Goal: Task Accomplishment & Management: Use online tool/utility

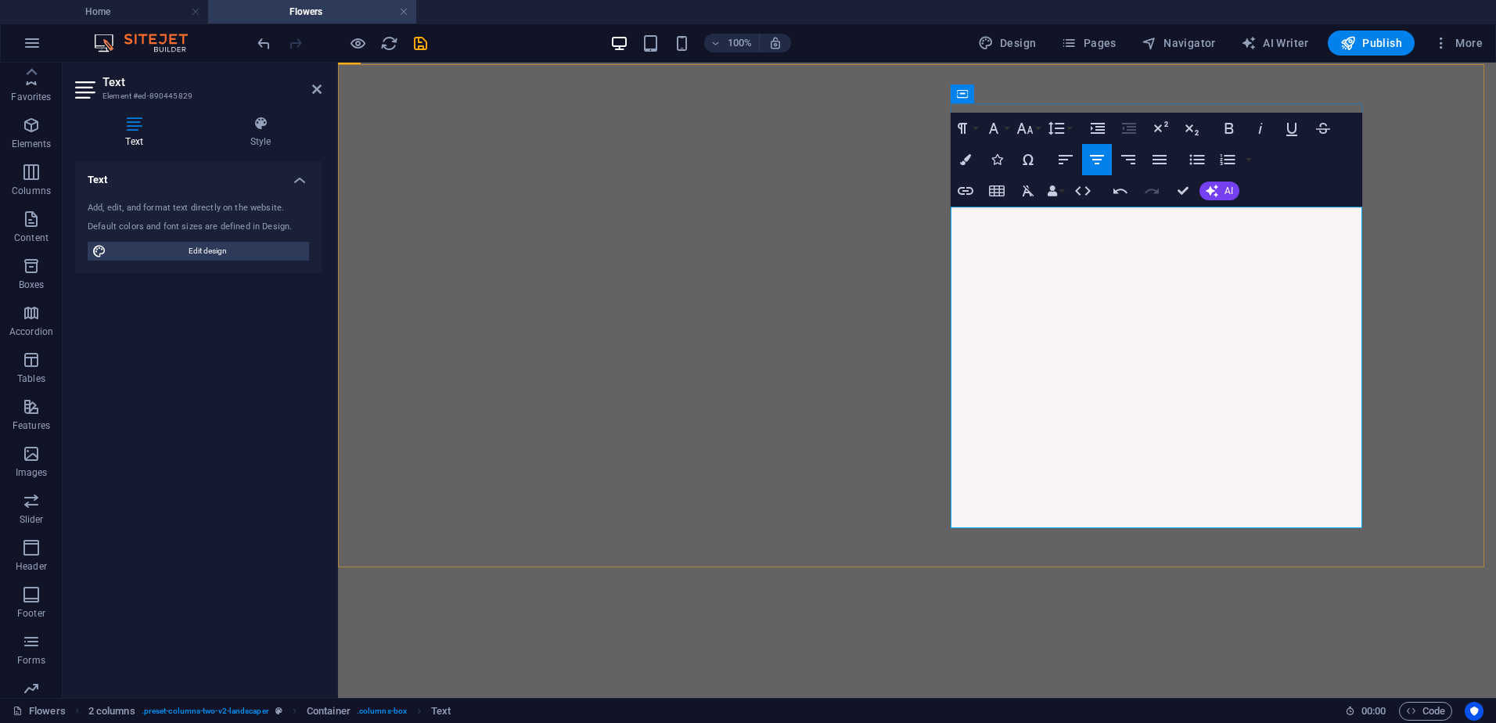
scroll to position [69, 0]
drag, startPoint x: 1032, startPoint y: 222, endPoint x: 1236, endPoint y: 225, distance: 204.3
click at [974, 191] on icon "button" at bounding box center [965, 191] width 19 height 19
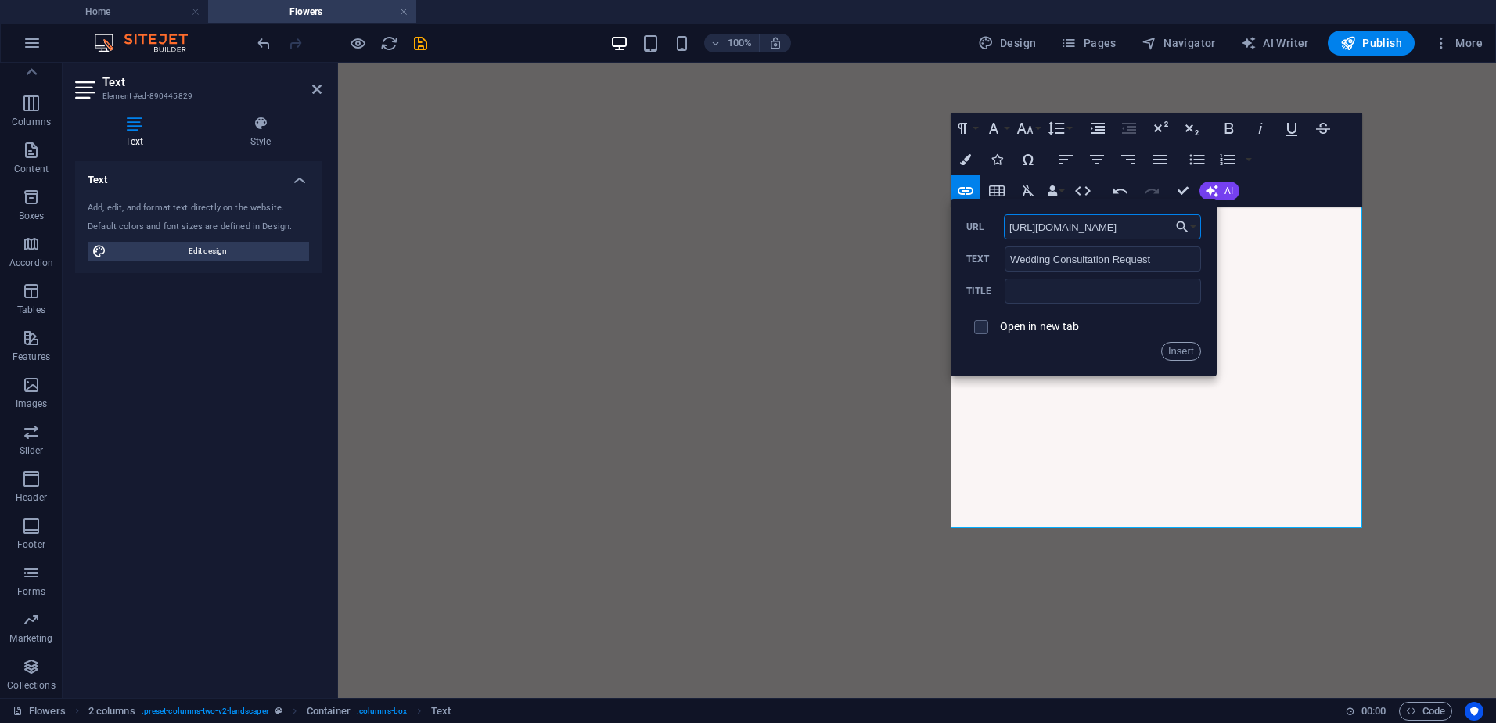
scroll to position [0, 37]
type input "[URL][DOMAIN_NAME]"
click at [980, 328] on input "checkbox" at bounding box center [979, 325] width 14 height 14
checkbox input "true"
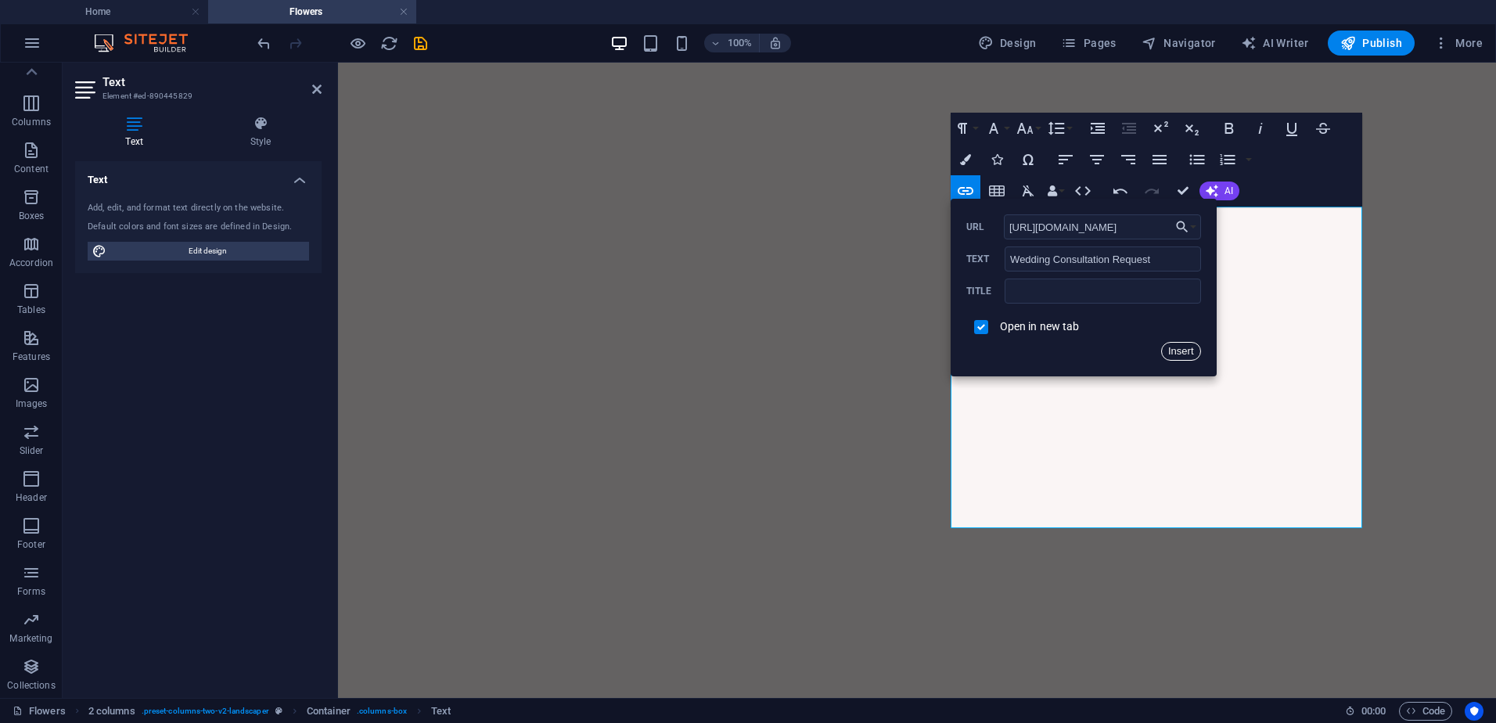
click at [1186, 356] on button "Insert" at bounding box center [1181, 351] width 40 height 19
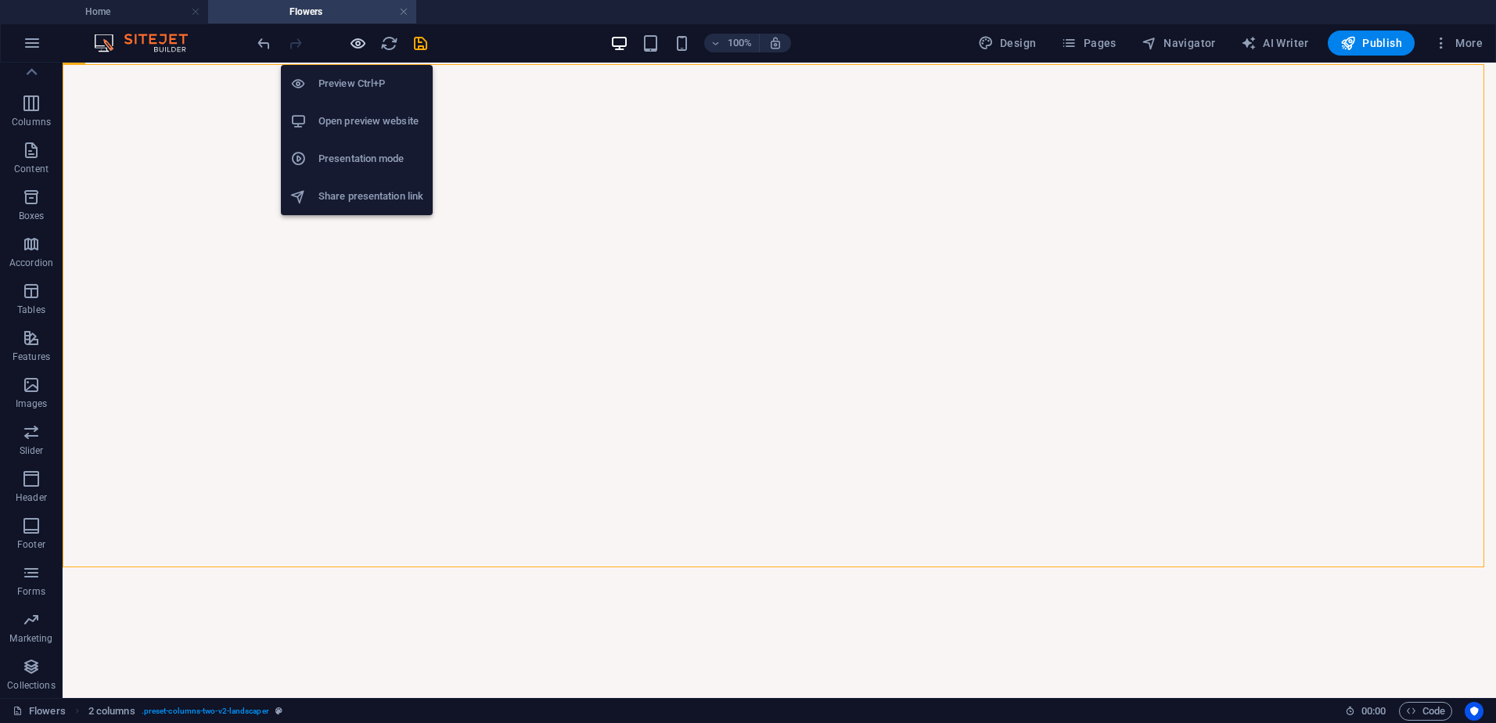
click at [364, 44] on icon "button" at bounding box center [358, 43] width 18 height 18
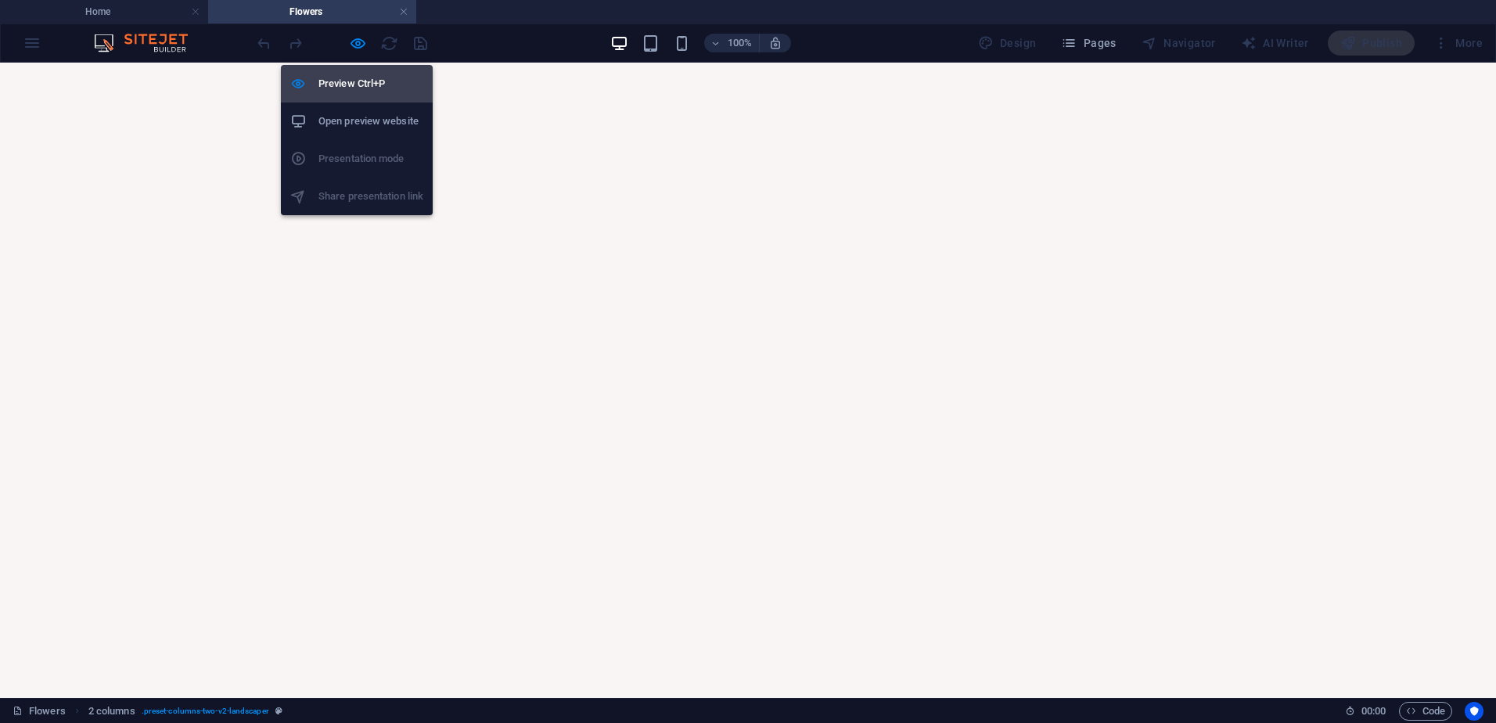
click at [356, 82] on h6 "Preview Ctrl+P" at bounding box center [371, 83] width 105 height 19
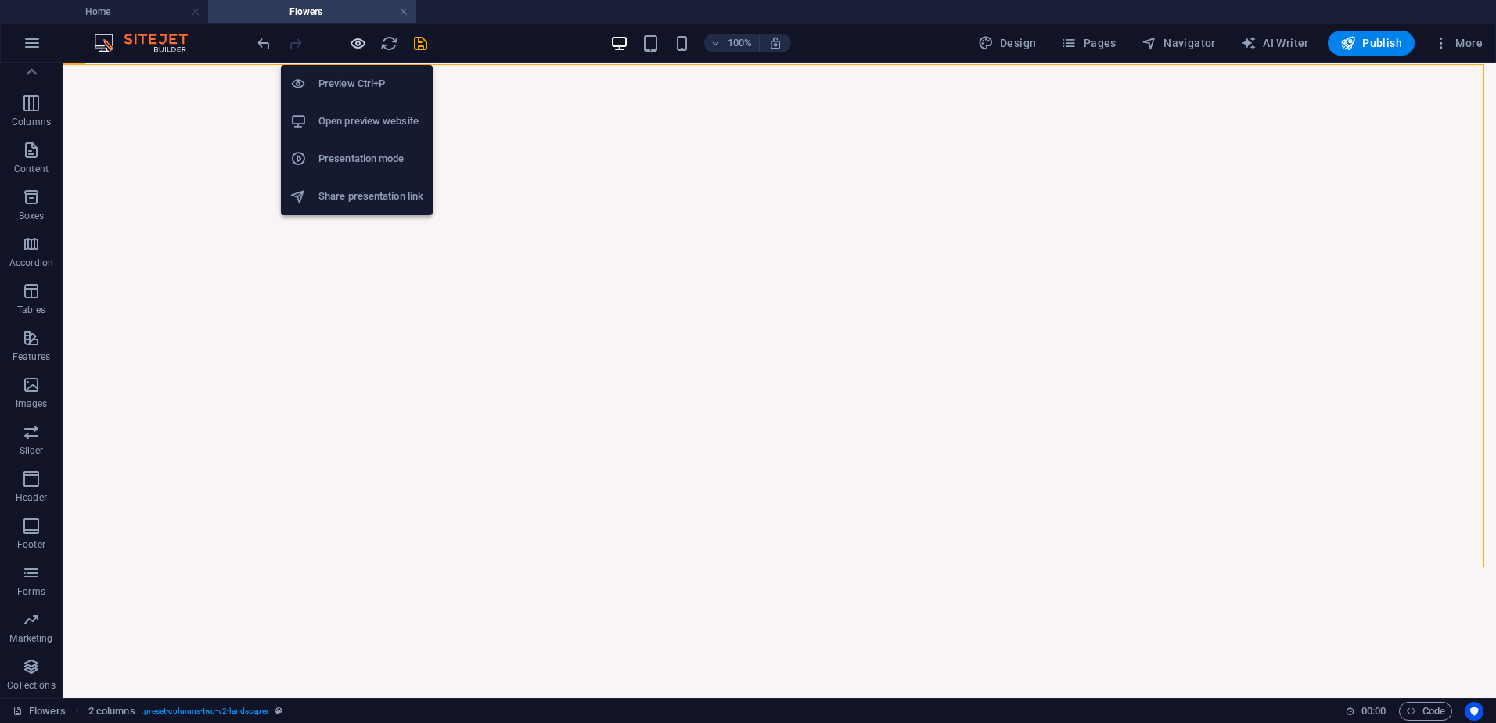
click at [362, 47] on icon "button" at bounding box center [358, 43] width 18 height 18
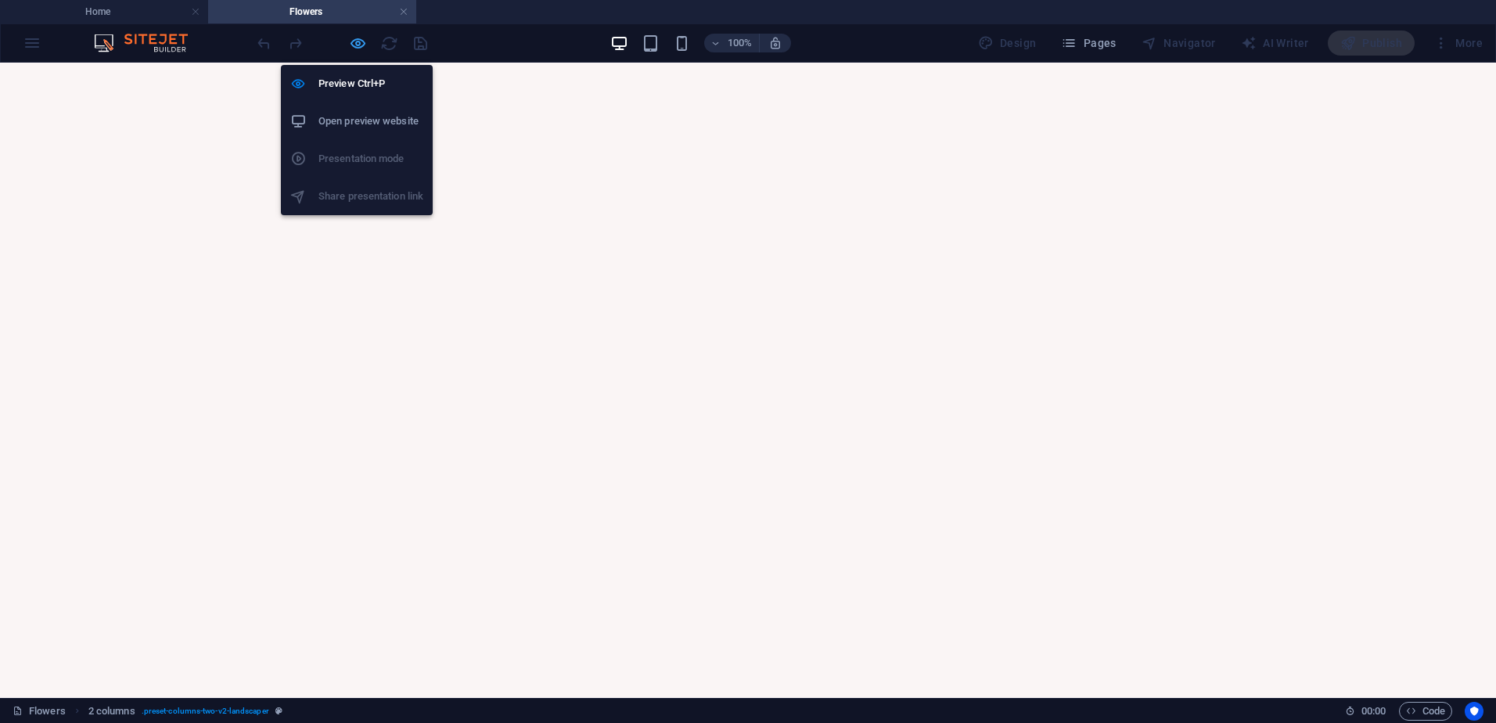
click at [361, 39] on icon "button" at bounding box center [358, 43] width 18 height 18
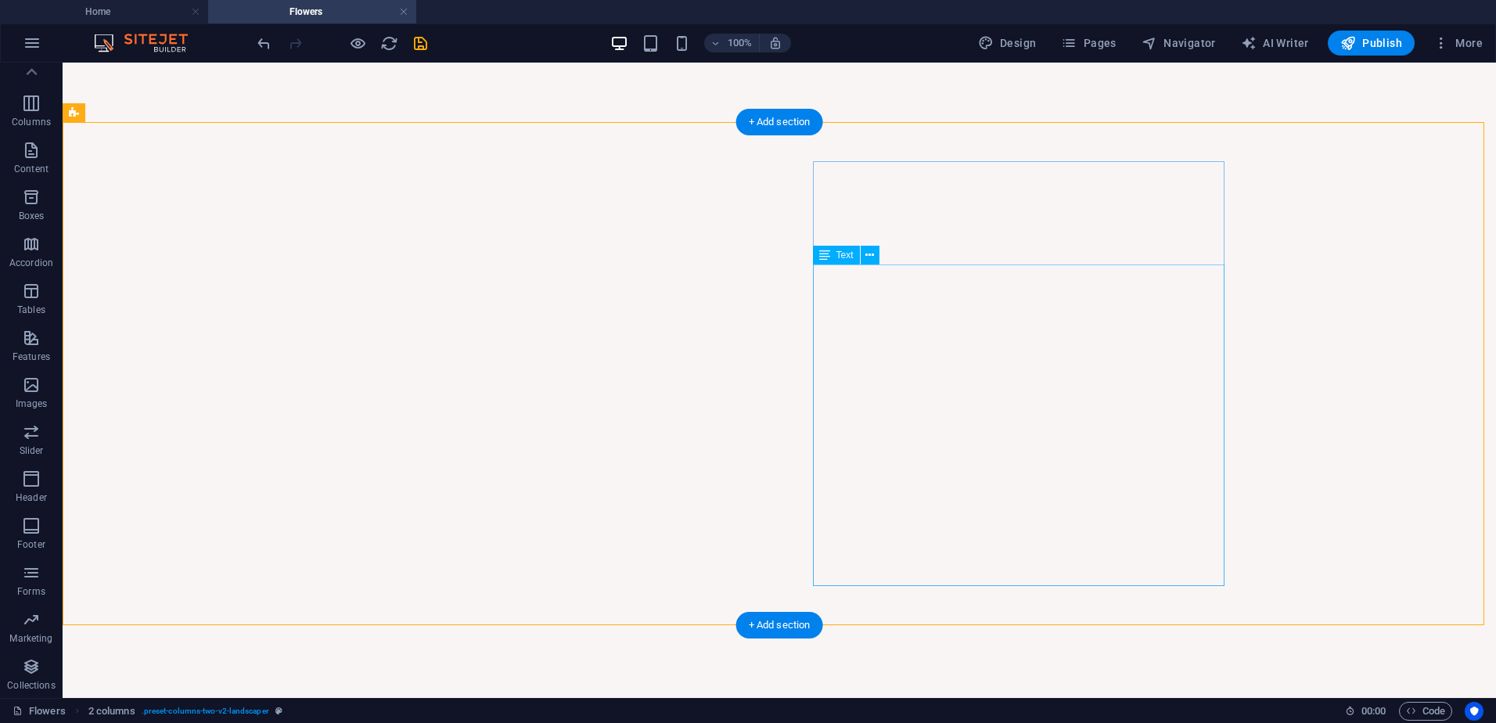
scroll to position [1082, 0]
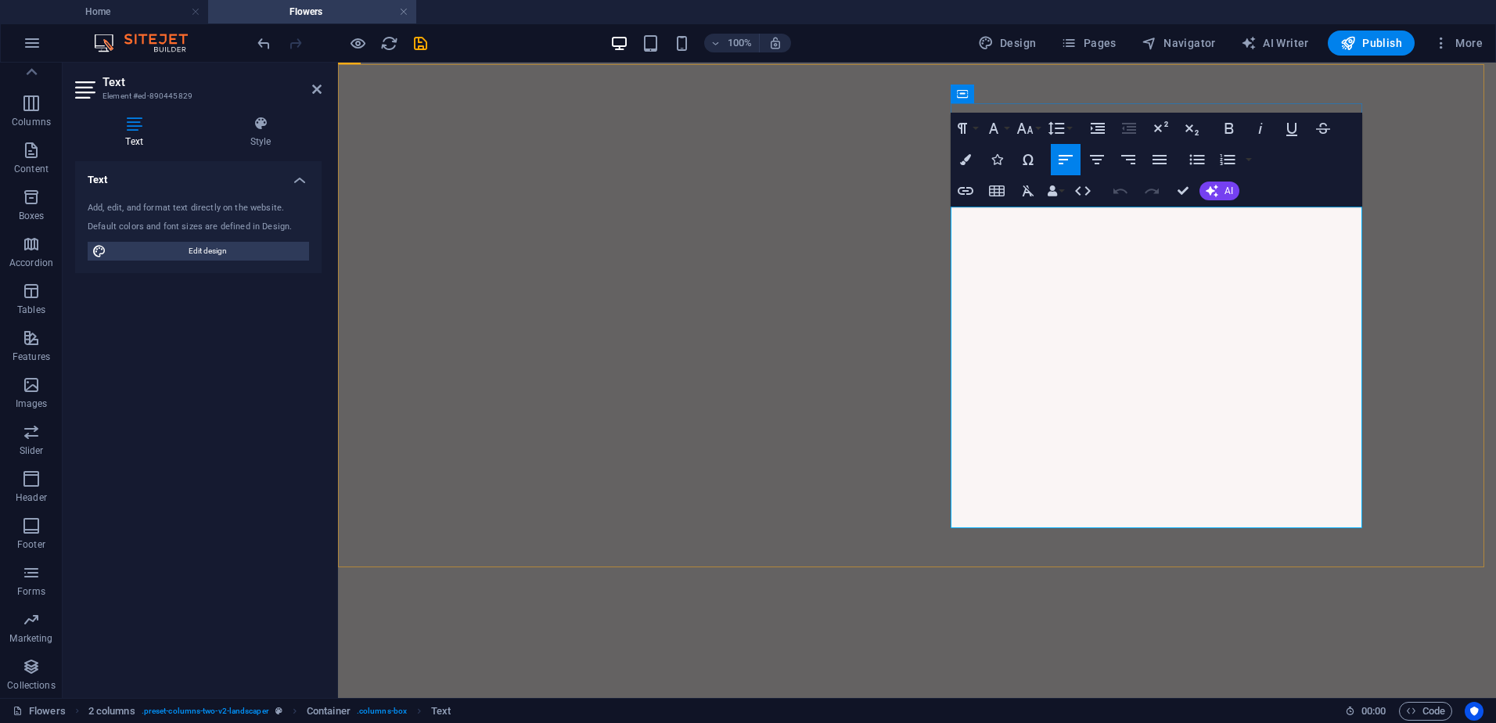
drag, startPoint x: 1000, startPoint y: 215, endPoint x: 931, endPoint y: 225, distance: 69.6
drag, startPoint x: 1214, startPoint y: 220, endPoint x: 1166, endPoint y: 222, distance: 47.8
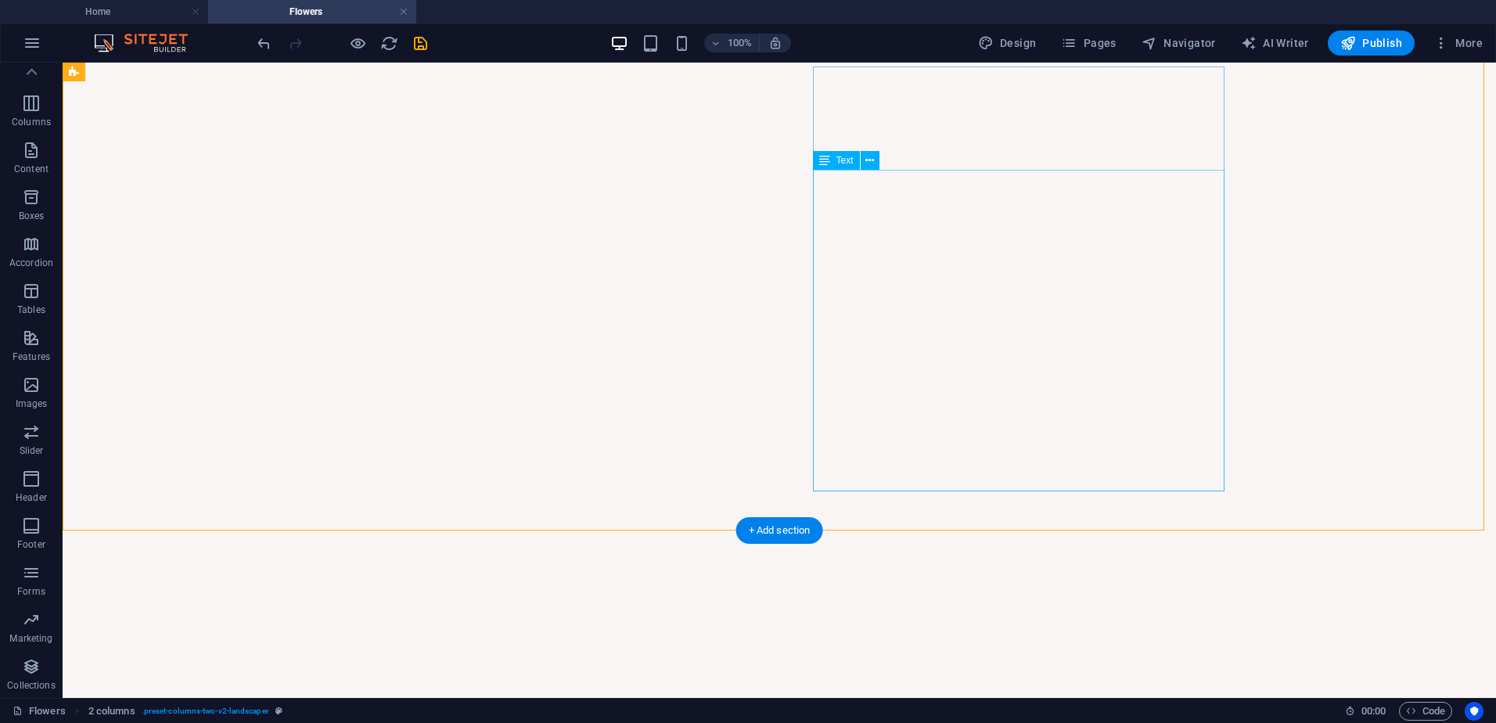
scroll to position [1004, 0]
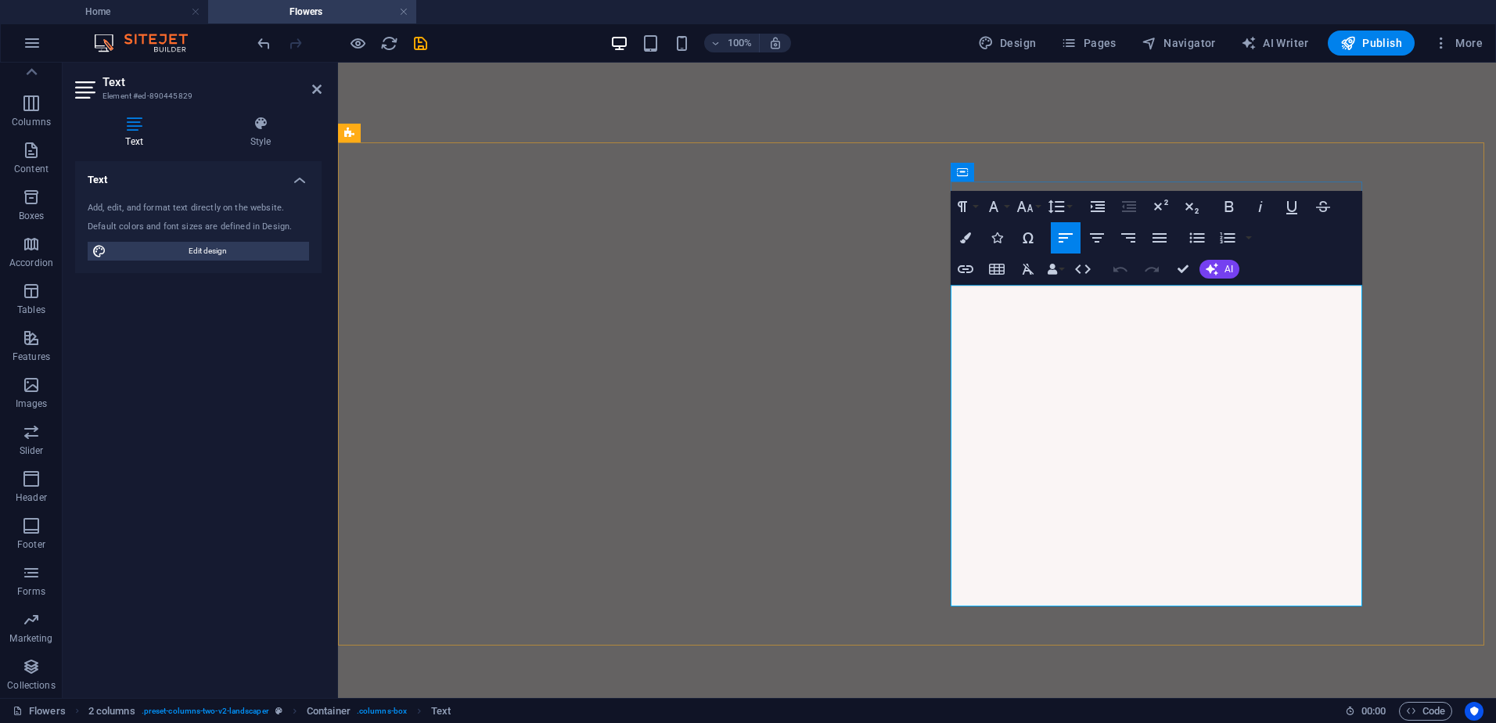
drag, startPoint x: 1212, startPoint y: 301, endPoint x: 954, endPoint y: 303, distance: 258.3
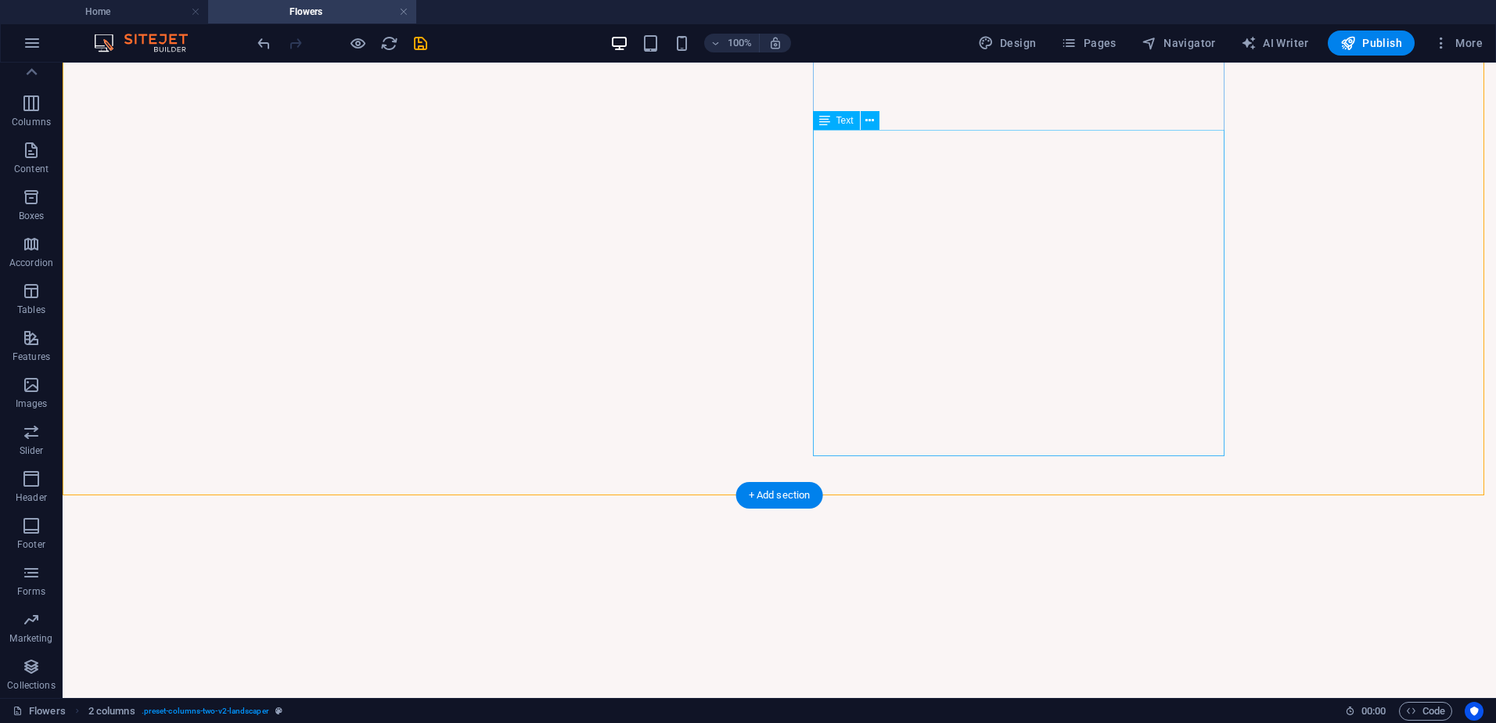
scroll to position [1161, 0]
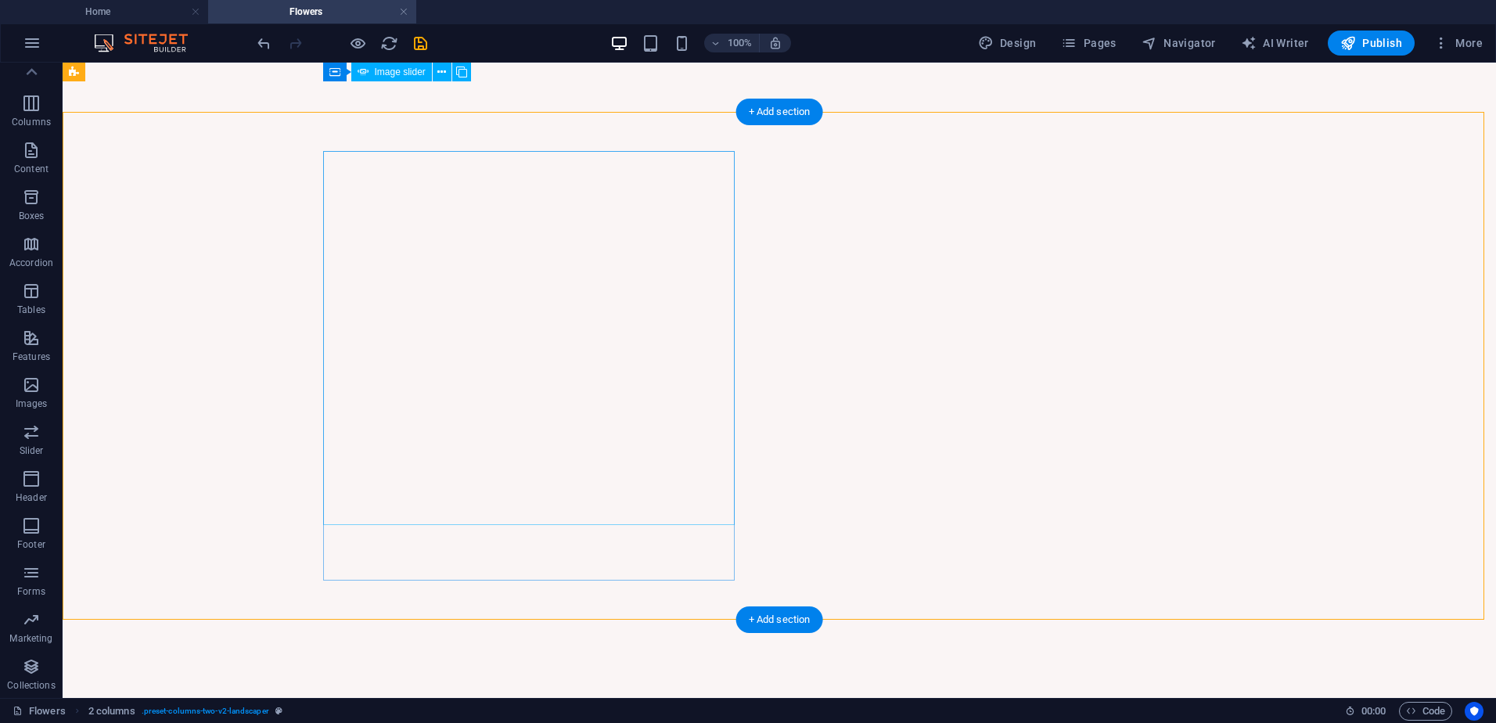
scroll to position [1004, 0]
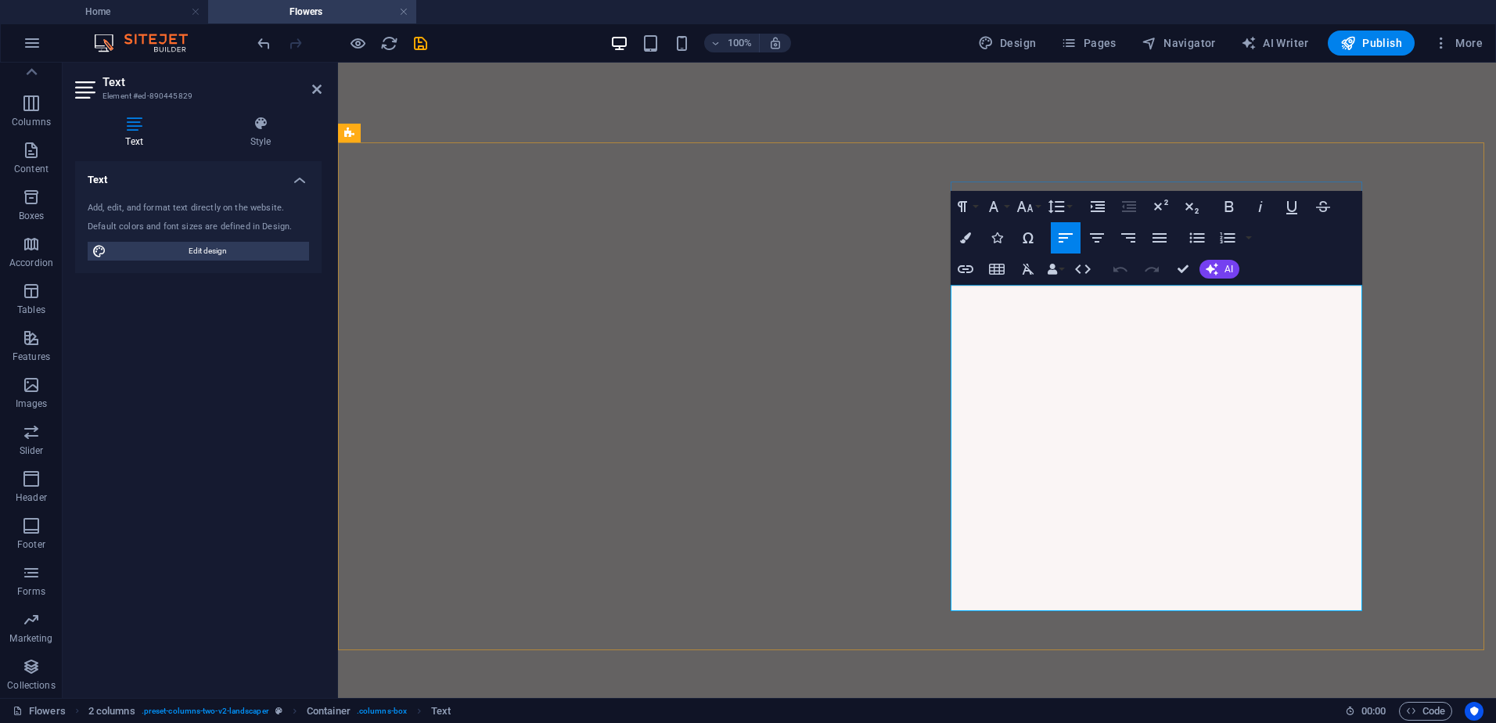
drag, startPoint x: 1250, startPoint y: 370, endPoint x: 952, endPoint y: 343, distance: 299.4
click at [1255, 208] on icon "button" at bounding box center [1260, 206] width 19 height 19
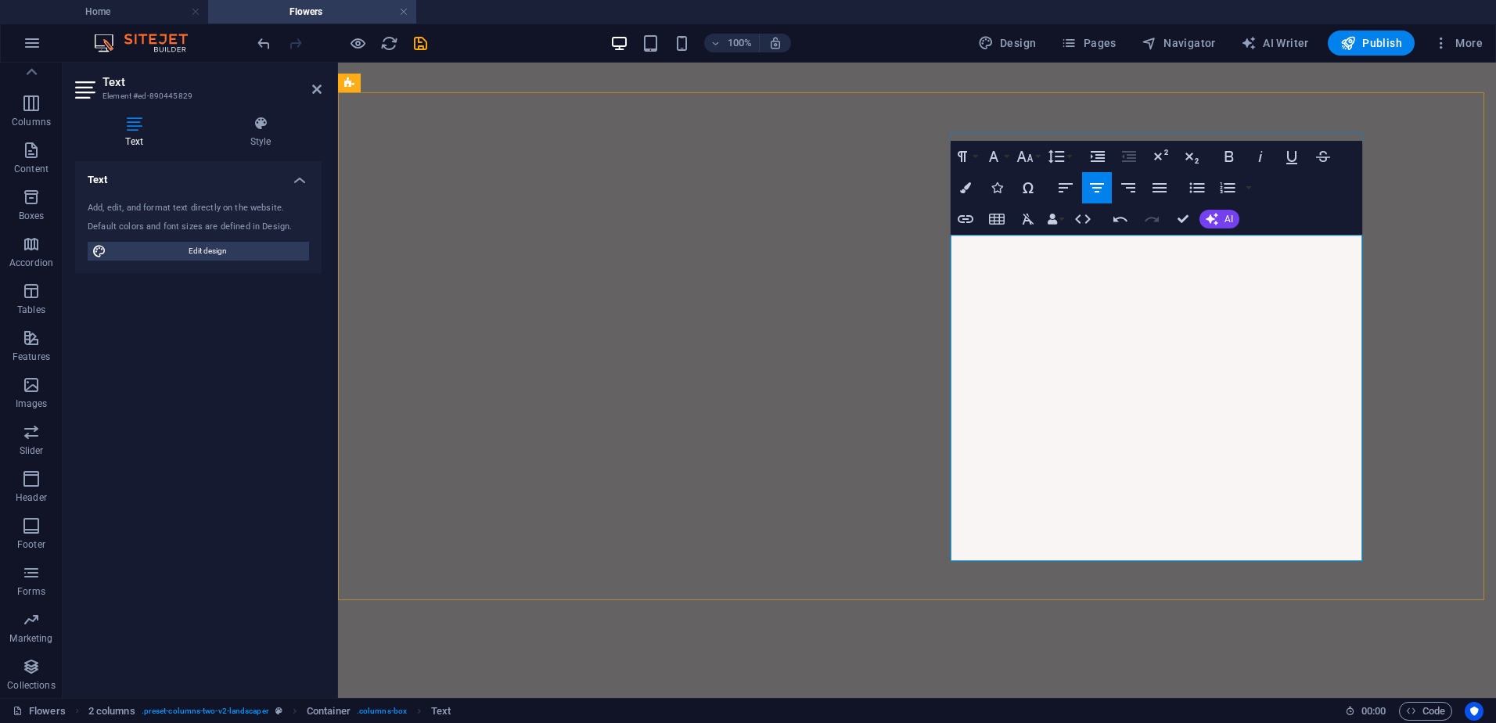
scroll to position [1082, 0]
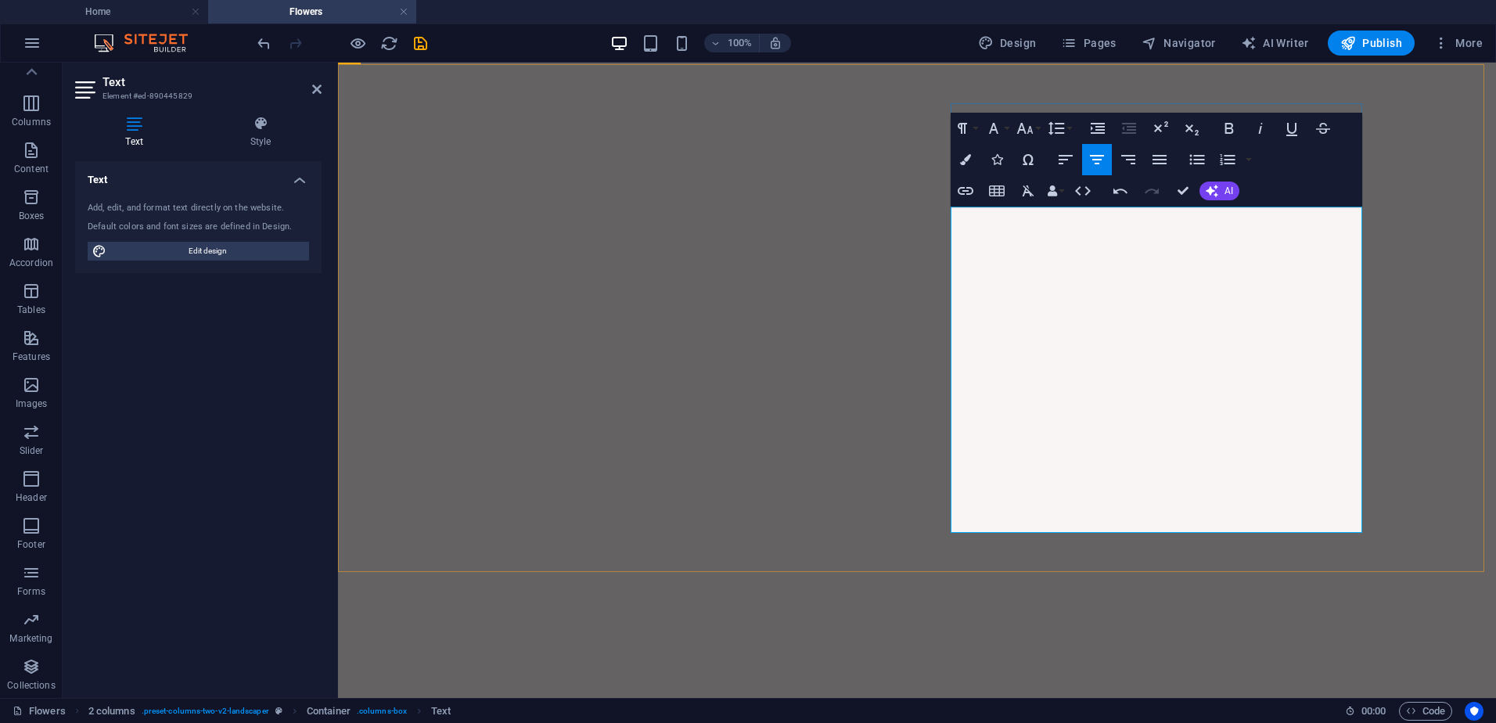
drag, startPoint x: 1184, startPoint y: 455, endPoint x: 1190, endPoint y: 437, distance: 19.1
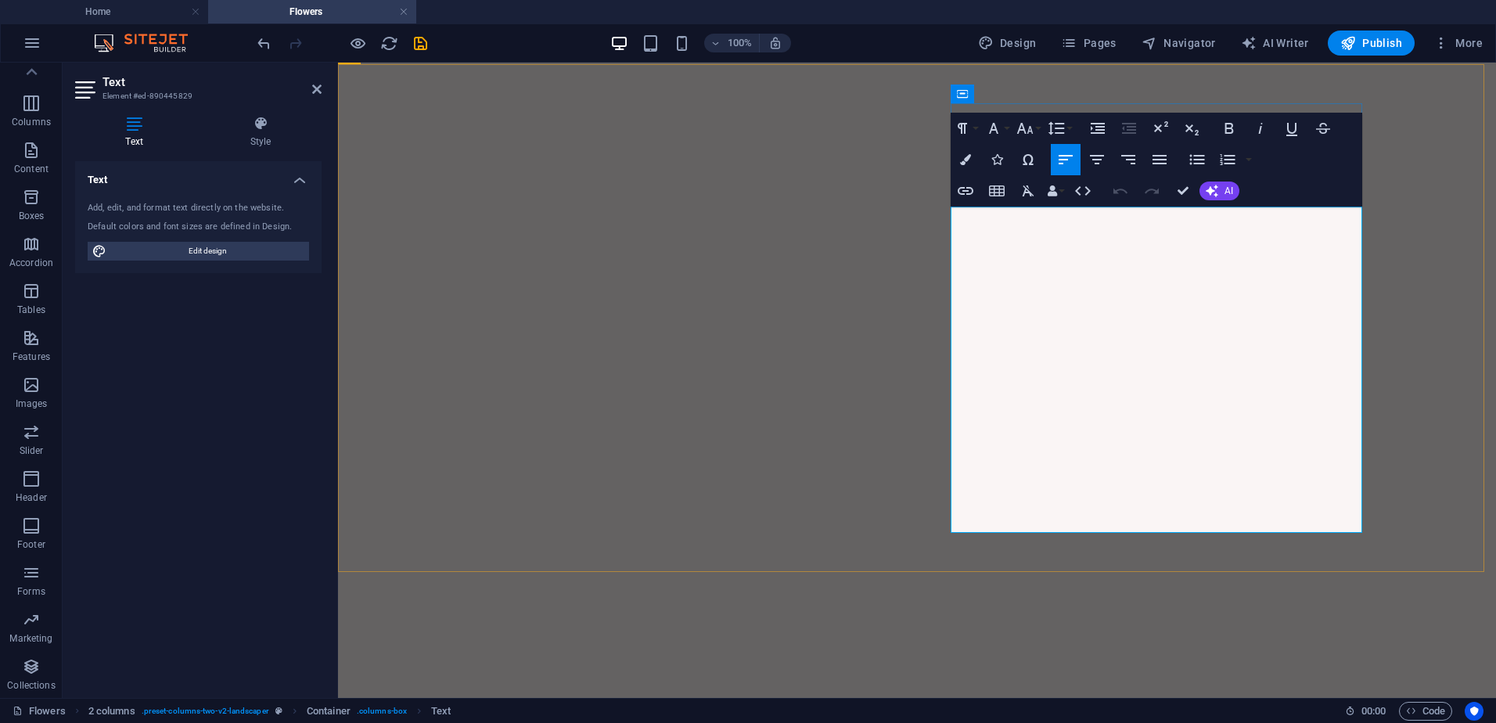
drag, startPoint x: 971, startPoint y: 347, endPoint x: 1254, endPoint y: 461, distance: 304.7
click at [1254, 131] on icon "button" at bounding box center [1260, 128] width 19 height 19
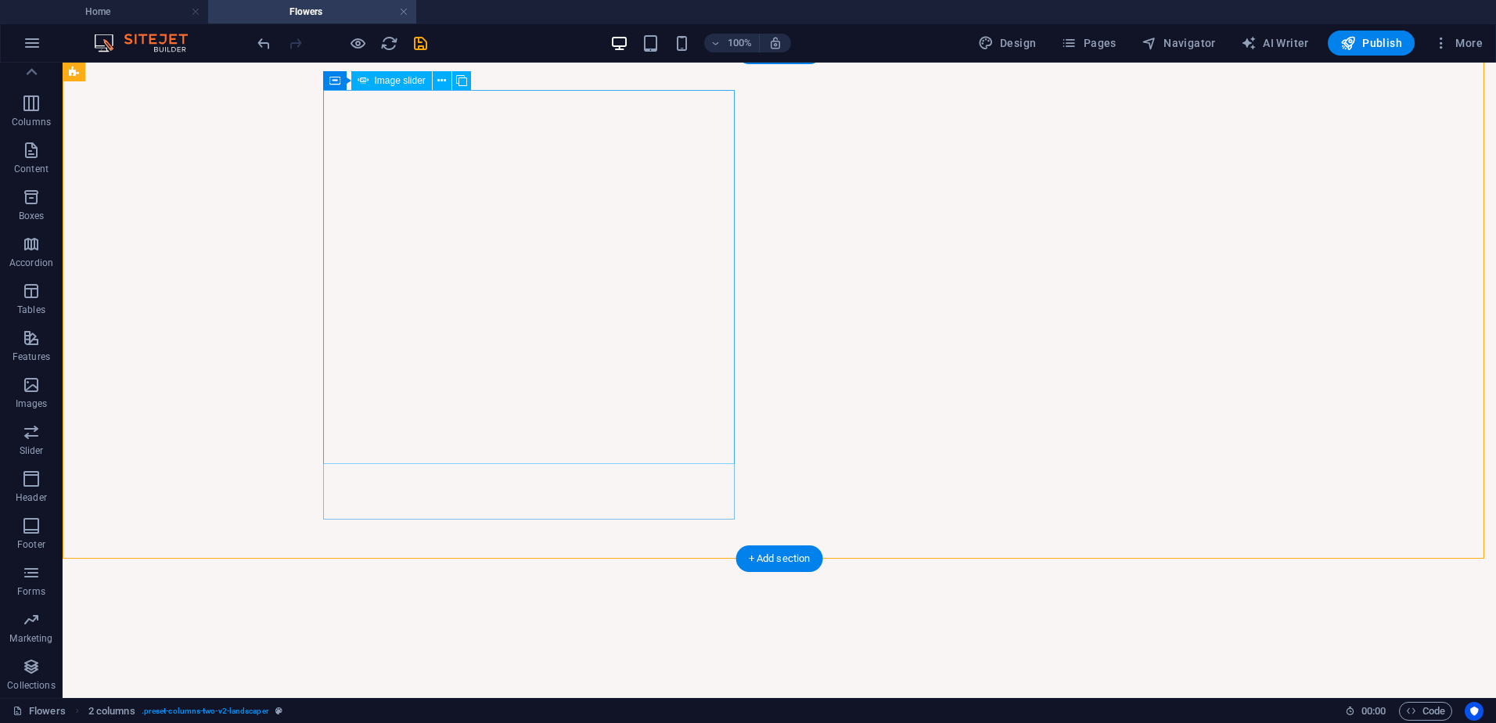
scroll to position [1096, 0]
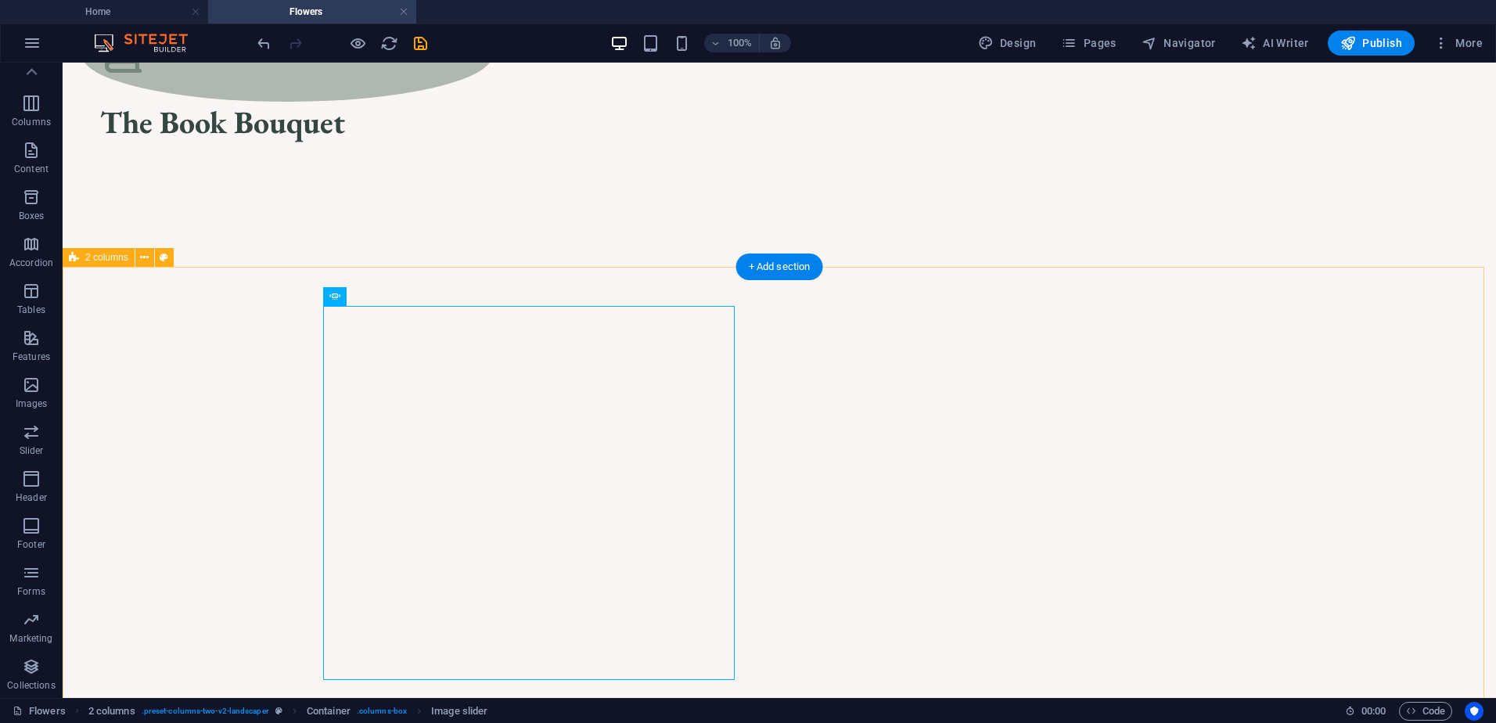
scroll to position [939, 0]
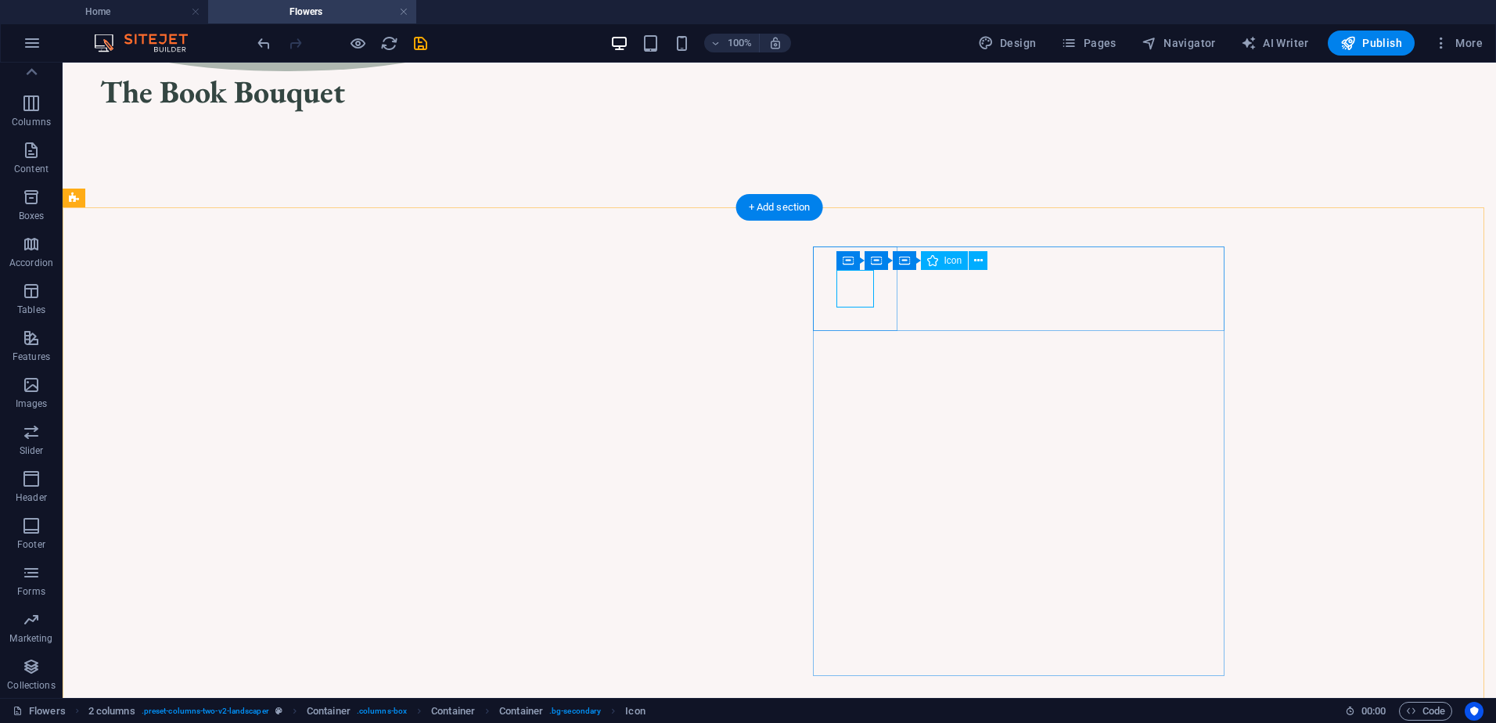
select select "xMidYMid"
select select "px"
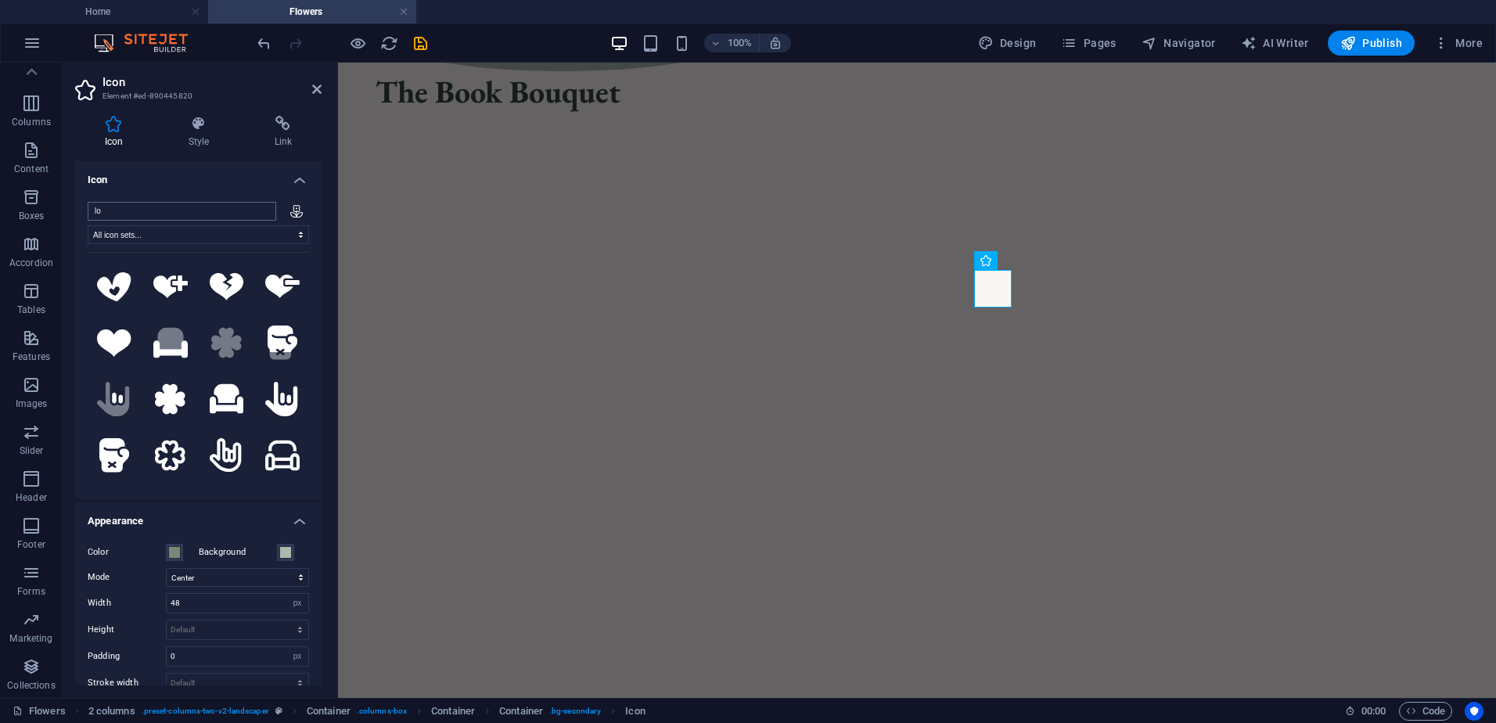
type input "l"
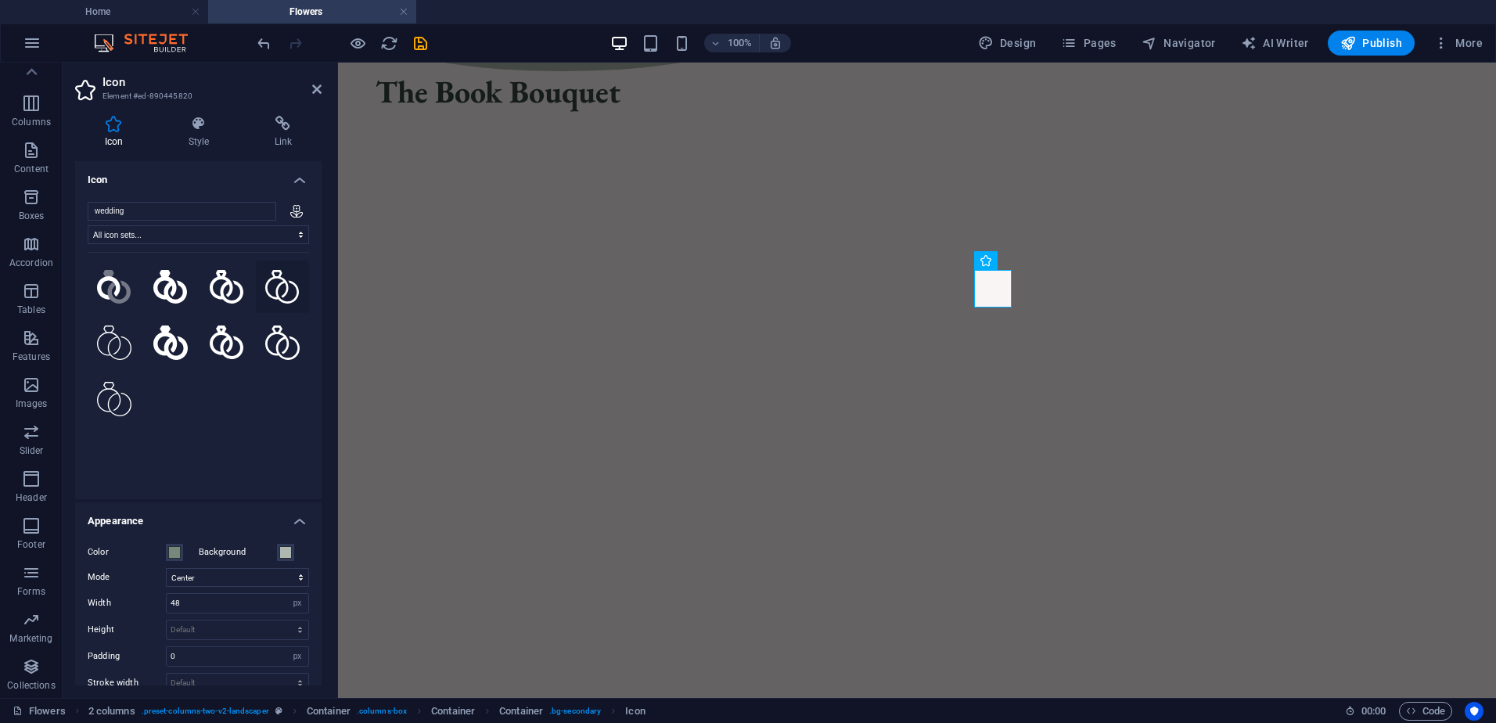
type input "wedding"
click at [270, 298] on icon at bounding box center [282, 287] width 34 height 34
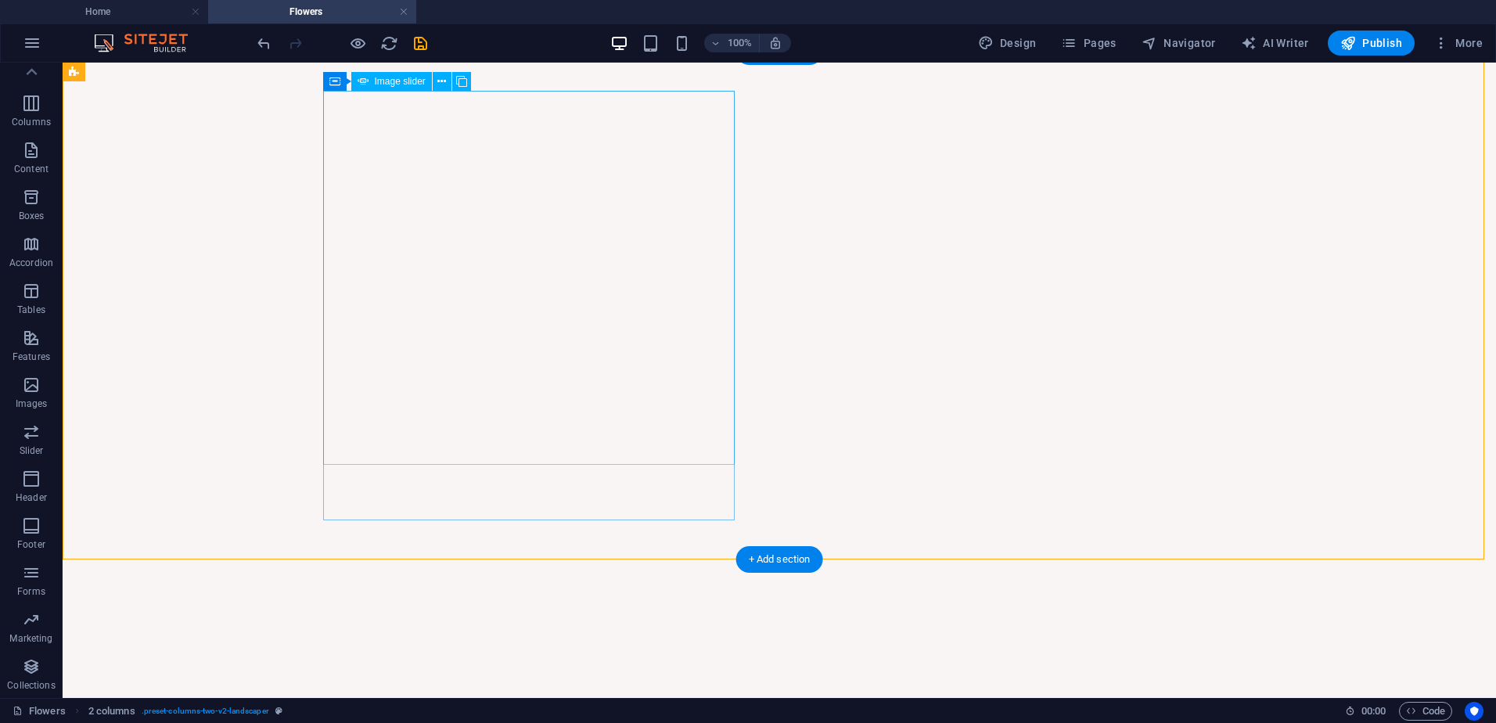
scroll to position [1017, 0]
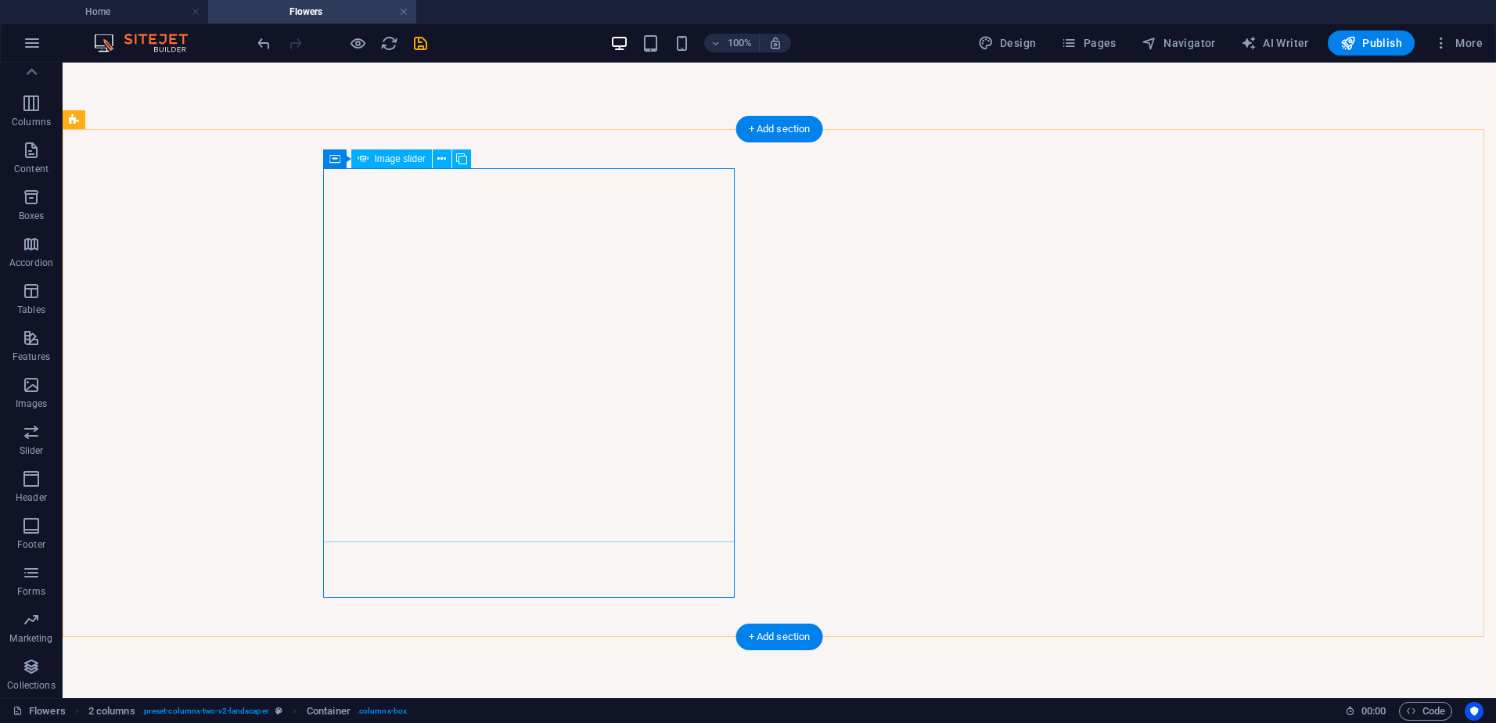
select select "px"
select select "ms"
select select "s"
select select "progressive"
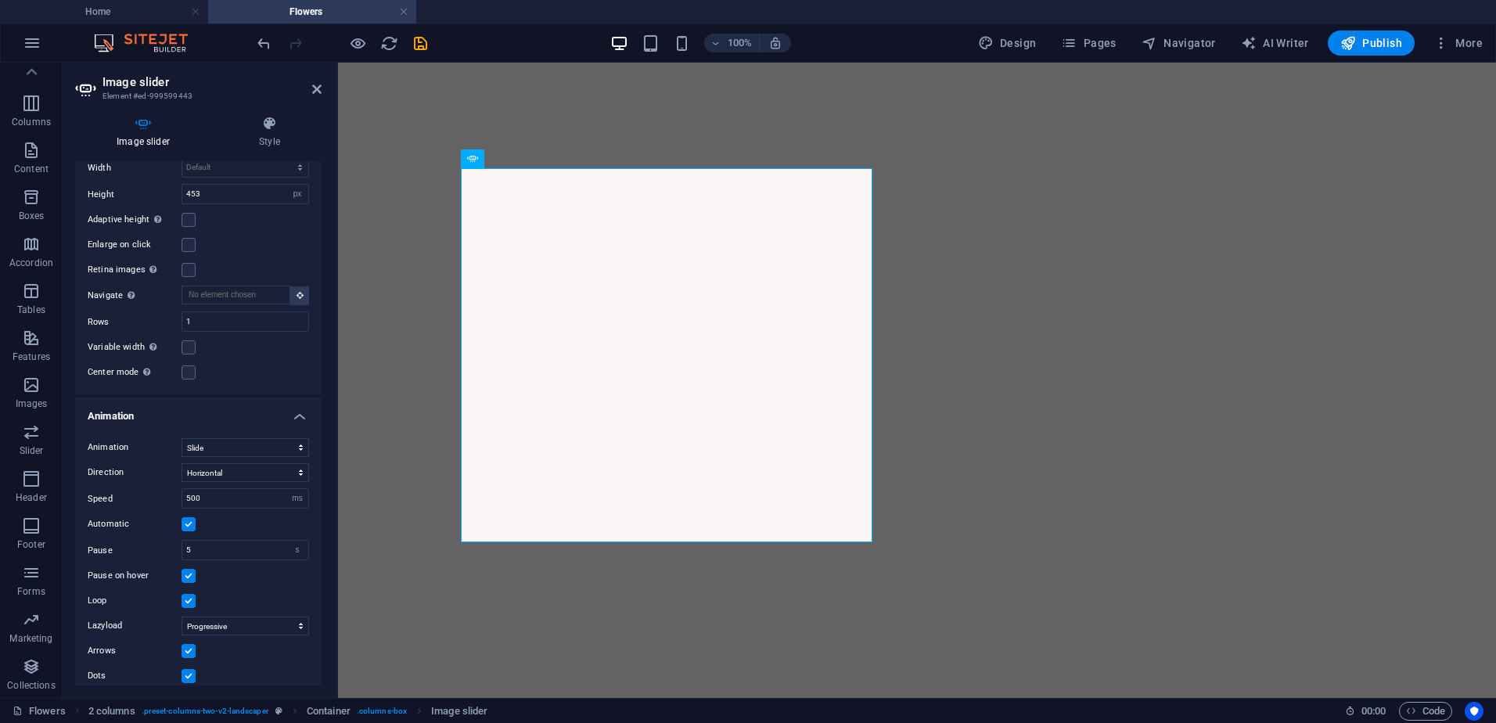
scroll to position [558, 0]
click at [273, 434] on select "Slide Fade" at bounding box center [246, 437] width 128 height 19
click at [269, 436] on select "Slide Fade" at bounding box center [246, 437] width 128 height 19
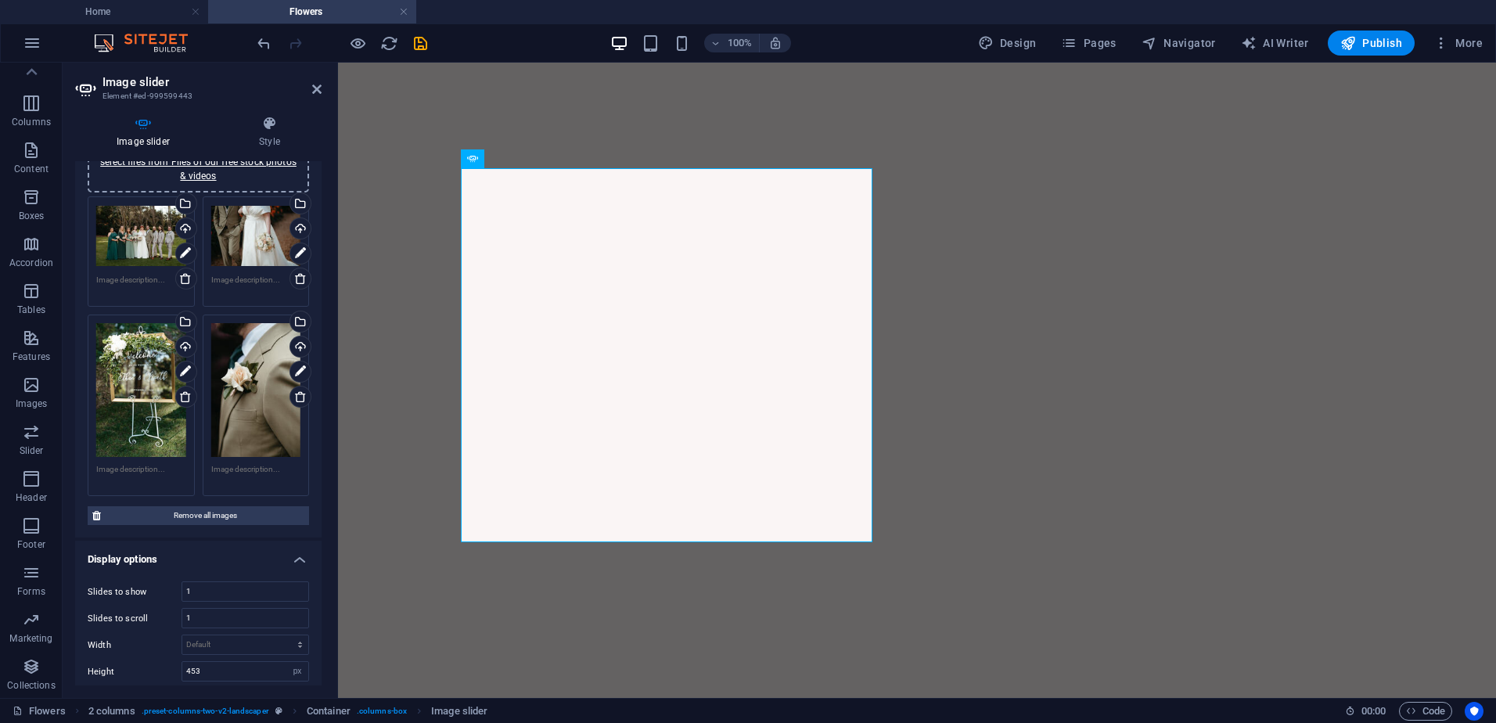
scroll to position [0, 0]
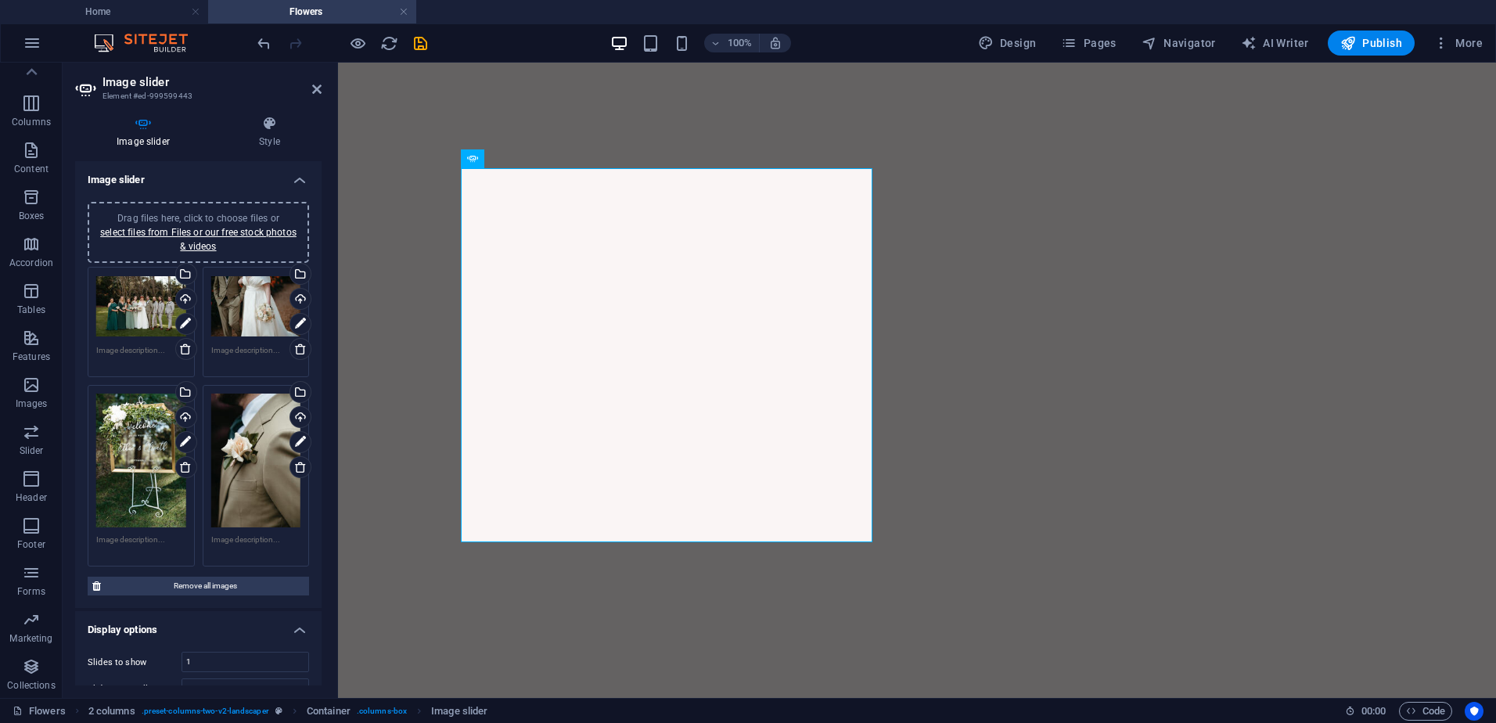
click at [140, 351] on textarea at bounding box center [141, 355] width 90 height 23
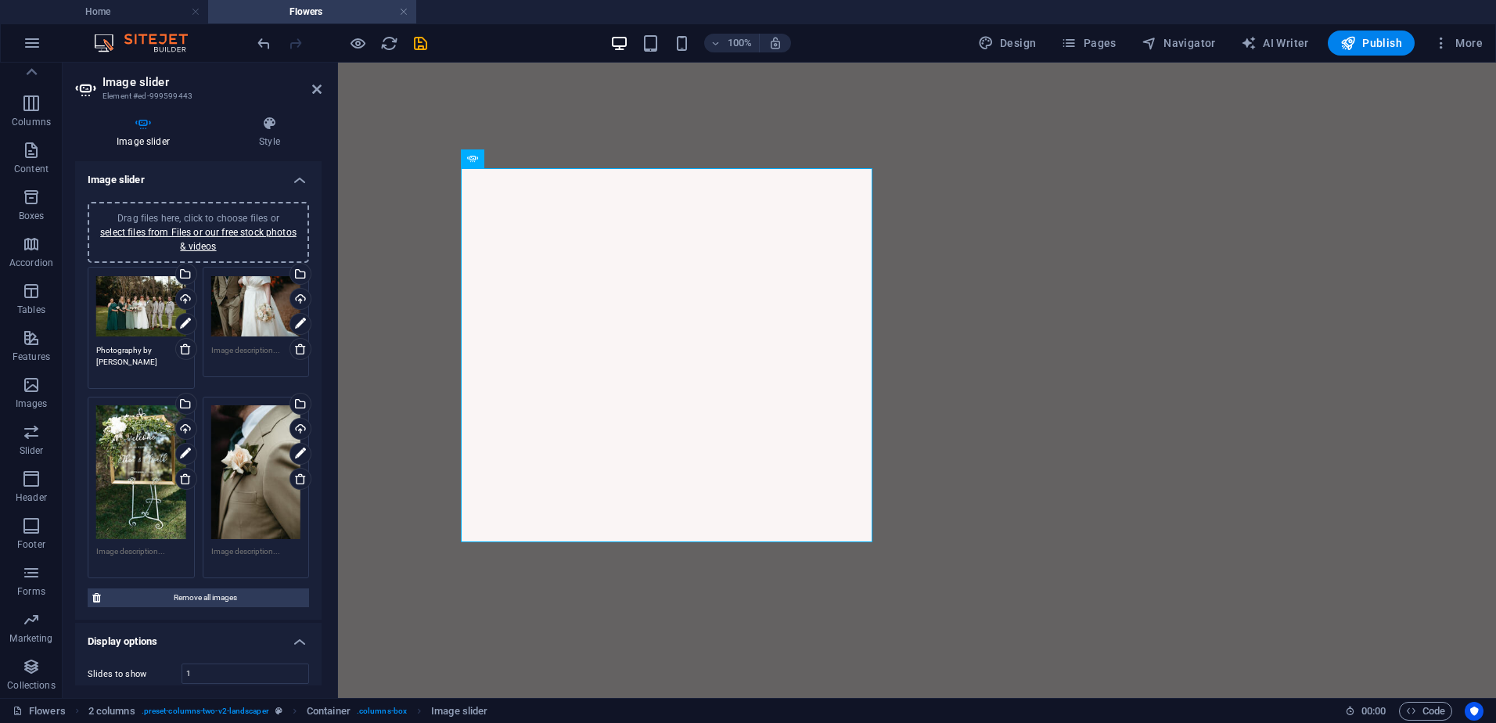
drag, startPoint x: 141, startPoint y: 351, endPoint x: 96, endPoint y: 351, distance: 44.6
click at [96, 351] on textarea "Photography by [PERSON_NAME]" at bounding box center [141, 361] width 90 height 35
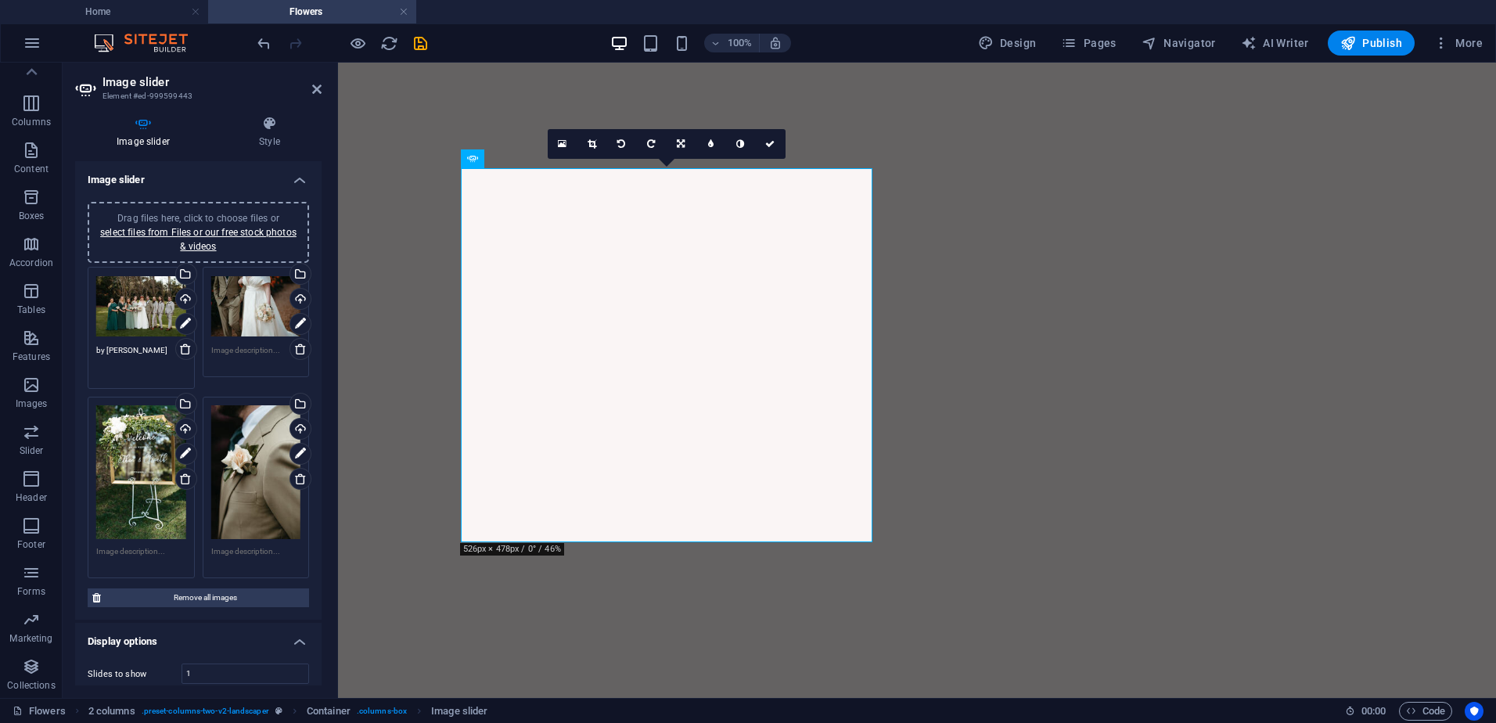
click at [167, 348] on textarea "by [PERSON_NAME]" at bounding box center [141, 361] width 90 height 35
paste textarea "Photography"
drag, startPoint x: 131, startPoint y: 362, endPoint x: 169, endPoint y: 362, distance: 38.4
click at [97, 348] on textarea "by [PERSON_NAME] Photography" at bounding box center [141, 361] width 90 height 35
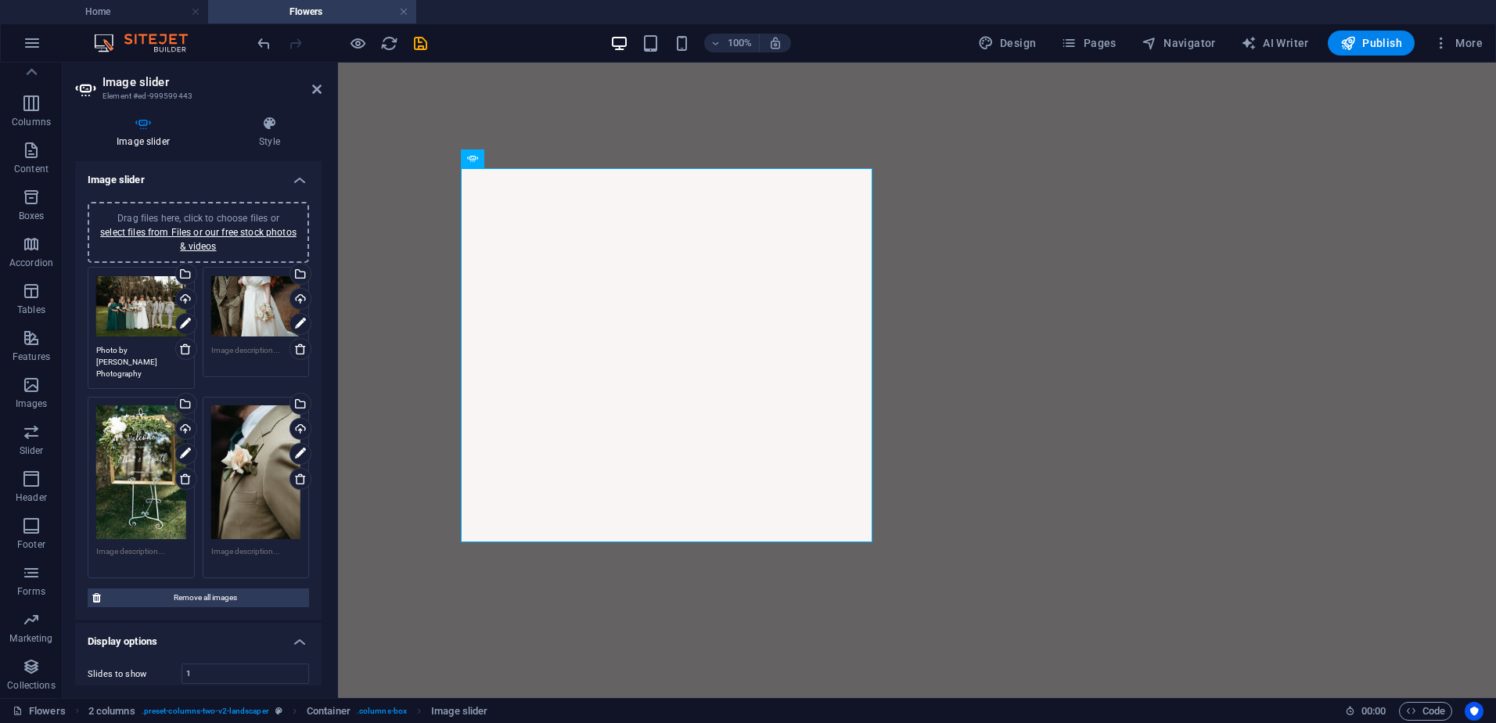
drag, startPoint x: 142, startPoint y: 369, endPoint x: 92, endPoint y: 352, distance: 53.7
click at [92, 352] on div "Drag files here, click to choose files or select files from Files or our free s…" at bounding box center [141, 328] width 115 height 130
type textarea "Photo by [PERSON_NAME] Photography"
click at [235, 349] on textarea at bounding box center [256, 355] width 90 height 23
paste textarea "Photo by [PERSON_NAME] Photography"
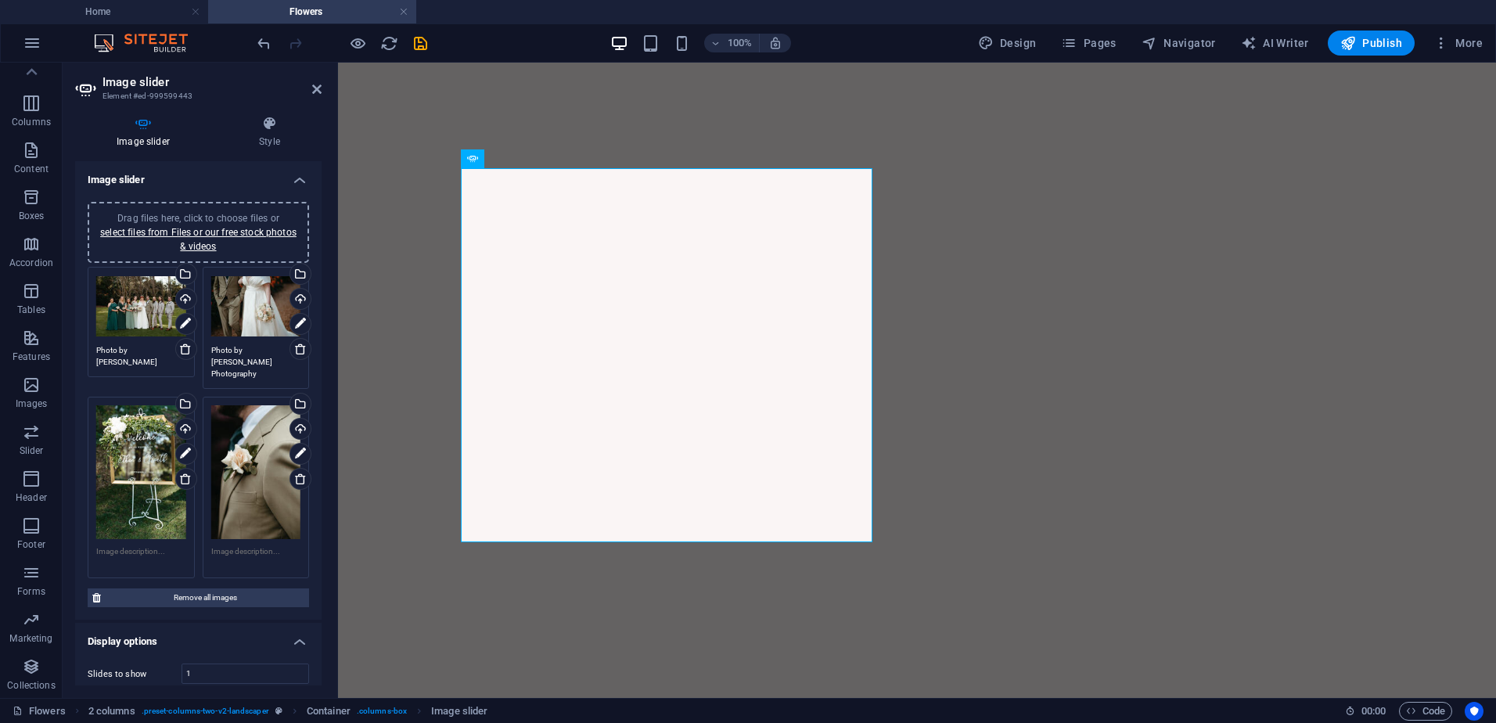
type textarea "Photo by [PERSON_NAME] Photography"
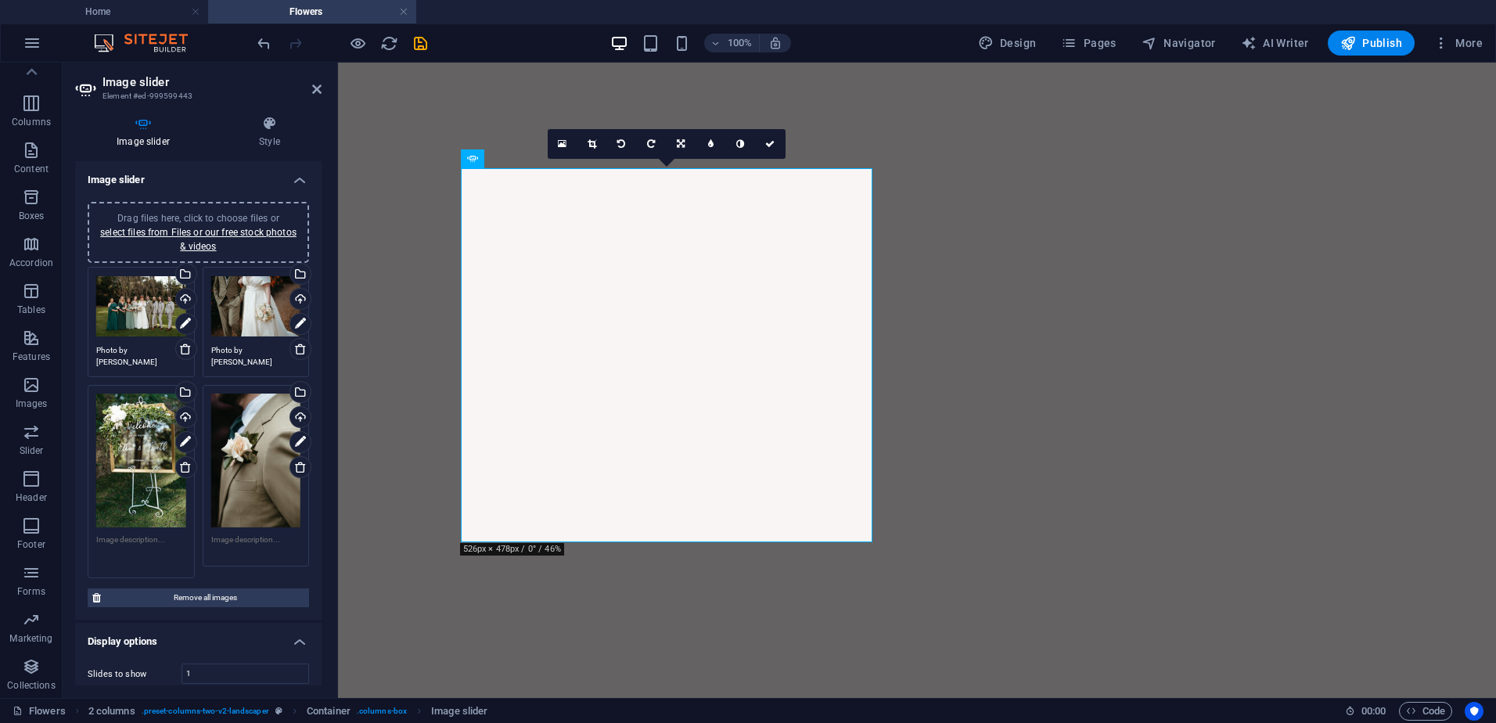
click at [124, 553] on textarea at bounding box center [141, 551] width 90 height 35
paste textarea "Photo by [PERSON_NAME] Photography"
type textarea "Photo by [PERSON_NAME] Photography"
drag, startPoint x: 243, startPoint y: 538, endPoint x: 296, endPoint y: 544, distance: 53.5
click at [243, 538] on textarea at bounding box center [256, 551] width 90 height 35
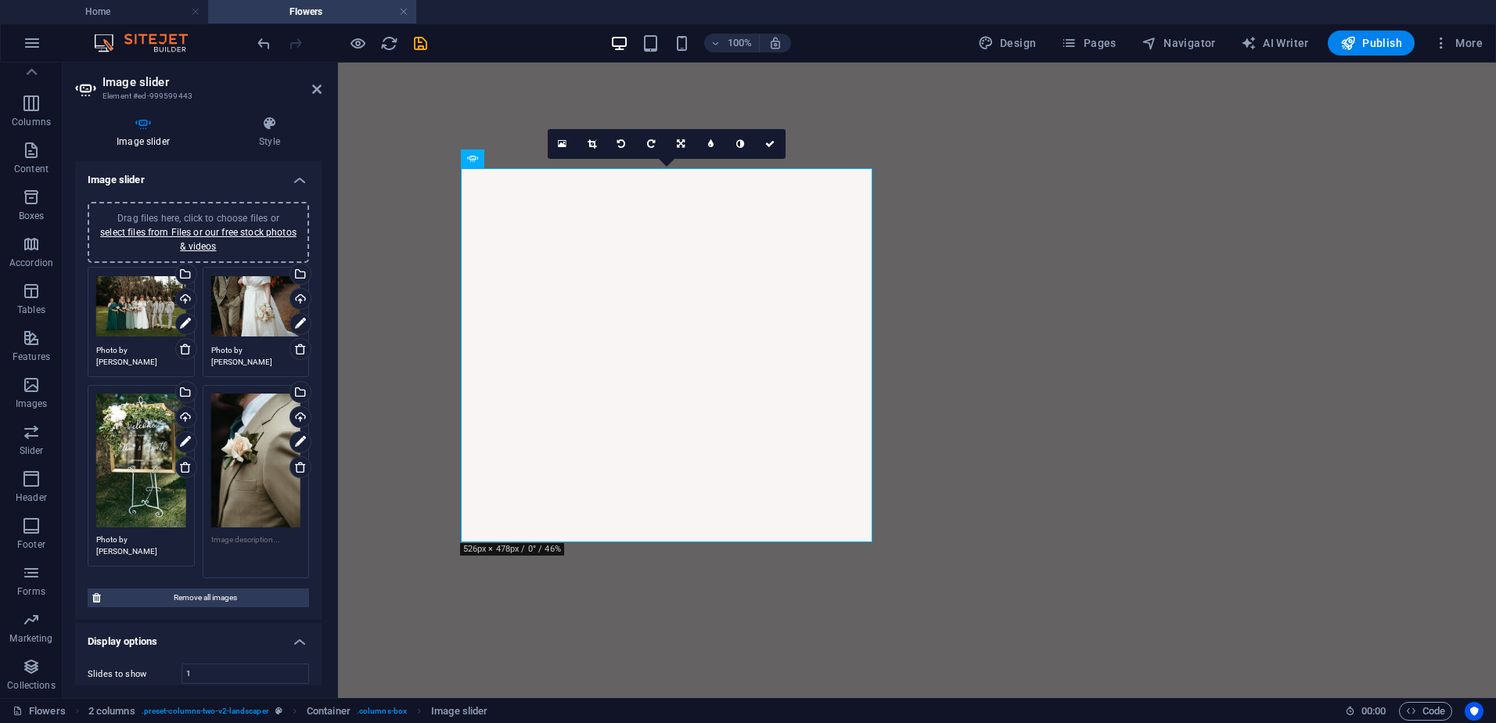
paste textarea "Photo by [PERSON_NAME] Photography"
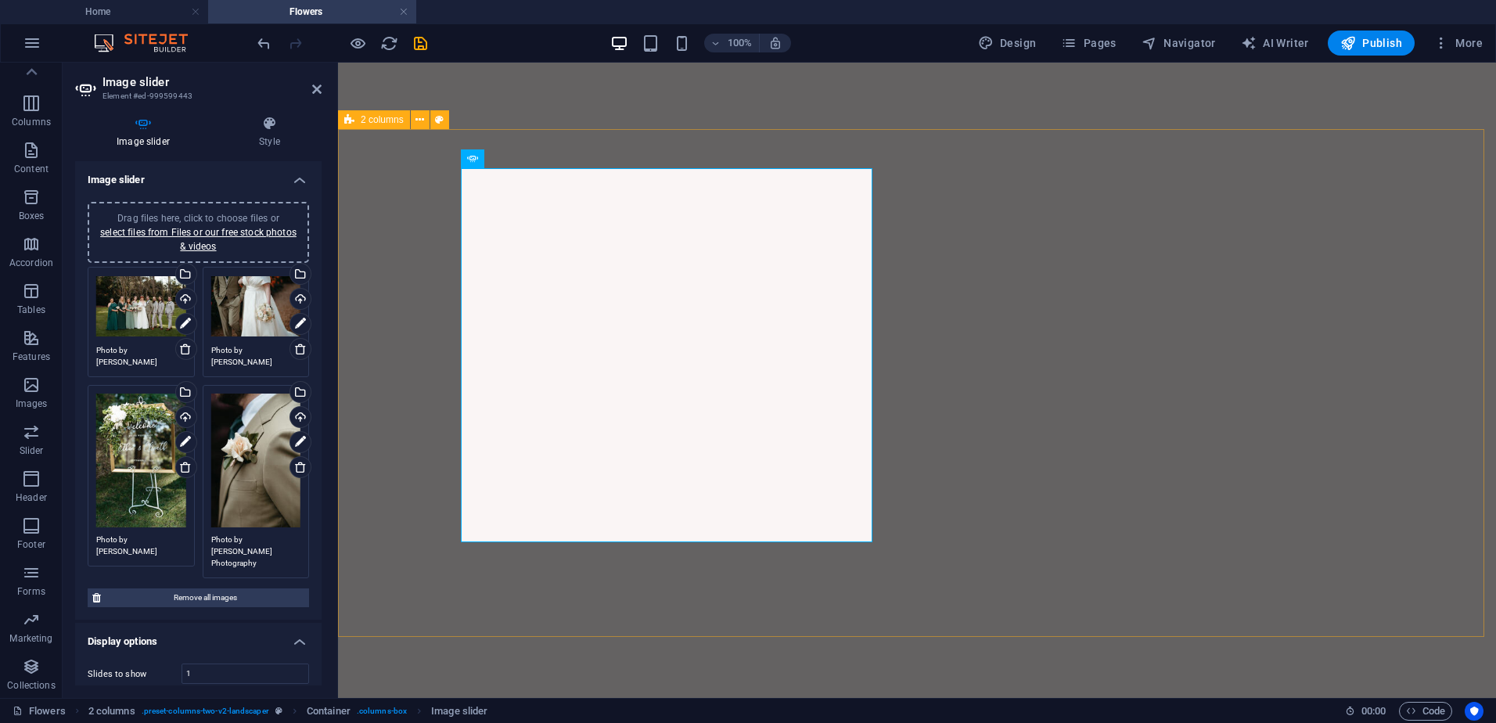
type textarea "Photo by [PERSON_NAME] Photography"
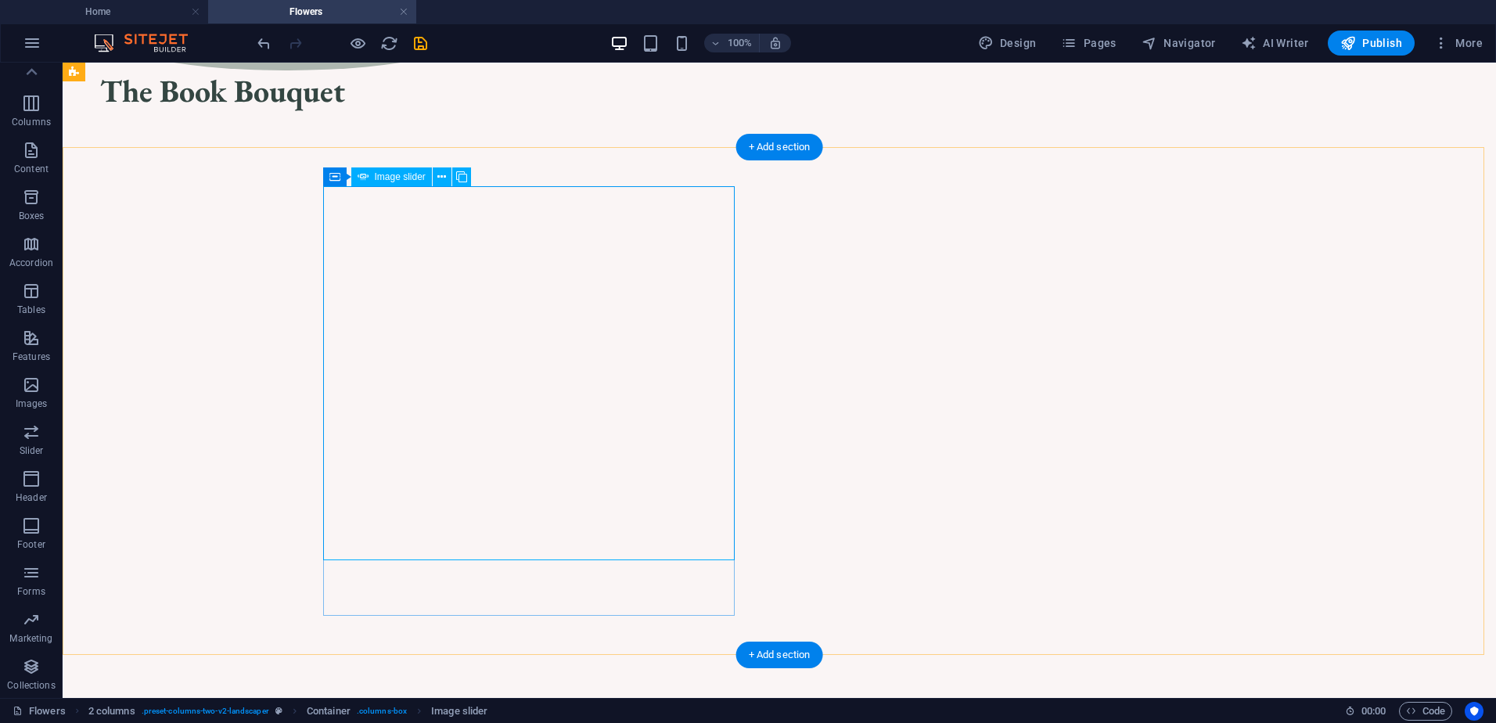
scroll to position [939, 0]
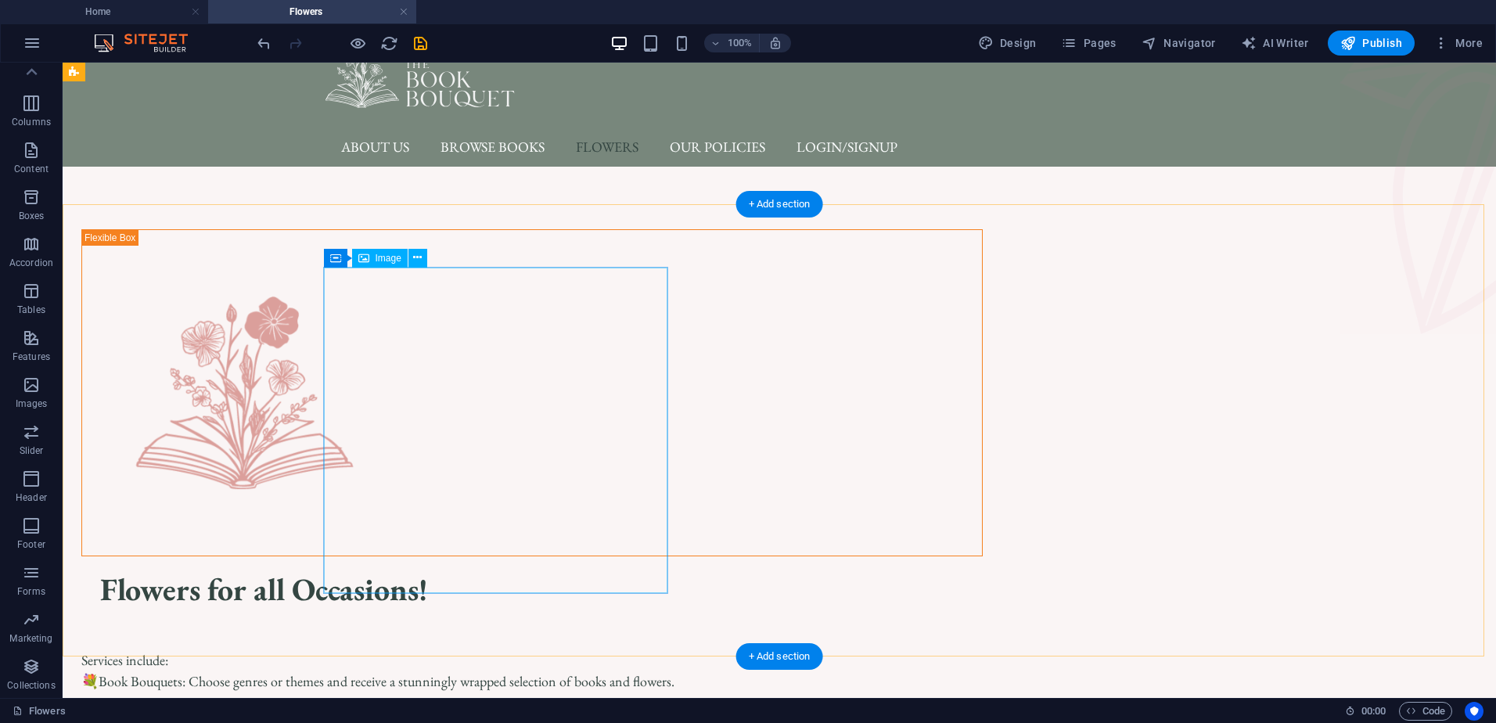
scroll to position [0, 0]
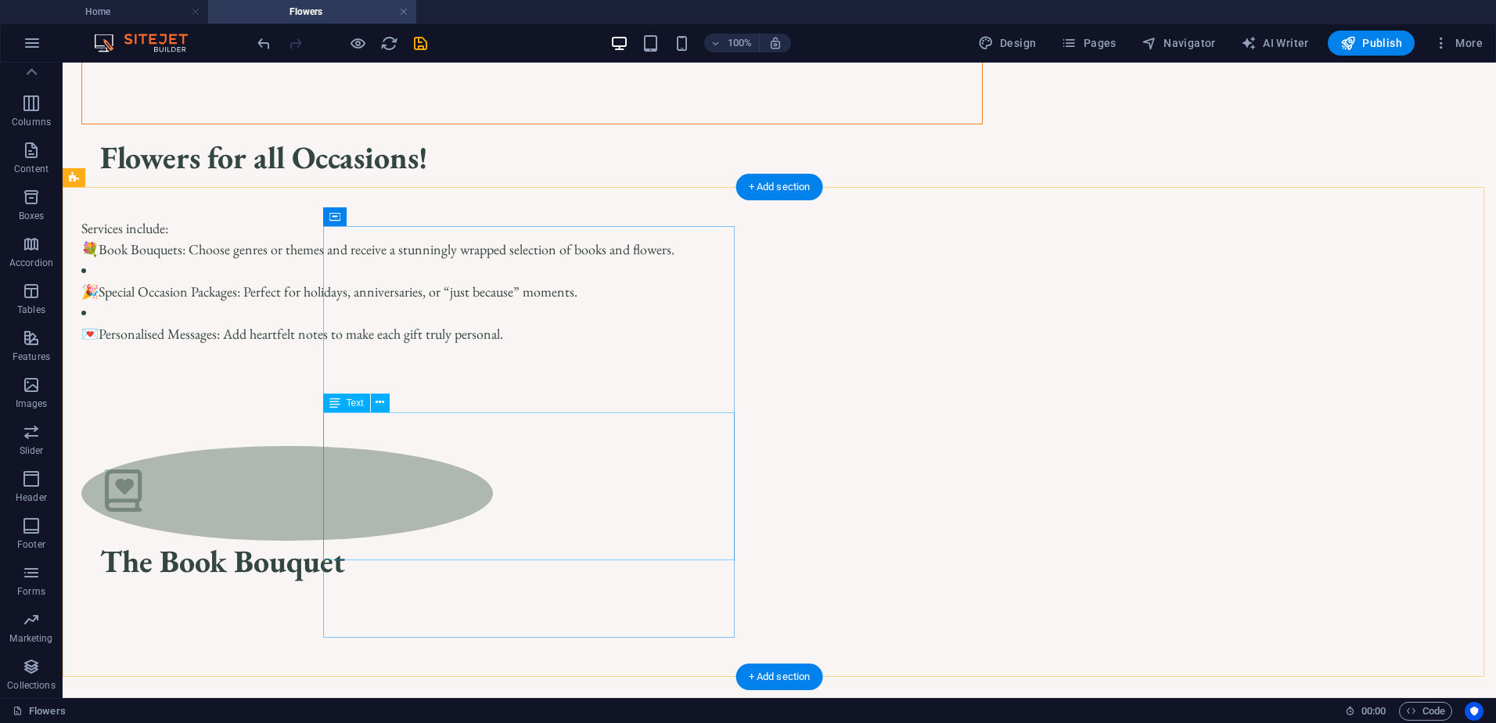
scroll to position [391, 0]
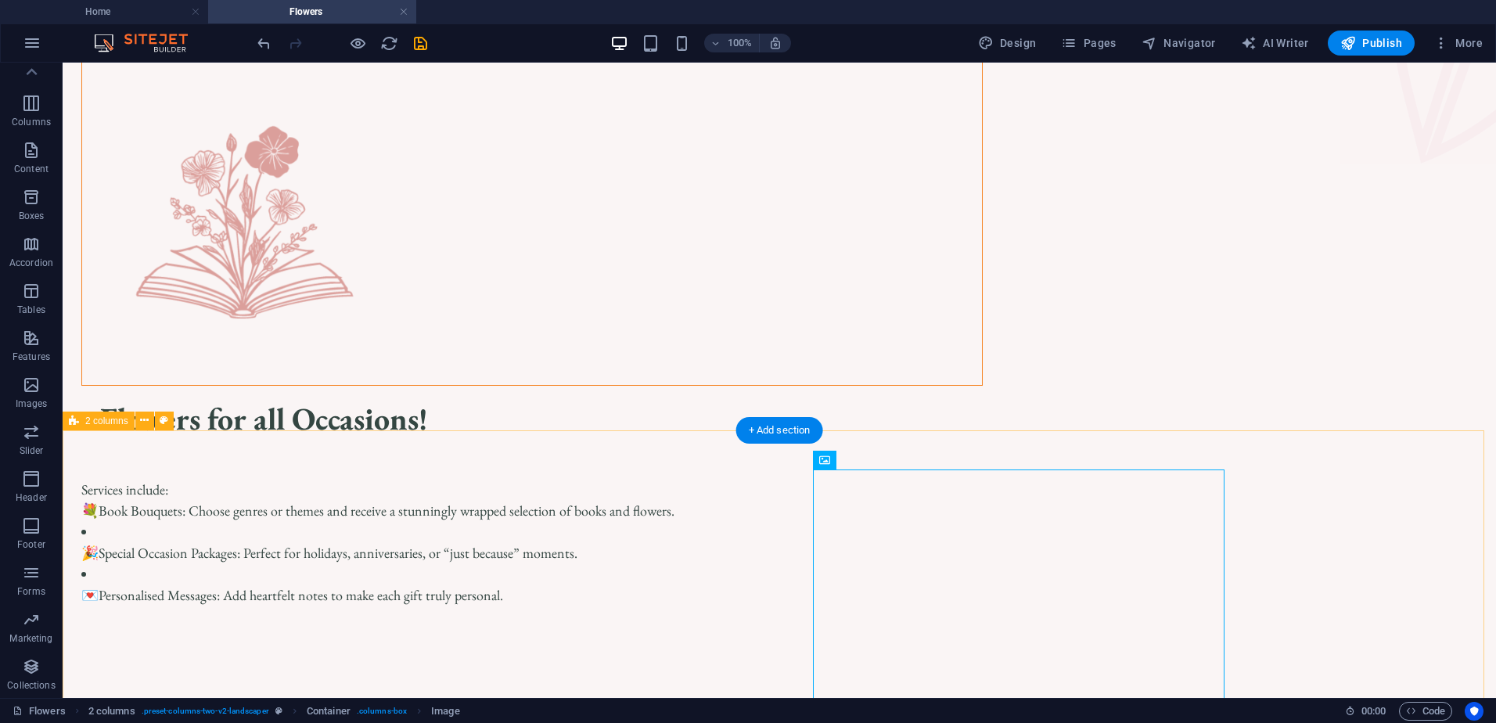
scroll to position [157, 0]
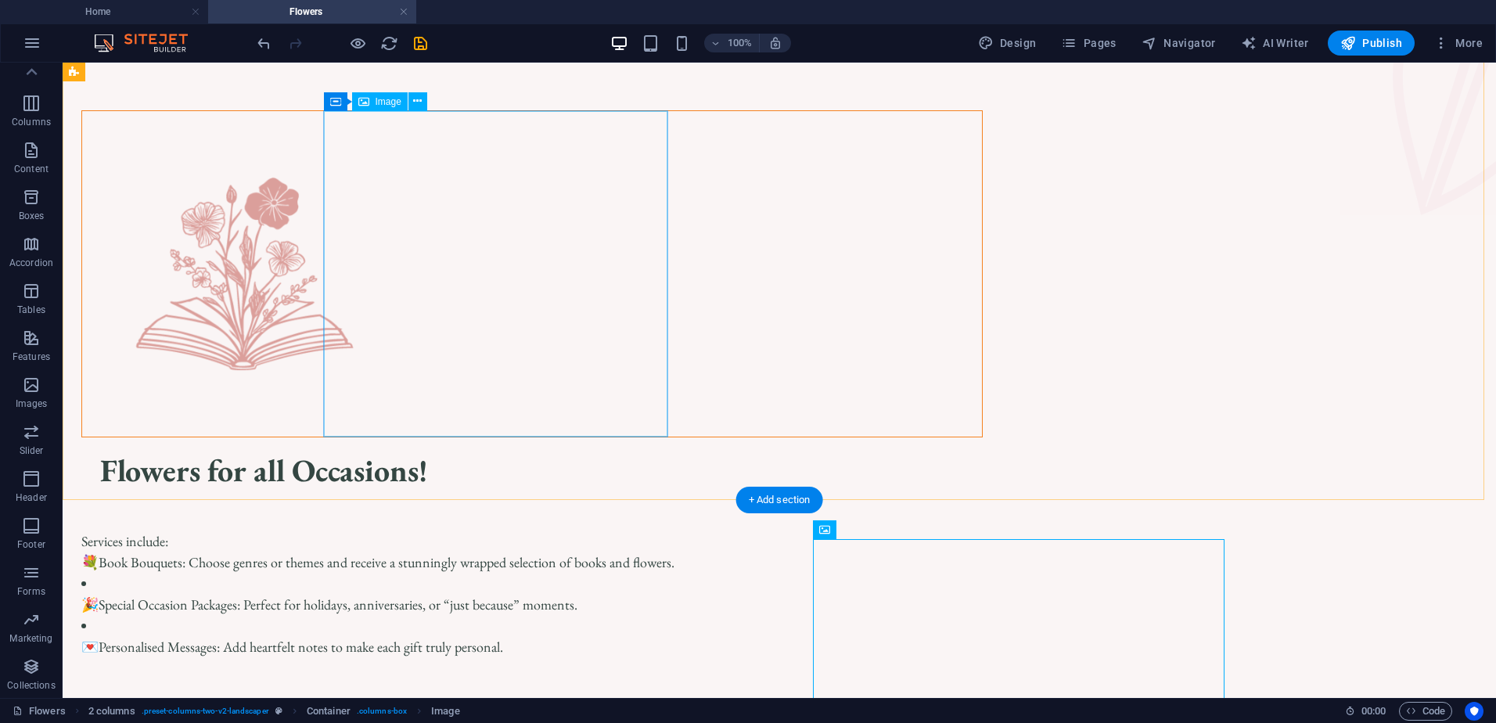
click at [552, 243] on figure at bounding box center [532, 274] width 900 height 326
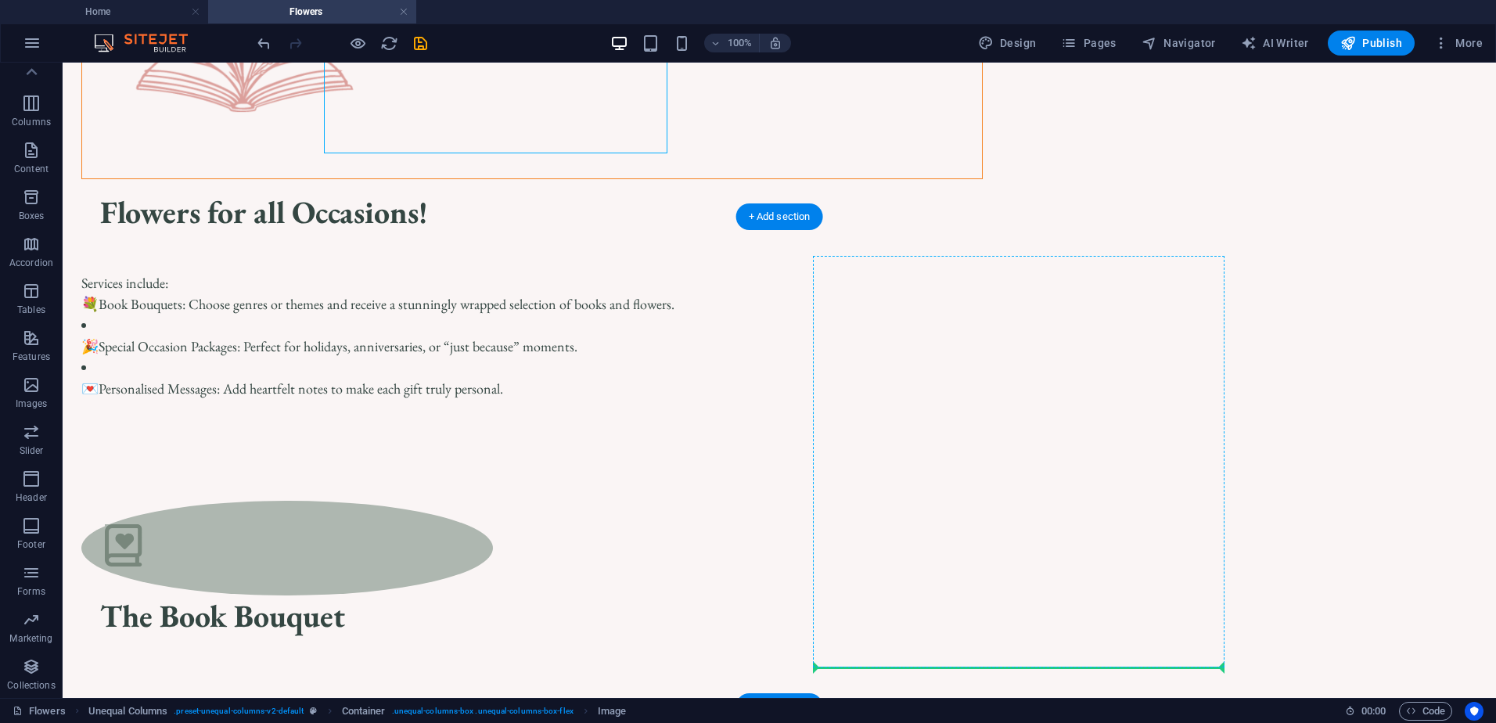
scroll to position [446, 0]
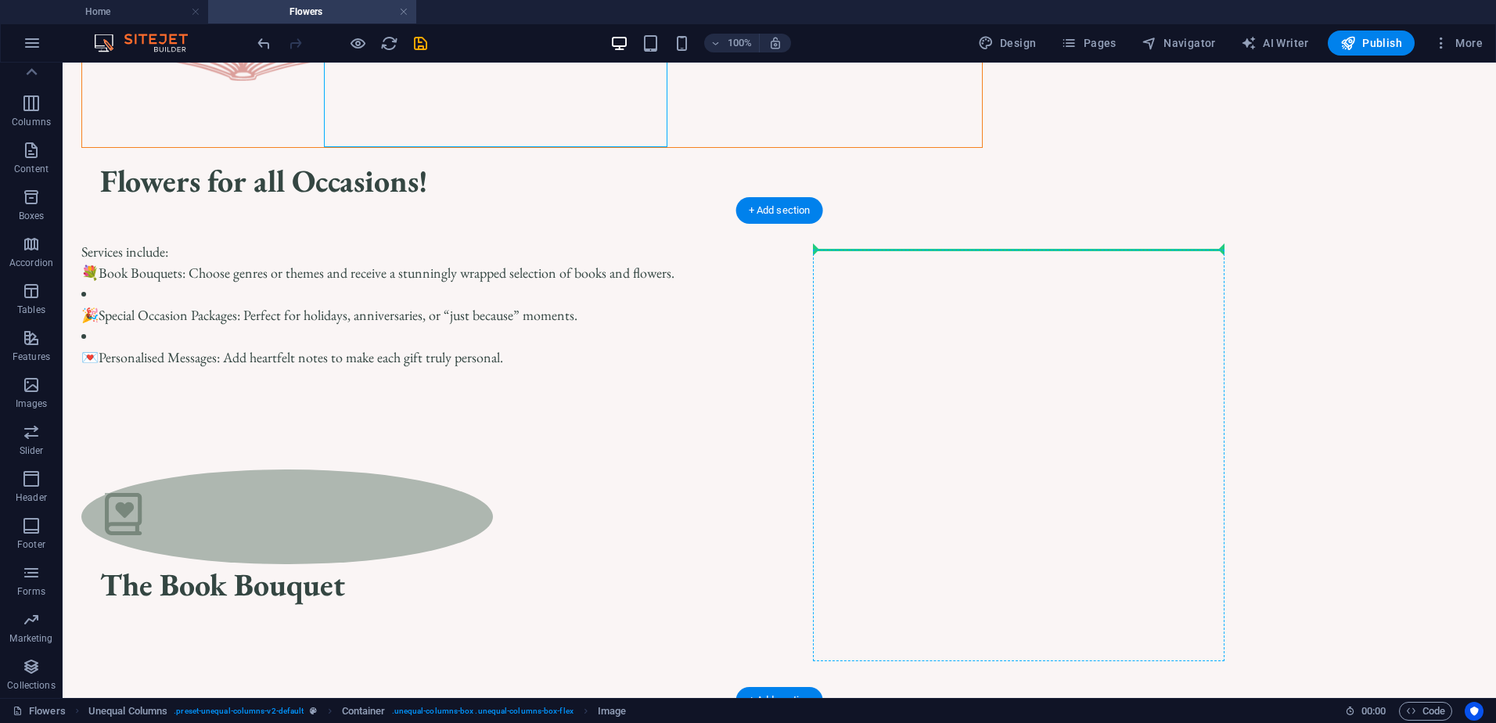
drag, startPoint x: 546, startPoint y: 351, endPoint x: 959, endPoint y: 419, distance: 418.1
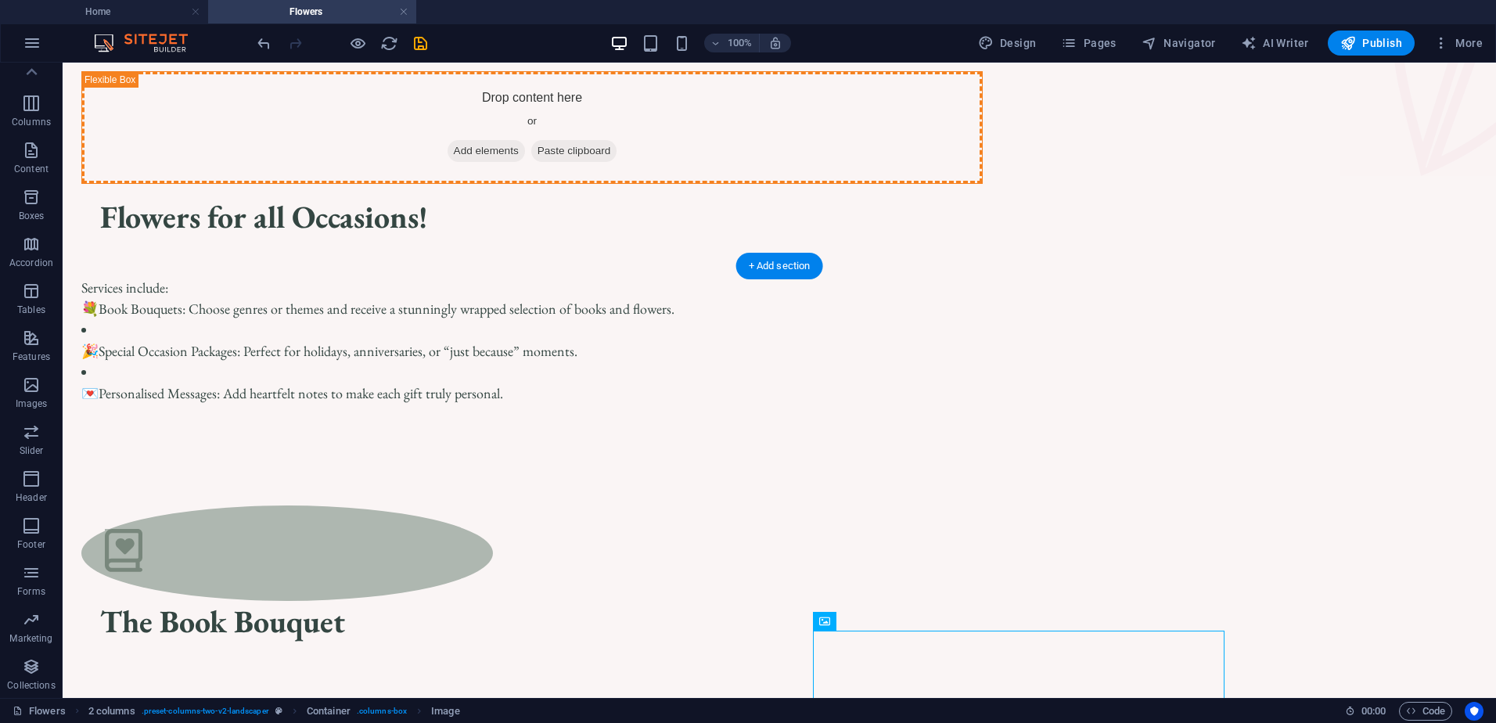
scroll to position [194, 0]
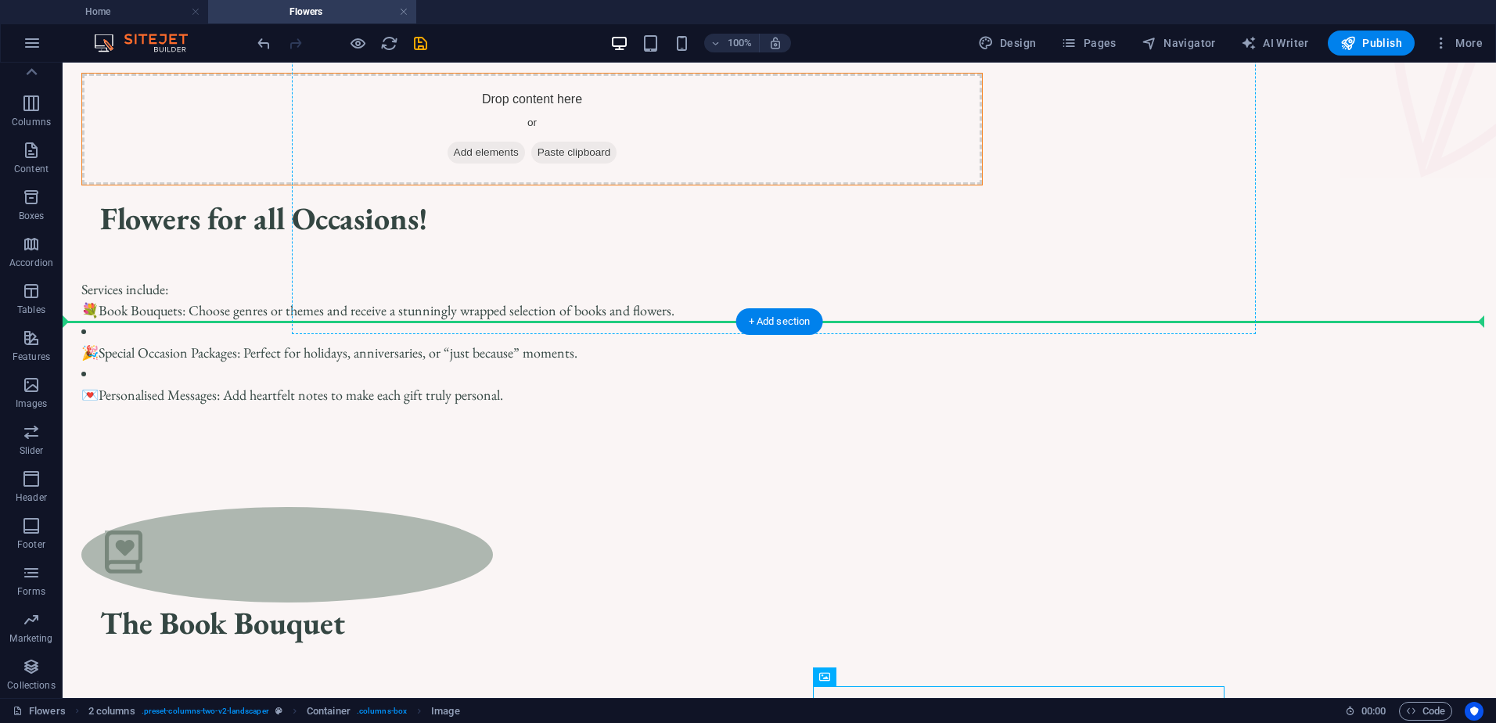
drag, startPoint x: 1022, startPoint y: 533, endPoint x: 509, endPoint y: 227, distance: 597.6
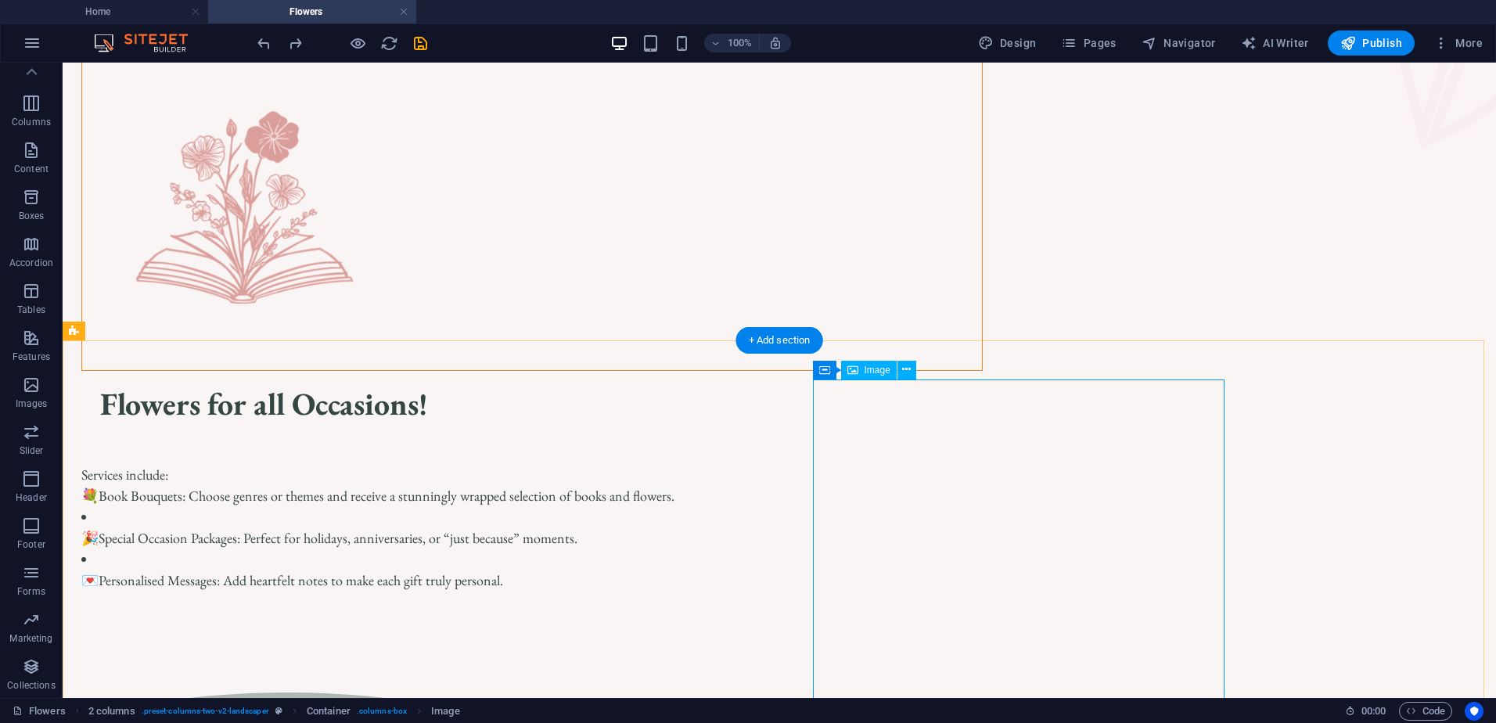
scroll to position [50, 0]
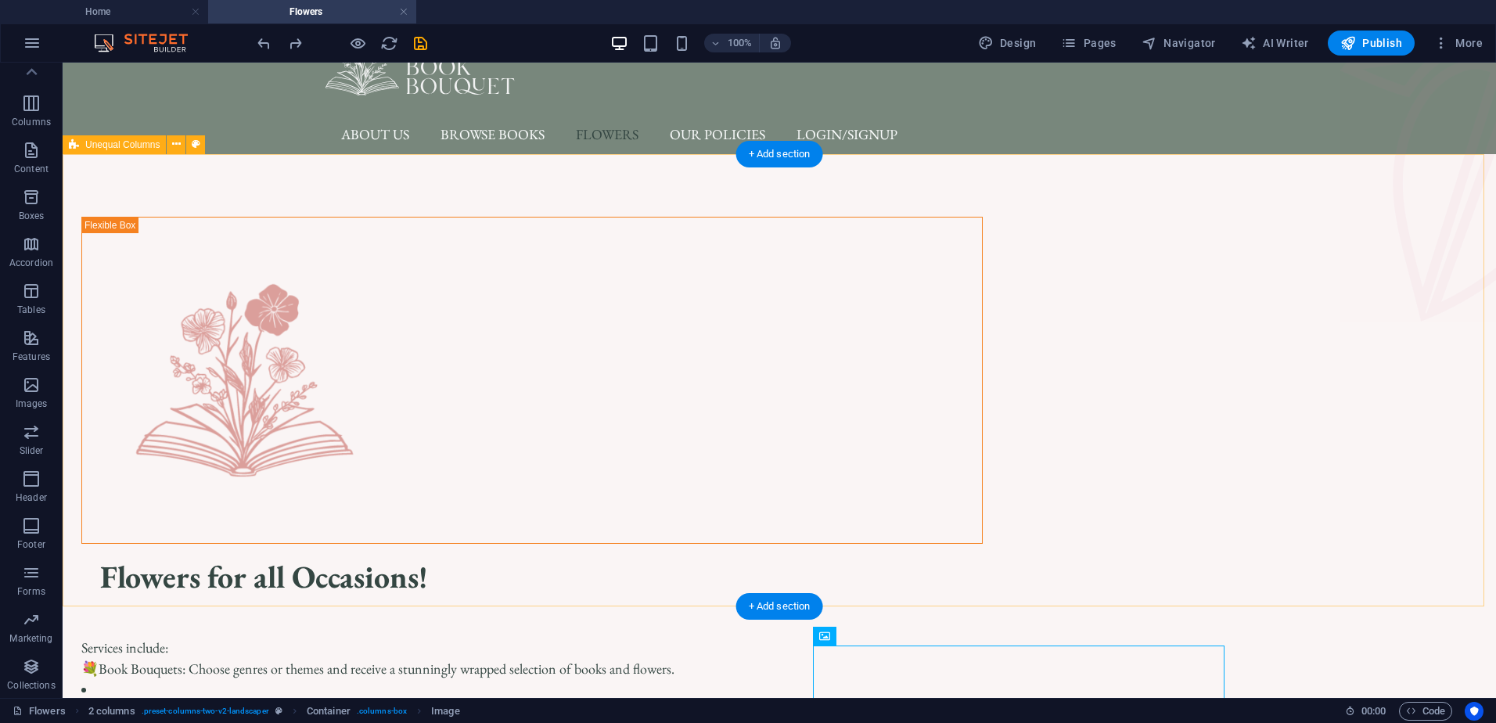
click at [1473, 430] on div "Flowers for all Occasions! Services include: 💐 Book Bouquets: Choose genres or …" at bounding box center [780, 490] width 1434 height 672
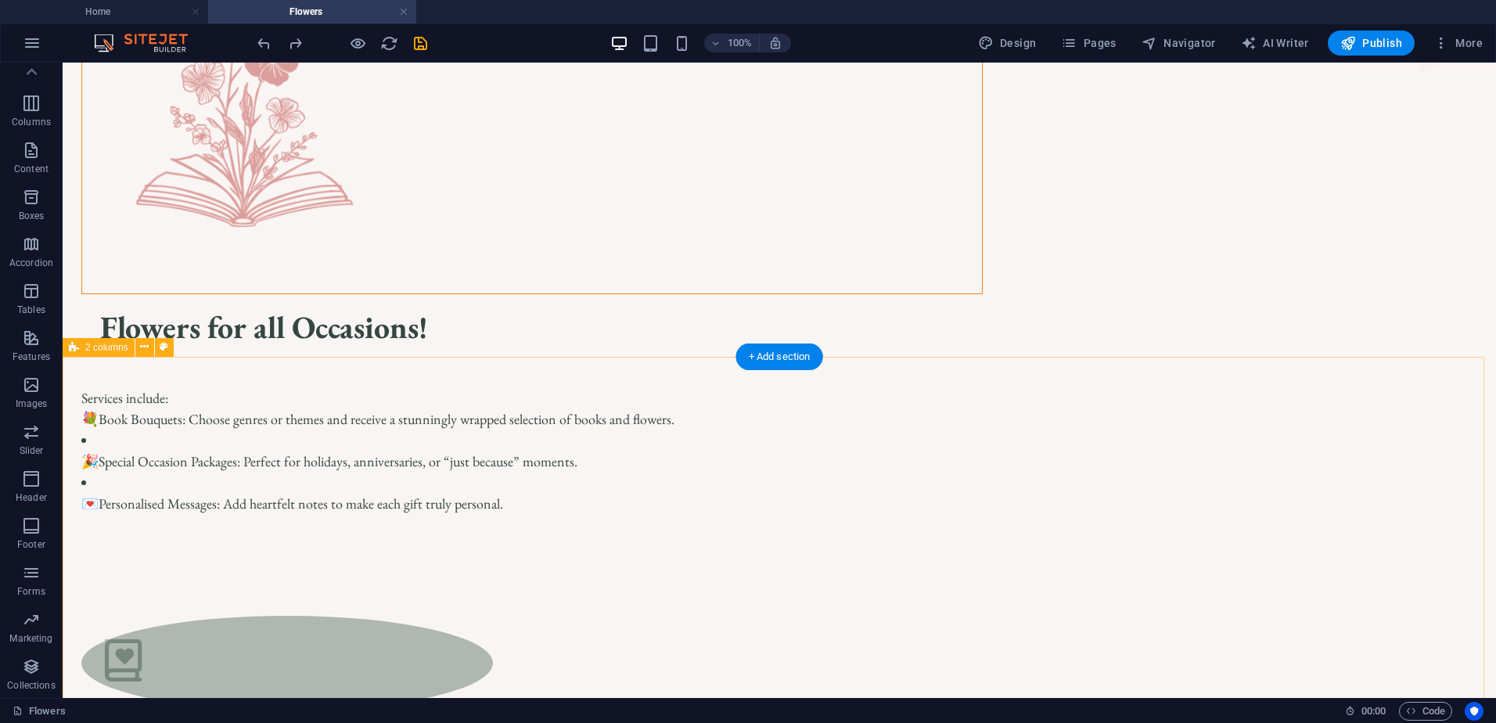
scroll to position [207, 0]
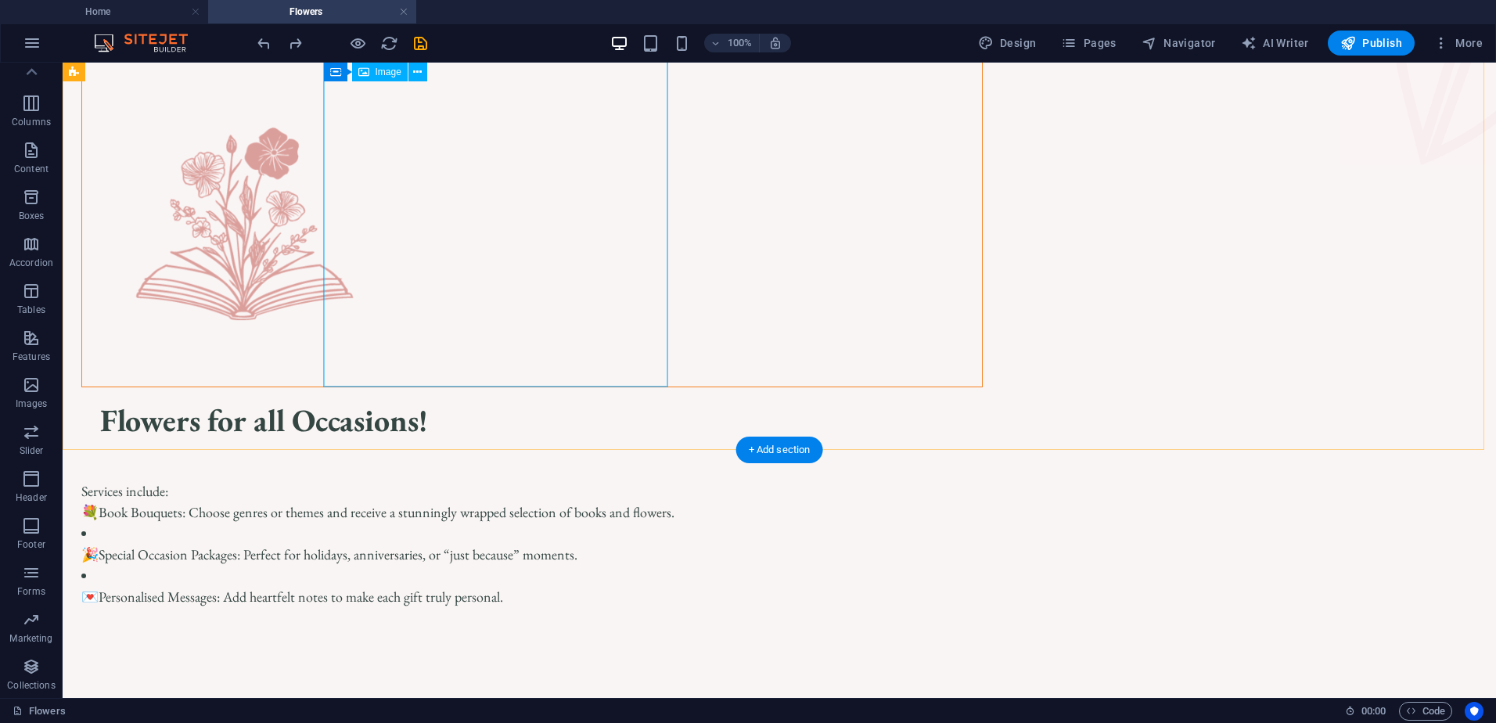
click at [451, 185] on figure at bounding box center [532, 224] width 900 height 326
click at [175, 185] on div "Flowers for all Occasions! Services include: 💐 Book Bouquets: Choose genres or …" at bounding box center [780, 334] width 1434 height 672
select select "px"
click at [551, 204] on figure at bounding box center [532, 224] width 900 height 326
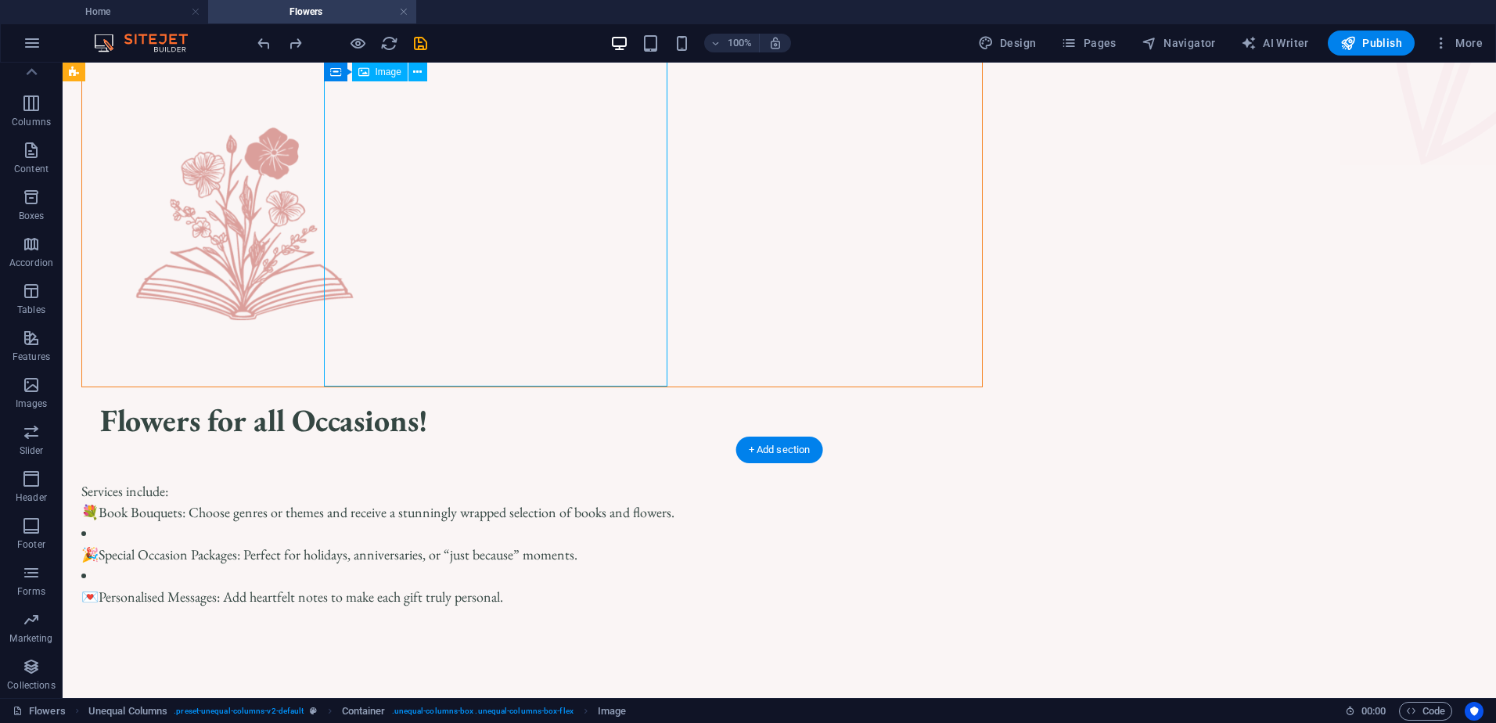
click at [527, 224] on figure at bounding box center [532, 224] width 900 height 326
select select "px"
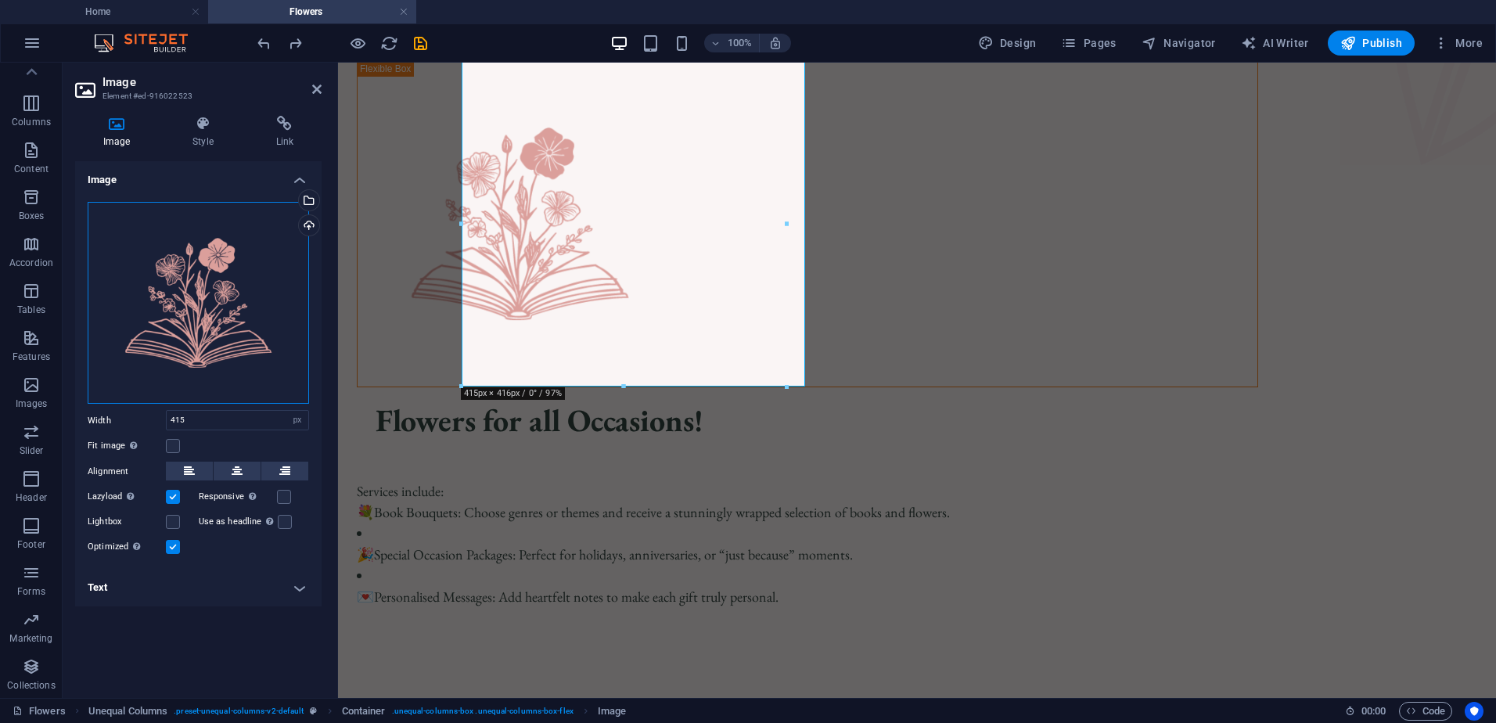
click at [188, 301] on div "Drag files here, click to choose files or select files from Files or our free s…" at bounding box center [198, 303] width 221 height 202
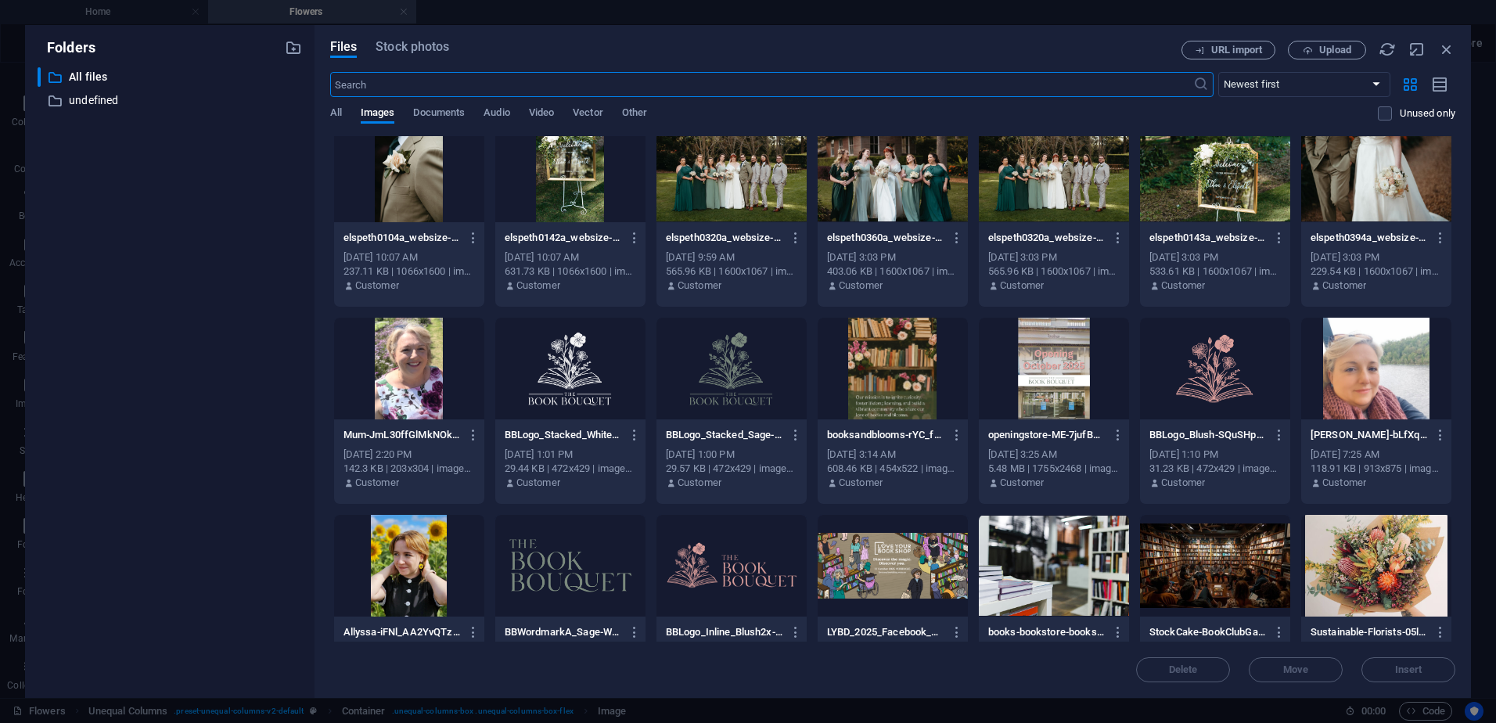
scroll to position [0, 0]
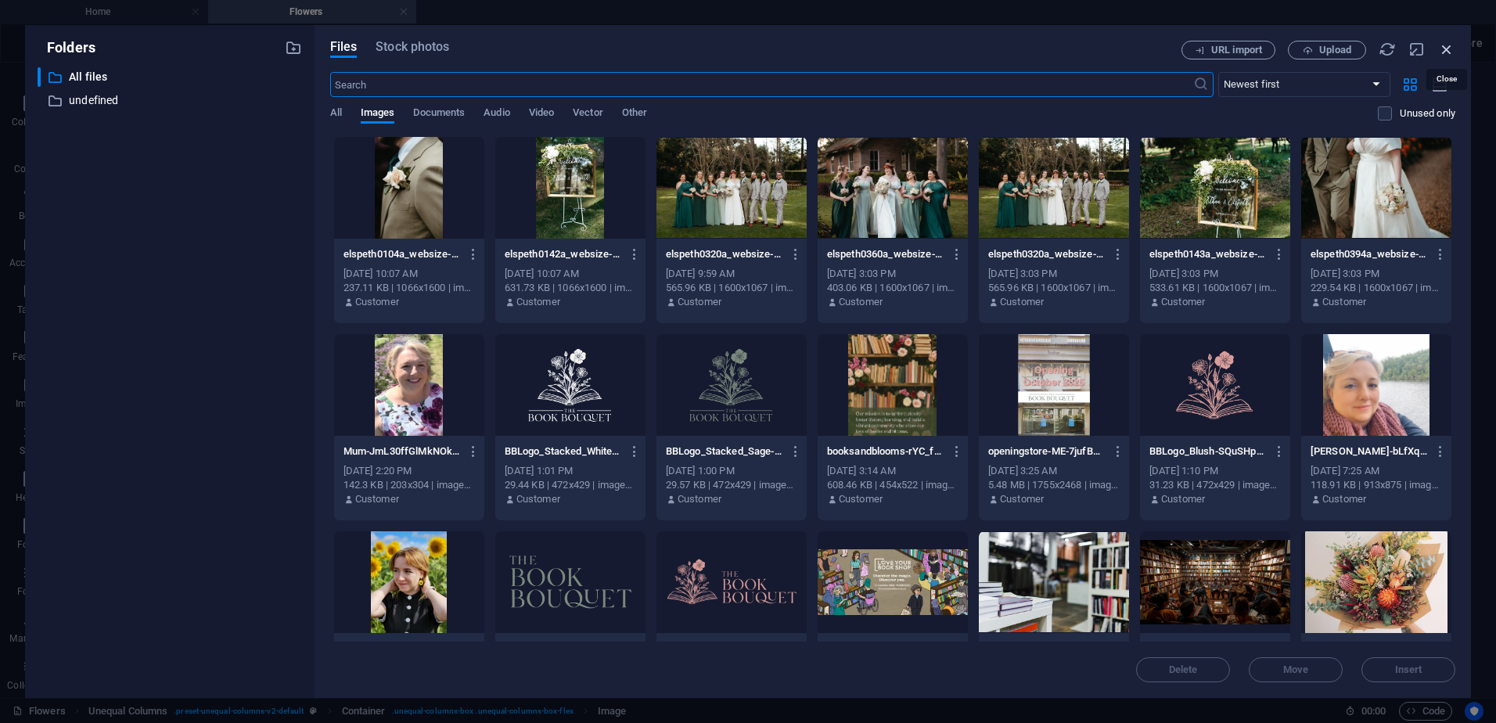
click at [1450, 49] on icon "button" at bounding box center [1446, 49] width 17 height 17
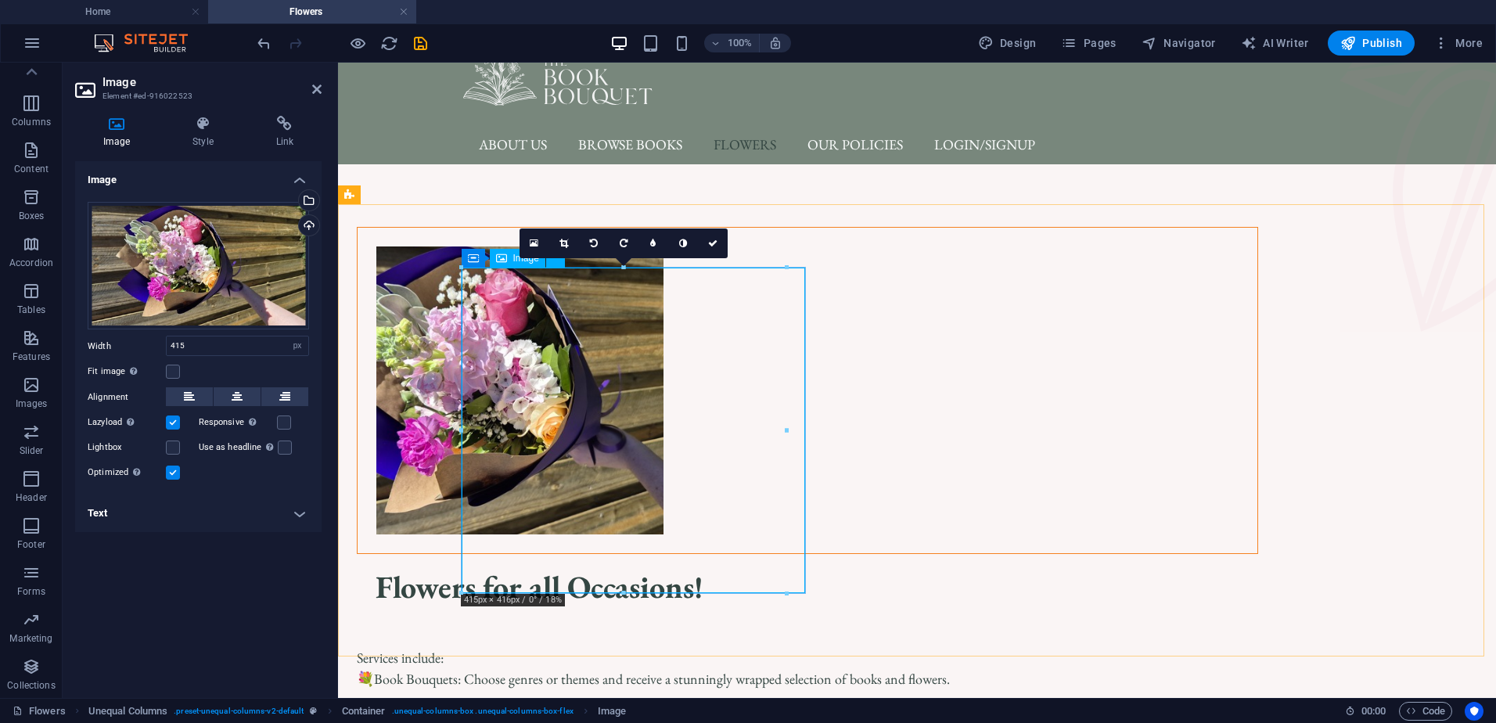
scroll to position [78, 0]
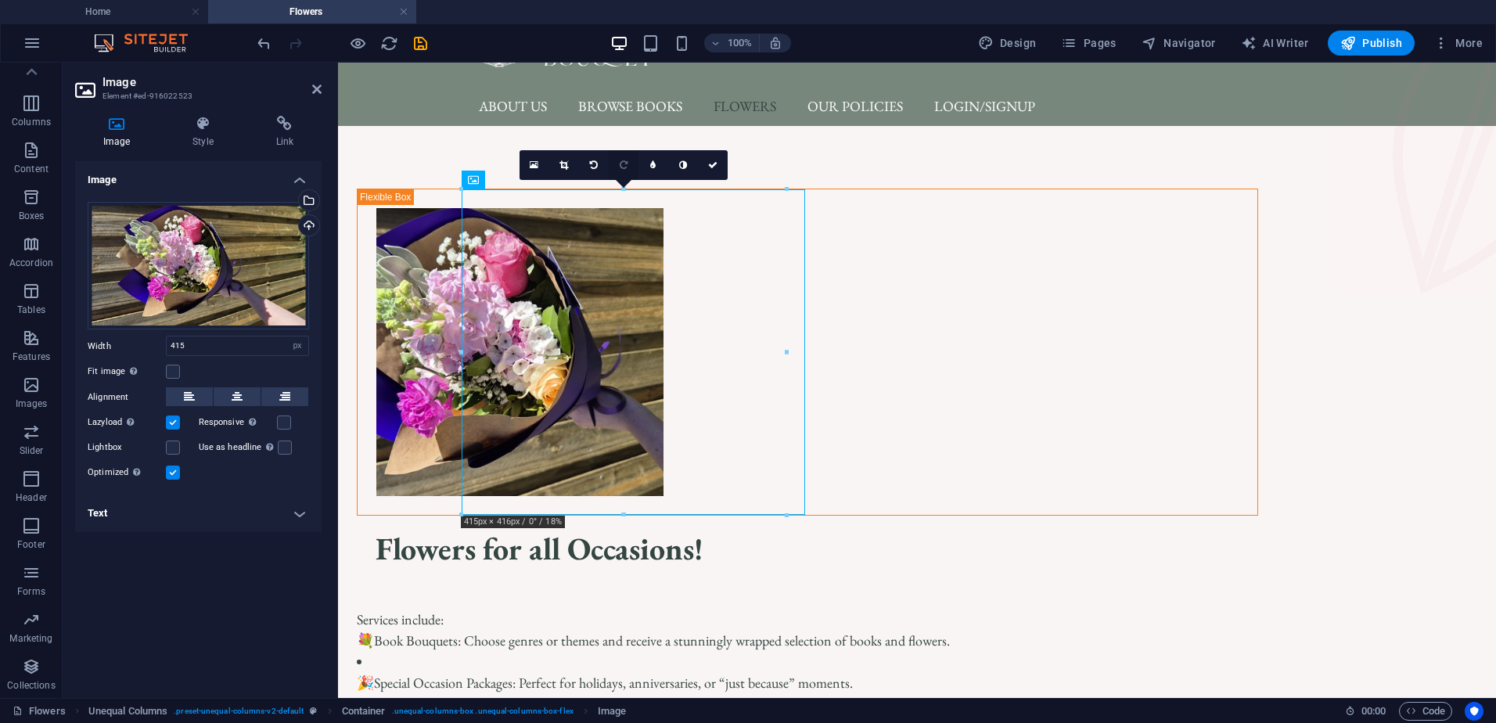
click at [618, 171] on link at bounding box center [624, 165] width 30 height 30
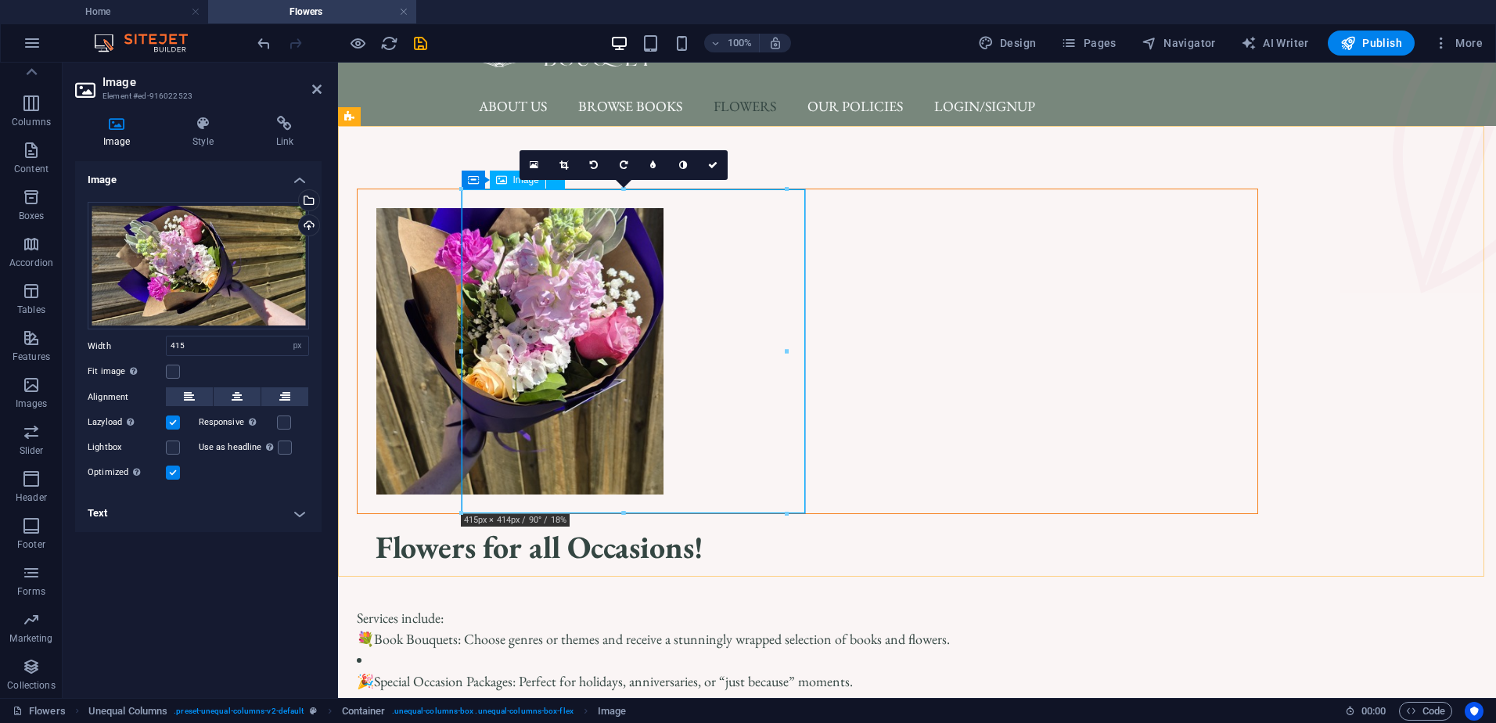
click at [638, 301] on figure at bounding box center [808, 351] width 900 height 324
click at [566, 168] on icon at bounding box center [564, 164] width 9 height 9
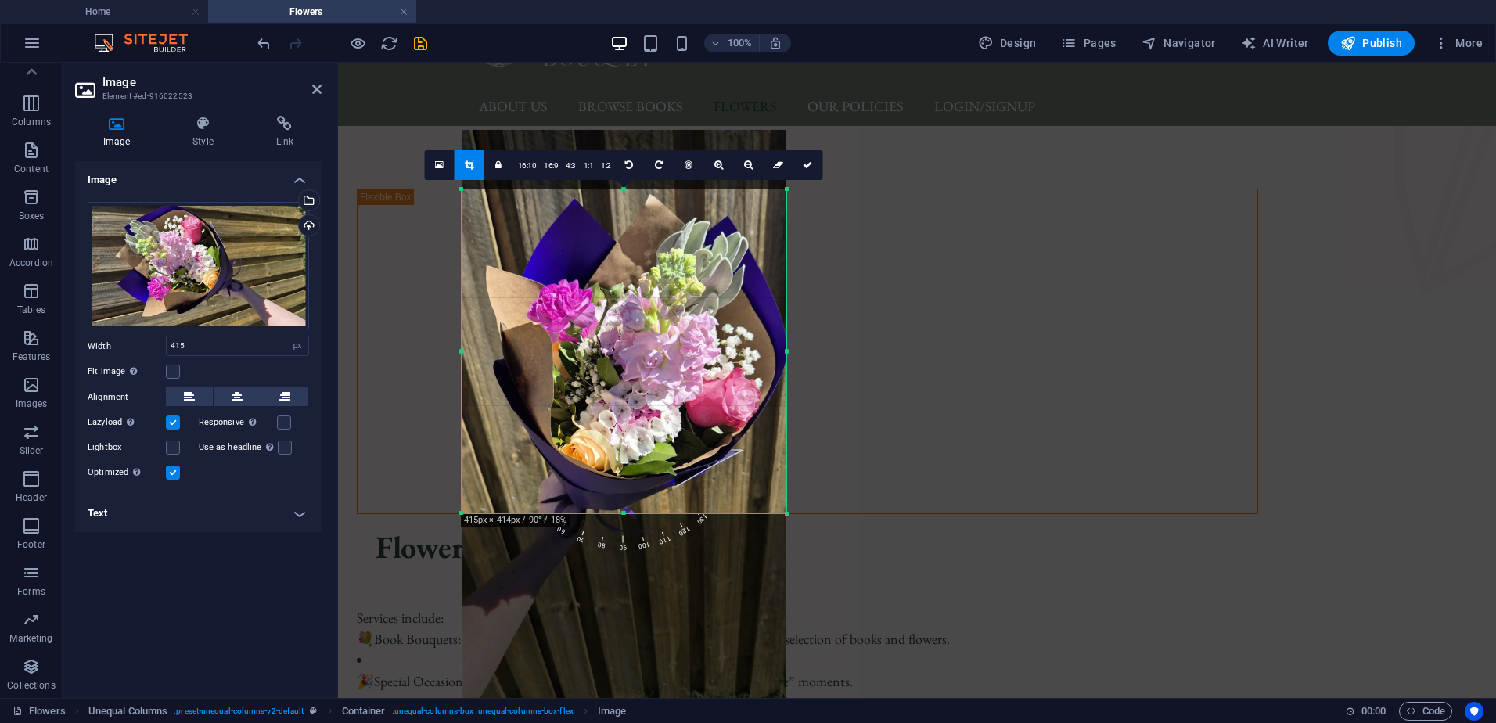
drag, startPoint x: 638, startPoint y: 274, endPoint x: 634, endPoint y: 341, distance: 67.4
click at [634, 341] on div at bounding box center [624, 418] width 325 height 577
click at [376, 340] on div "Flowers for all Occasions! Services include: 💐 Book Bouquets: Choose genres or …" at bounding box center [917, 461] width 1158 height 671
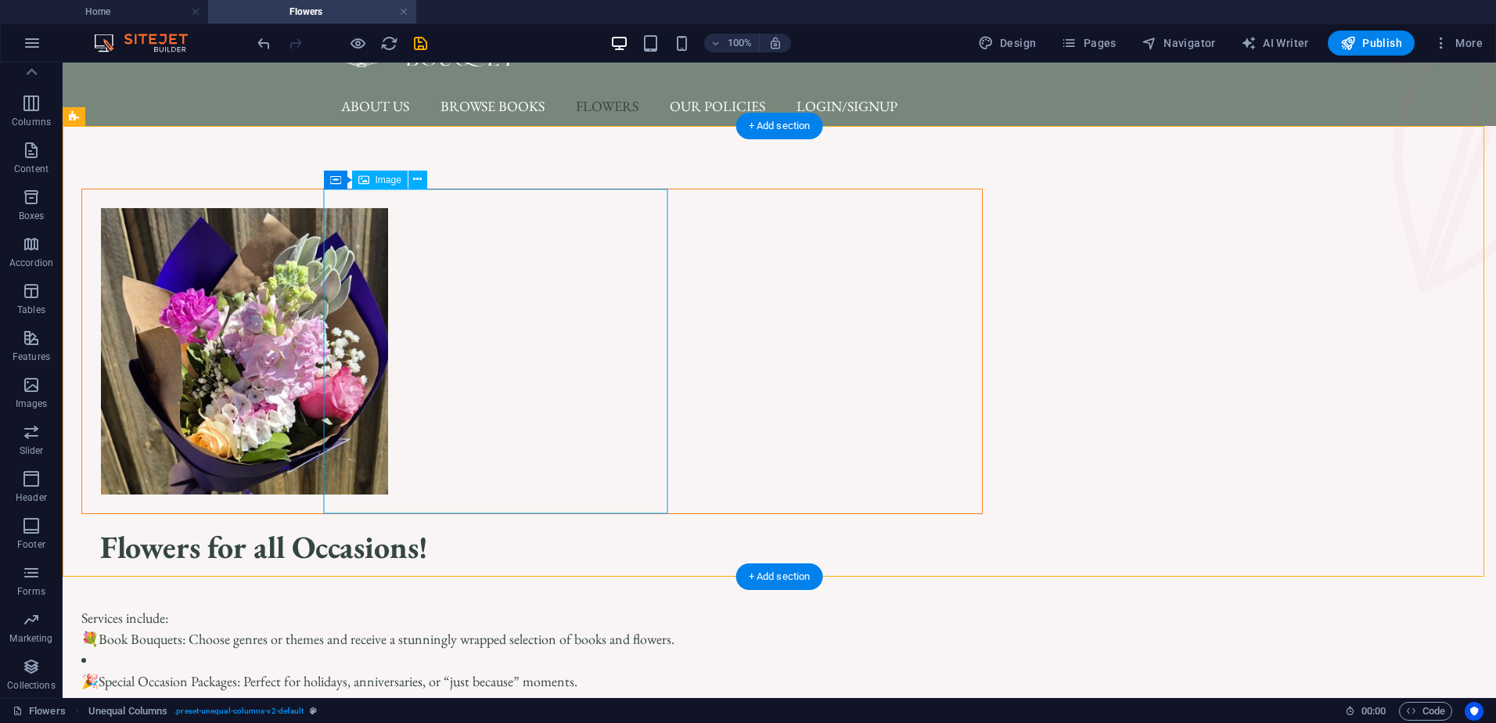
click at [467, 301] on figure at bounding box center [532, 351] width 900 height 324
select select "px"
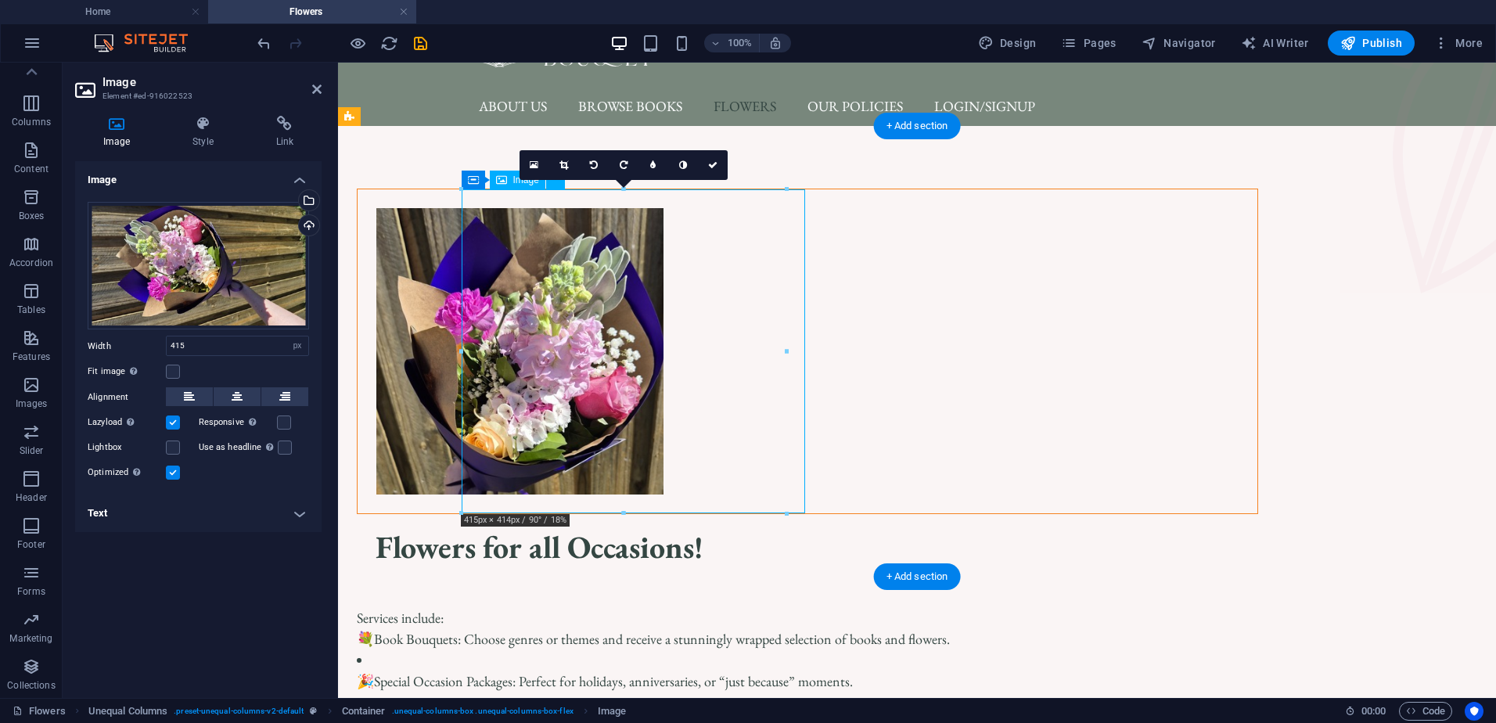
drag, startPoint x: 621, startPoint y: 295, endPoint x: 621, endPoint y: 311, distance: 15.7
click at [621, 311] on figure at bounding box center [808, 351] width 900 height 324
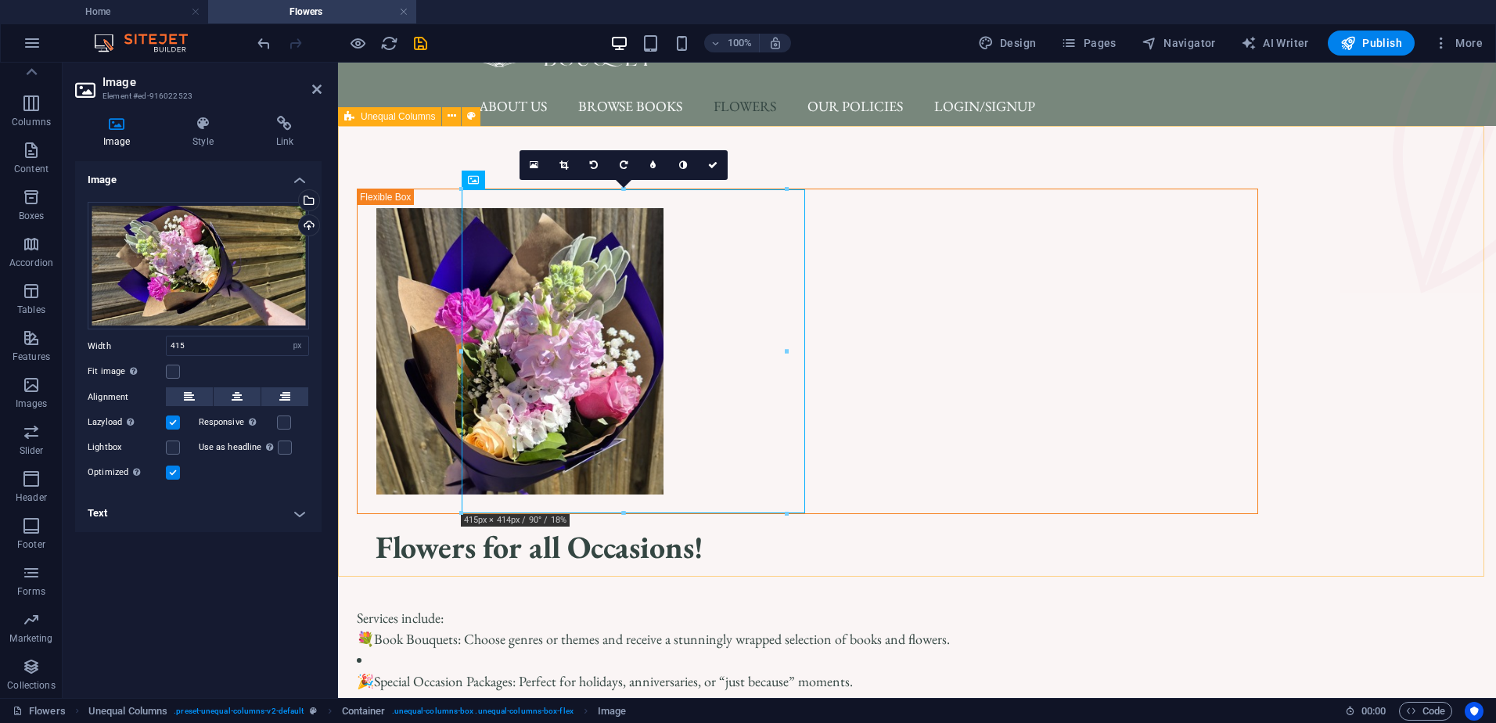
click at [1434, 484] on div "Flowers for all Occasions! Services include: 💐 Book Bouquets: Choose genres or …" at bounding box center [917, 461] width 1158 height 671
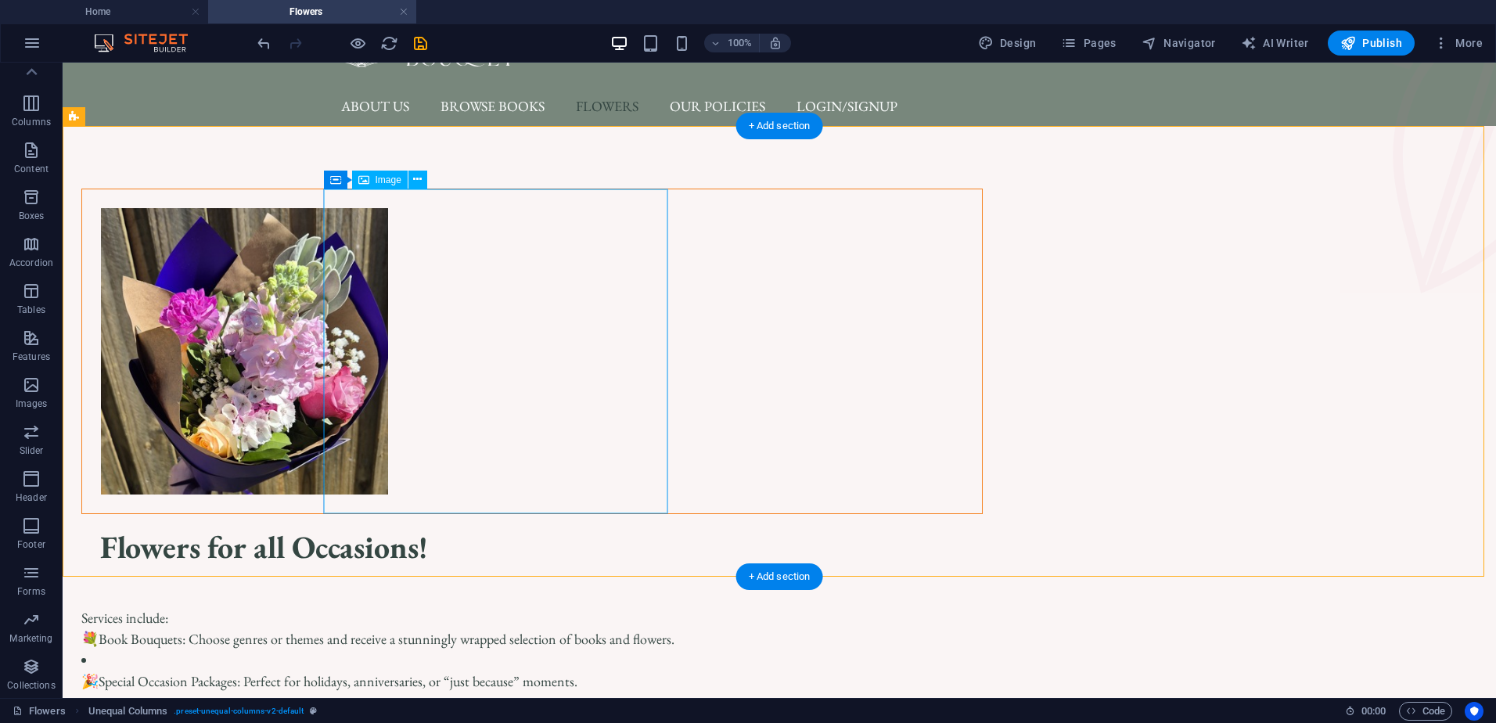
click at [524, 348] on figure at bounding box center [532, 351] width 900 height 324
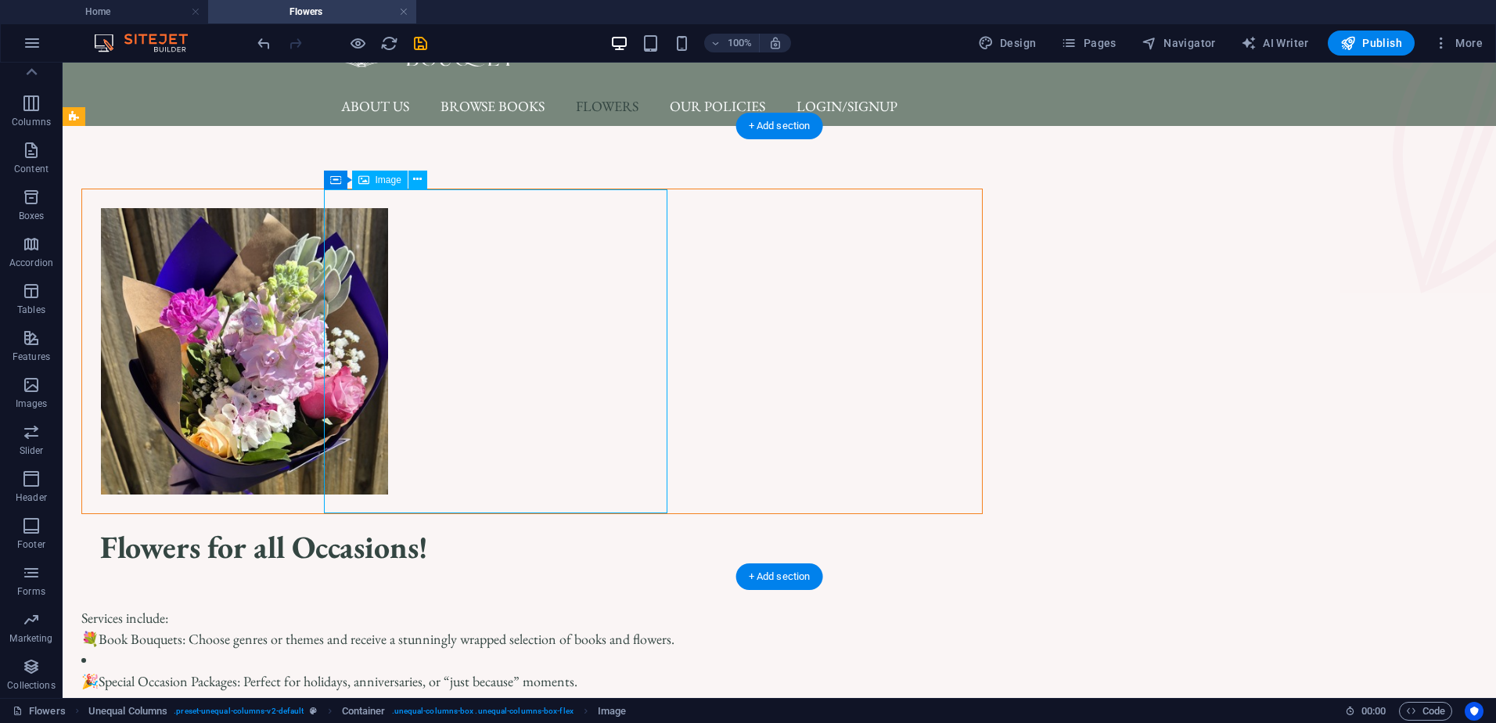
click at [524, 348] on figure at bounding box center [532, 351] width 900 height 324
select select "px"
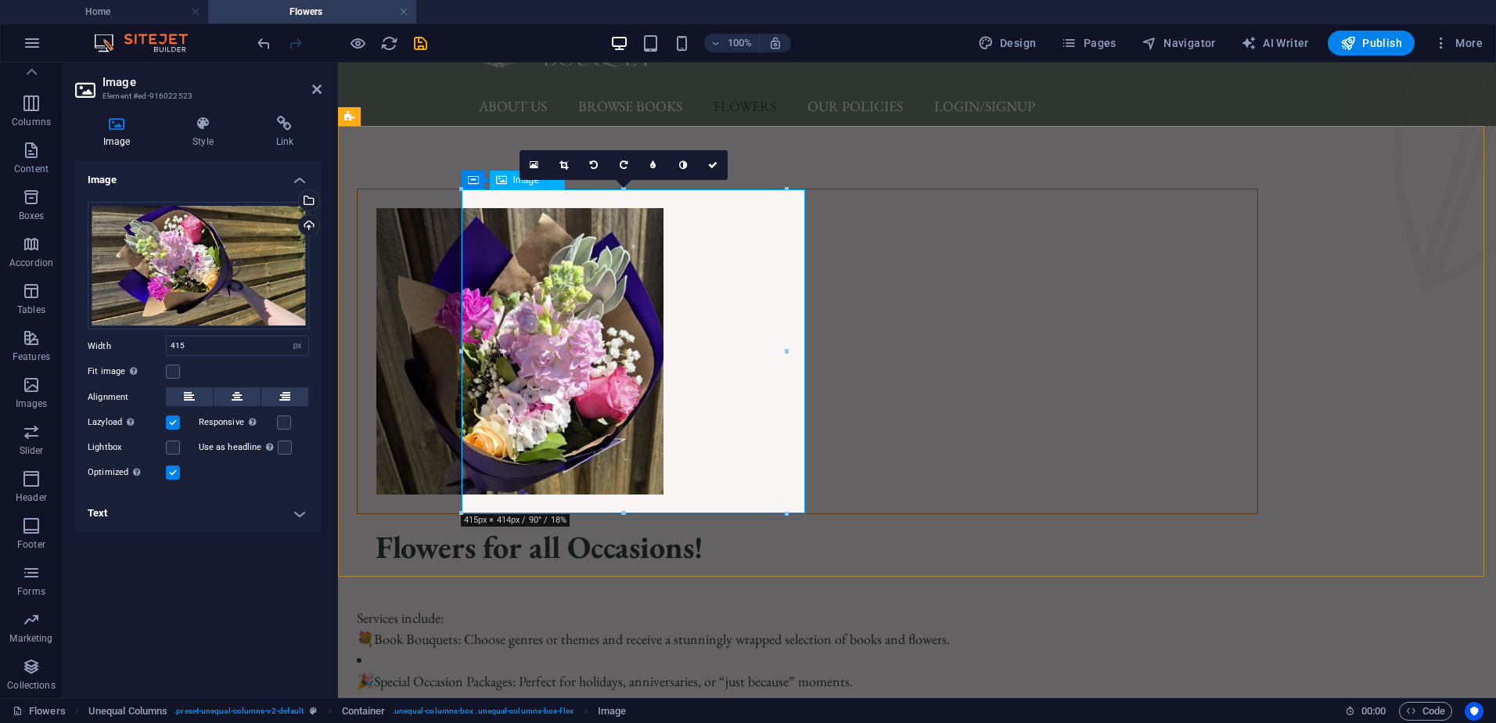
click at [506, 218] on figure at bounding box center [808, 351] width 900 height 324
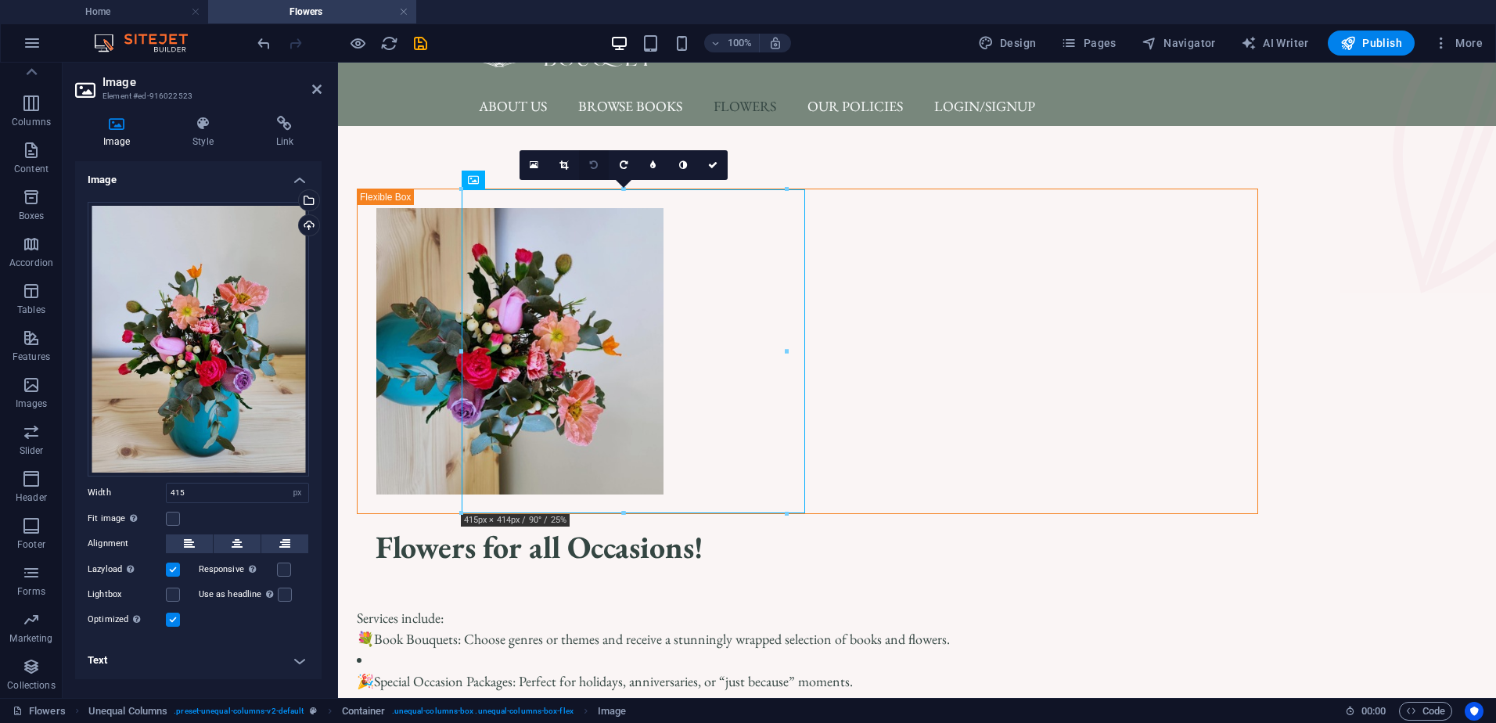
click at [592, 162] on icon at bounding box center [594, 164] width 8 height 9
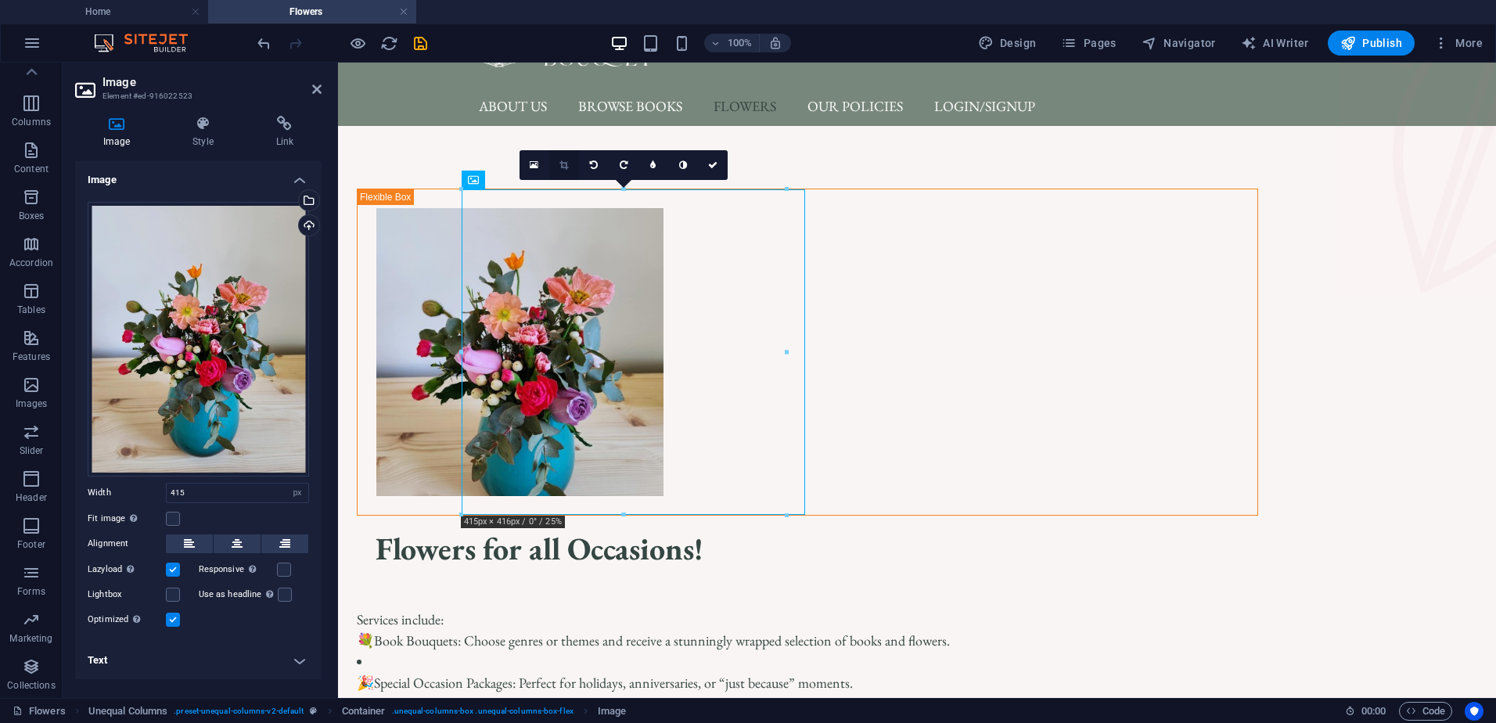
click at [565, 157] on link at bounding box center [564, 165] width 30 height 30
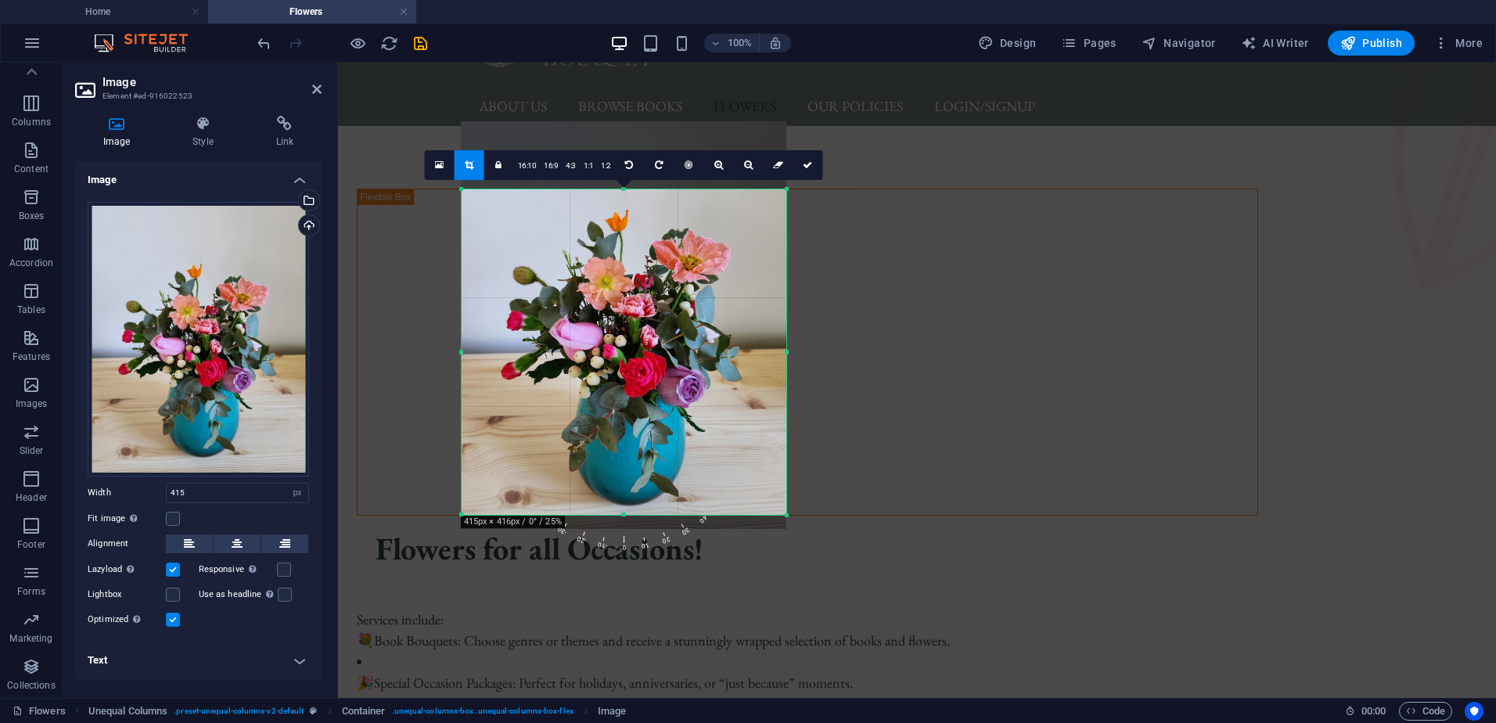
drag, startPoint x: 610, startPoint y: 359, endPoint x: 611, endPoint y: 339, distance: 20.4
click at [611, 339] on div at bounding box center [624, 324] width 326 height 407
click at [382, 338] on div "Flowers for all Occasions! Services include: 💐 Book Bouquets: Choose genres or …" at bounding box center [917, 462] width 1158 height 672
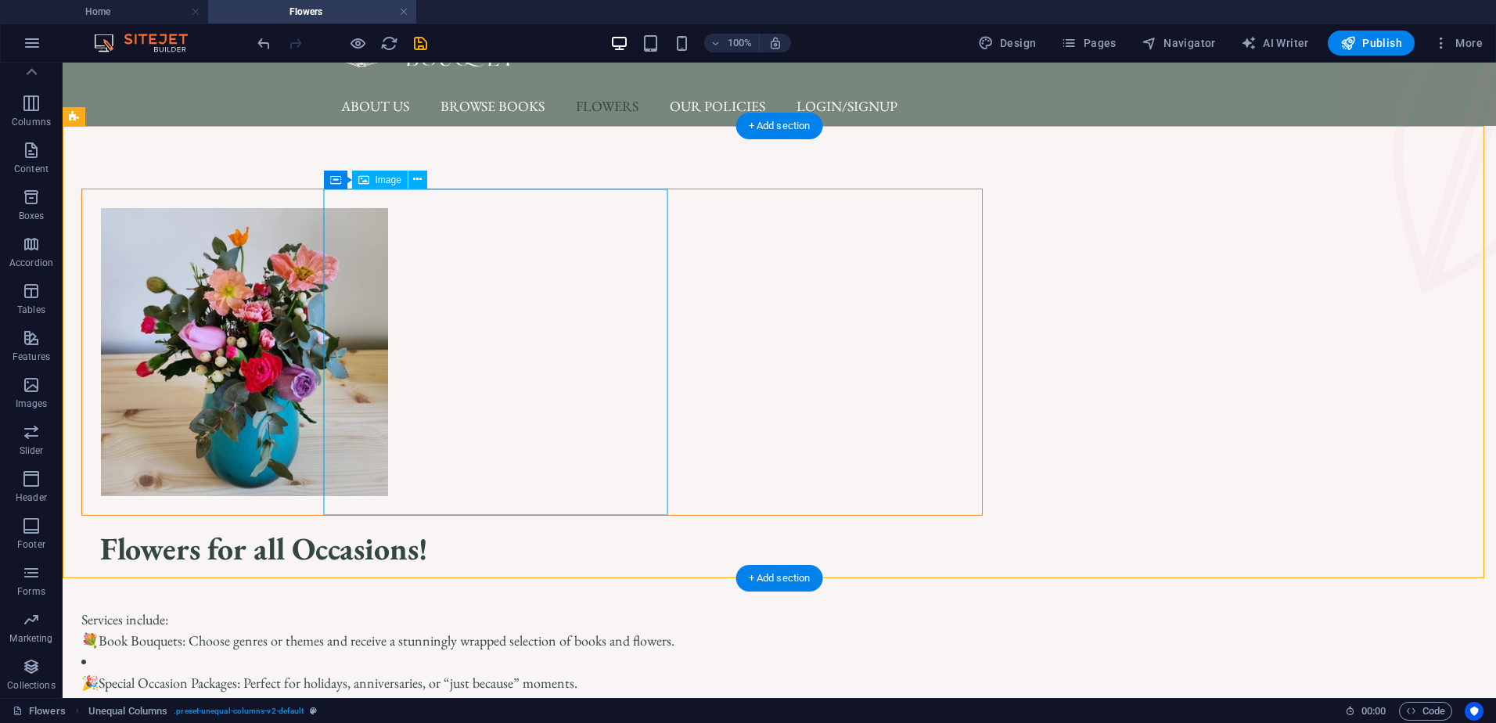
click at [362, 197] on figure at bounding box center [532, 352] width 900 height 326
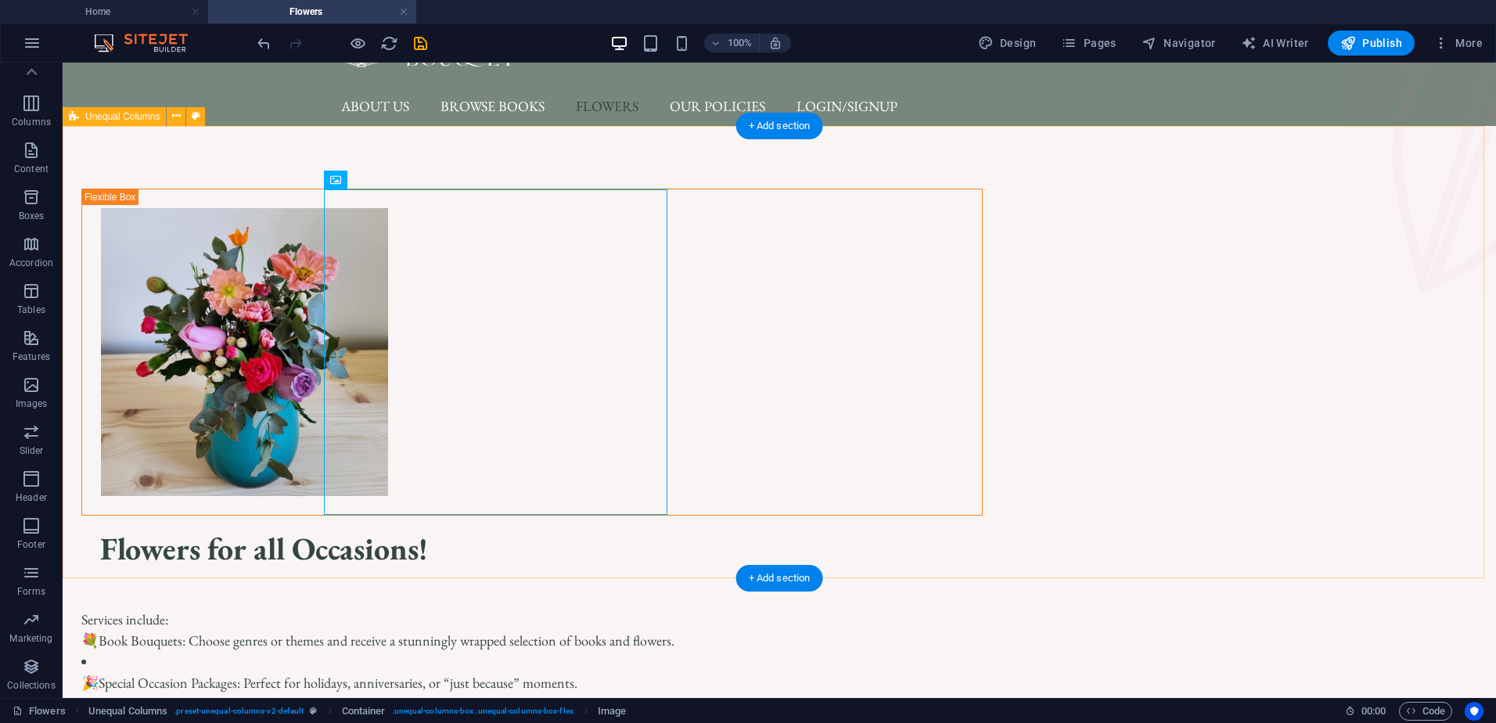
click at [1467, 381] on div "Flowers for all Occasions! Services include: 💐 Book Bouquets: Choose genres or …" at bounding box center [780, 462] width 1434 height 672
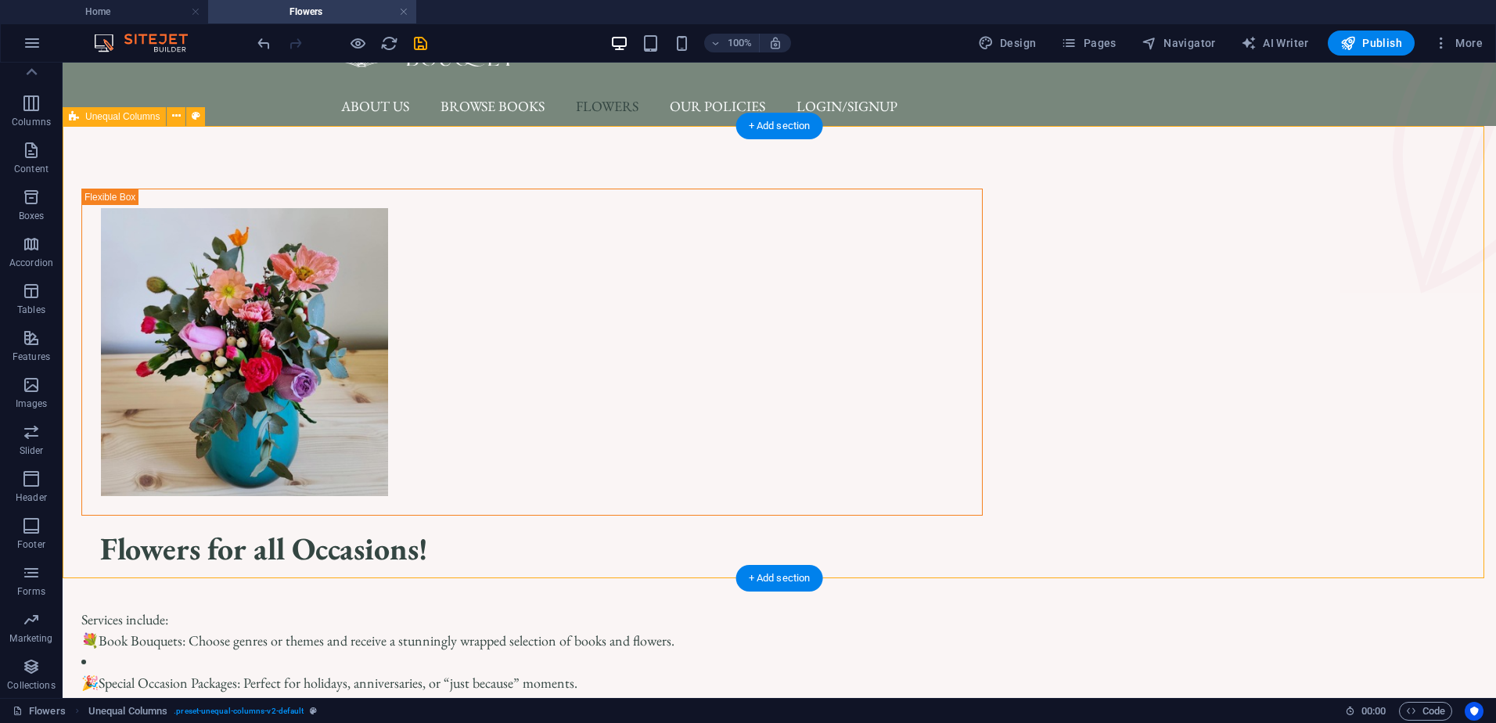
scroll to position [0, 0]
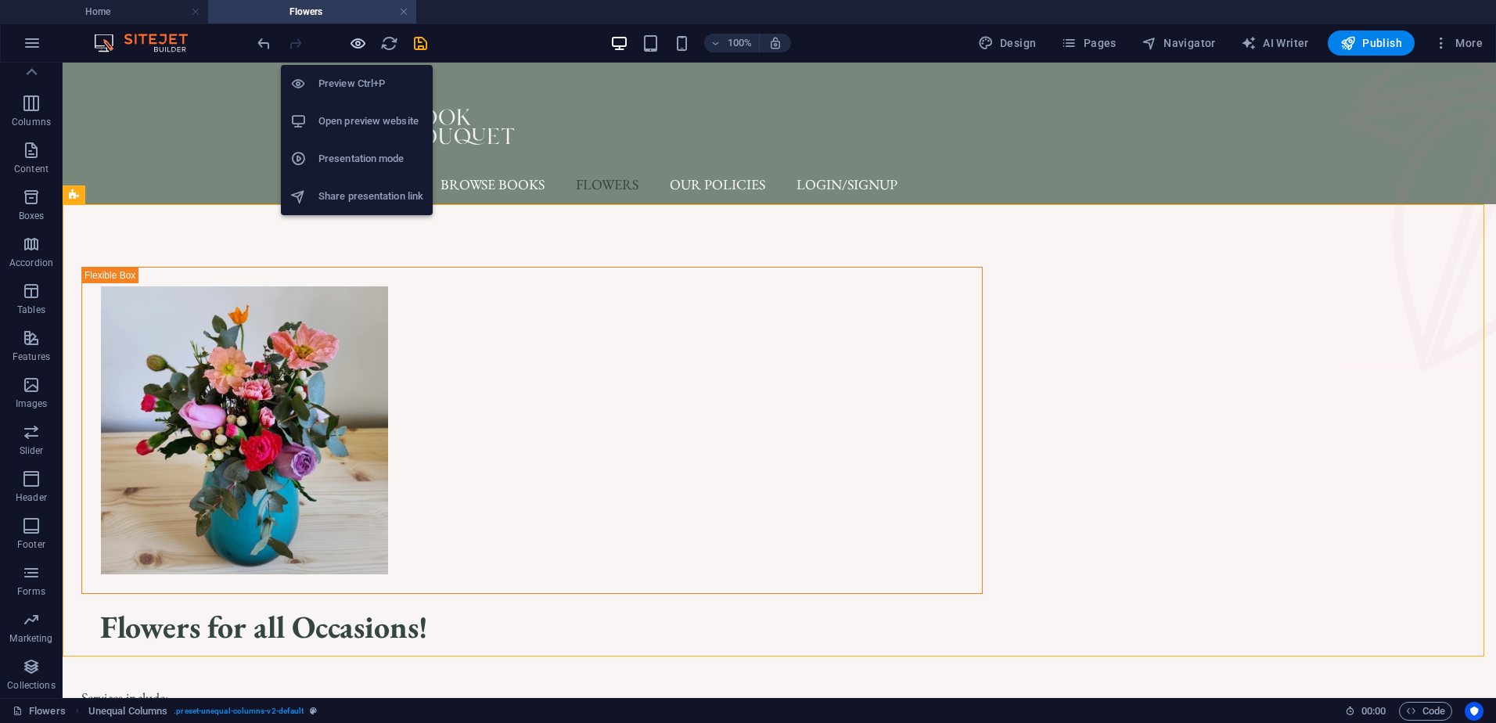
click at [355, 44] on icon "button" at bounding box center [358, 43] width 18 height 18
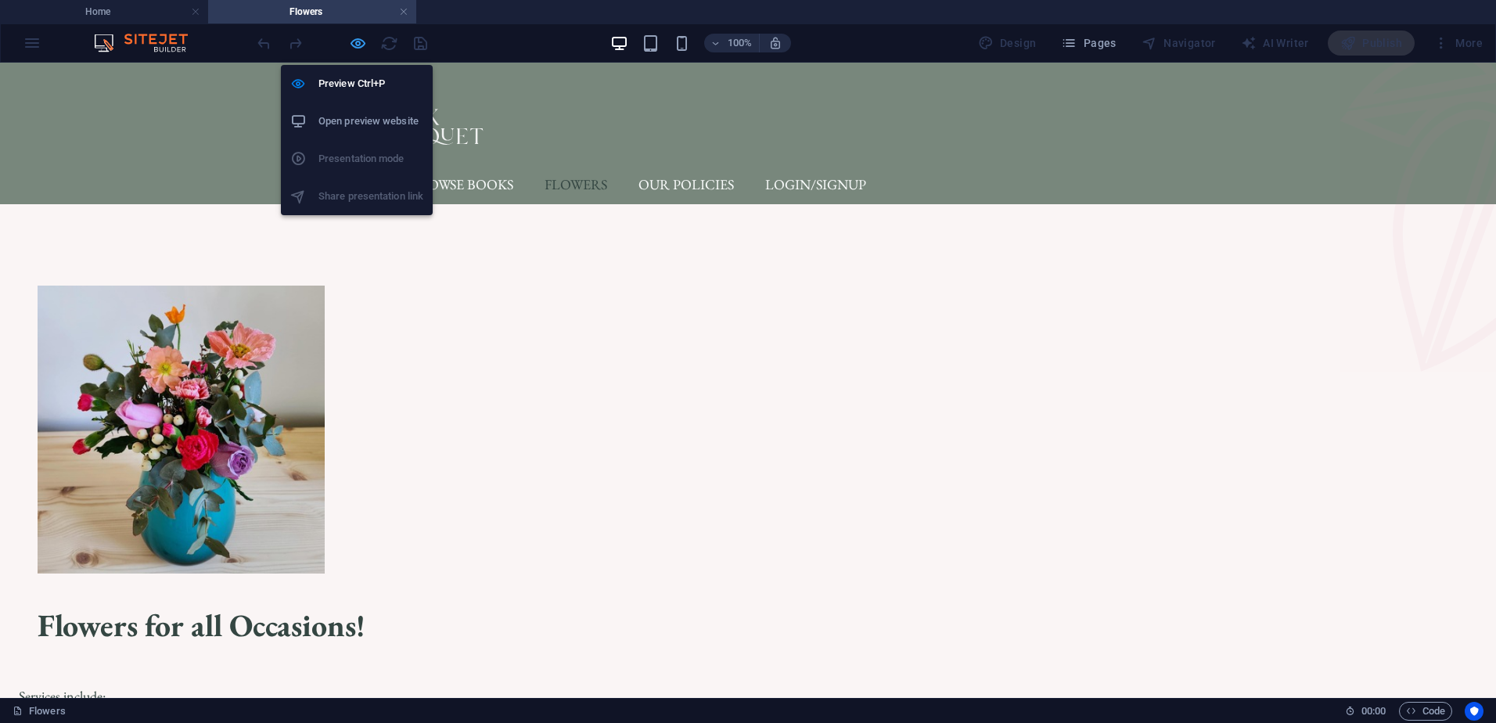
click at [359, 39] on icon "button" at bounding box center [358, 43] width 18 height 18
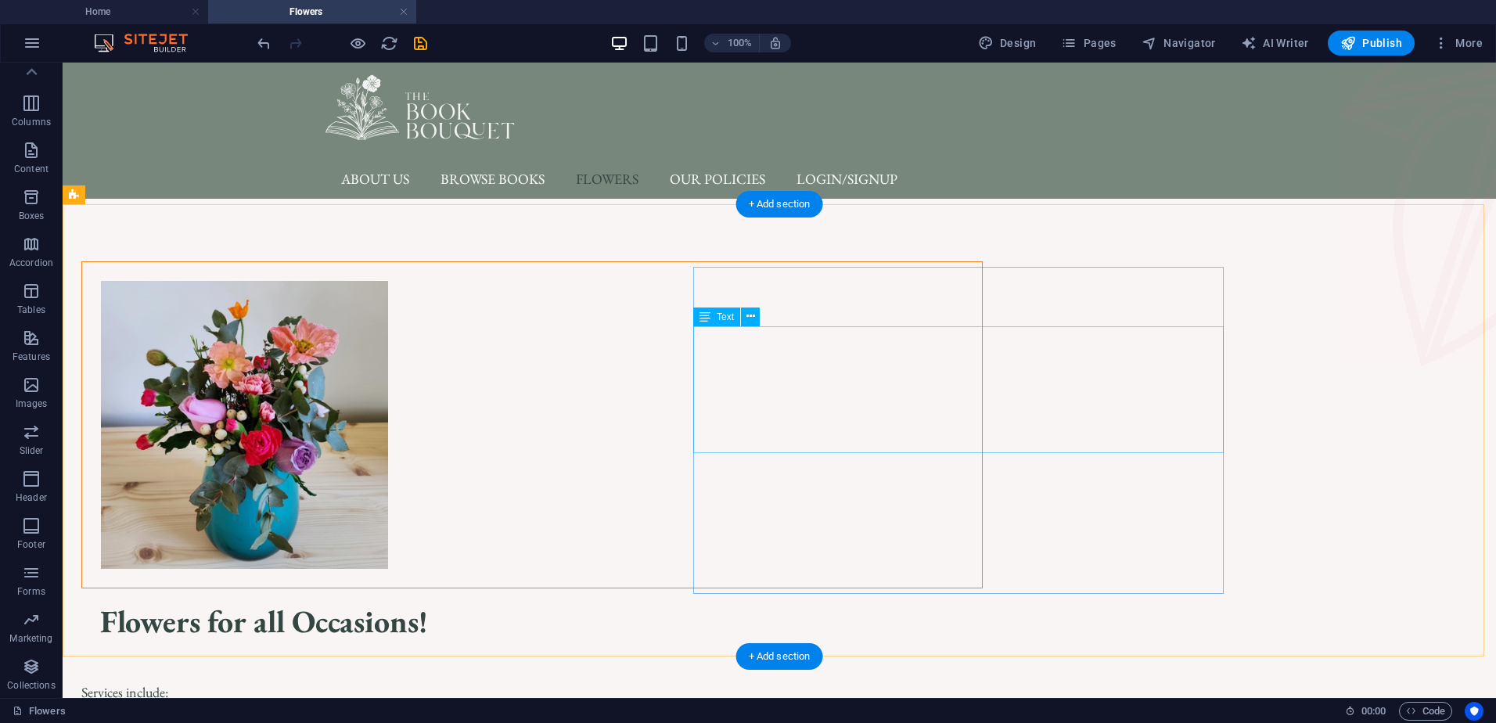
scroll to position [157, 0]
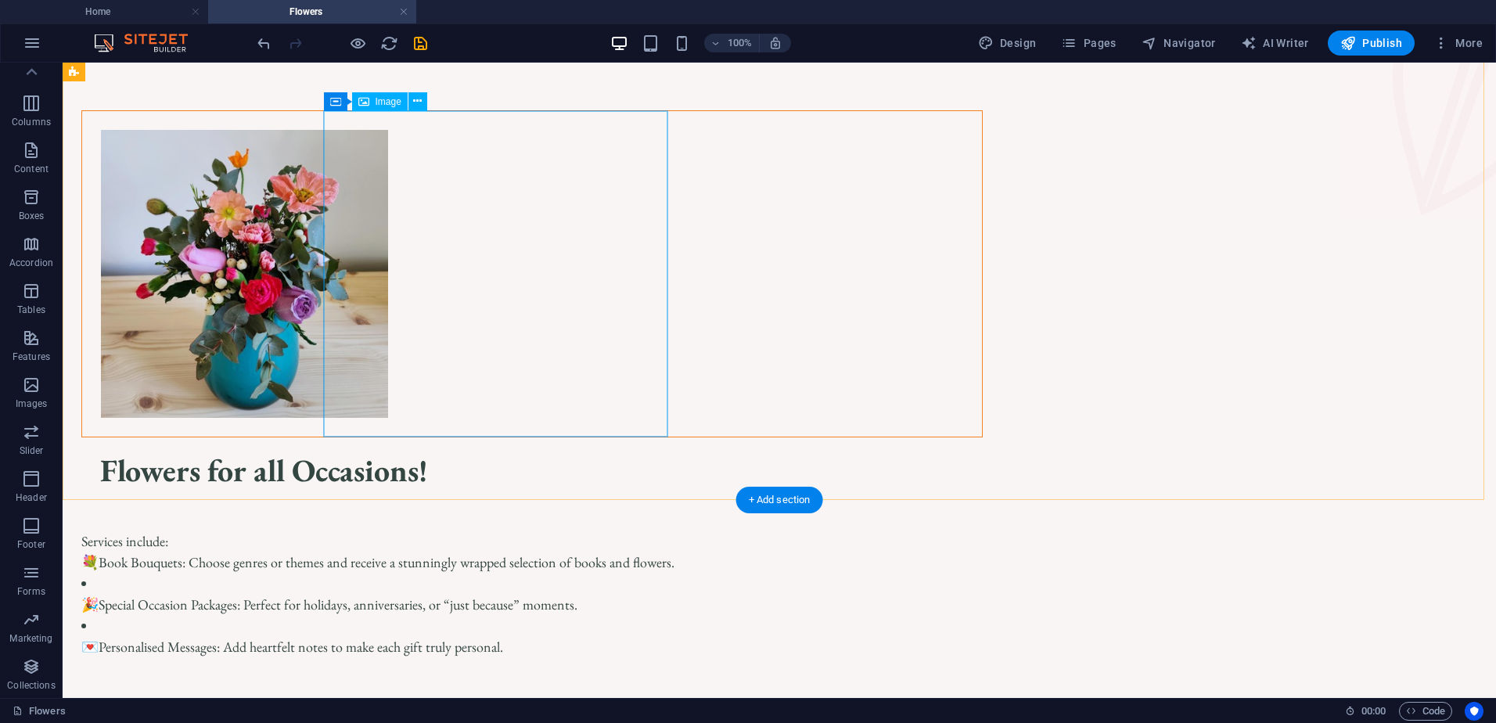
click at [544, 250] on figure at bounding box center [532, 274] width 900 height 326
click at [542, 247] on figure at bounding box center [532, 274] width 900 height 326
select select "px"
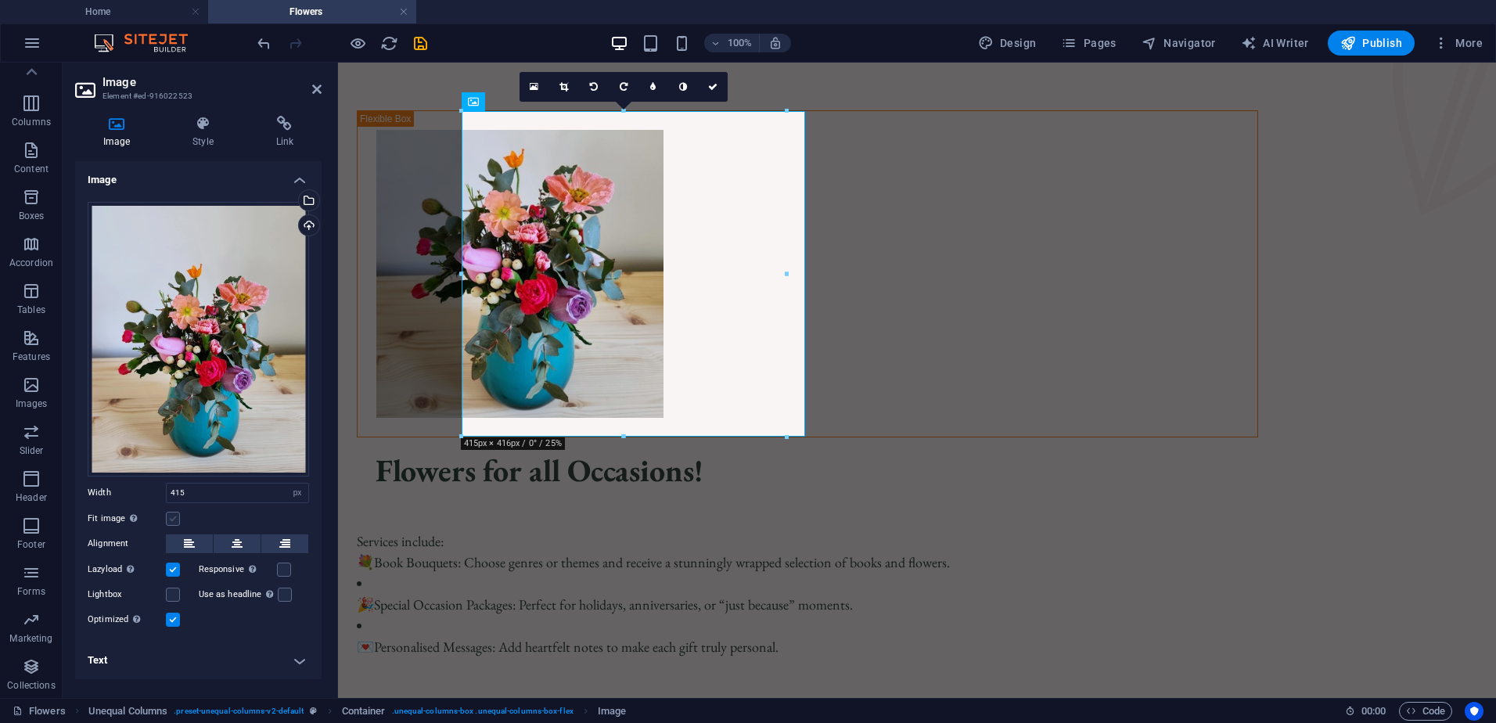
click at [178, 525] on label at bounding box center [173, 519] width 14 height 14
click at [0, 0] on input "Fit image Automatically fit image to a fixed width and height" at bounding box center [0, 0] width 0 height 0
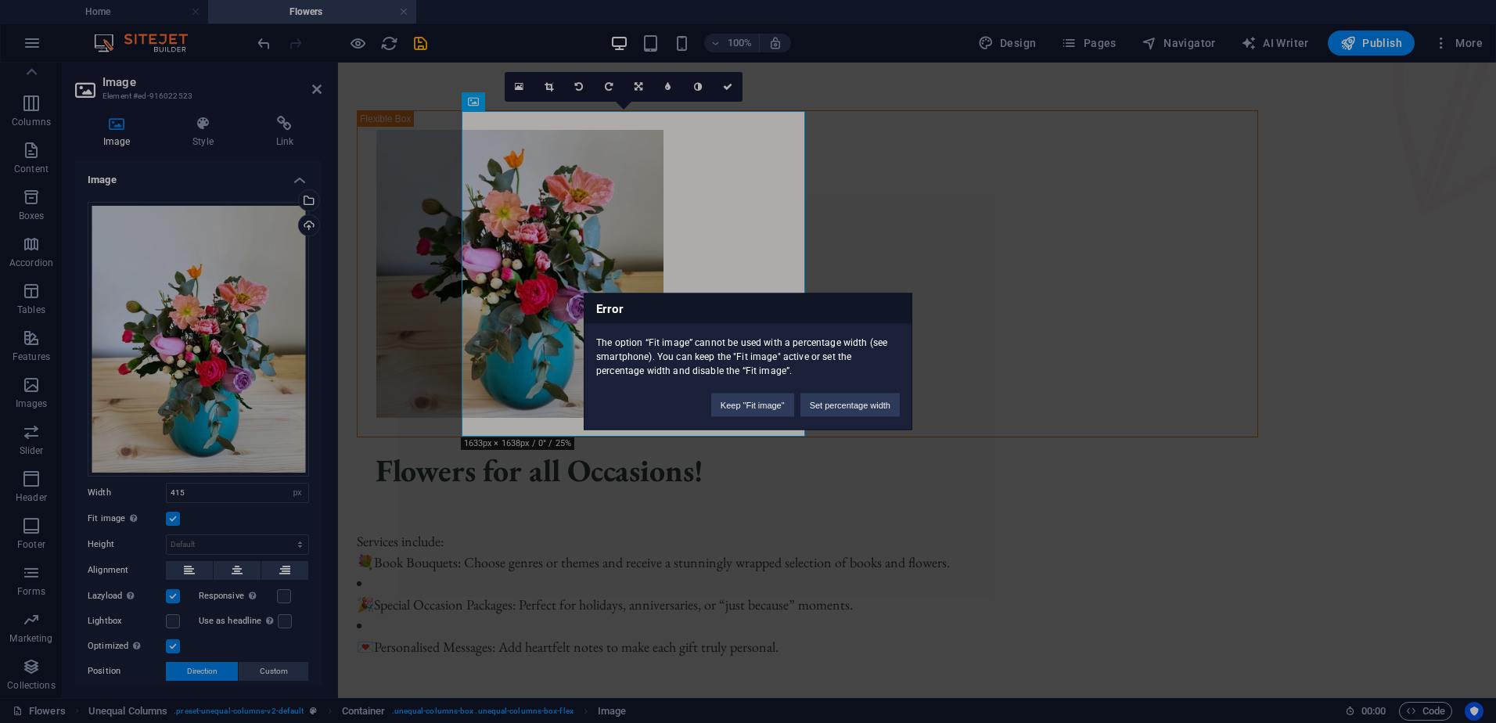
click at [190, 517] on div "Error The option “Fit image” cannot be used with a percentage width (see smartp…" at bounding box center [748, 361] width 1496 height 723
click at [172, 523] on div "Error The option “Fit image” cannot be used with a percentage width (see smartp…" at bounding box center [748, 361] width 1496 height 723
click at [755, 401] on button "Keep "Fit image"" at bounding box center [752, 405] width 83 height 23
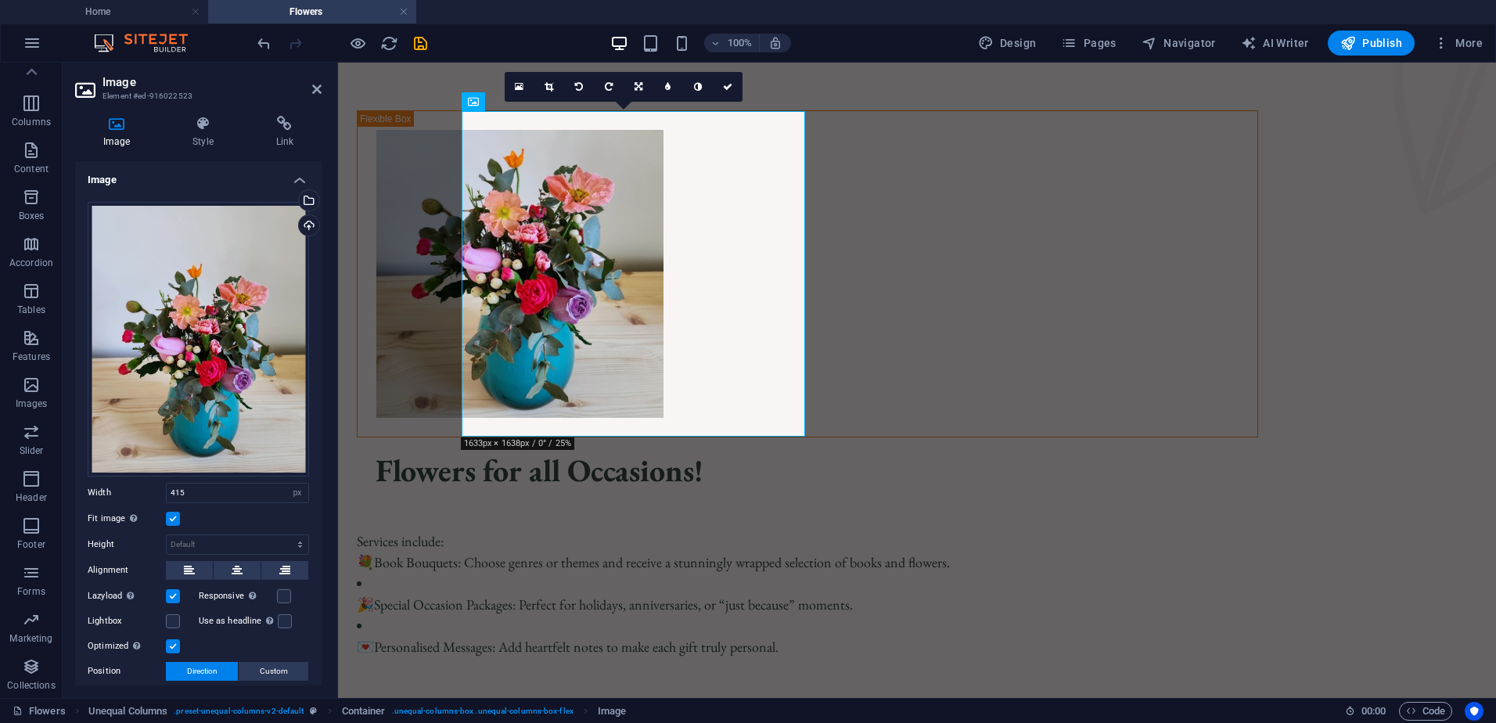
click at [172, 520] on label at bounding box center [173, 519] width 14 height 14
click at [0, 0] on input "Fit image Automatically fit image to a fixed width and height" at bounding box center [0, 0] width 0 height 0
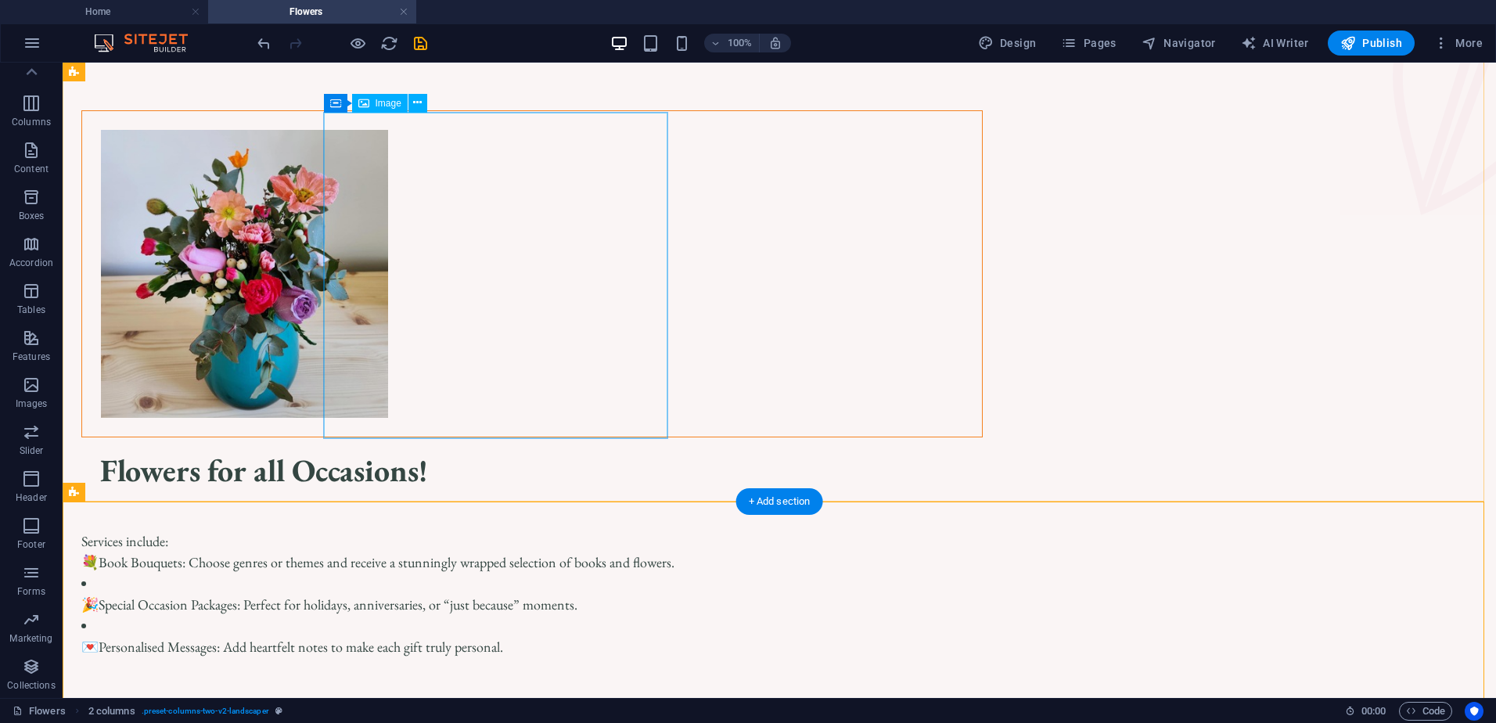
scroll to position [0, 0]
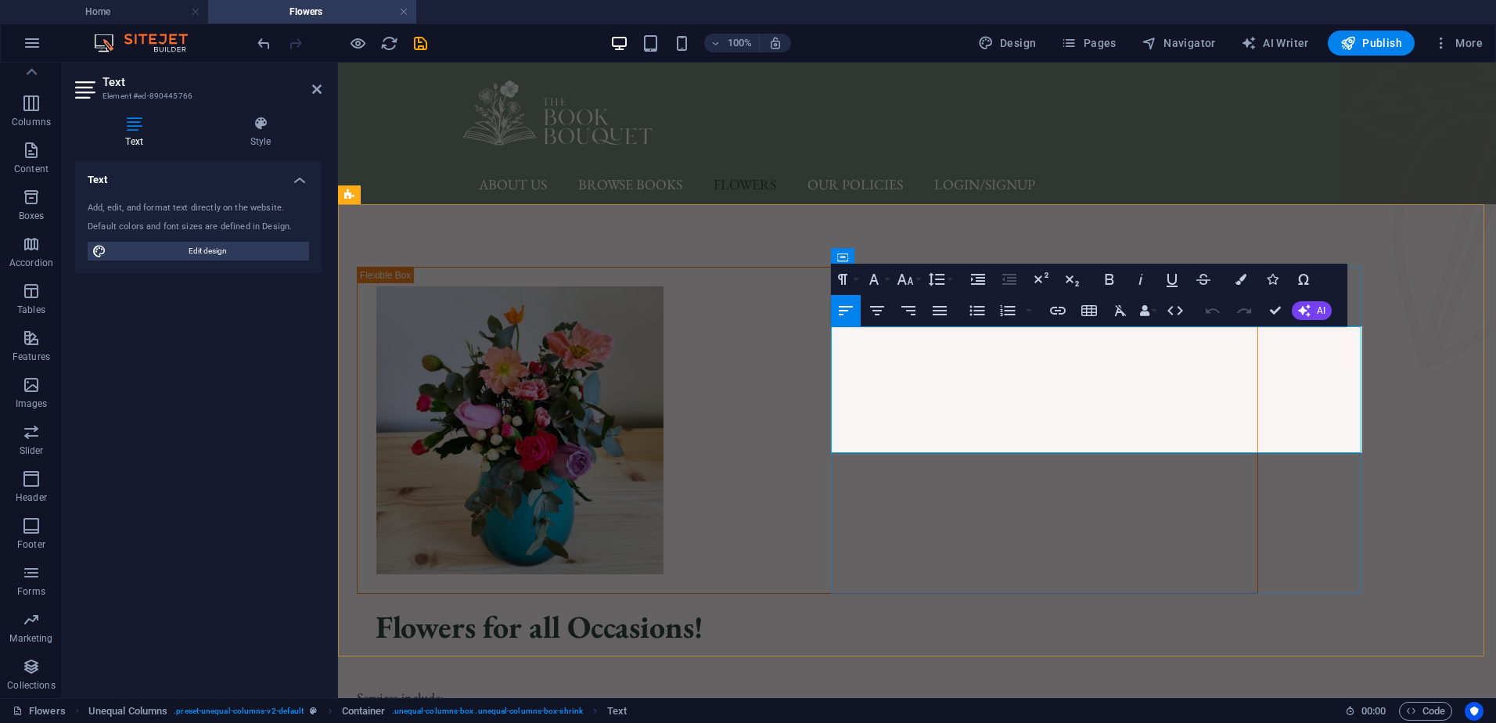
click at [835, 687] on p "Services include:" at bounding box center [808, 697] width 902 height 21
click at [1380, 216] on figure at bounding box center [1418, 217] width 157 height 309
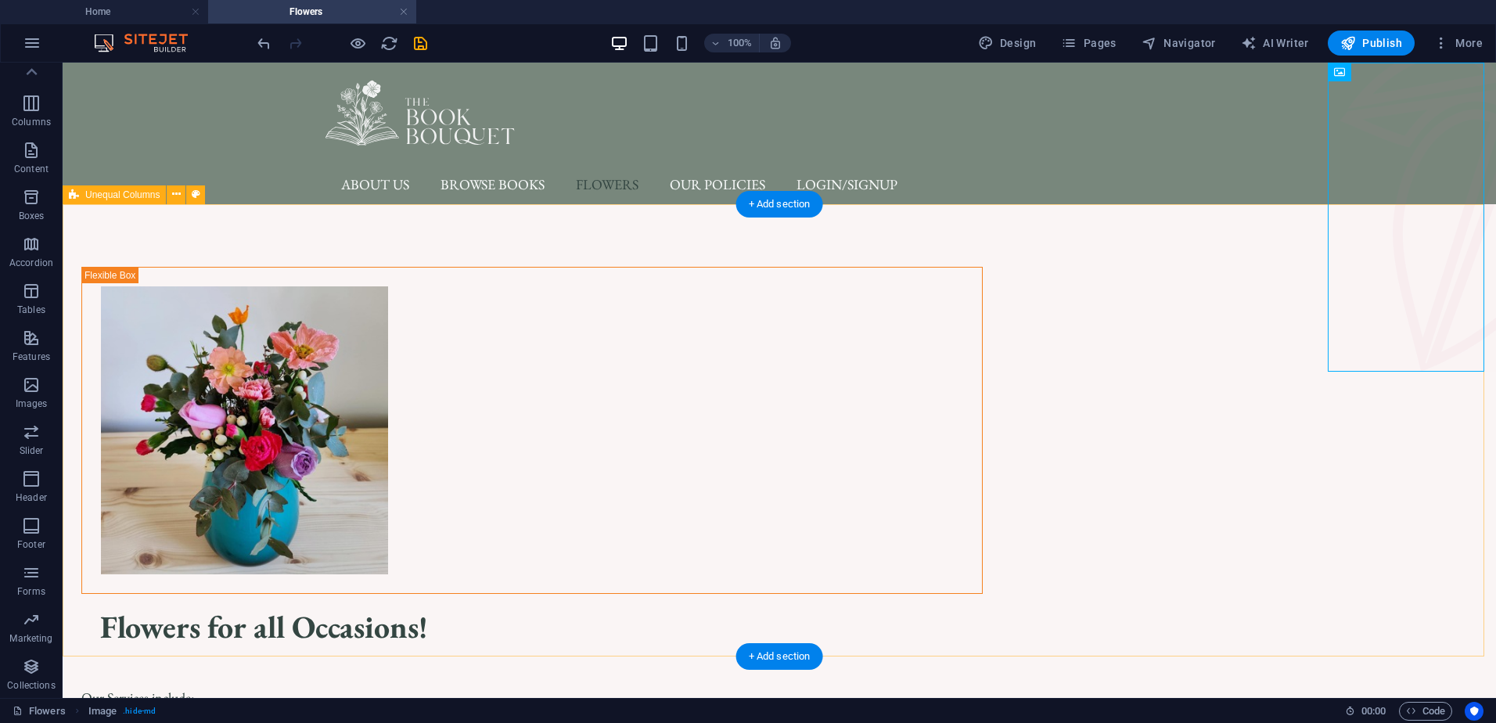
click at [1233, 237] on div "Flowers for all Occasions! Our Services include: 💐 Book Bouquets: Choose genres…" at bounding box center [780, 540] width 1434 height 672
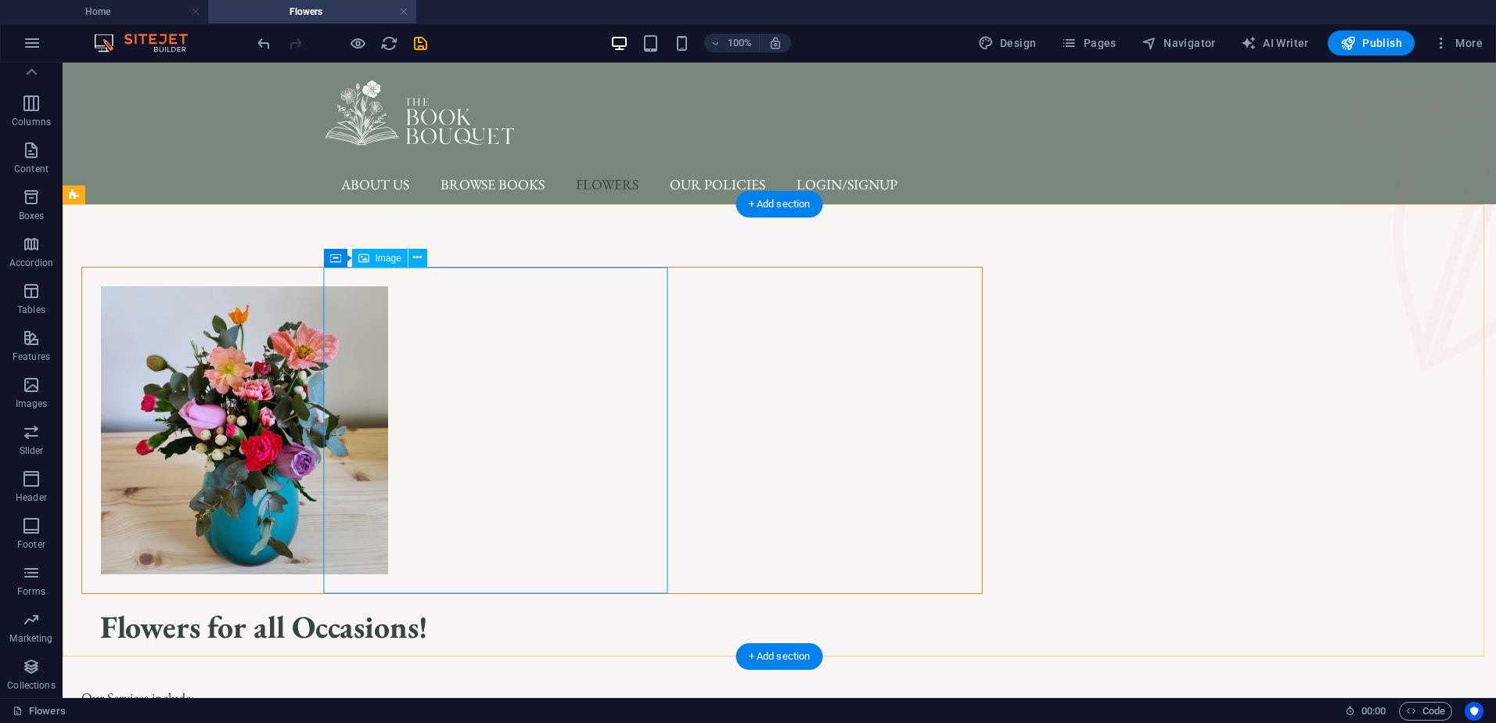
click at [459, 499] on figure at bounding box center [532, 431] width 900 height 326
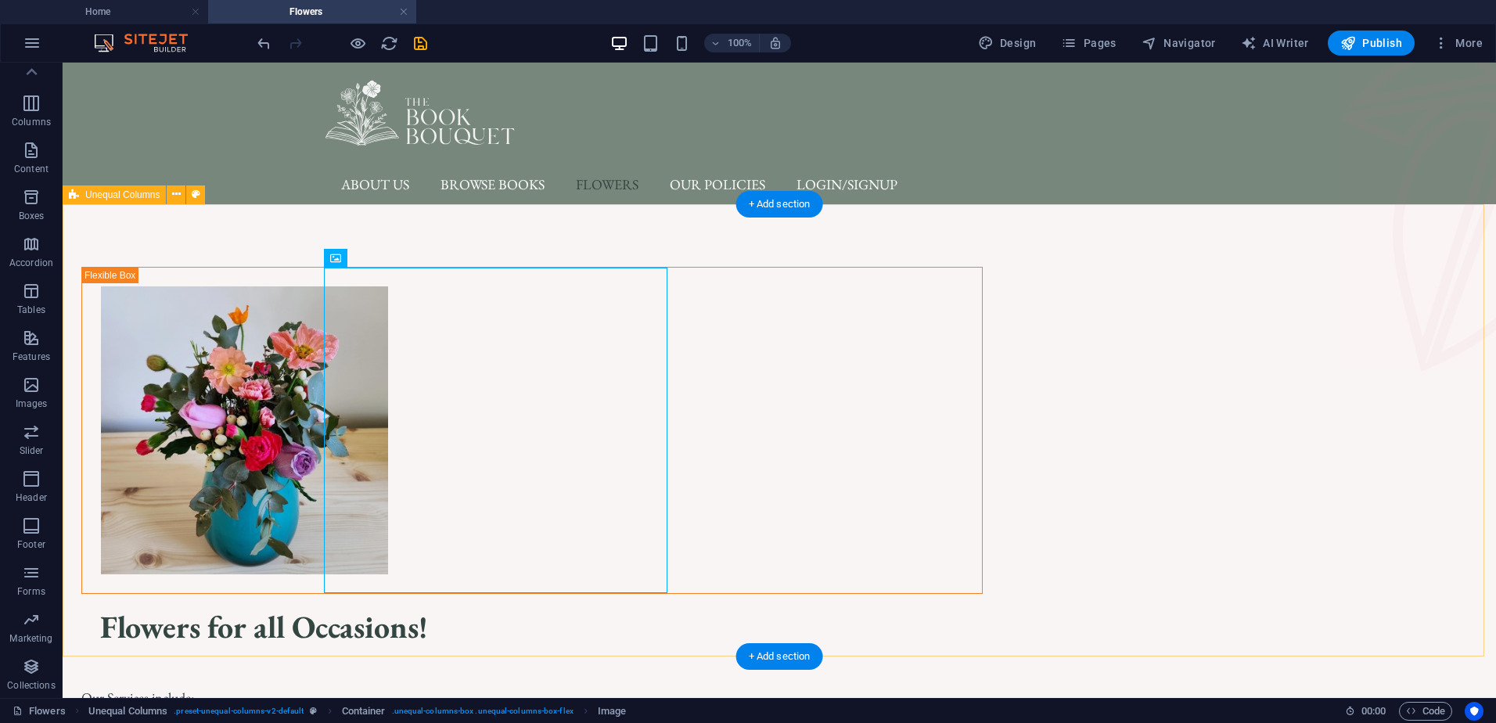
click at [148, 560] on div "Flowers for all Occasions! Our Services include: 💐 Book Bouquets: Choose genres…" at bounding box center [780, 540] width 1434 height 672
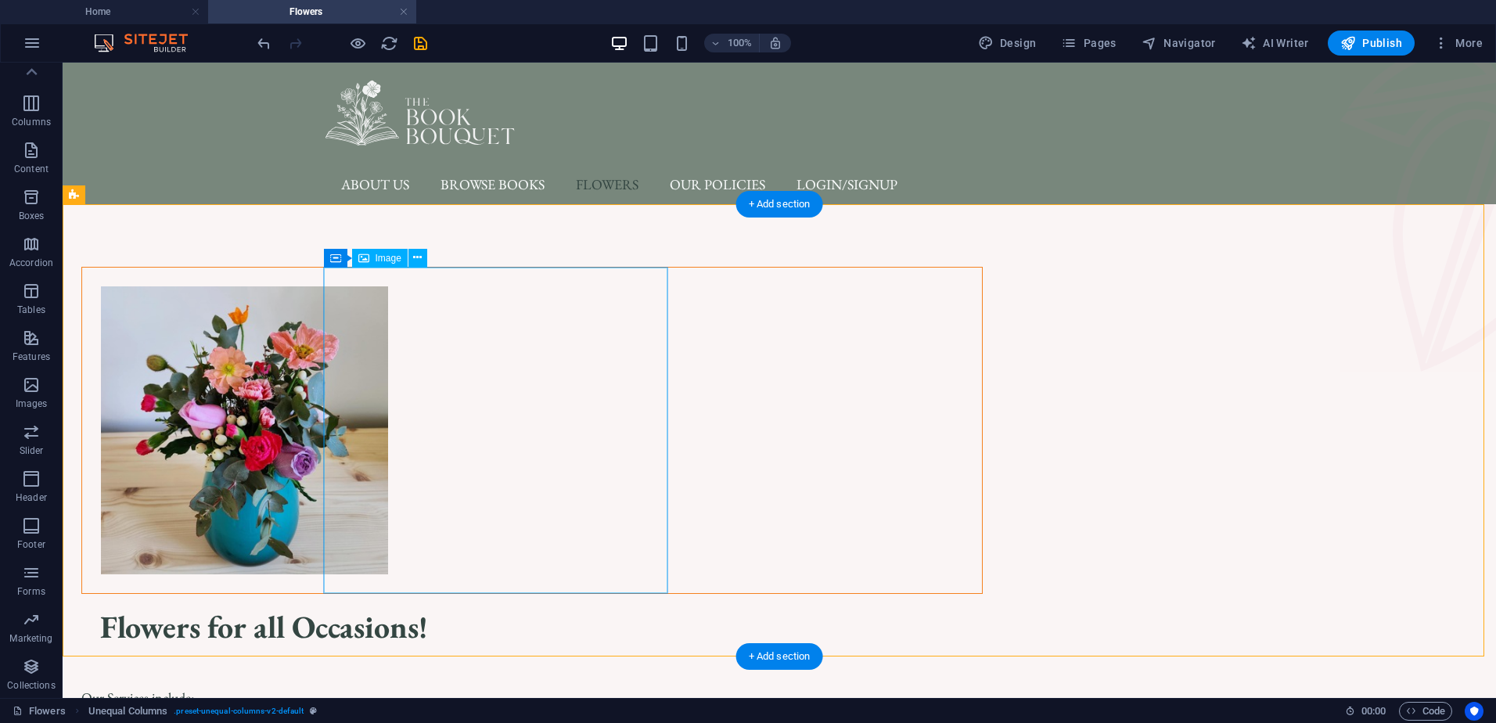
click at [498, 500] on figure at bounding box center [532, 431] width 900 height 326
select select "px"
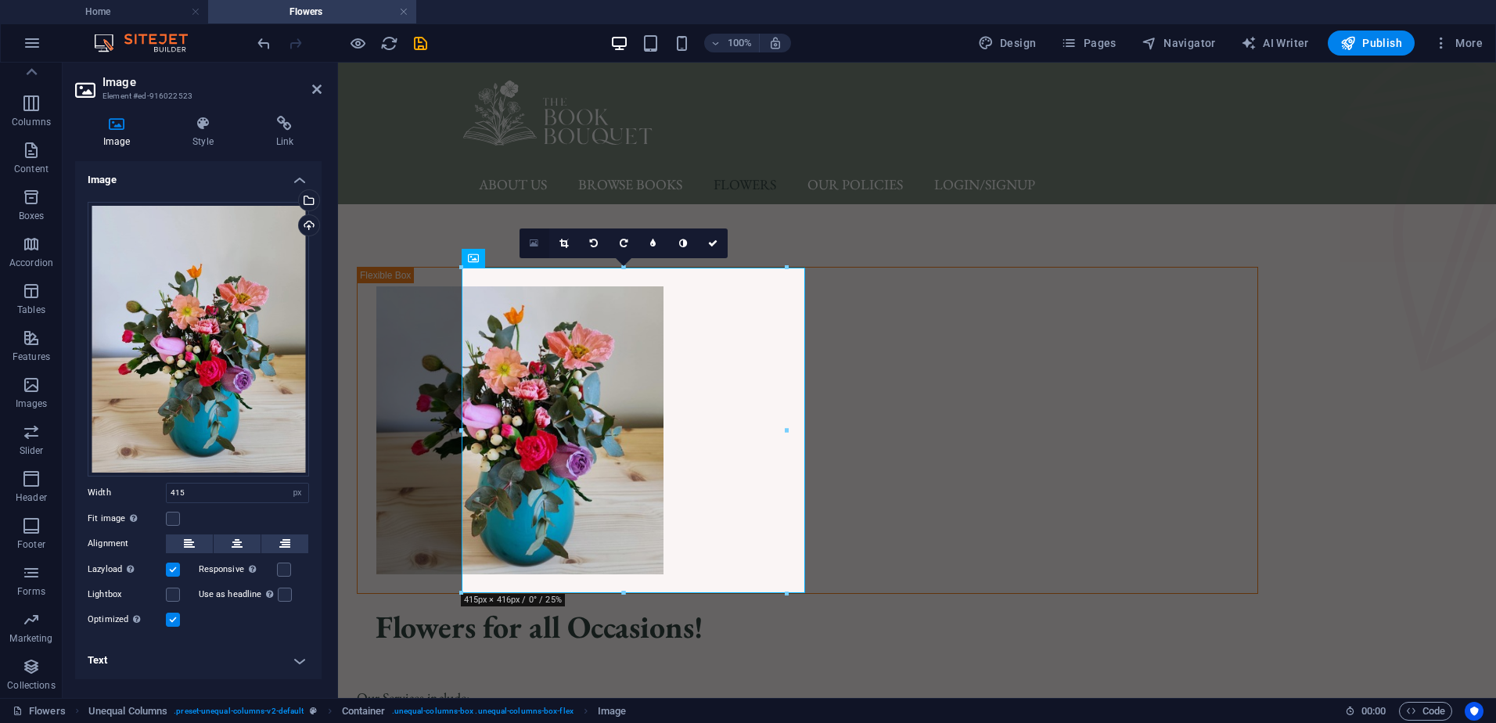
click at [536, 239] on icon at bounding box center [534, 243] width 9 height 11
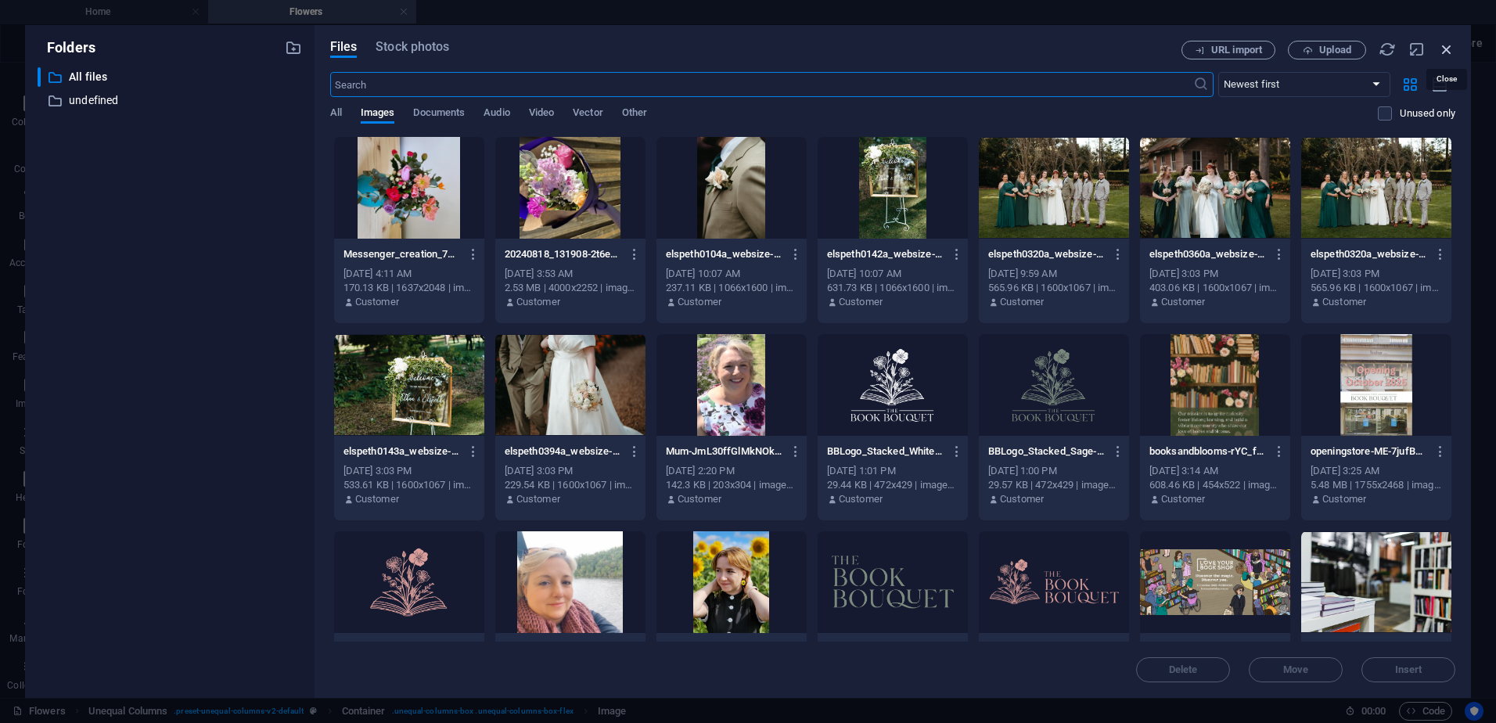
click at [1443, 49] on icon "button" at bounding box center [1446, 49] width 17 height 17
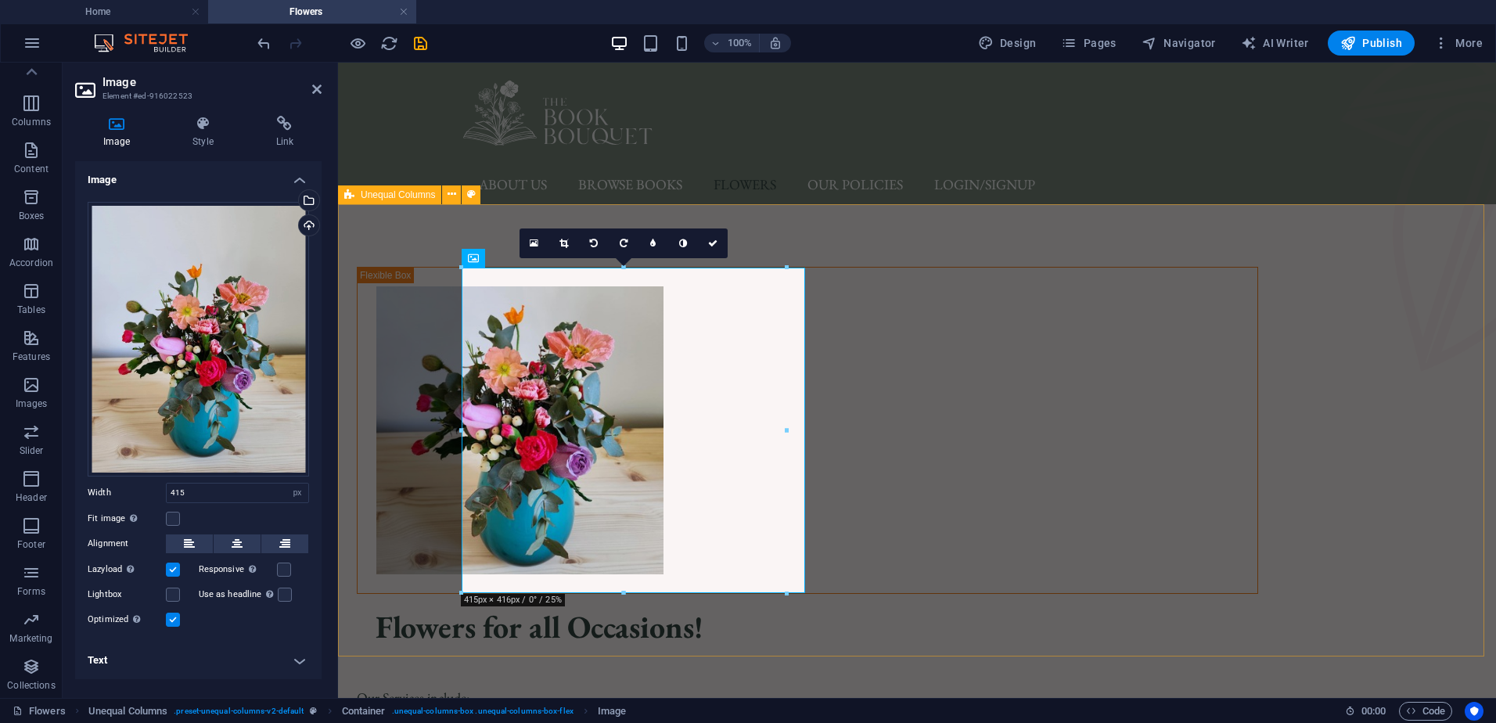
click at [358, 383] on div "Flowers for all Occasions! Our Services include: 💐 Book Bouquets: Choose genres…" at bounding box center [917, 540] width 1158 height 672
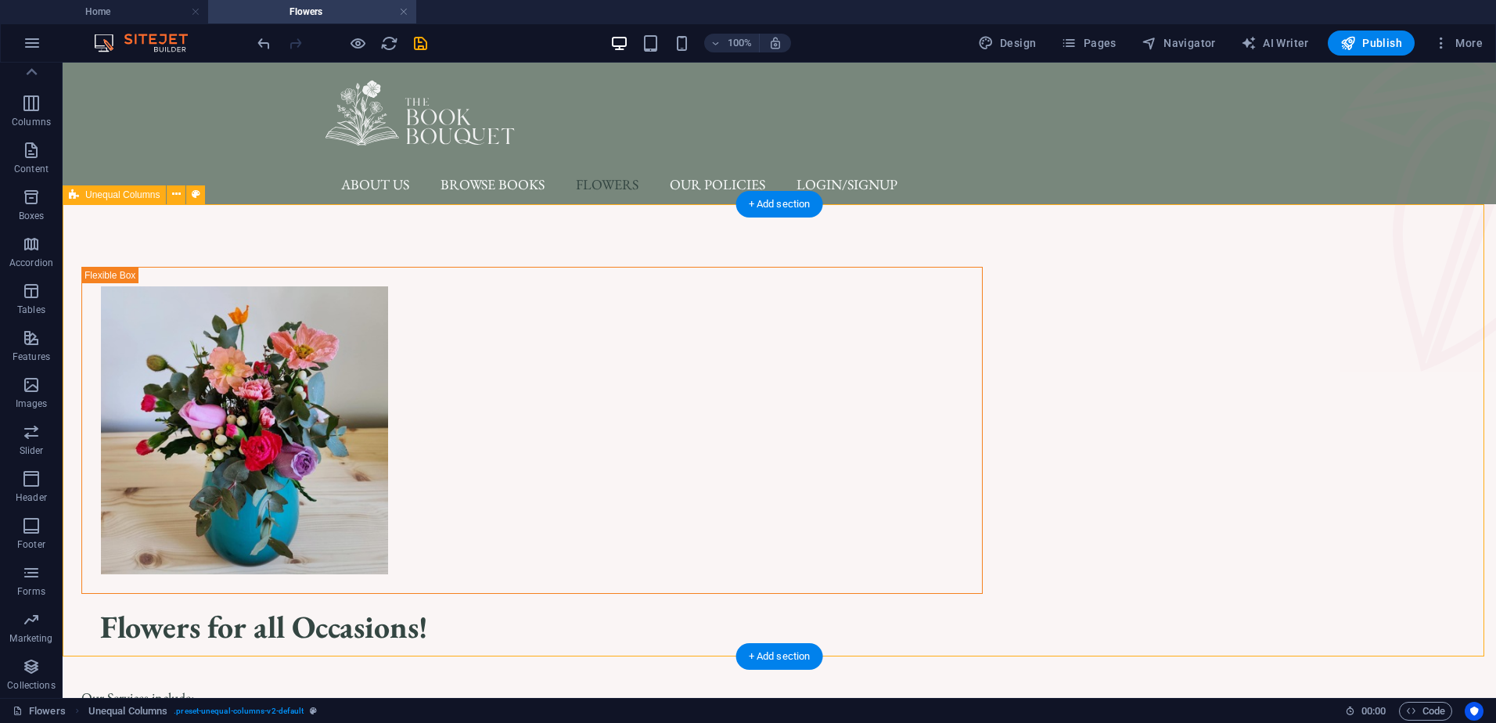
click at [209, 395] on div "Flowers for all Occasions! Our Services include: 💐 Book Bouquets: Choose genres…" at bounding box center [780, 540] width 1434 height 672
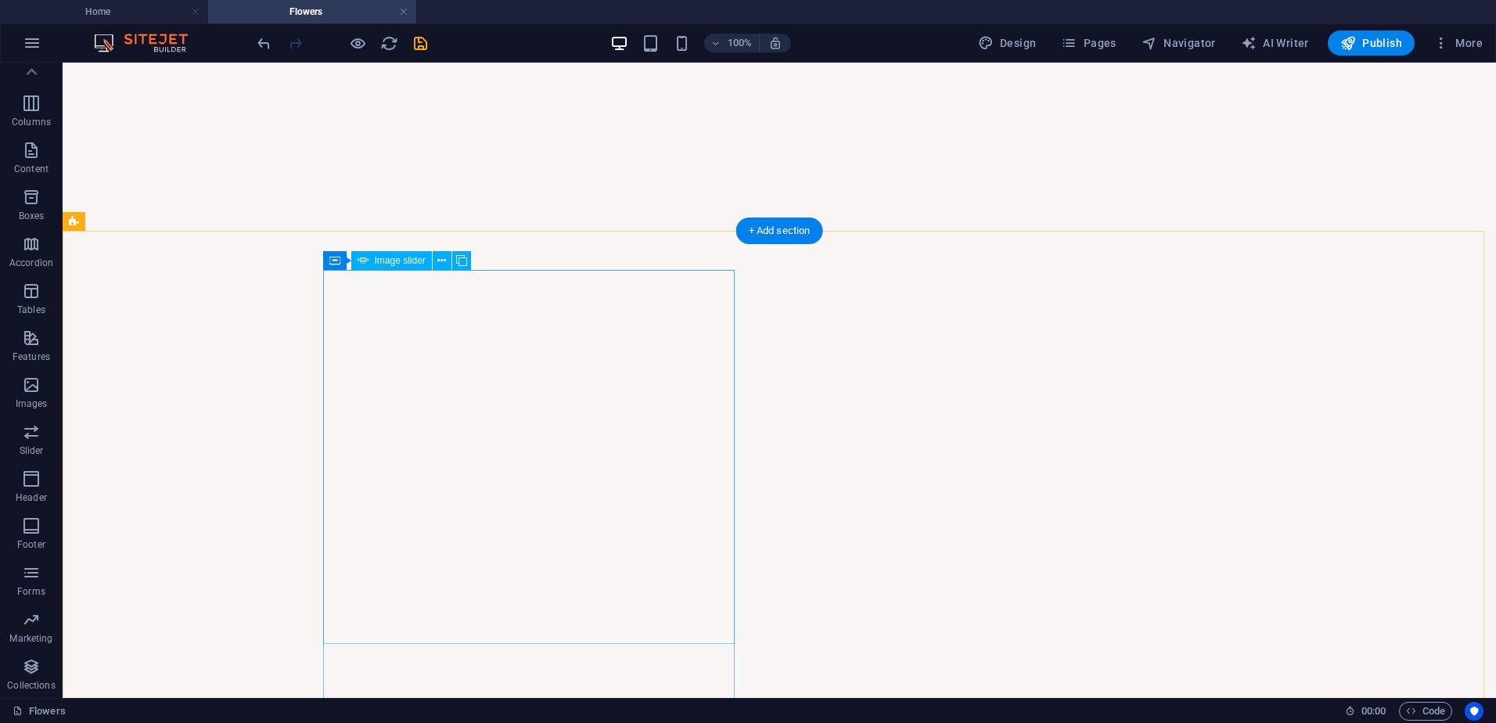
scroll to position [1017, 0]
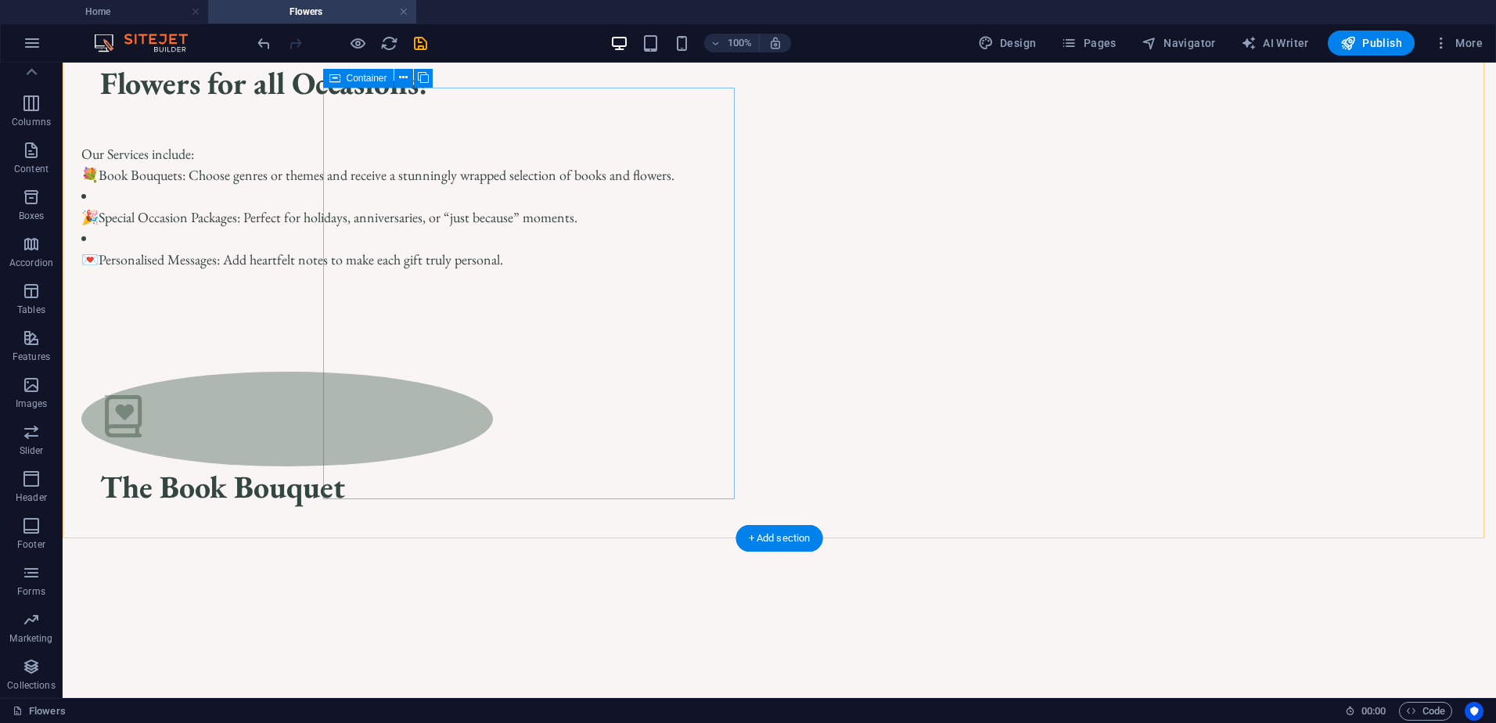
scroll to position [626, 0]
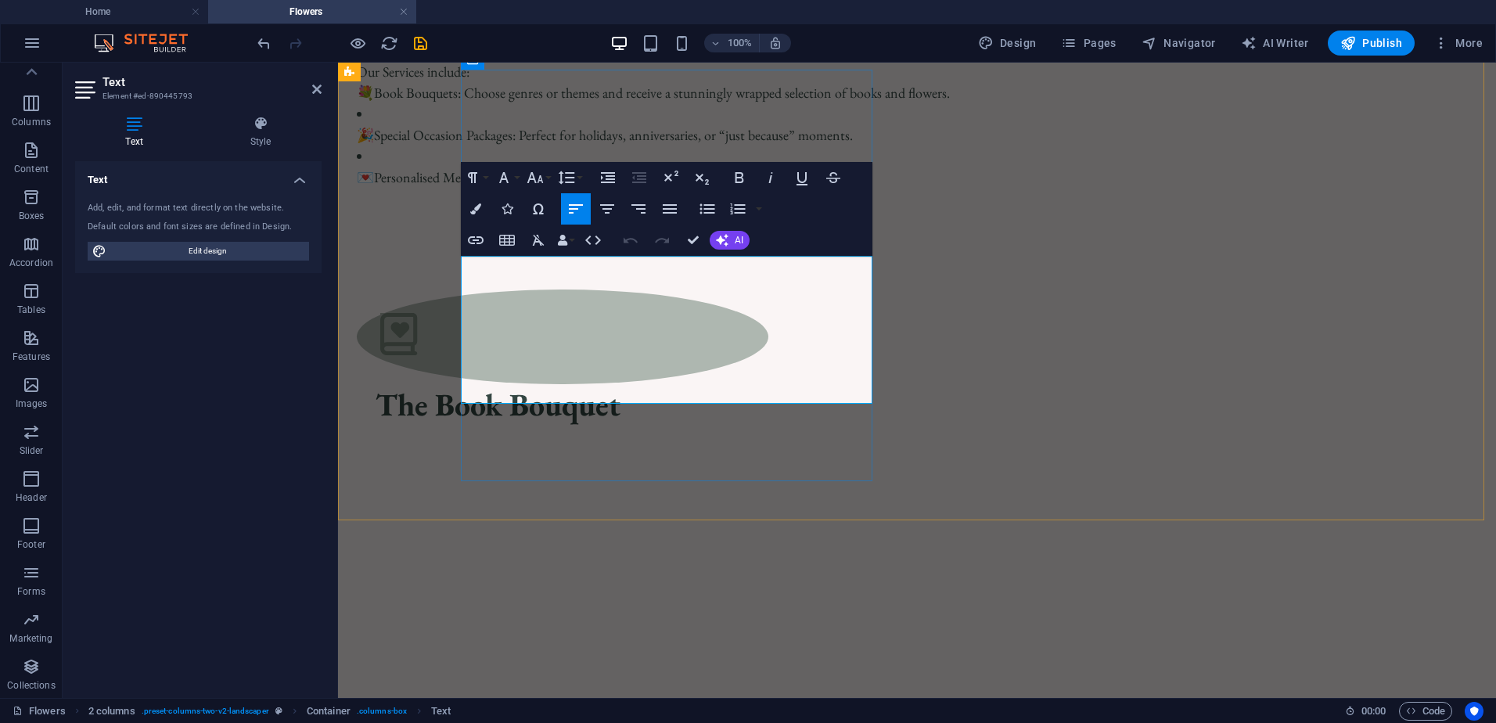
drag, startPoint x: 720, startPoint y: 263, endPoint x: 627, endPoint y: 265, distance: 93.2
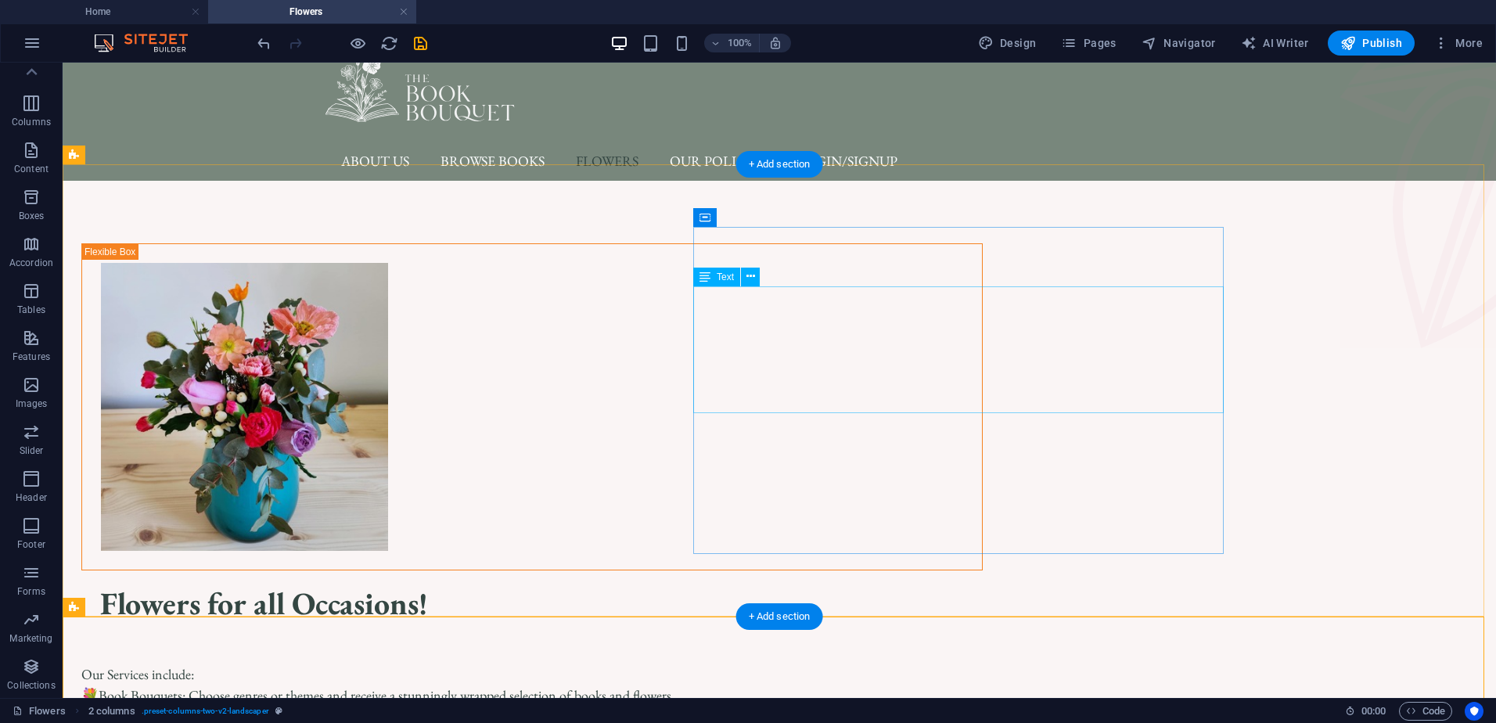
scroll to position [10, 0]
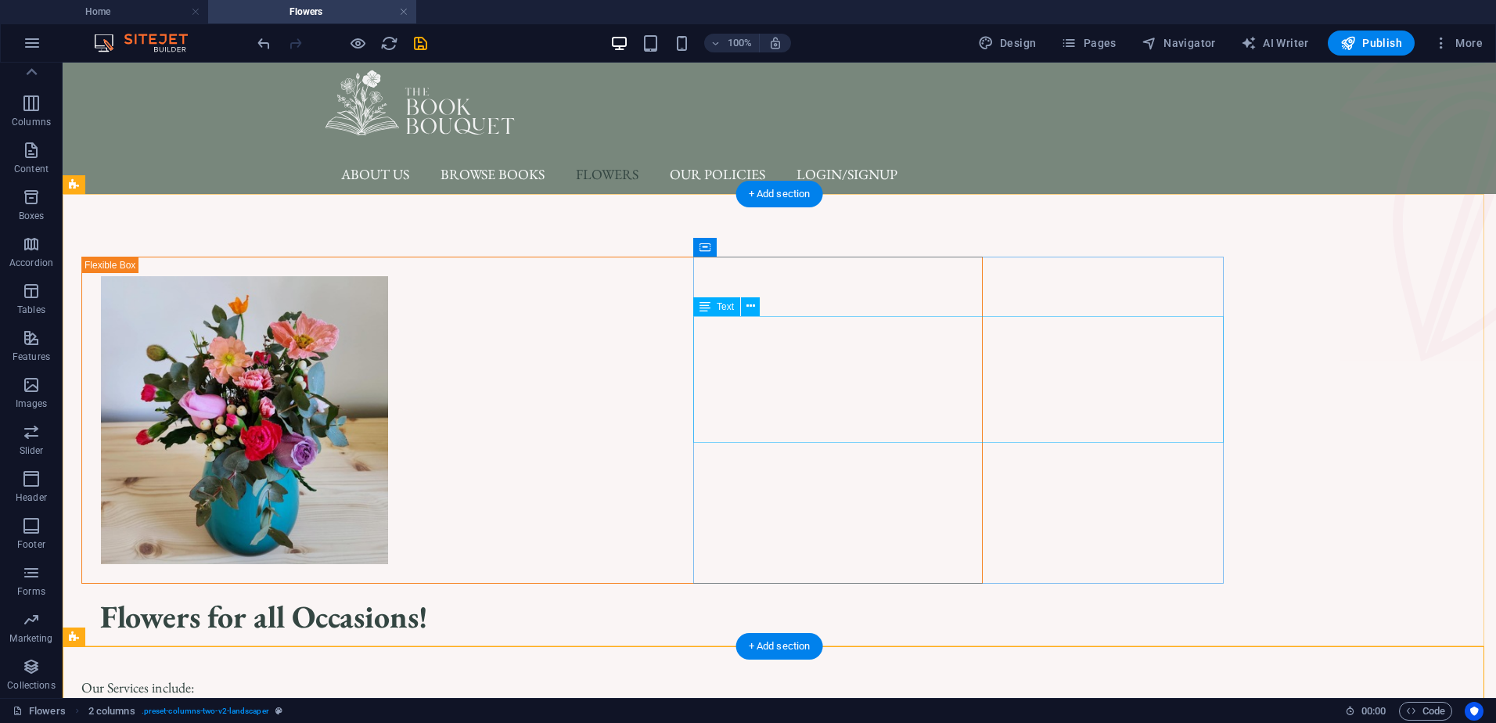
click at [855, 656] on div "Our Services include: 💐 Book Bouquets: Choose genres or themes and receive a st…" at bounding box center [532, 730] width 902 height 148
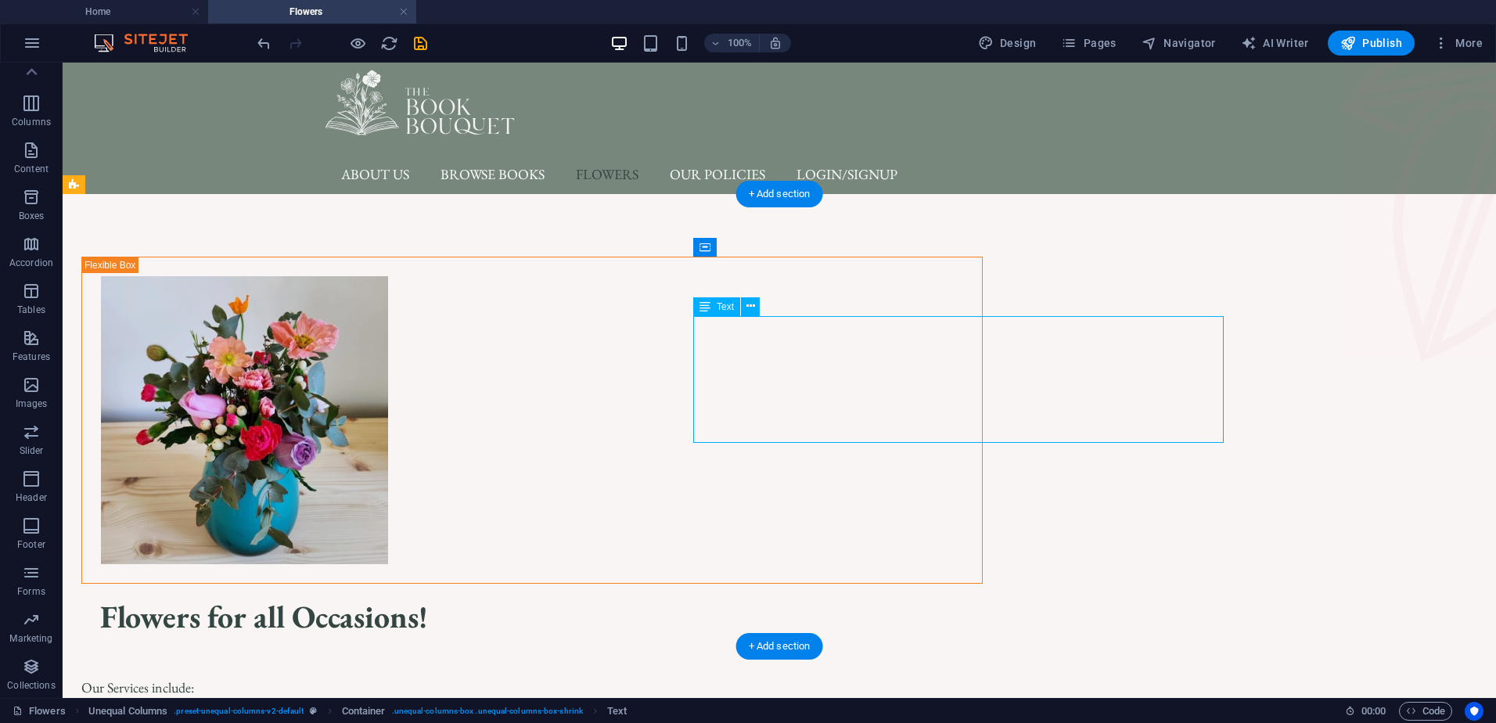
click at [827, 656] on div "Our Services include: 💐 Book Bouquets: Choose genres or themes and receive a st…" at bounding box center [532, 730] width 902 height 148
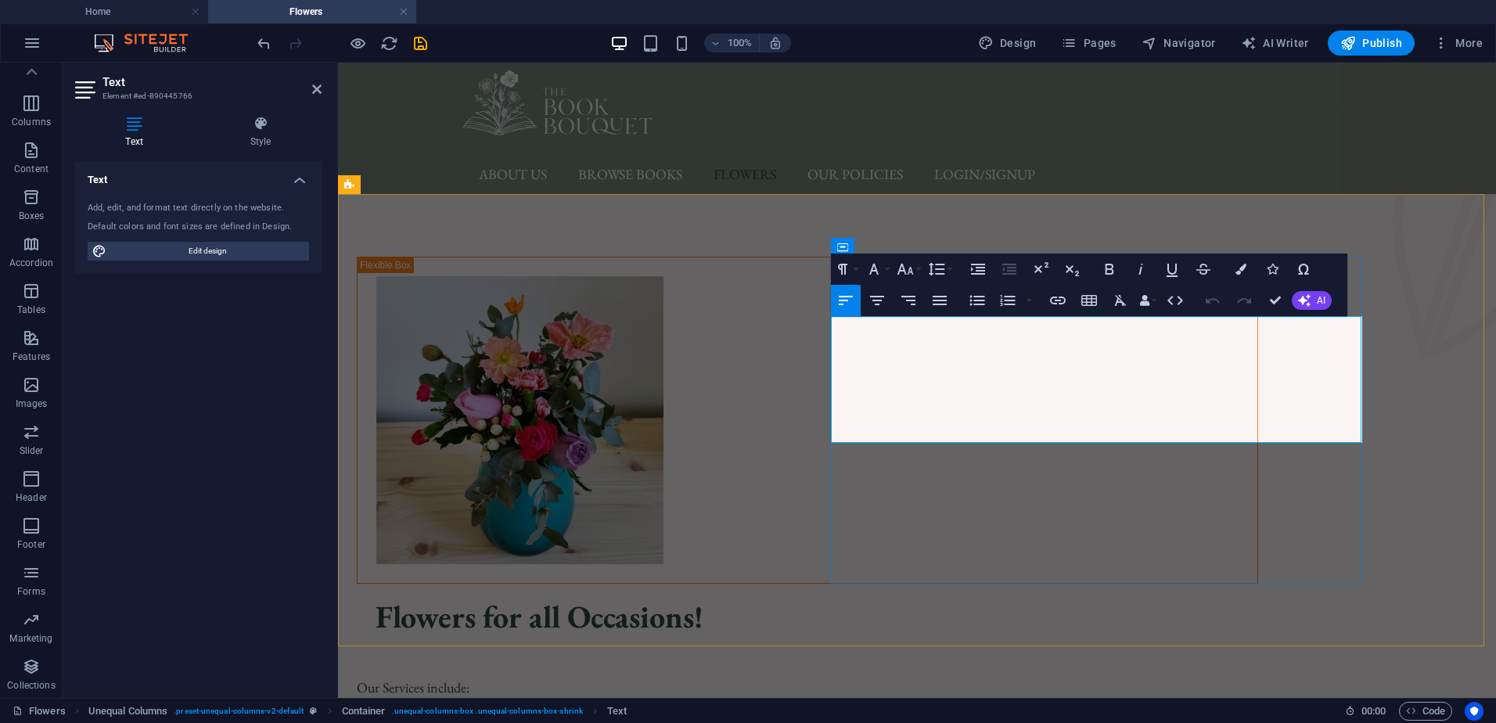
click at [867, 656] on p at bounding box center [808, 666] width 902 height 21
click at [887, 656] on p at bounding box center [808, 666] width 902 height 21
click at [367, 383] on div "Flowers for all Occasions! Our Services include: 💐 Book Bouquets: Choose genres…" at bounding box center [917, 530] width 1158 height 672
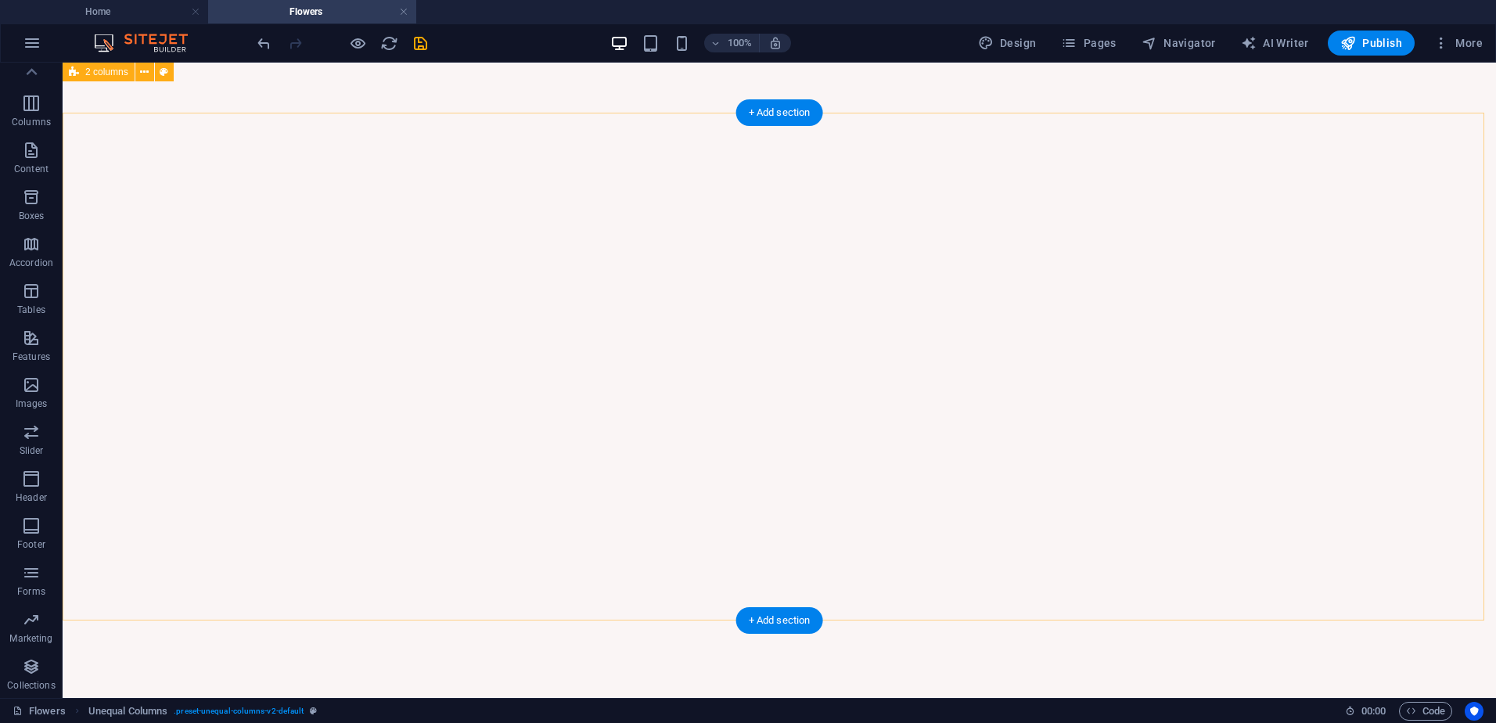
scroll to position [1028, 0]
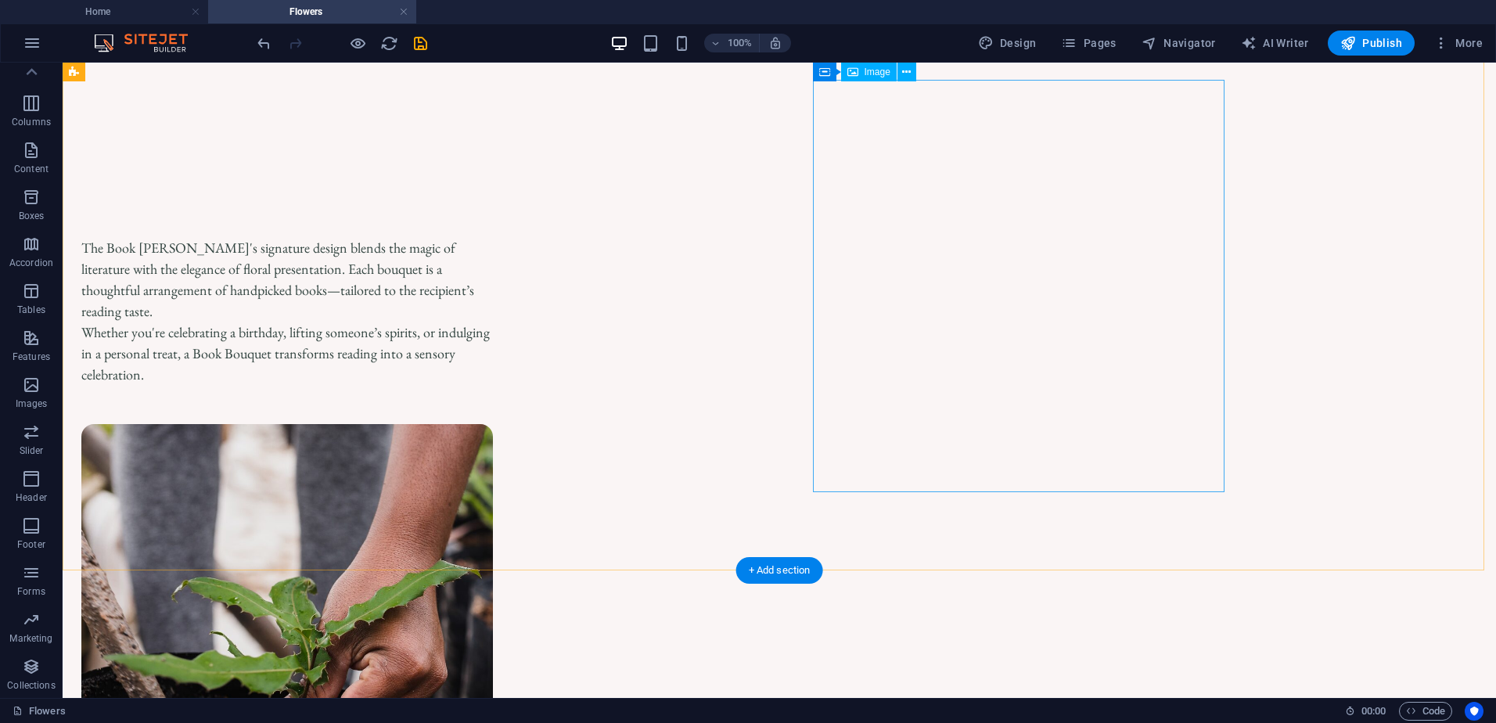
scroll to position [1569, 0]
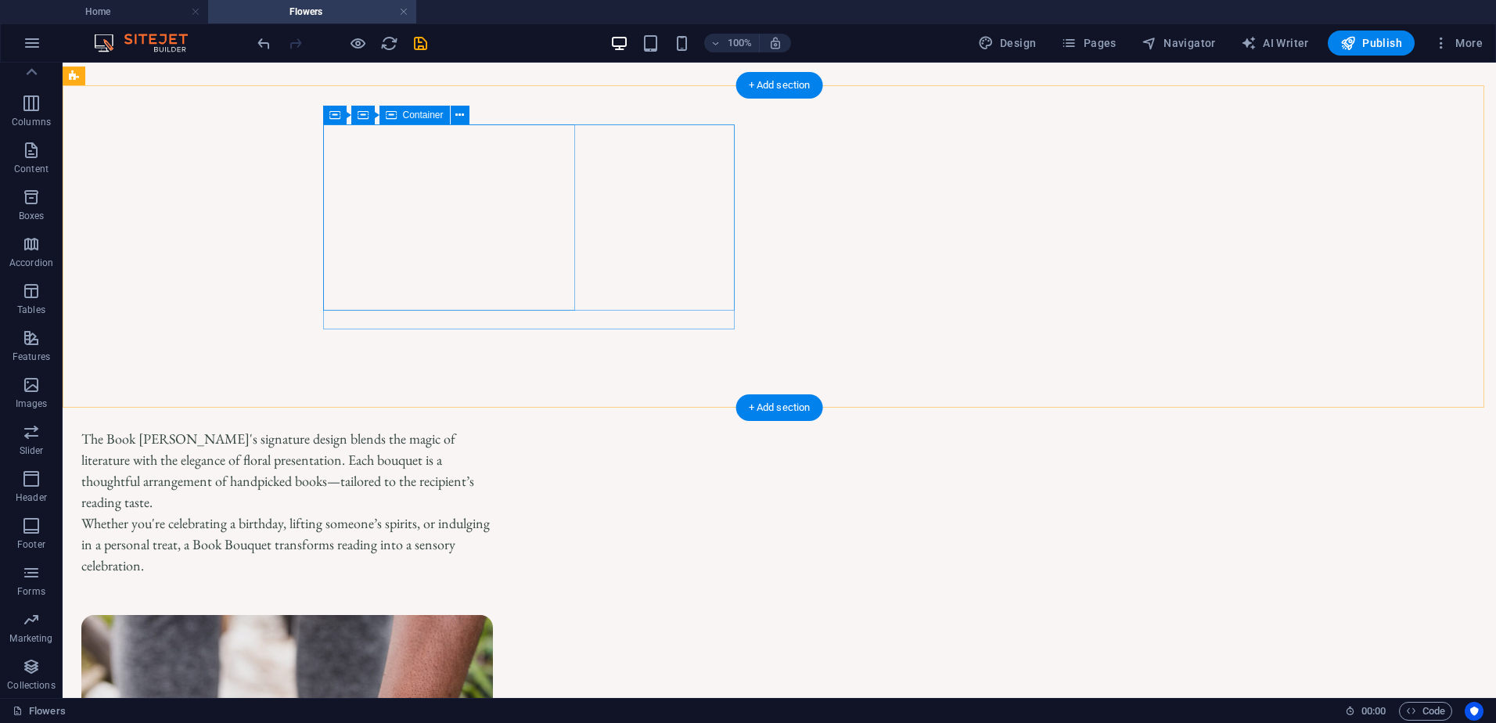
scroll to position [1569, 0]
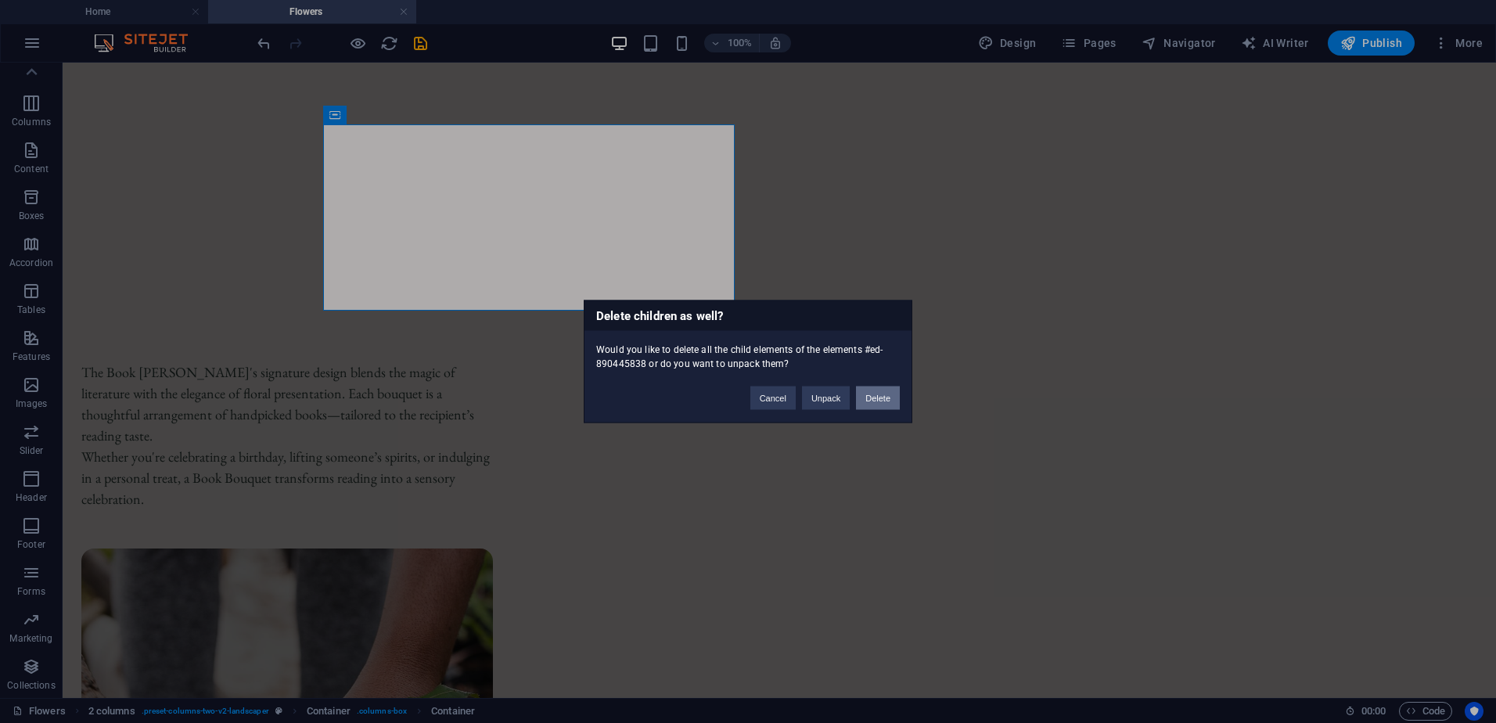
click at [879, 396] on button "Delete" at bounding box center [878, 398] width 44 height 23
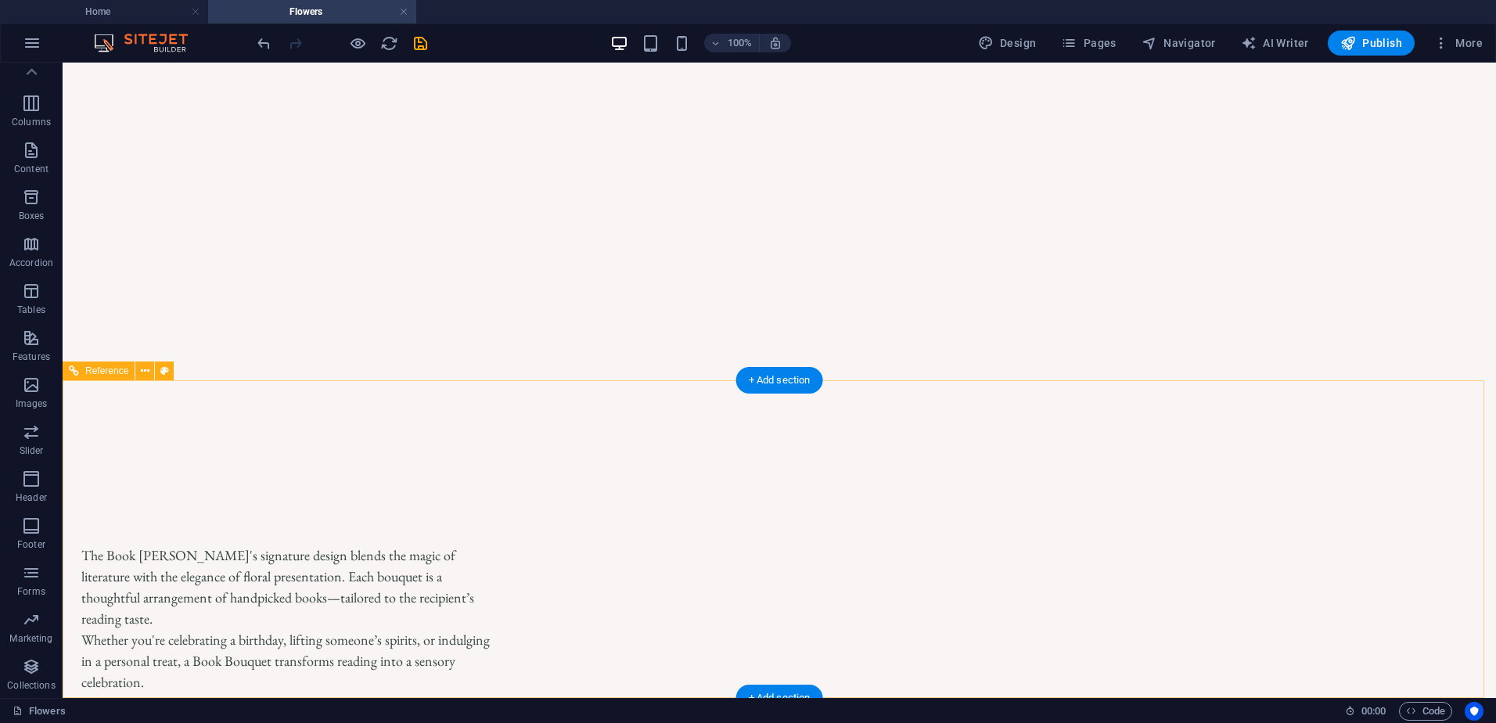
scroll to position [1190, 0]
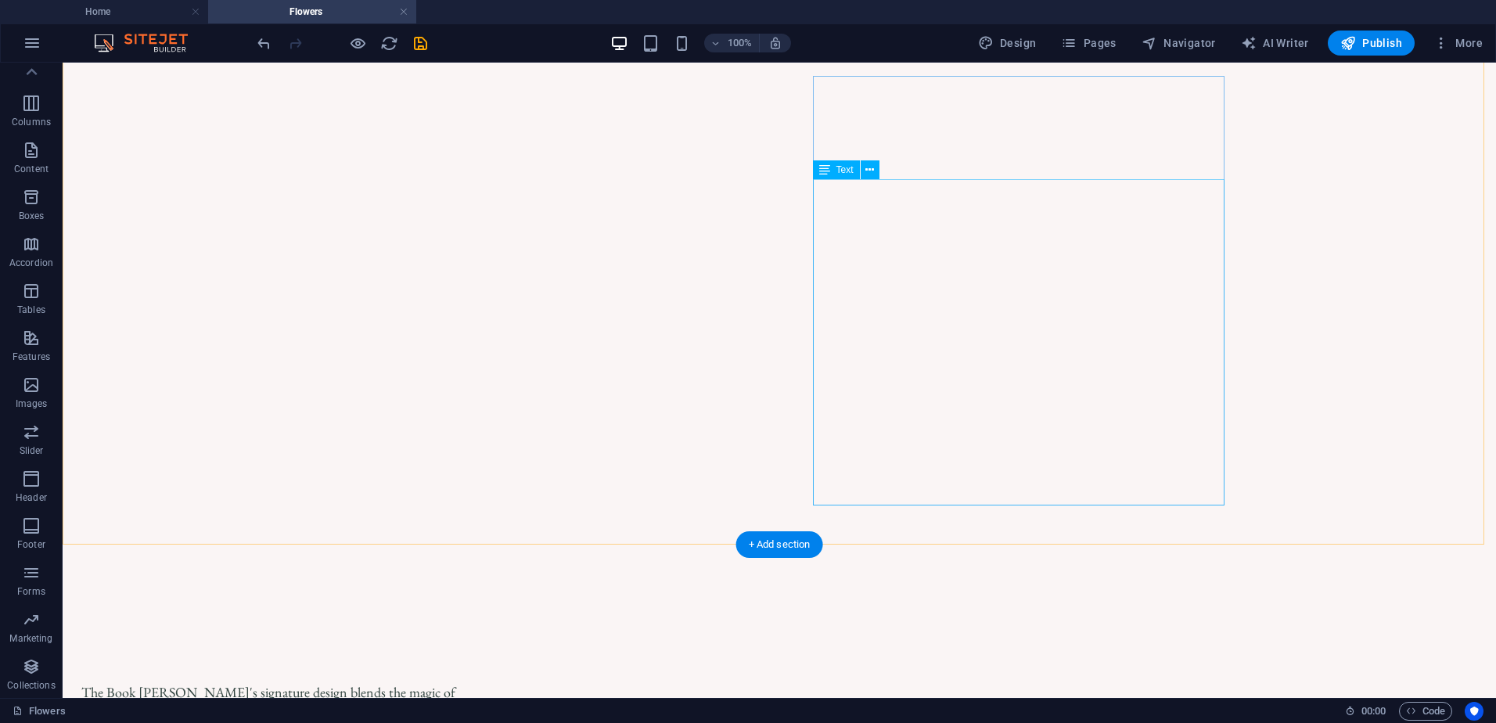
scroll to position [1330, 0]
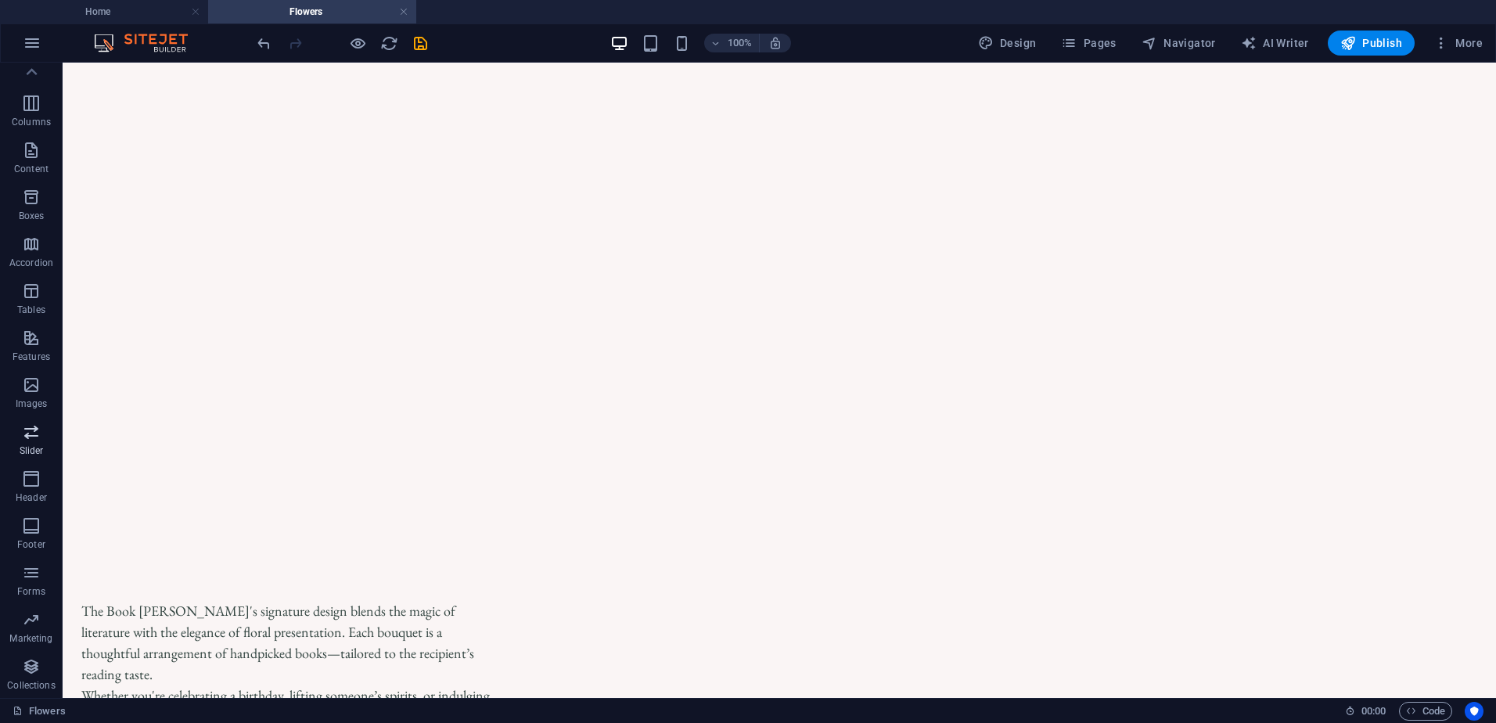
click at [31, 440] on icon "button" at bounding box center [31, 432] width 19 height 19
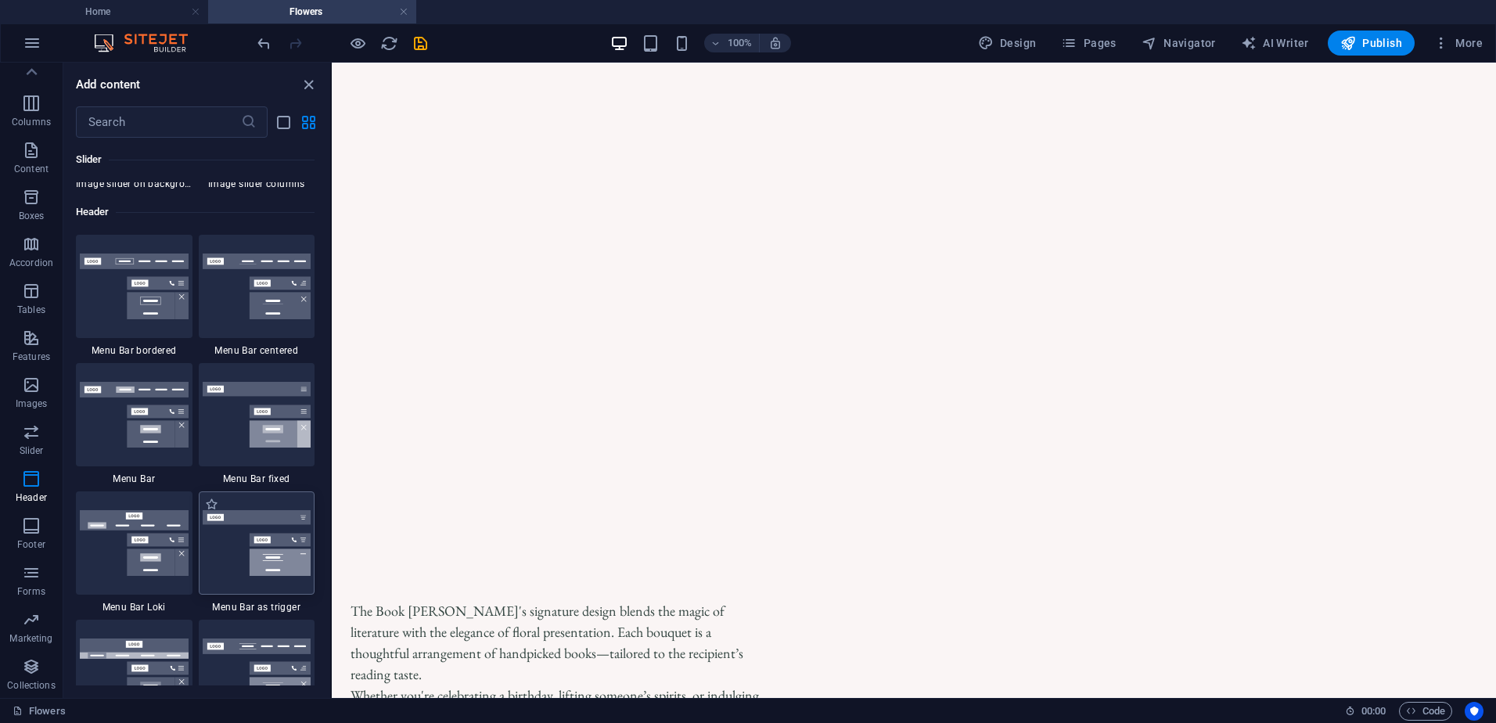
scroll to position [9420, 0]
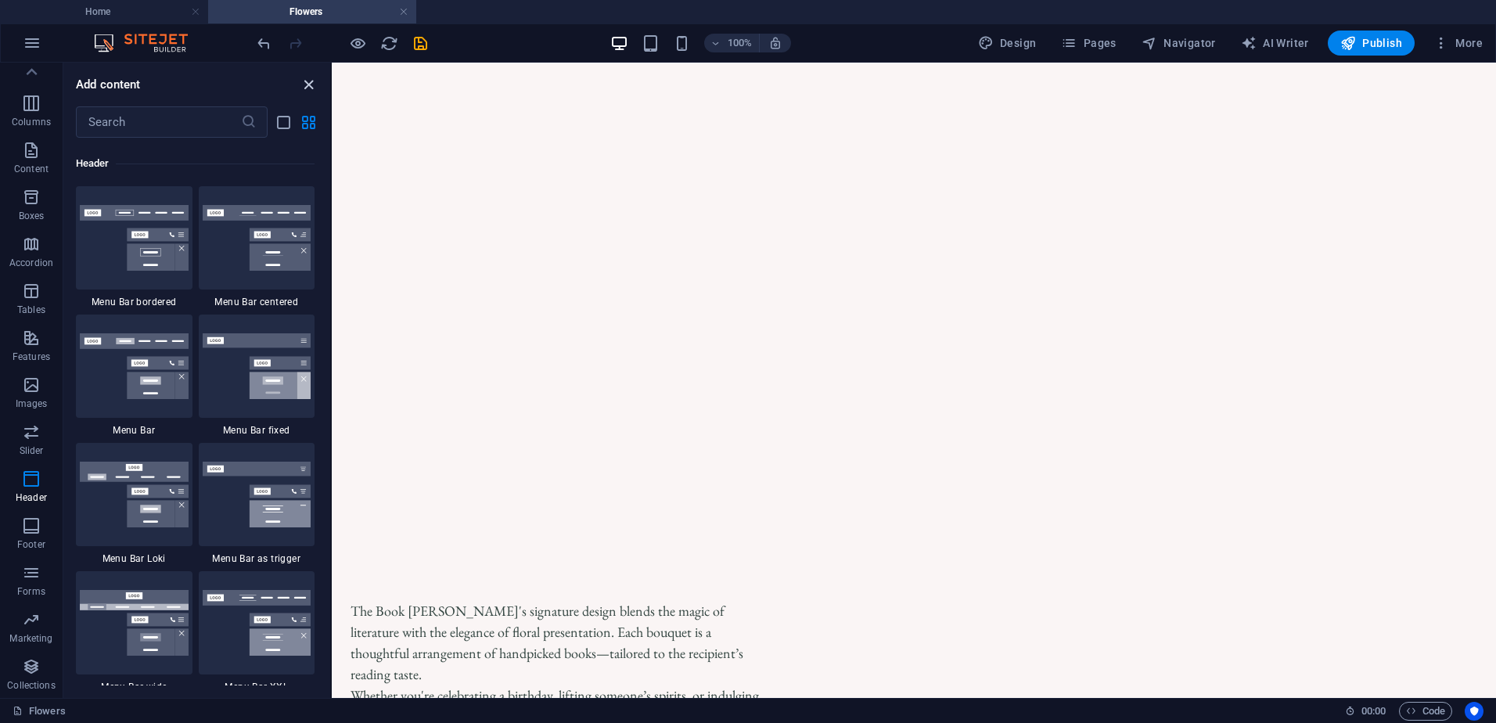
drag, startPoint x: 304, startPoint y: 85, endPoint x: 243, endPoint y: 28, distance: 83.6
click at [304, 85] on icon "close panel" at bounding box center [309, 85] width 18 height 18
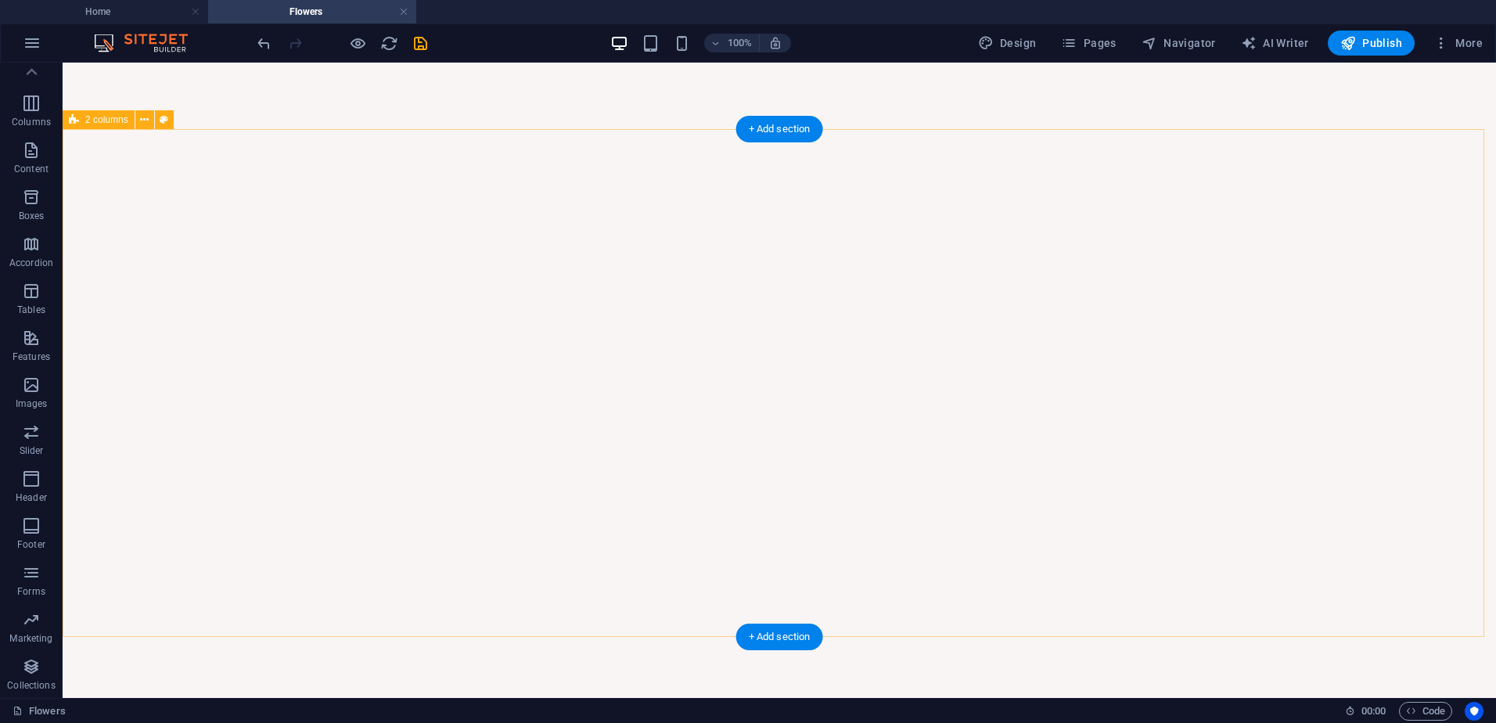
scroll to position [1017, 0]
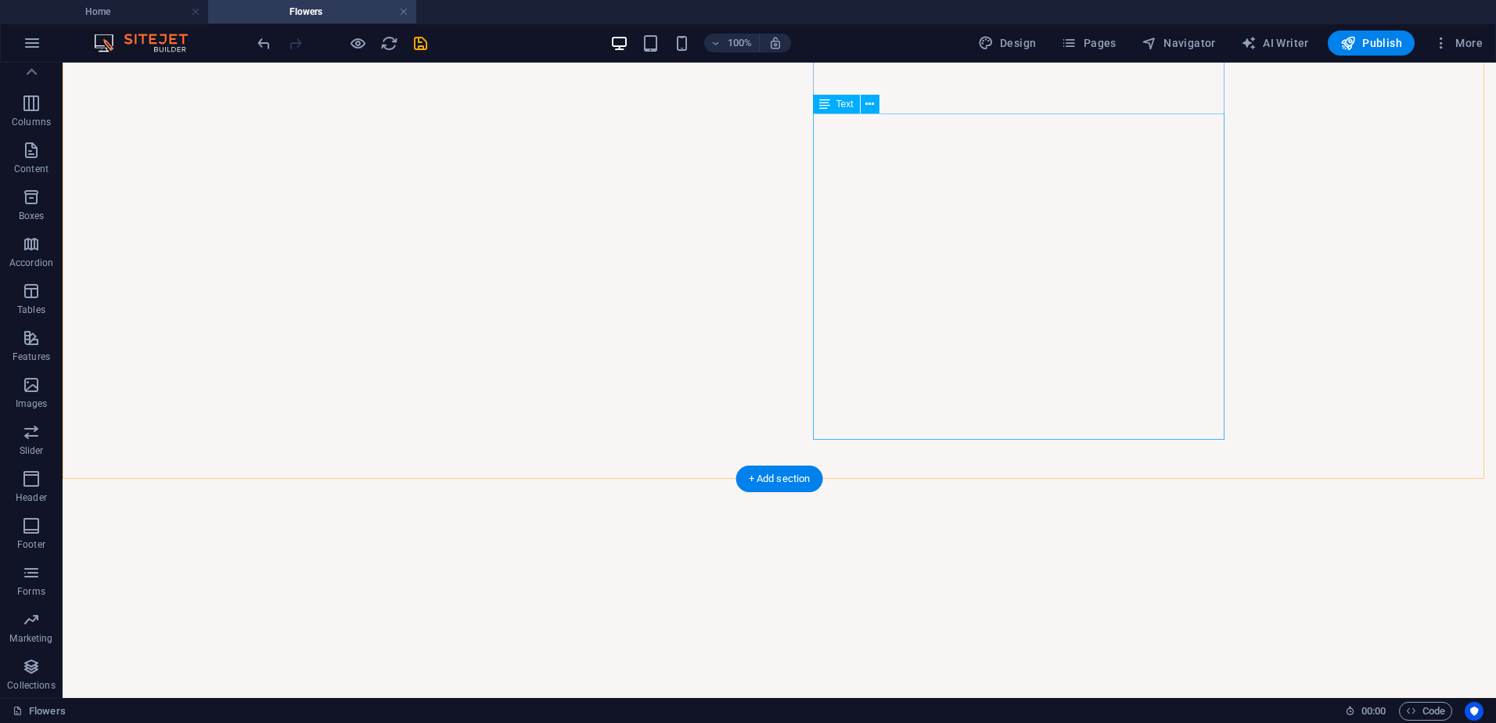
scroll to position [1175, 0]
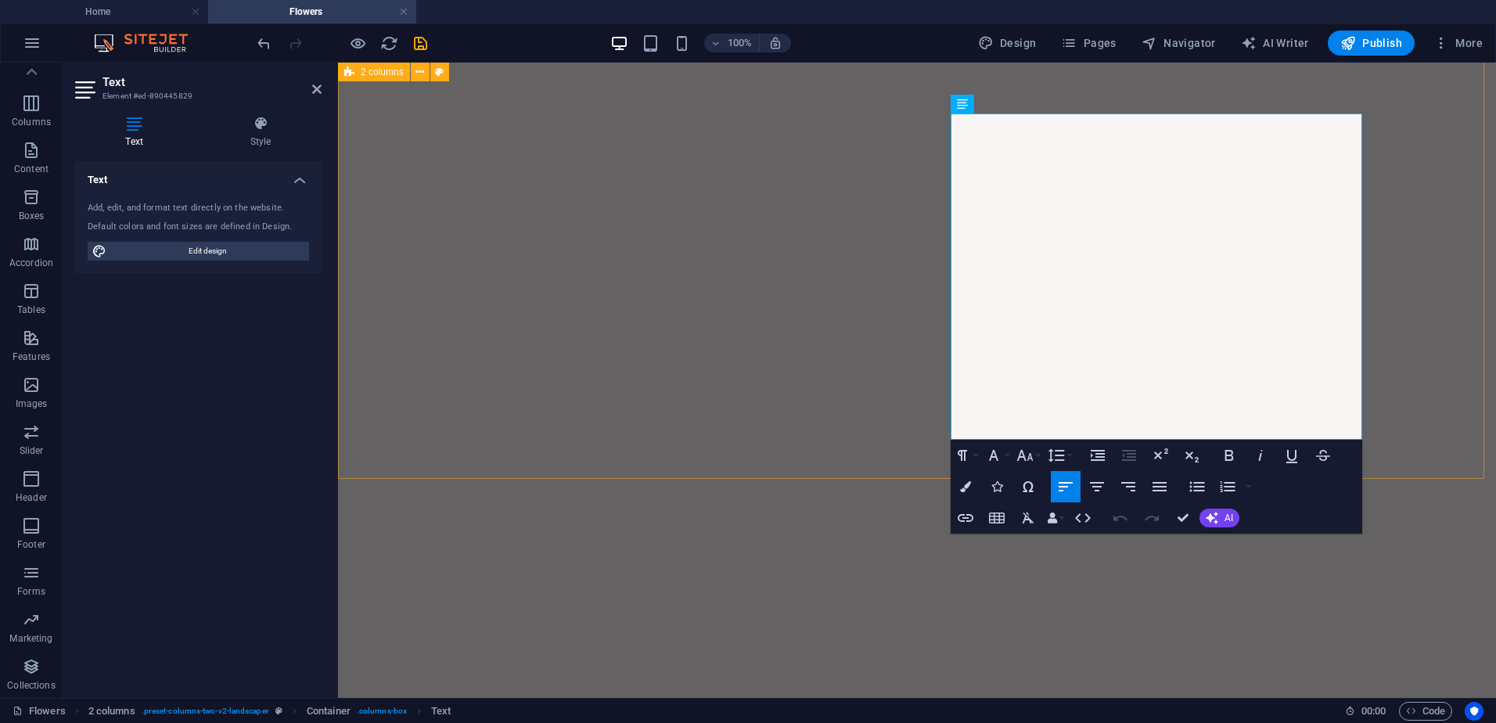
drag, startPoint x: 1180, startPoint y: 425, endPoint x: 948, endPoint y: 440, distance: 232.1
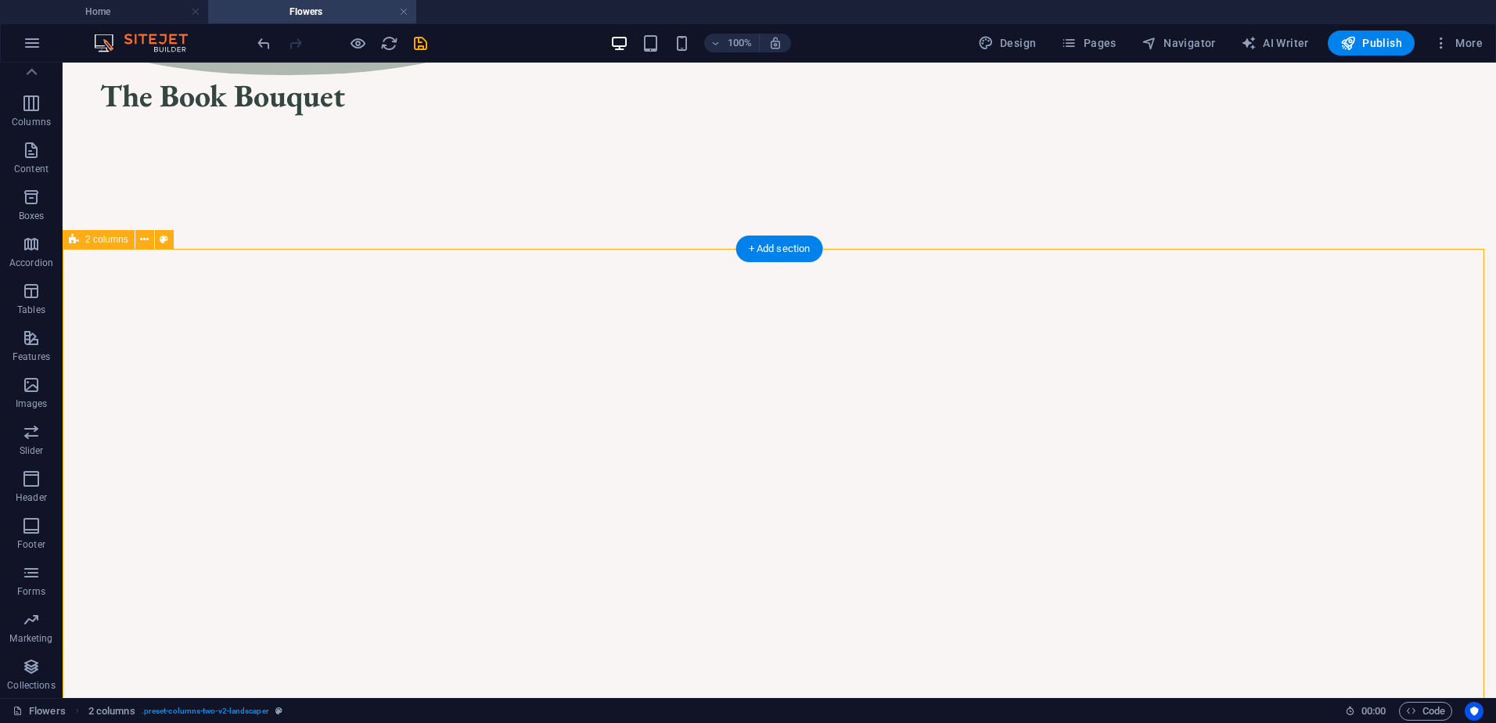
scroll to position [1019, 0]
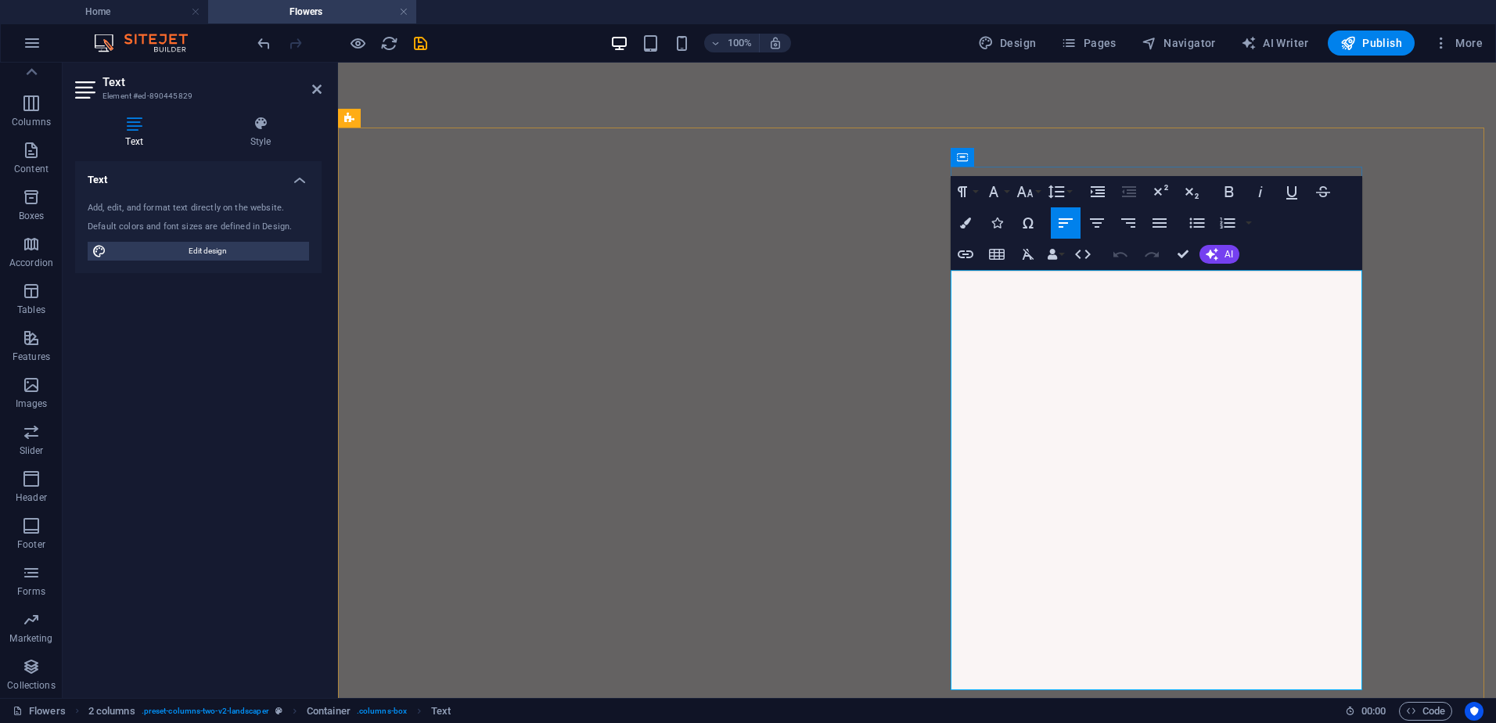
drag, startPoint x: 1190, startPoint y: 288, endPoint x: 955, endPoint y: 292, distance: 235.6
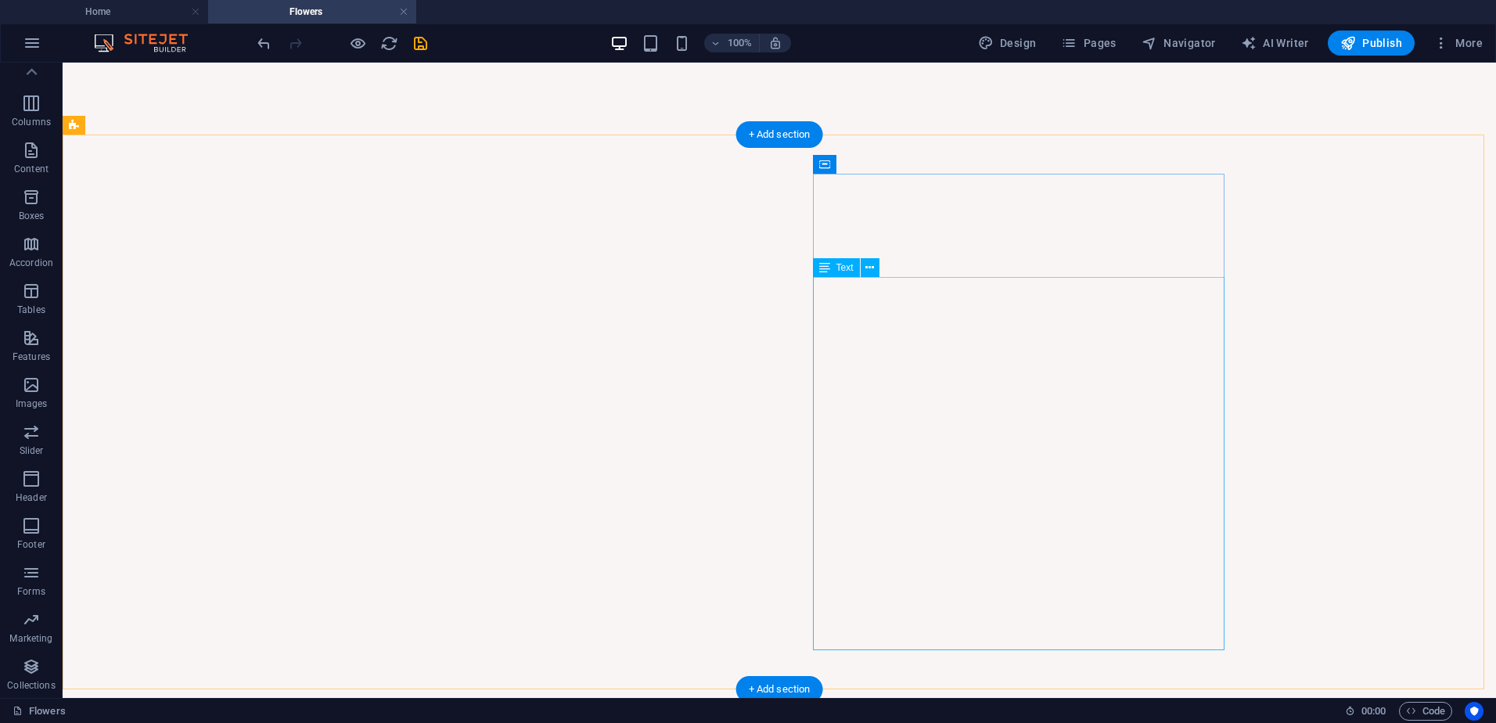
scroll to position [1017, 0]
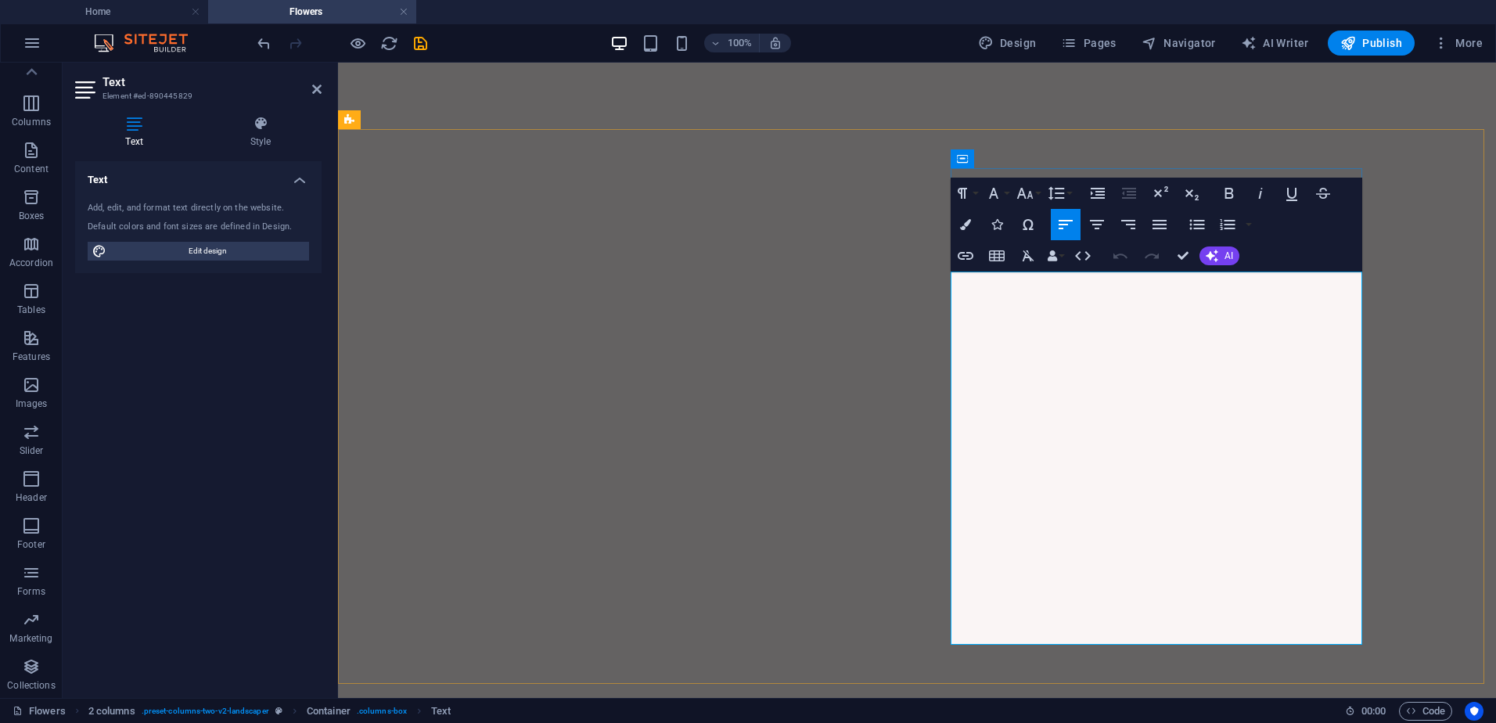
drag, startPoint x: 1230, startPoint y: 333, endPoint x: 1002, endPoint y: 333, distance: 228.5
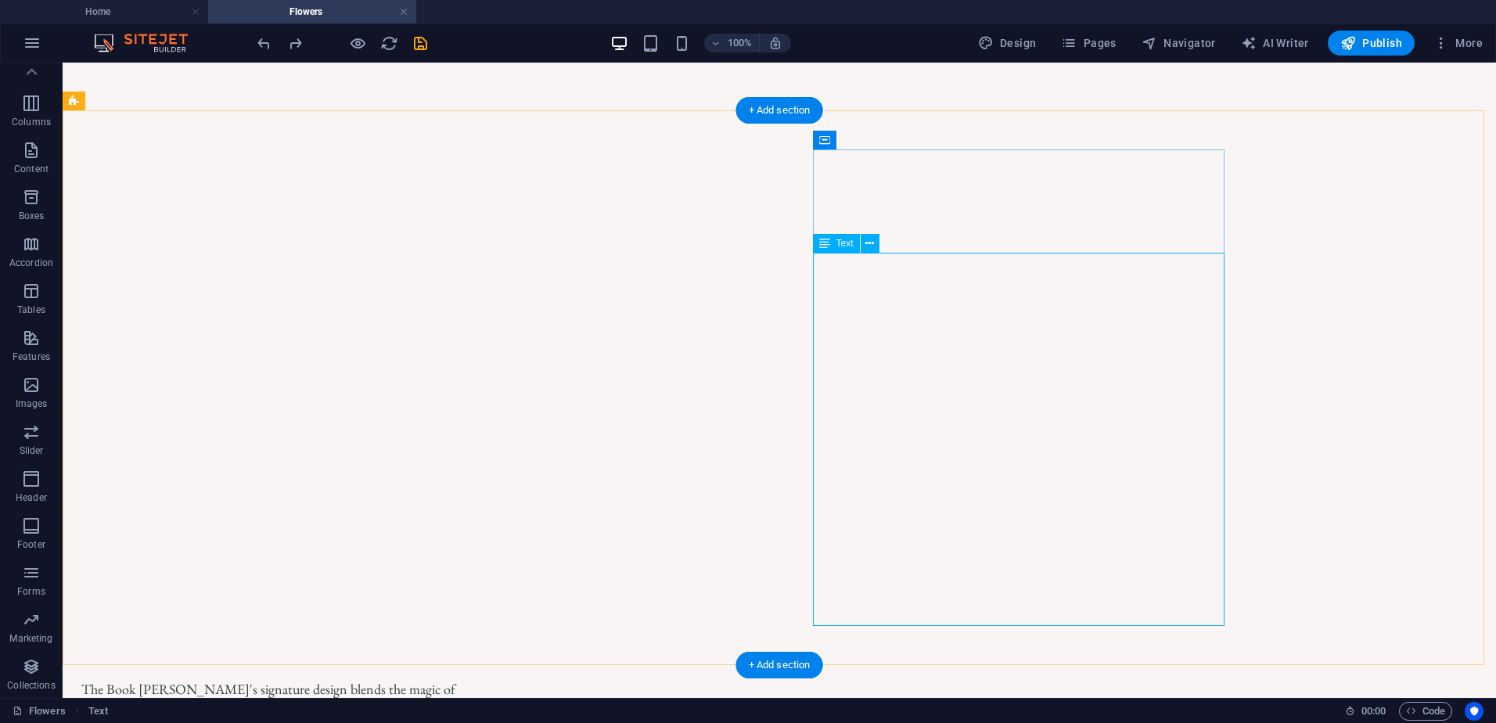
scroll to position [1036, 0]
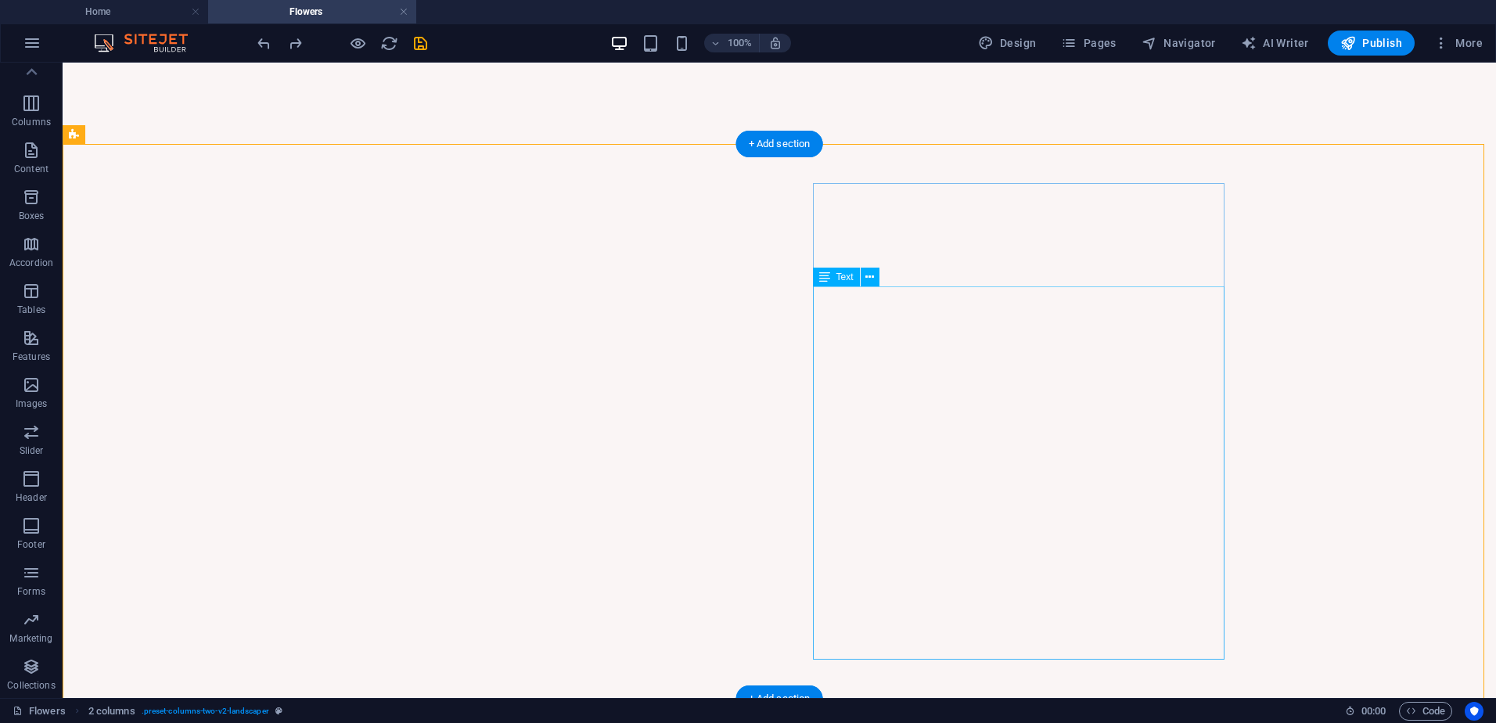
scroll to position [1114, 0]
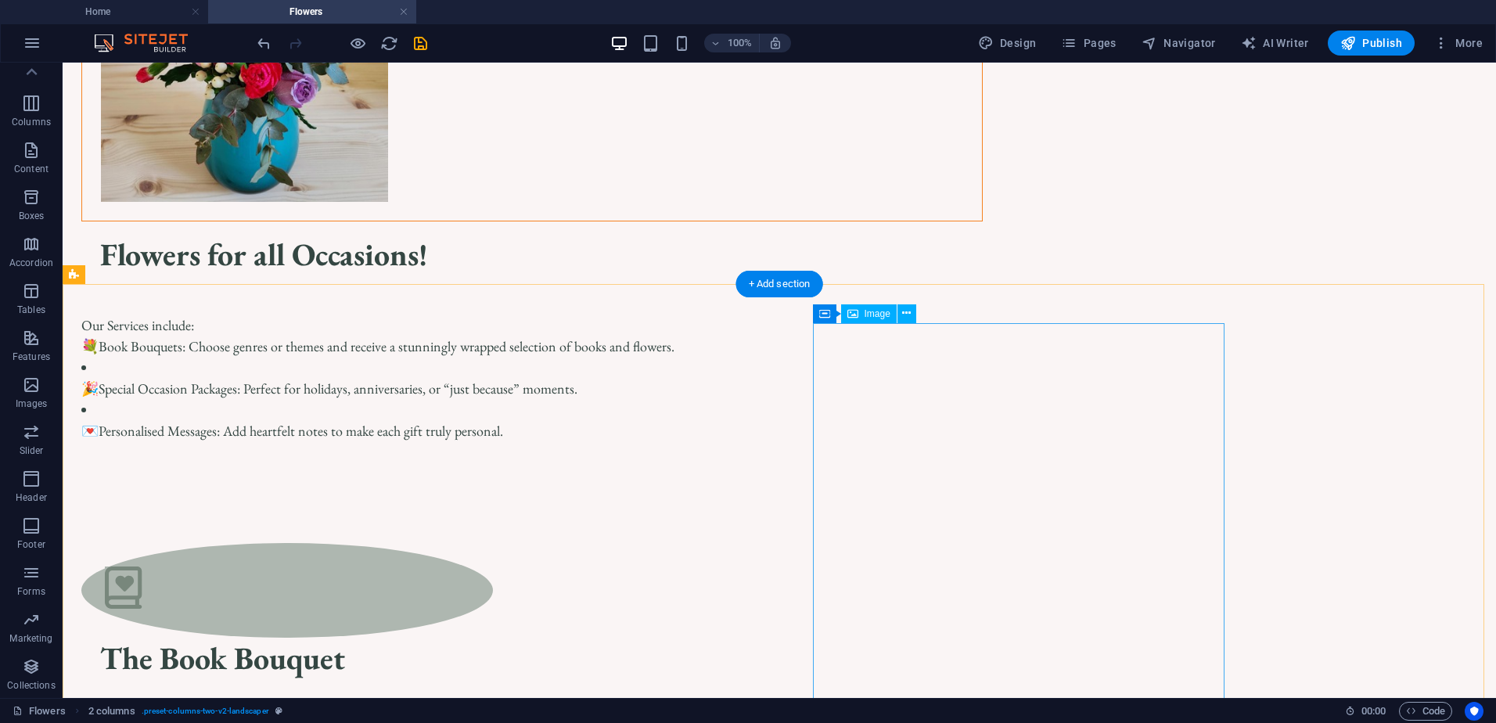
scroll to position [78, 0]
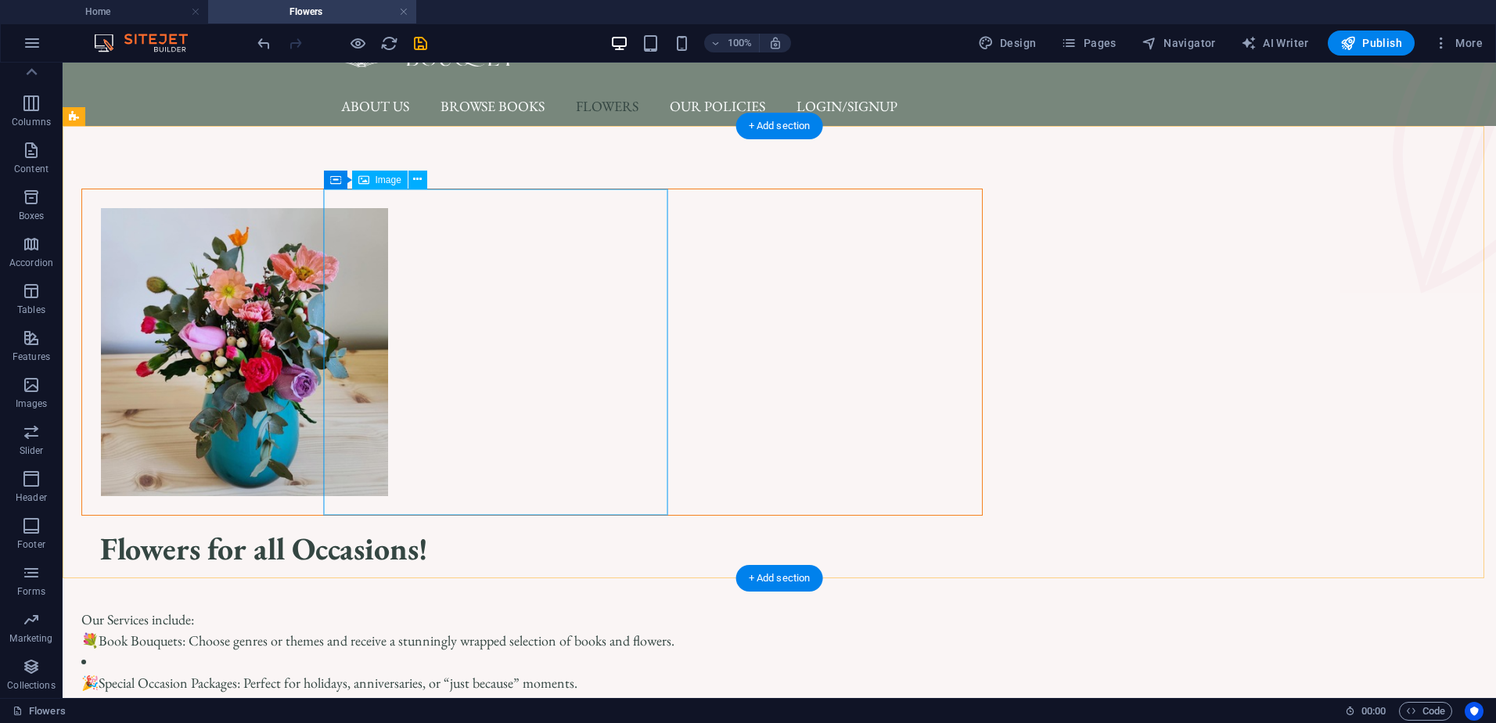
click at [566, 373] on figure at bounding box center [532, 352] width 900 height 326
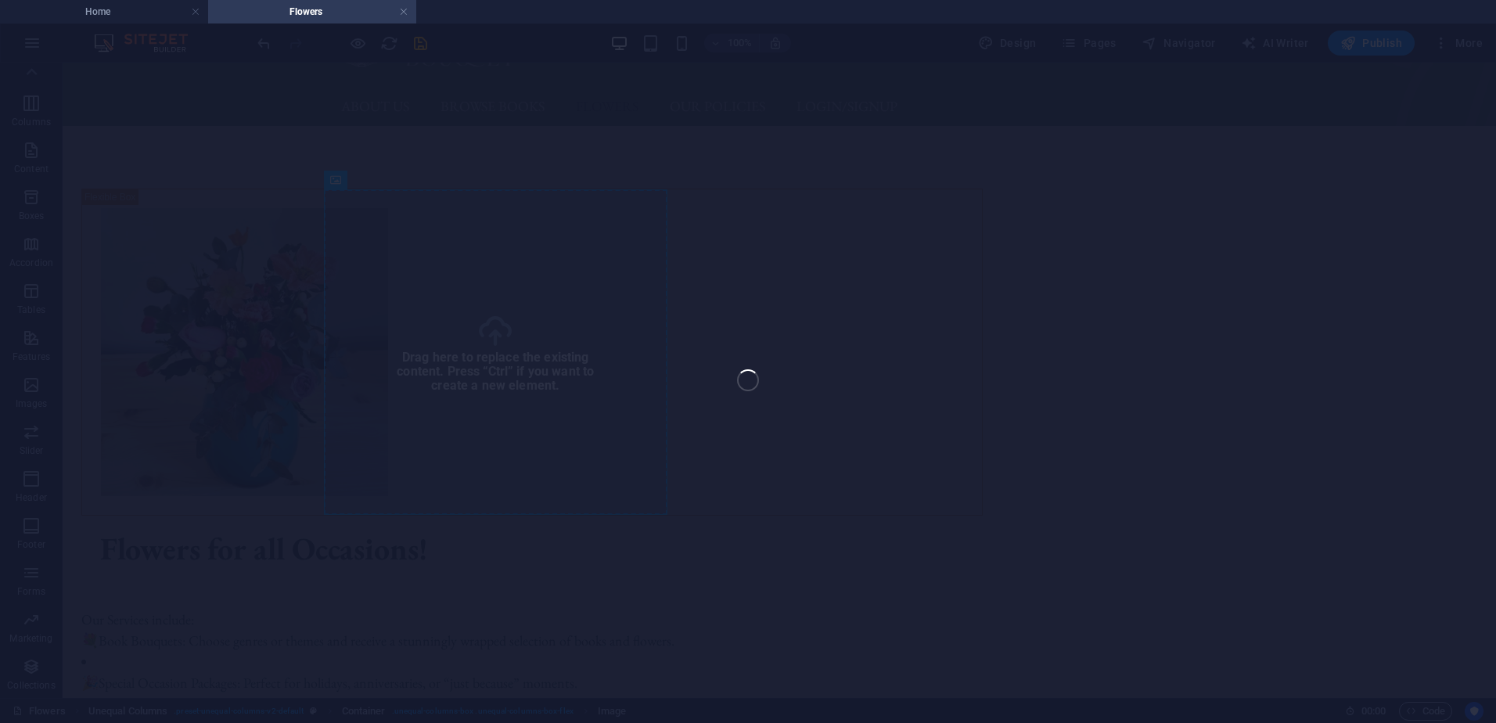
select select "px"
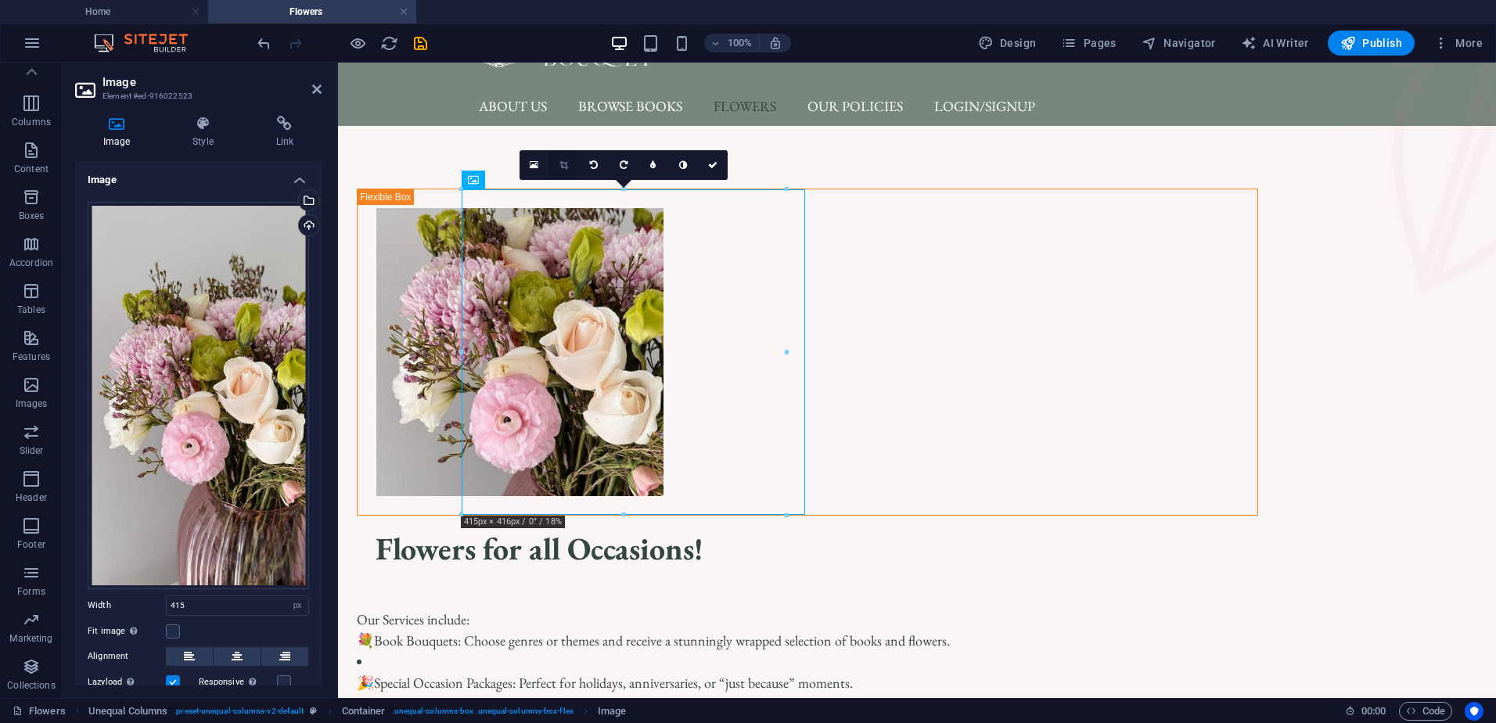
click at [560, 160] on icon at bounding box center [564, 164] width 9 height 9
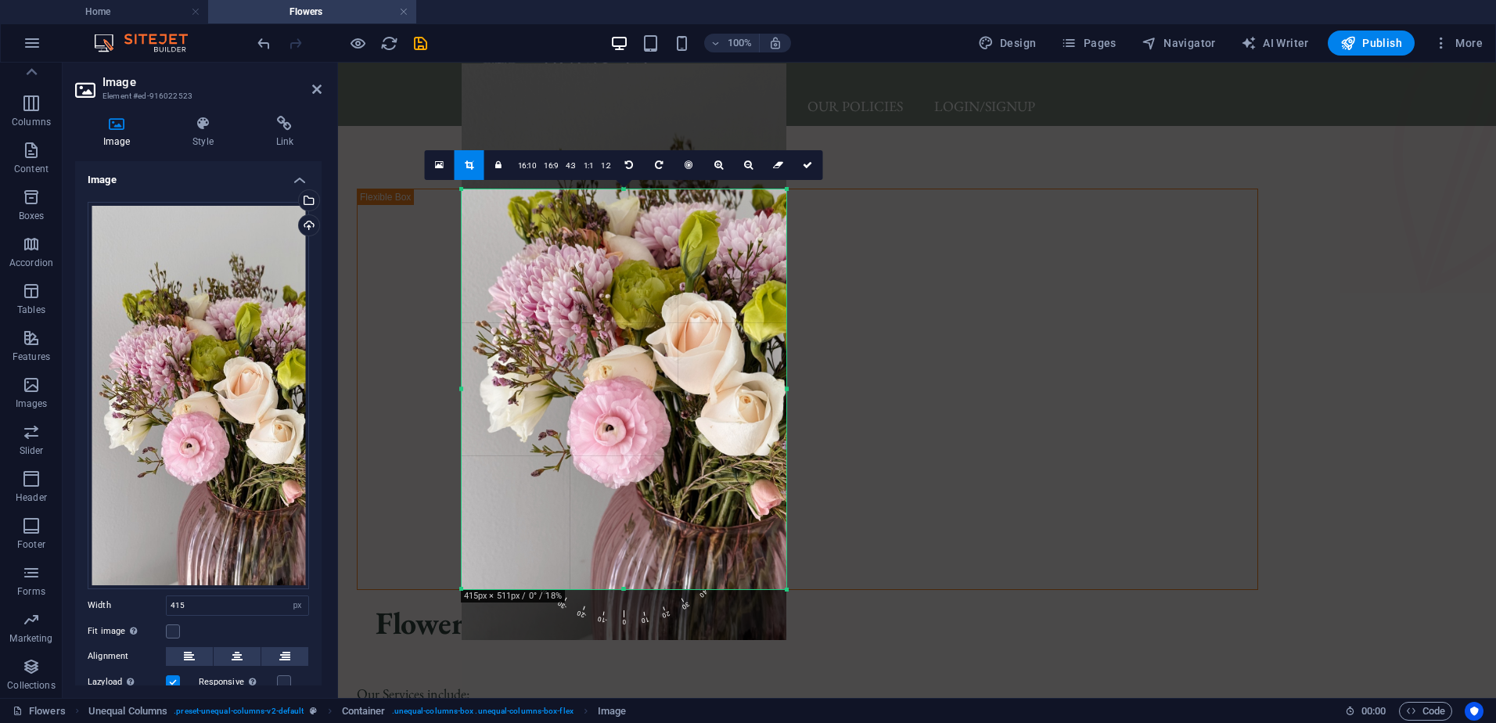
drag, startPoint x: 790, startPoint y: 518, endPoint x: 787, endPoint y: 592, distance: 74.4
click at [787, 592] on div at bounding box center [787, 589] width 9 height 9
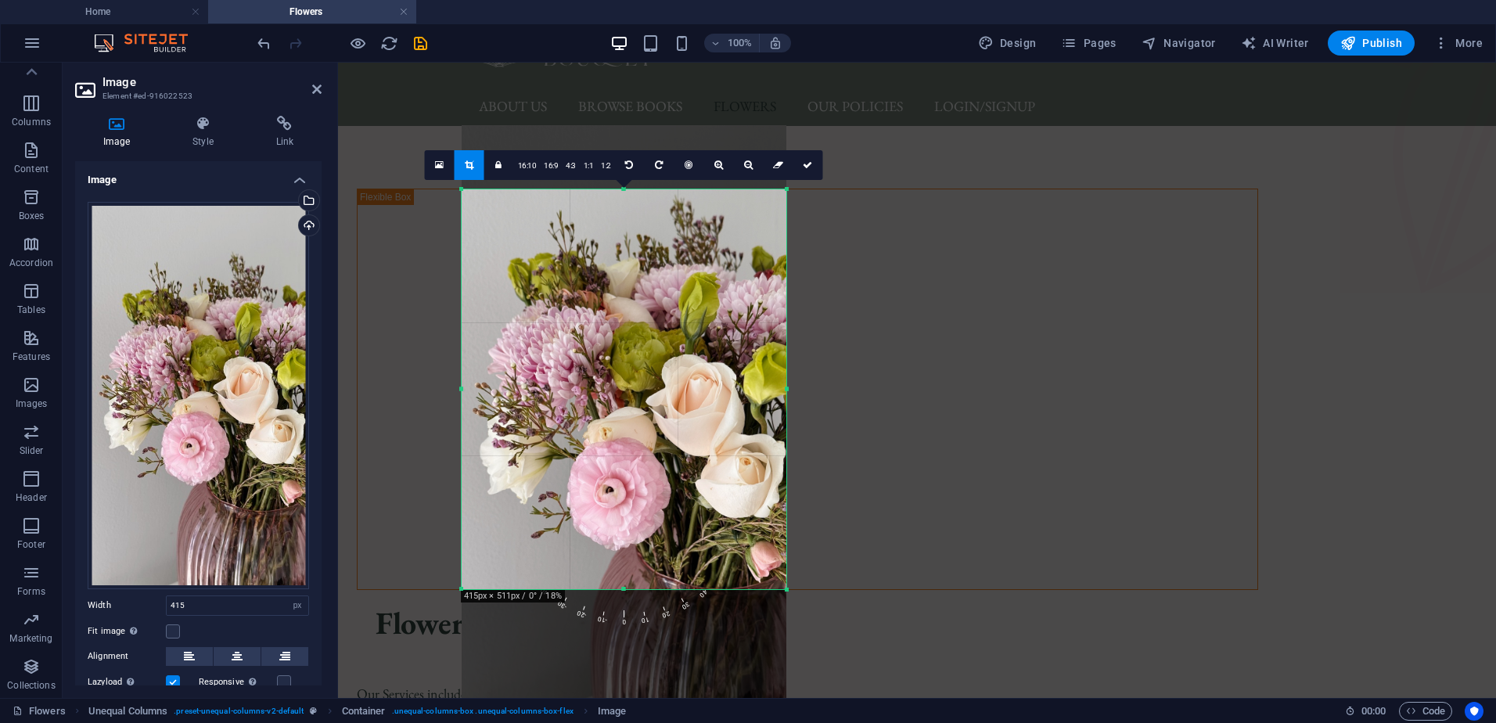
drag, startPoint x: 714, startPoint y: 407, endPoint x: 713, endPoint y: 469, distance: 61.8
click at [713, 469] on div at bounding box center [624, 414] width 325 height 578
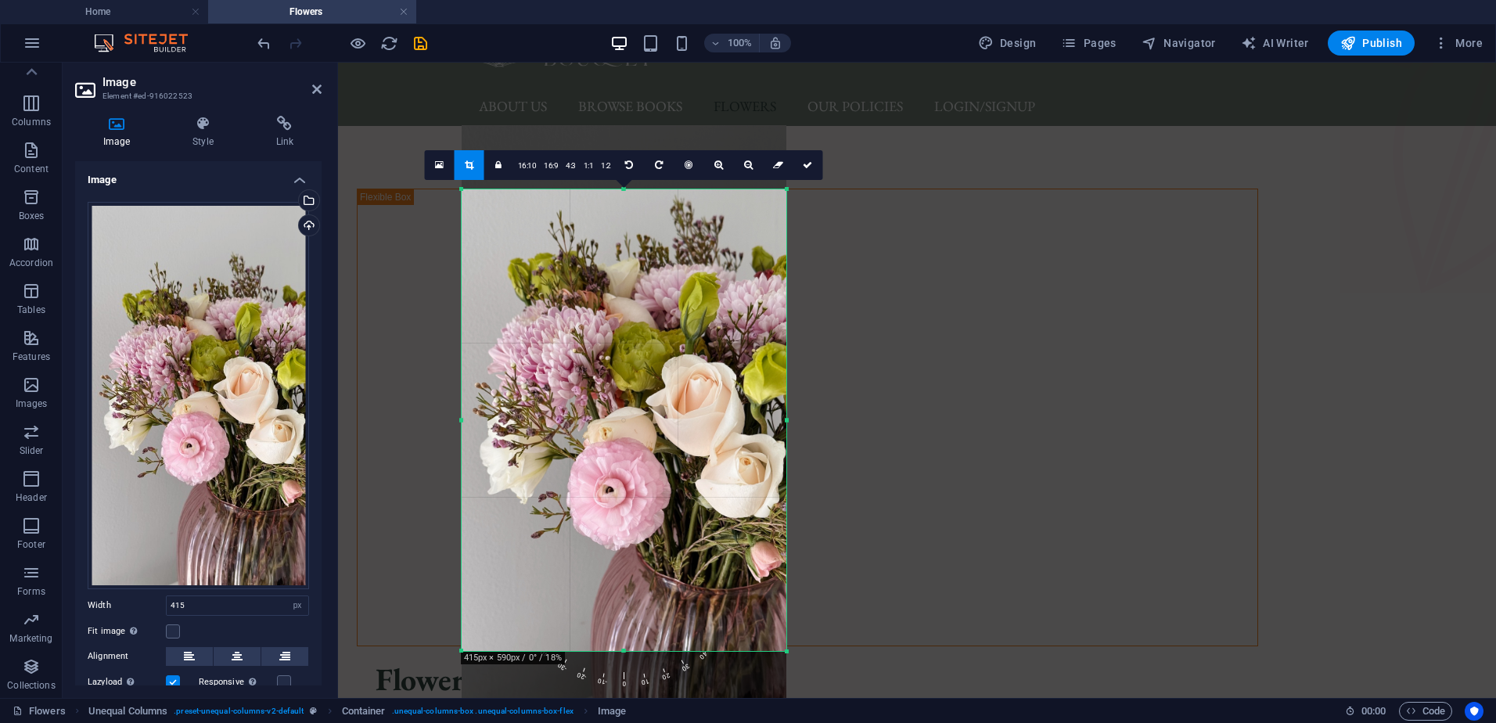
drag, startPoint x: 786, startPoint y: 591, endPoint x: 784, endPoint y: 653, distance: 61.9
click at [784, 653] on div at bounding box center [787, 651] width 9 height 9
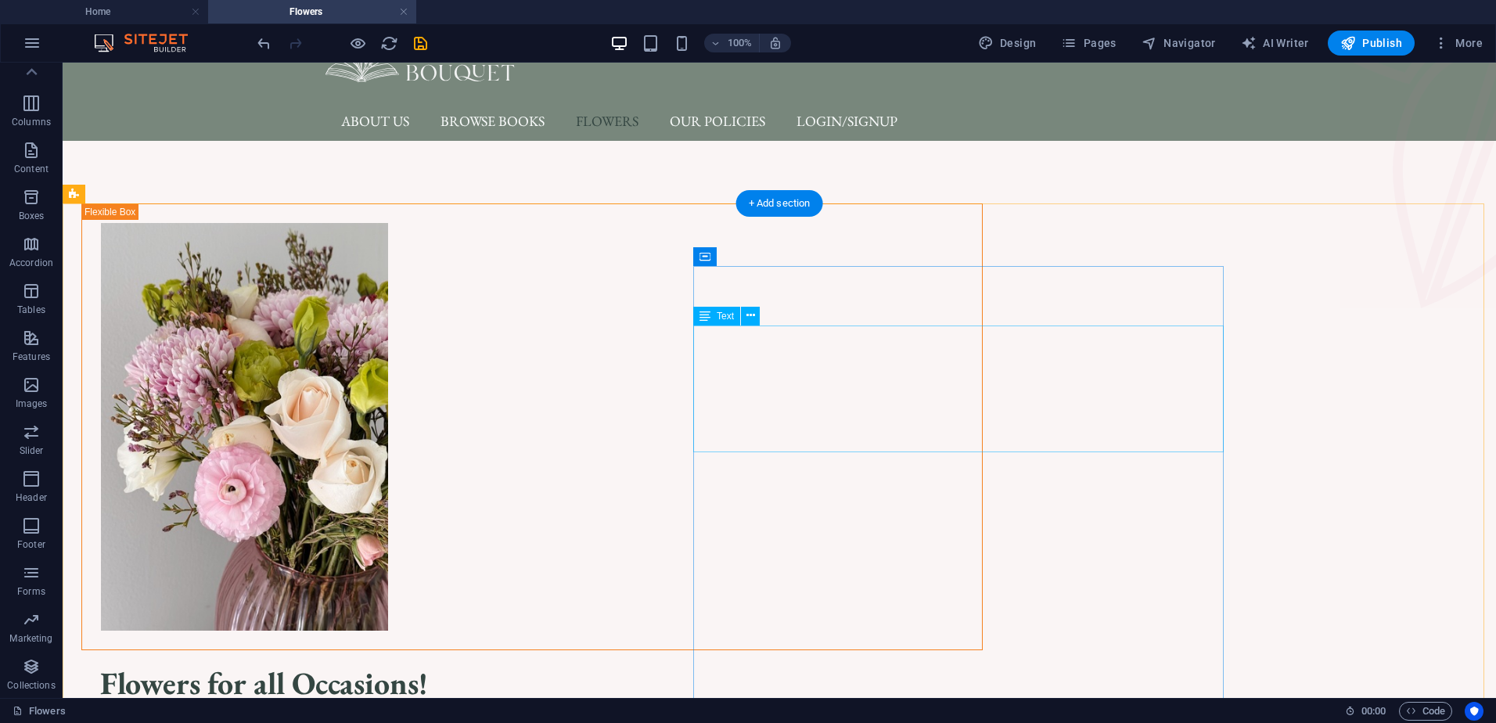
scroll to position [157, 0]
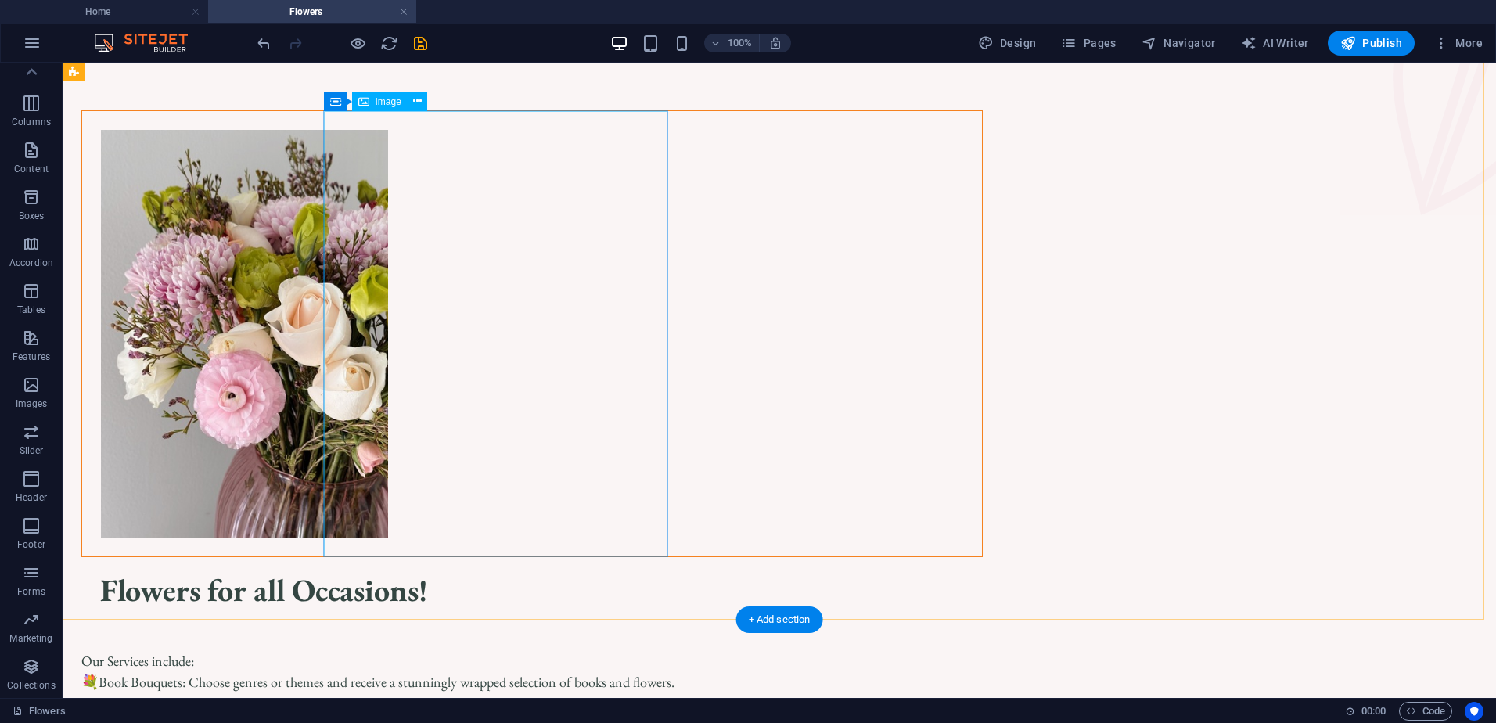
click at [509, 292] on figure at bounding box center [532, 334] width 900 height 446
select select "px"
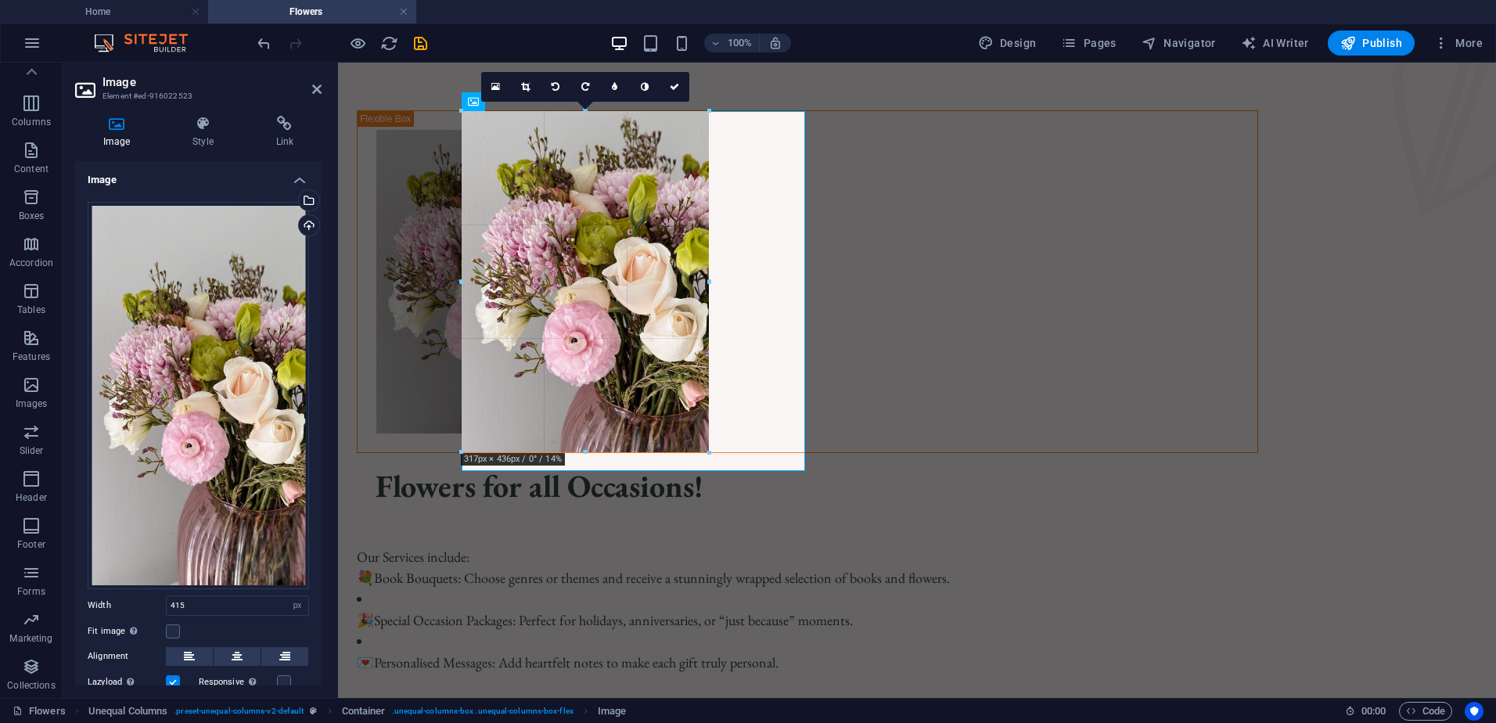
drag, startPoint x: 790, startPoint y: 560, endPoint x: 616, endPoint y: 455, distance: 203.6
type input "316"
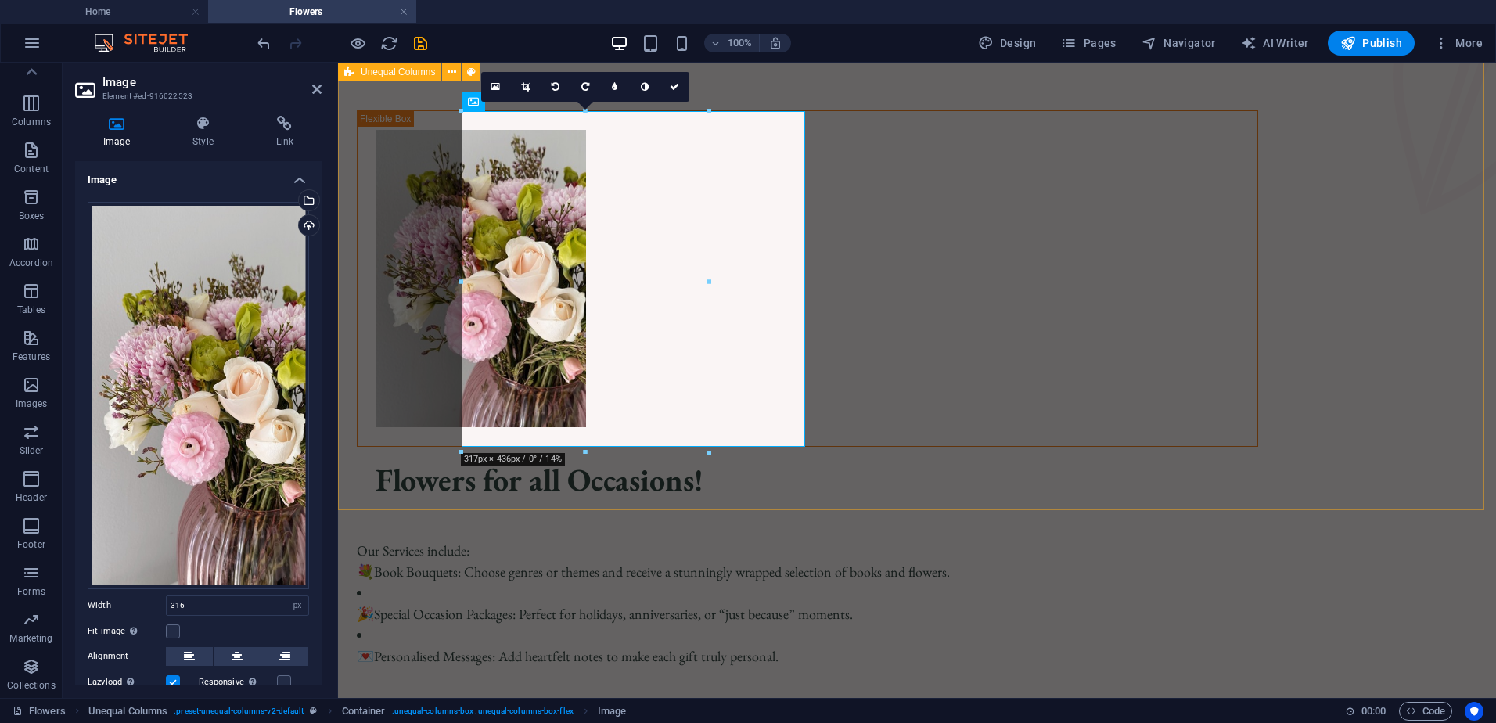
click at [1463, 272] on div "Flowers for all Occasions! Our Services include: 💐 Book Bouquets: Choose genres…" at bounding box center [917, 389] width 1158 height 682
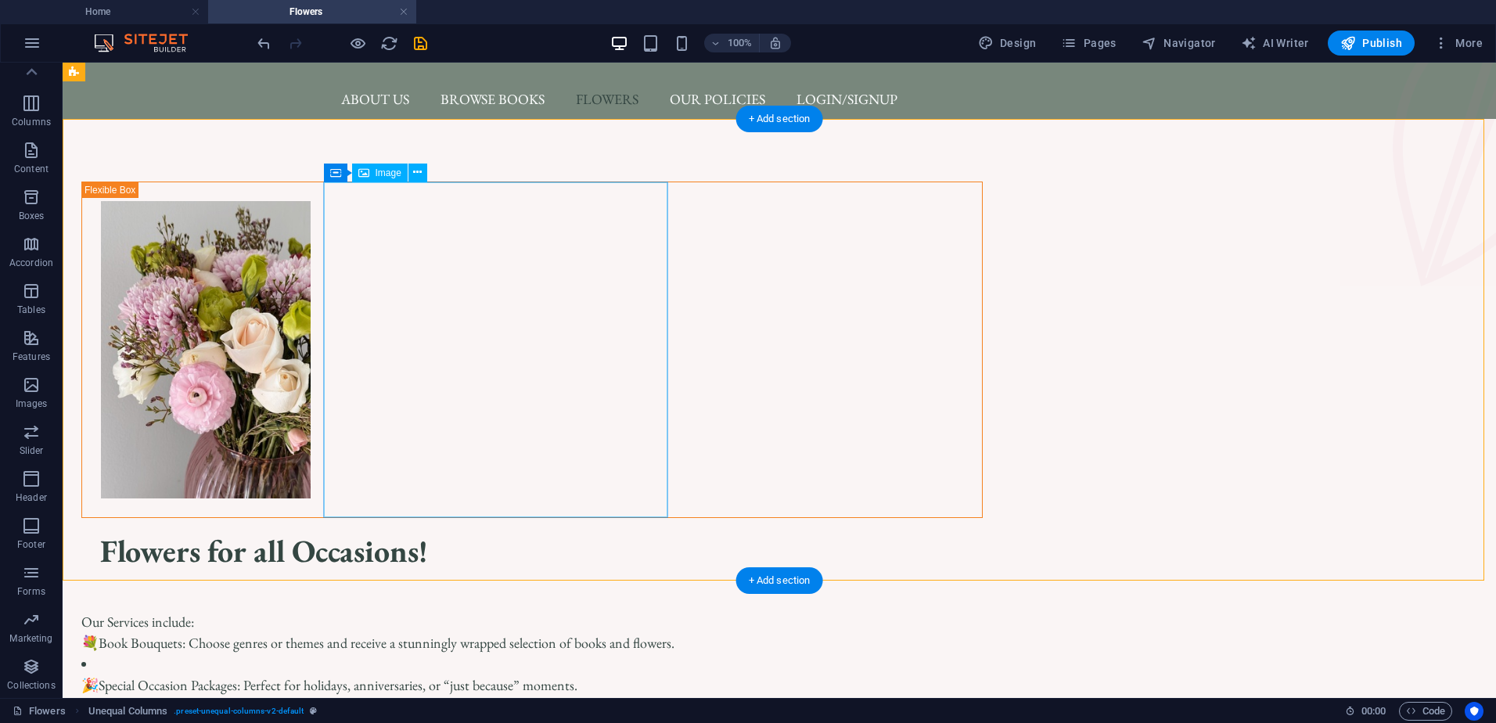
scroll to position [0, 0]
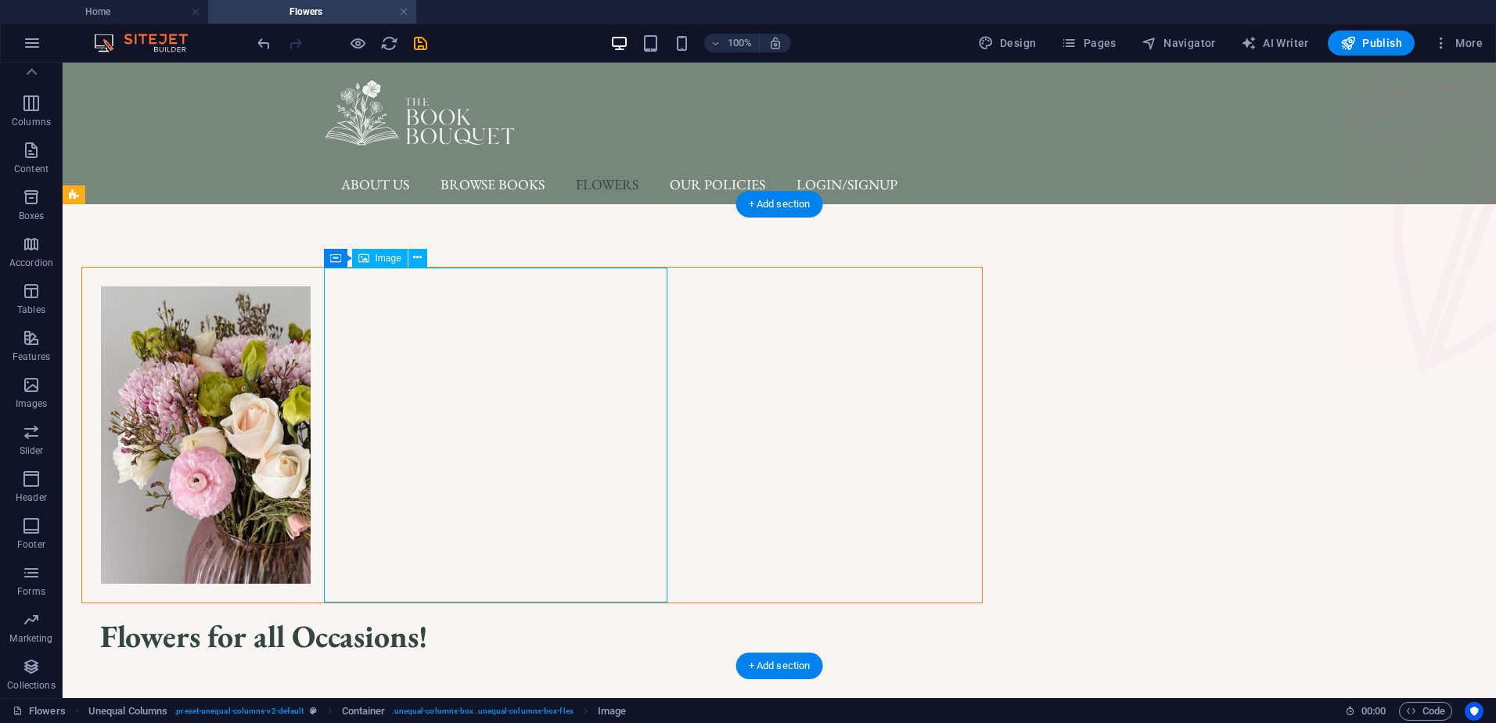
drag, startPoint x: 443, startPoint y: 423, endPoint x: 474, endPoint y: 422, distance: 31.3
click at [474, 422] on figure at bounding box center [532, 436] width 900 height 336
click at [486, 418] on figure at bounding box center [532, 436] width 900 height 336
select select "px"
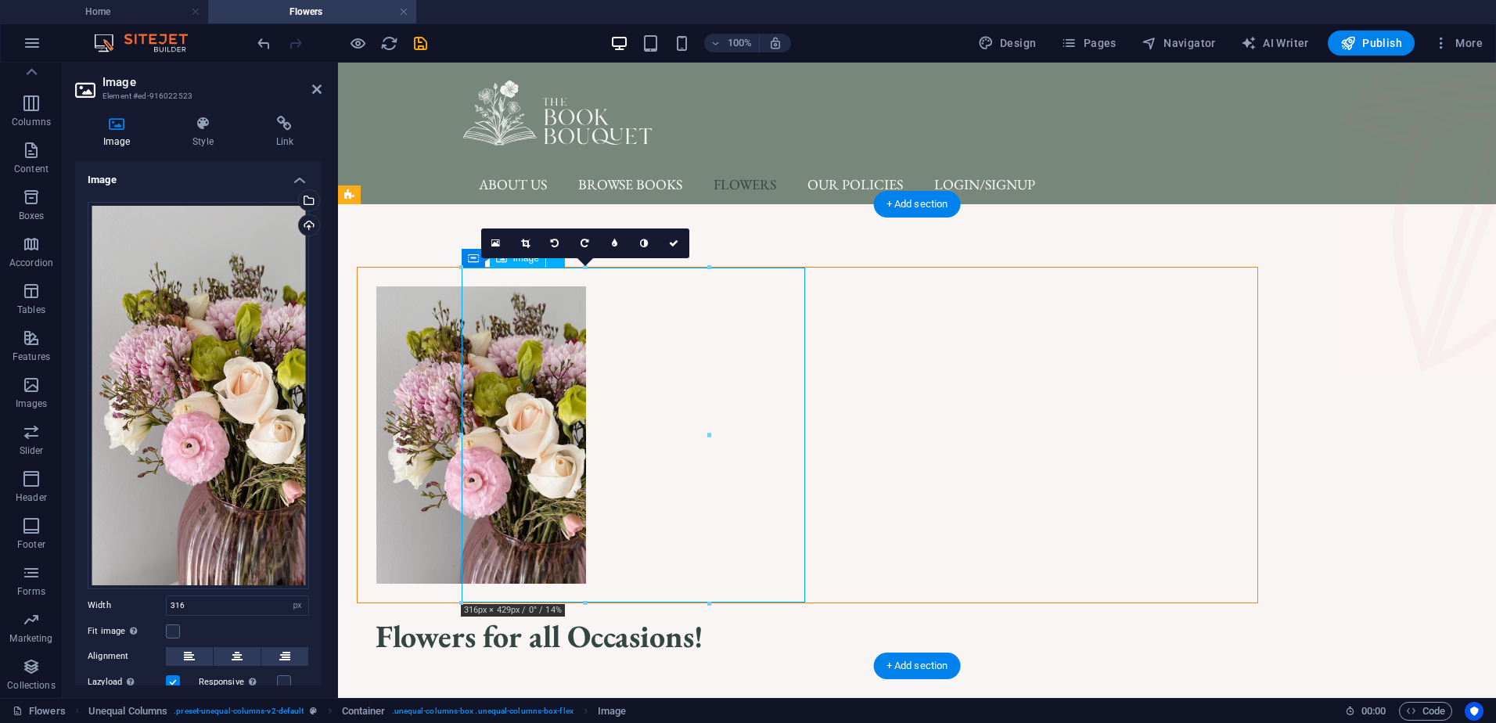
drag, startPoint x: 616, startPoint y: 412, endPoint x: 654, endPoint y: 414, distance: 38.4
click at [654, 414] on figure at bounding box center [808, 436] width 900 height 336
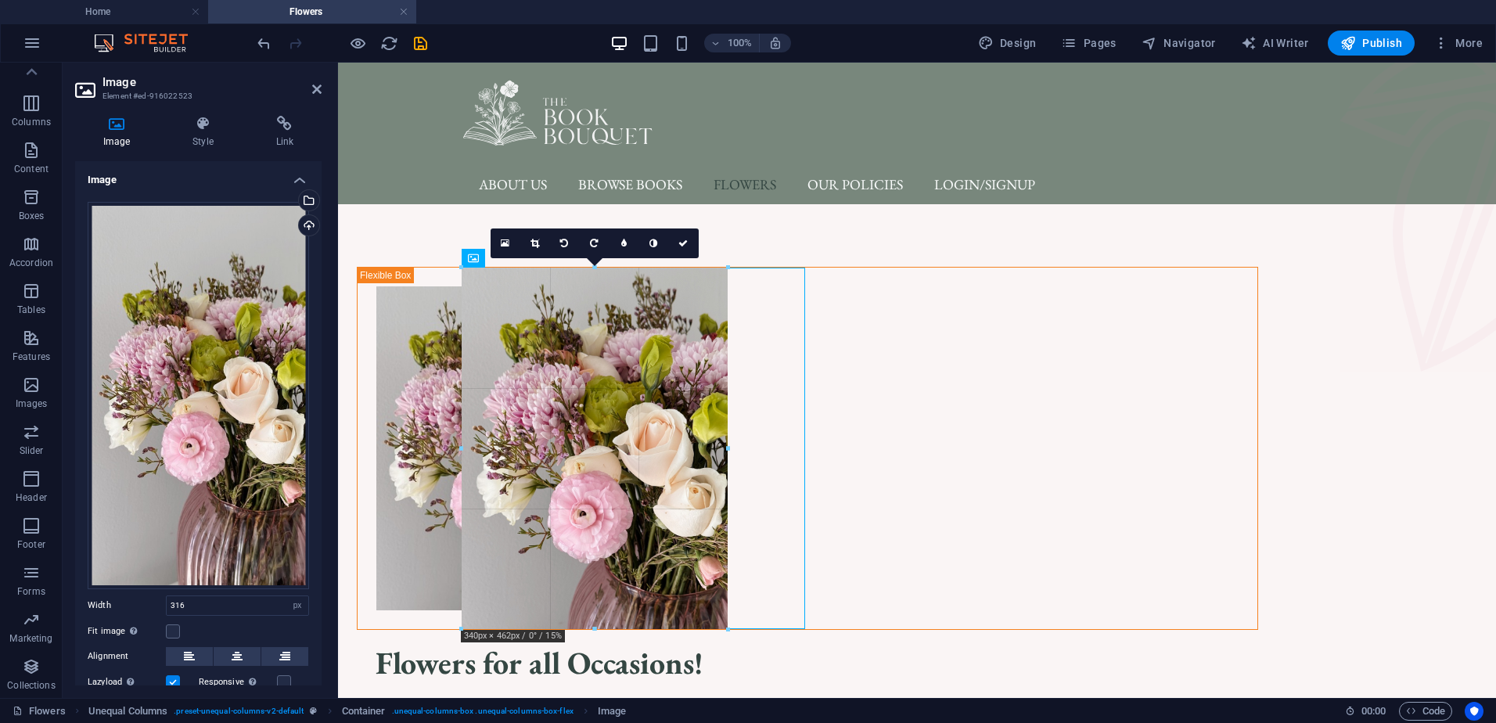
drag, startPoint x: 710, startPoint y: 434, endPoint x: 505, endPoint y: 377, distance: 212.8
type input "340"
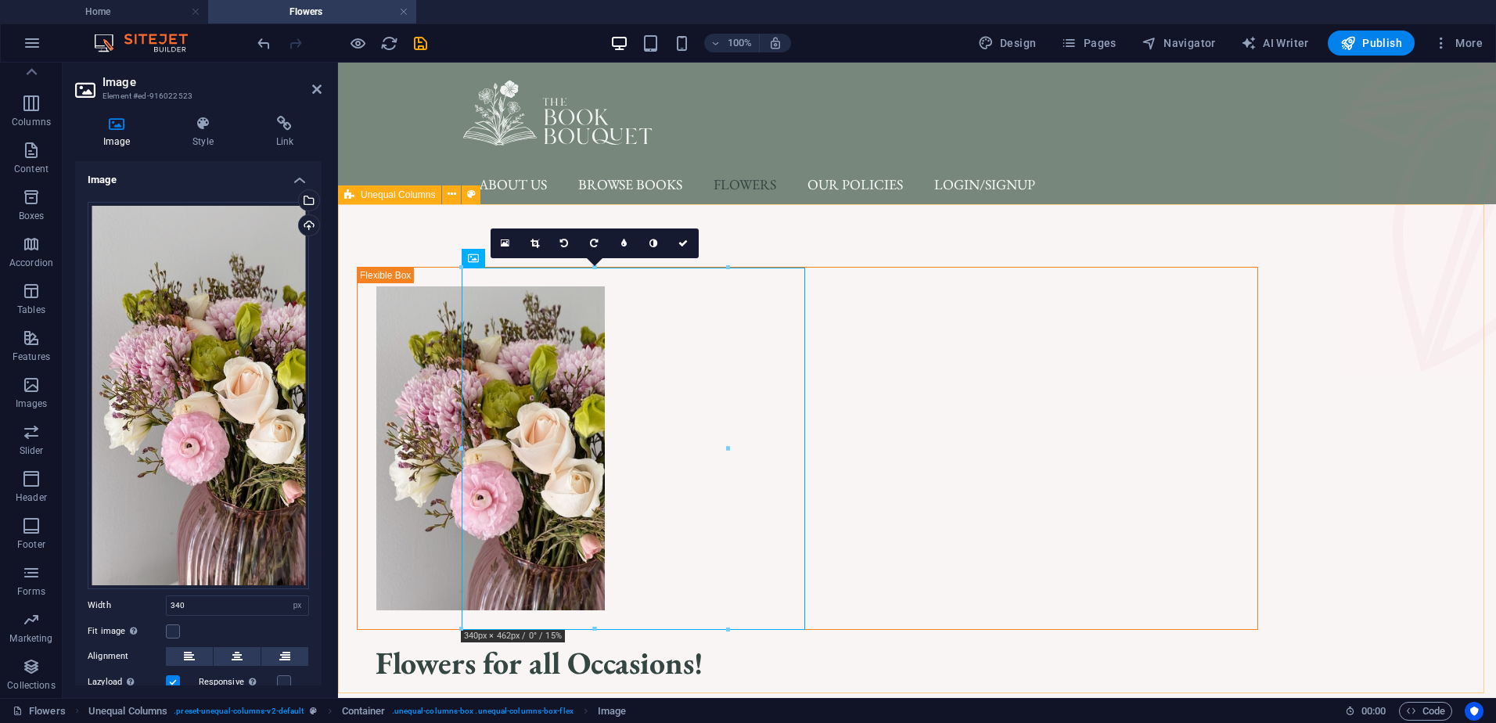
click at [1296, 205] on div "Flowers for all Occasions! Our Services include: 💐 Book Bouquets: Choose genres…" at bounding box center [917, 558] width 1158 height 709
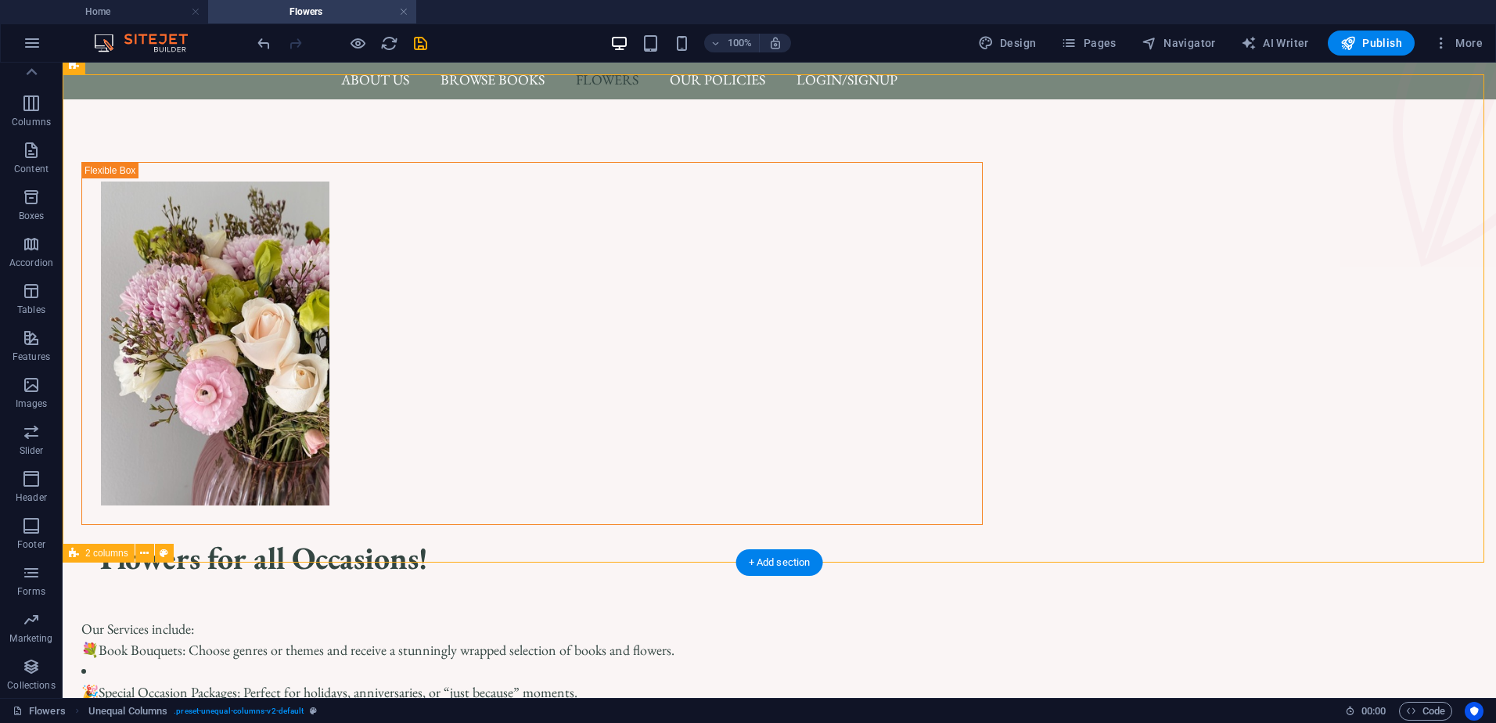
scroll to position [78, 0]
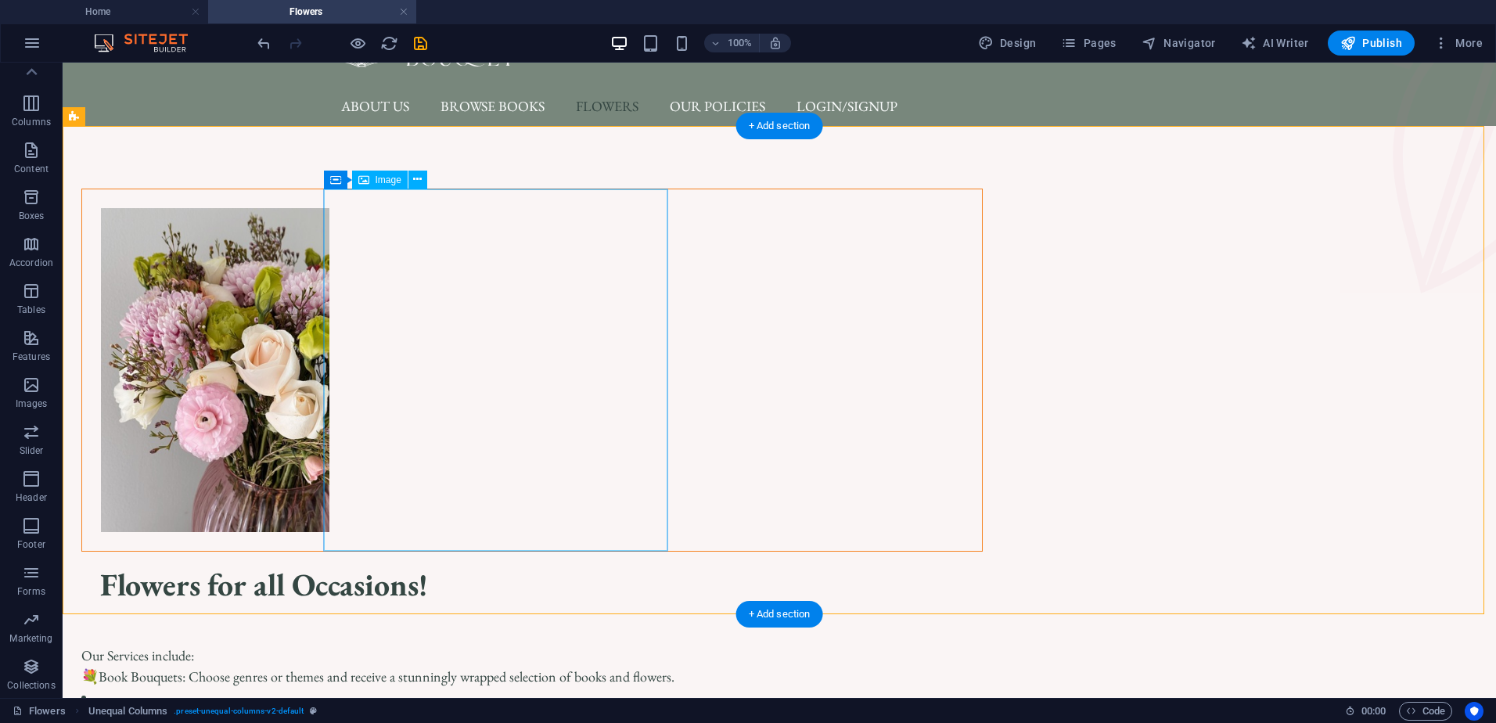
click at [473, 329] on figure at bounding box center [532, 370] width 900 height 362
click at [667, 225] on figure at bounding box center [532, 370] width 900 height 362
select select "px"
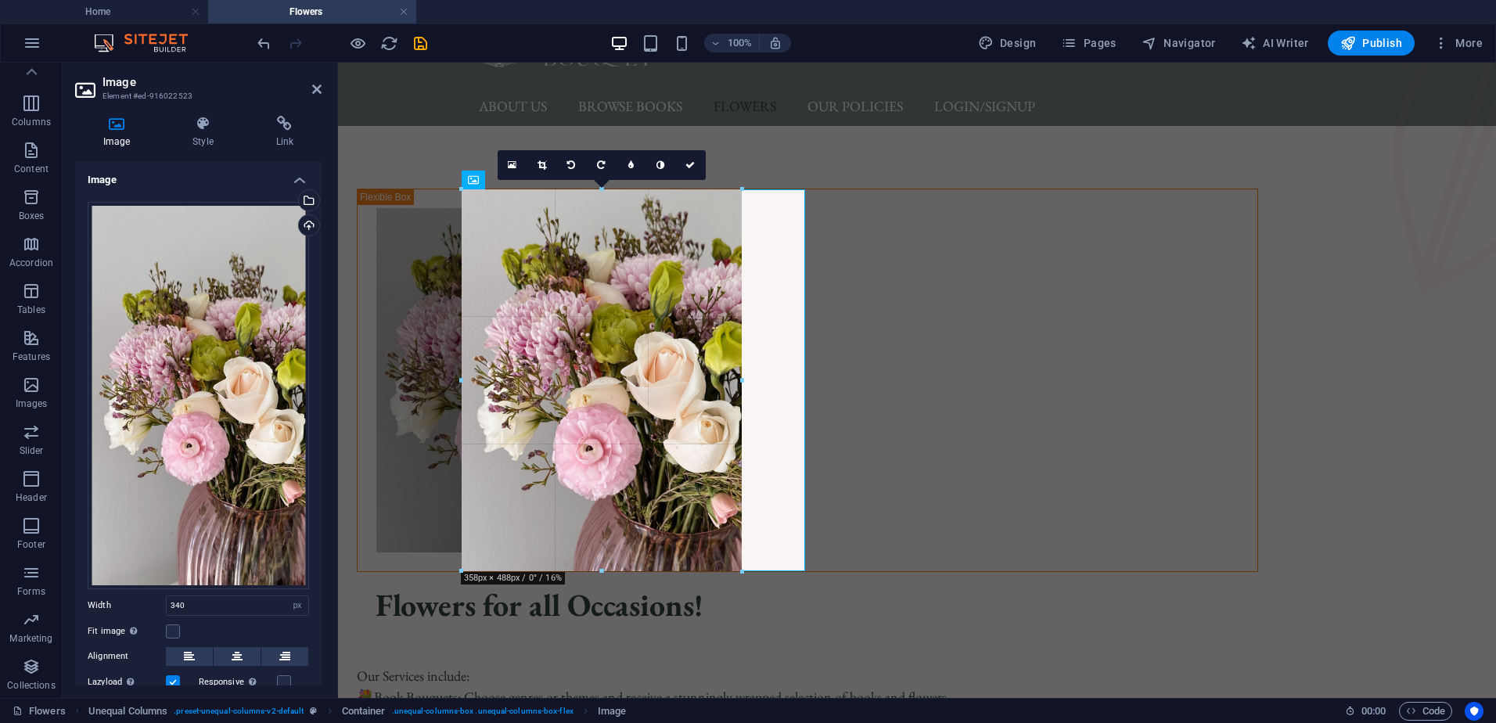
drag, startPoint x: 394, startPoint y: 124, endPoint x: 744, endPoint y: 187, distance: 356.3
type input "358"
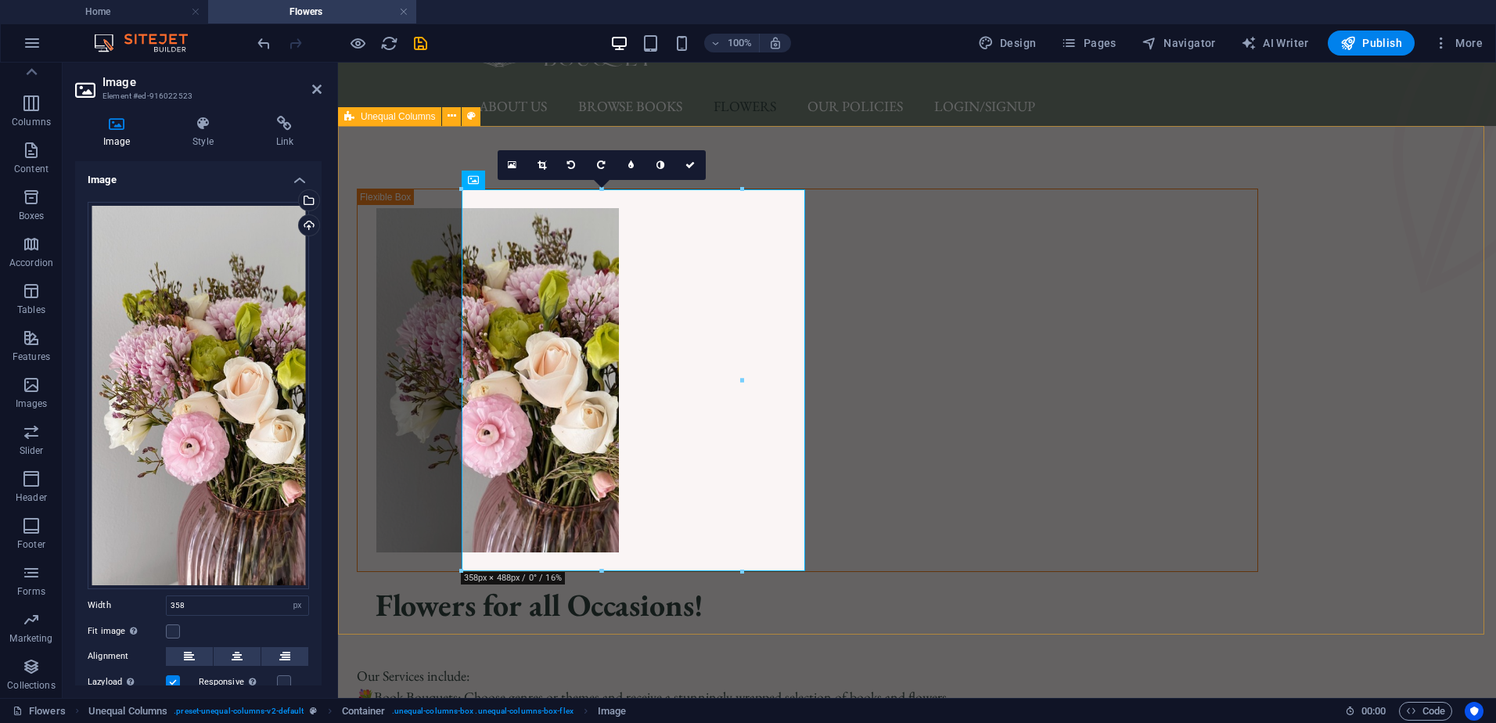
click at [1436, 426] on div "Flowers for all Occasions! Our Services include: 💐 Book Bouquets: Choose genres…" at bounding box center [917, 490] width 1158 height 729
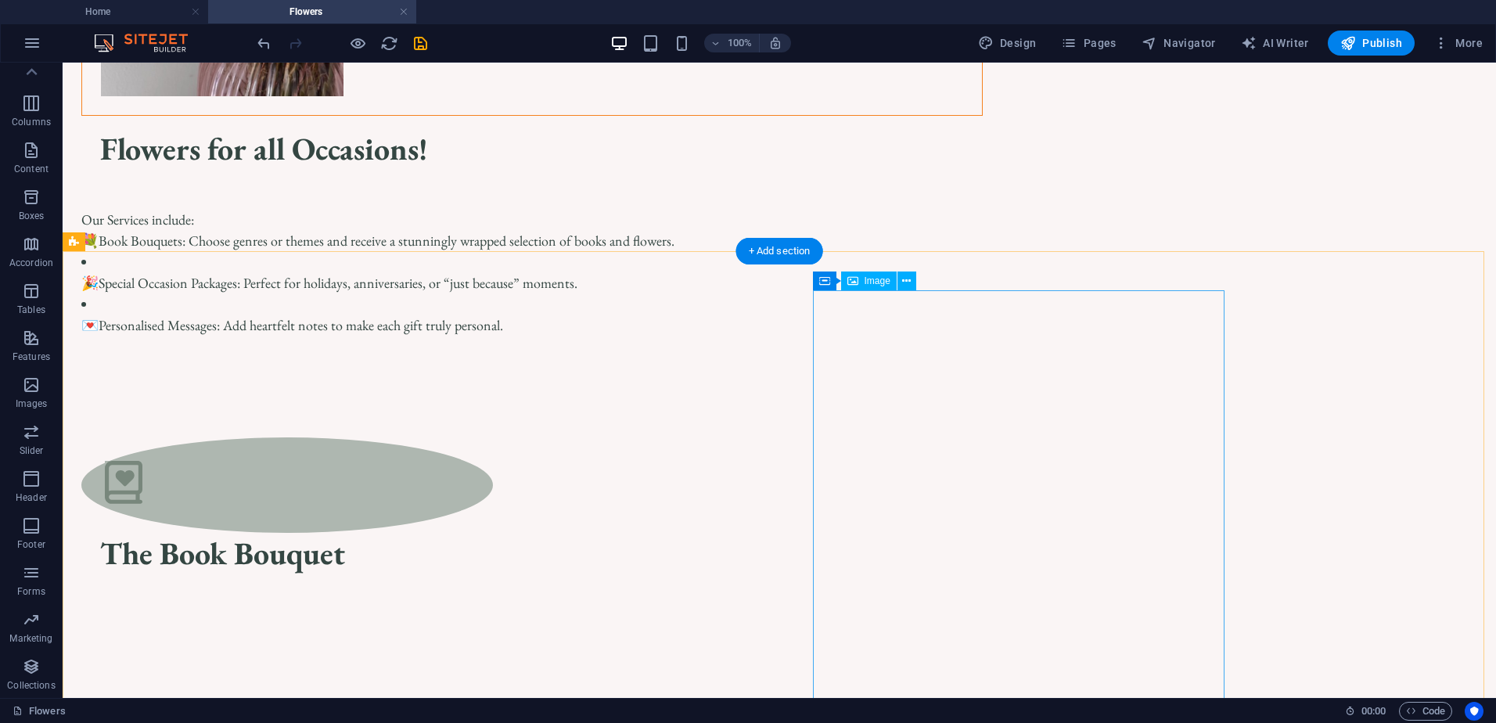
scroll to position [626, 0]
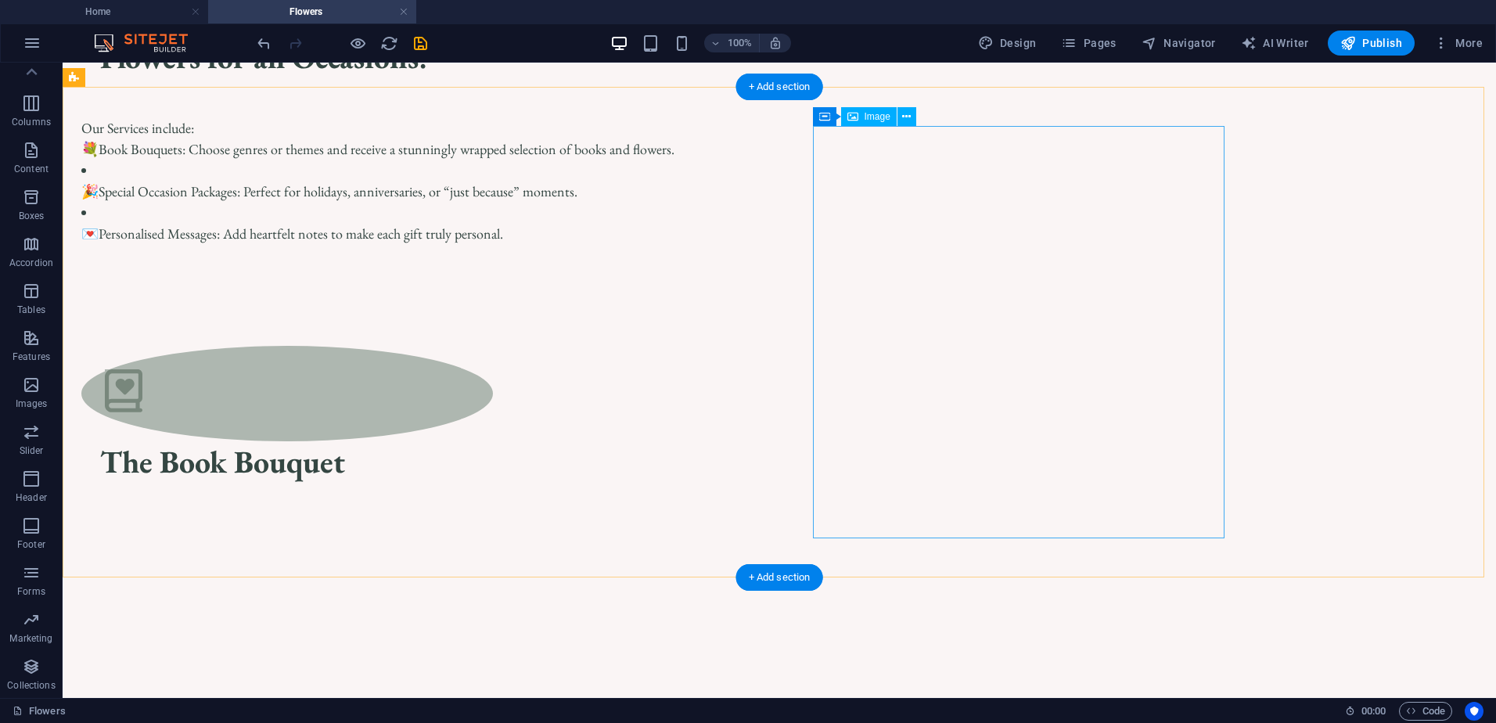
select select "%"
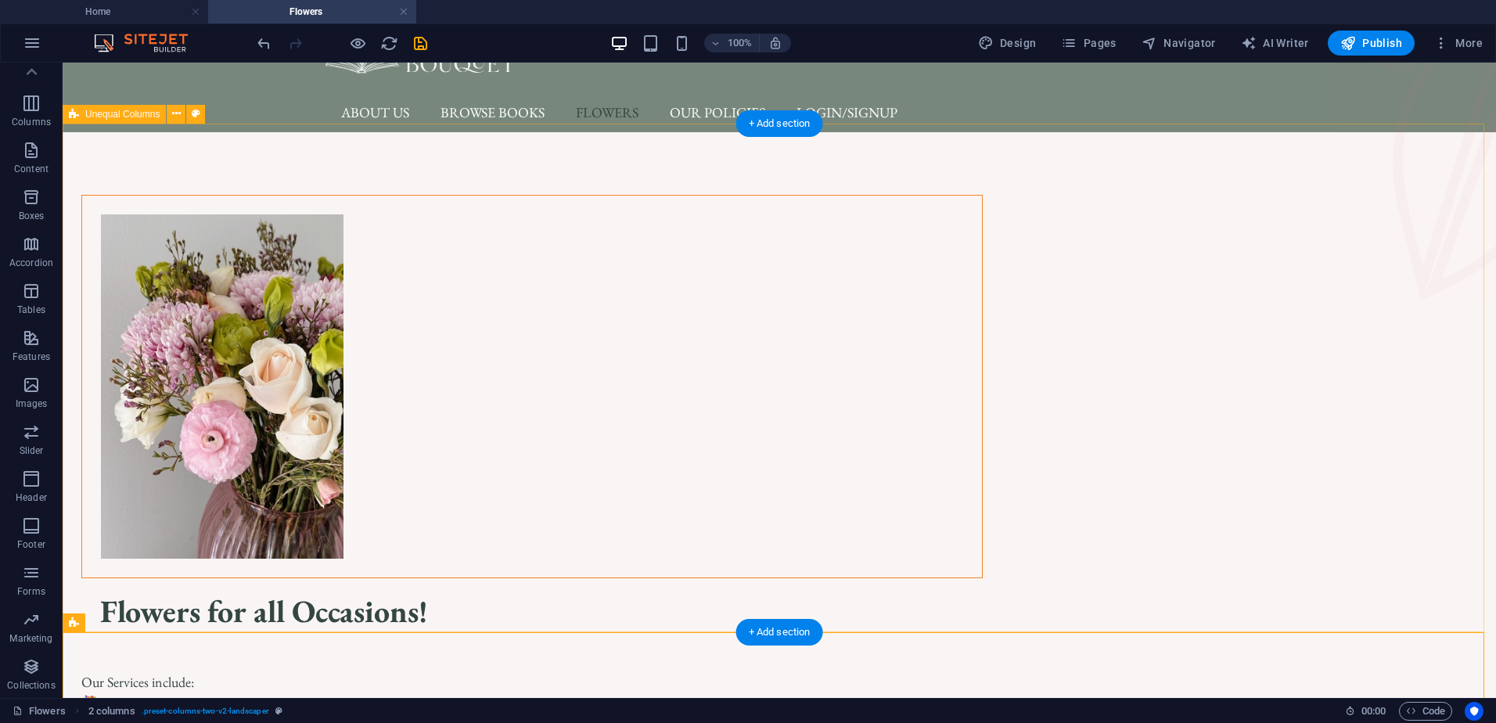
scroll to position [0, 0]
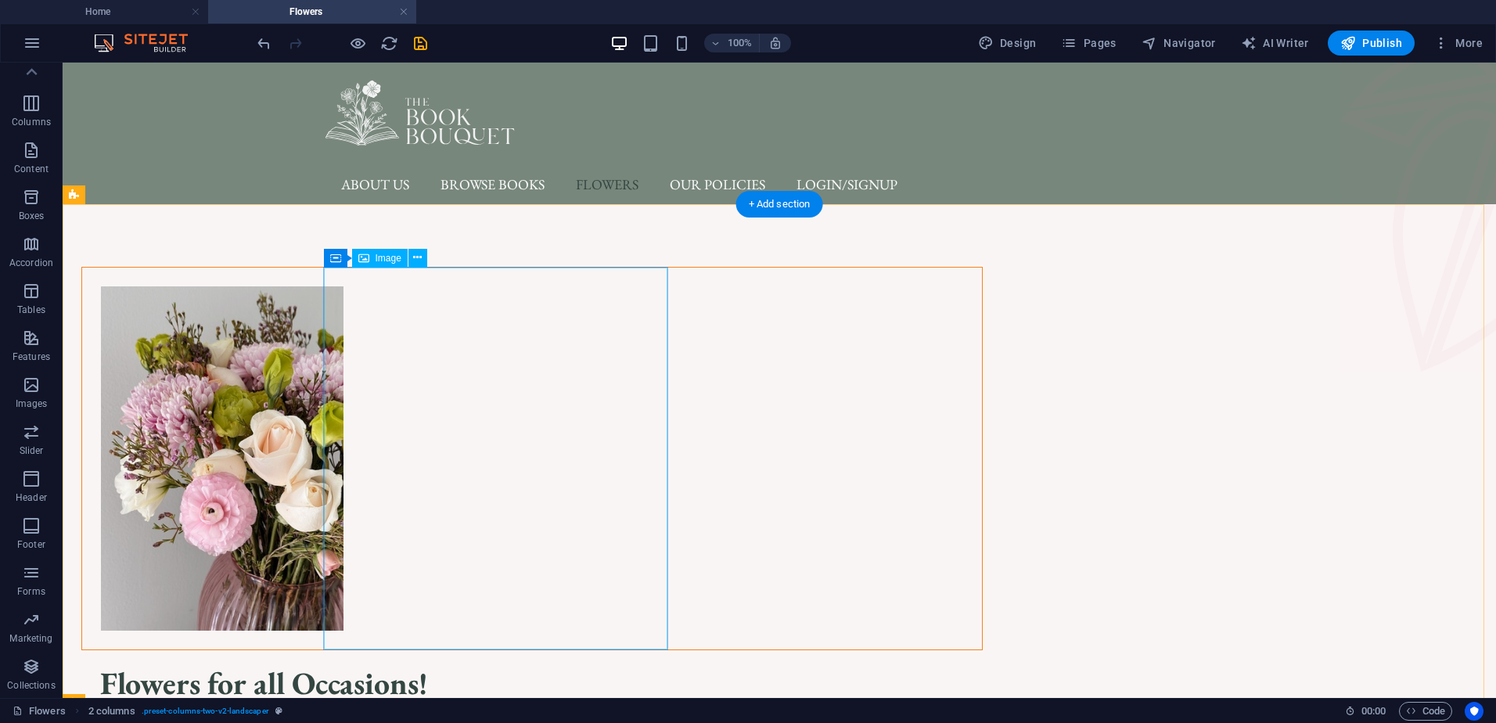
click at [531, 415] on figure at bounding box center [532, 459] width 900 height 383
click at [532, 415] on figure at bounding box center [532, 459] width 900 height 383
select select "px"
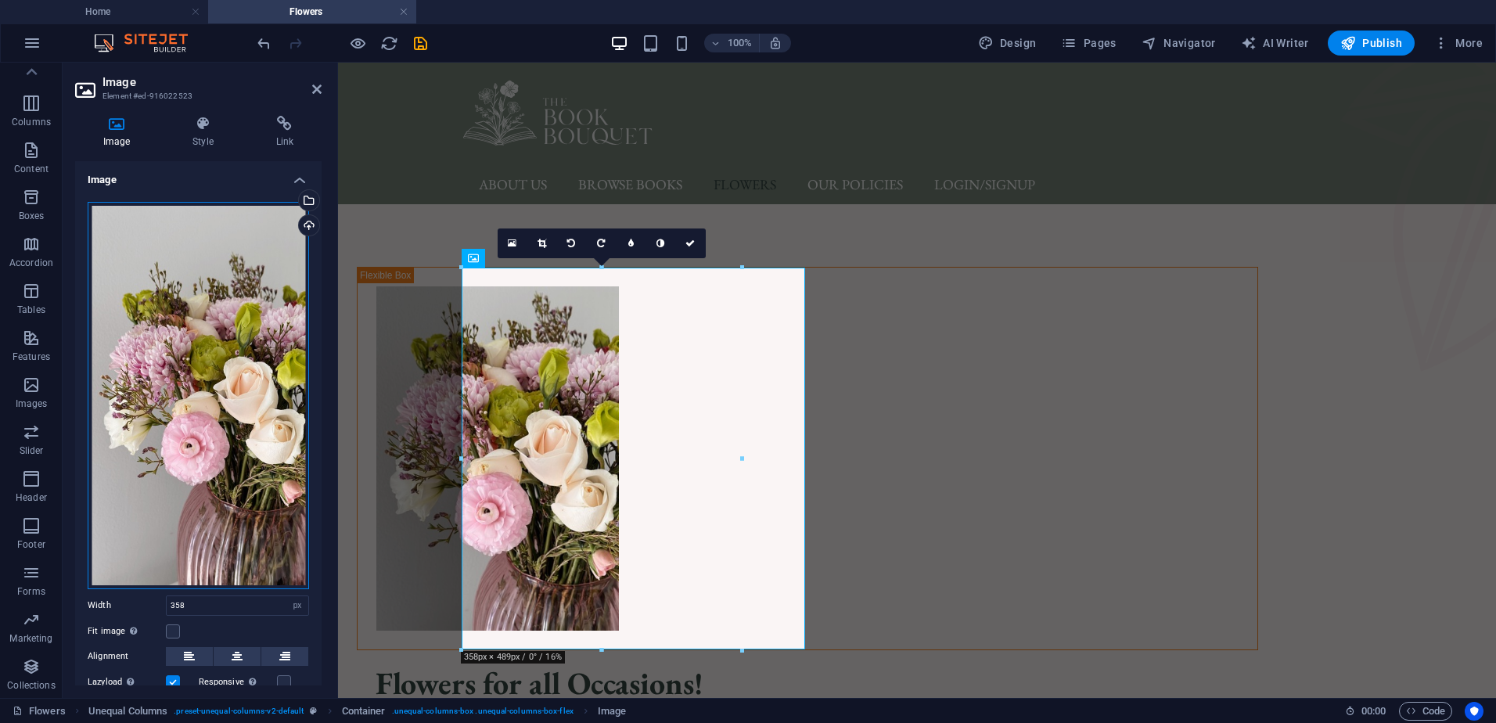
drag, startPoint x: 175, startPoint y: 369, endPoint x: 236, endPoint y: 373, distance: 61.1
click at [236, 373] on div "Drag files here, click to choose files or select files from Files or our free s…" at bounding box center [198, 395] width 221 height 387
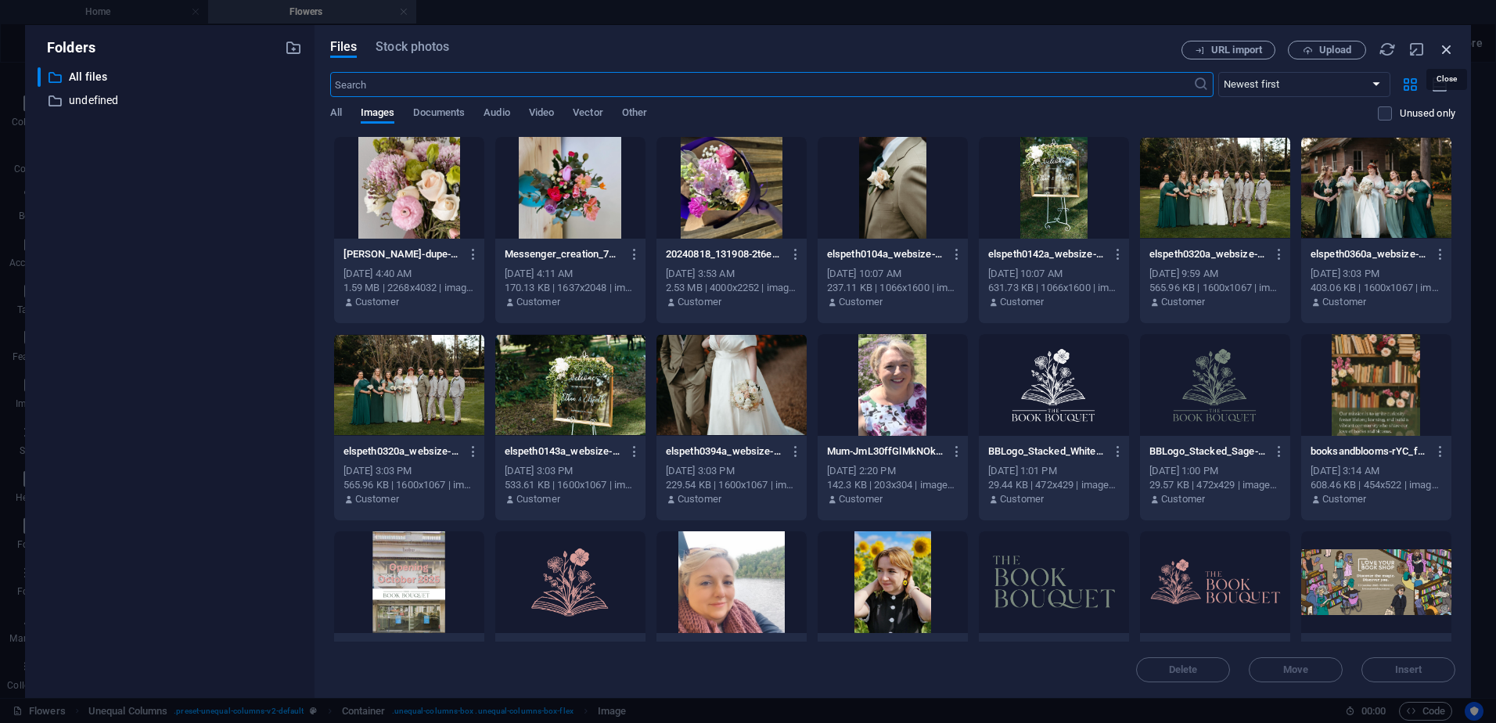
click at [1444, 49] on icon "button" at bounding box center [1446, 49] width 17 height 17
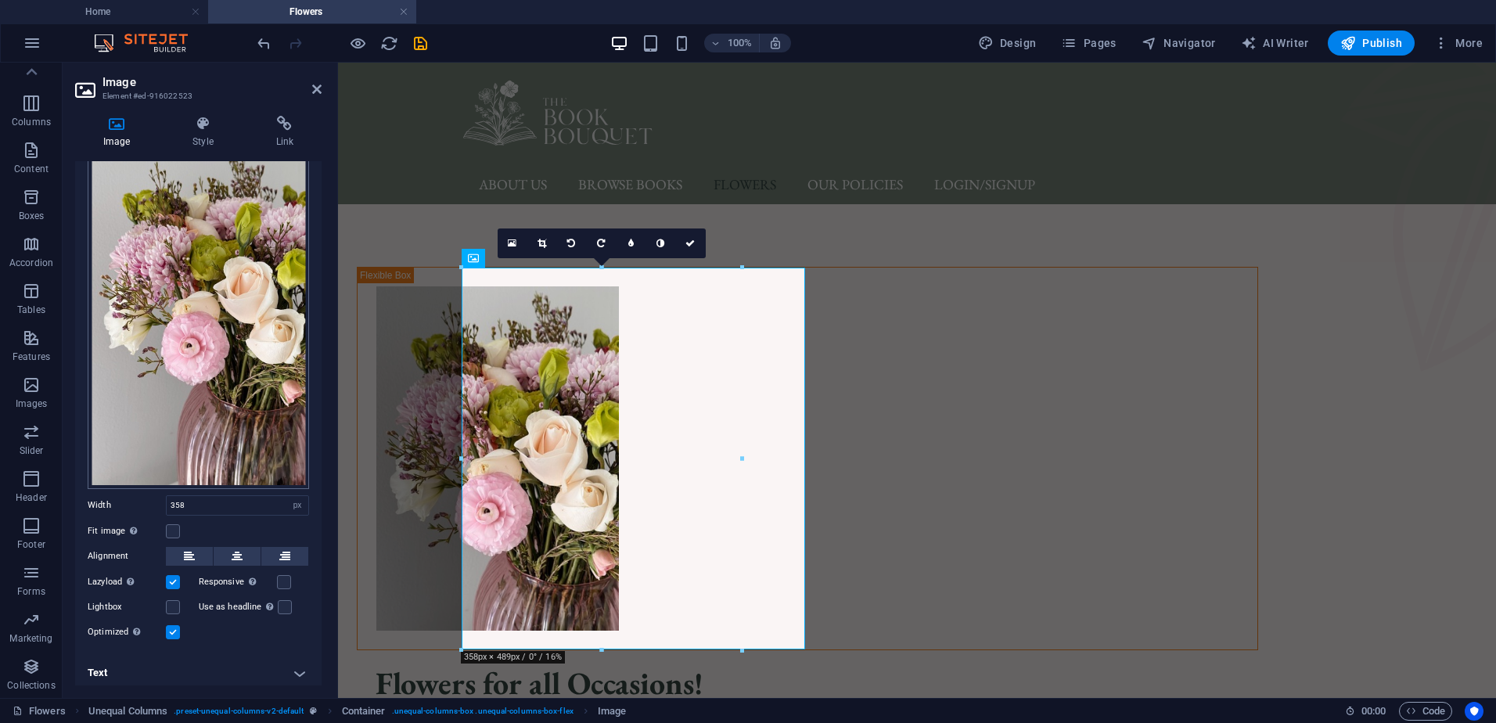
scroll to position [101, 0]
click at [173, 527] on label at bounding box center [173, 531] width 14 height 14
click at [0, 0] on input "Fit image Automatically fit image to a fixed width and height" at bounding box center [0, 0] width 0 height 0
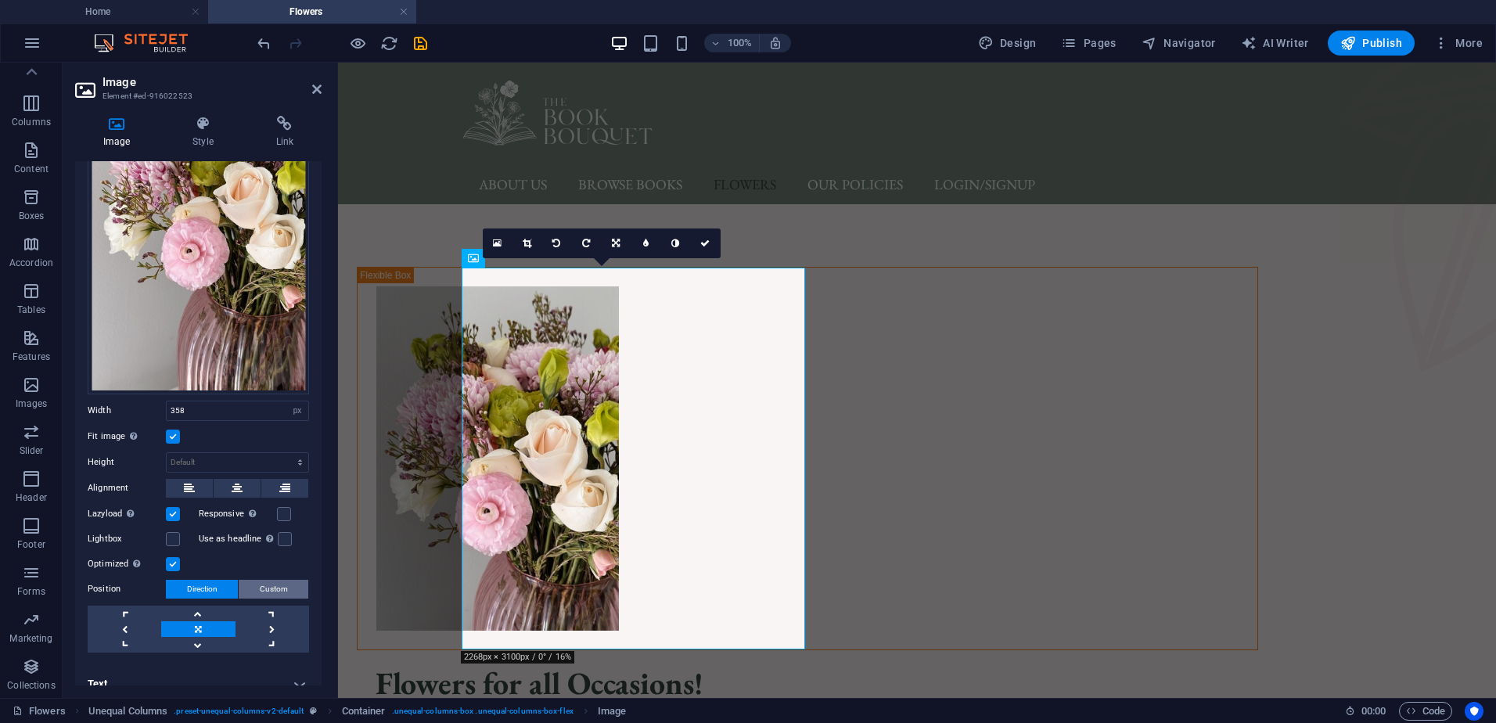
scroll to position [207, 0]
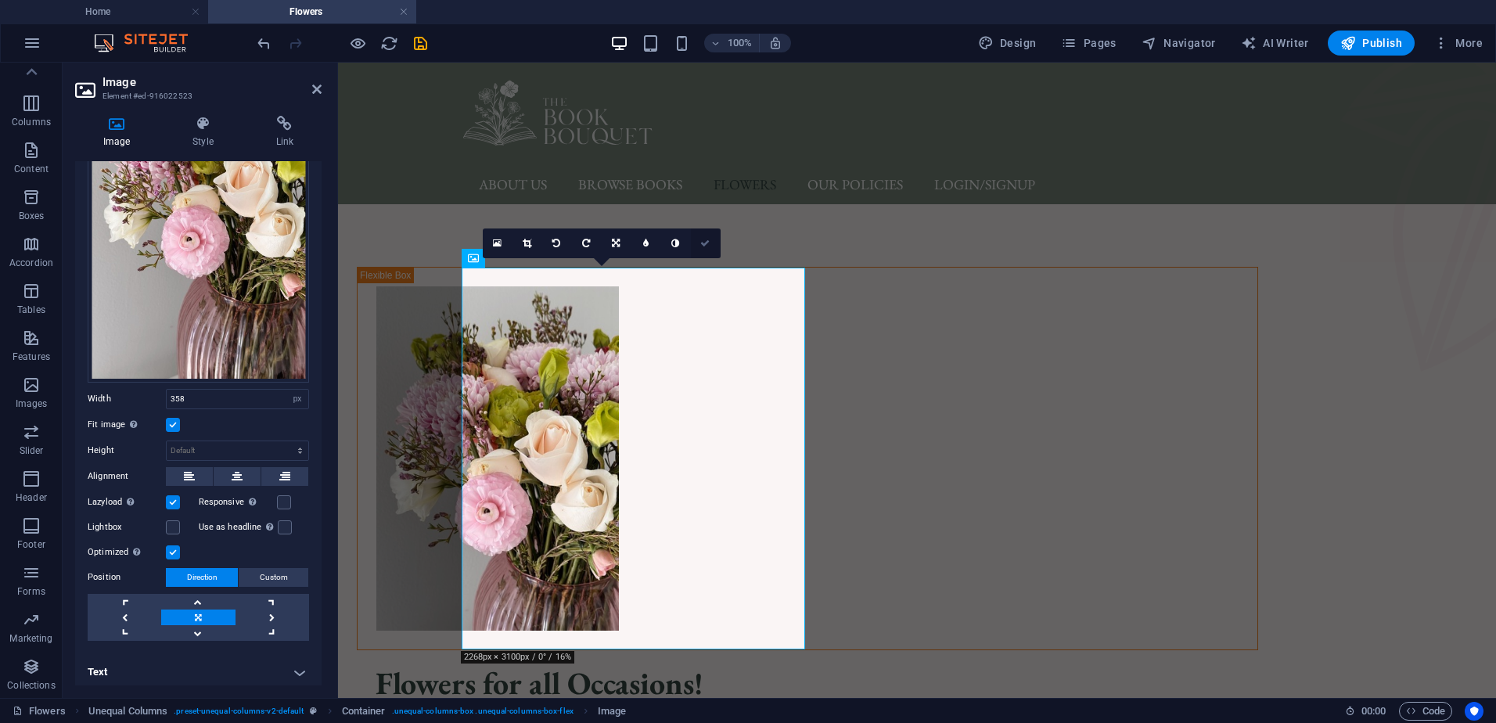
click at [713, 241] on link at bounding box center [706, 244] width 30 height 30
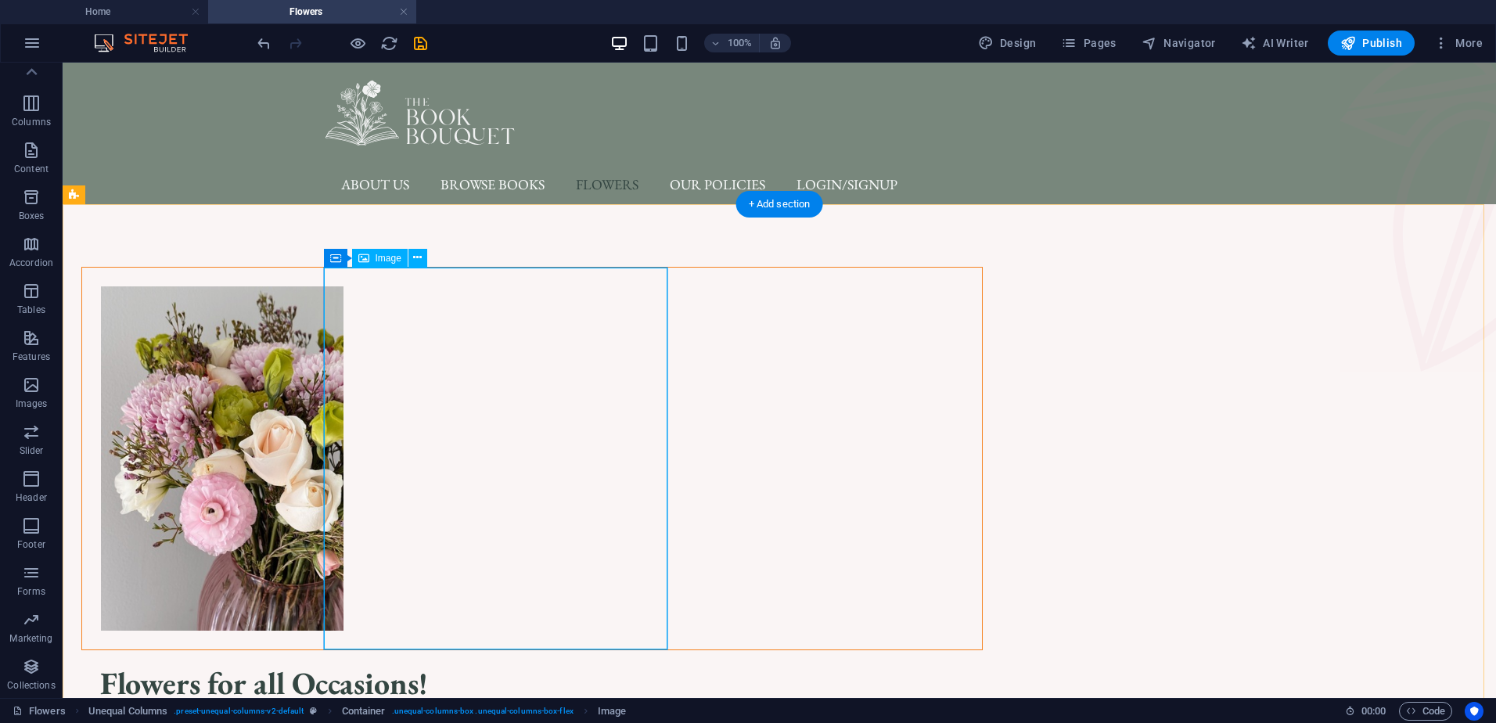
click at [438, 455] on figure at bounding box center [532, 459] width 900 height 383
select select "px"
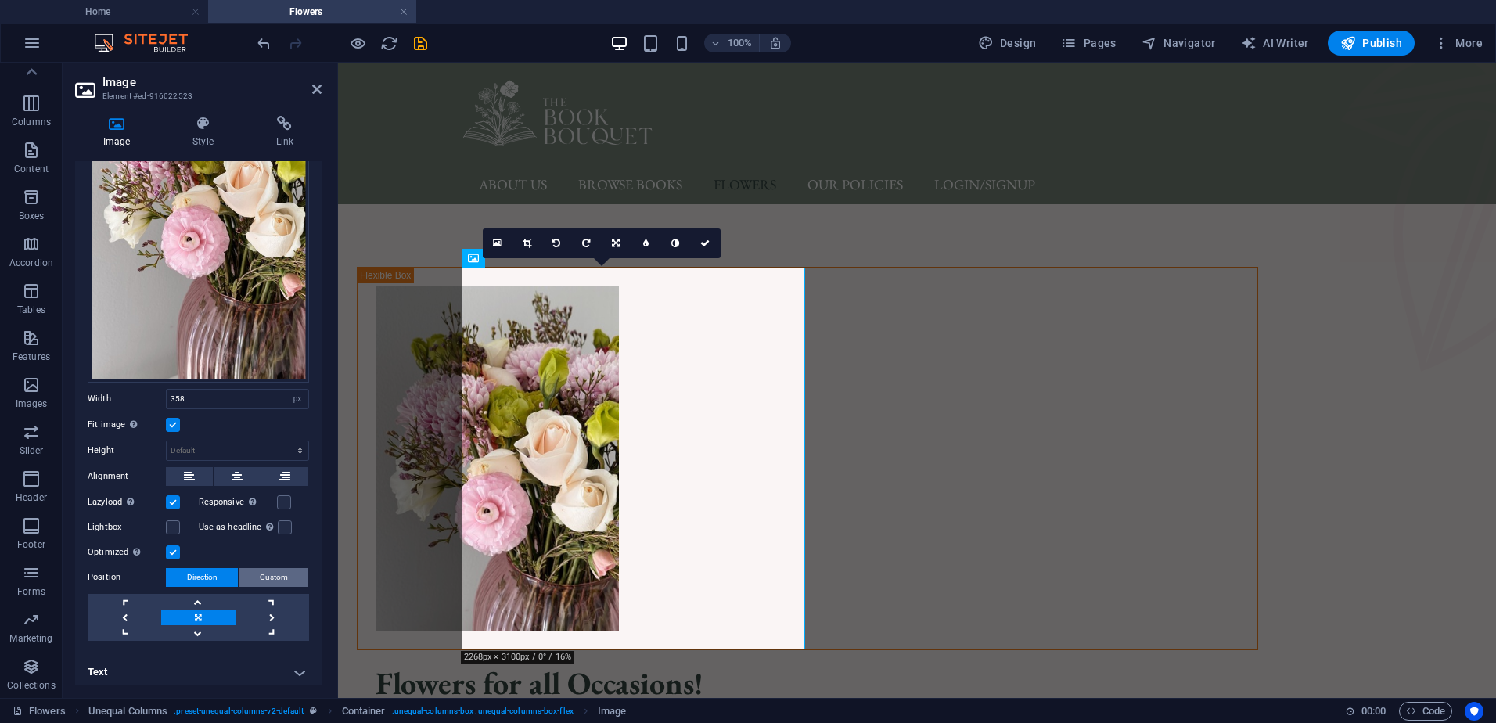
click at [279, 568] on span "Custom" at bounding box center [274, 577] width 28 height 19
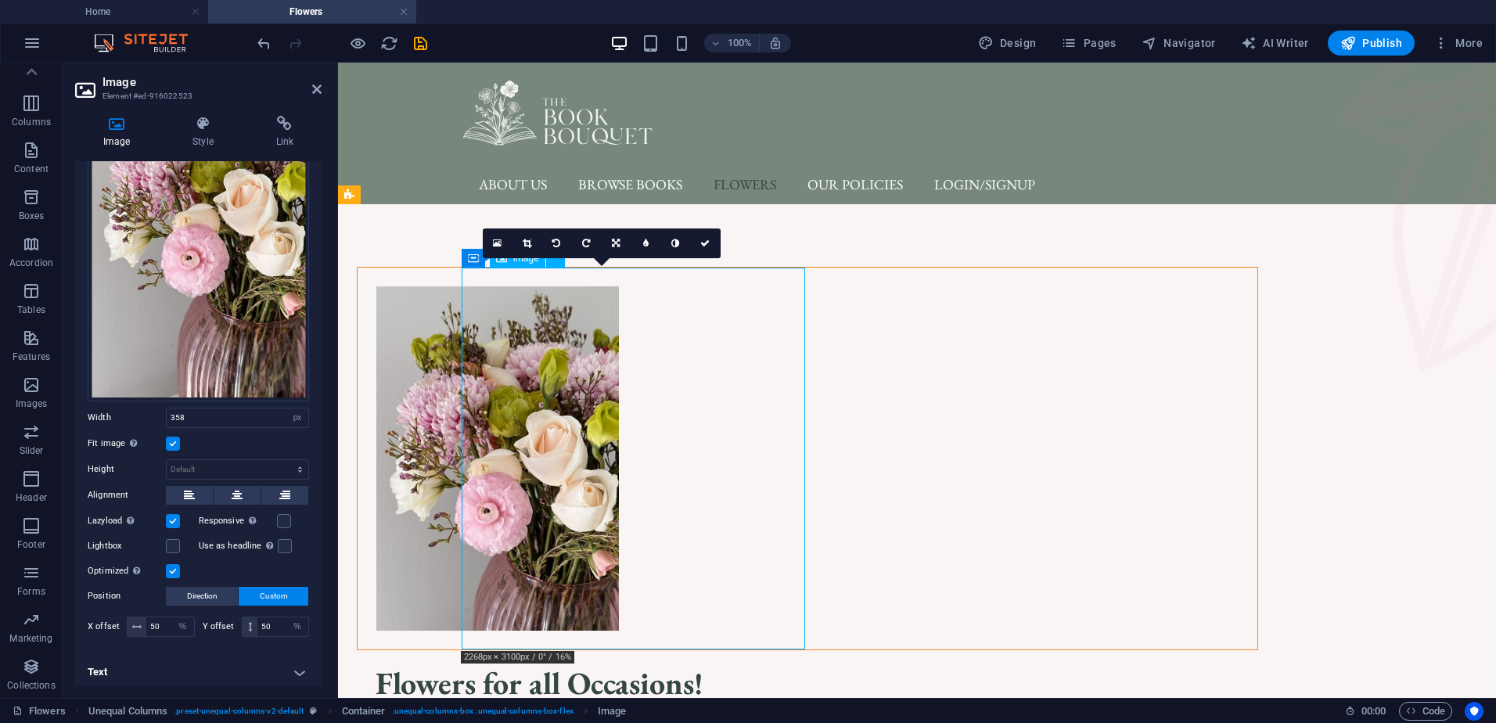
drag, startPoint x: 602, startPoint y: 427, endPoint x: 643, endPoint y: 416, distance: 42.9
click at [643, 416] on figure at bounding box center [808, 459] width 900 height 383
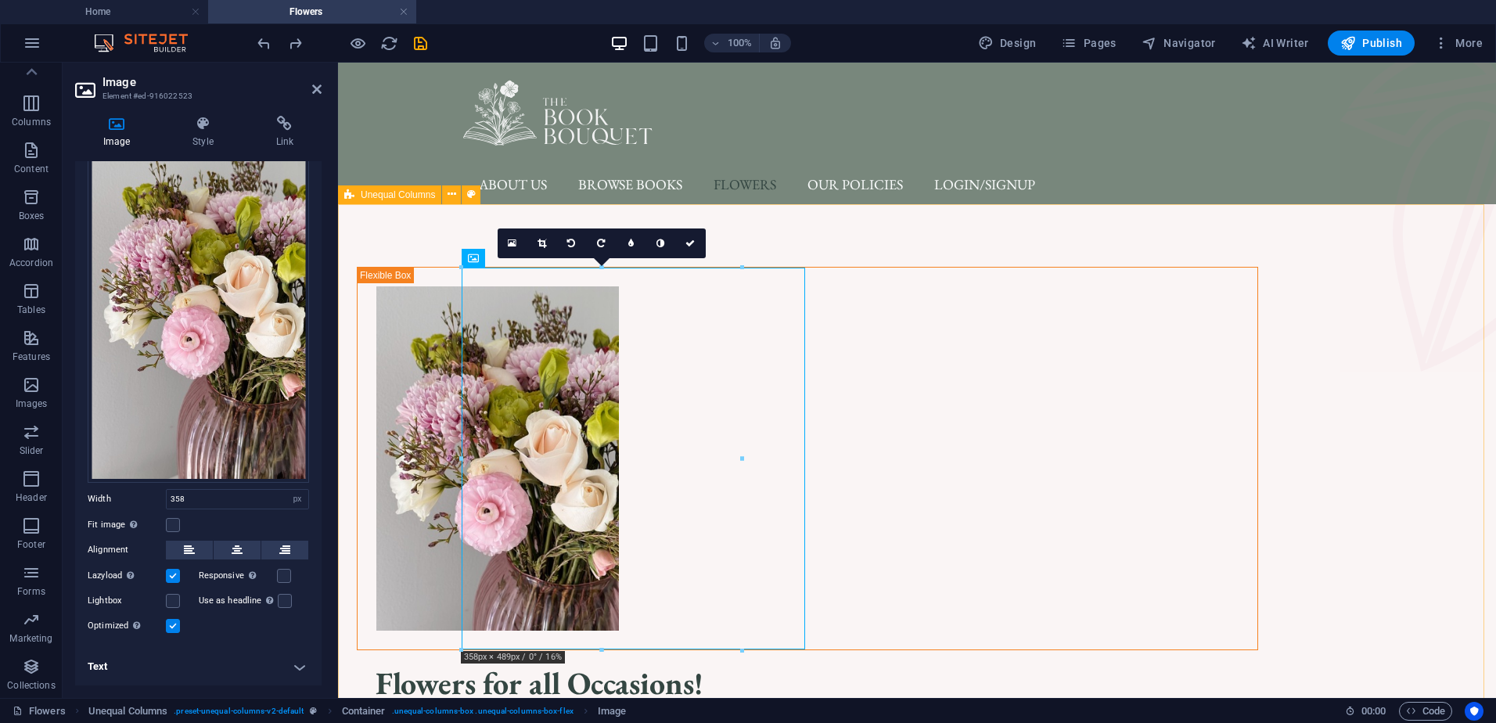
scroll to position [101, 0]
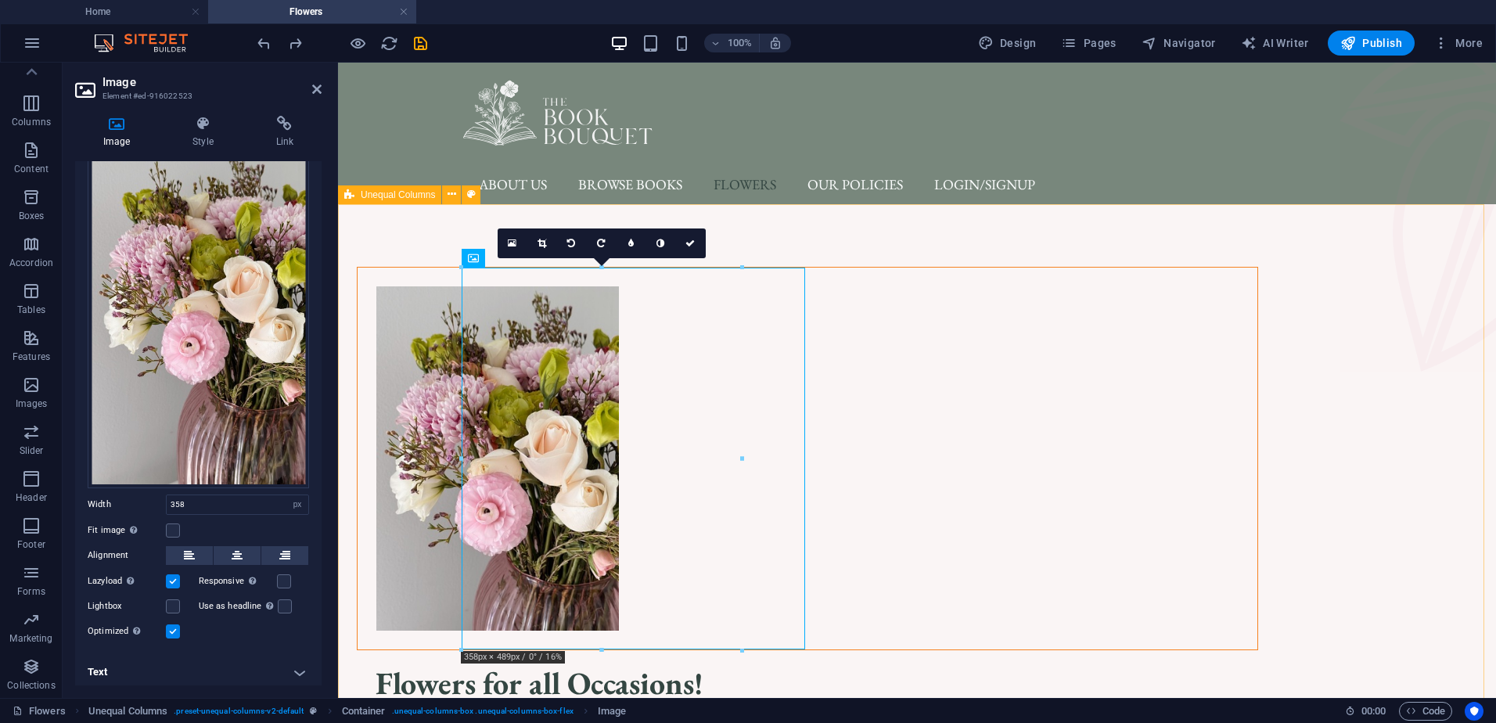
type input "340"
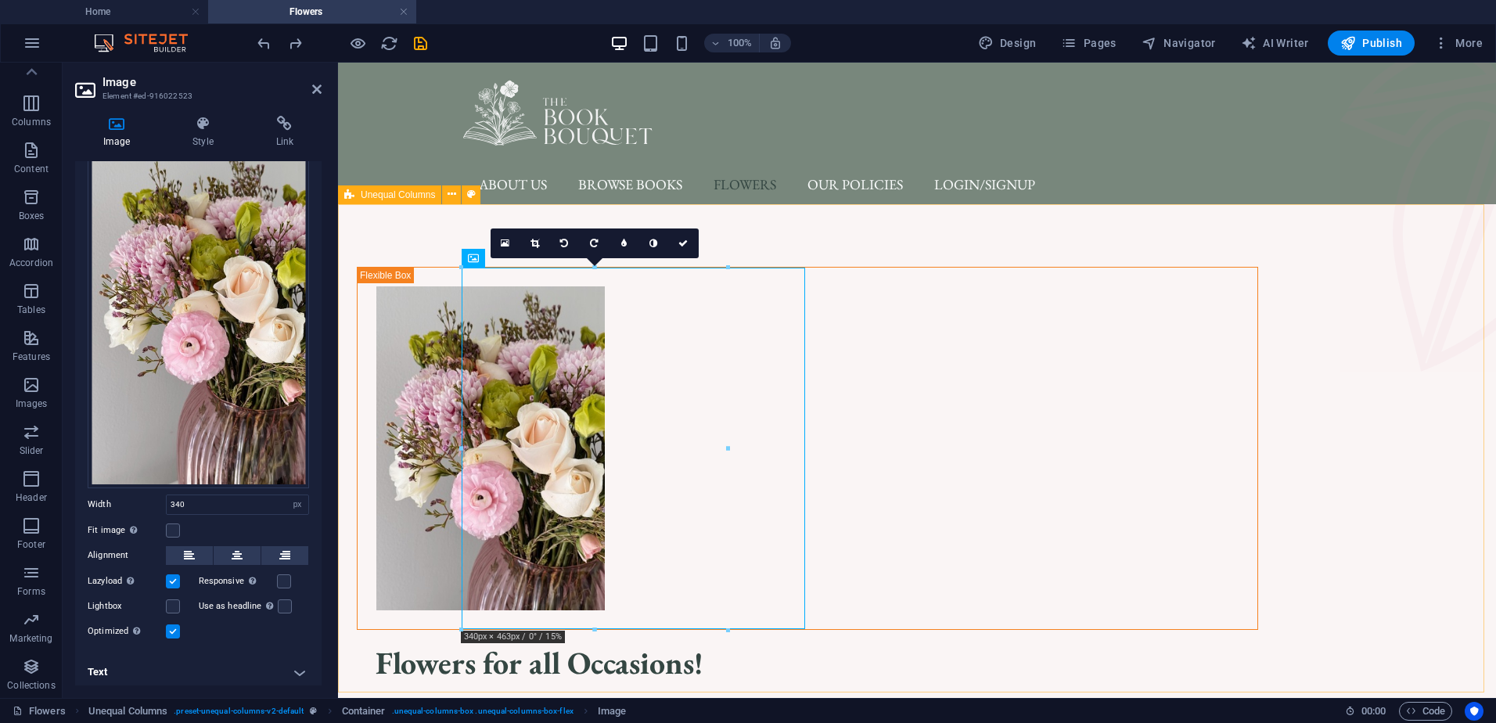
click at [403, 266] on div "Flowers for all Occasions! Our Services include: 💐 Book Bouquets: Choose genres…" at bounding box center [917, 558] width 1158 height 709
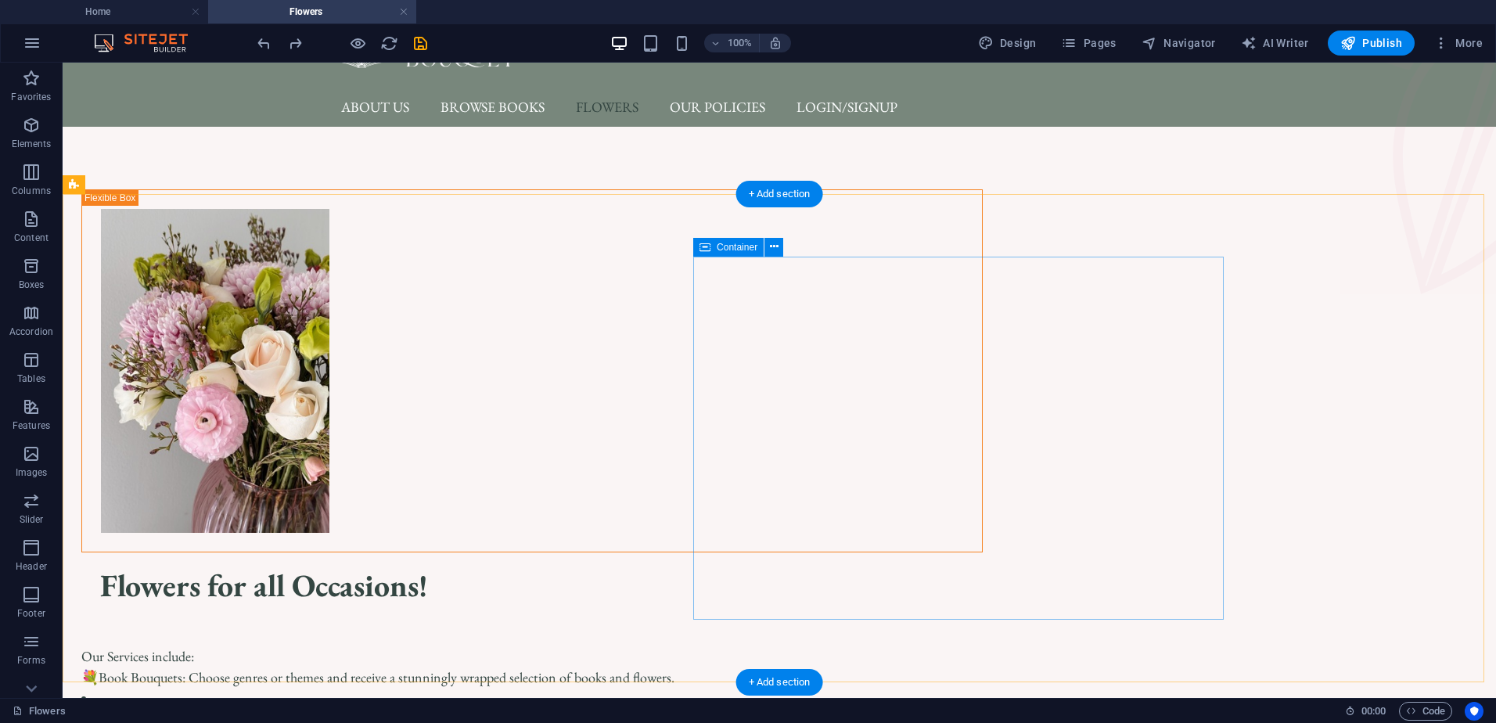
scroll to position [78, 0]
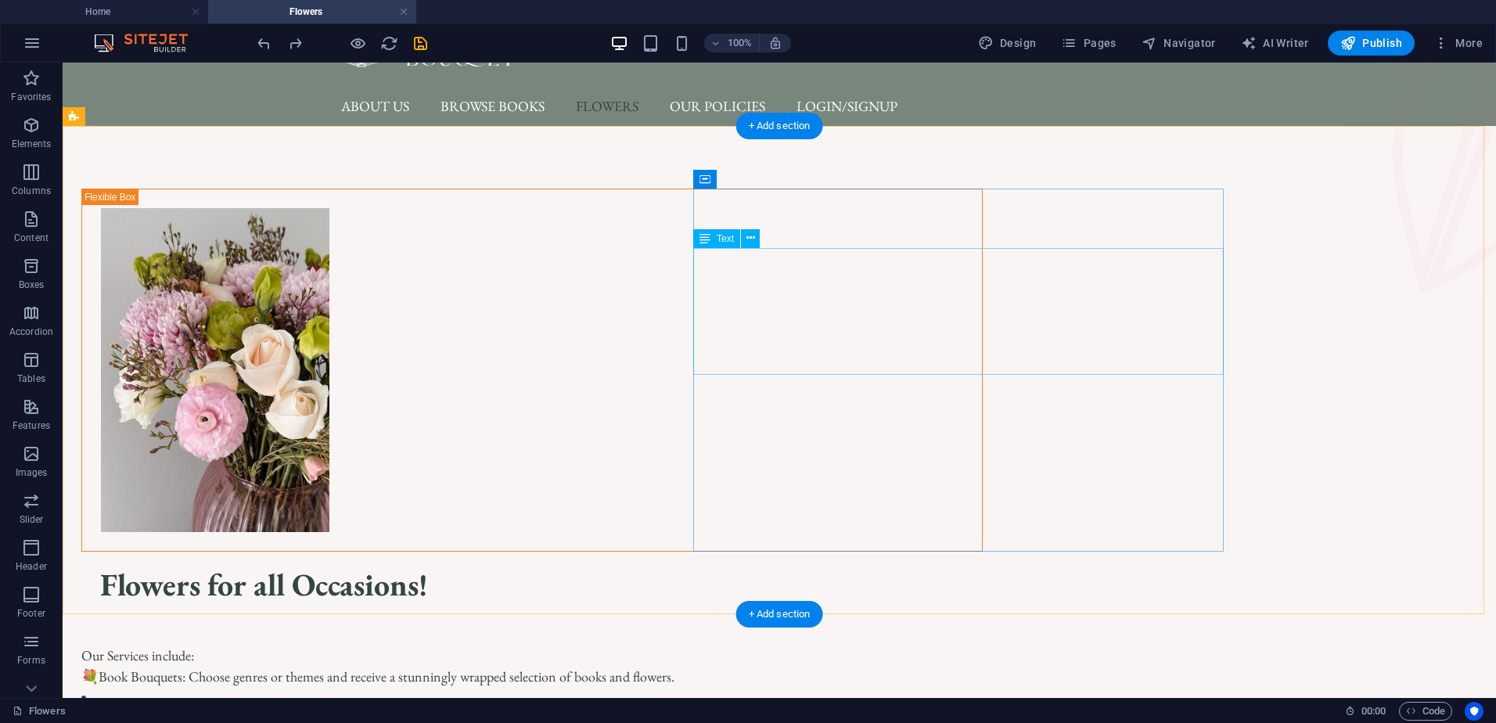
click at [921, 624] on div "Our Services include: 💐 Book Bouquets: Choose genres or themes and receive a st…" at bounding box center [532, 698] width 902 height 148
click at [847, 624] on div "Our Services include: 💐 Book Bouquets: Choose genres or themes and receive a st…" at bounding box center [532, 698] width 902 height 148
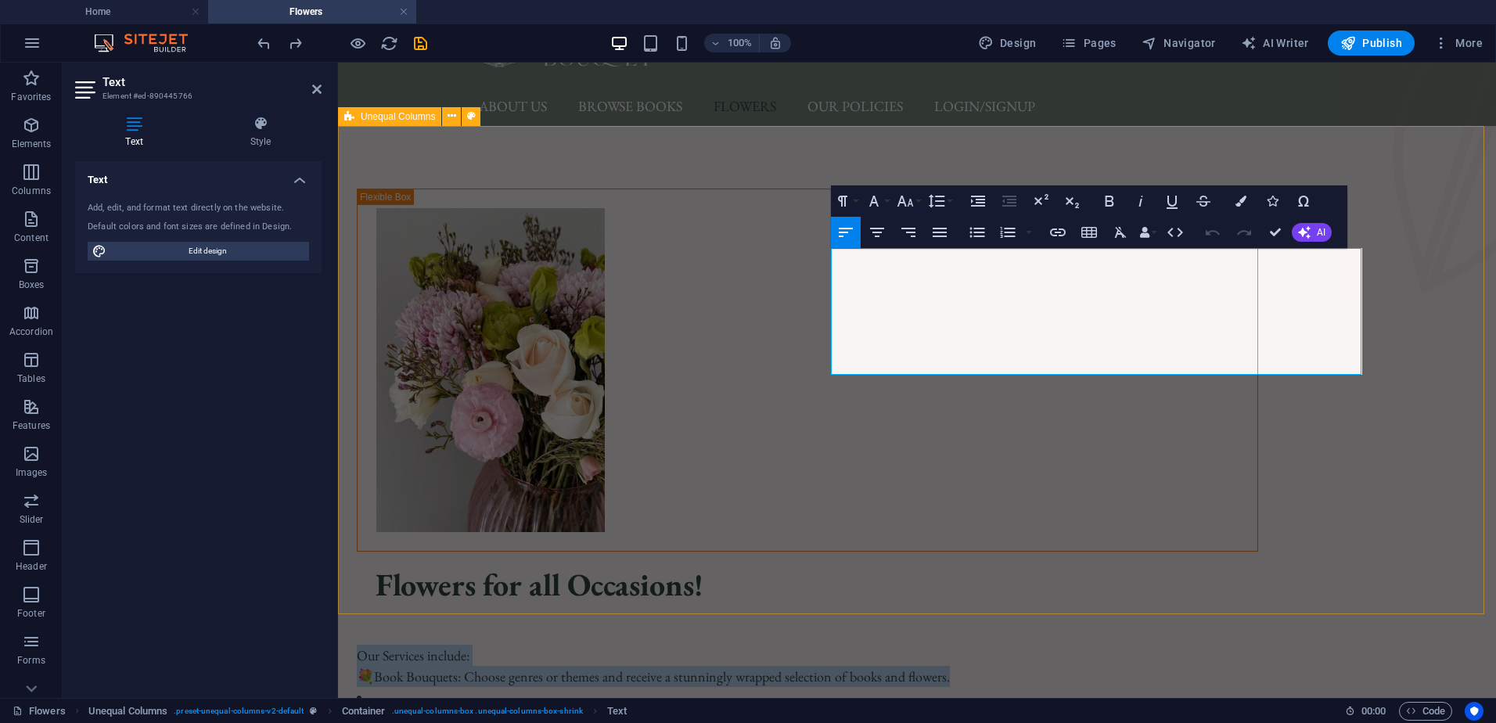
drag, startPoint x: 925, startPoint y: 323, endPoint x: 823, endPoint y: 279, distance: 110.8
click at [823, 279] on div "Flowers for all Occasions! Our Services include: 💐 Book Bouquets: Choose genres…" at bounding box center [917, 480] width 1158 height 709
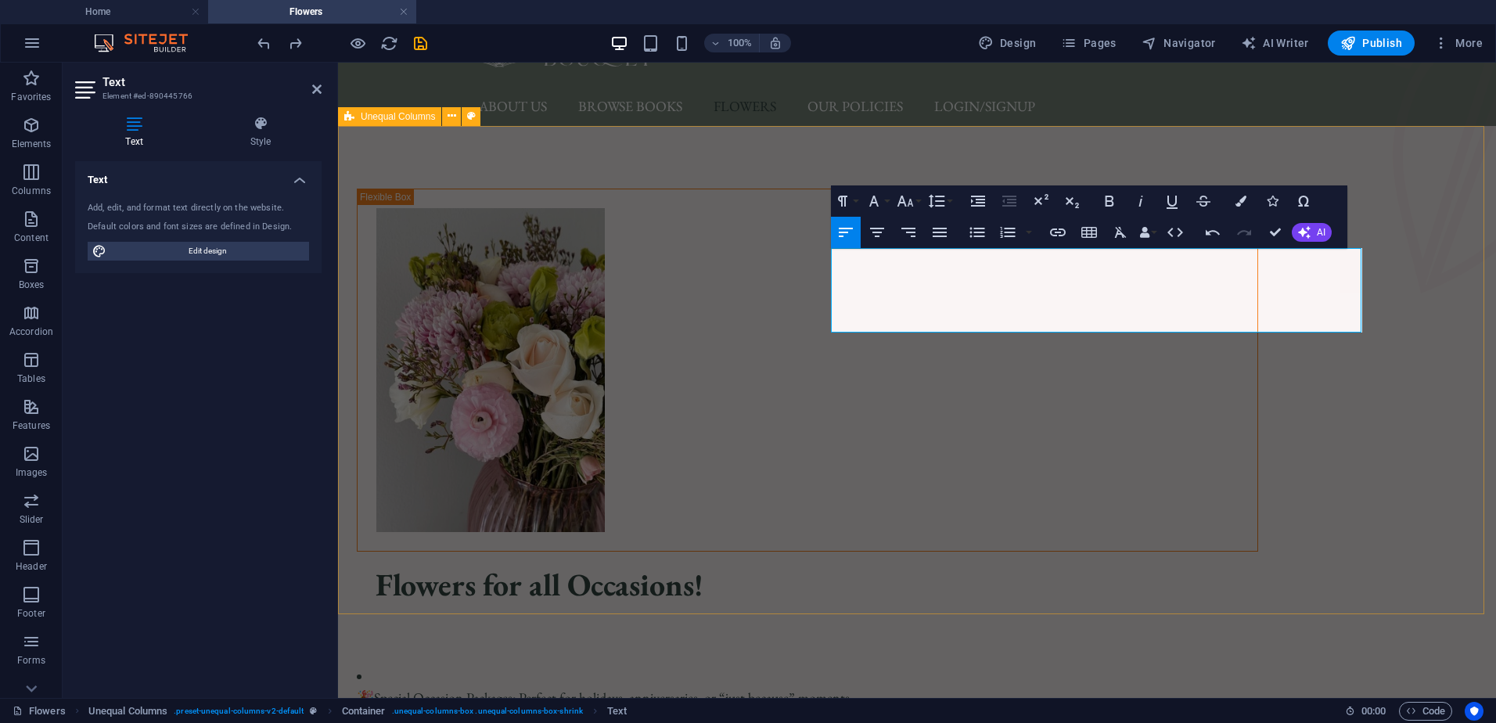
click at [1468, 370] on div "Flowers for all Occasions! 🎉Special Occasion Packages: Perfect for holidays, an…" at bounding box center [917, 470] width 1158 height 688
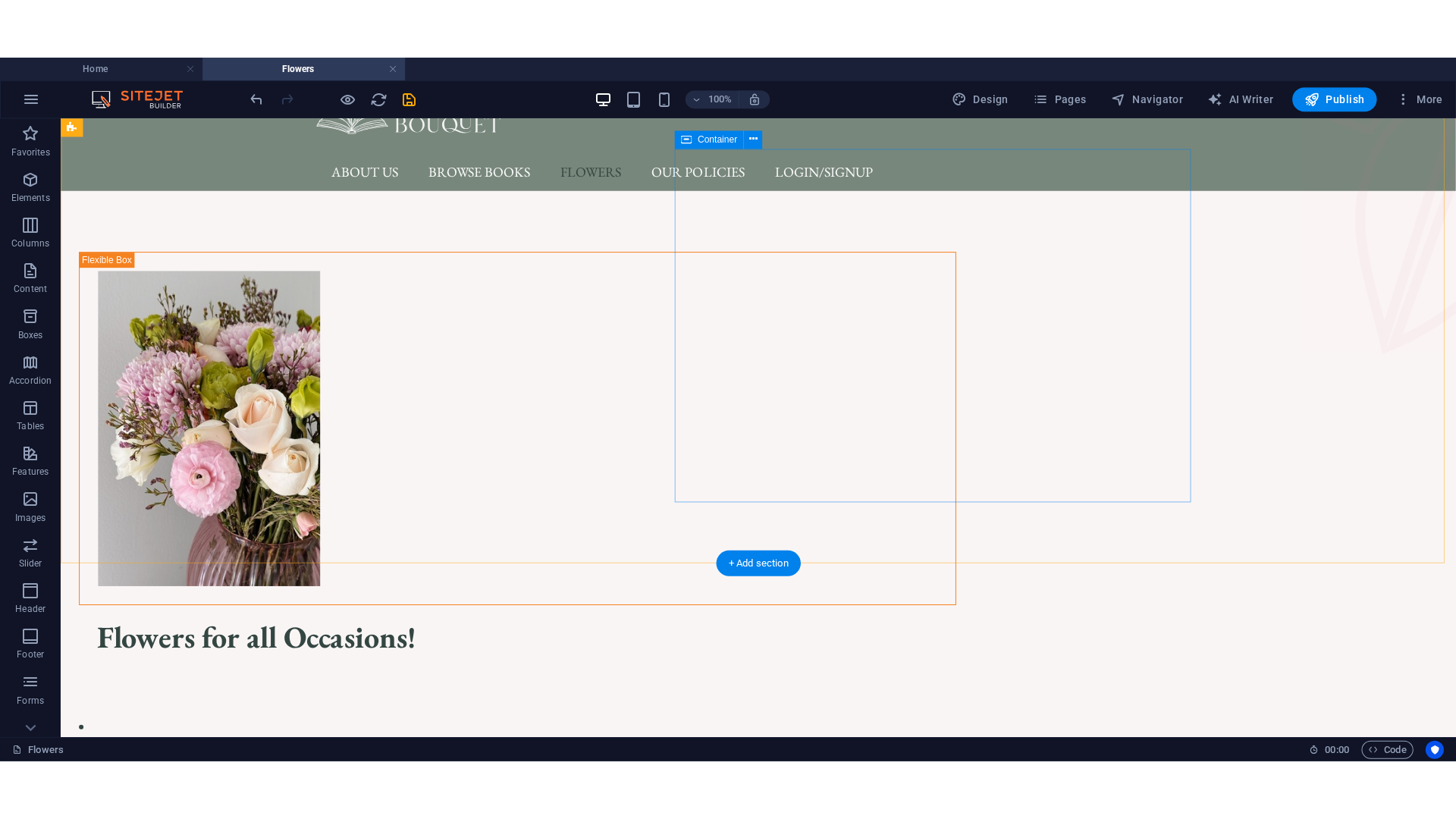
scroll to position [0, 0]
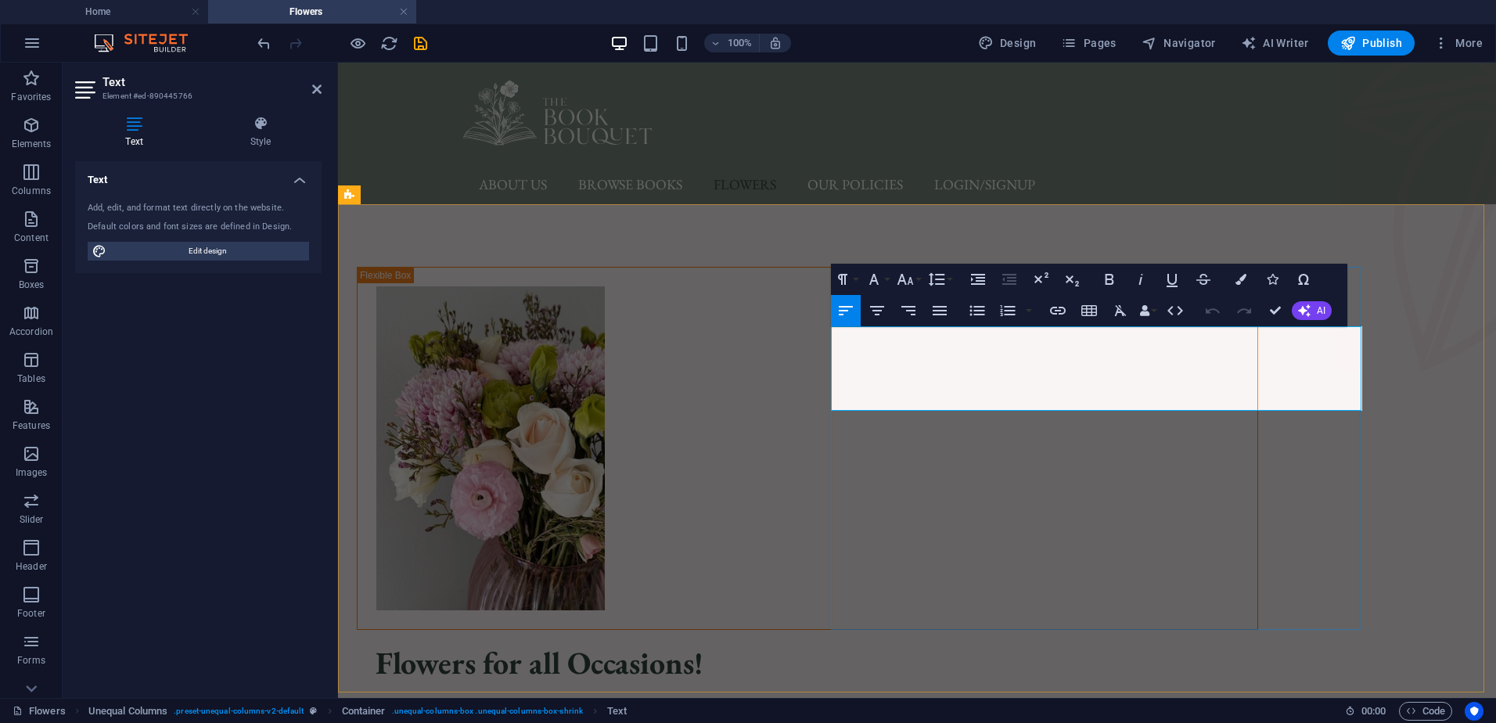
click at [893, 702] on p at bounding box center [808, 712] width 902 height 21
click at [858, 722] on p at bounding box center [808, 733] width 902 height 21
click at [863, 702] on p at bounding box center [808, 712] width 902 height 21
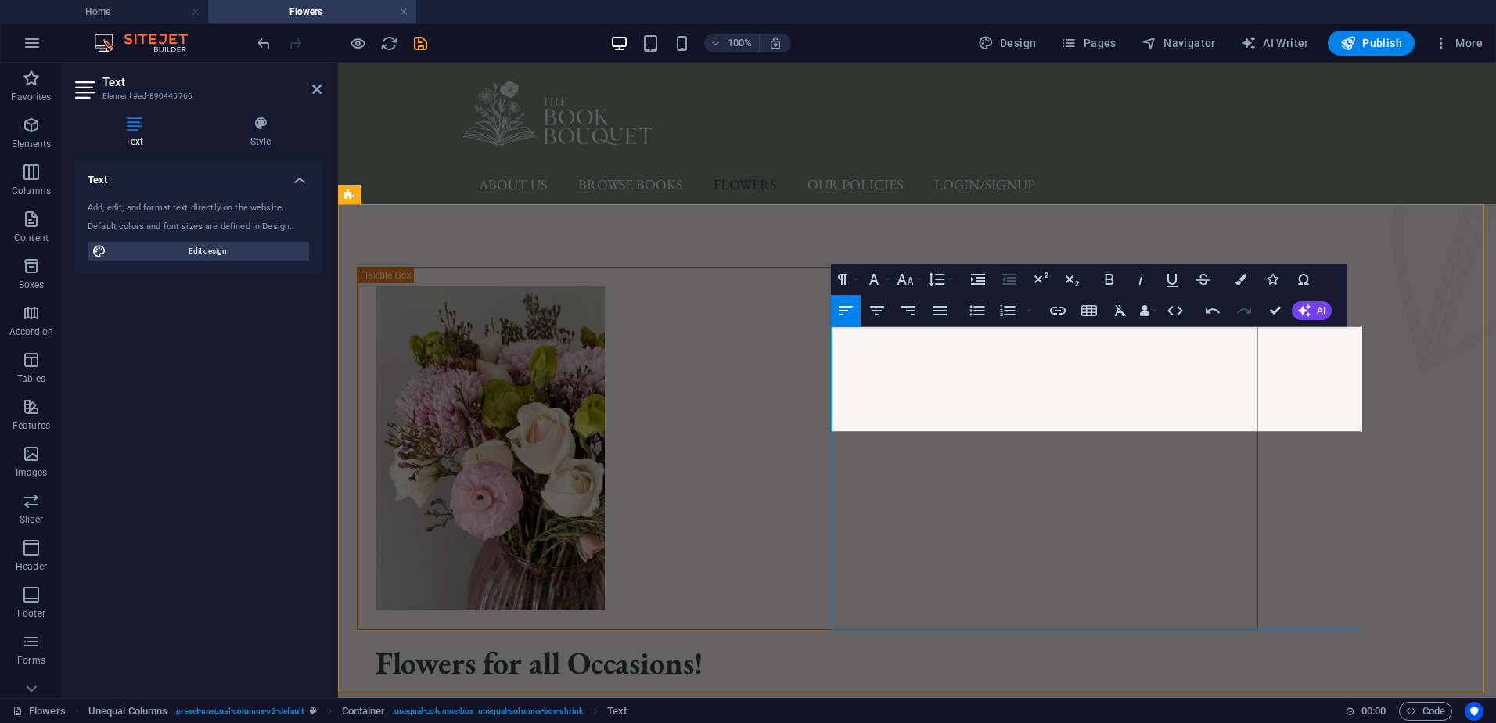
click at [1135, 722] on p at bounding box center [808, 733] width 902 height 21
click at [1040, 702] on p "Come in-store to see our beautiful range of fresh flower arrangements. Whether …" at bounding box center [808, 712] width 902 height 21
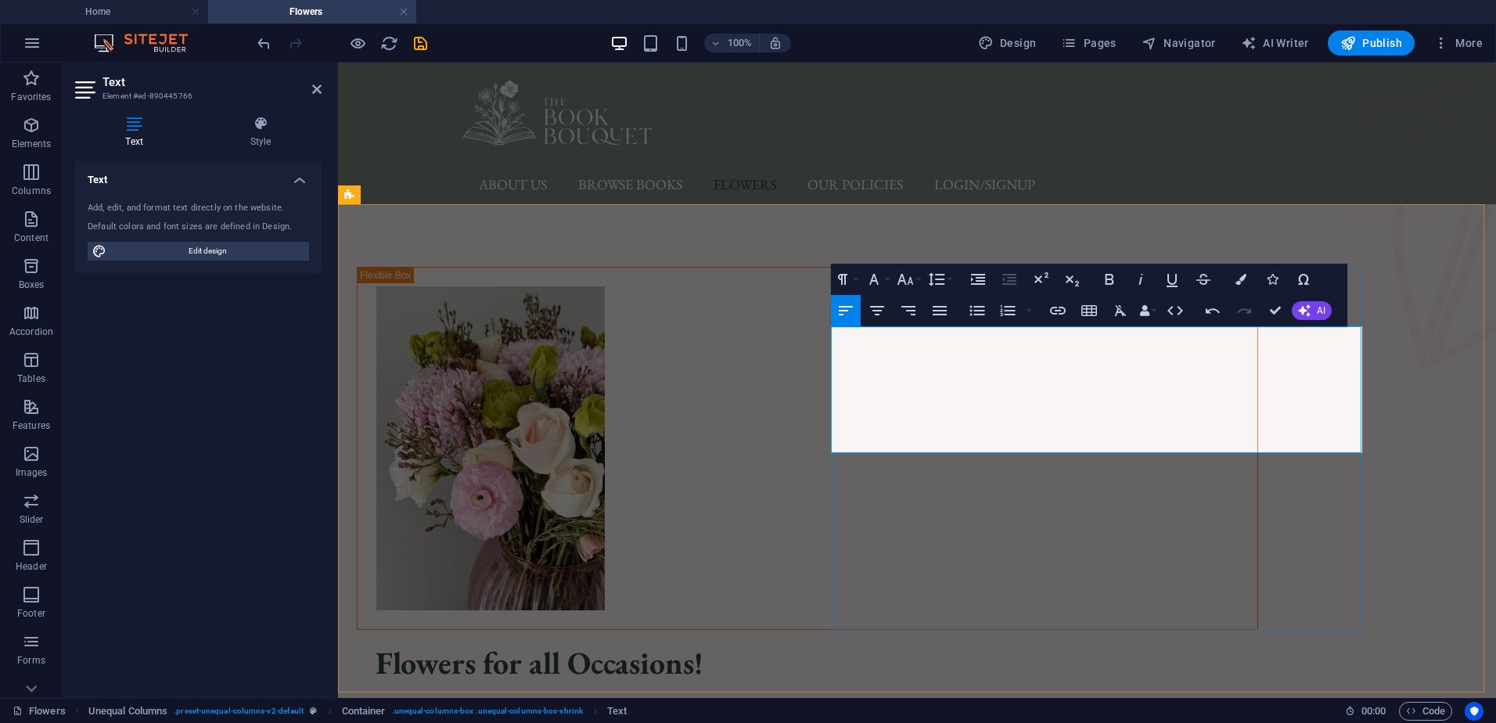
click at [1258, 702] on p "Come in-store to see our beautiful range of fresh flower arrangements. Whether …" at bounding box center [808, 723] width 902 height 42
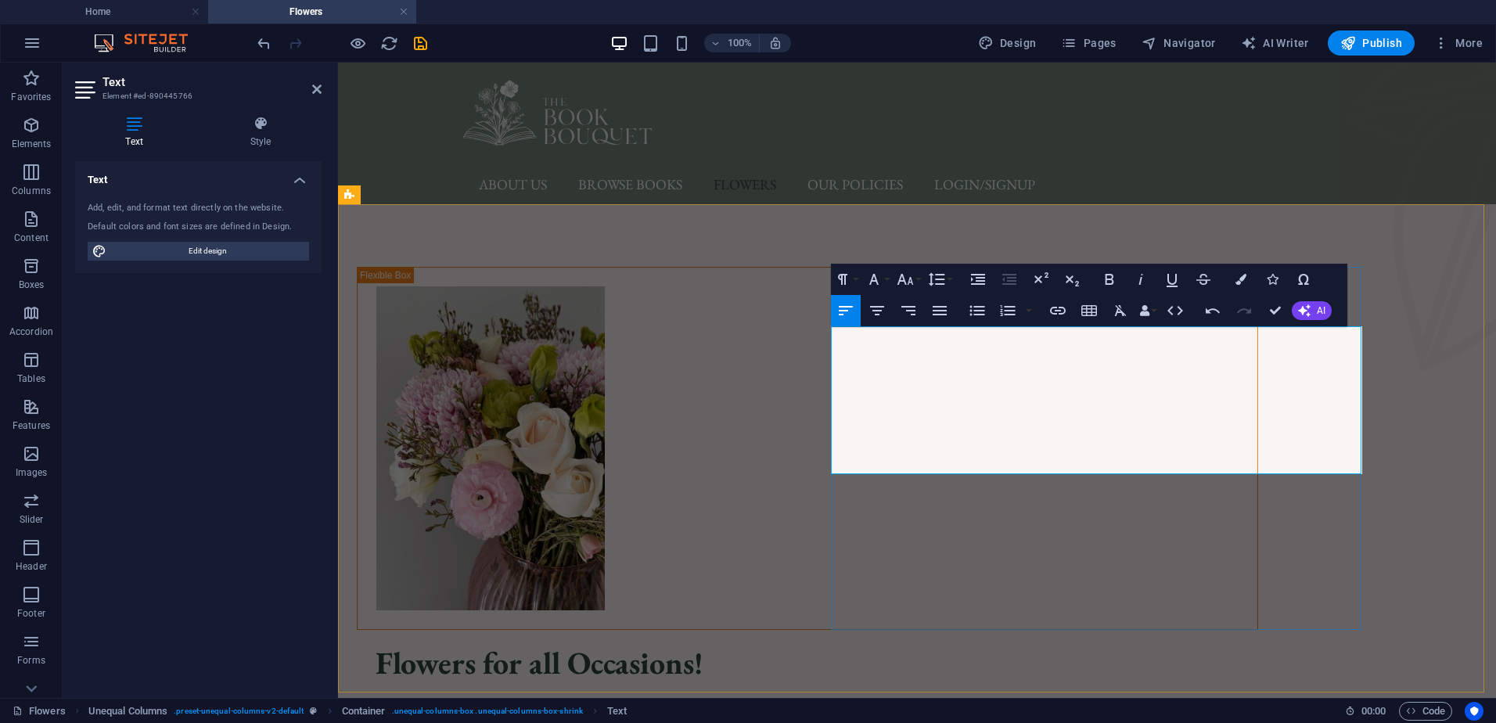
drag, startPoint x: 1036, startPoint y: 407, endPoint x: 833, endPoint y: 408, distance: 202.7
drag, startPoint x: 1000, startPoint y: 463, endPoint x: 1255, endPoint y: 473, distance: 255.3
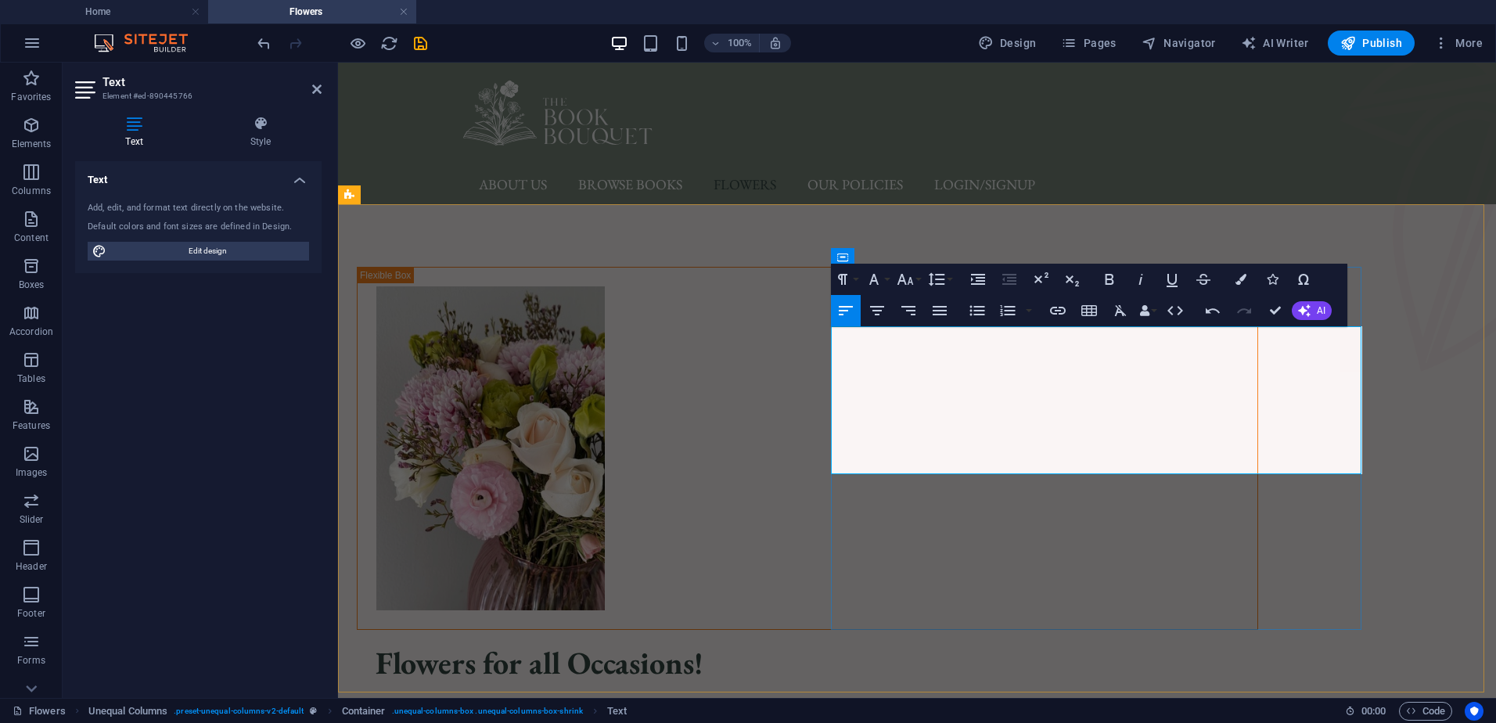
drag, startPoint x: 1003, startPoint y: 461, endPoint x: 1272, endPoint y: 467, distance: 268.5
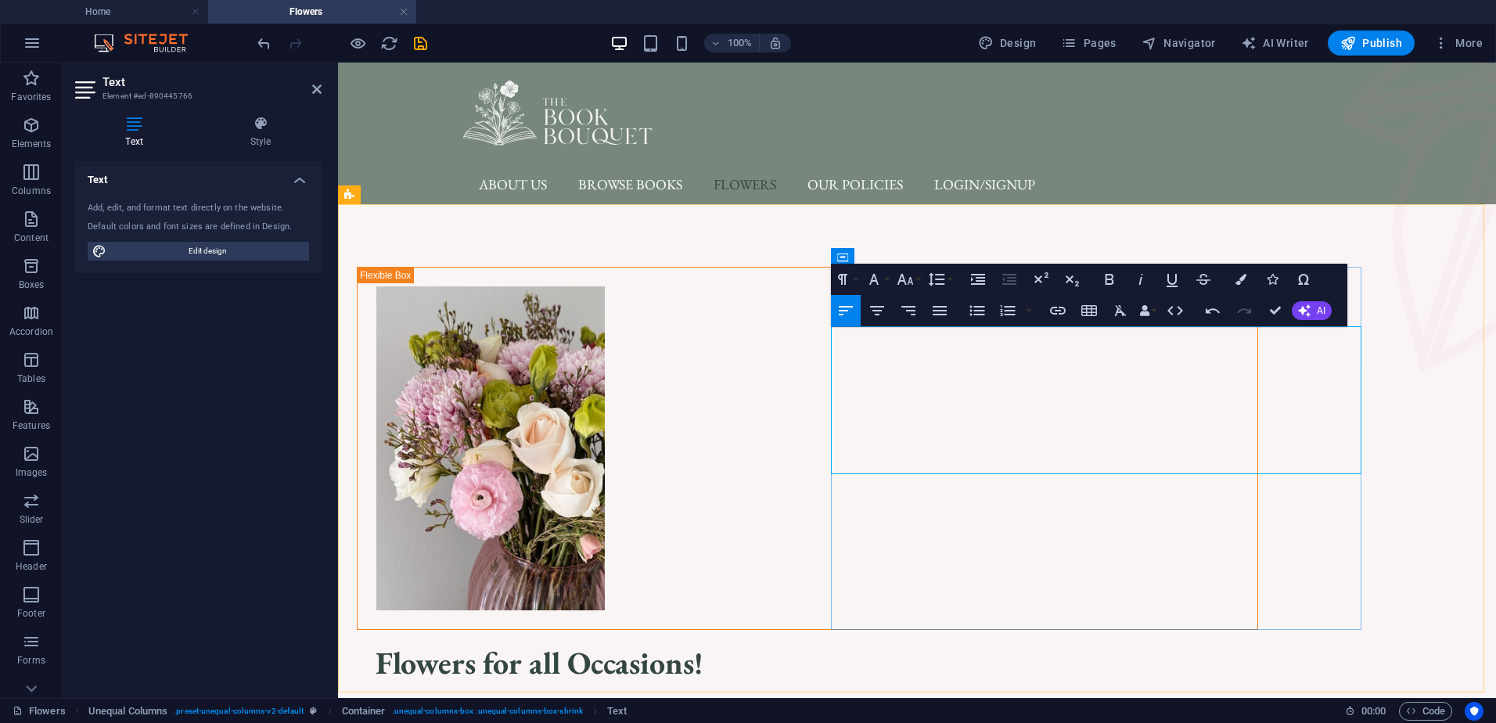
drag, startPoint x: 1004, startPoint y: 460, endPoint x: 839, endPoint y: 442, distance: 166.1
drag, startPoint x: 1017, startPoint y: 459, endPoint x: 851, endPoint y: 424, distance: 168.7
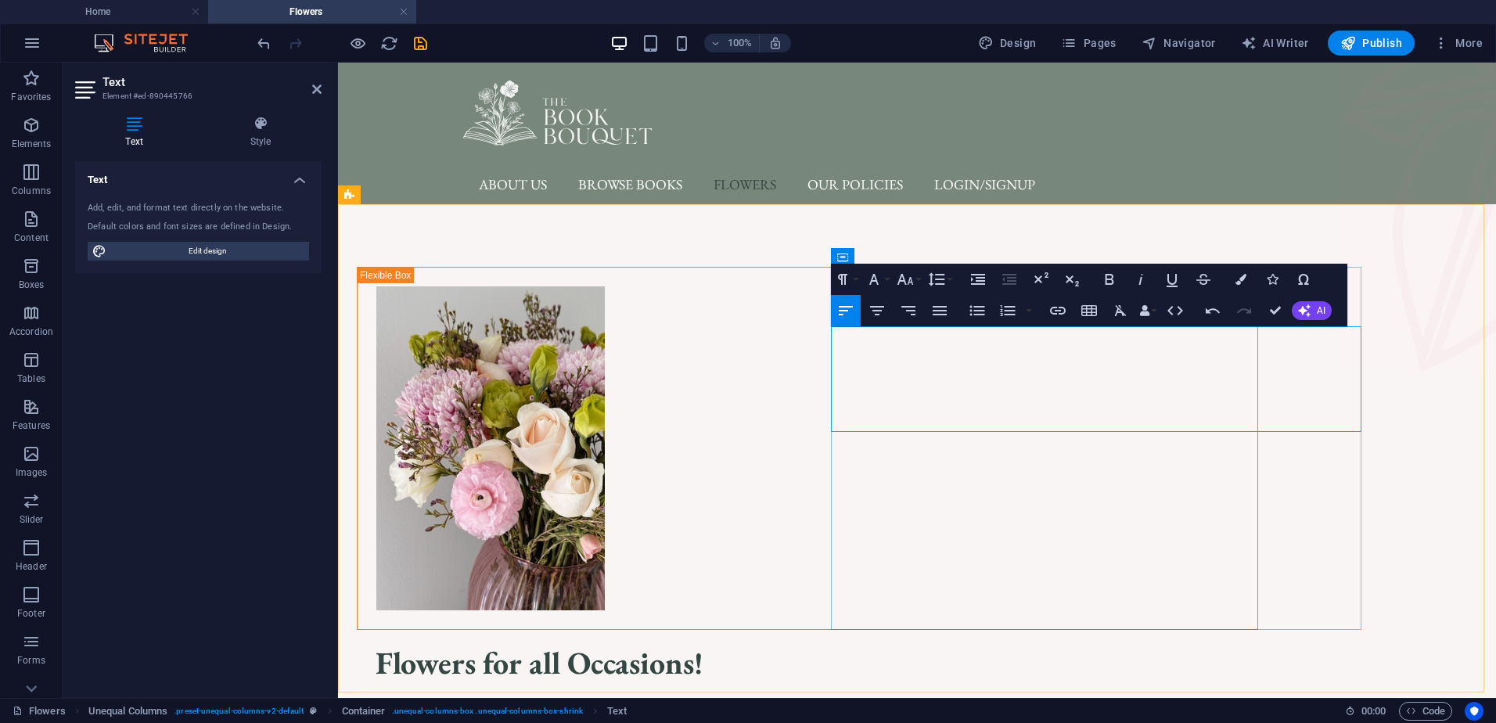
click at [1209, 702] on p "Come in-store to see our beautiful range of fresh flower arrangements. Whether …" at bounding box center [808, 723] width 902 height 42
click at [846, 702] on p "Come in-store to see our beautiful range of fresh flower arrangements. Whether …" at bounding box center [808, 723] width 902 height 42
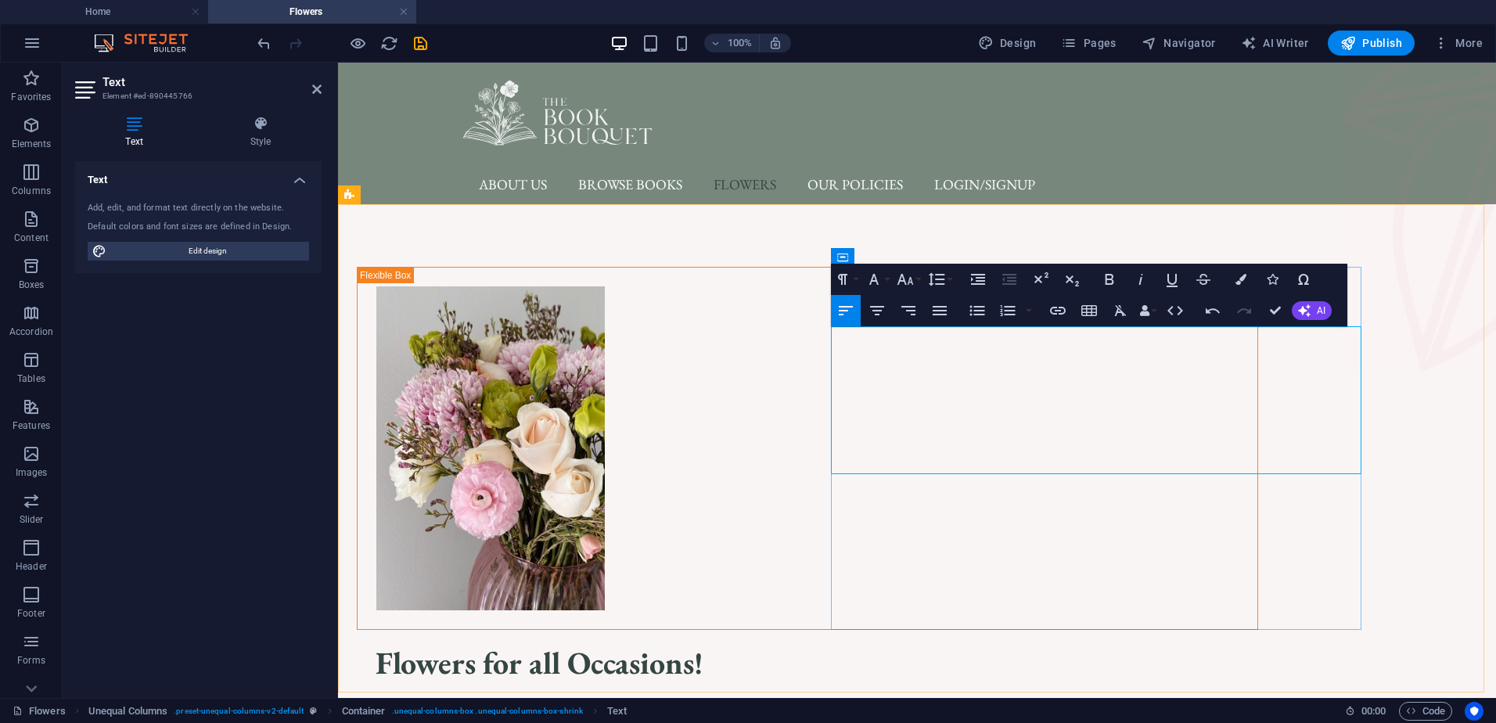
click at [846, 702] on p "Come in-store to see our beautiful range of fresh flower arrangements. Whether …" at bounding box center [808, 723] width 902 height 42
click at [1053, 702] on p "Visit us in-store and see our beautiful range of fresh flower arrangements. Whe…" at bounding box center [808, 723] width 902 height 42
drag, startPoint x: 1053, startPoint y: 342, endPoint x: 1027, endPoint y: 353, distance: 28.1
click at [1027, 702] on p "Visit us in-store and see our beautiful range of fresh flower arrangements. Whe…" at bounding box center [808, 723] width 902 height 42
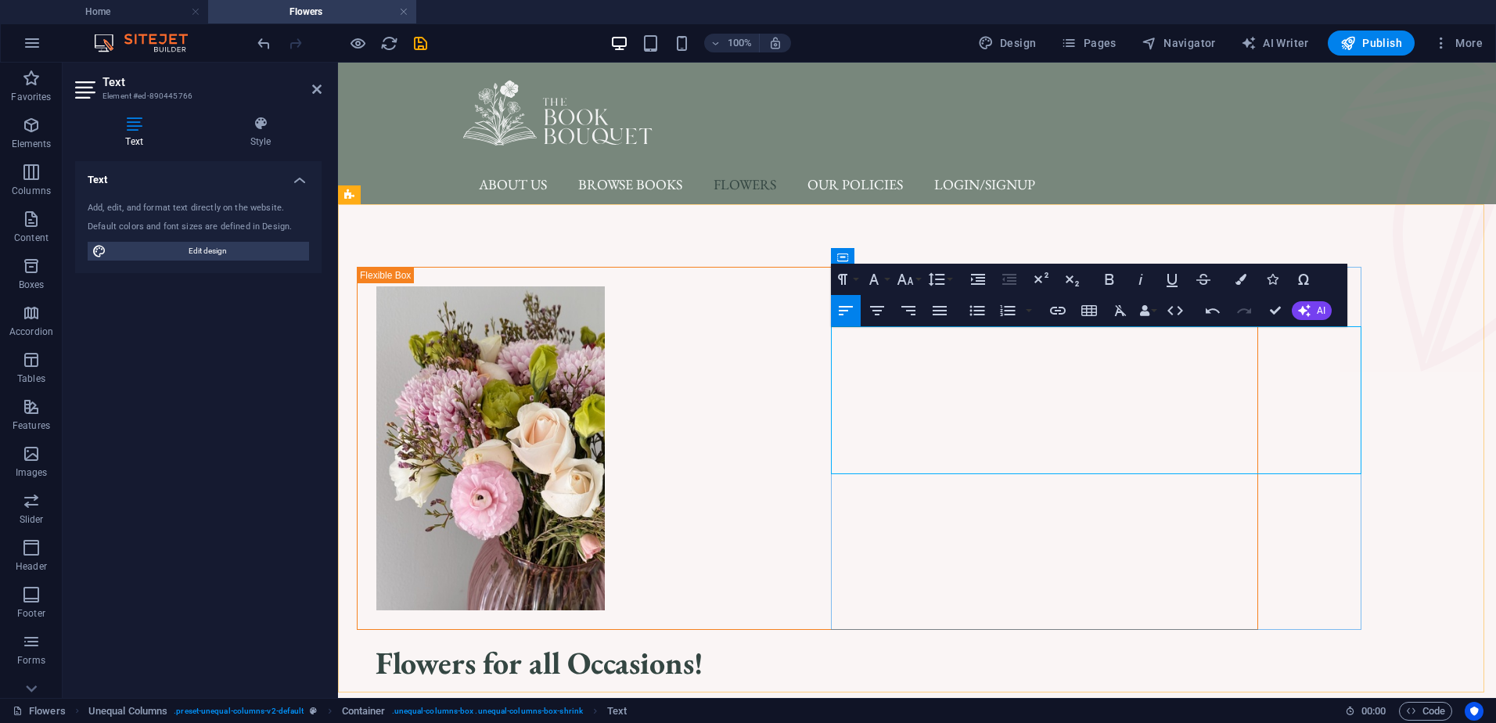
click at [1046, 702] on p "Visit us in-store and see our beautiful range of fresh flower arrangements. Whe…" at bounding box center [808, 723] width 902 height 42
drag, startPoint x: 1042, startPoint y: 341, endPoint x: 967, endPoint y: 357, distance: 76.7
click at [967, 702] on p "Visit us in-store and see our beautiful range of fresh flower arrangements. Whe…" at bounding box center [808, 723] width 902 height 42
click at [1039, 702] on p "Visit us in-store and see our beautiful range of fresh flower arrangements. Whe…" at bounding box center [808, 723] width 902 height 42
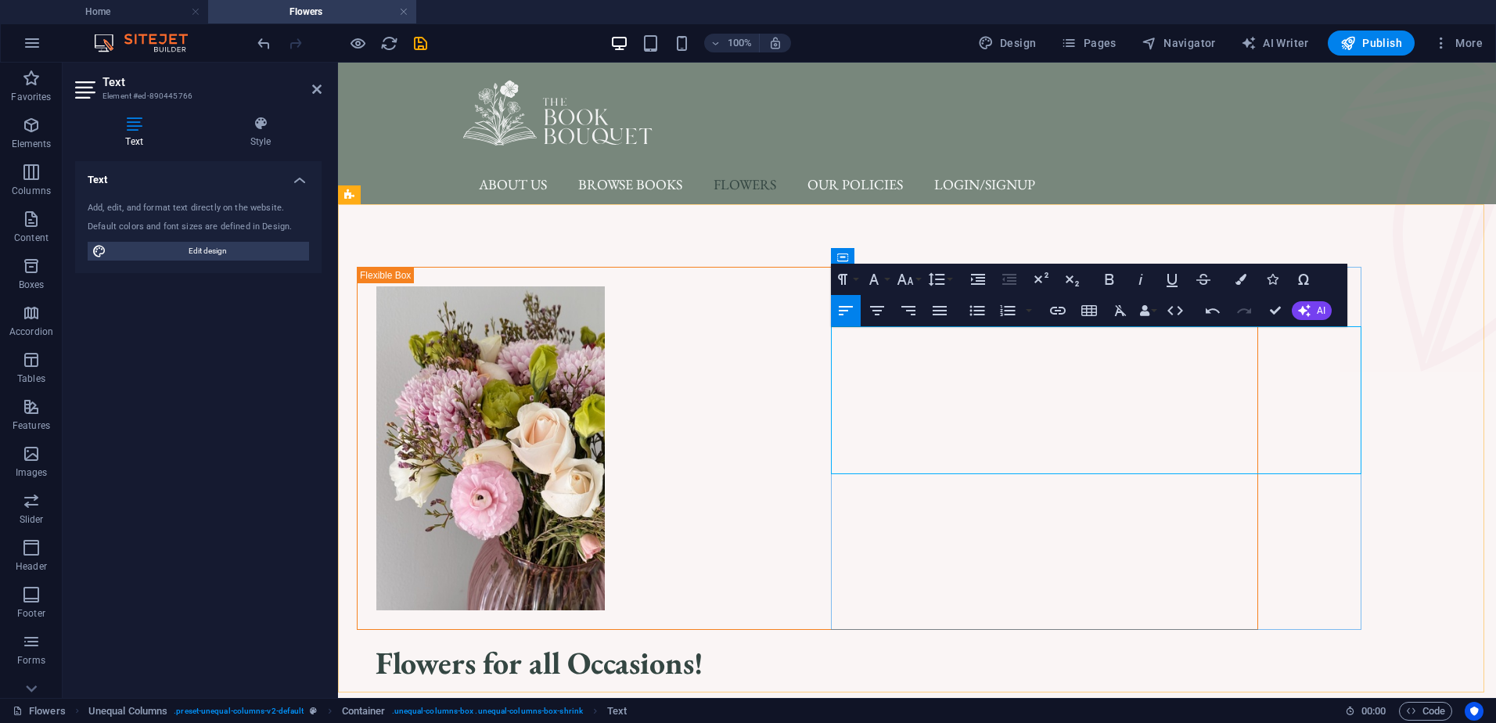
click at [1039, 702] on p "Visit us in-store and see our beautiful range of fresh flower arrangements. Whe…" at bounding box center [808, 723] width 902 height 42
click at [1452, 367] on figure at bounding box center [1418, 217] width 157 height 309
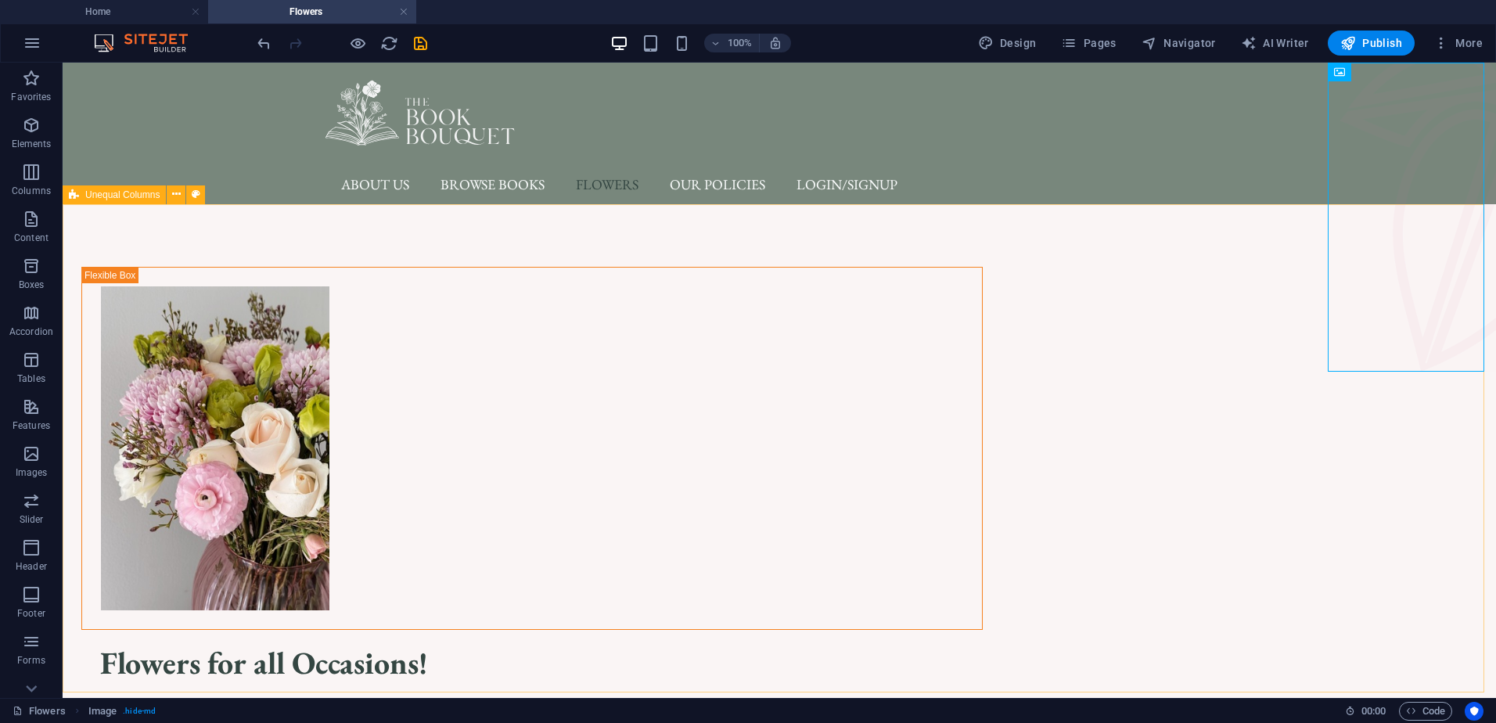
click at [1399, 454] on div "Flowers for all Occasions! Visit us in-store and see our beautiful range of fre…" at bounding box center [780, 558] width 1434 height 709
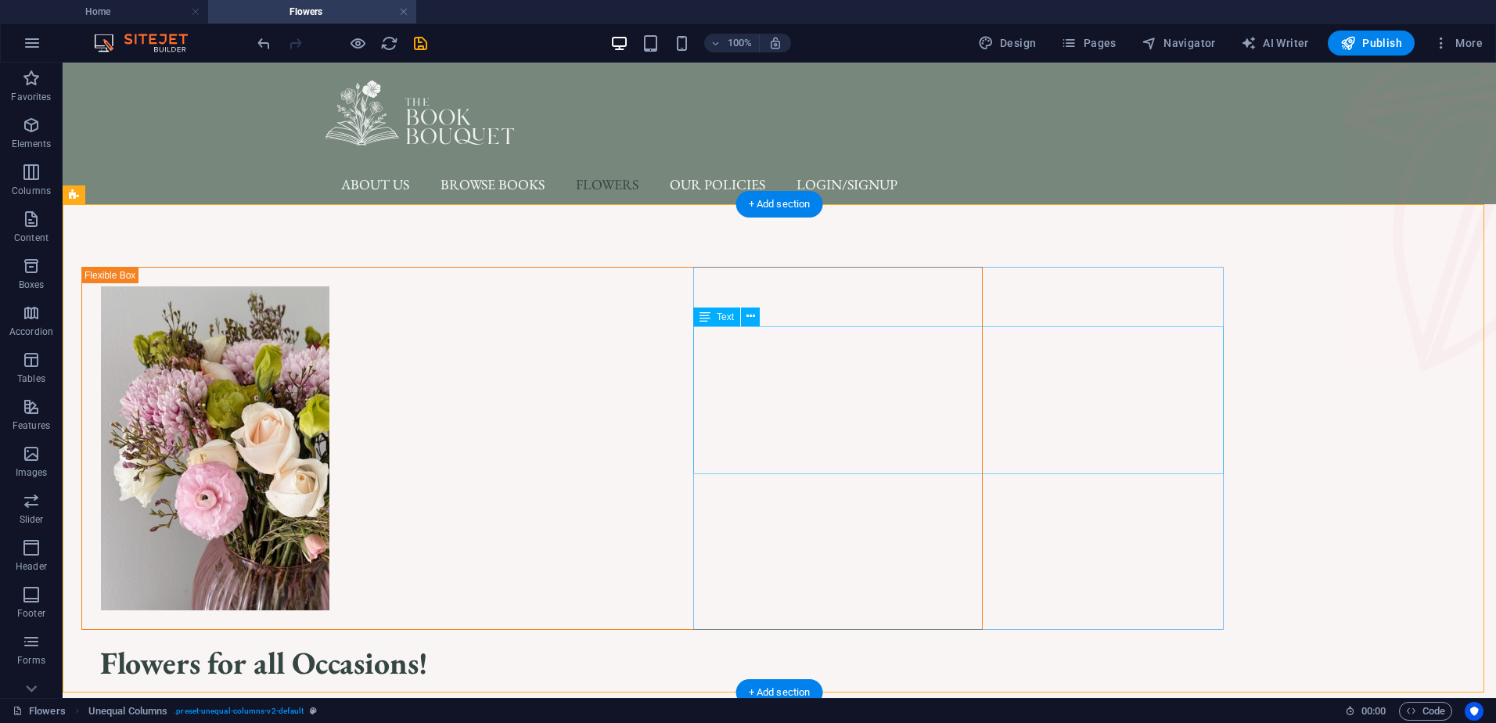
drag, startPoint x: 1119, startPoint y: 405, endPoint x: 844, endPoint y: 403, distance: 274.7
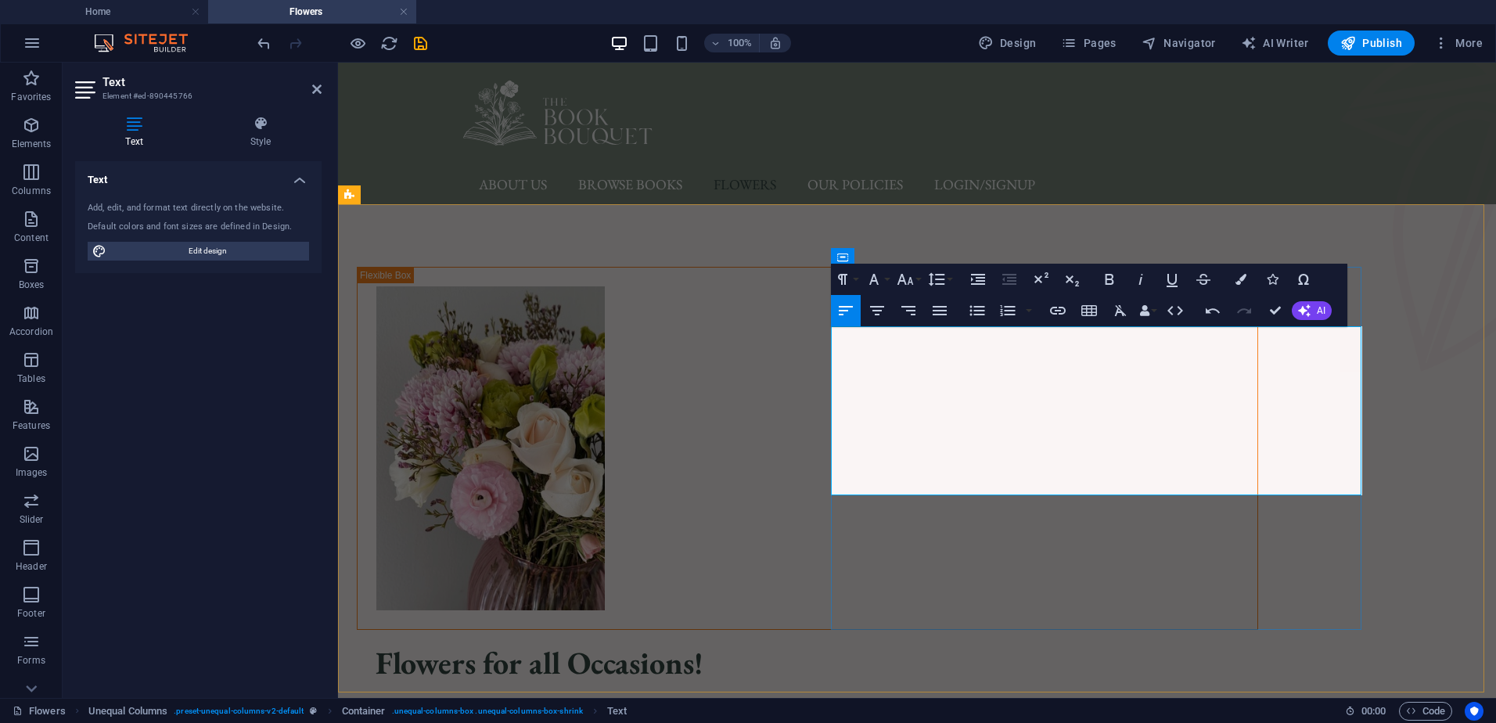
drag, startPoint x: 1296, startPoint y: 398, endPoint x: 1002, endPoint y: 398, distance: 293.5
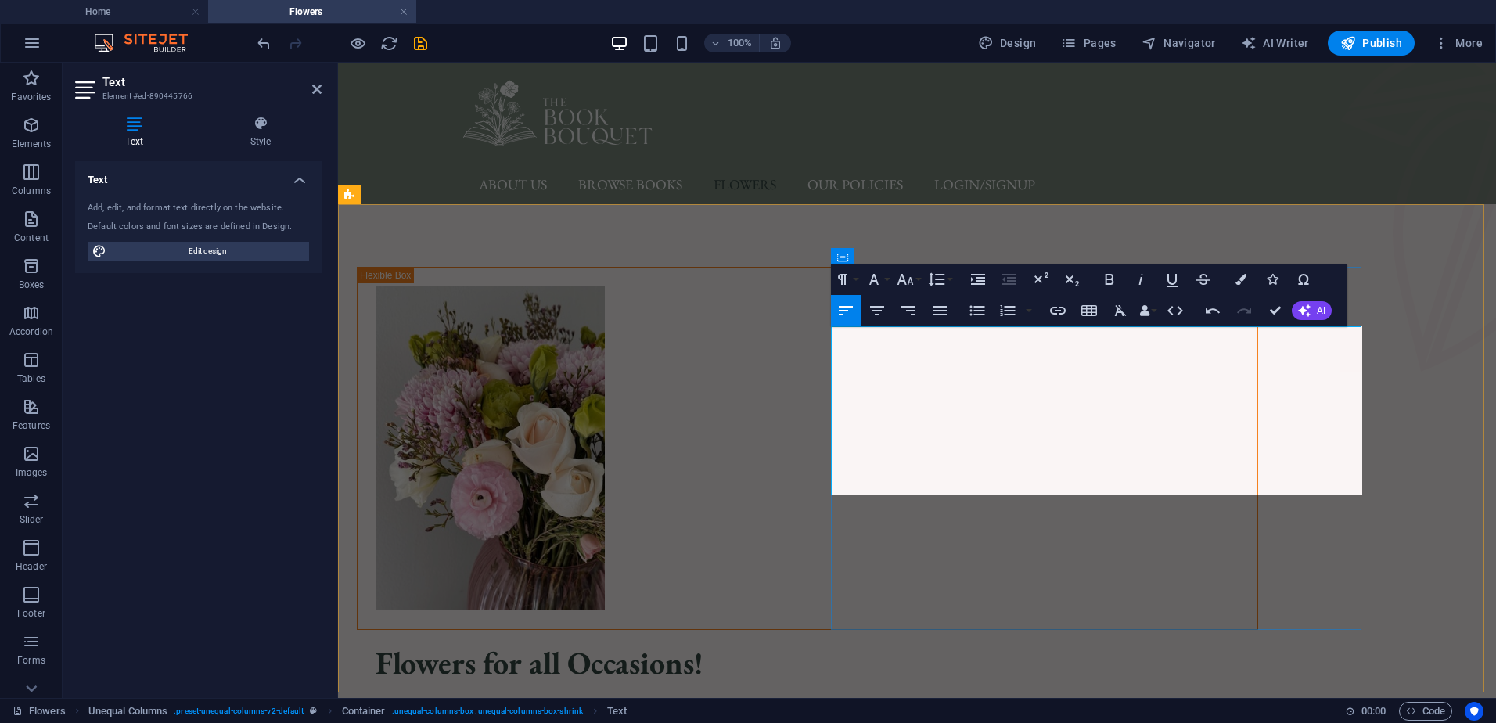
drag, startPoint x: 1290, startPoint y: 401, endPoint x: 1001, endPoint y: 401, distance: 289.6
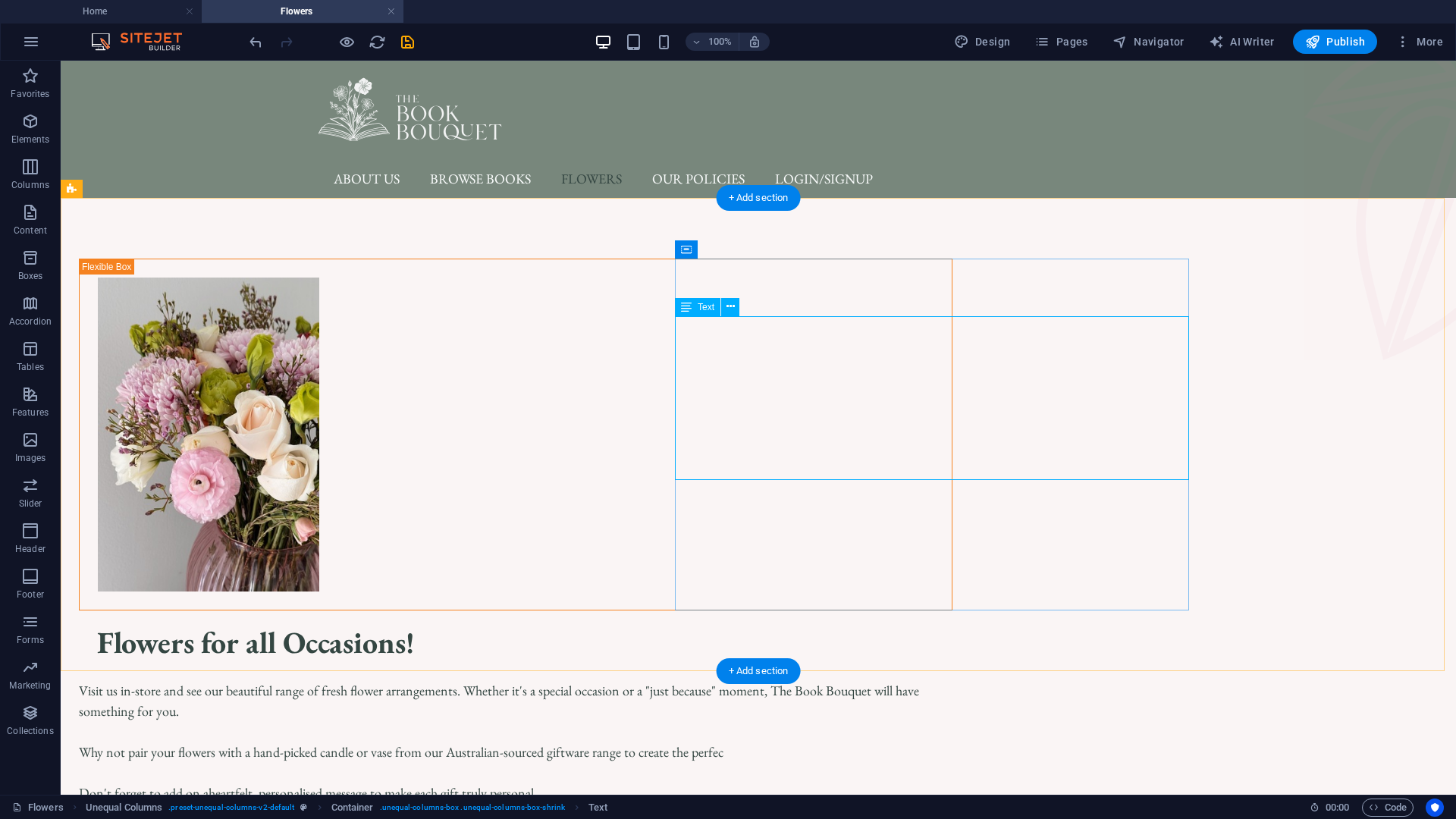
click at [807, 680] on div "Visit us in-store and see our beautiful range of fresh flower arrangements. Whe…" at bounding box center [515, 752] width 874 height 143
click at [804, 680] on div "Visit us in-store and see our beautiful range of fresh flower arrangements. Whe…" at bounding box center [515, 752] width 874 height 143
click at [807, 680] on div "Visit us in-store and see our beautiful range of fresh flower arrangements. Whe…" at bounding box center [515, 752] width 874 height 143
drag, startPoint x: 807, startPoint y: 410, endPoint x: 541, endPoint y: 412, distance: 266.0
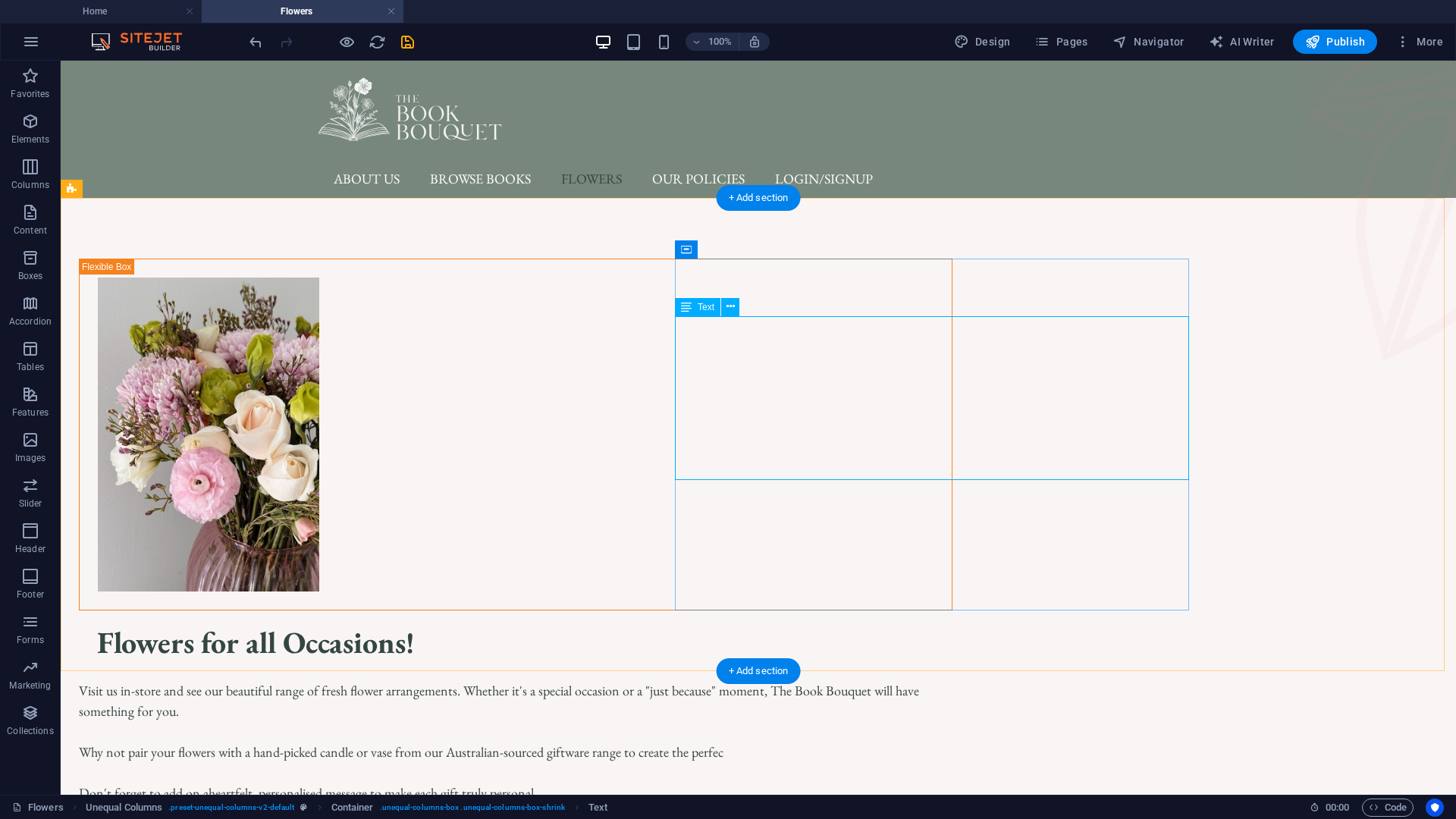
click at [807, 680] on div "Visit us in-store and see our beautiful range of fresh flower arrangements. Whe…" at bounding box center [515, 752] width 874 height 143
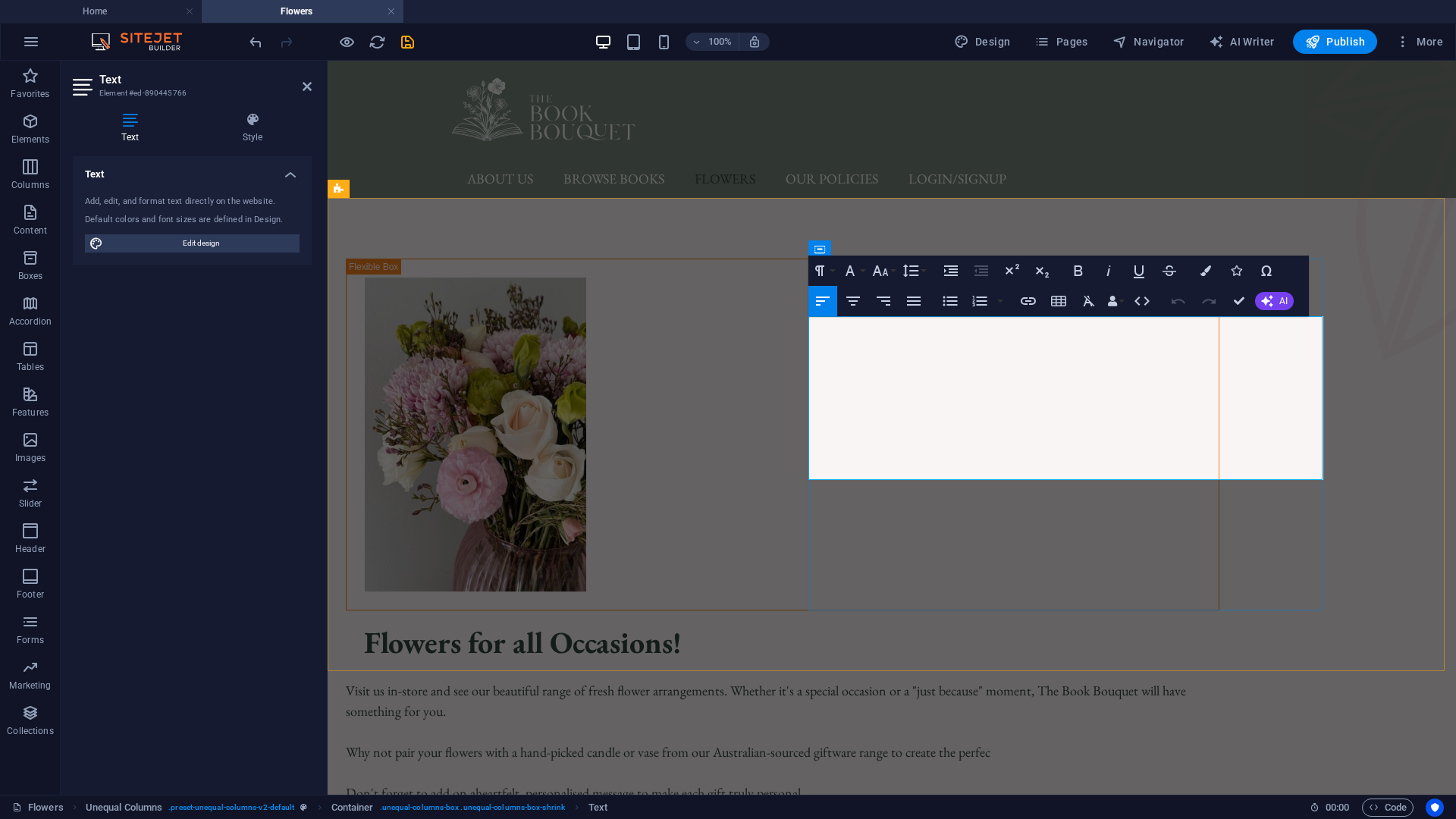
click at [936, 700] on p "Why not pair your flowers with a hand-picked candle or vase from our Australian…" at bounding box center [783, 751] width 874 height 20
click at [873, 700] on p "Why not pair your flowers with a hand-picked candle or vase from our Australian…" at bounding box center [783, 751] width 874 height 20
click at [996, 700] on p "Why not pair your flowers with a hand-picked candle or vase from our Australian…" at bounding box center [783, 751] width 874 height 20
drag, startPoint x: 979, startPoint y: 389, endPoint x: 856, endPoint y: 394, distance: 123.1
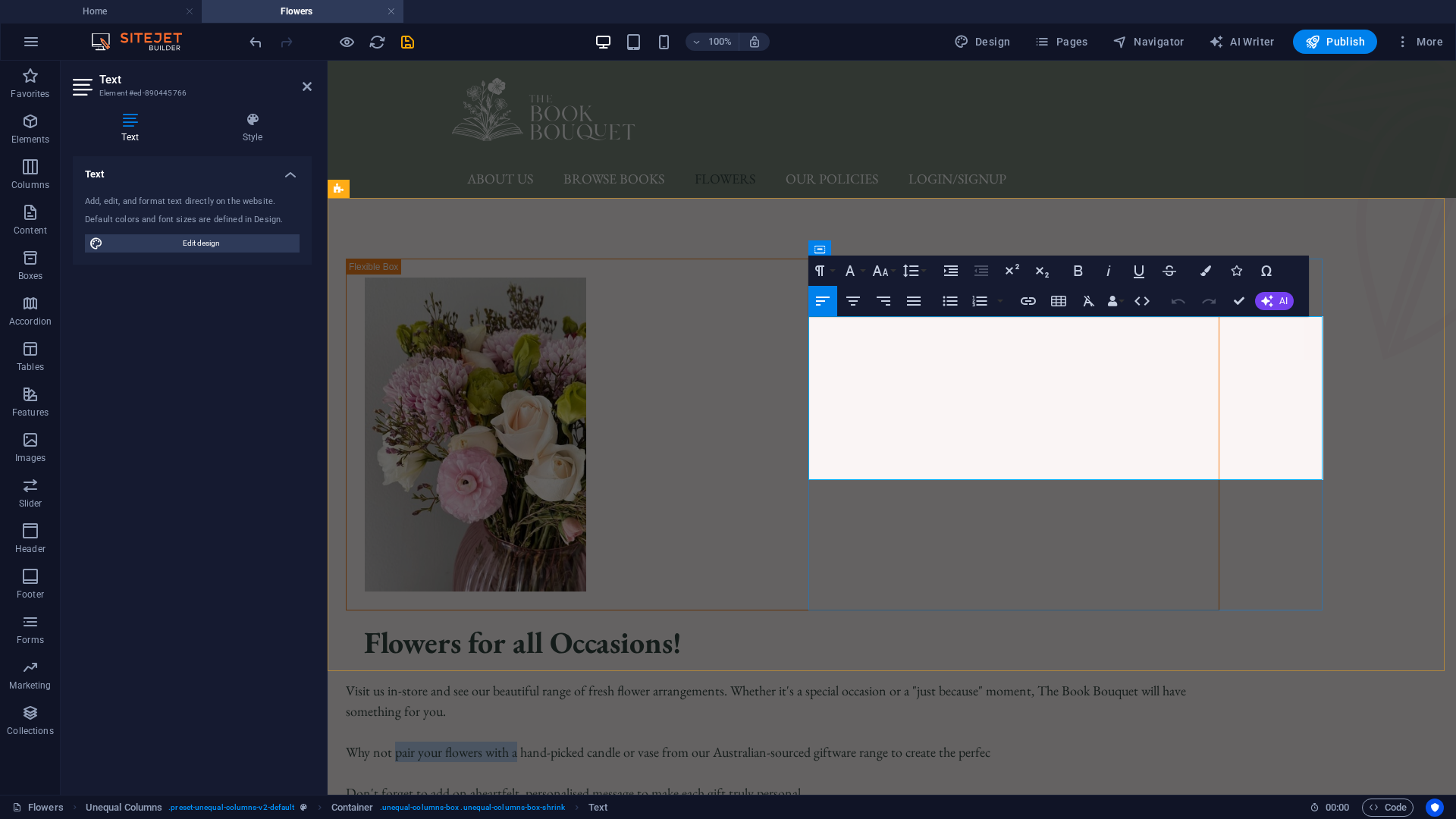
click at [856, 700] on p "Why not pair your flowers with a hand-picked candle or vase from our Australian…" at bounding box center [783, 751] width 874 height 20
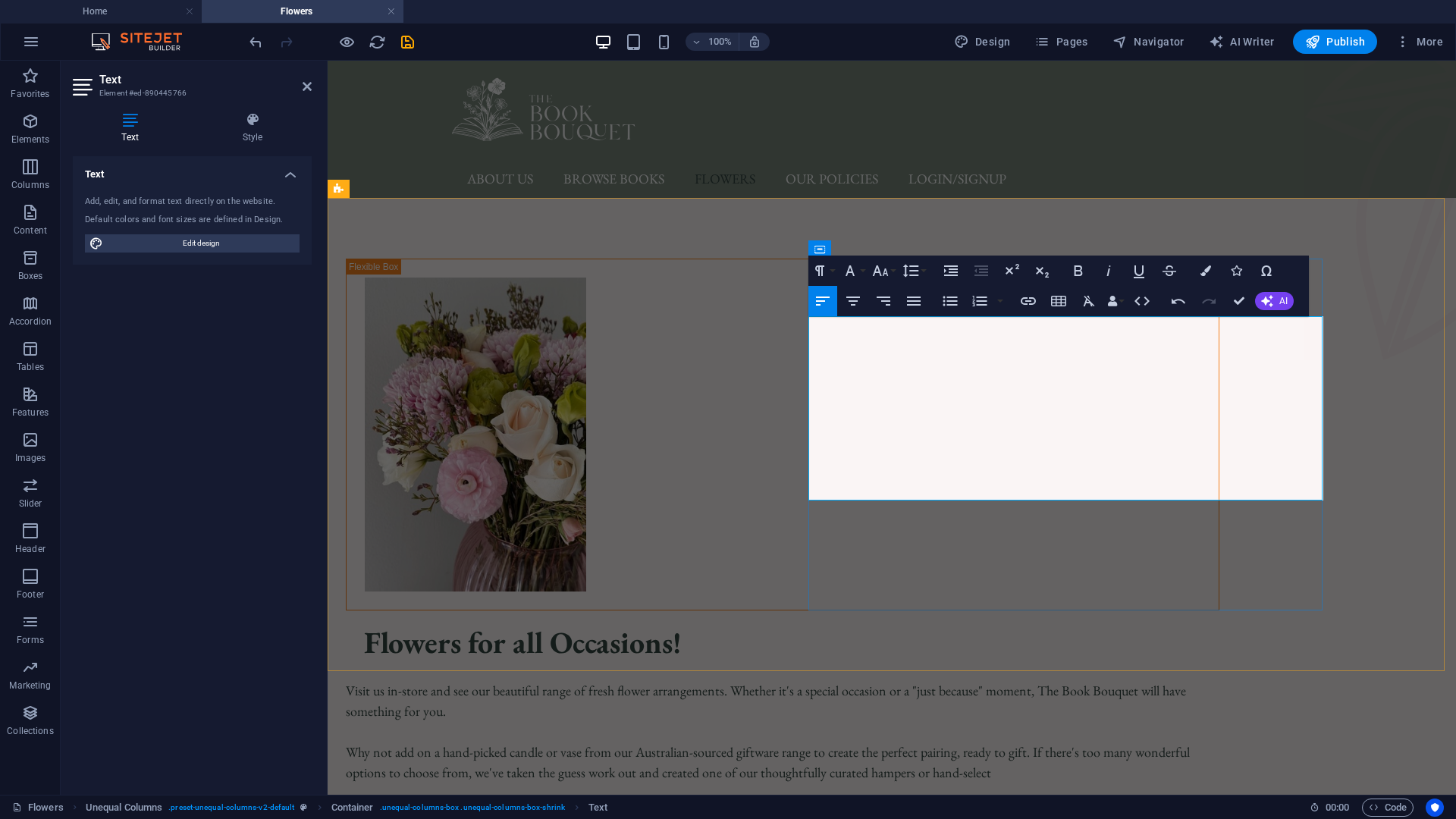
click at [1009, 700] on p "Why not add on a hand-picked candle or vase from our Australian-sourced giftwar…" at bounding box center [783, 762] width 874 height 41
drag, startPoint x: 1027, startPoint y: 431, endPoint x: 1260, endPoint y: 401, distance: 234.9
click at [1219, 700] on p "Why not add on a hand-picked candle or vase from our Australian-sourced giftwar…" at bounding box center [783, 762] width 874 height 41
drag, startPoint x: 1135, startPoint y: 431, endPoint x: 1051, endPoint y: 435, distance: 84.1
click at [1051, 700] on p "Why not add on a hand-picked candle or vase from our Australian-sourced giftwar…" at bounding box center [783, 762] width 874 height 41
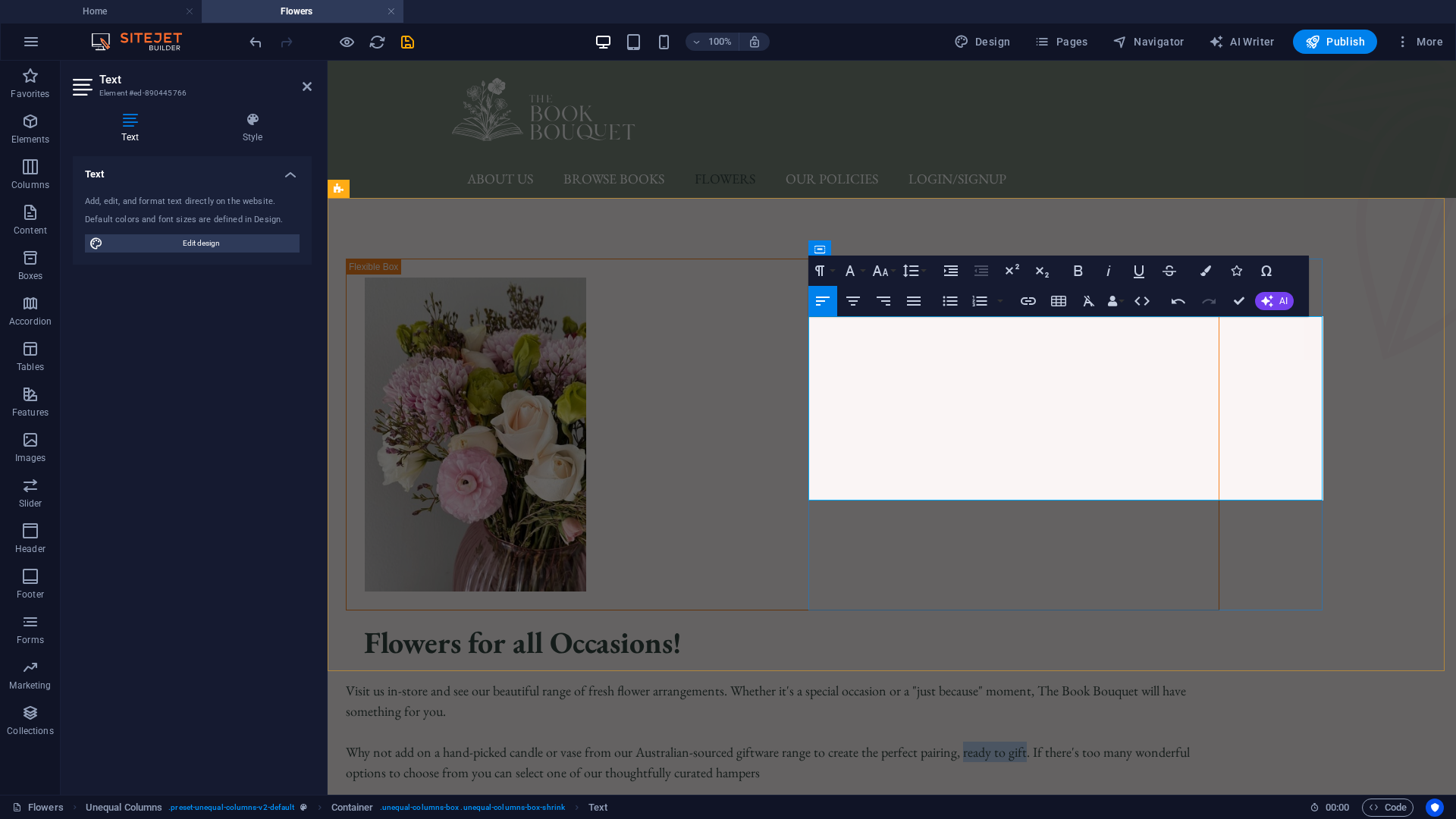
drag, startPoint x: 971, startPoint y: 410, endPoint x: 908, endPoint y: 409, distance: 63.0
click at [908, 700] on p "Why not add on a hand-picked candle or vase from our Australian-sourced giftwar…" at bounding box center [783, 762] width 874 height 41
click at [1070, 700] on p "Why not add on a hand-picked candle or vase from our Australian-sourced giftwar…" at bounding box center [783, 762] width 874 height 41
click at [996, 700] on p "Why not add on a hand-picked candle or vase from our Australian-sourced giftwar…" at bounding box center [783, 762] width 874 height 41
drag, startPoint x: 981, startPoint y: 393, endPoint x: 1036, endPoint y: 392, distance: 55.0
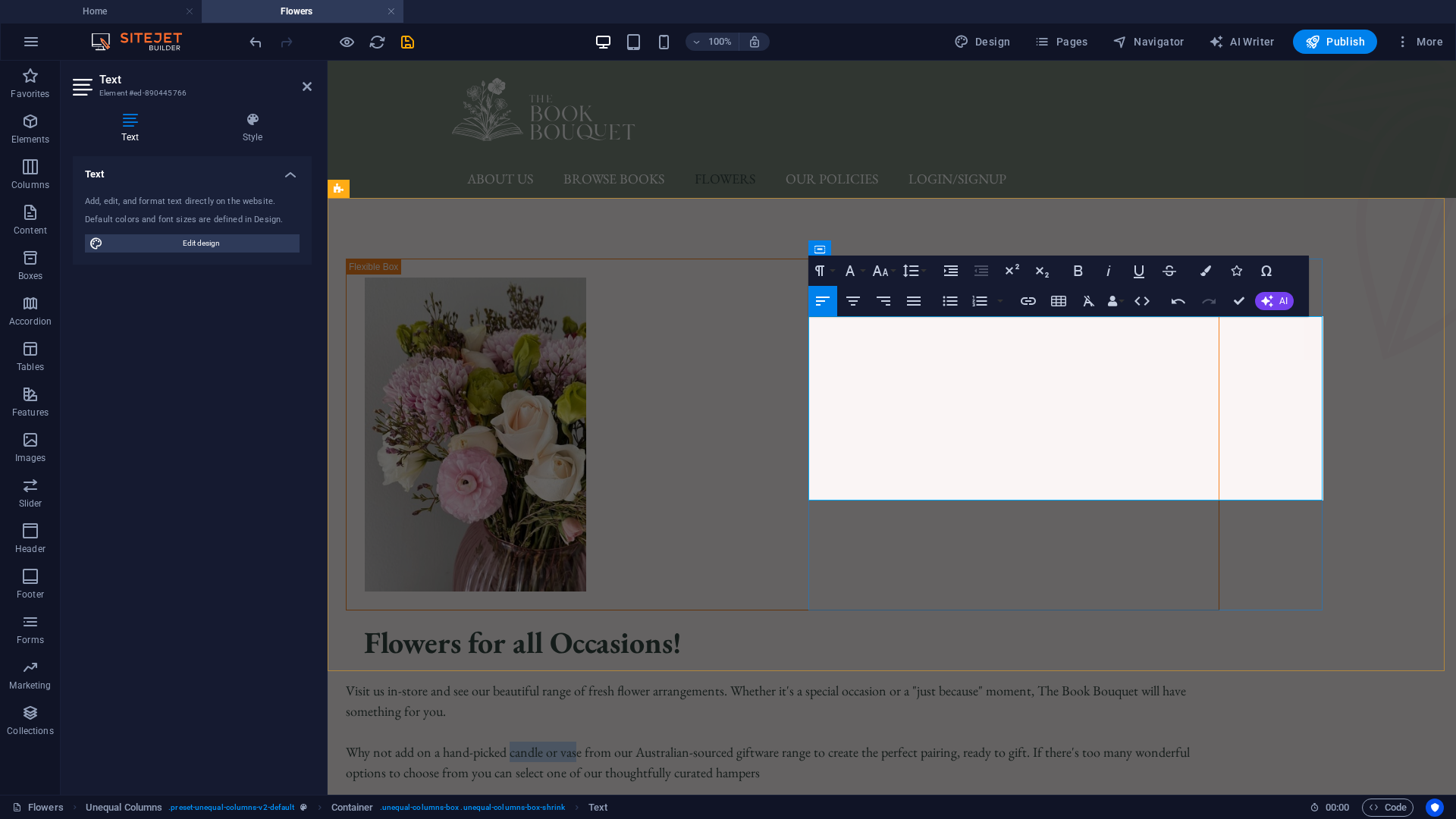
click at [1038, 700] on p "Why not add on a hand-picked candle or vase from our Australian-sourced giftwar…" at bounding box center [783, 762] width 874 height 41
click at [975, 700] on p "Why not add on a hand-picked candle or vase from our Australian-sourced giftwar…" at bounding box center [783, 762] width 874 height 41
click at [965, 700] on p "Why not add on a hand-picked candle or vase from our Australian-sourced giftwar…" at bounding box center [783, 762] width 874 height 41
click at [950, 700] on p "Why not add on a hand-picked candle or vase from our Australian-sourced giftwar…" at bounding box center [783, 762] width 874 height 41
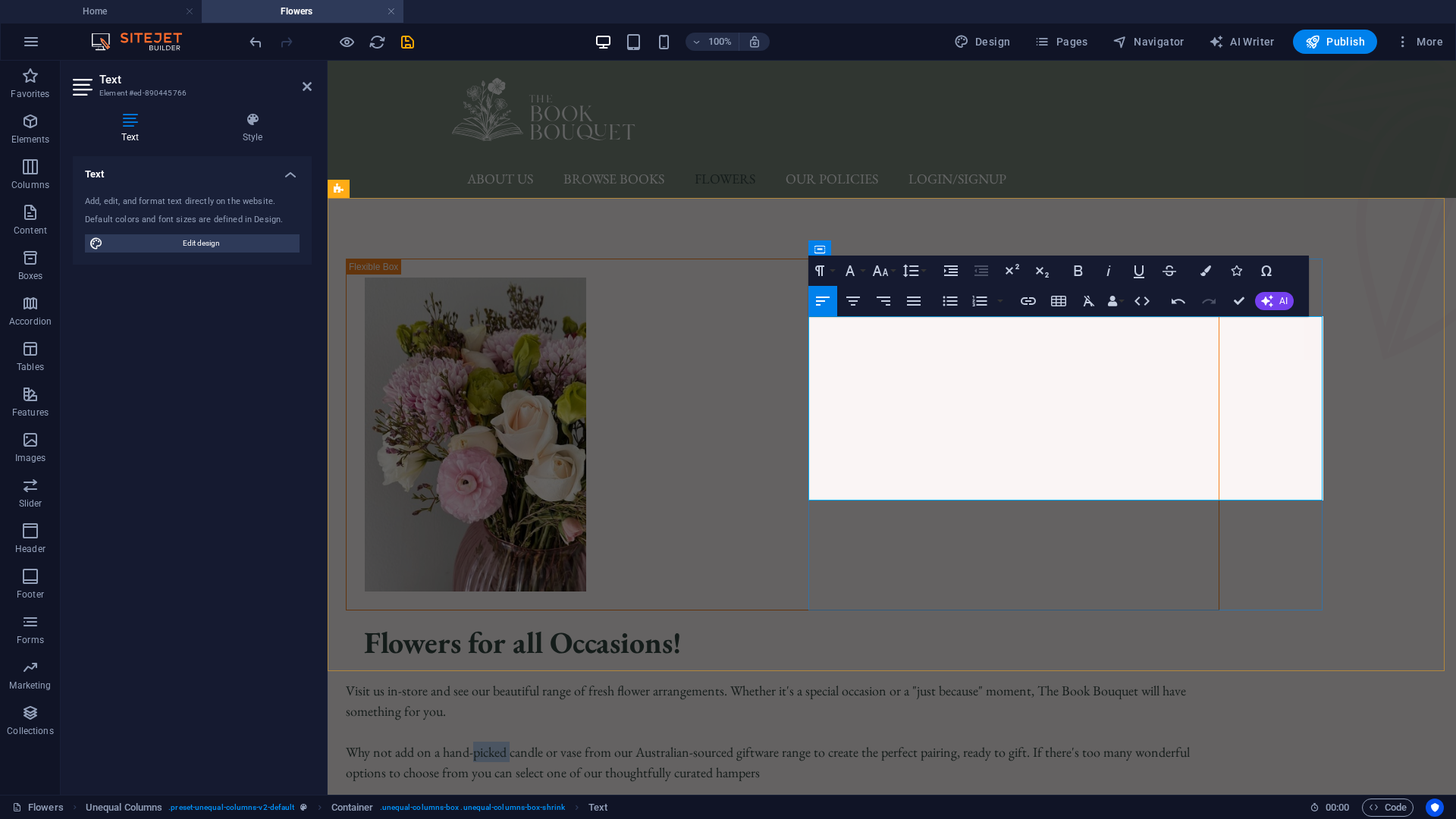
click at [950, 700] on p "Why not add on a hand-picked candle or vase from our Australian-sourced giftwar…" at bounding box center [783, 762] width 874 height 41
click at [970, 700] on p "Why not add on a hand-picked candle or vase from our Australian-sourced giftwar…" at bounding box center [783, 762] width 874 height 41
click at [975, 700] on p "Why not add on a hand-picked candle or vase from our Australian-sourced giftwar…" at bounding box center [783, 762] width 874 height 41
drag, startPoint x: 971, startPoint y: 392, endPoint x: 905, endPoint y: 386, distance: 66.3
click at [905, 700] on p "Why not add on a hand-picked candle or vase from our Australian-sourced giftwar…" at bounding box center [783, 762] width 874 height 41
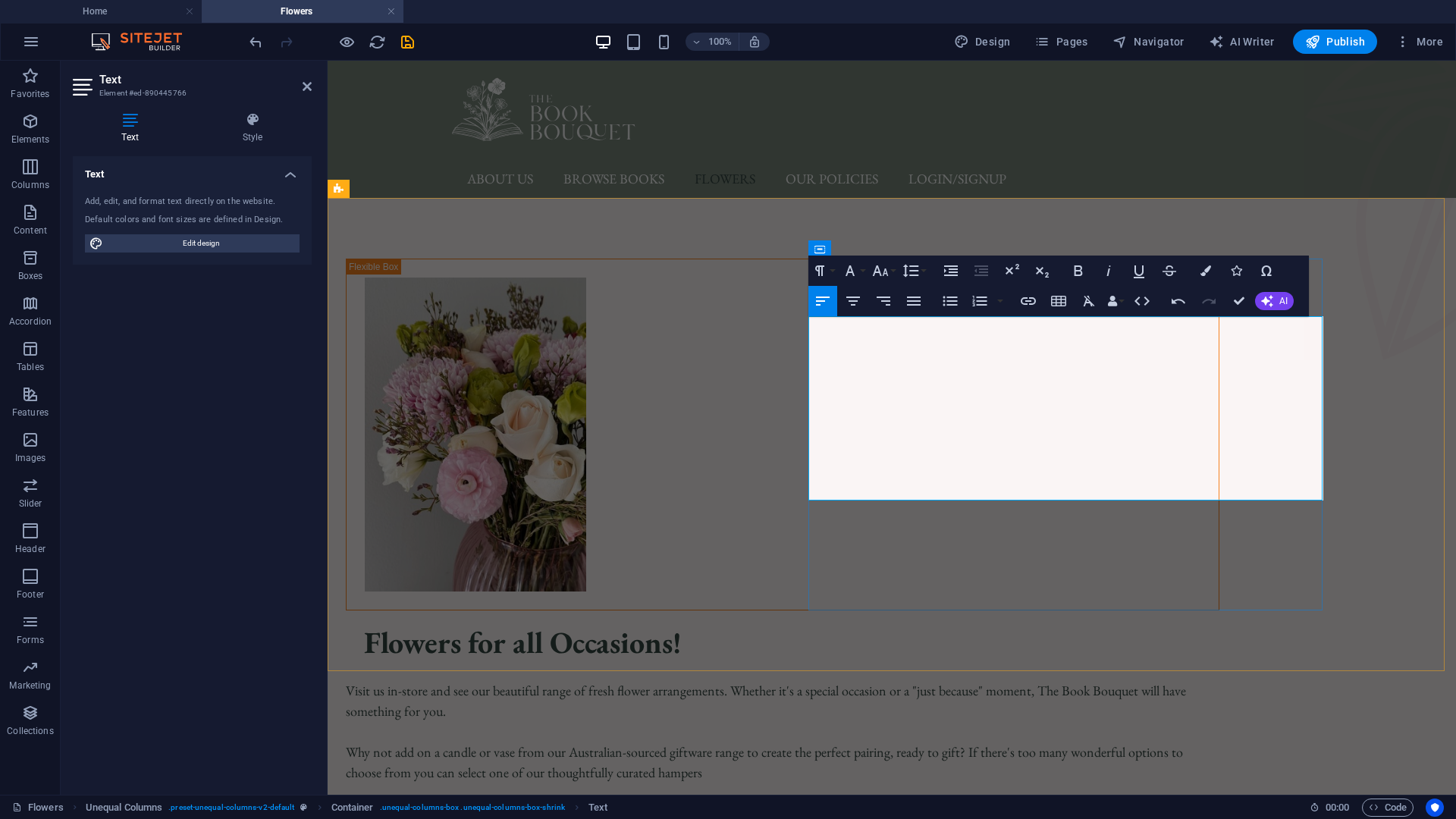
click at [934, 700] on p "Why not add on a candle or vase from our Australian-sourced giftware range to c…" at bounding box center [783, 762] width 874 height 41
click at [1025, 700] on p "Why not add on a candle or vase from our Australian-sourced giftware range to c…" at bounding box center [783, 762] width 874 height 41
click at [930, 700] on p "Why not add on a candle or vase from our Australian-sourced giftware range to c…" at bounding box center [783, 762] width 874 height 41
click at [928, 700] on p "Why not add on a candle or vase from our Australian-sourced giftware range to c…" at bounding box center [783, 762] width 874 height 41
drag, startPoint x: 913, startPoint y: 412, endPoint x: 844, endPoint y: 406, distance: 69.3
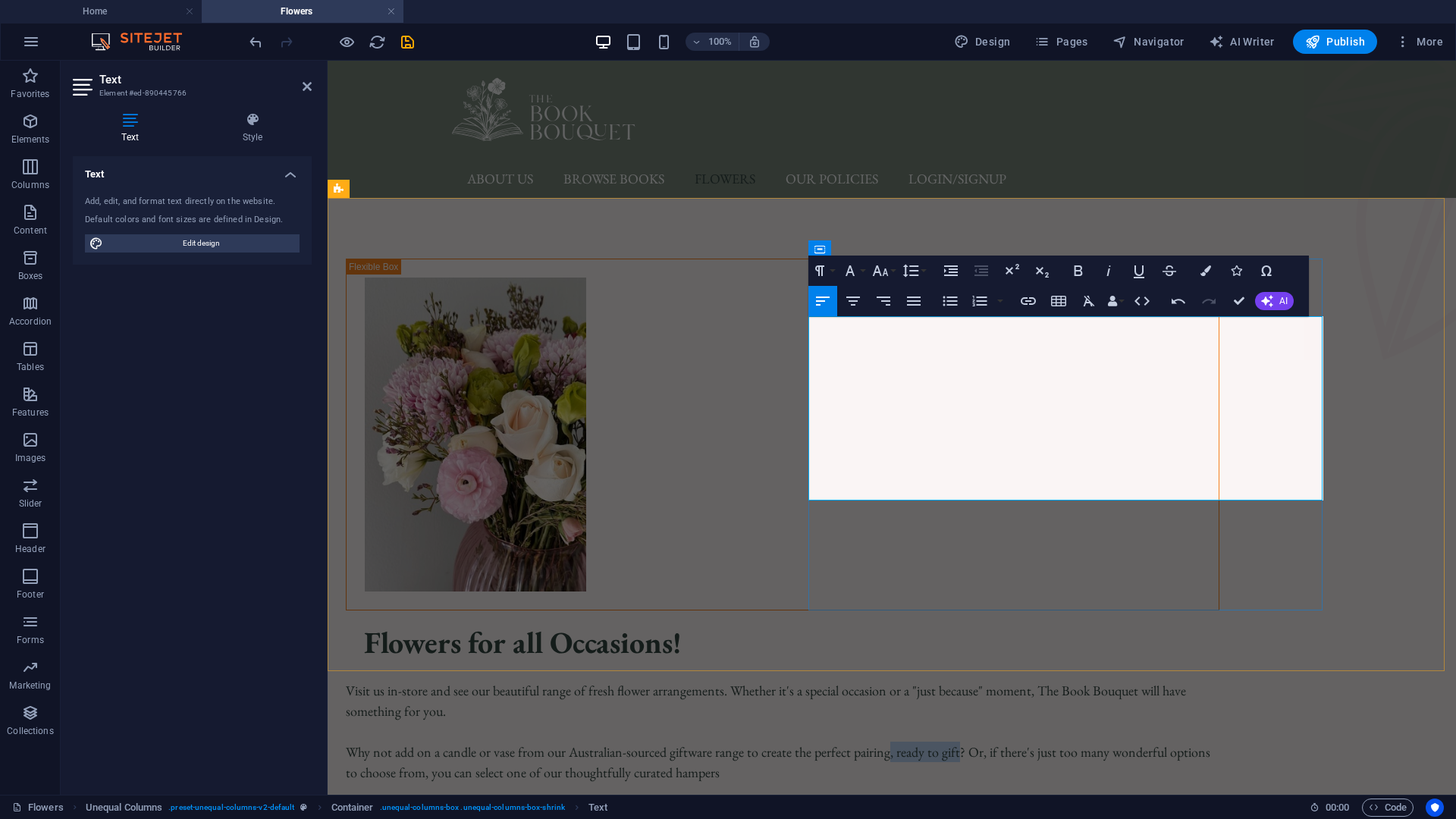
click at [844, 700] on p "Why not add on a candle or vase from our Australian-sourced giftware range to c…" at bounding box center [783, 762] width 874 height 41
click at [736, 700] on span ", ready to gift" at bounding box center [701, 772] width 70 height 17
click at [1219, 700] on p "Don't forget to add on a heartfelt, personalised message to make each gift trul…" at bounding box center [783, 813] width 874 height 20
click at [804, 700] on span "heartfelt, personalised message to make each gift truly personal." at bounding box center [639, 813] width 328 height 17
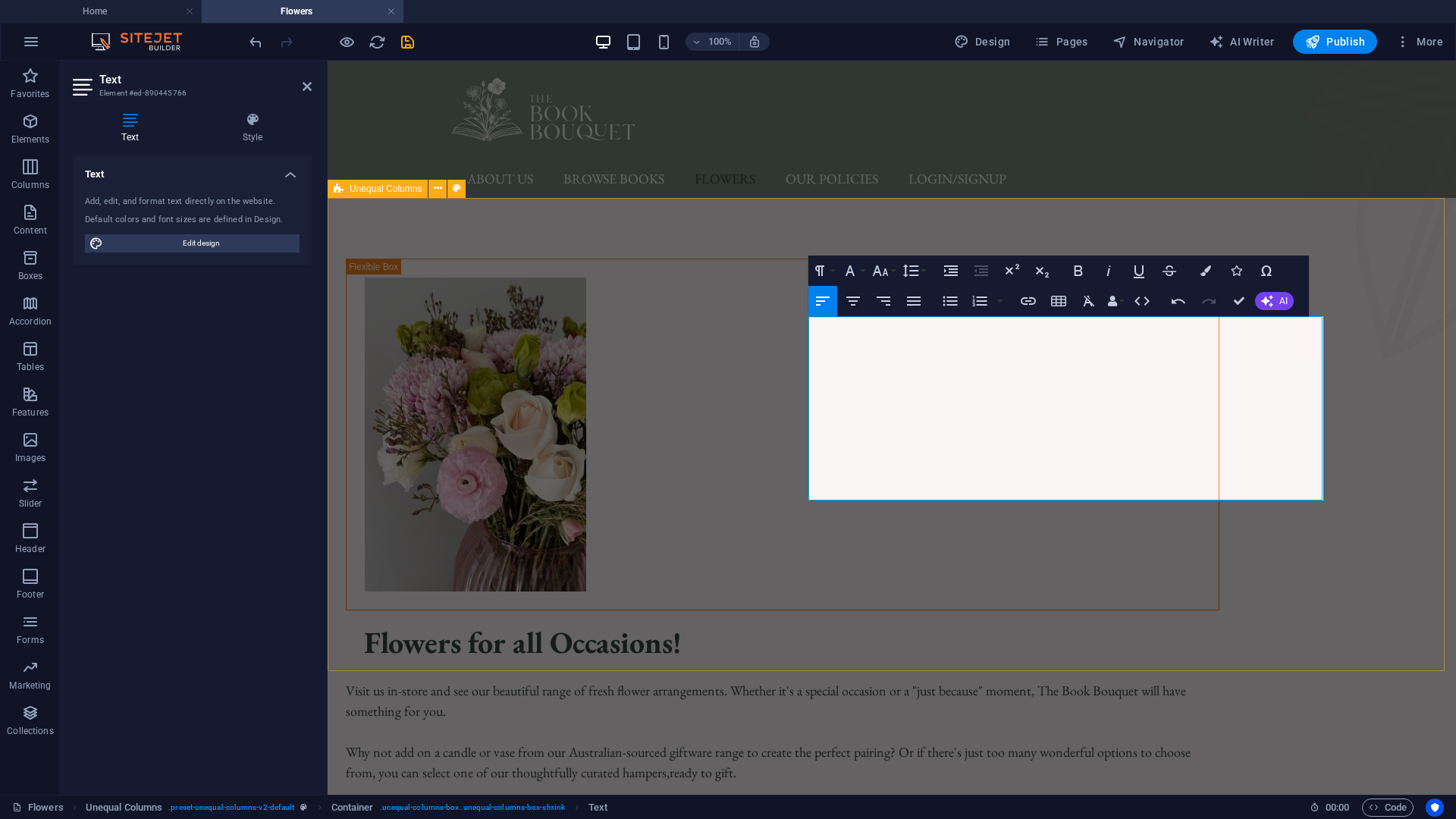
click at [1441, 449] on div "Flowers for all Occasions! Visit us in-store and see our beautiful range of fre…" at bounding box center [891, 551] width 1128 height 708
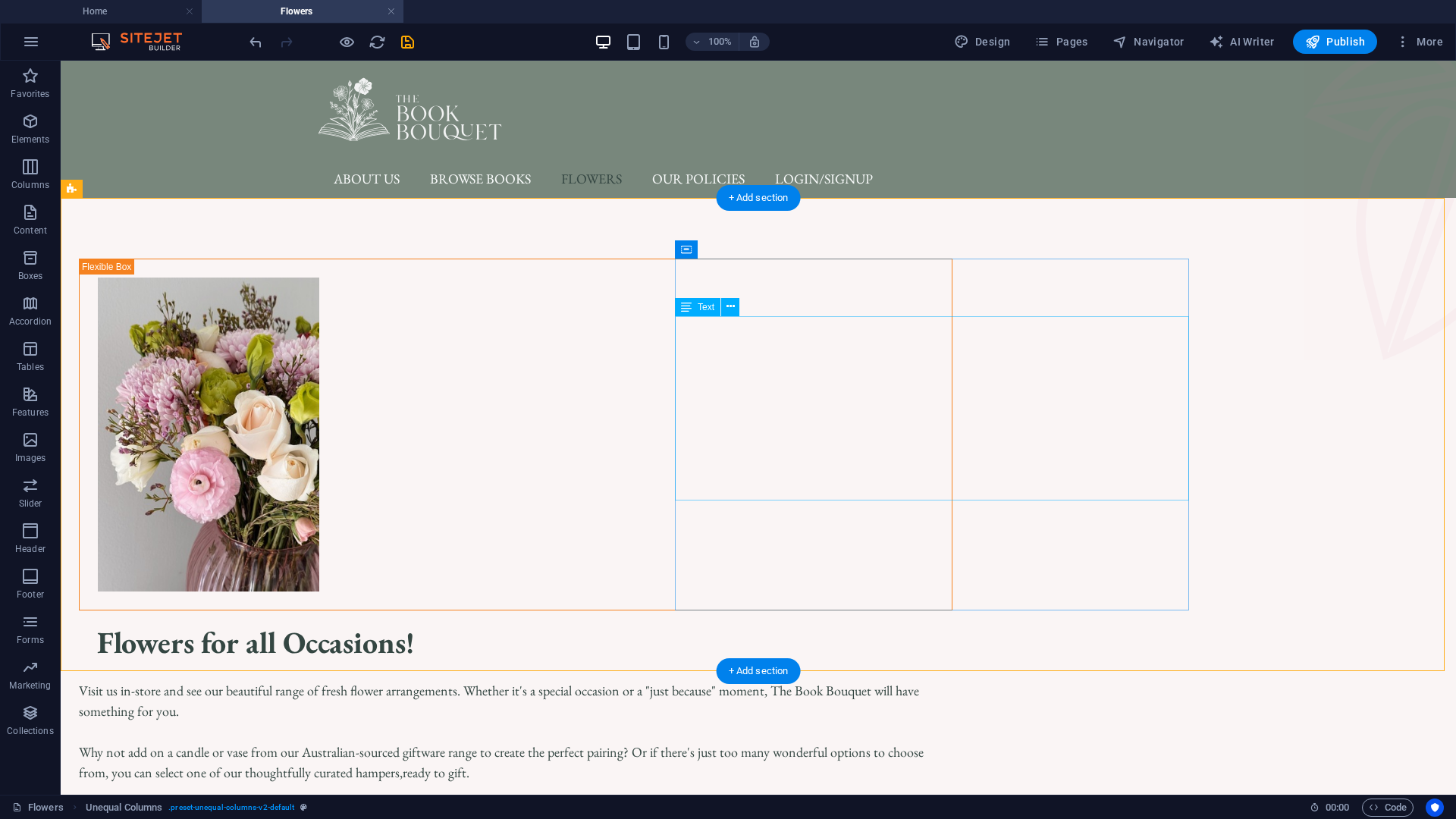
click at [952, 680] on div "Visit us in-store and see our beautiful range of fresh flower arrangements. Whe…" at bounding box center [515, 762] width 874 height 164
click at [934, 680] on div "Visit us in-store and see our beautiful range of fresh flower arrangements. Whe…" at bounding box center [515, 762] width 874 height 164
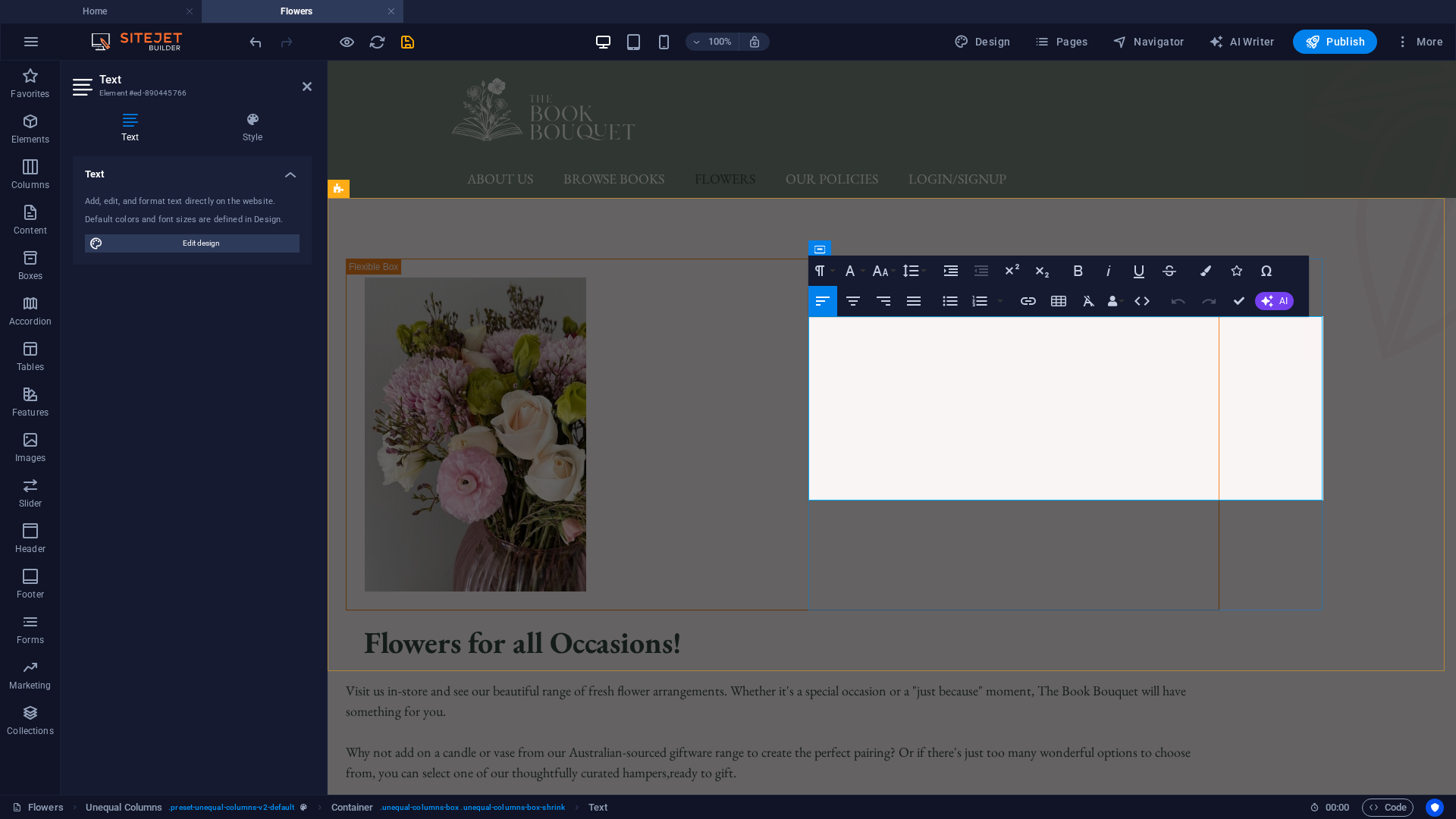
drag, startPoint x: 1052, startPoint y: 468, endPoint x: 979, endPoint y: 470, distance: 73.0
click at [804, 700] on span "heartfelt, personalised message to make each gift truly personal." at bounding box center [639, 813] width 328 height 17
click at [957, 700] on p "Why not add on a candle or vase from our Australian-sourced giftware range to c…" at bounding box center [783, 762] width 874 height 41
click at [1404, 475] on div "Flowers for all Occasions! Visit us in-store and see our beautiful range of fre…" at bounding box center [891, 541] width 1128 height 687
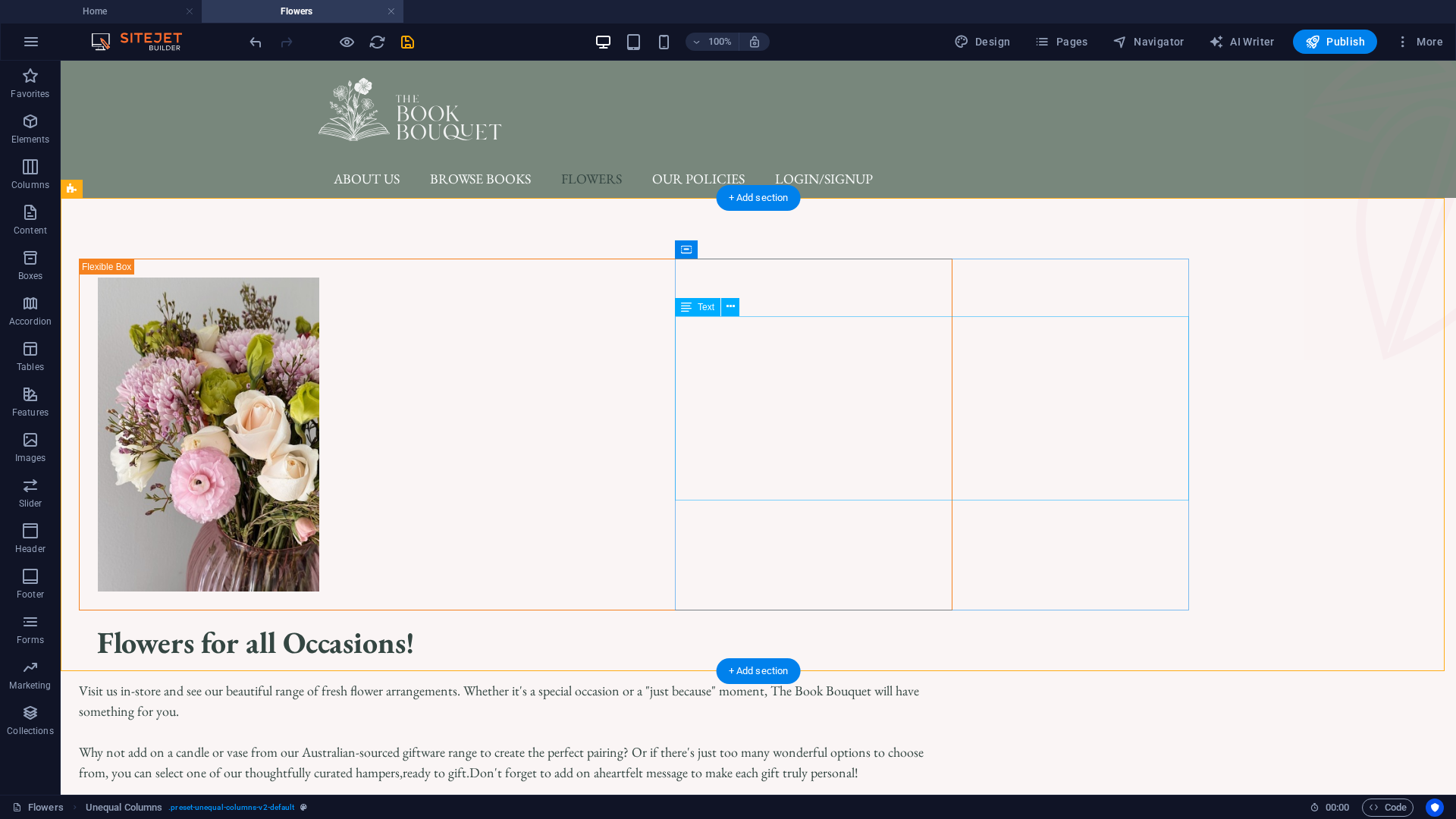
click at [816, 680] on div "Visit us in-store and see our beautiful range of fresh flower arrangements. Whe…" at bounding box center [515, 752] width 874 height 143
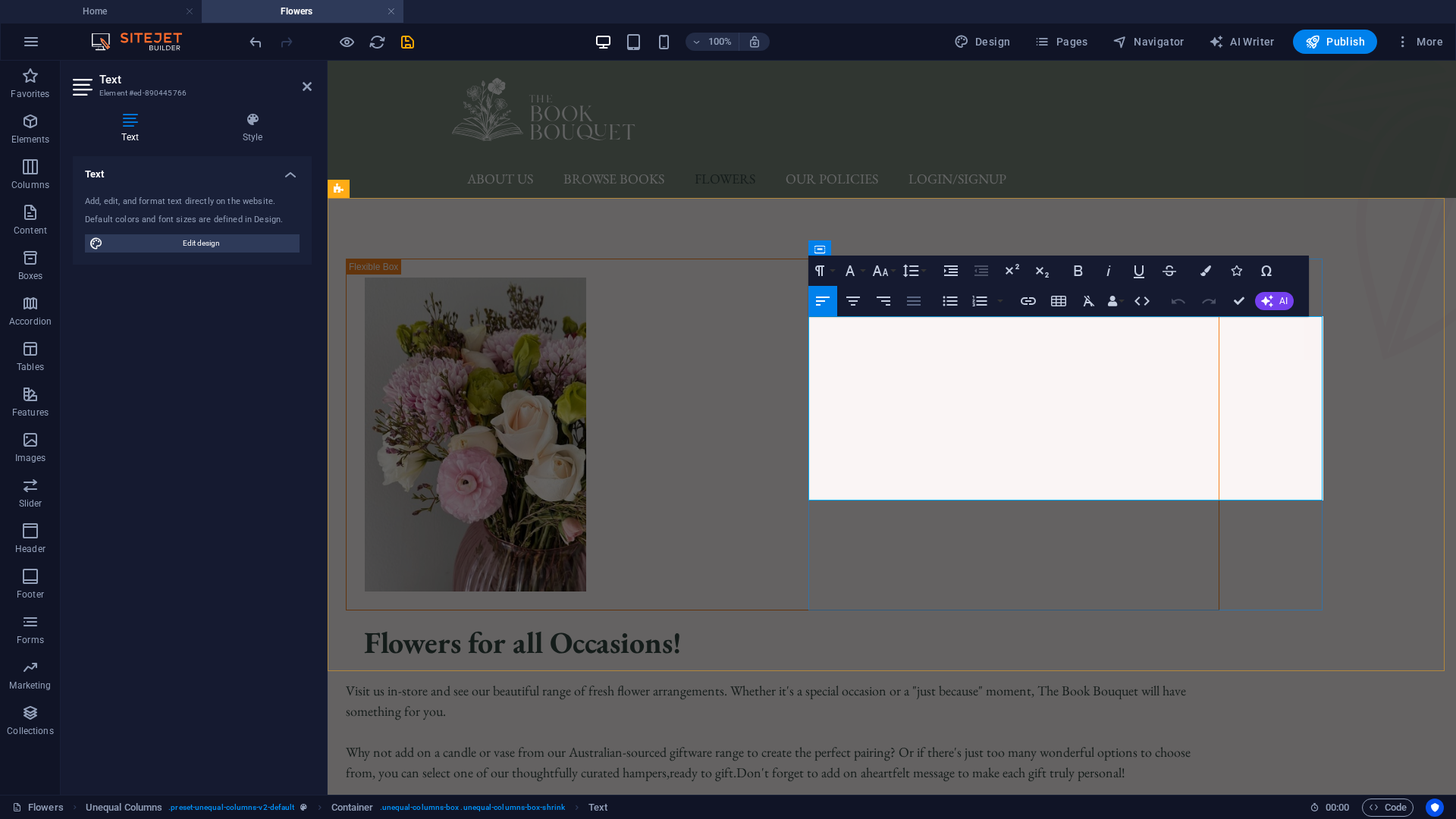
click at [917, 304] on icon "button" at bounding box center [914, 300] width 14 height 9
click at [828, 304] on icon "button" at bounding box center [822, 300] width 18 height 18
click at [857, 304] on icon "button" at bounding box center [852, 300] width 18 height 18
click at [884, 304] on icon "button" at bounding box center [883, 300] width 18 height 18
click at [828, 301] on icon "button" at bounding box center [822, 300] width 18 height 18
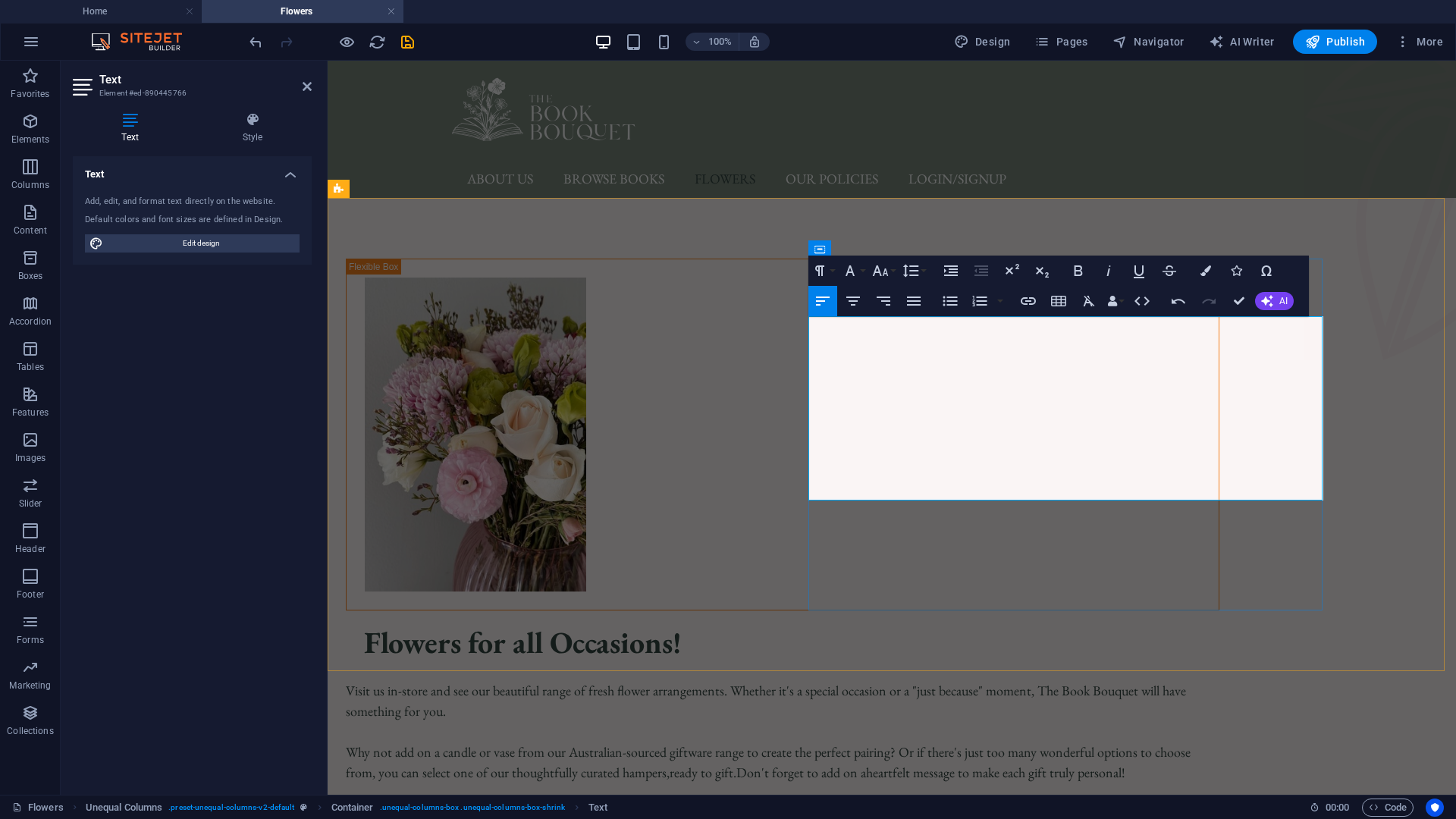
click at [913, 680] on p "Visit us in-store and see our beautiful range of fresh flower arrangements. Whe…" at bounding box center [783, 701] width 874 height 41
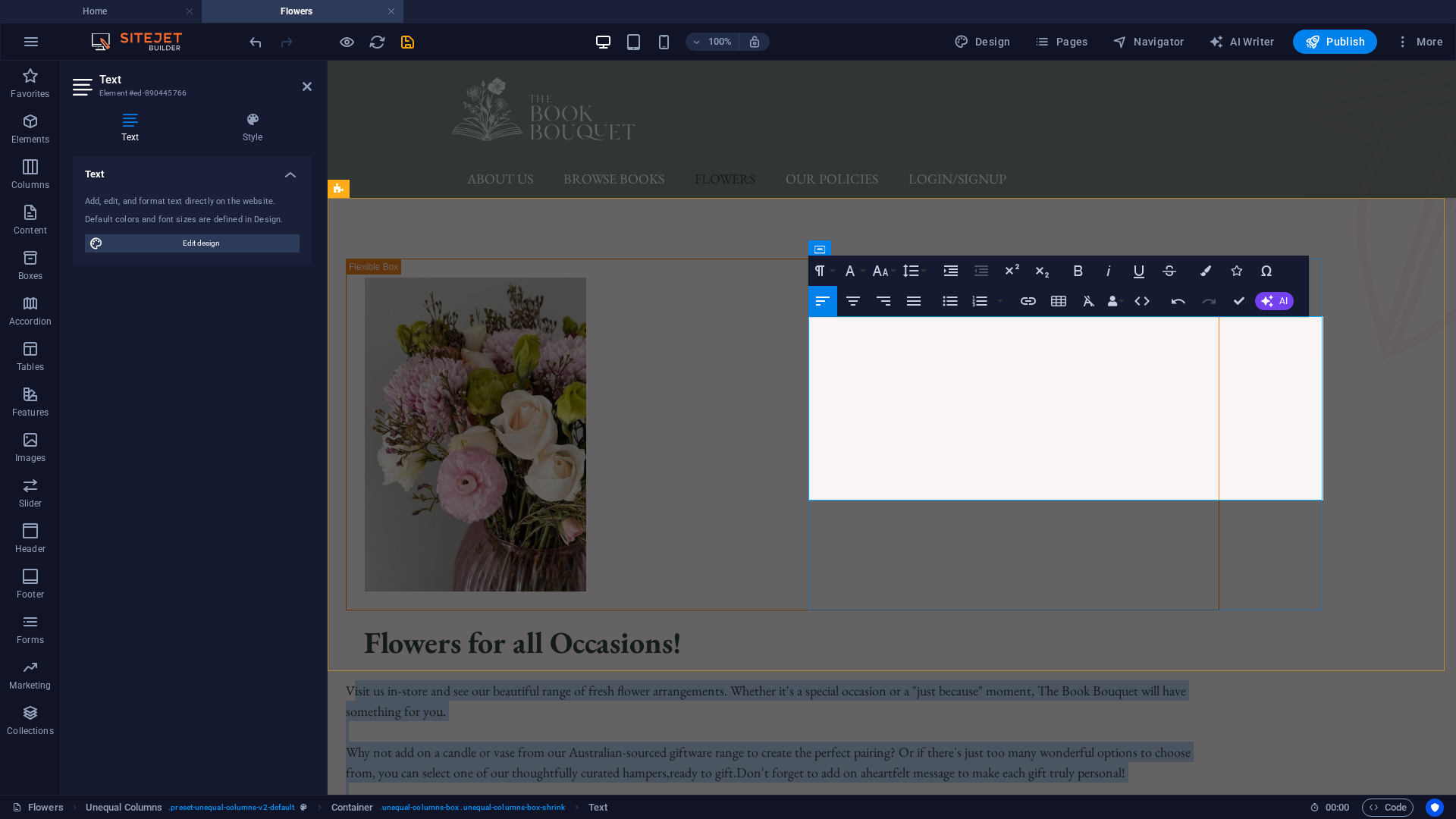
drag, startPoint x: 813, startPoint y: 325, endPoint x: 1097, endPoint y: 476, distance: 321.6
click at [1097, 680] on div "Visit us in-store and see our beautiful range of fresh flower arrangements. Whe…" at bounding box center [783, 752] width 874 height 143
click at [1005, 700] on p at bounding box center [783, 793] width 874 height 20
drag, startPoint x: 937, startPoint y: 449, endPoint x: 807, endPoint y: 325, distance: 179.7
click at [807, 325] on div "Flowers for all Occasions! Visit us in-store and see our beautiful range of fre…" at bounding box center [891, 541] width 1128 height 687
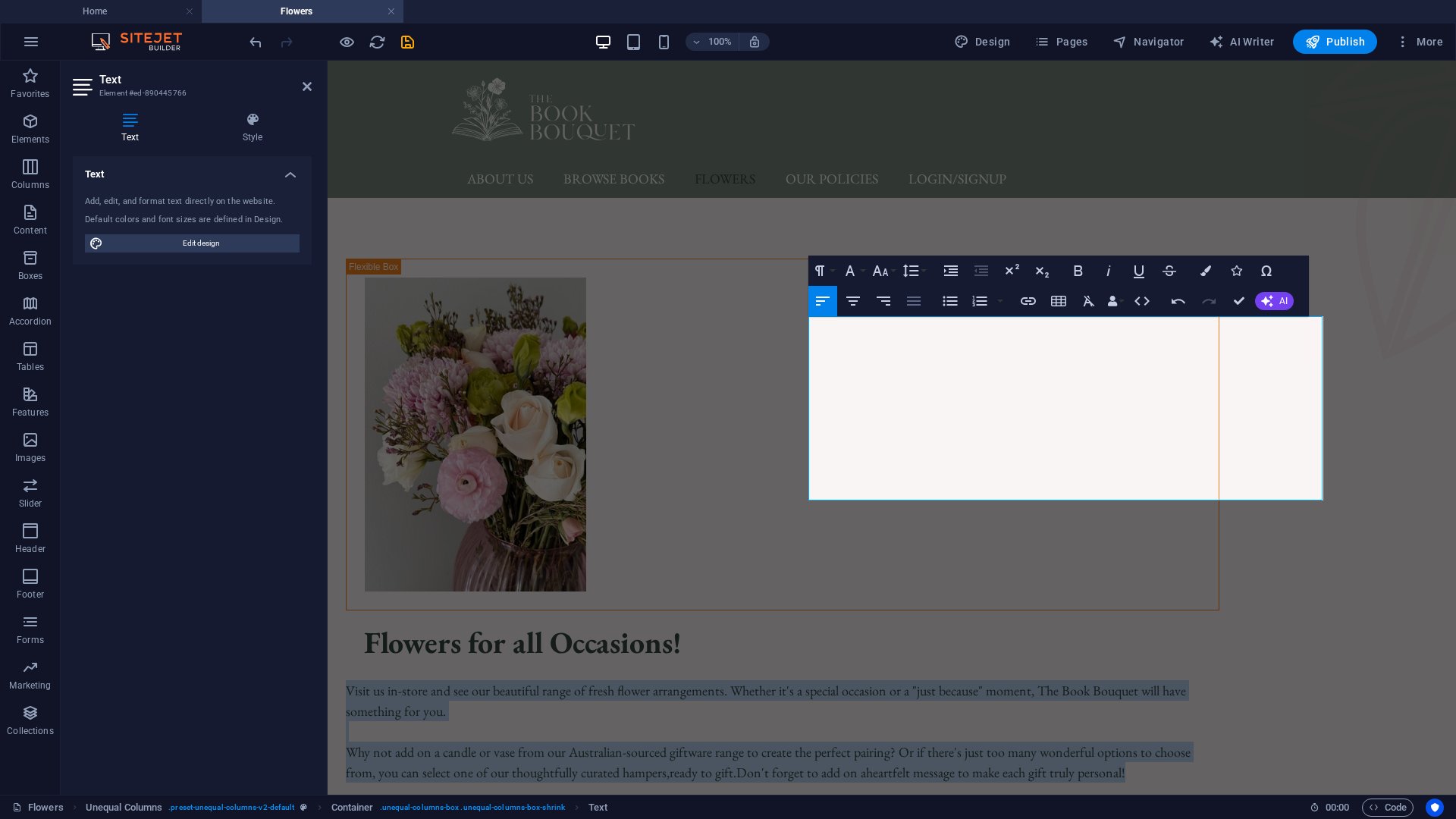
click at [916, 297] on icon "button" at bounding box center [914, 300] width 14 height 9
click at [850, 301] on icon "button" at bounding box center [852, 300] width 18 height 18
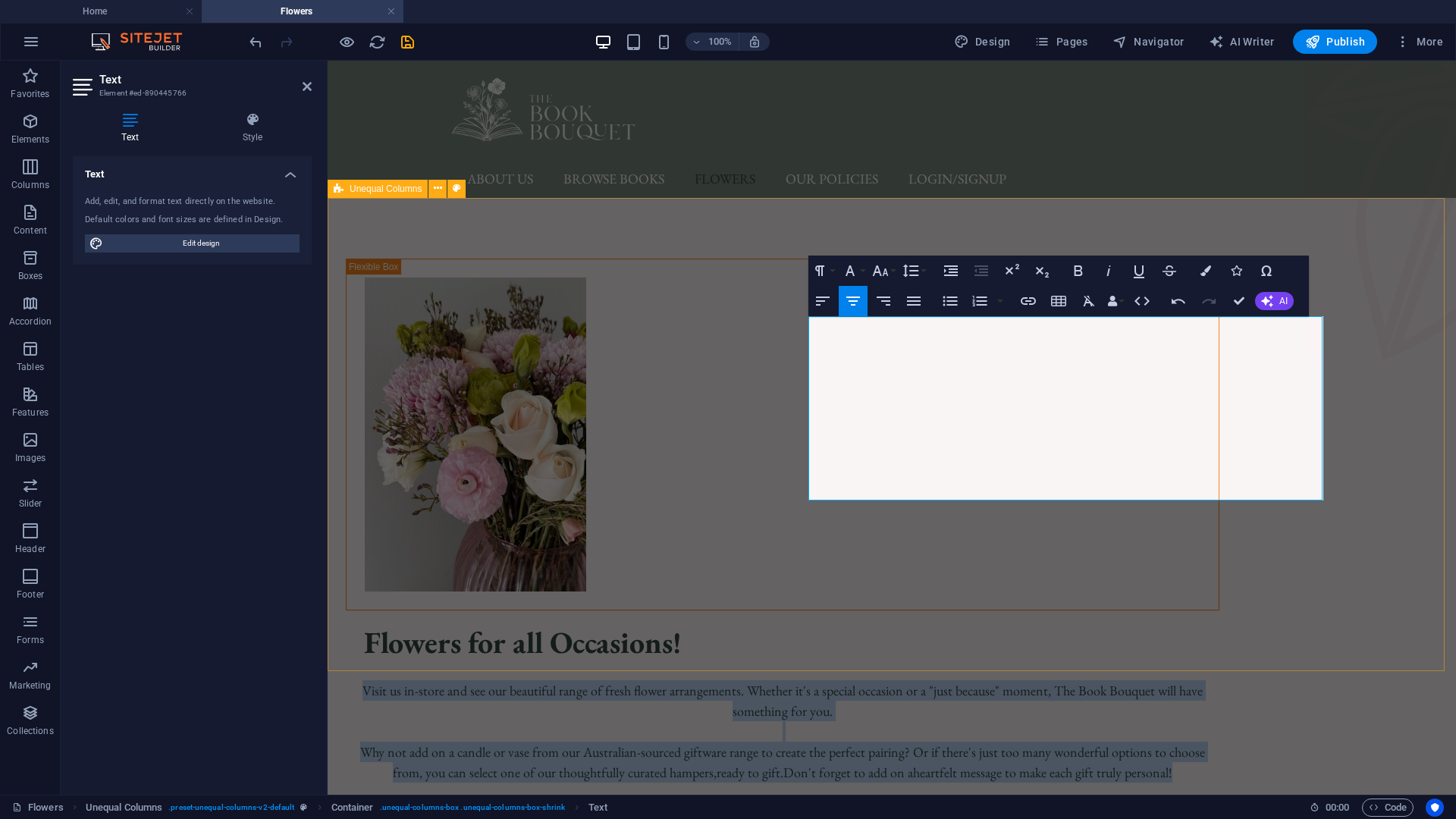
click at [1420, 432] on div "Flowers for all Occasions! Visit us in-store and see our beautiful range of fre…" at bounding box center [891, 541] width 1128 height 687
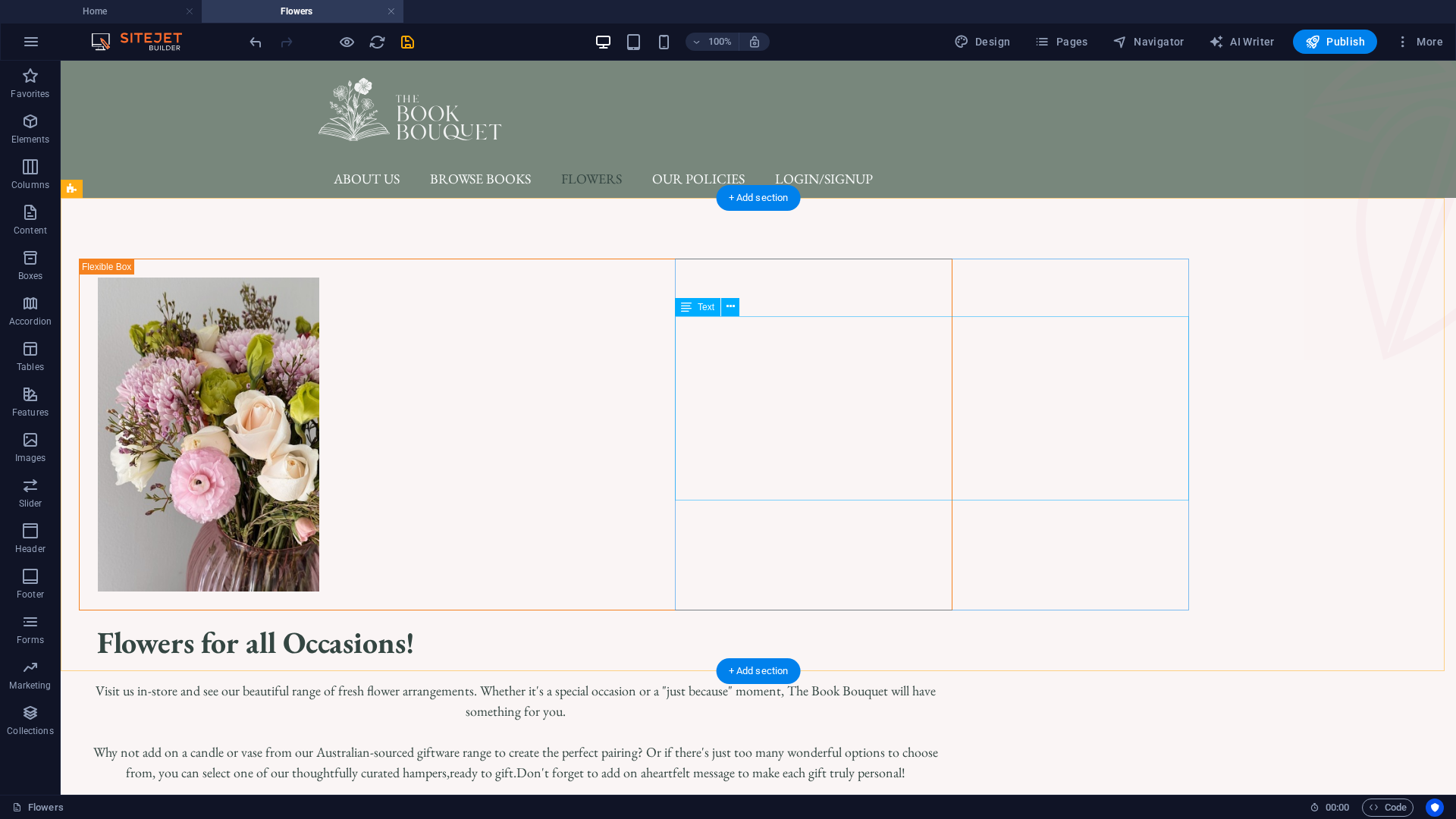
click at [952, 680] on div "Visit us in-store and see our beautiful range of fresh flower arrangements. Whe…" at bounding box center [515, 752] width 874 height 143
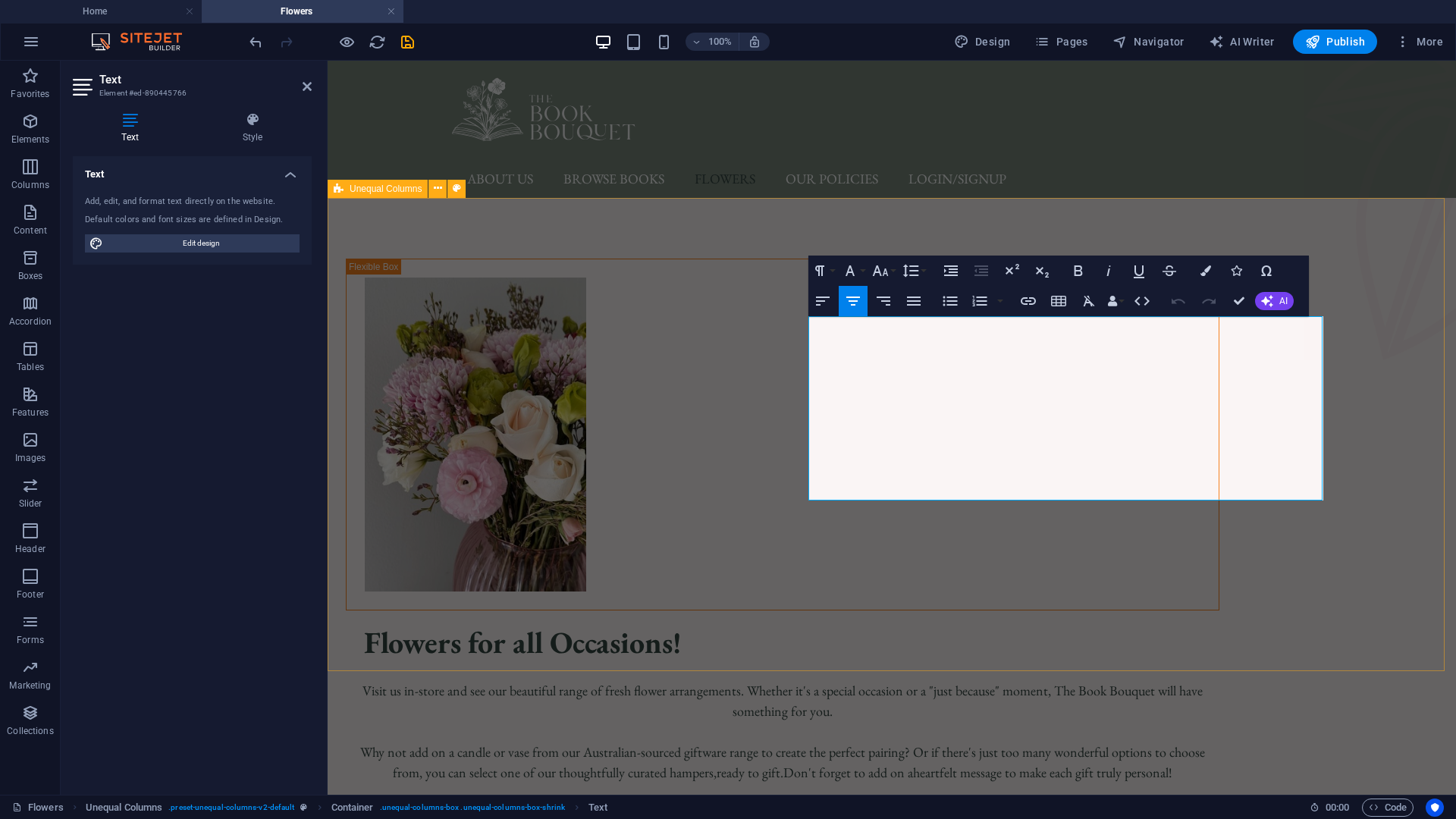
click at [1439, 496] on div "Flowers for all Occasions! Visit us in-store and see our beautiful range of fre…" at bounding box center [891, 541] width 1128 height 687
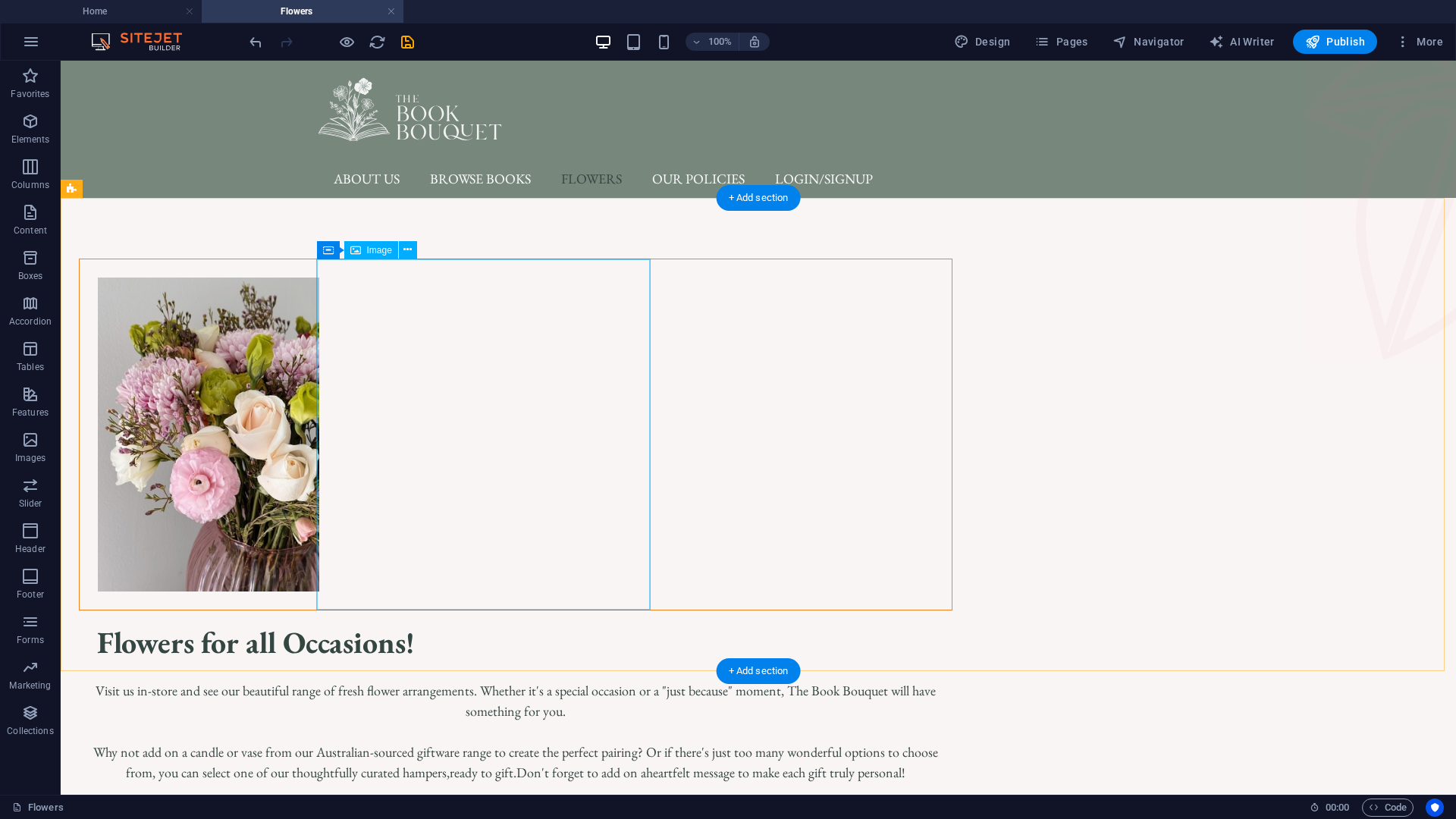
click at [455, 410] on figure at bounding box center [515, 435] width 872 height 351
click at [515, 452] on figure at bounding box center [515, 435] width 872 height 351
drag, startPoint x: 515, startPoint y: 452, endPoint x: 248, endPoint y: 452, distance: 267.0
click at [514, 452] on figure at bounding box center [515, 435] width 872 height 351
select select "px"
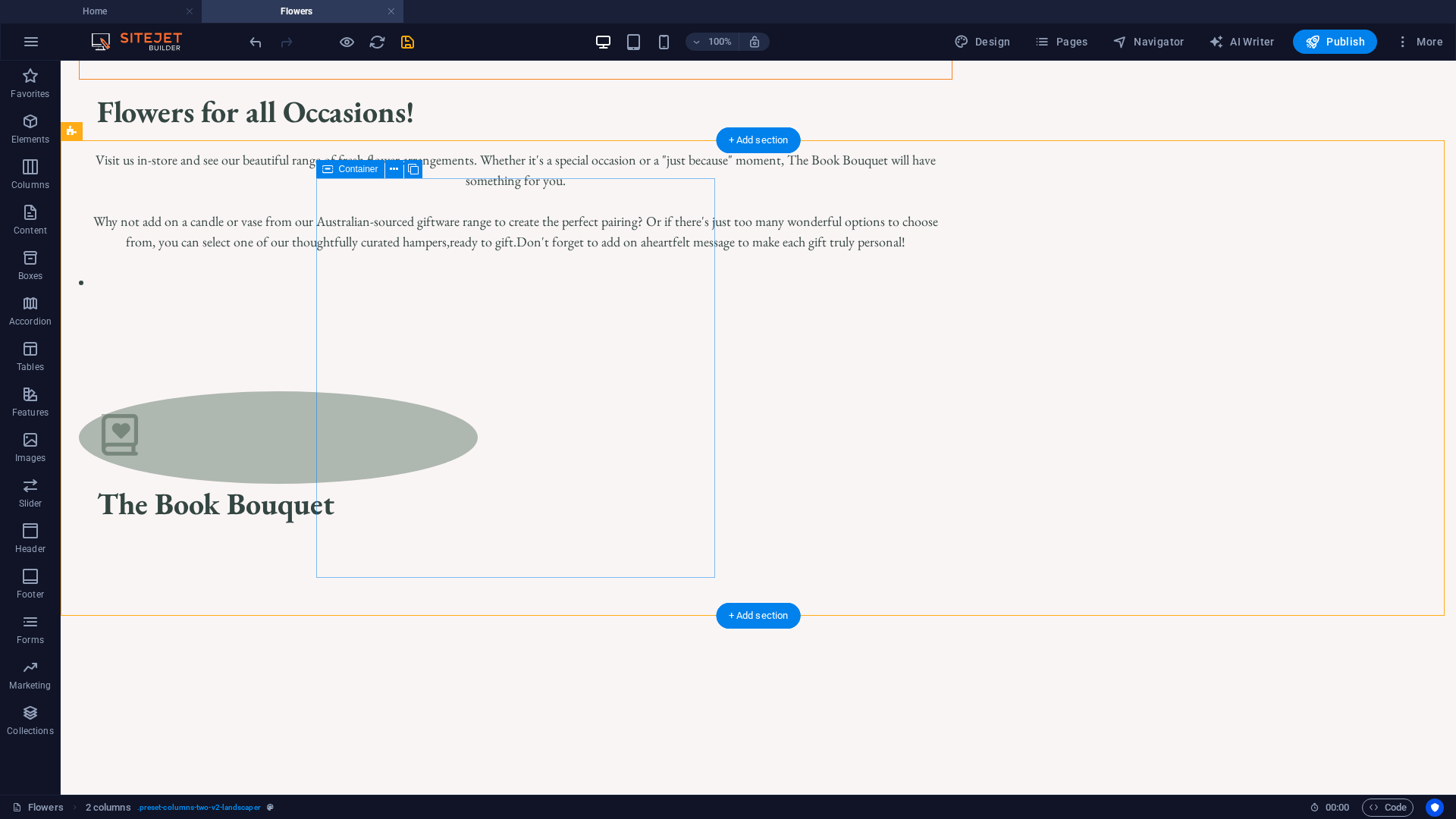
scroll to position [835, 0]
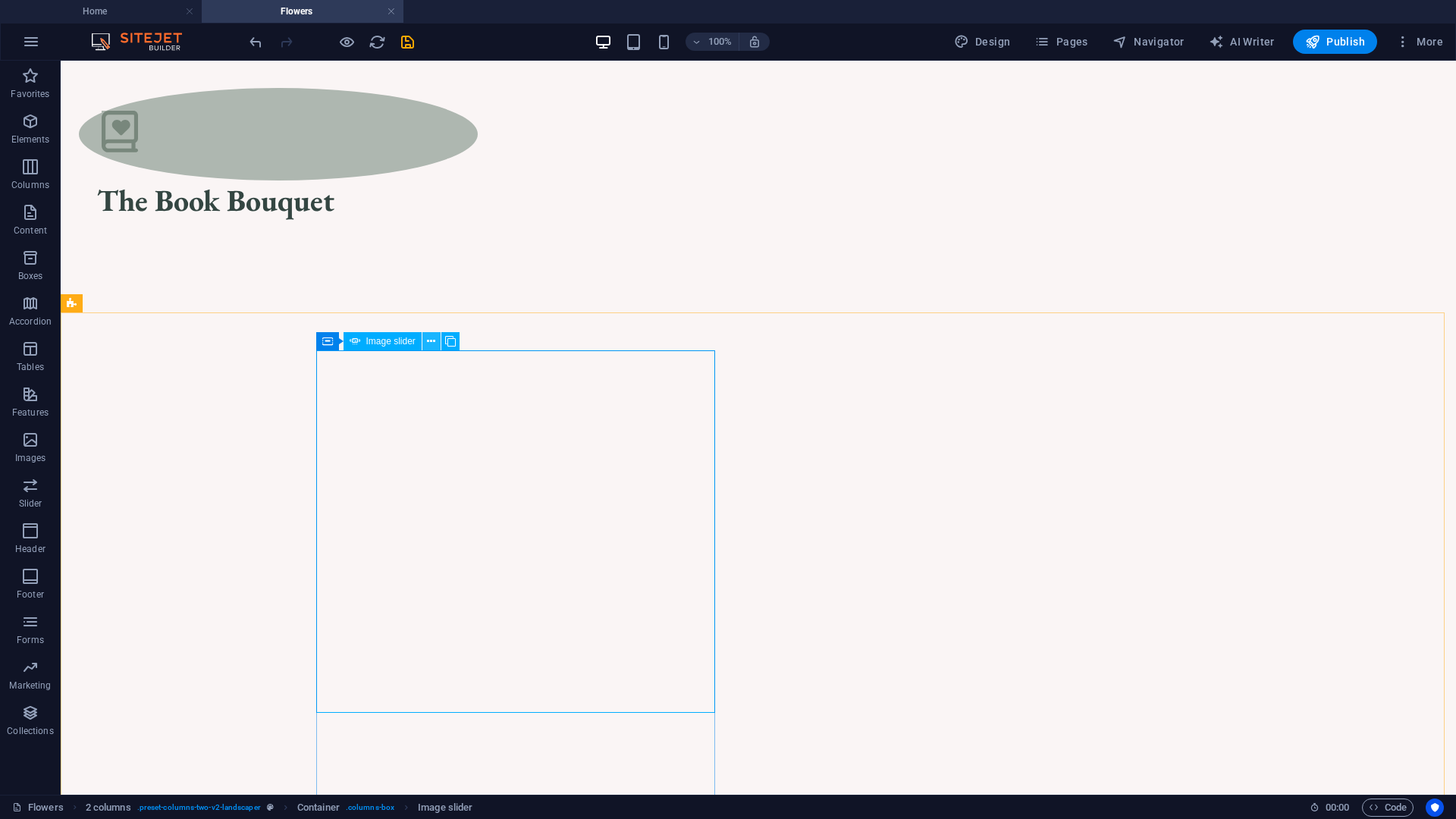
click at [428, 341] on icon at bounding box center [431, 341] width 9 height 16
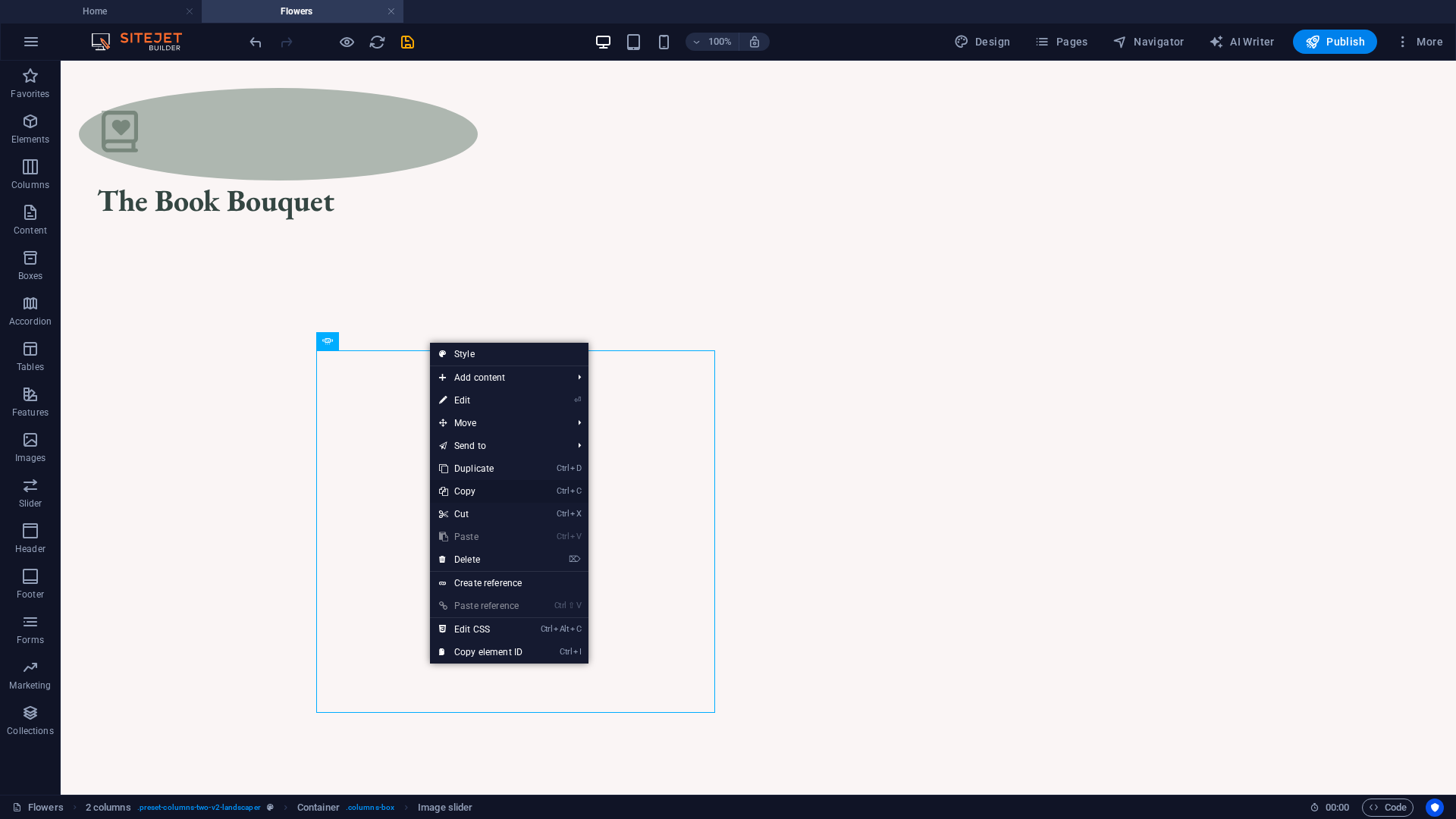
click at [471, 493] on link "Ctrl C Copy" at bounding box center [480, 490] width 102 height 22
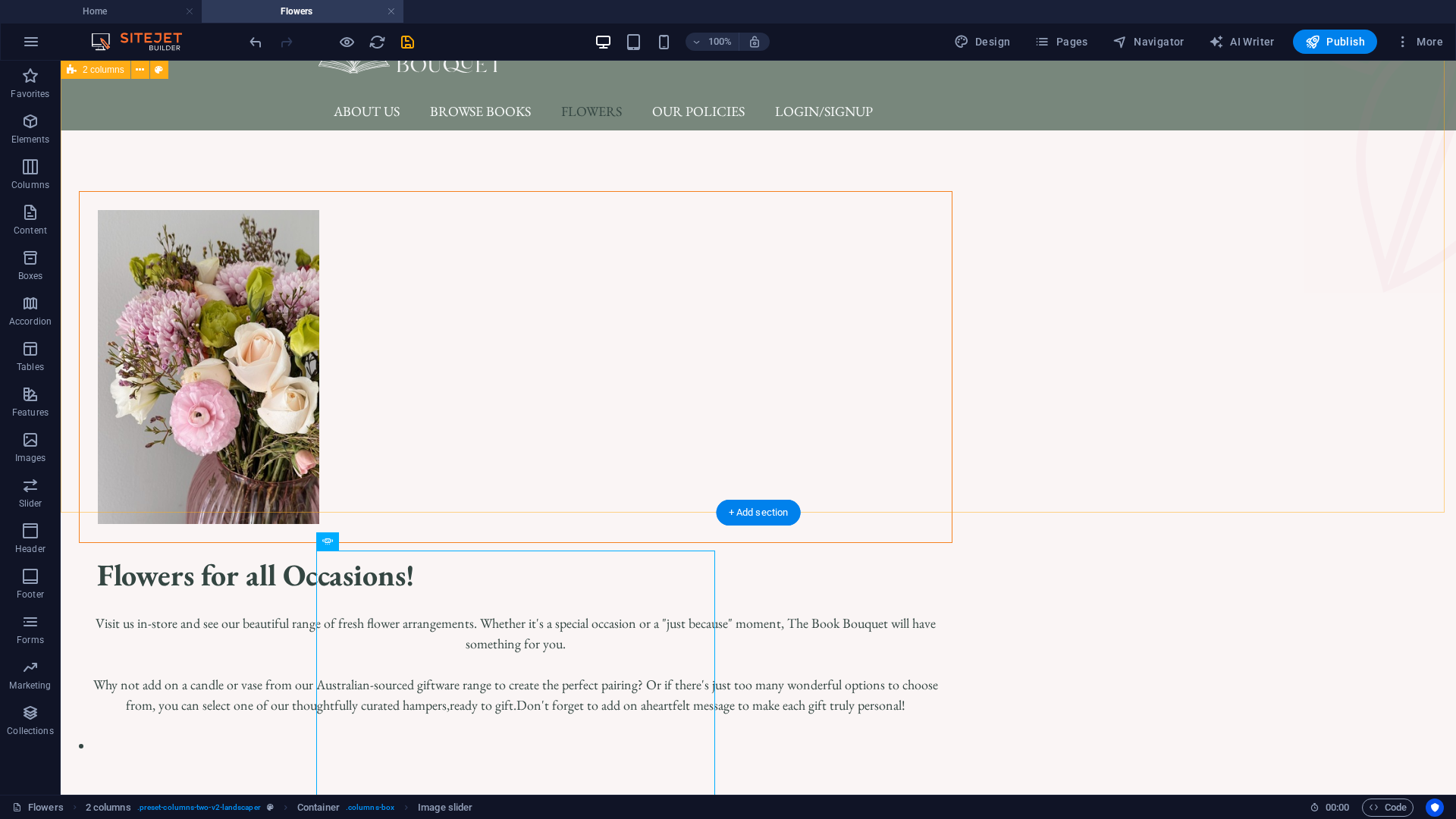
scroll to position [0, 0]
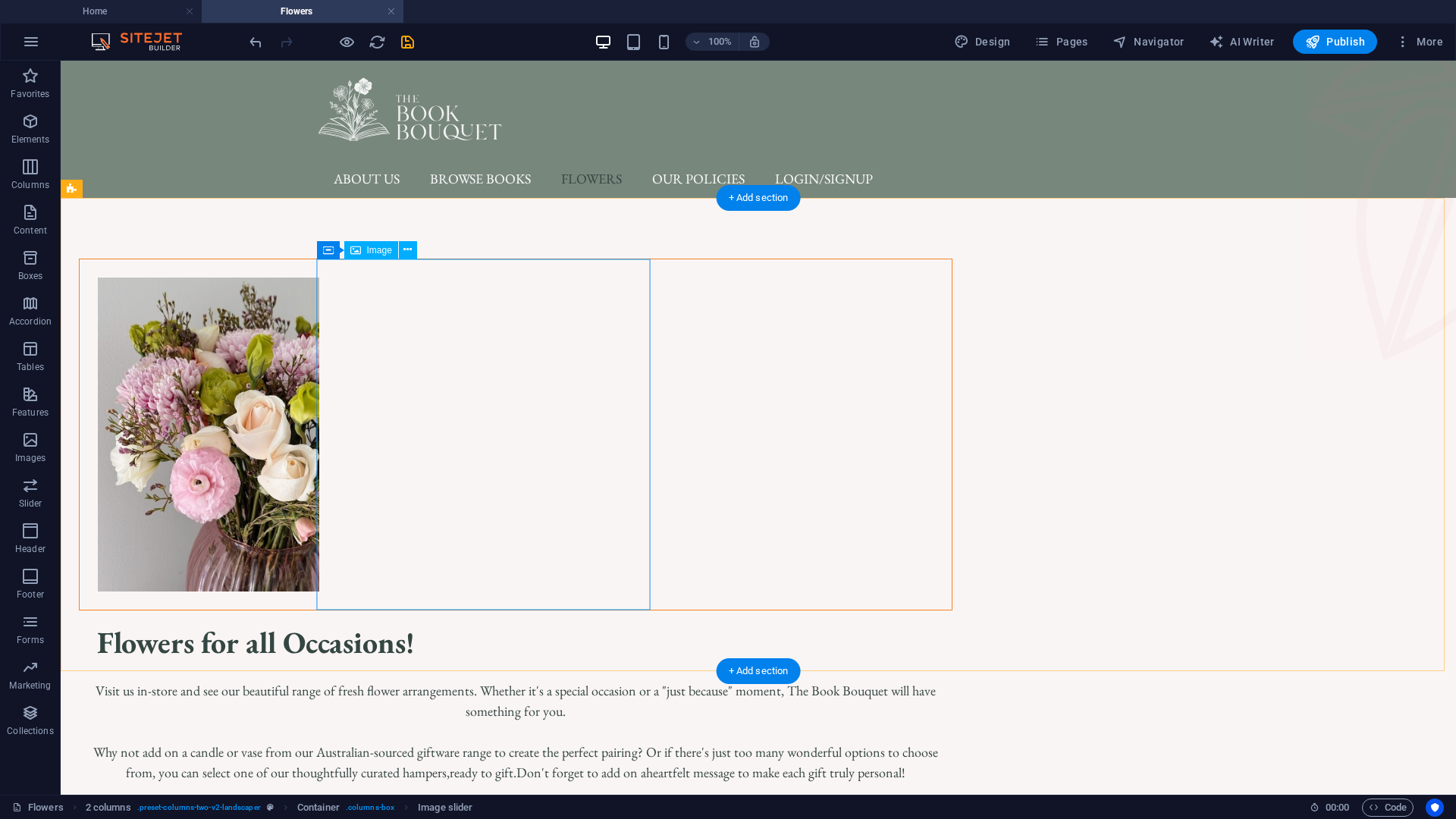
click at [449, 351] on figure at bounding box center [515, 435] width 872 height 351
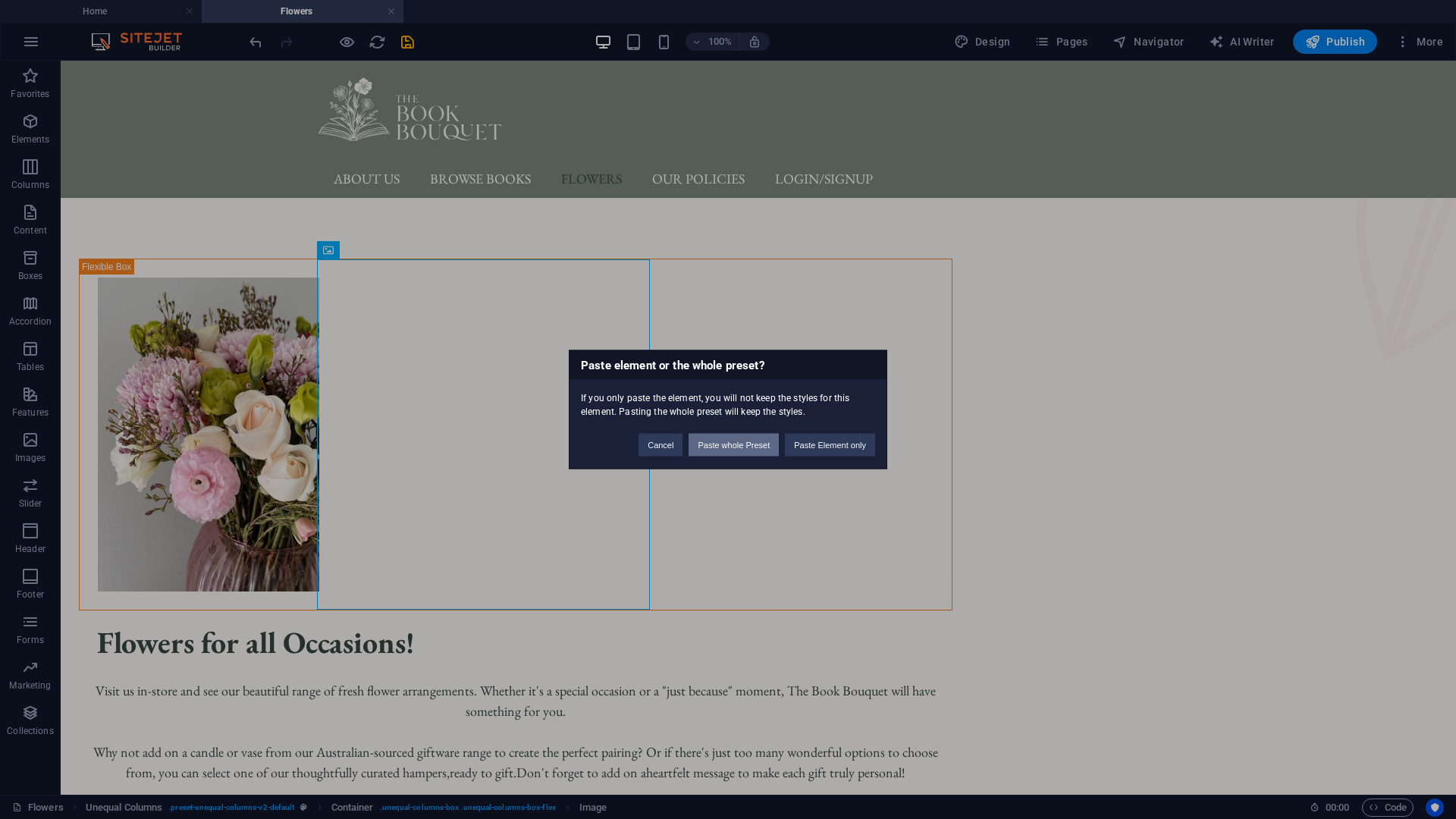
click at [753, 449] on button "Paste whole Preset" at bounding box center [733, 445] width 90 height 22
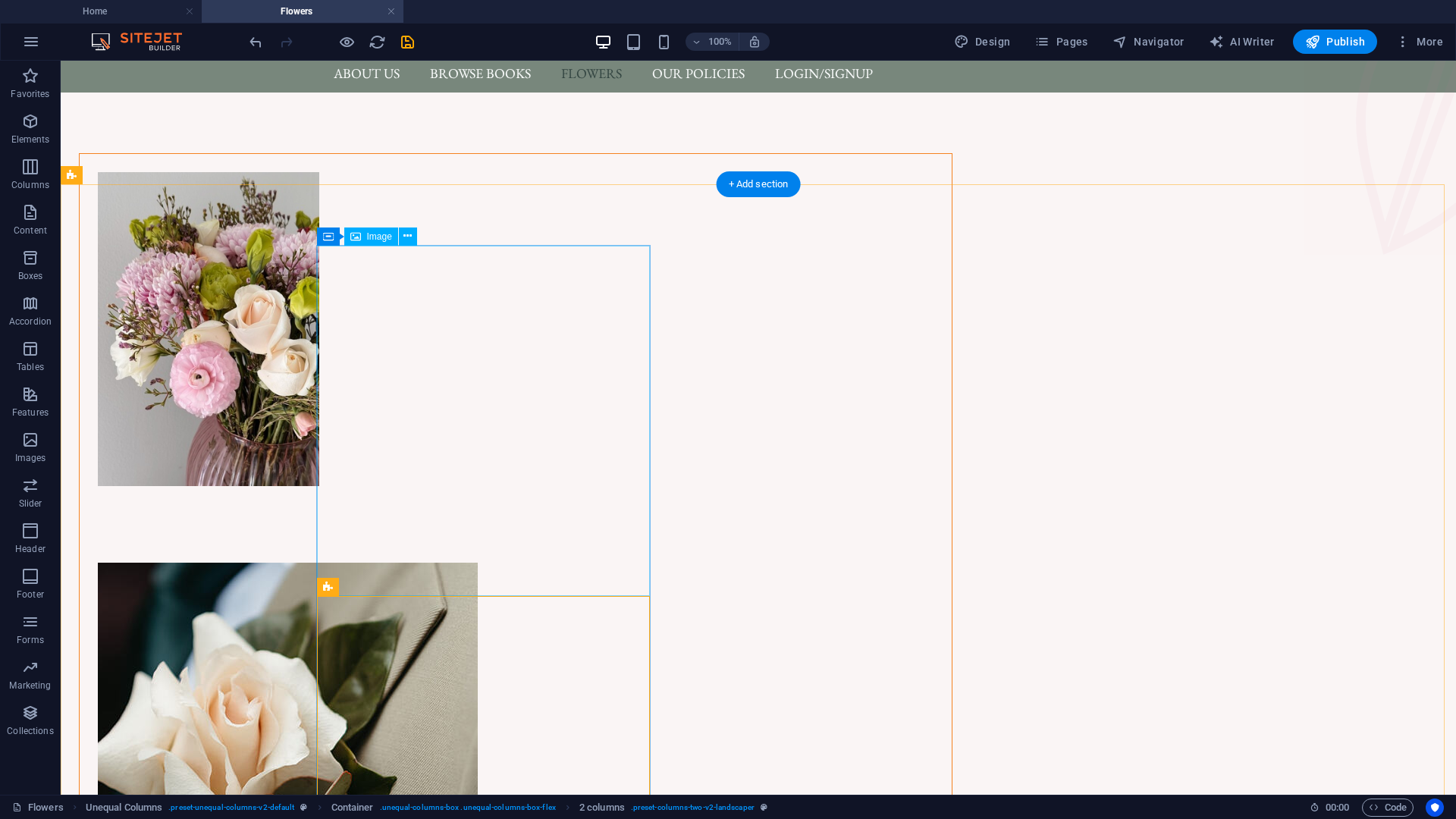
scroll to position [303, 0]
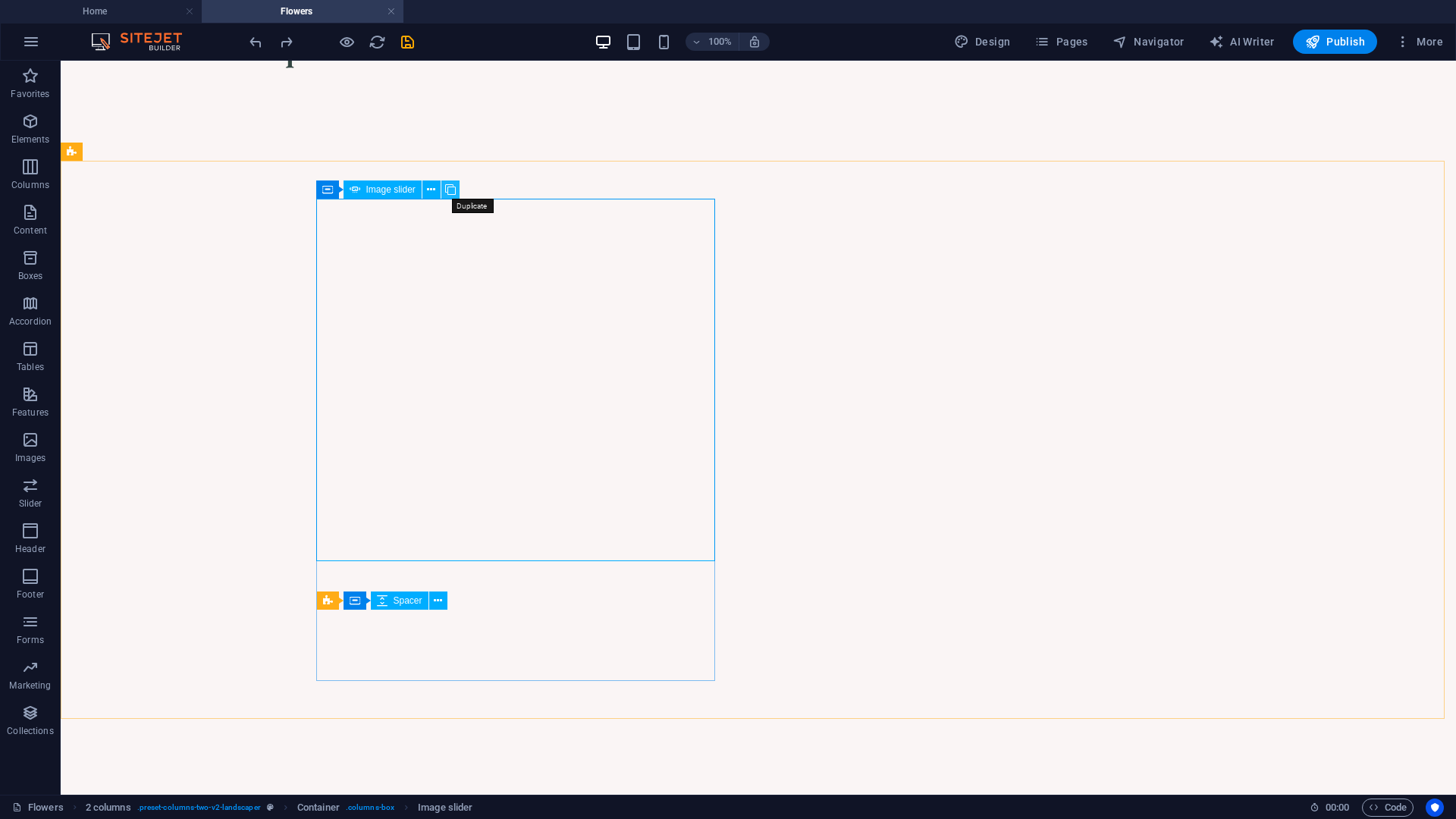
click at [447, 187] on icon at bounding box center [449, 190] width 11 height 16
click at [451, 187] on icon at bounding box center [449, 190] width 11 height 16
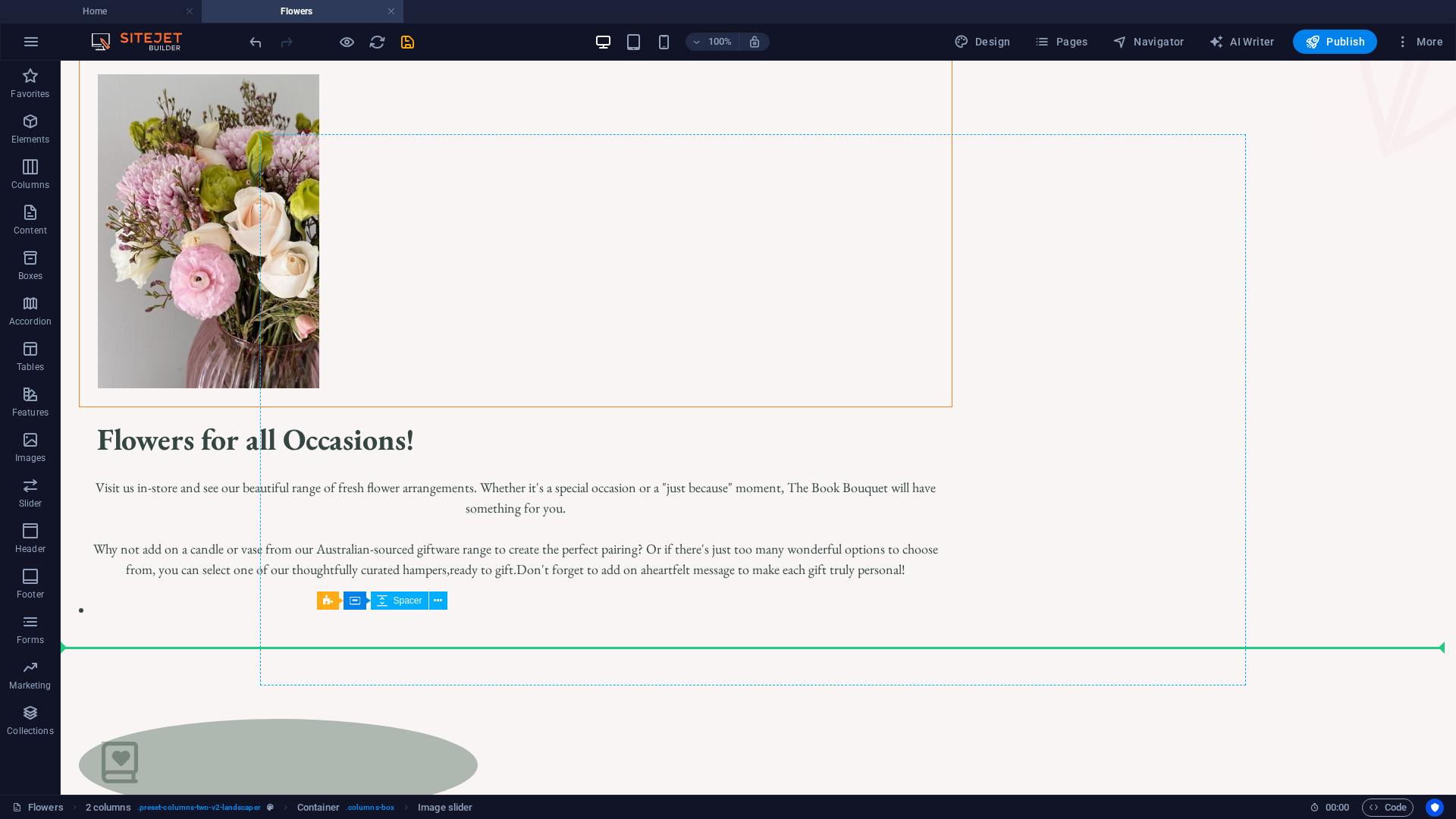
scroll to position [29, 0]
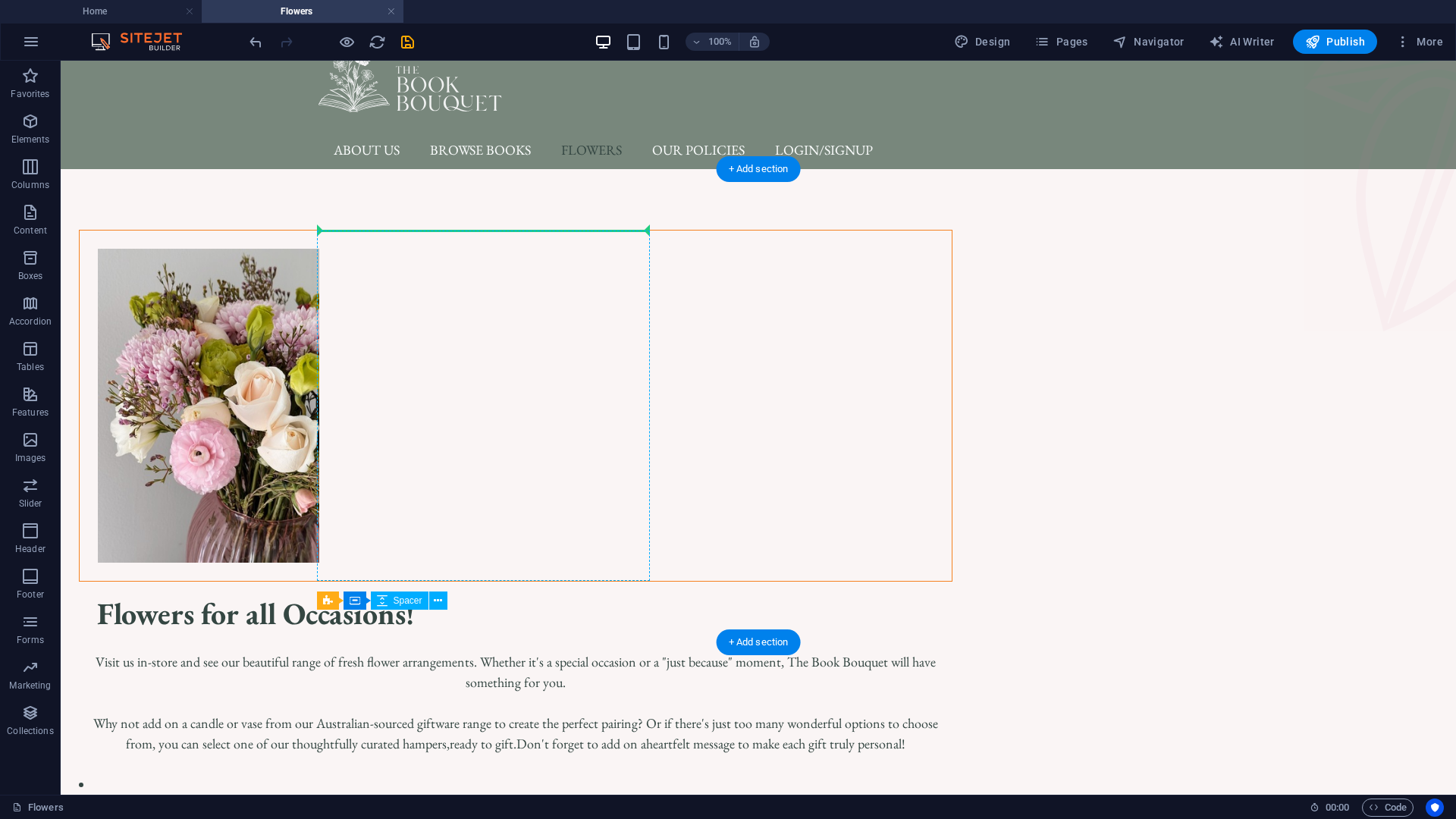
drag, startPoint x: 505, startPoint y: 597, endPoint x: 469, endPoint y: 361, distance: 238.7
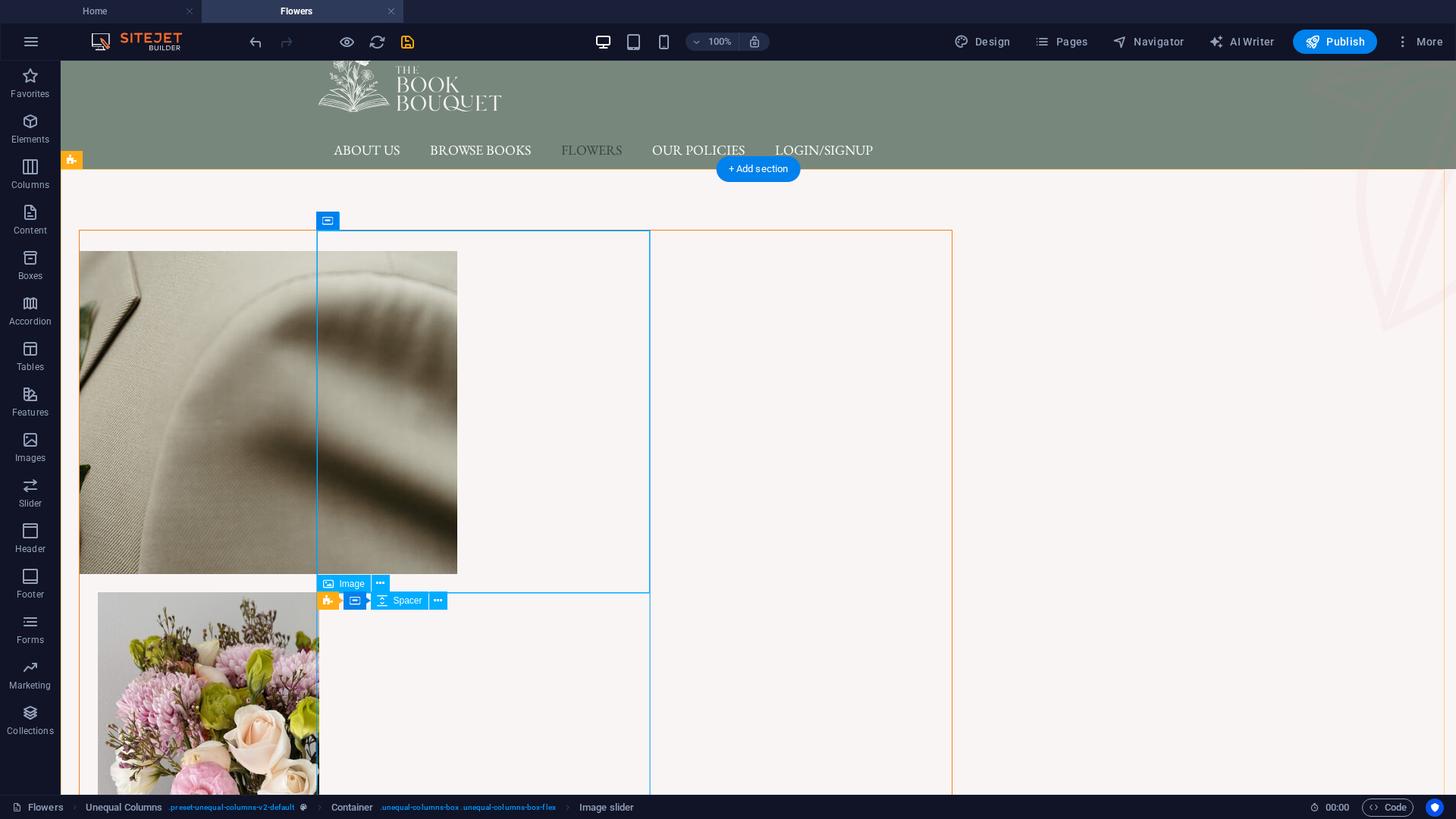
click at [496, 681] on figure at bounding box center [515, 749] width 872 height 351
click at [614, 640] on figure at bounding box center [515, 749] width 872 height 351
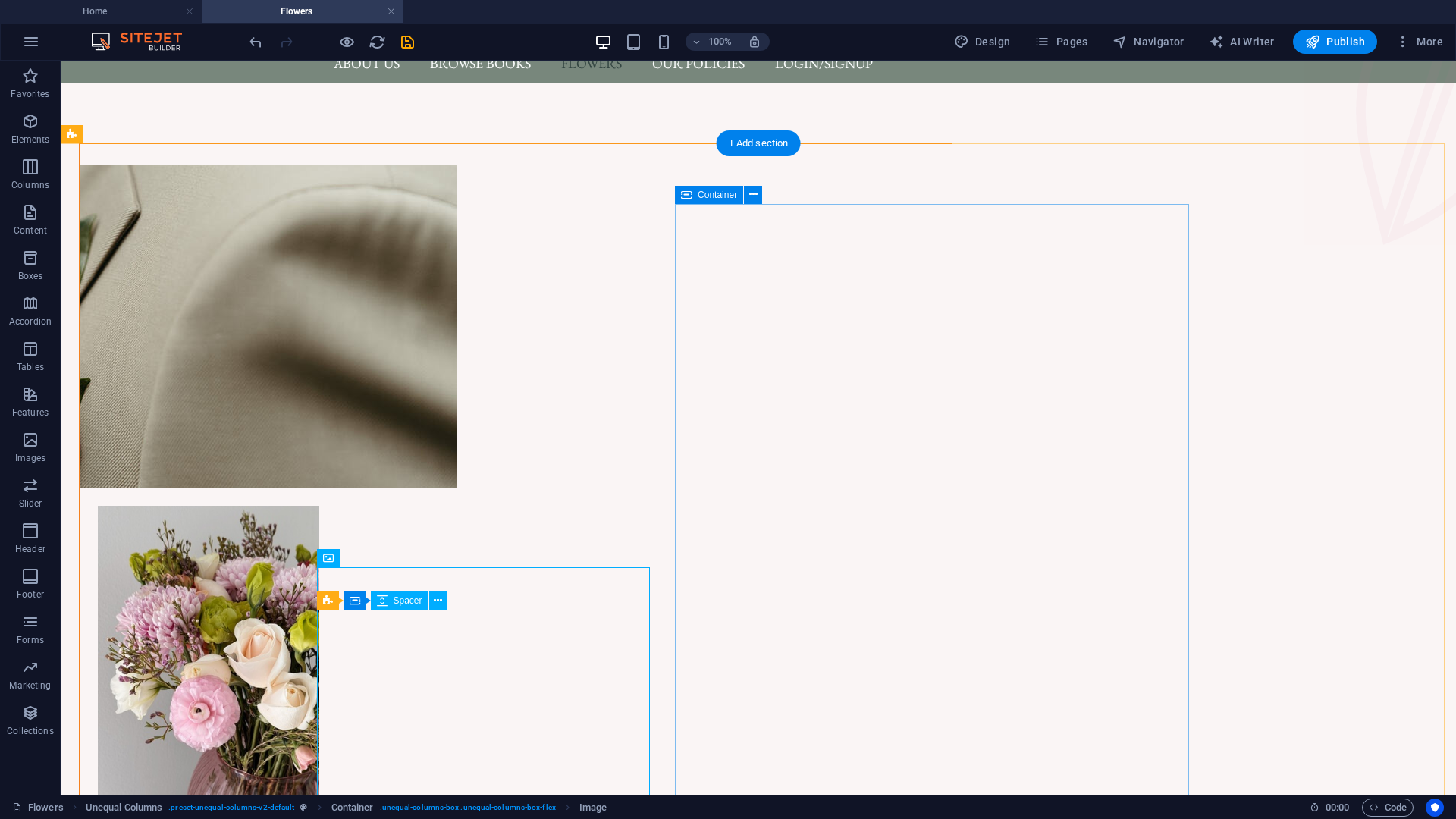
scroll to position [180, 0]
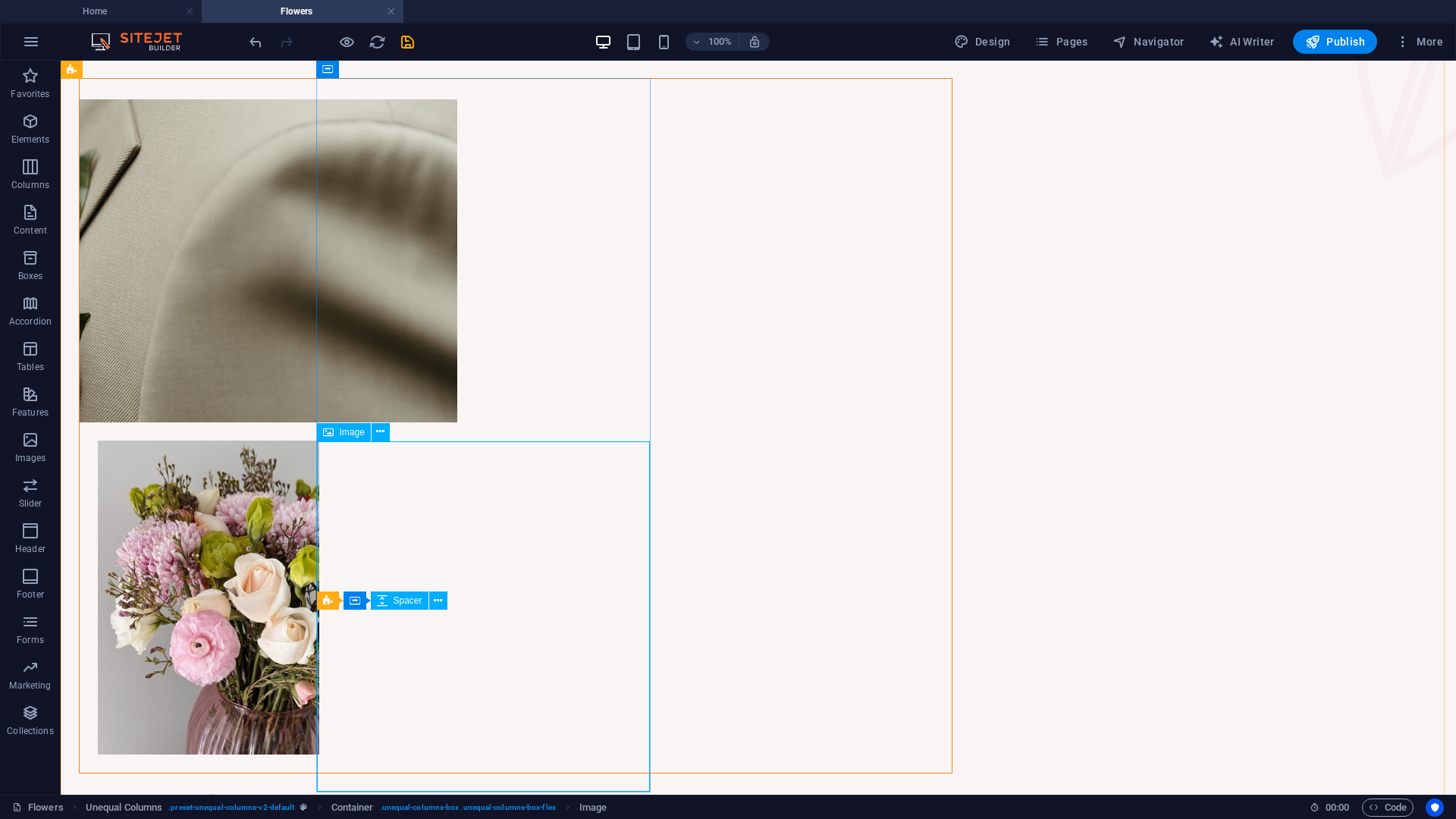
click at [558, 532] on figure at bounding box center [515, 598] width 872 height 351
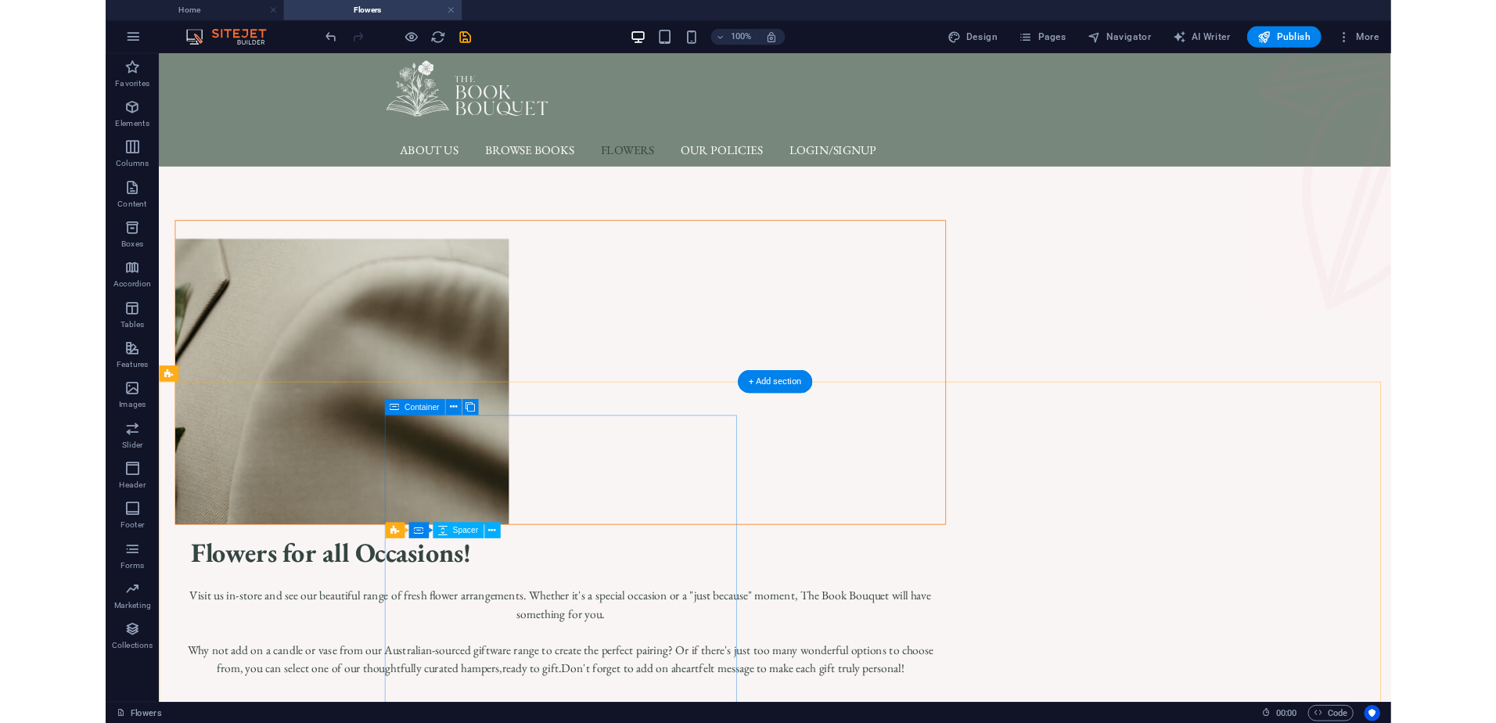
scroll to position [0, 0]
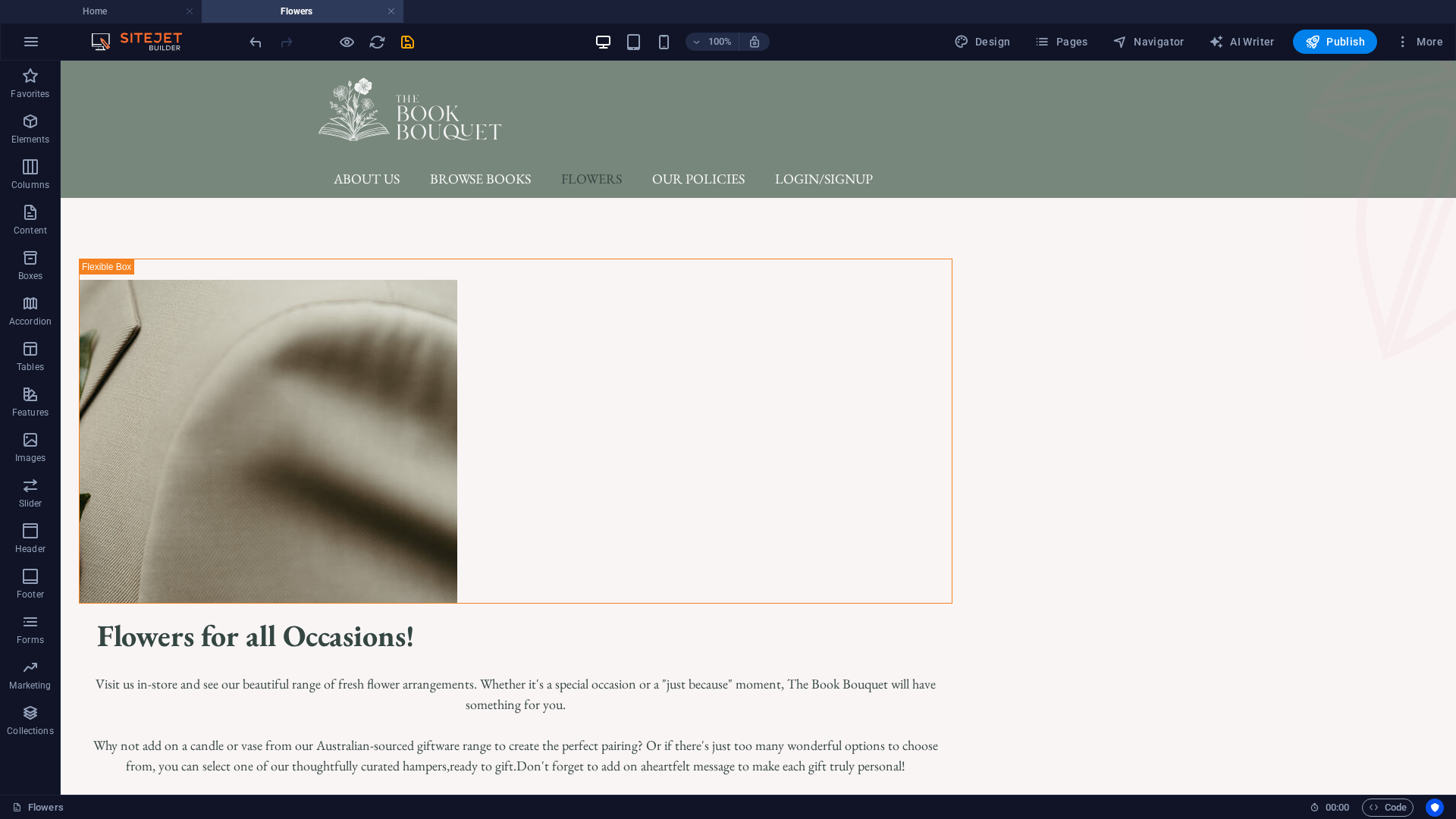
drag, startPoint x: 476, startPoint y: 16, endPoint x: 480, endPoint y: 6, distance: 10.8
click at [477, 12] on ul "Home Flowers" at bounding box center [728, 11] width 1456 height 22
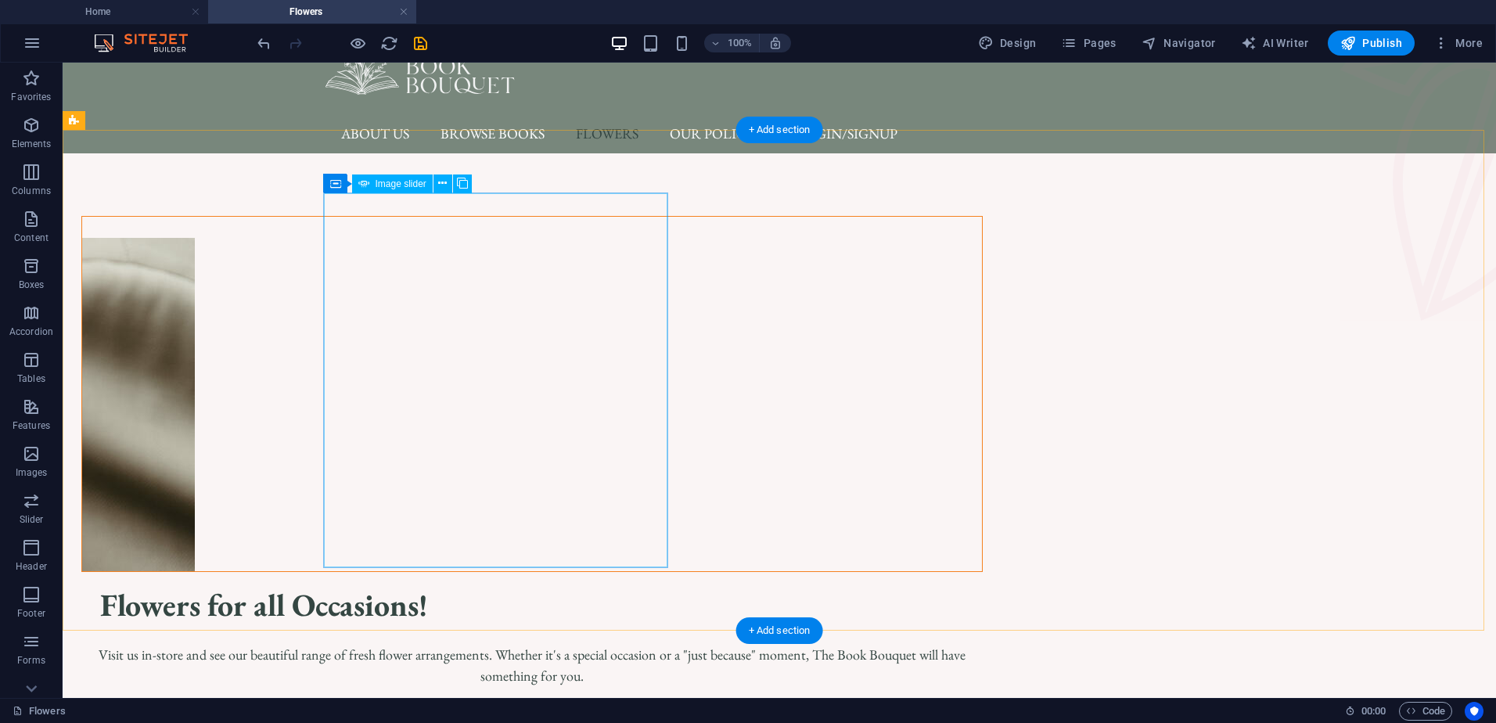
scroll to position [78, 0]
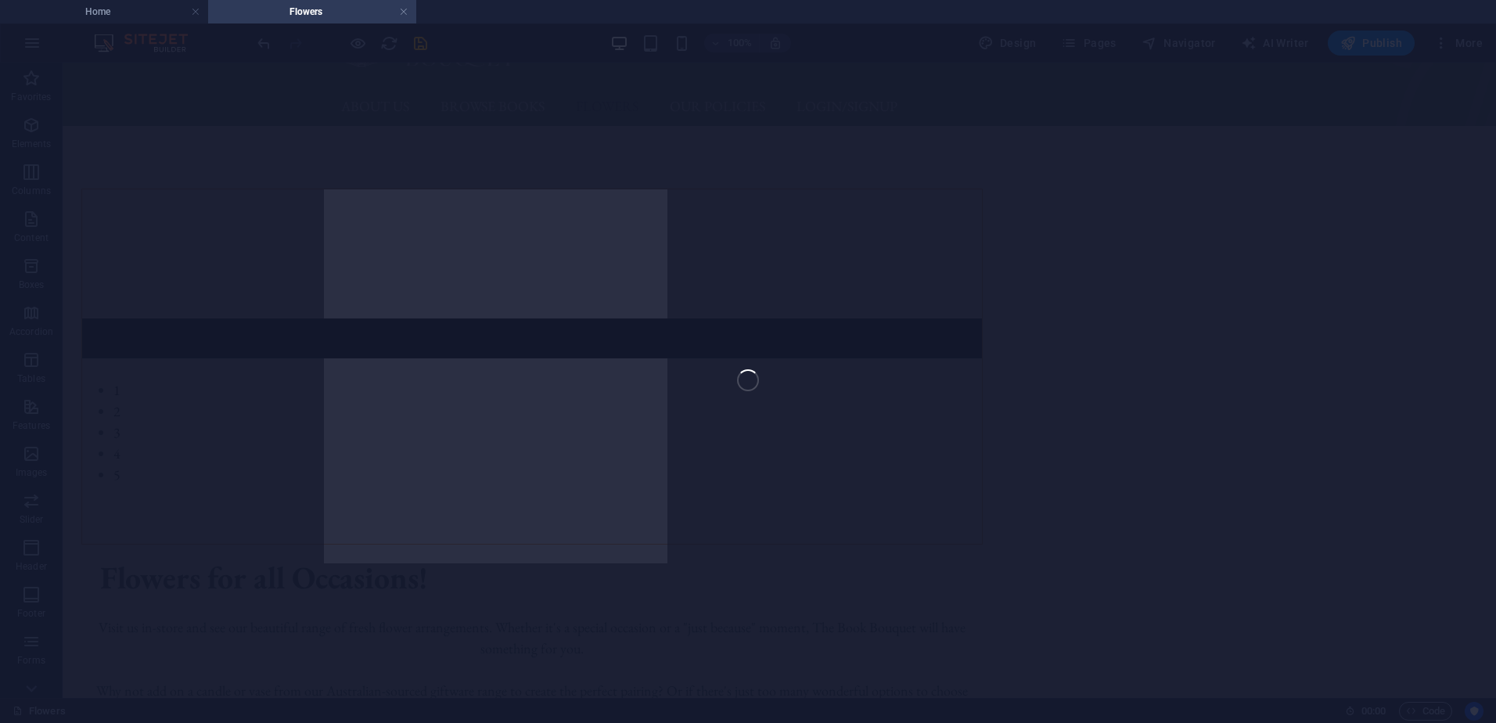
select select "px"
select select "ms"
select select "s"
select select "progressive"
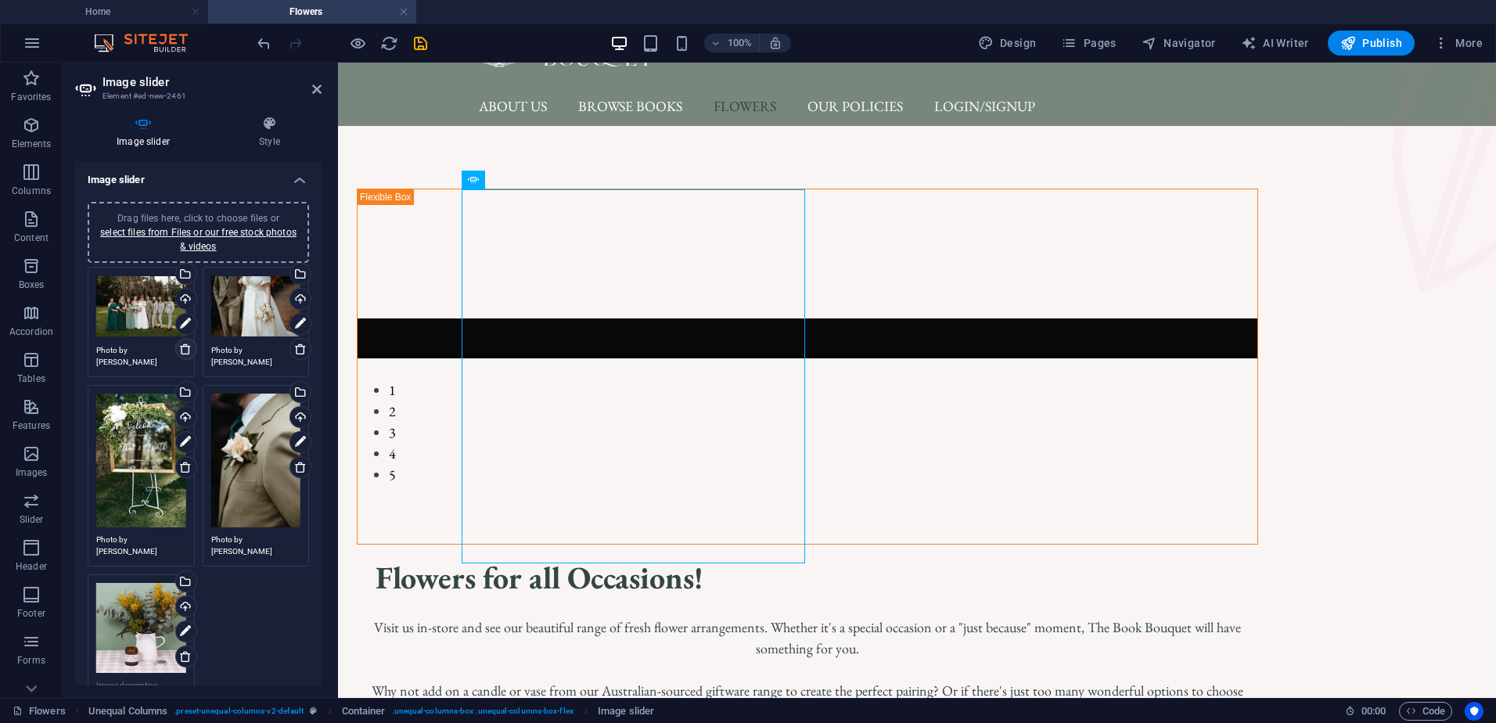
click at [182, 350] on icon at bounding box center [185, 349] width 13 height 13
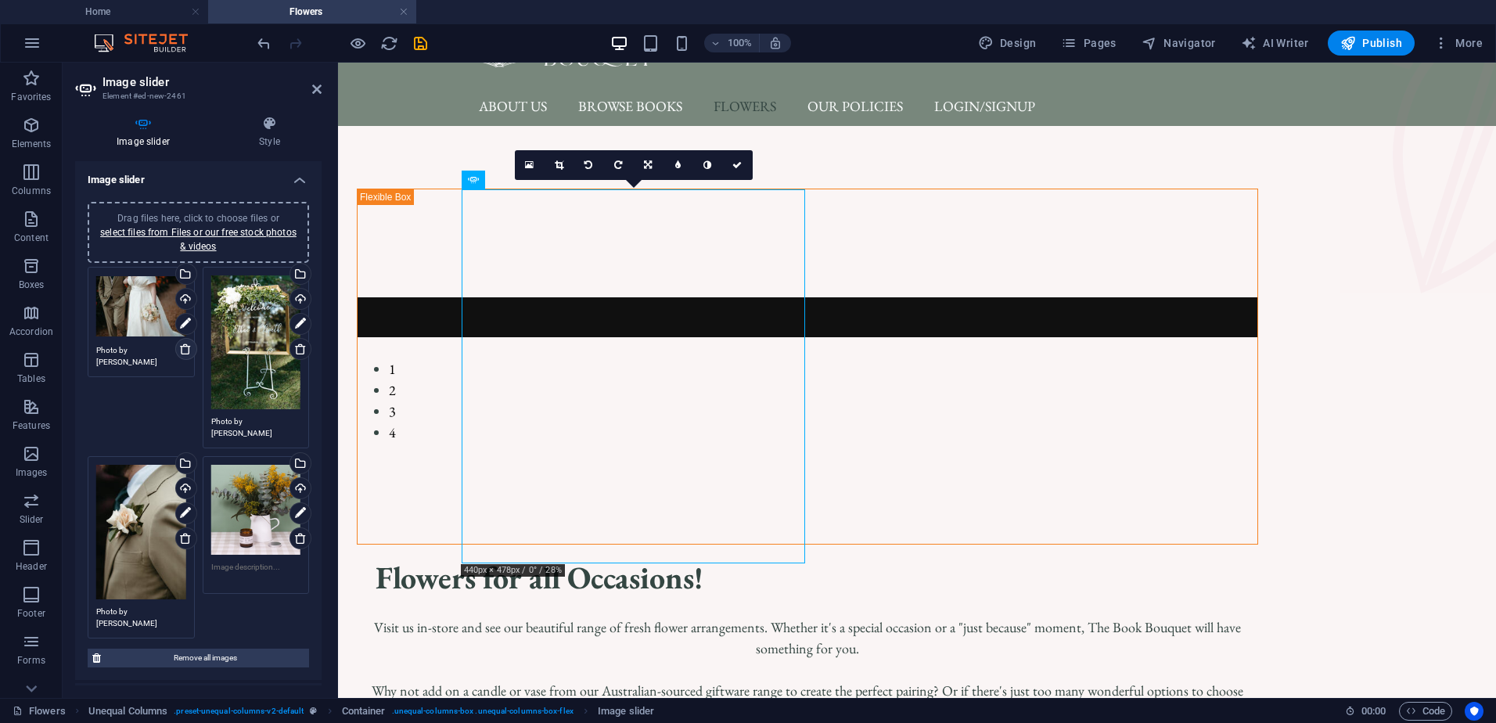
click at [182, 351] on icon at bounding box center [185, 349] width 13 height 13
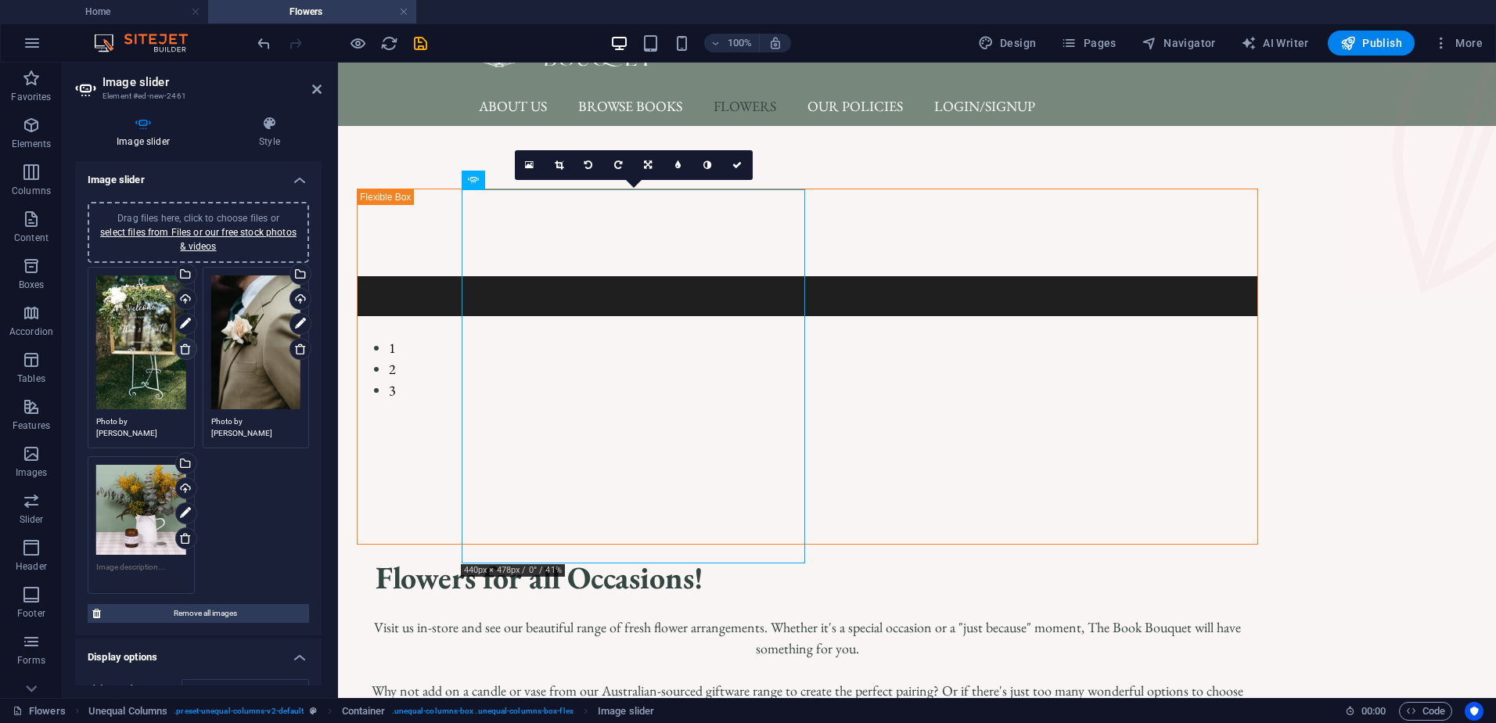
click at [182, 351] on icon at bounding box center [185, 349] width 13 height 13
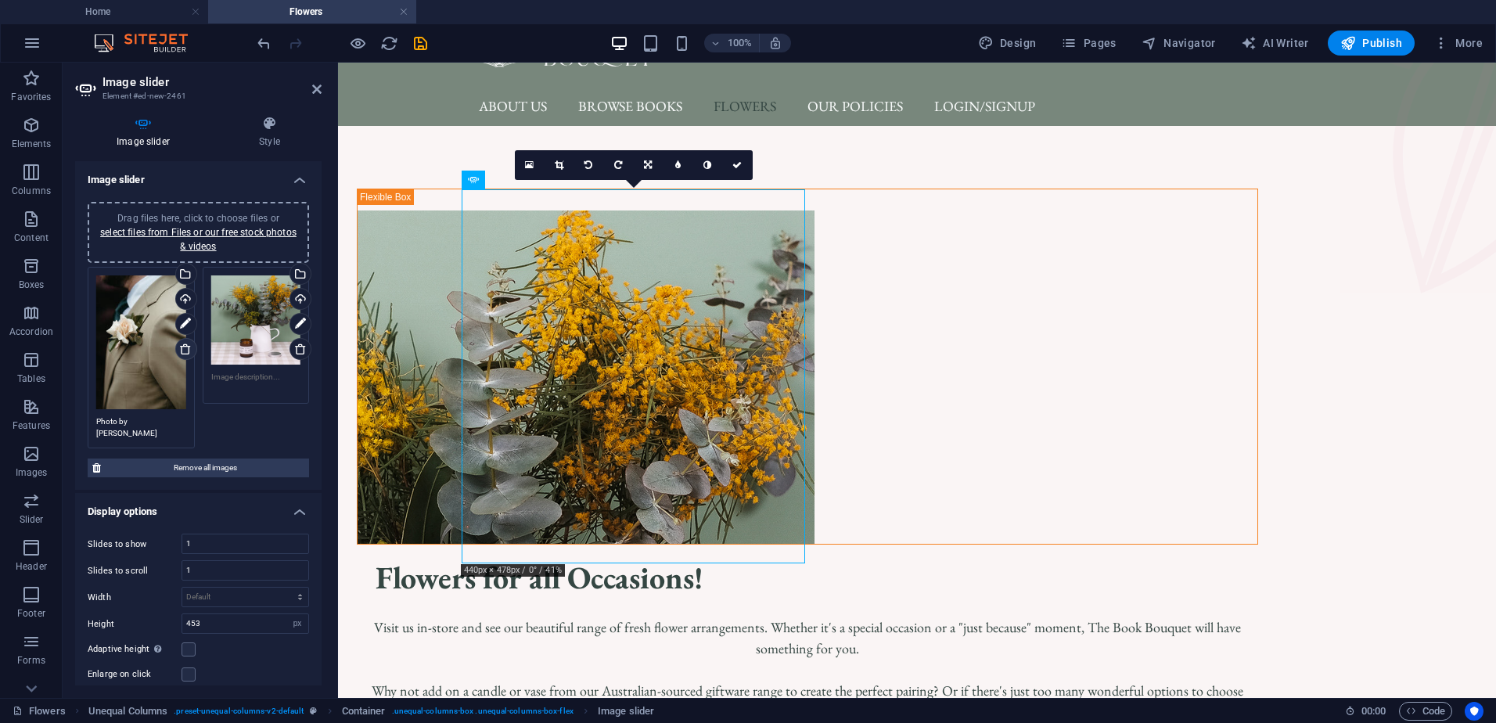
click at [182, 351] on icon at bounding box center [185, 349] width 13 height 13
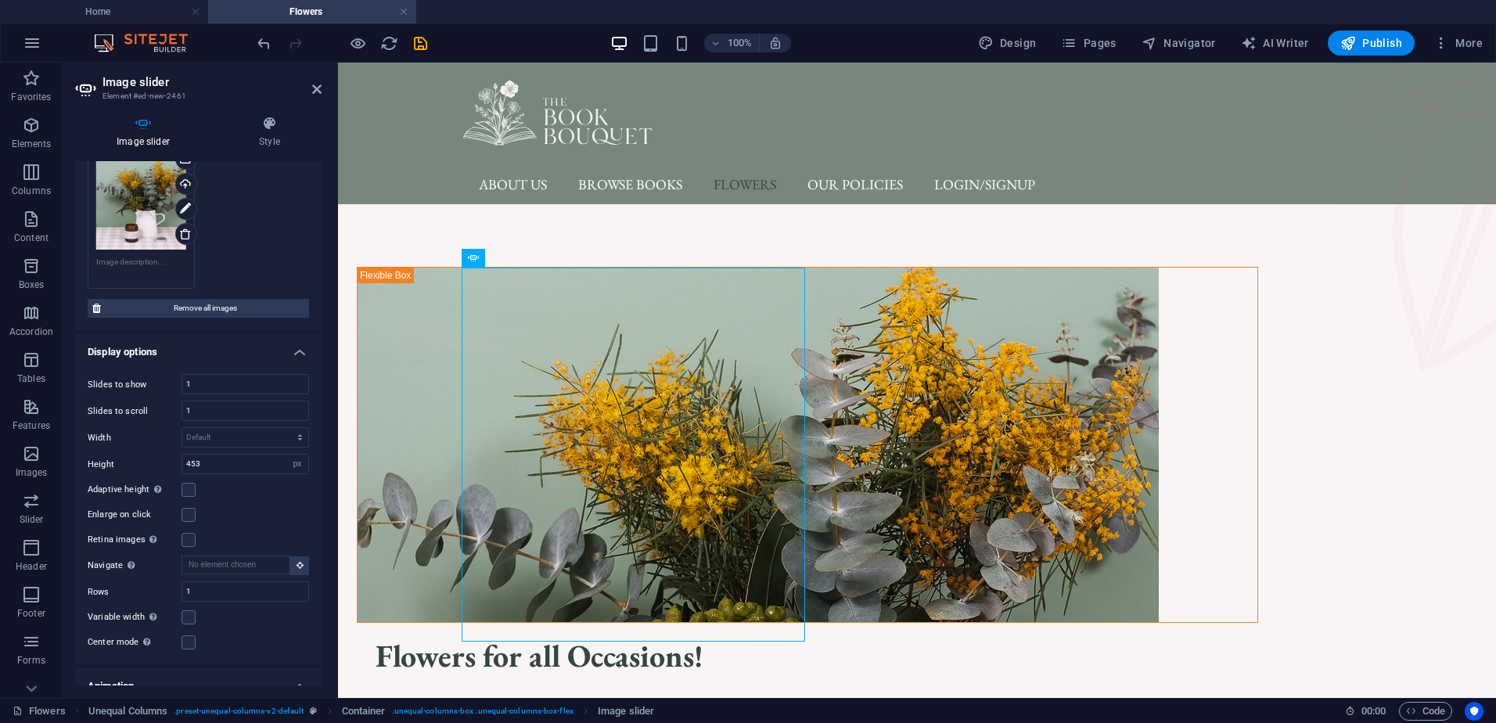
scroll to position [0, 0]
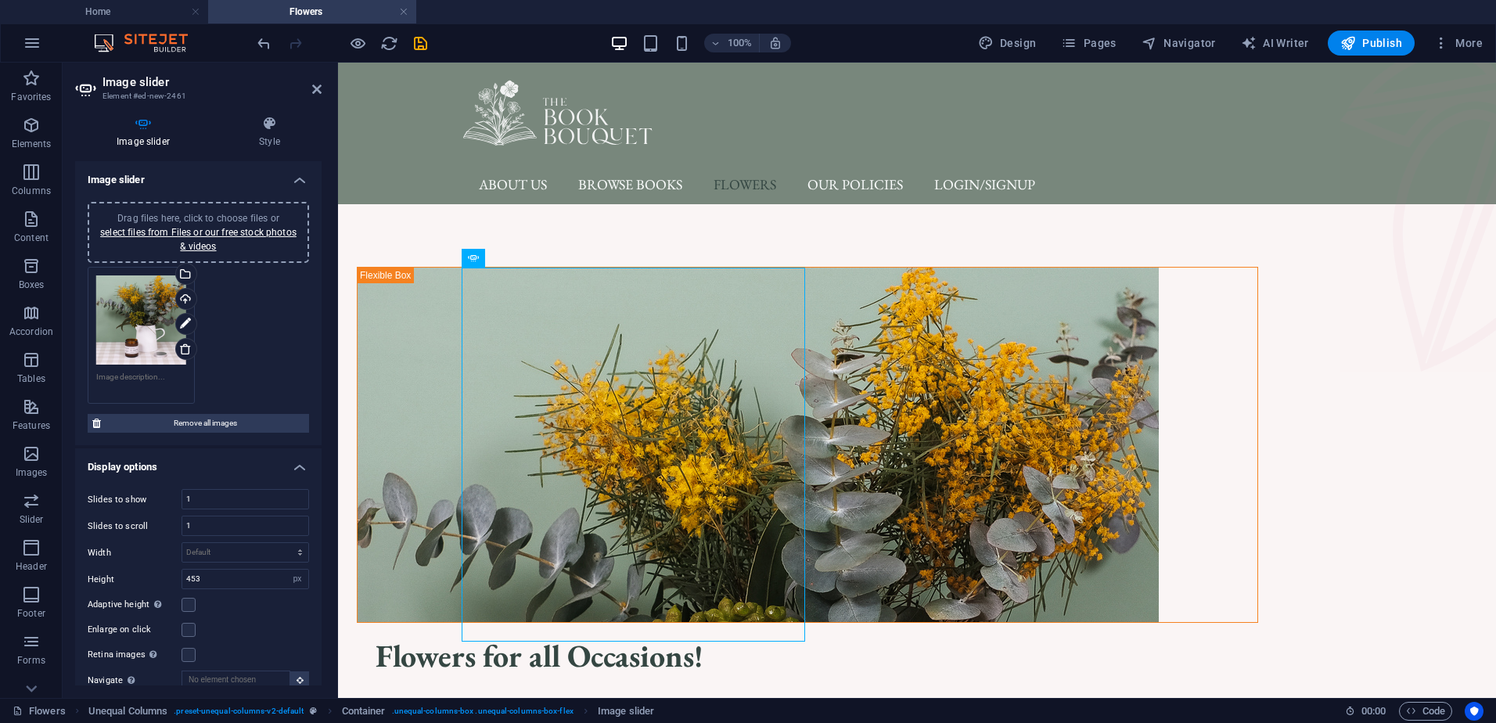
click at [214, 215] on span "Drag files here, click to choose files or select files from Files or our free s…" at bounding box center [198, 232] width 196 height 39
click at [185, 275] on div "Select files from the file manager, stock photos, or upload file(s)" at bounding box center [184, 275] width 23 height 23
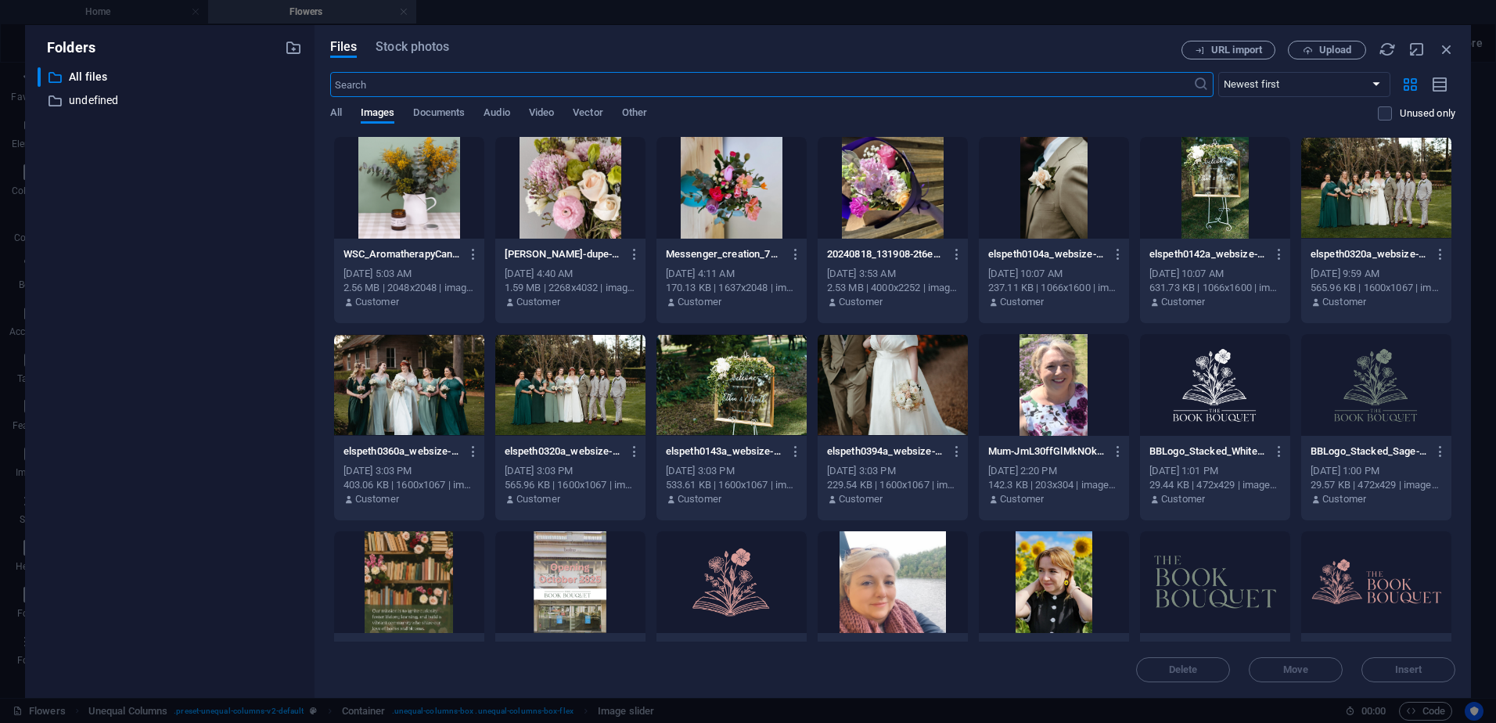
click at [572, 203] on div at bounding box center [570, 188] width 150 height 102
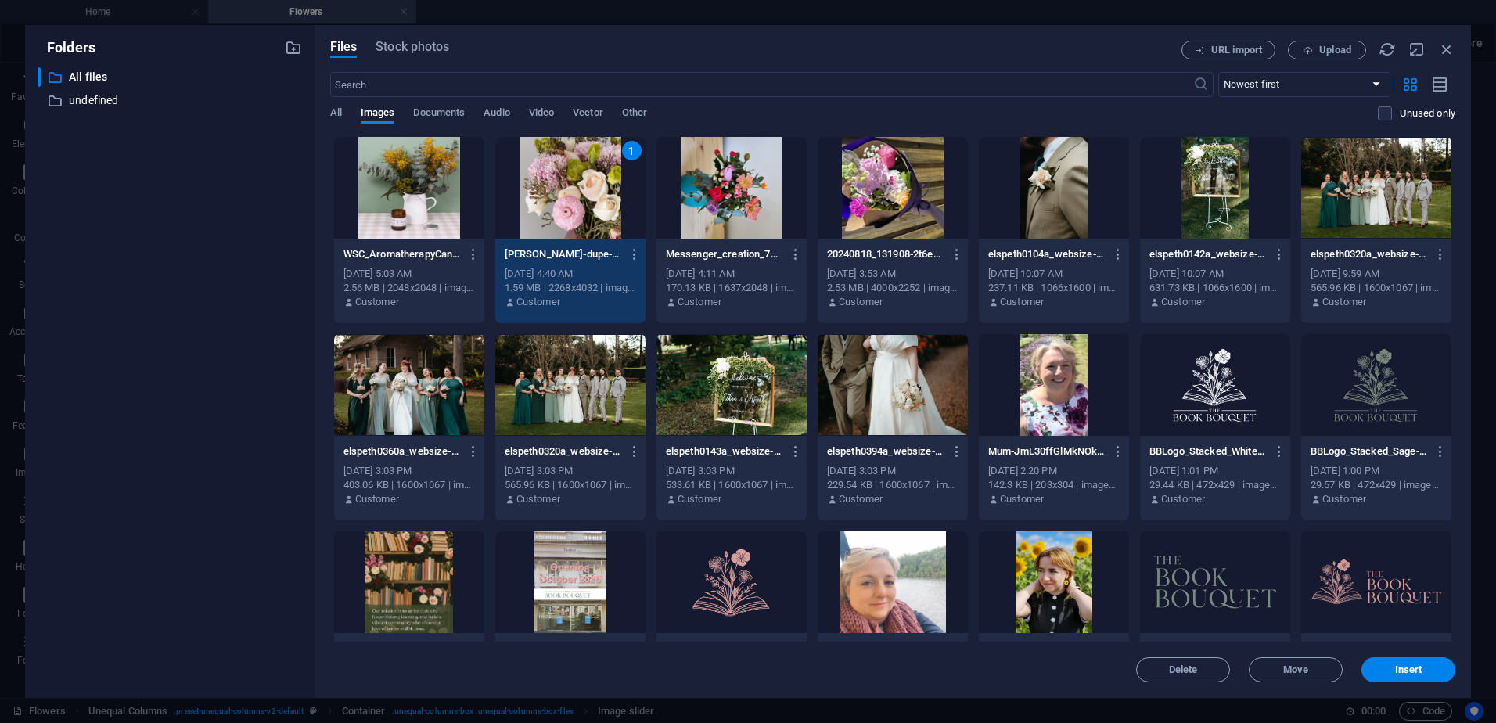
click at [572, 203] on div "1" at bounding box center [570, 188] width 150 height 102
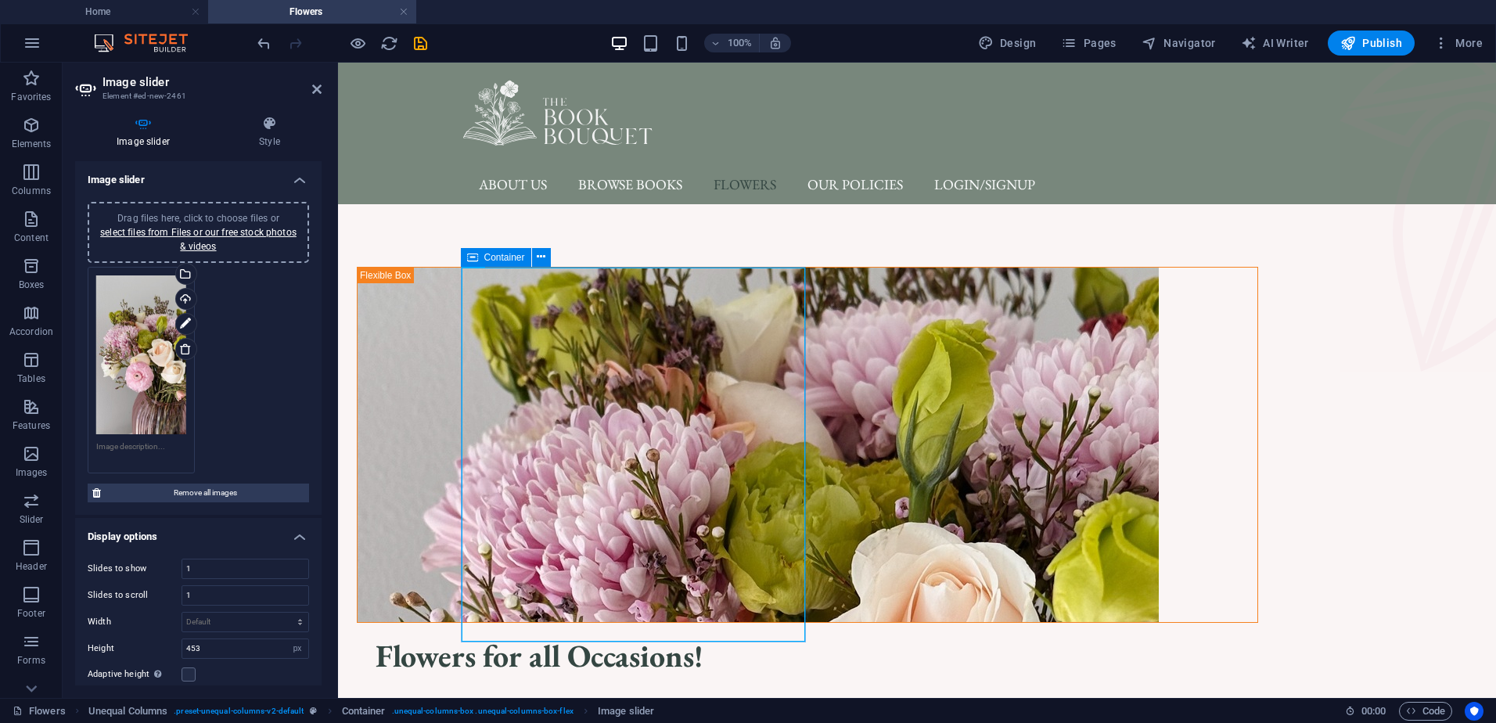
click at [242, 299] on div "Drag files here, click to choose files or select files from Files or our free s…" at bounding box center [198, 370] width 229 height 214
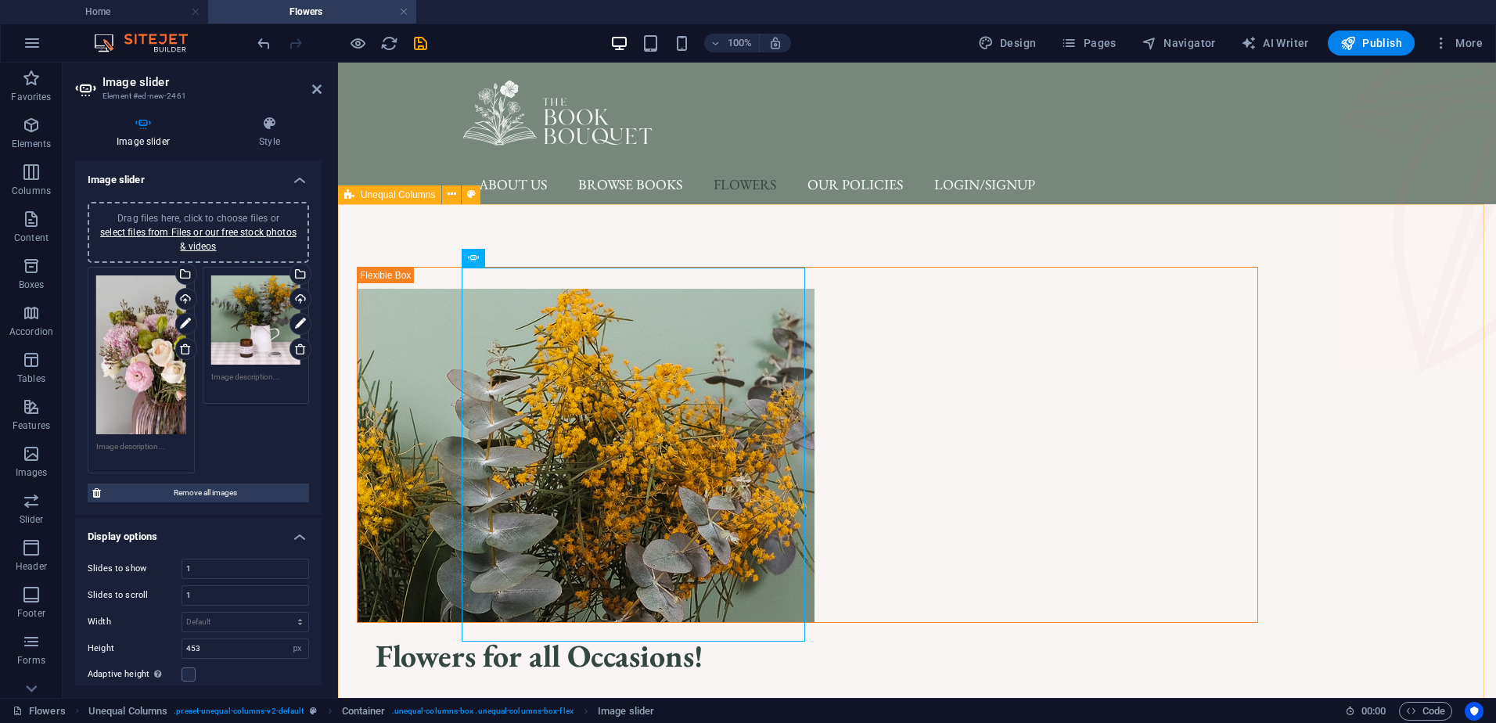
scroll to position [78, 0]
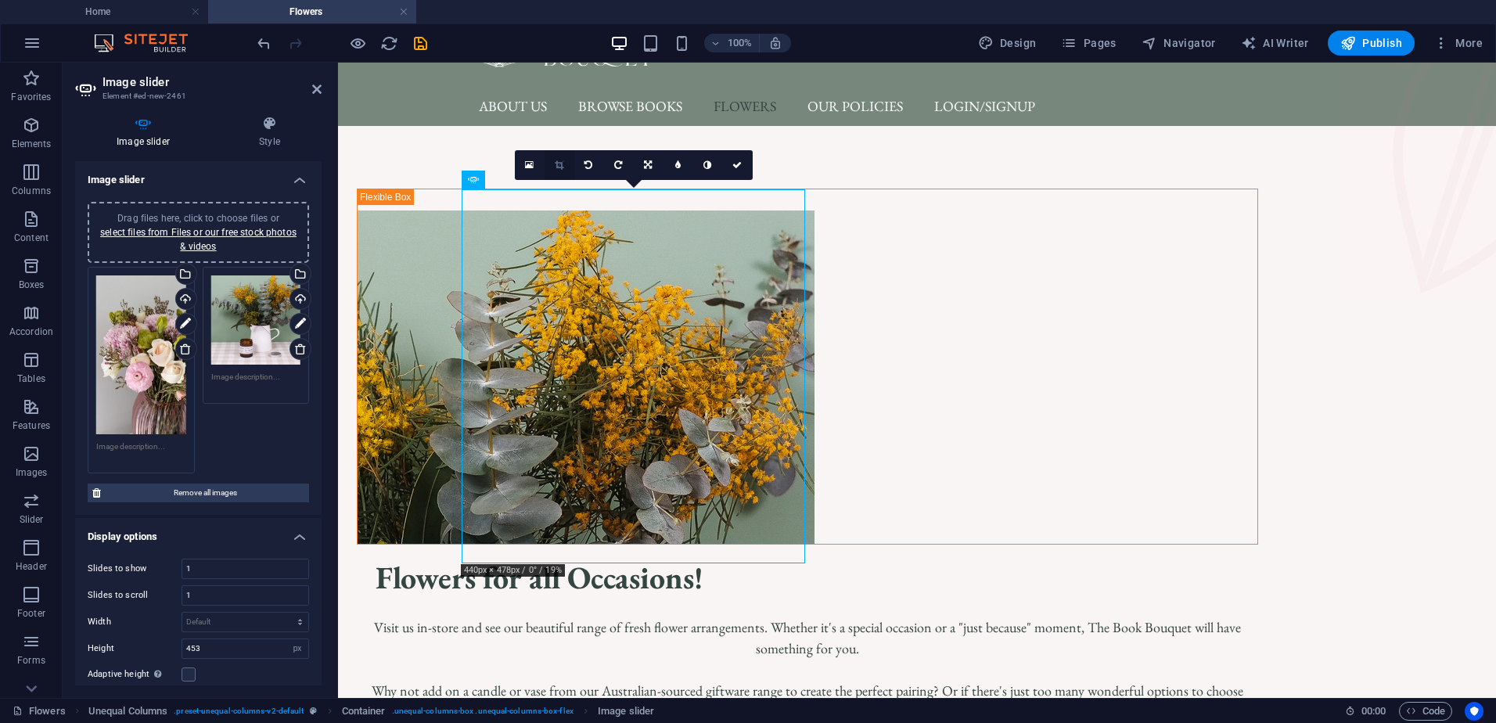
click at [560, 159] on link at bounding box center [560, 165] width 30 height 30
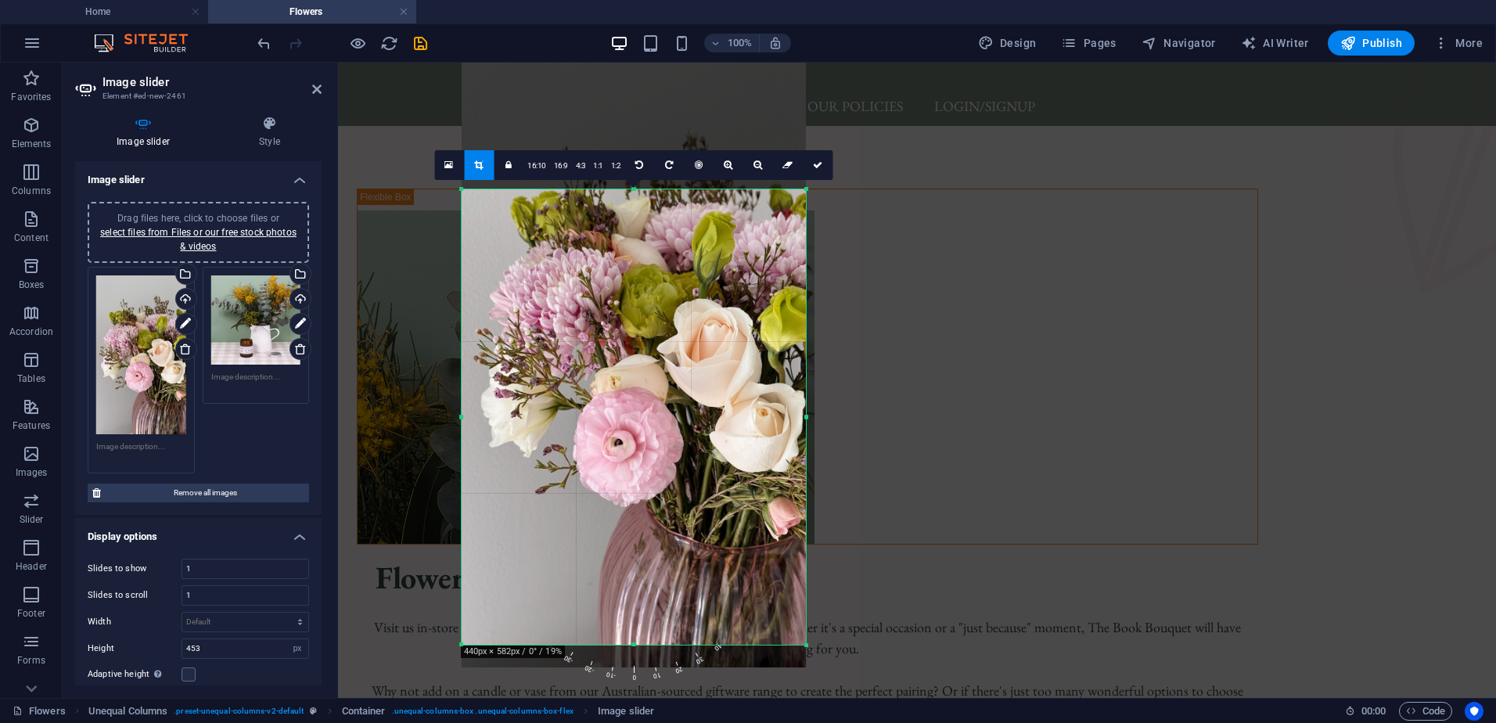
drag, startPoint x: 808, startPoint y: 566, endPoint x: 808, endPoint y: 647, distance: 81.4
click at [808, 647] on div at bounding box center [806, 645] width 9 height 9
click at [934, 557] on div "Flowers for all Occasions! Visit us in-store and see our beautiful range of fre…" at bounding box center [808, 660] width 902 height 207
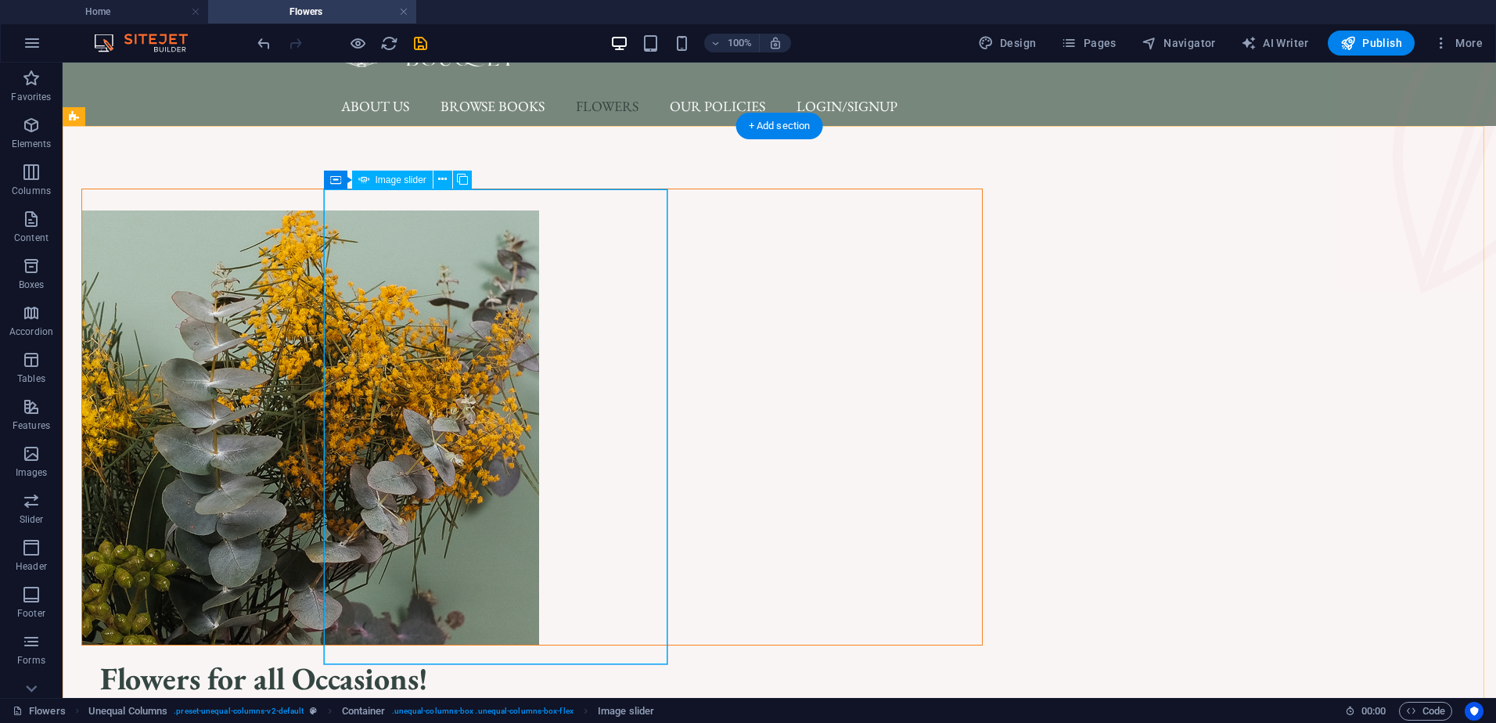
select select "px"
select select "ms"
select select "s"
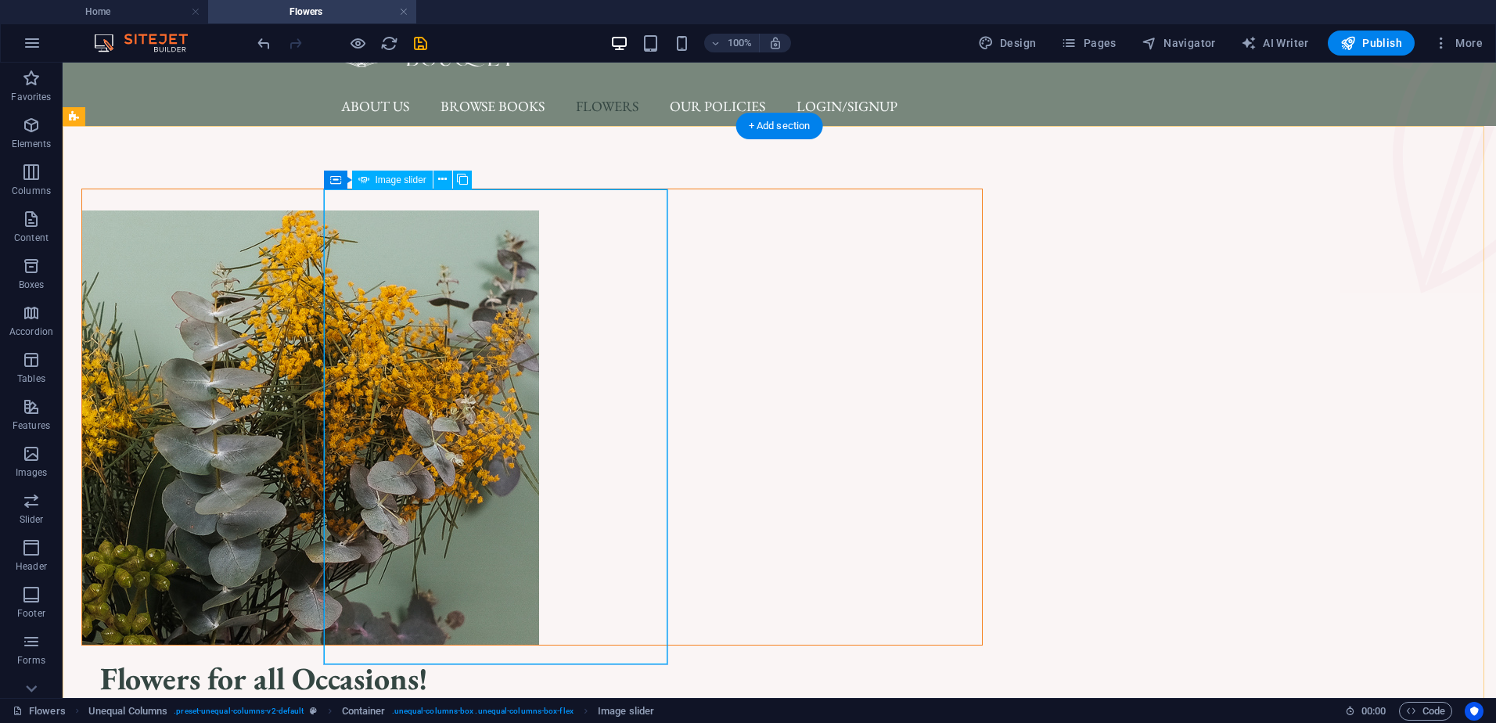
select select "progressive"
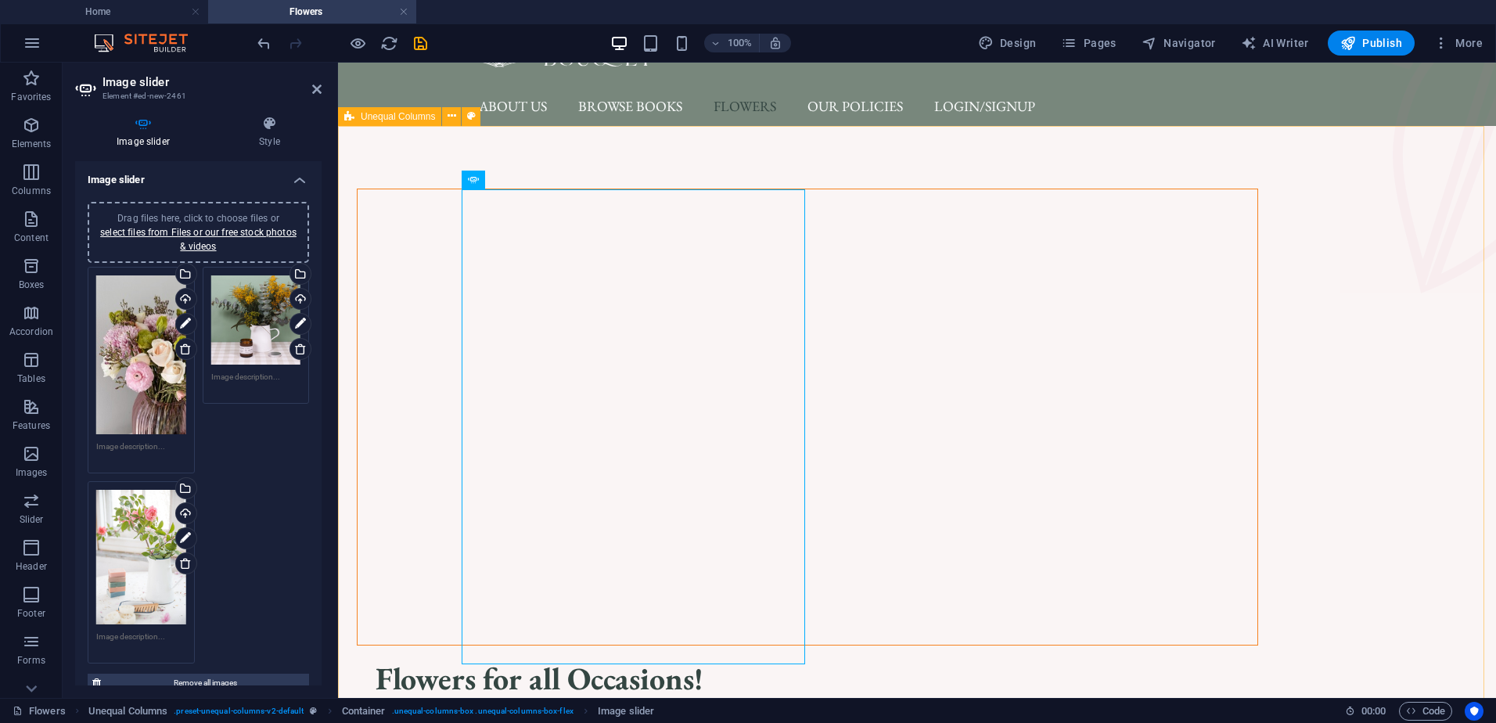
click at [682, 369] on div "1 2 3 Flowers for all Occasions! Visit us in-store and see our beautiful range …" at bounding box center [917, 527] width 1158 height 802
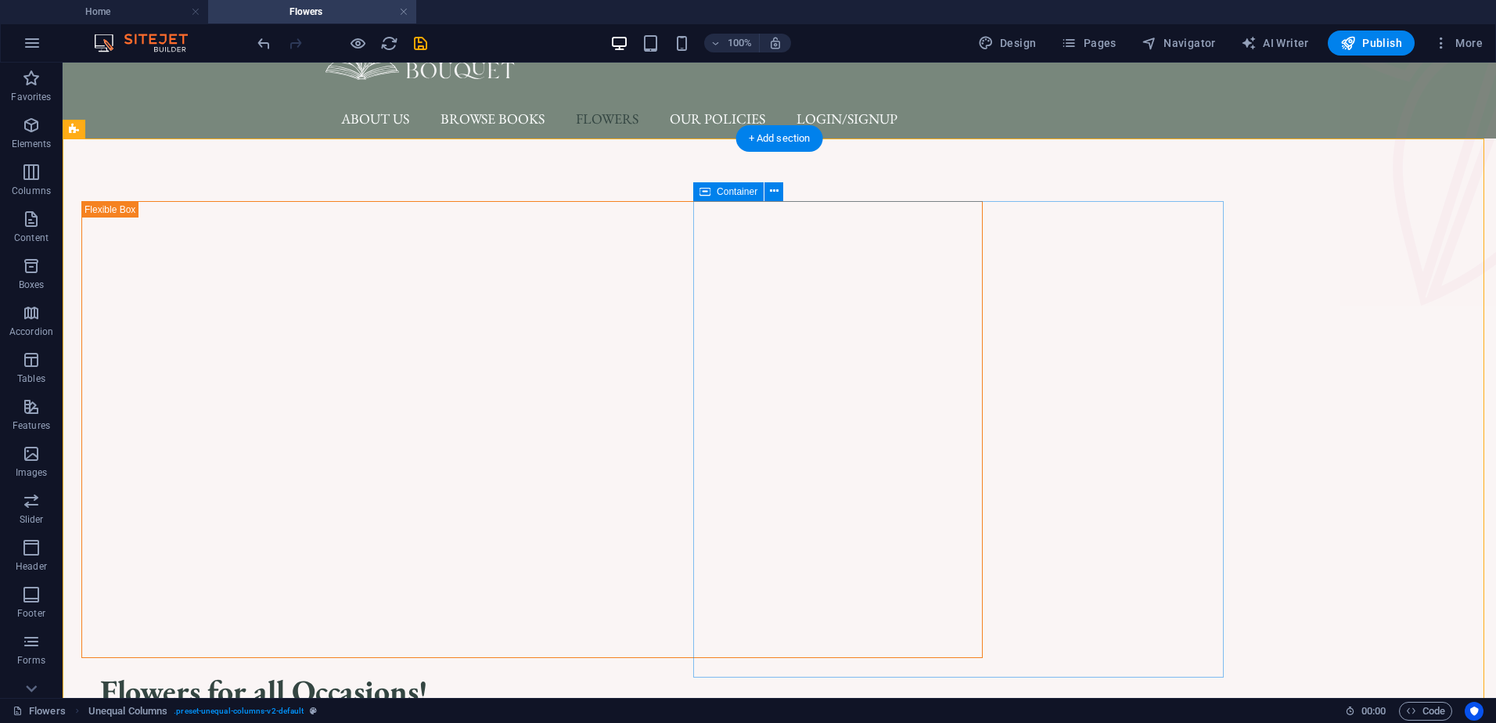
scroll to position [157, 0]
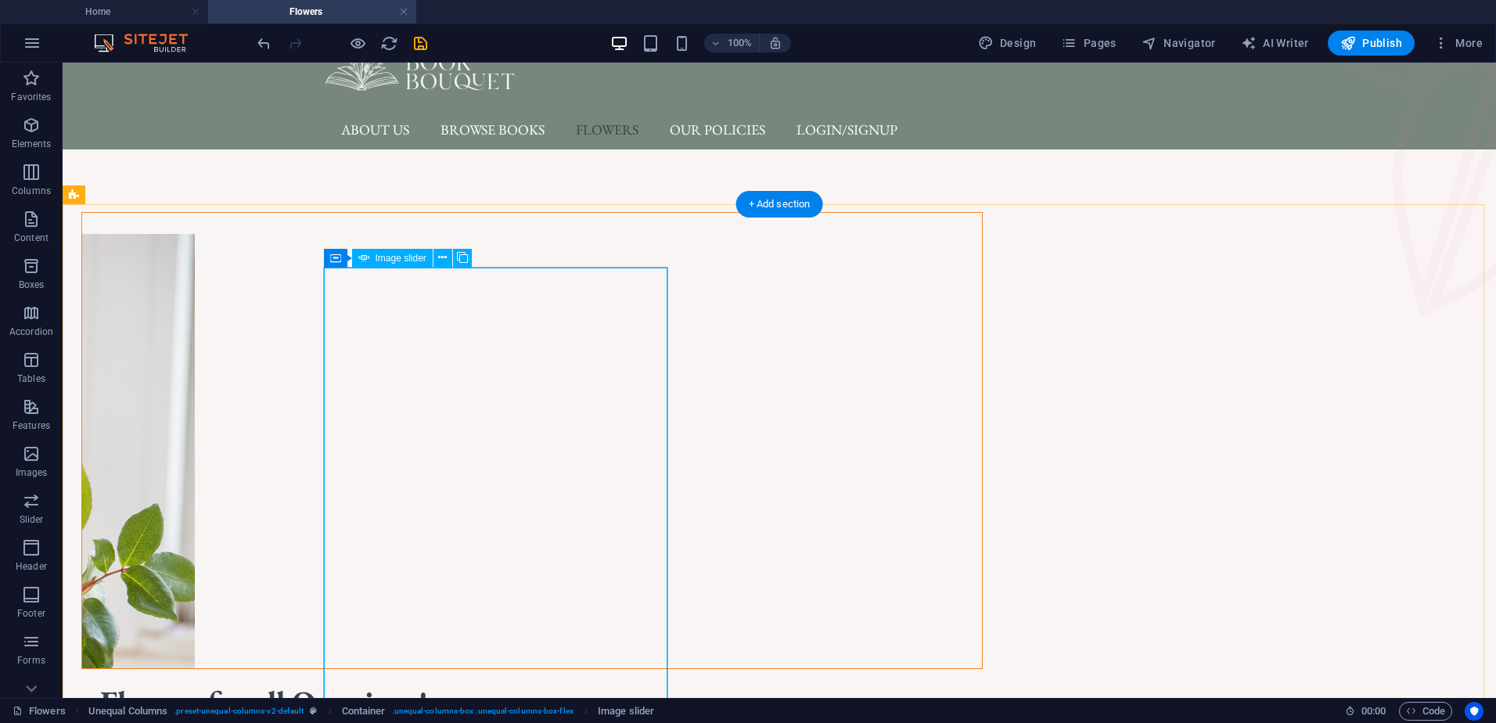
scroll to position [78, 0]
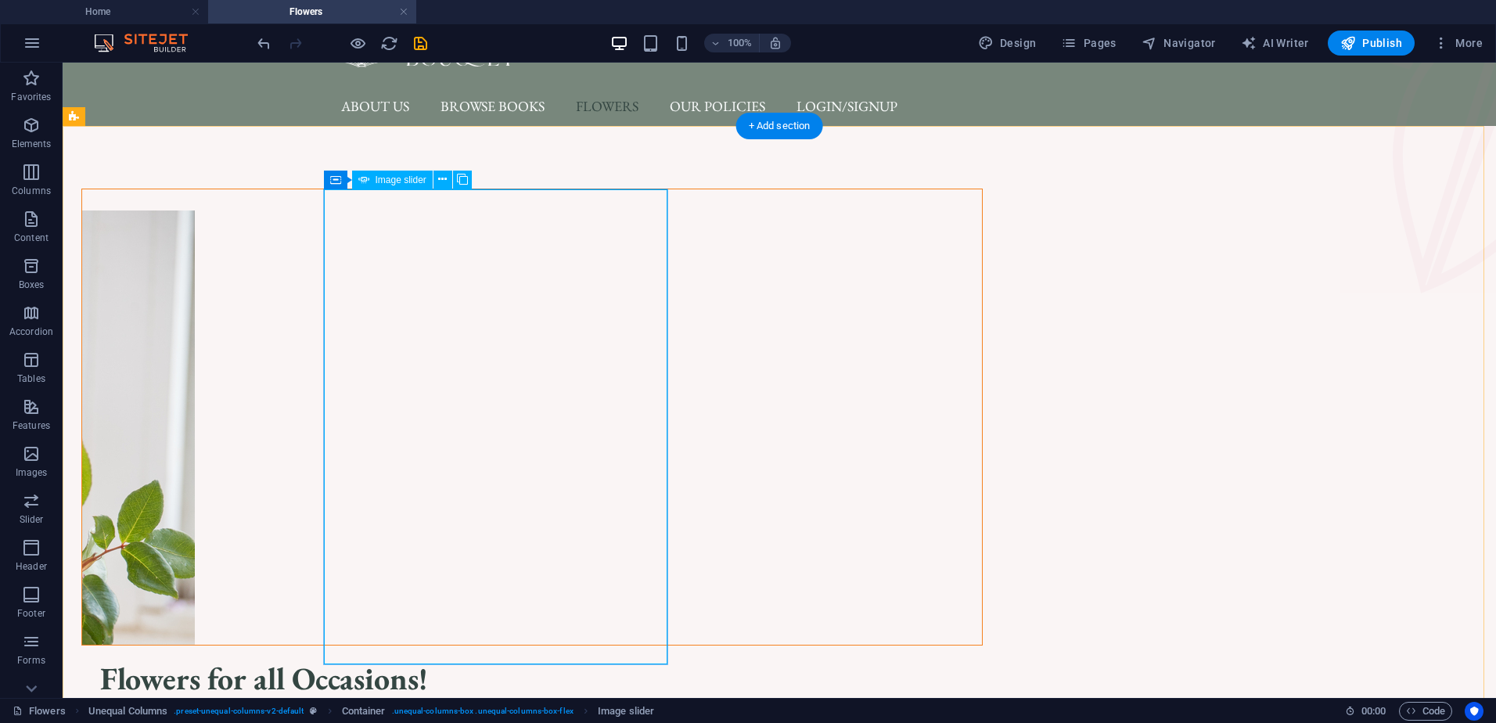
select select "px"
select select "ms"
select select "s"
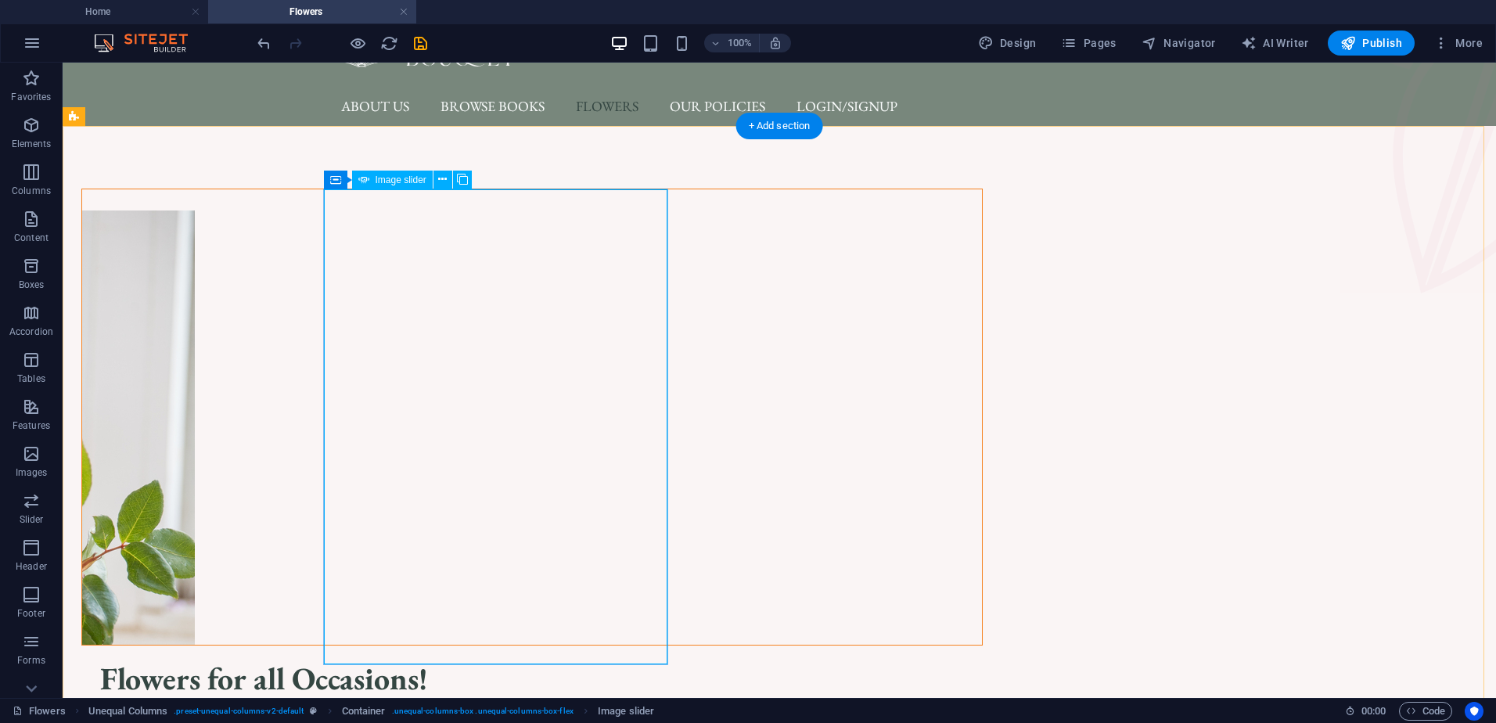
select select "progressive"
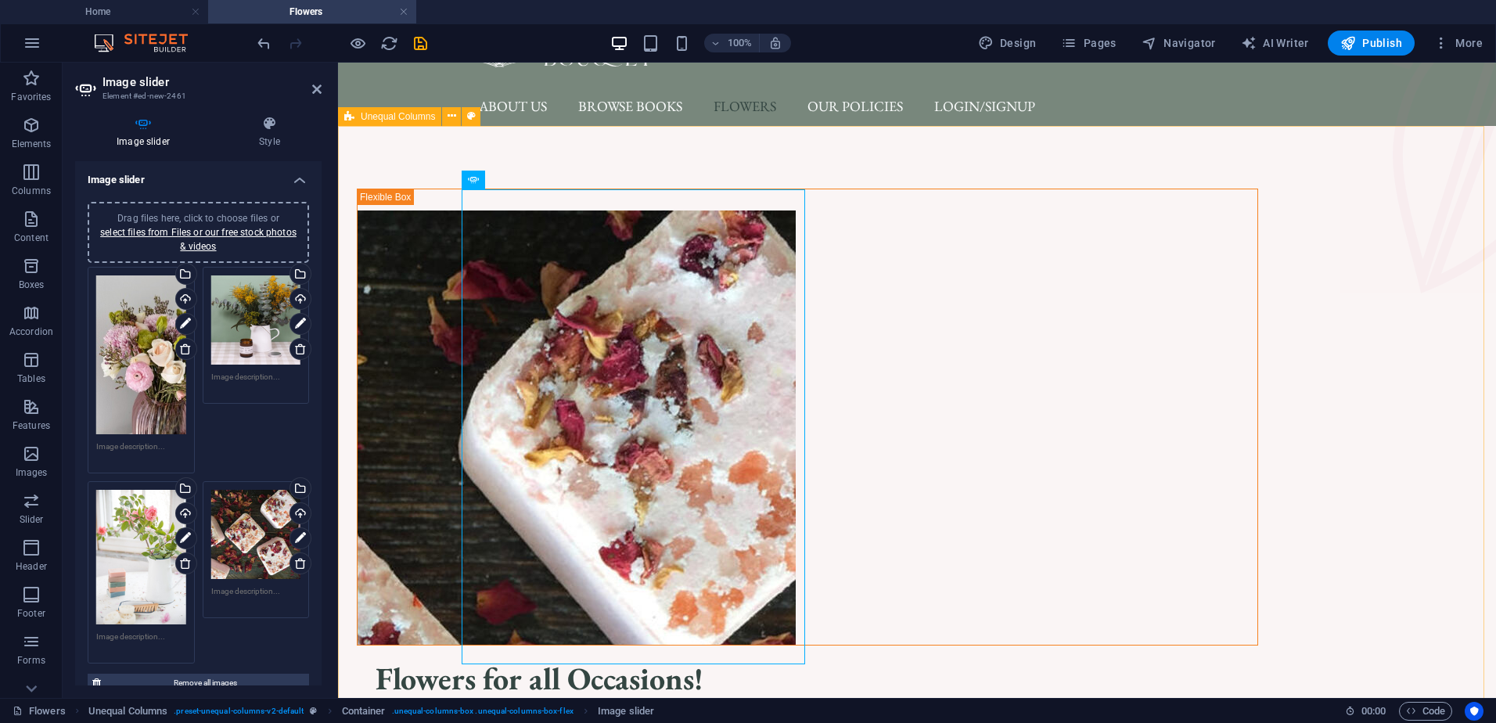
click at [409, 427] on div "1 2 3 4 Flowers for all Occasions! Visit us in-store and see our beautiful rang…" at bounding box center [917, 527] width 1158 height 802
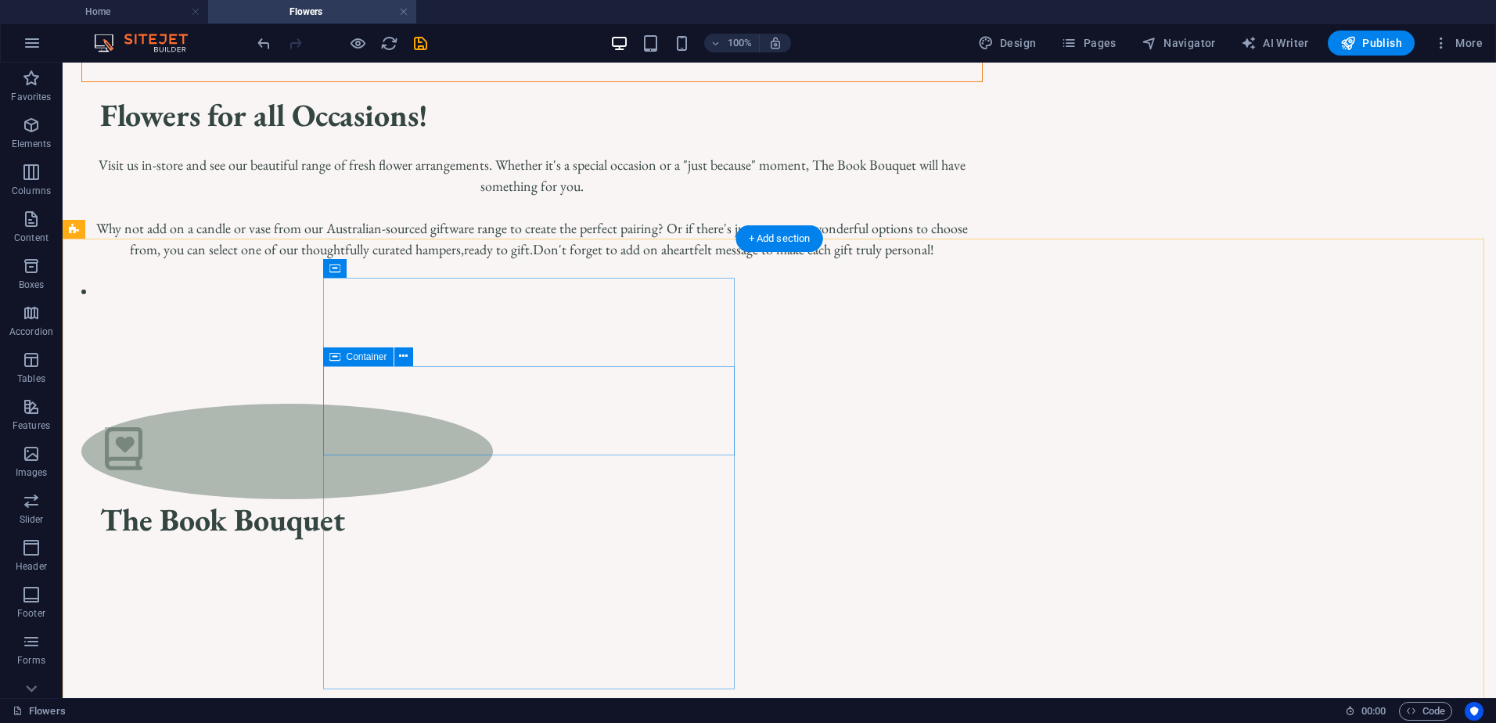
scroll to position [704, 0]
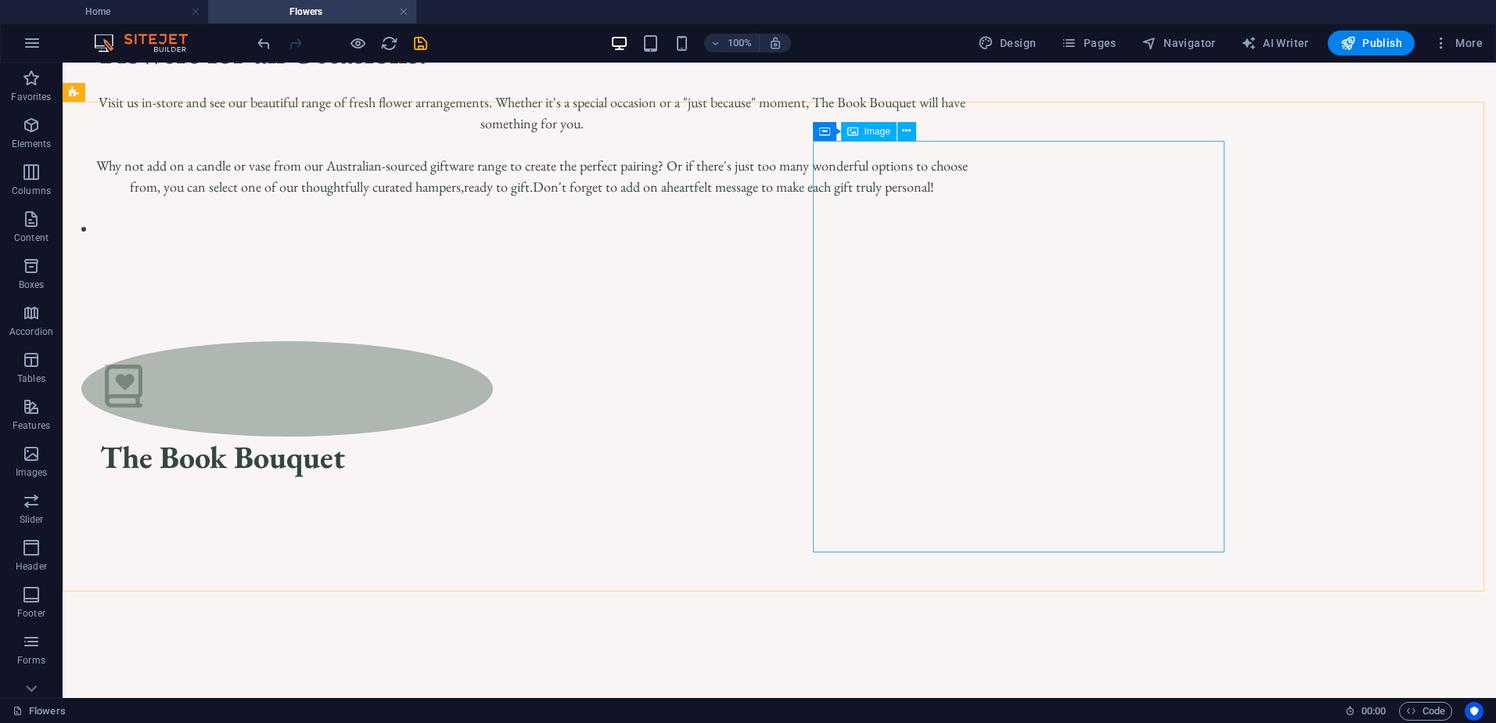
click at [863, 129] on div "Image" at bounding box center [869, 131] width 56 height 19
click at [909, 133] on icon at bounding box center [906, 131] width 9 height 16
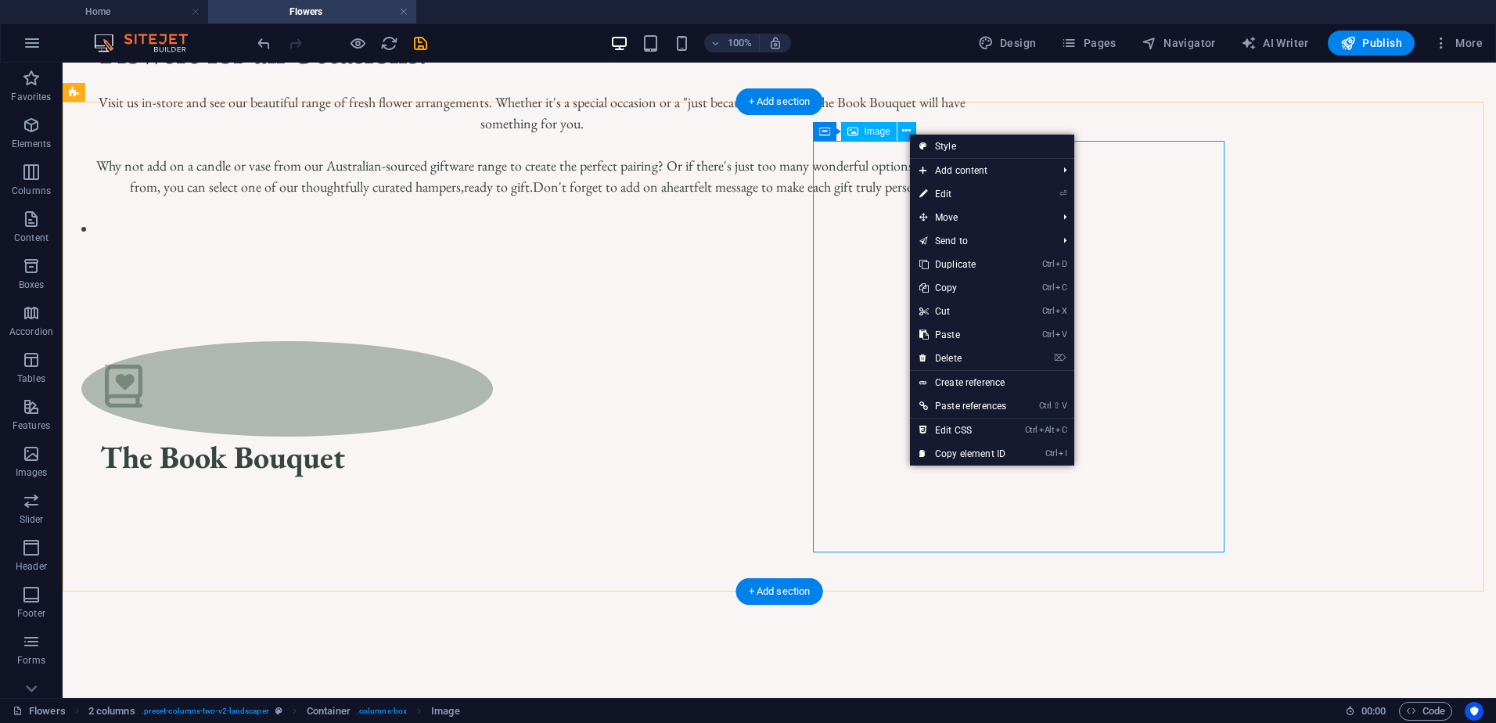
select select "%"
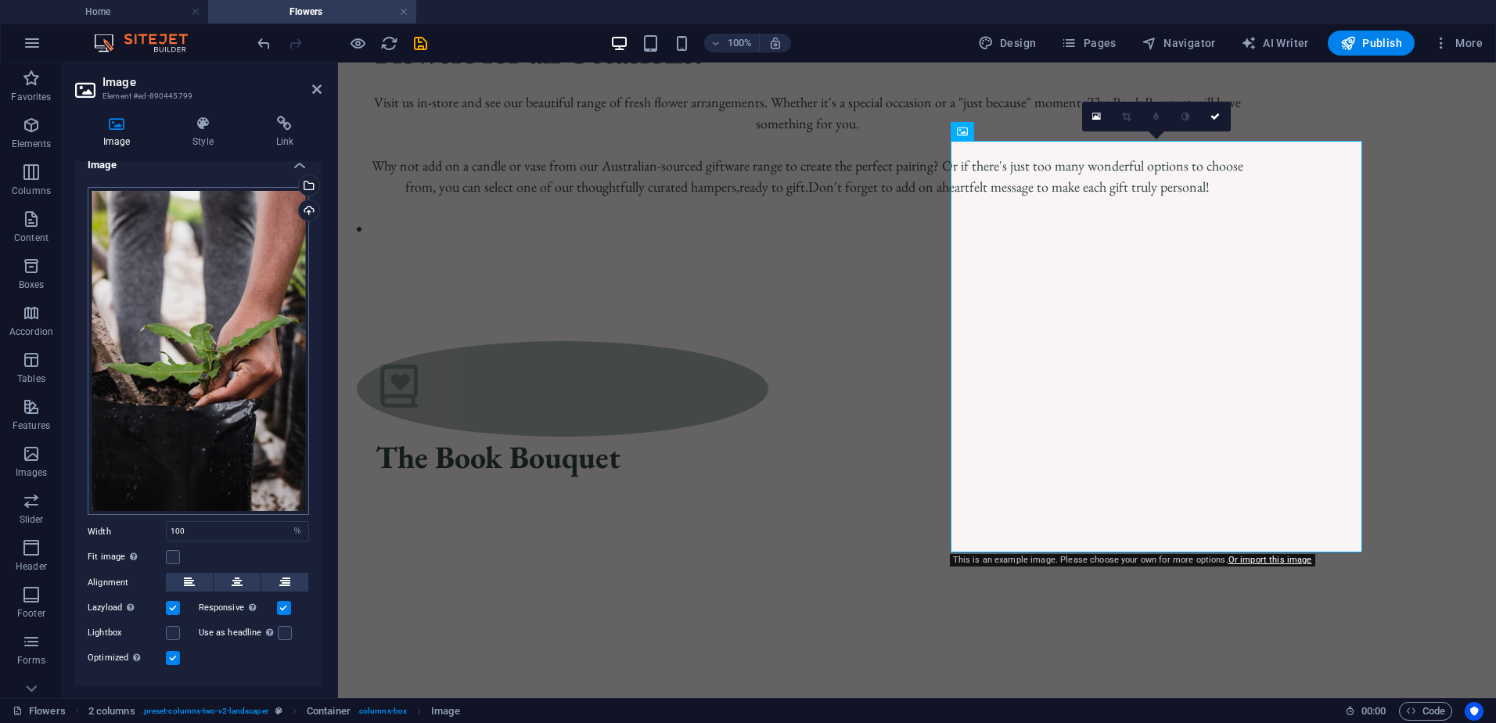
scroll to position [0, 0]
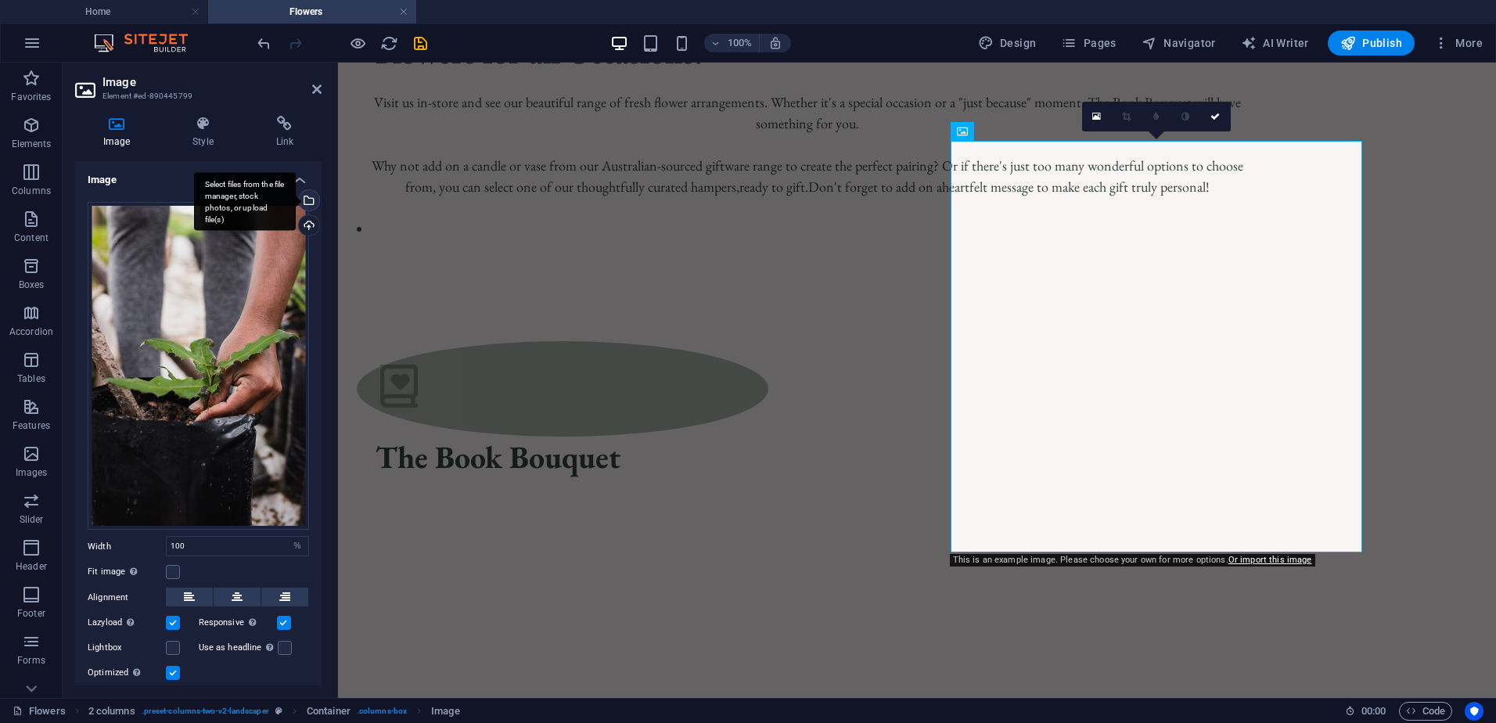
click at [296, 200] on div "Select files from the file manager, stock photos, or upload file(s)" at bounding box center [245, 201] width 102 height 59
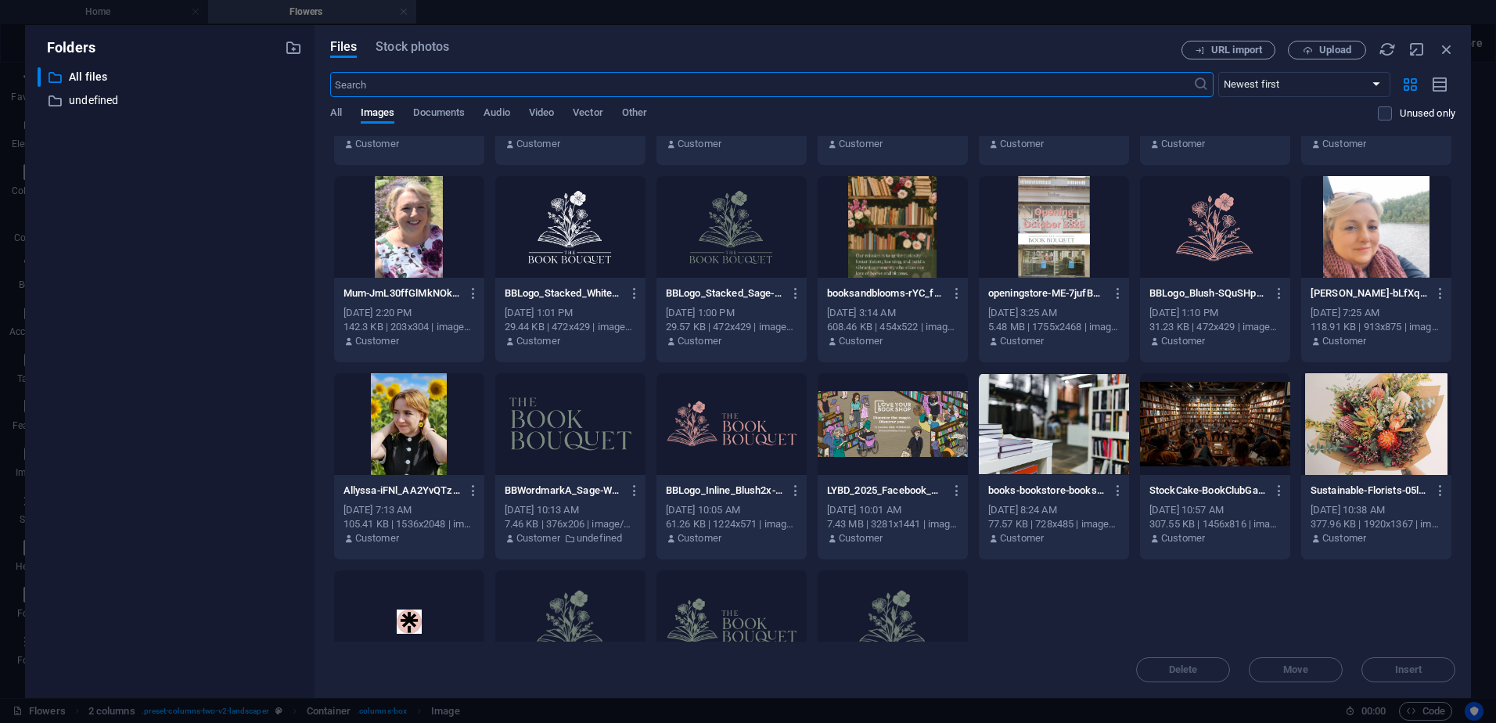
scroll to position [236, 0]
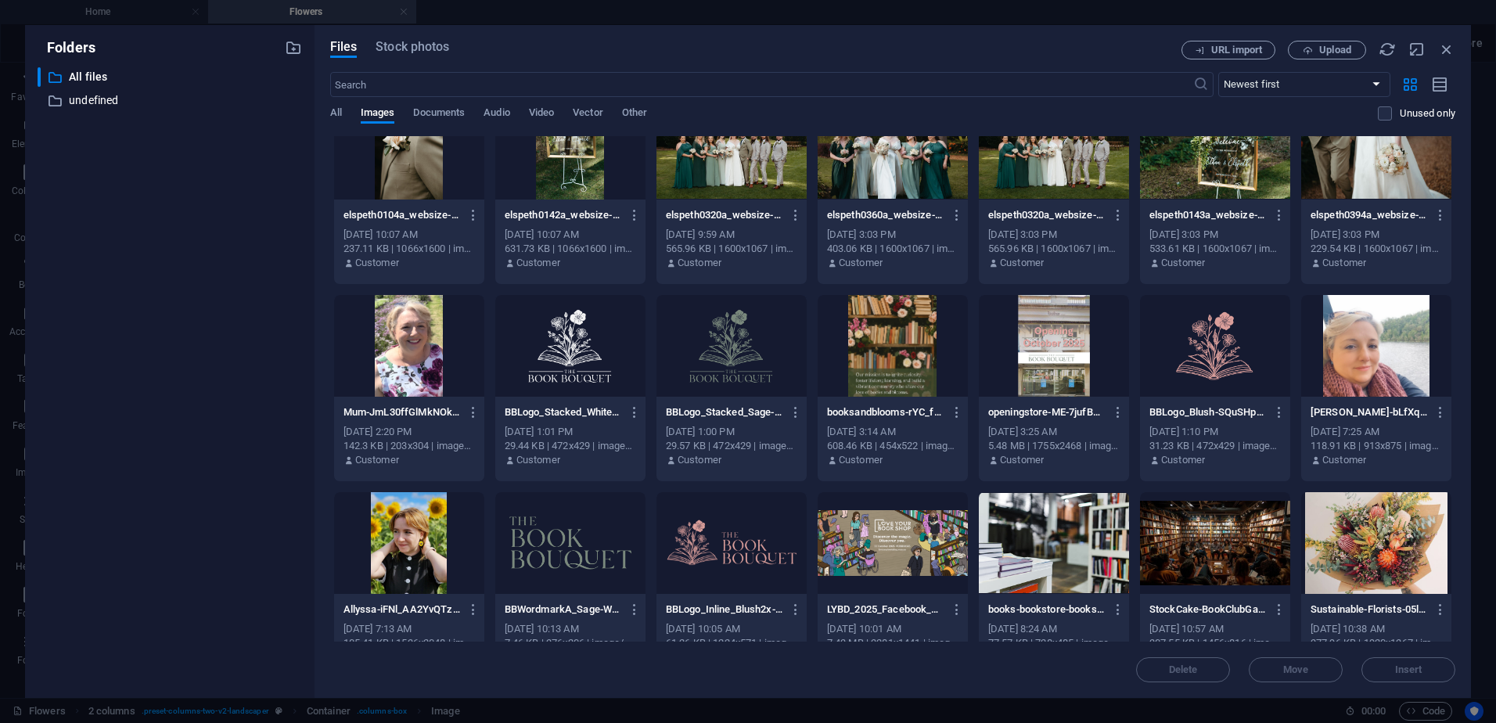
click at [1212, 333] on div at bounding box center [1215, 346] width 150 height 102
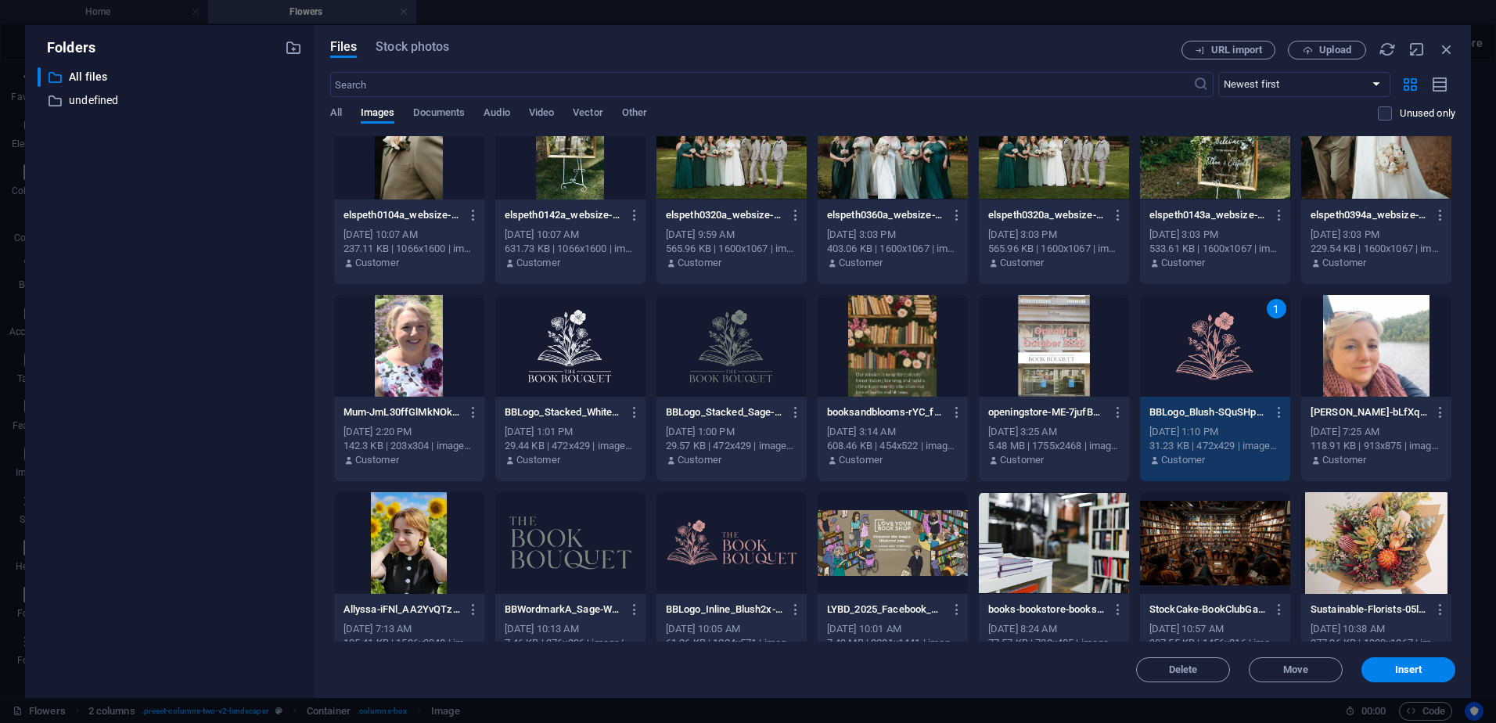
click at [1211, 355] on div "1" at bounding box center [1215, 346] width 150 height 102
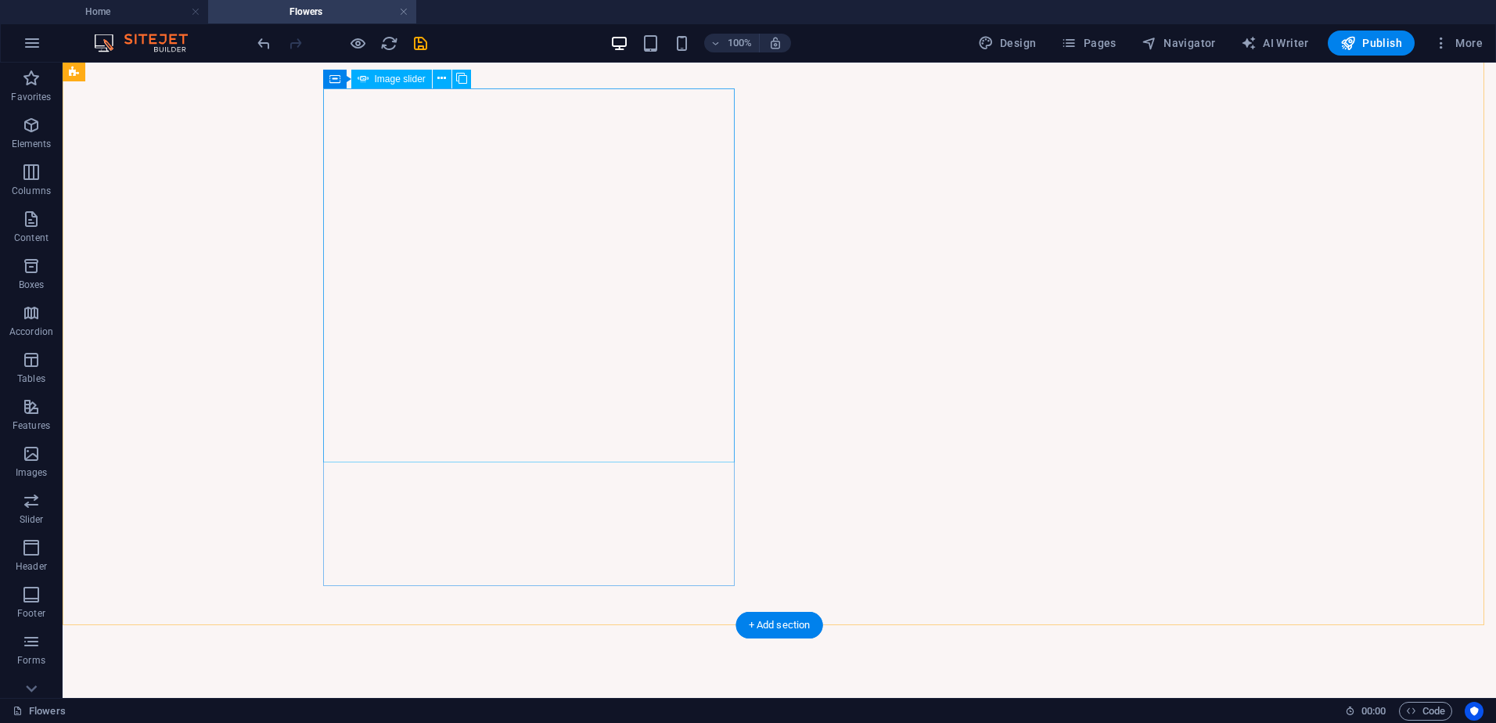
scroll to position [1174, 0]
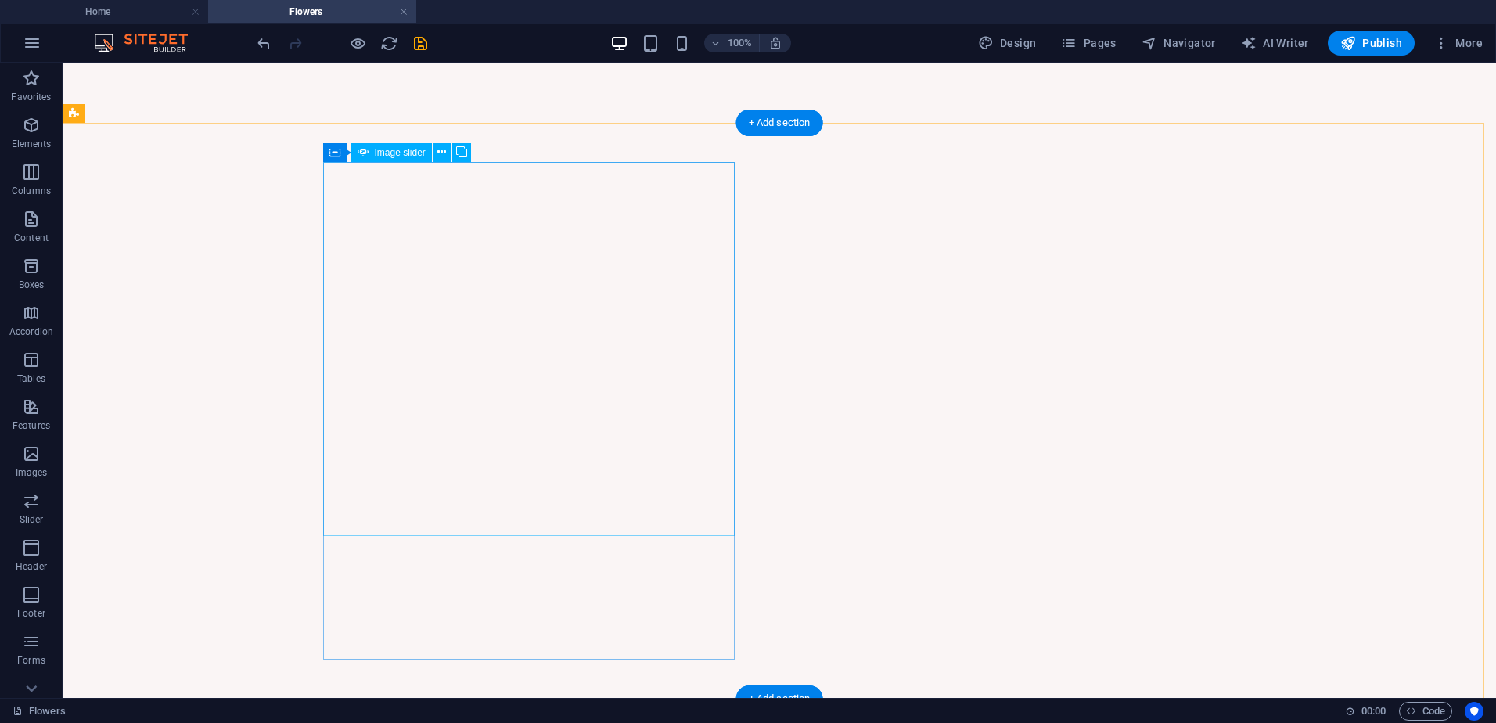
select select "px"
select select "ms"
select select "s"
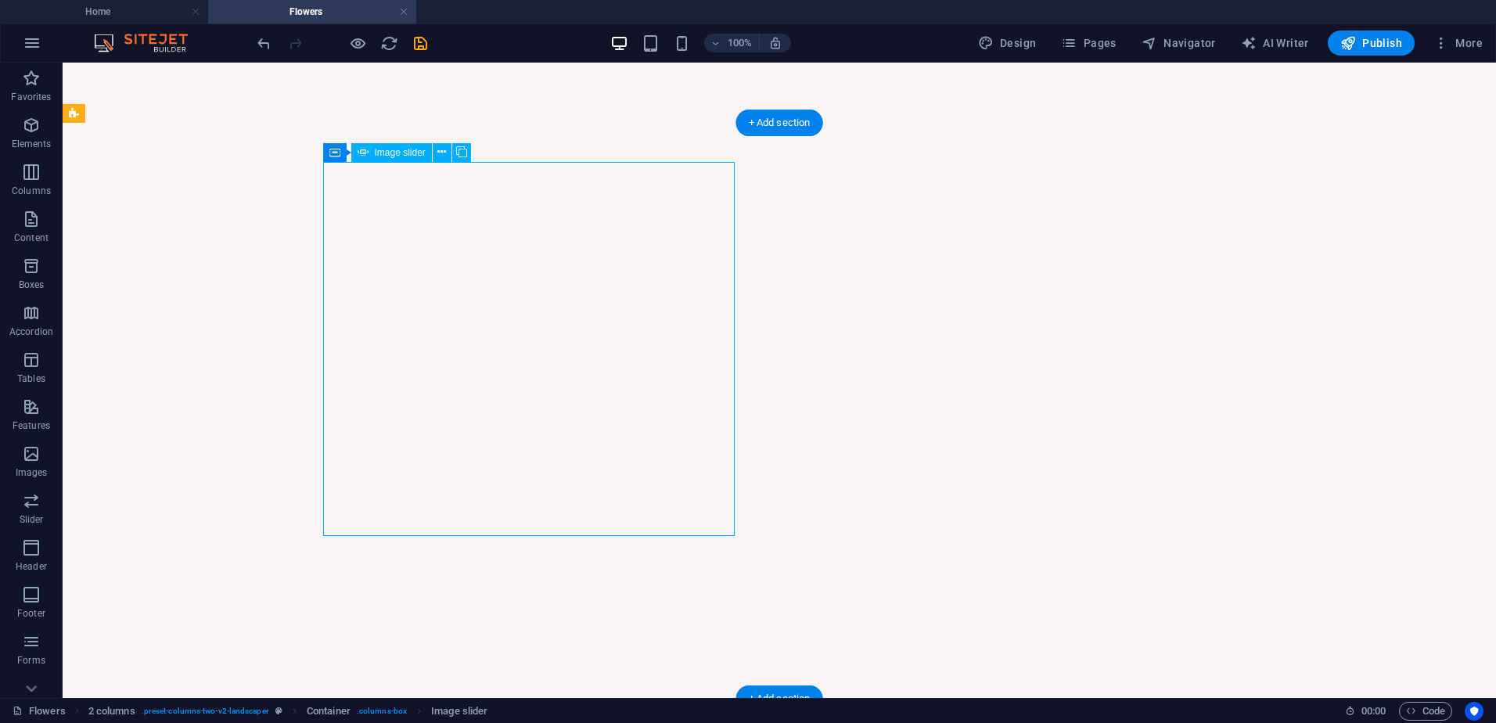
select select "progressive"
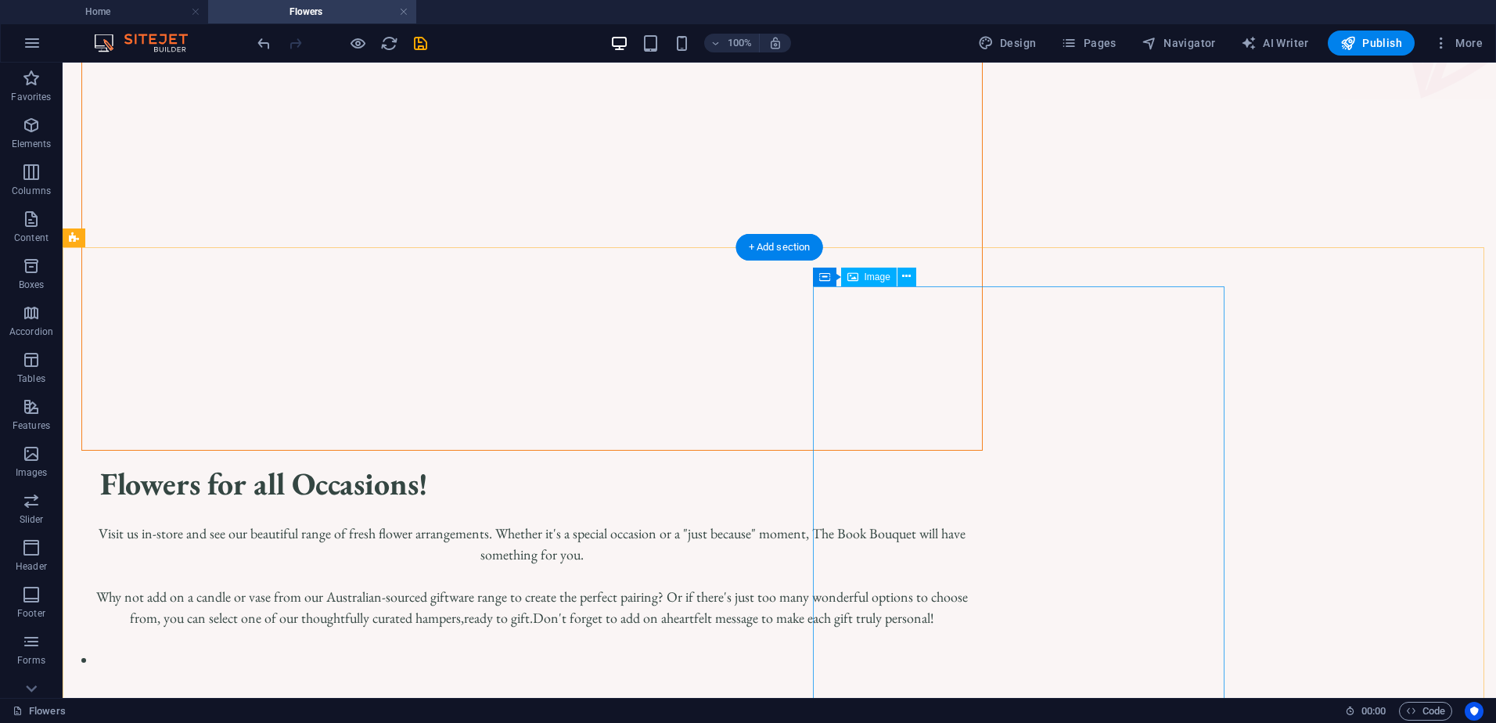
scroll to position [0, 0]
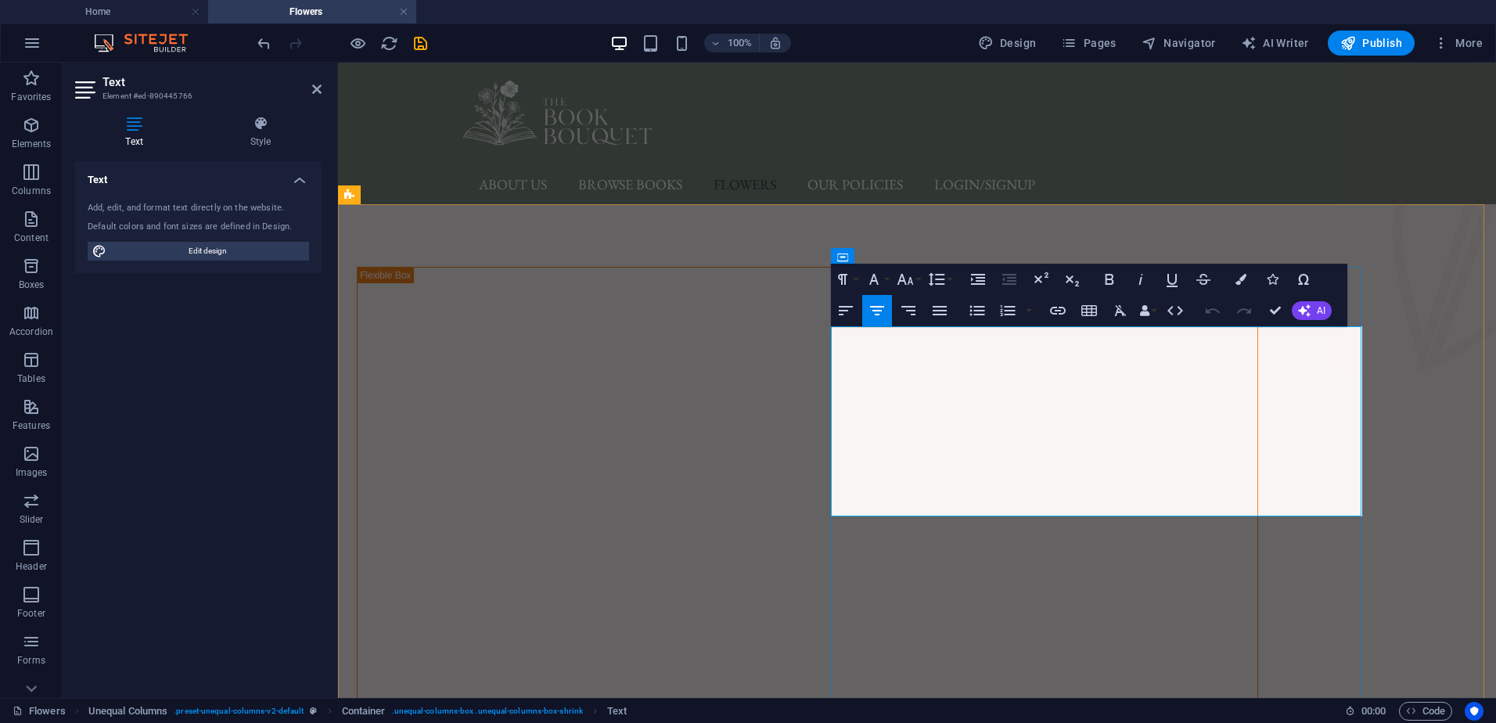
drag, startPoint x: 1181, startPoint y: 464, endPoint x: 836, endPoint y: 333, distance: 369.0
click at [876, 283] on icon "button" at bounding box center [874, 279] width 19 height 19
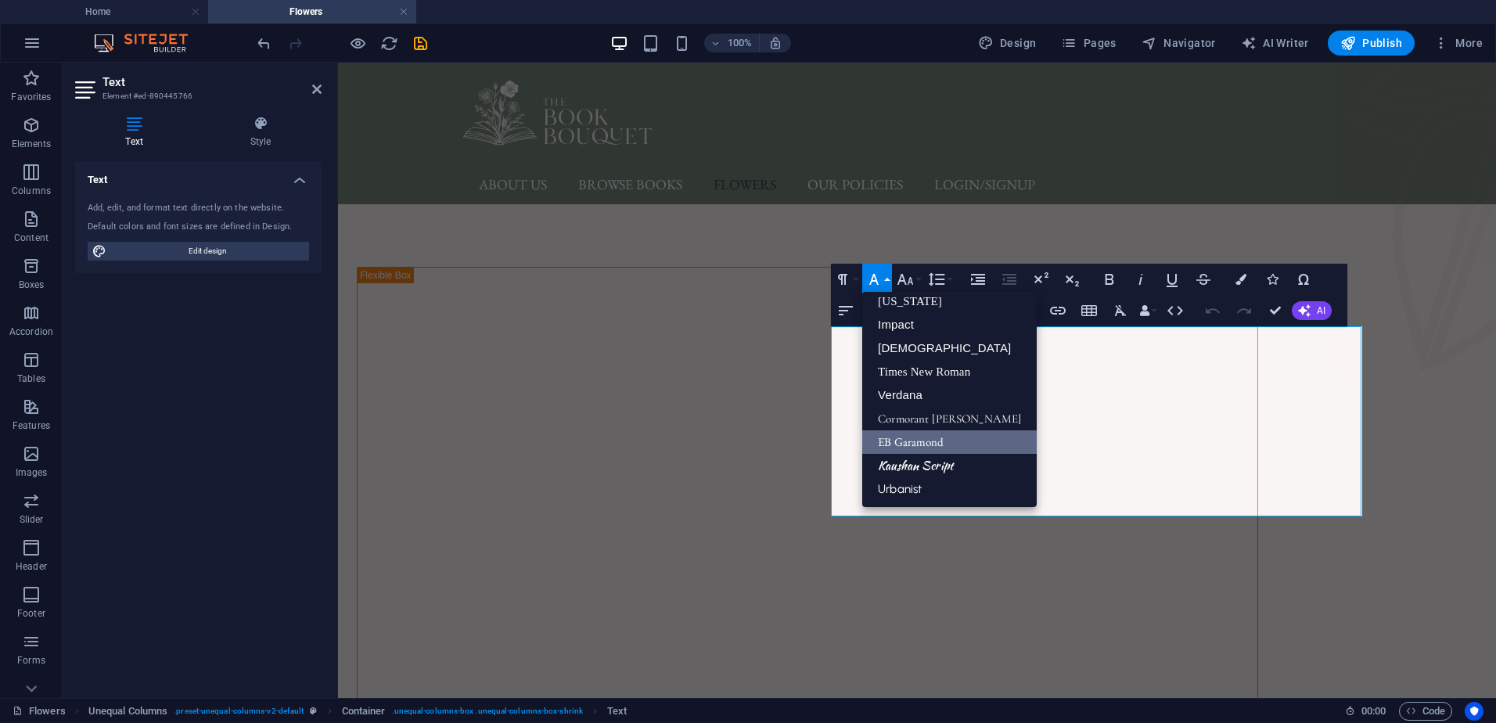
scroll to position [32, 0]
click at [876, 281] on icon "button" at bounding box center [873, 279] width 9 height 11
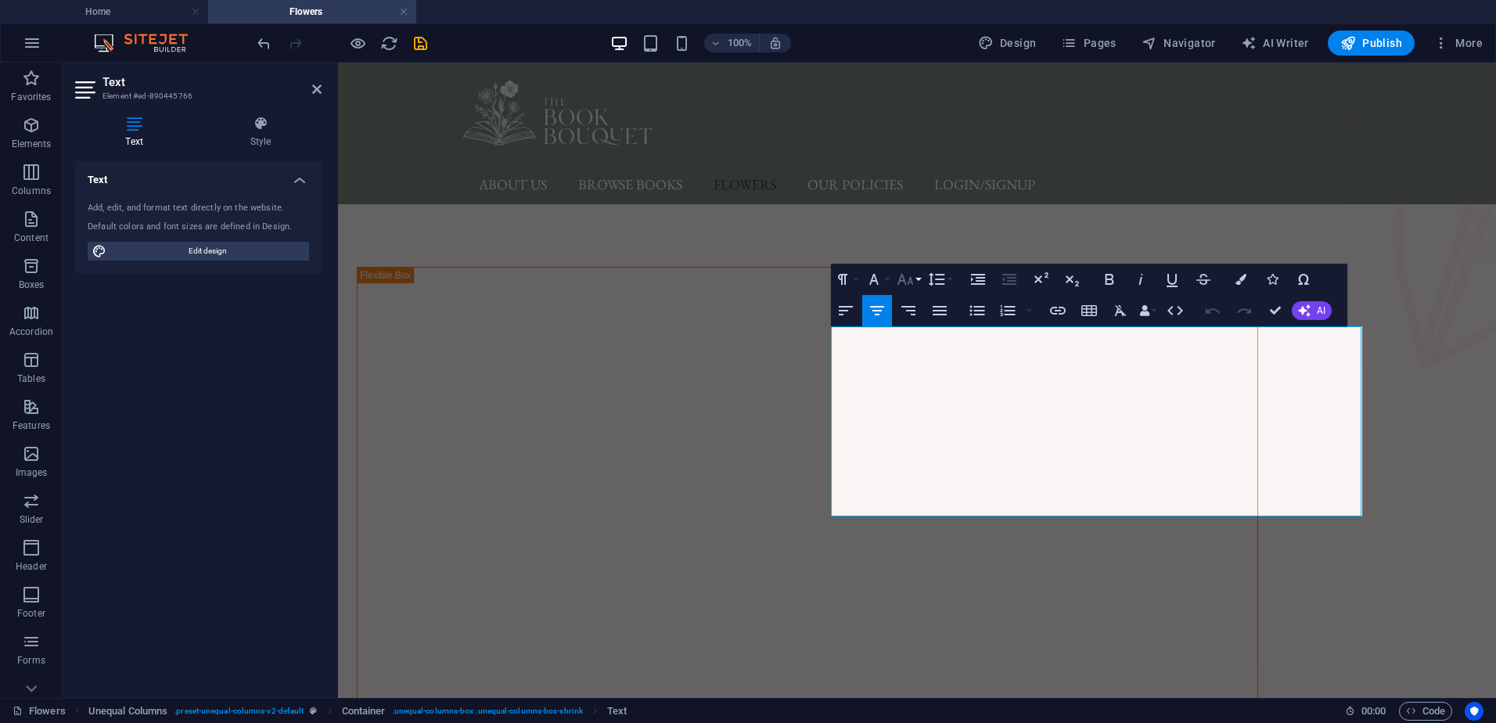
click at [910, 286] on icon "button" at bounding box center [905, 279] width 19 height 19
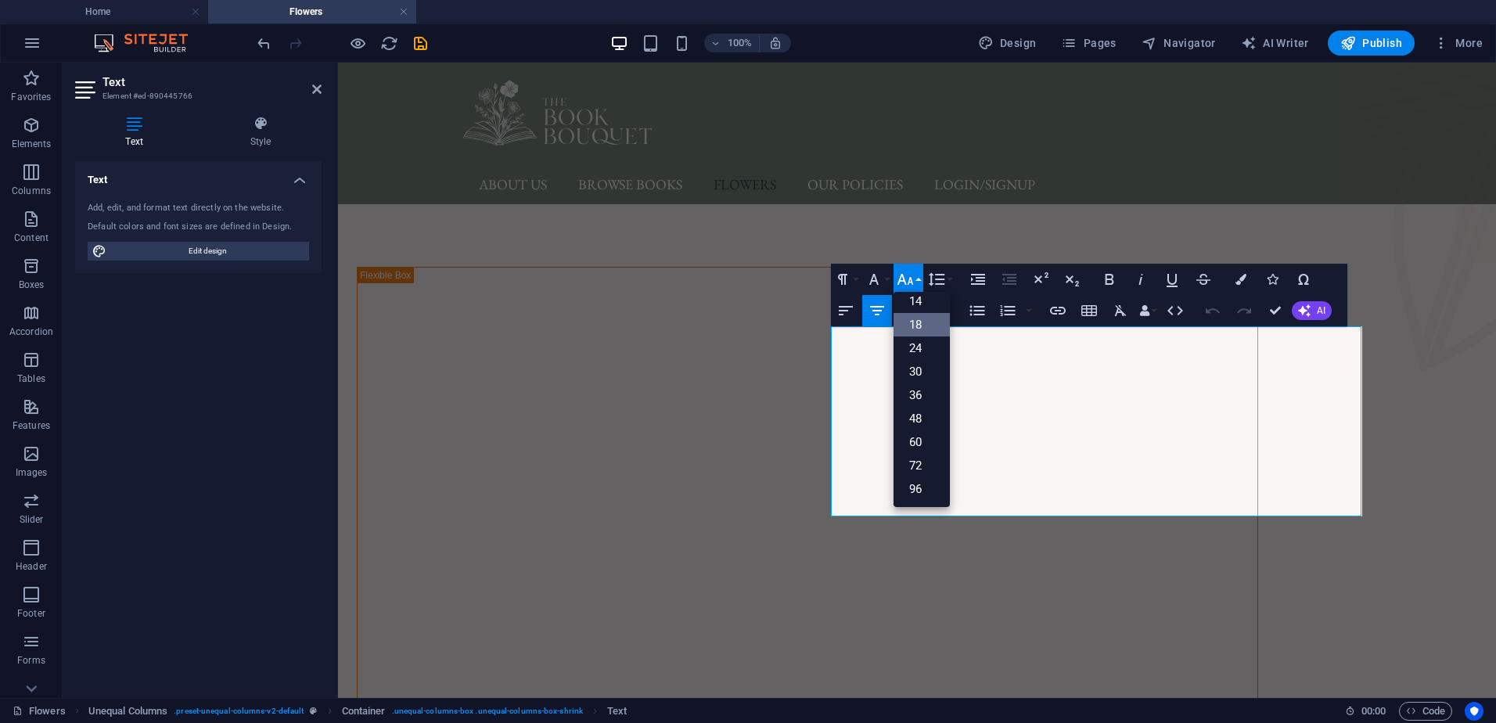
scroll to position [126, 0]
click at [920, 344] on link "24" at bounding box center [922, 348] width 56 height 23
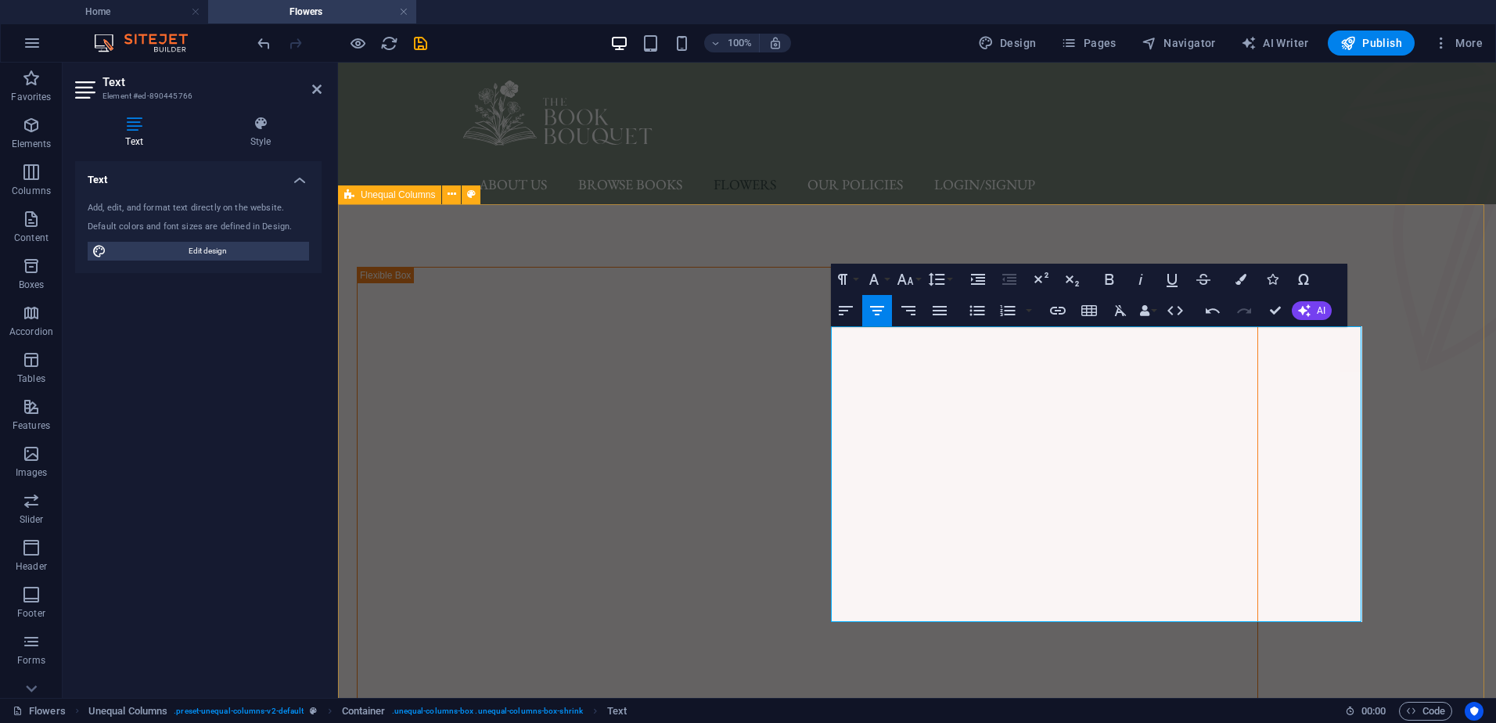
click at [1456, 447] on div "1 2 3 4 Flowers for all Occasions! Visit us in-store and see our beautiful rang…" at bounding box center [917, 637] width 1158 height 866
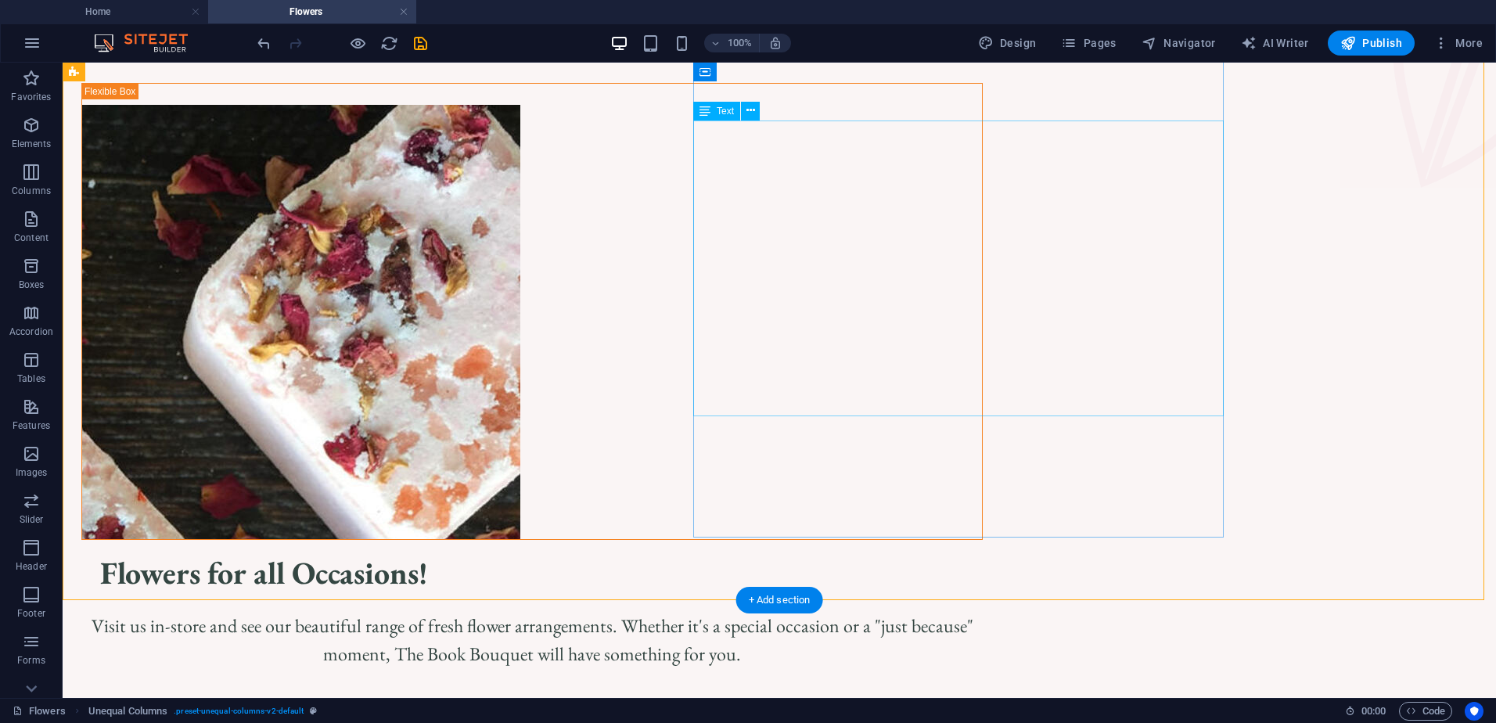
scroll to position [157, 0]
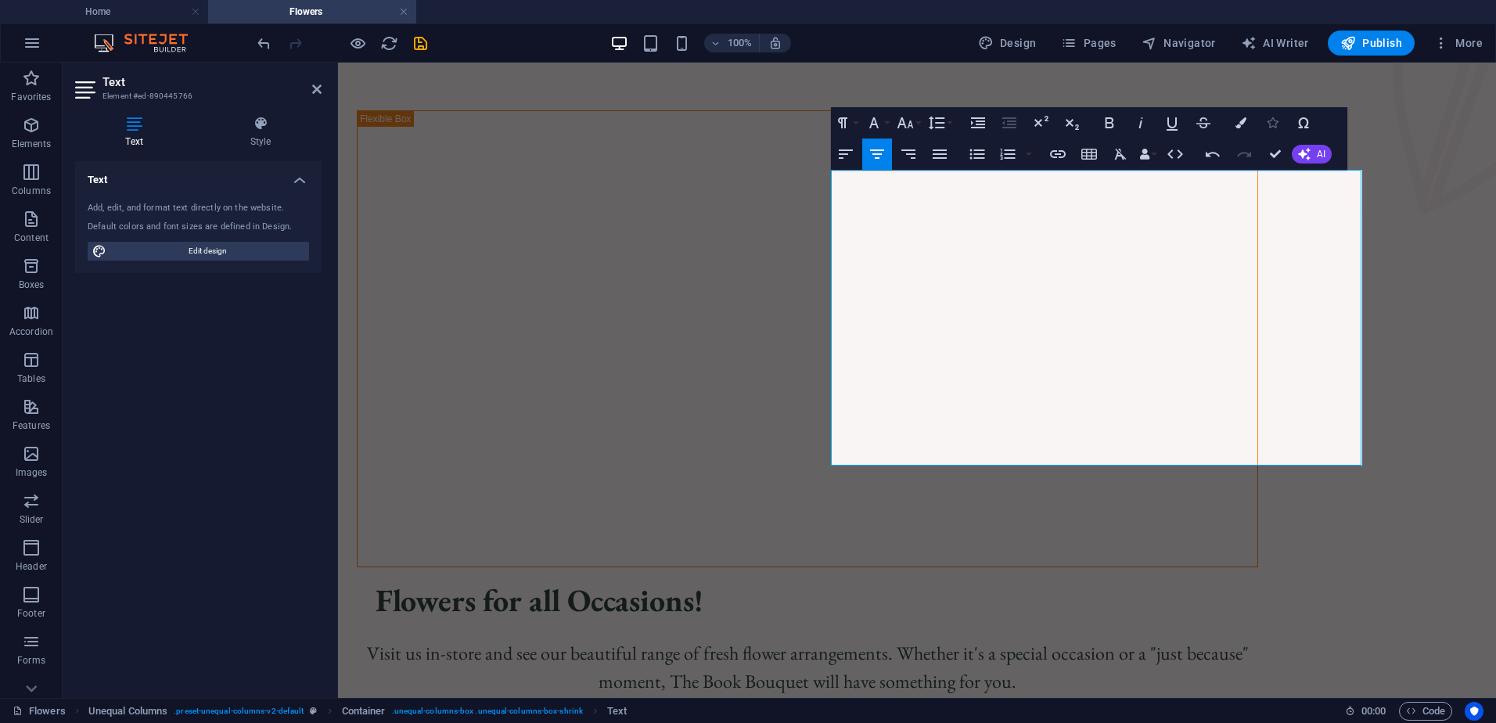
click at [1272, 124] on icon "button" at bounding box center [1272, 122] width 11 height 11
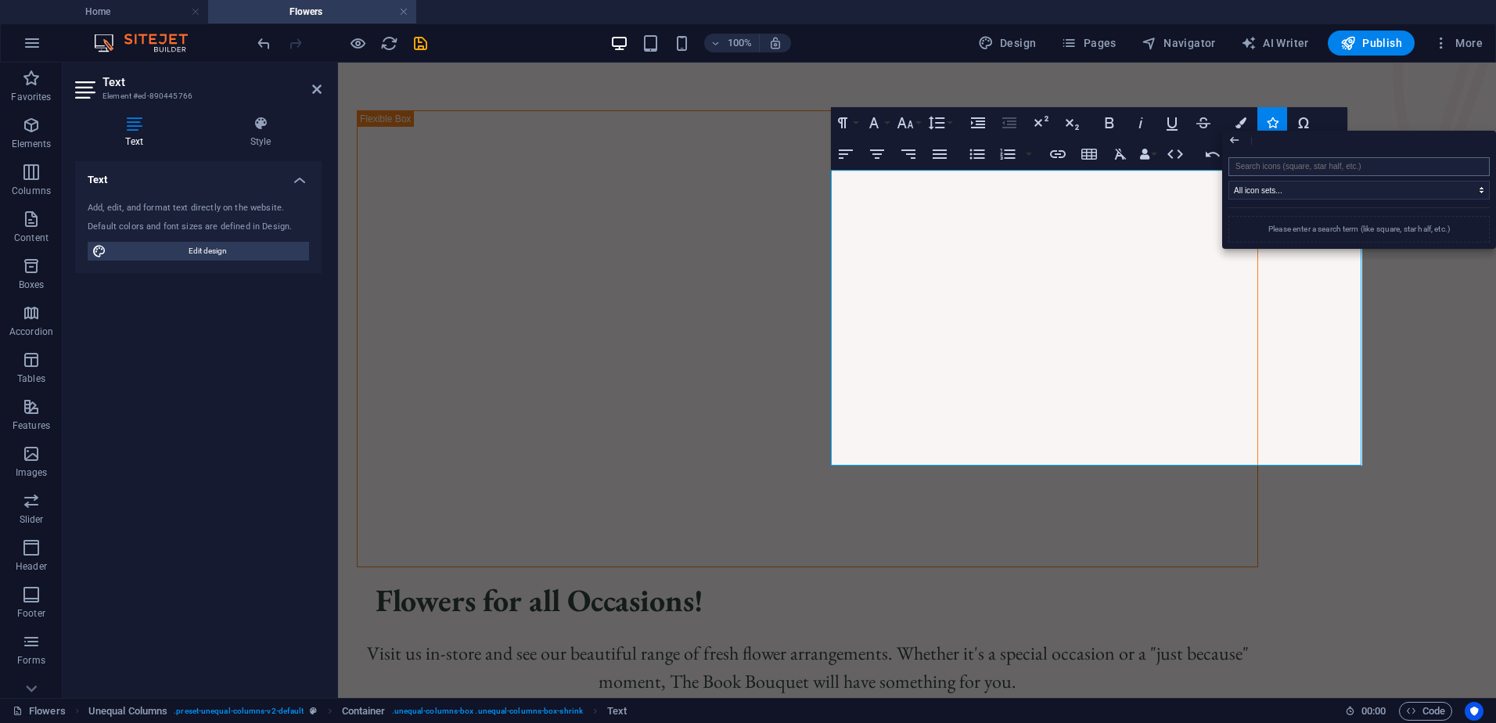
click at [1292, 162] on input "search" at bounding box center [1359, 166] width 261 height 19
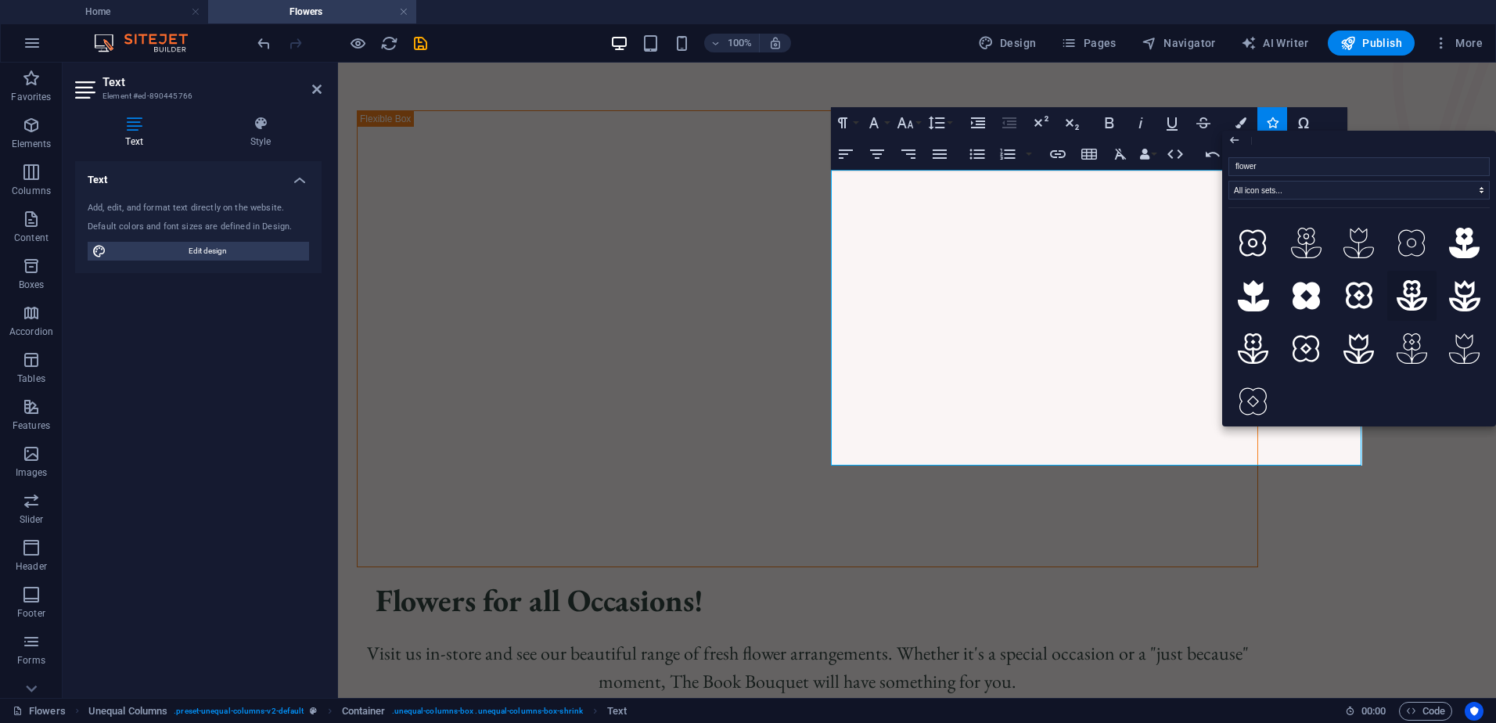
click at [1410, 289] on icon at bounding box center [1412, 295] width 31 height 31
type input "flower"
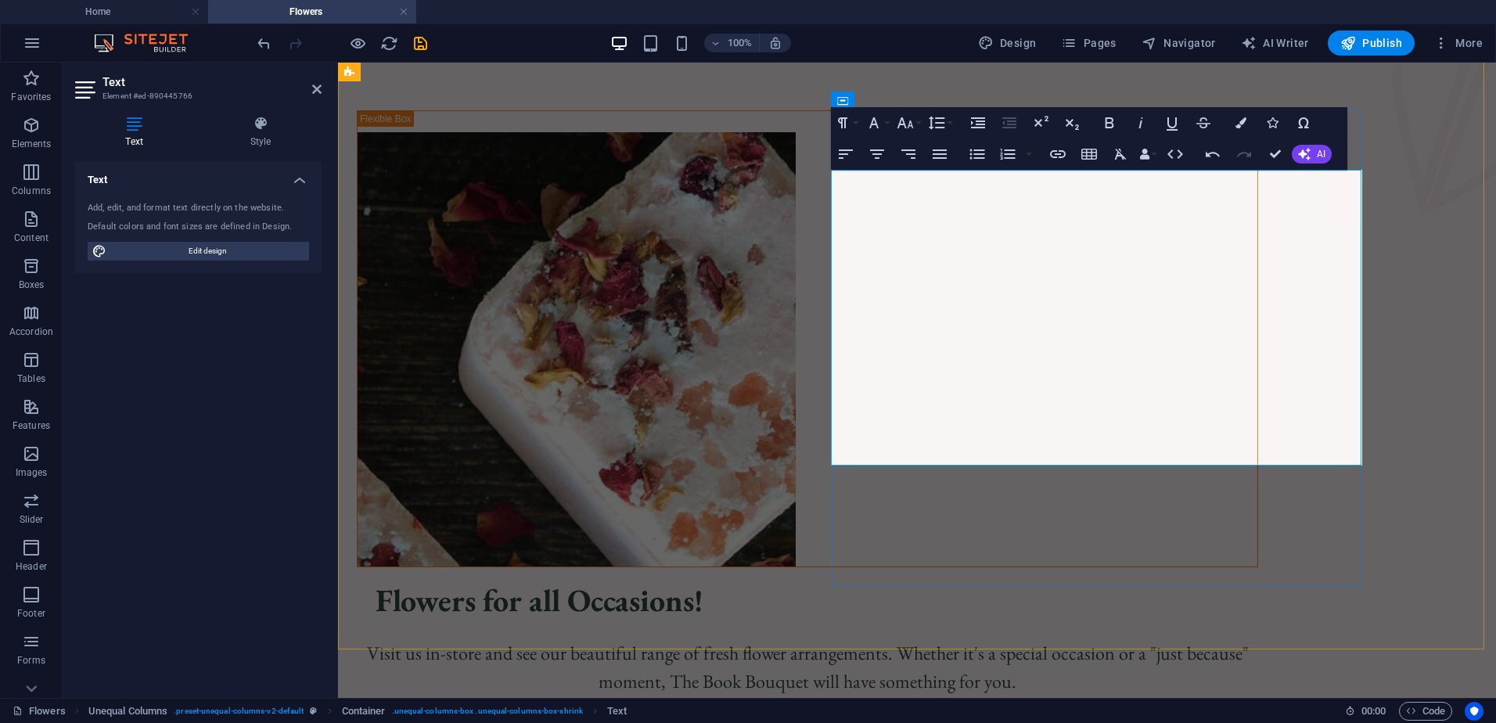
drag, startPoint x: 1193, startPoint y: 409, endPoint x: 1175, endPoint y: 409, distance: 18.8
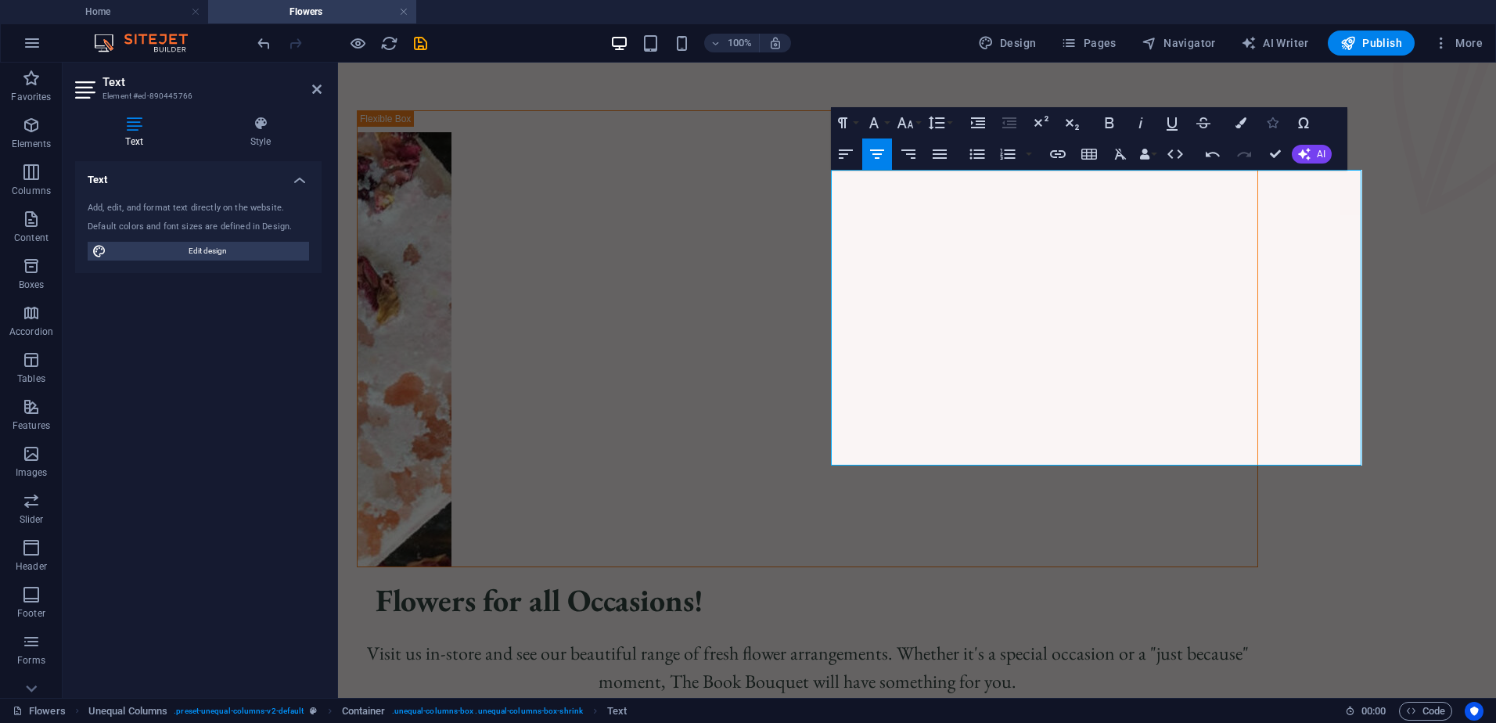
click at [1276, 121] on icon "button" at bounding box center [1272, 122] width 11 height 11
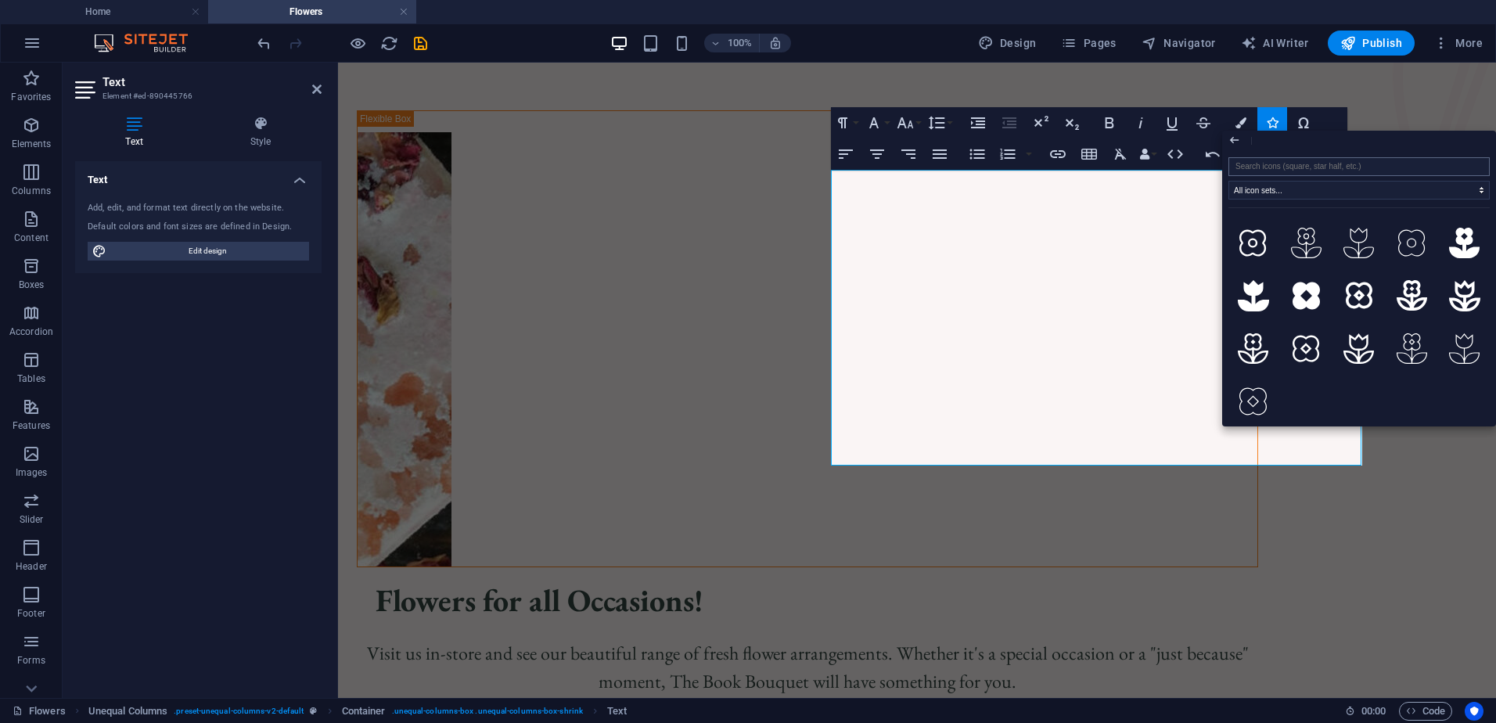
click at [1293, 168] on input "search" at bounding box center [1359, 166] width 261 height 19
type input "heart"
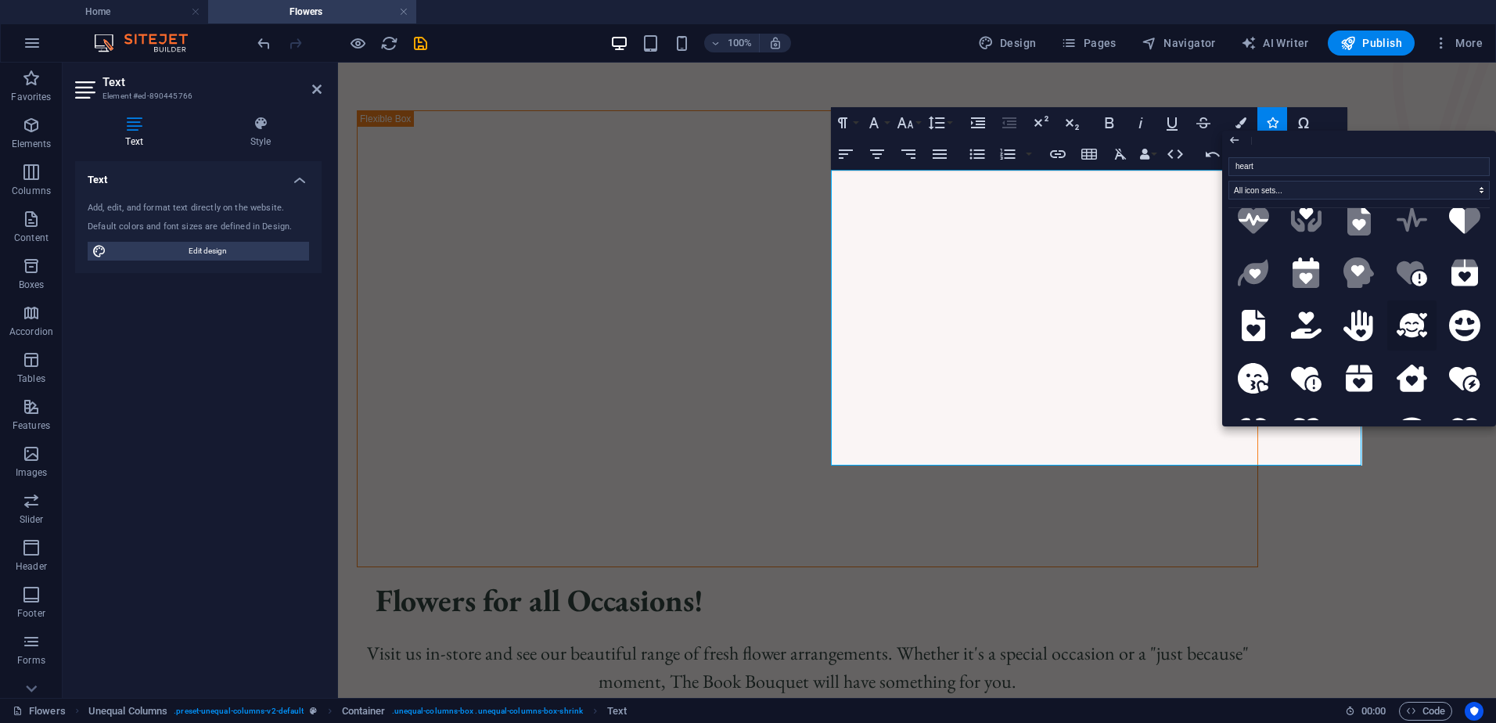
scroll to position [470, 0]
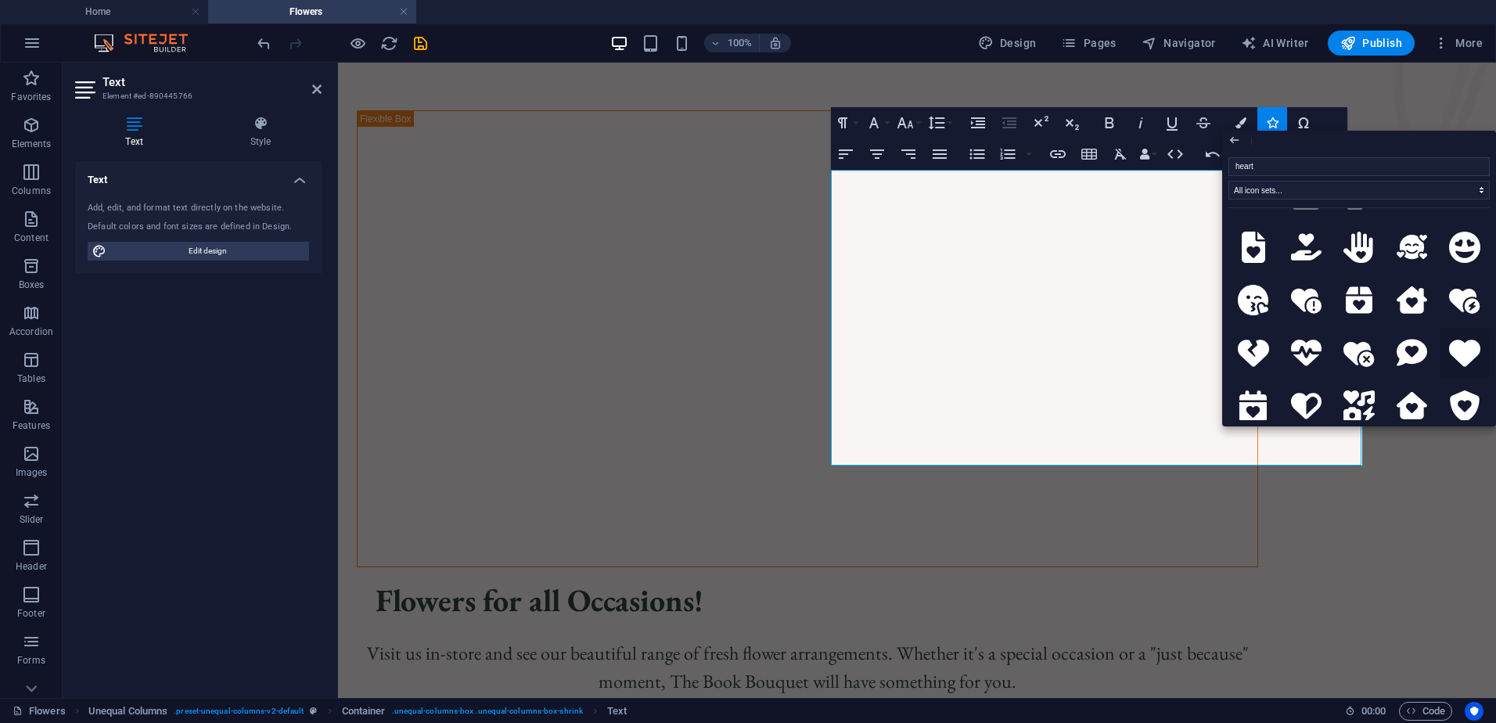
click at [1460, 346] on icon at bounding box center [1464, 353] width 31 height 27
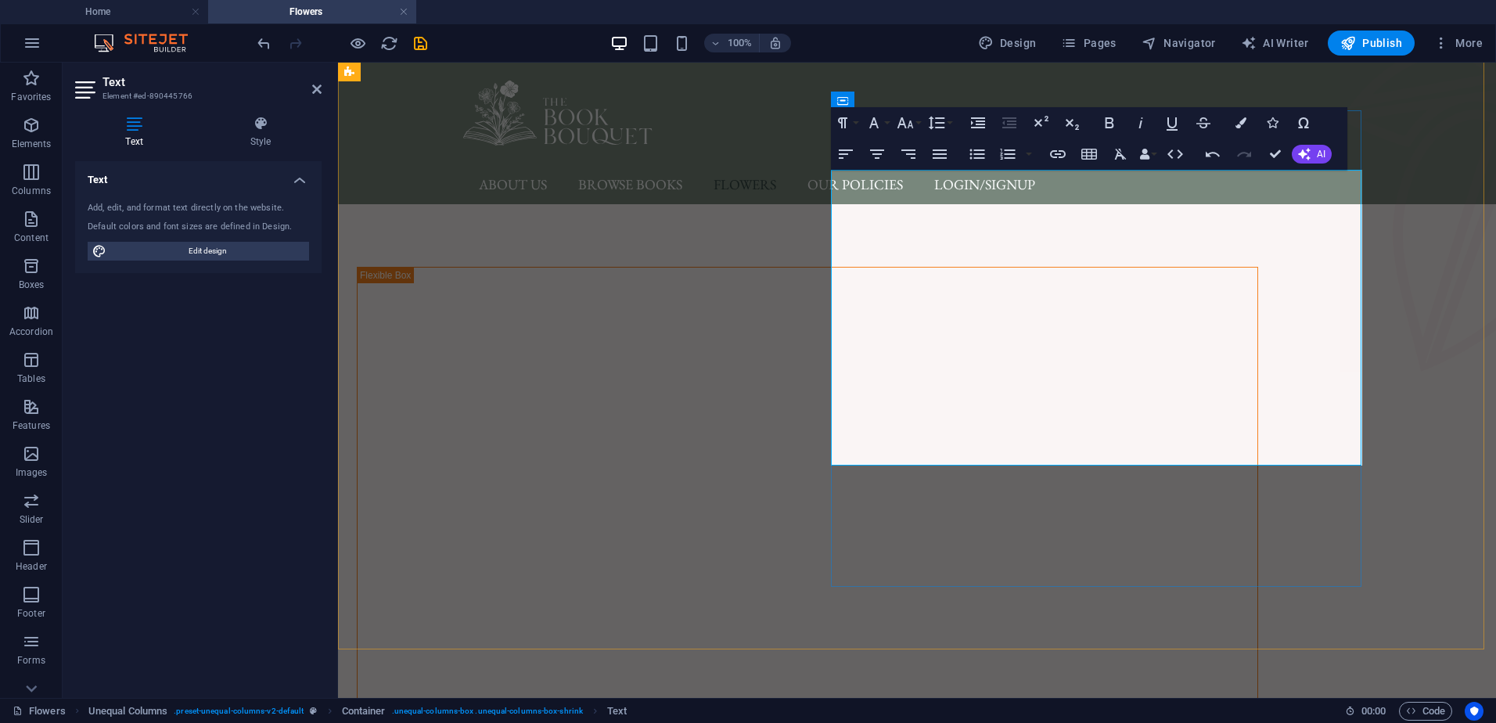
scroll to position [157, 0]
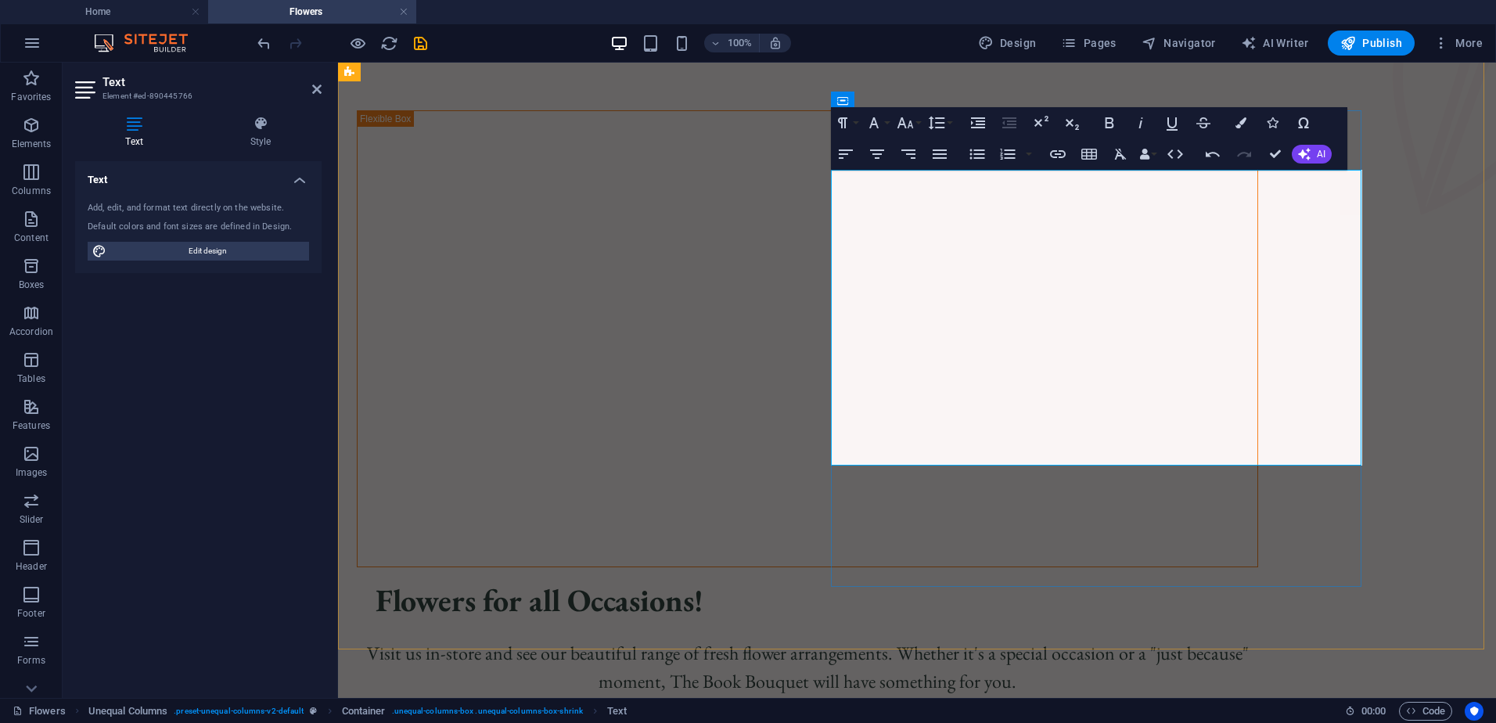
click at [1234, 639] on p "Visit us in-store and see our beautiful range of fresh flower arrangements. Whe…" at bounding box center [808, 667] width 902 height 56
click at [1276, 126] on icon "button" at bounding box center [1272, 122] width 11 height 11
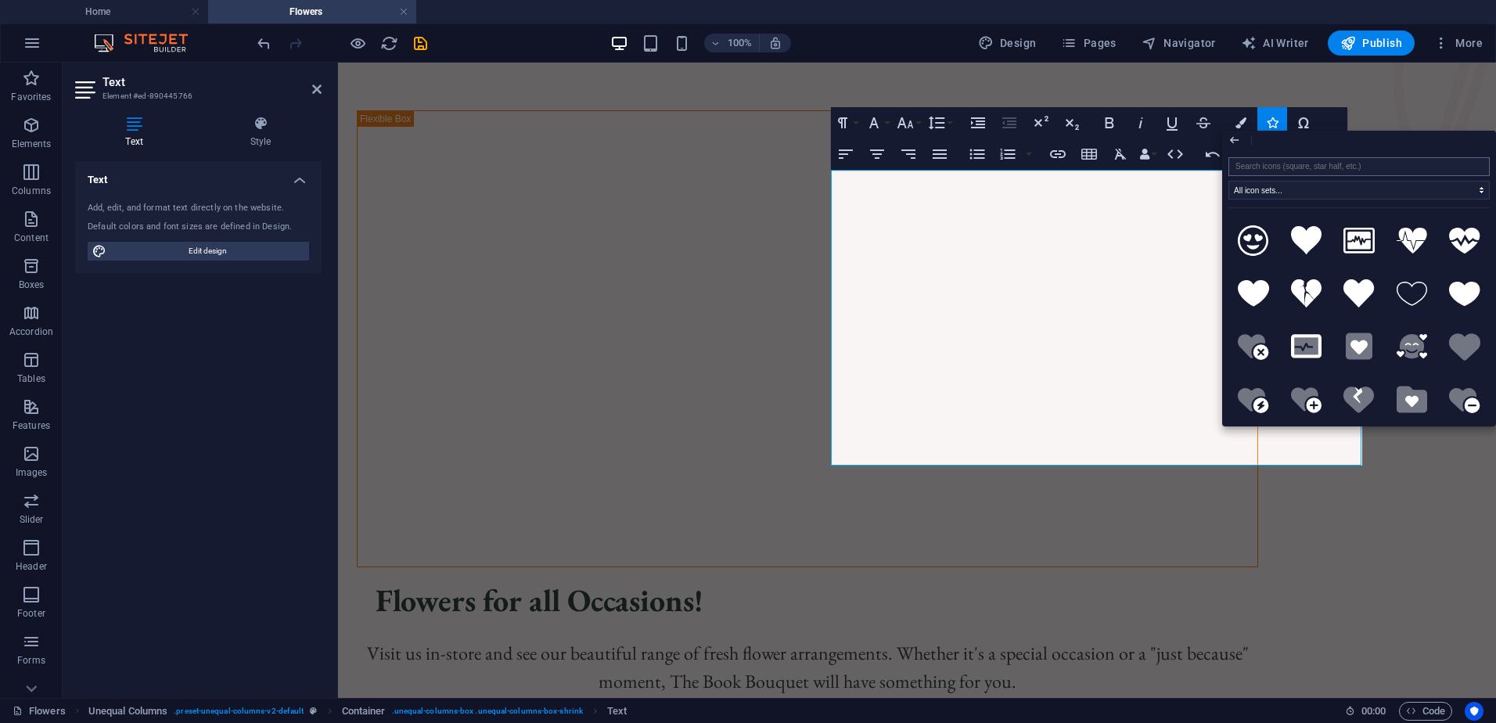
click at [1265, 171] on input "search" at bounding box center [1359, 166] width 261 height 19
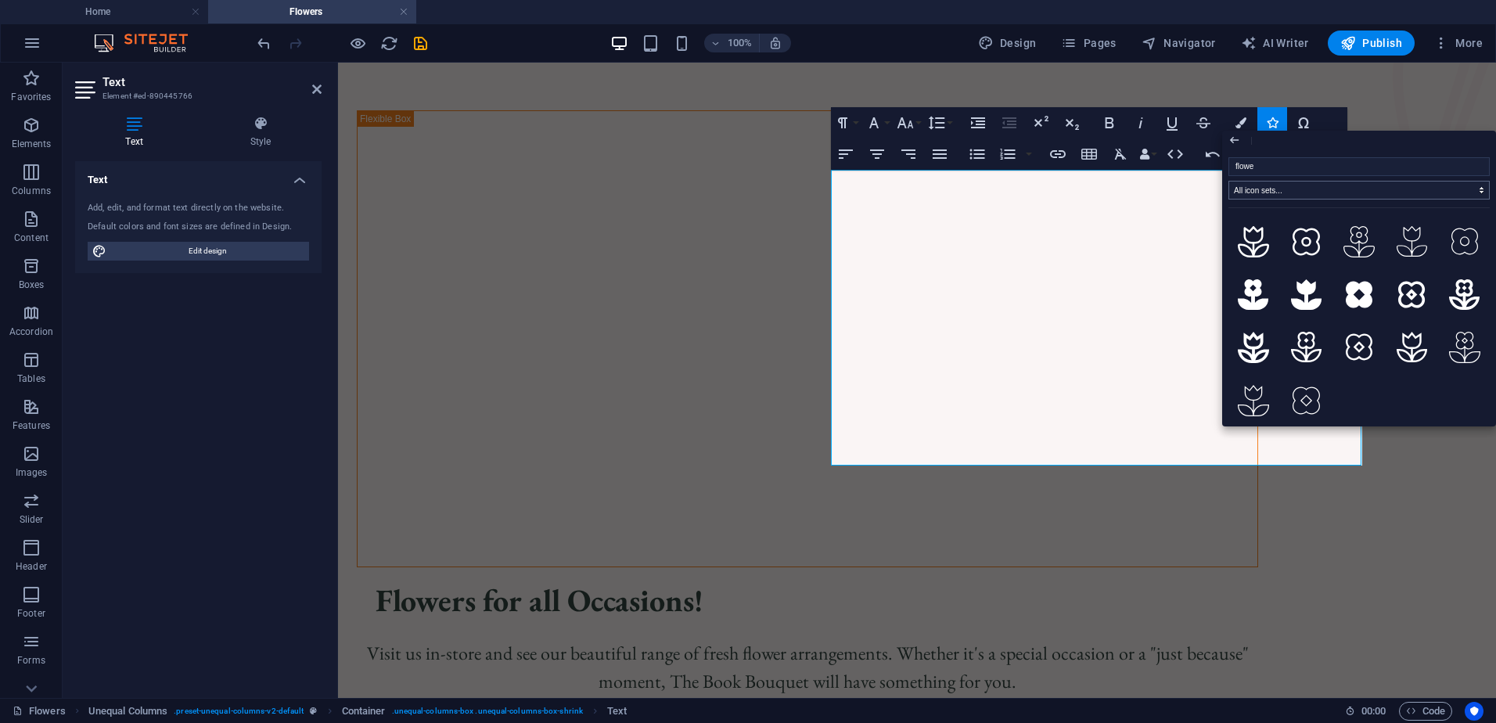
type input "flower"
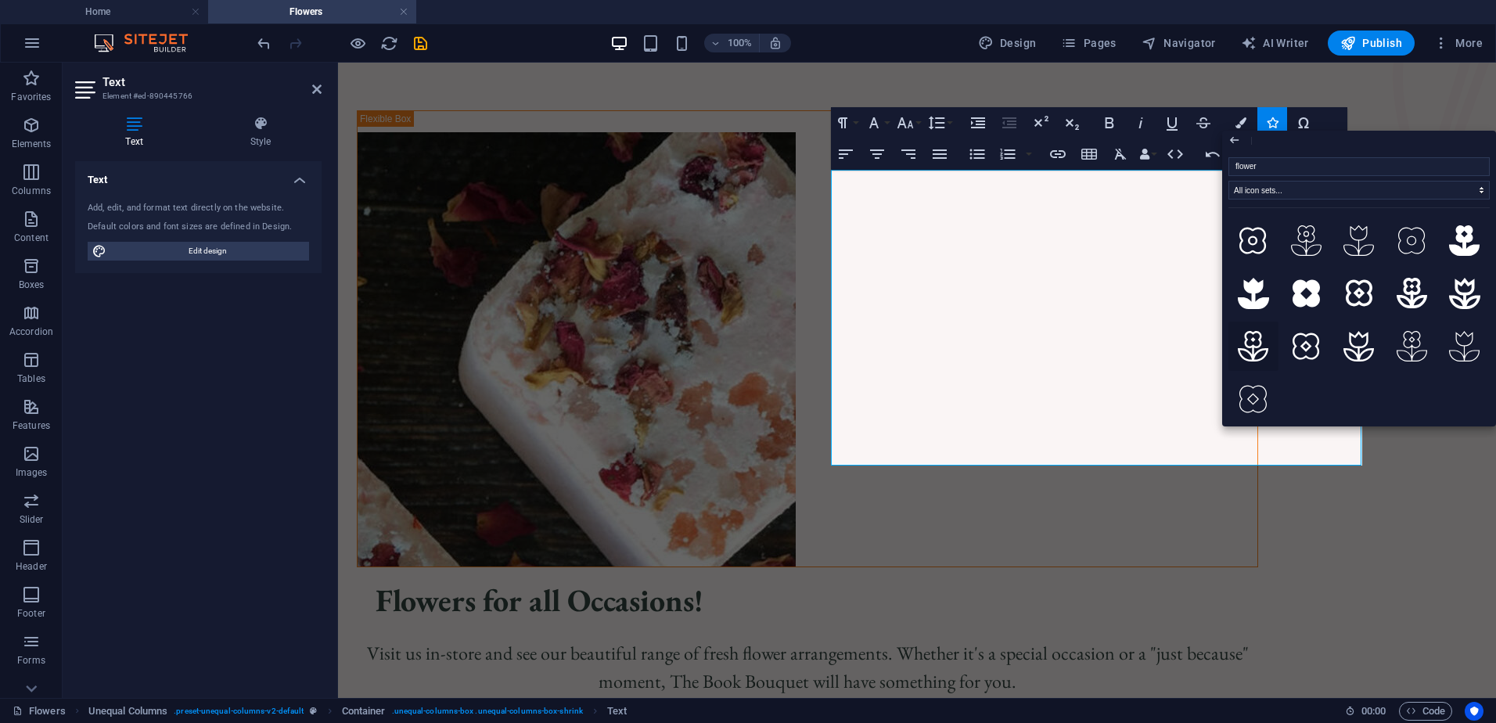
drag, startPoint x: 1263, startPoint y: 333, endPoint x: 920, endPoint y: 274, distance: 348.5
click at [1263, 333] on icon at bounding box center [1253, 346] width 31 height 31
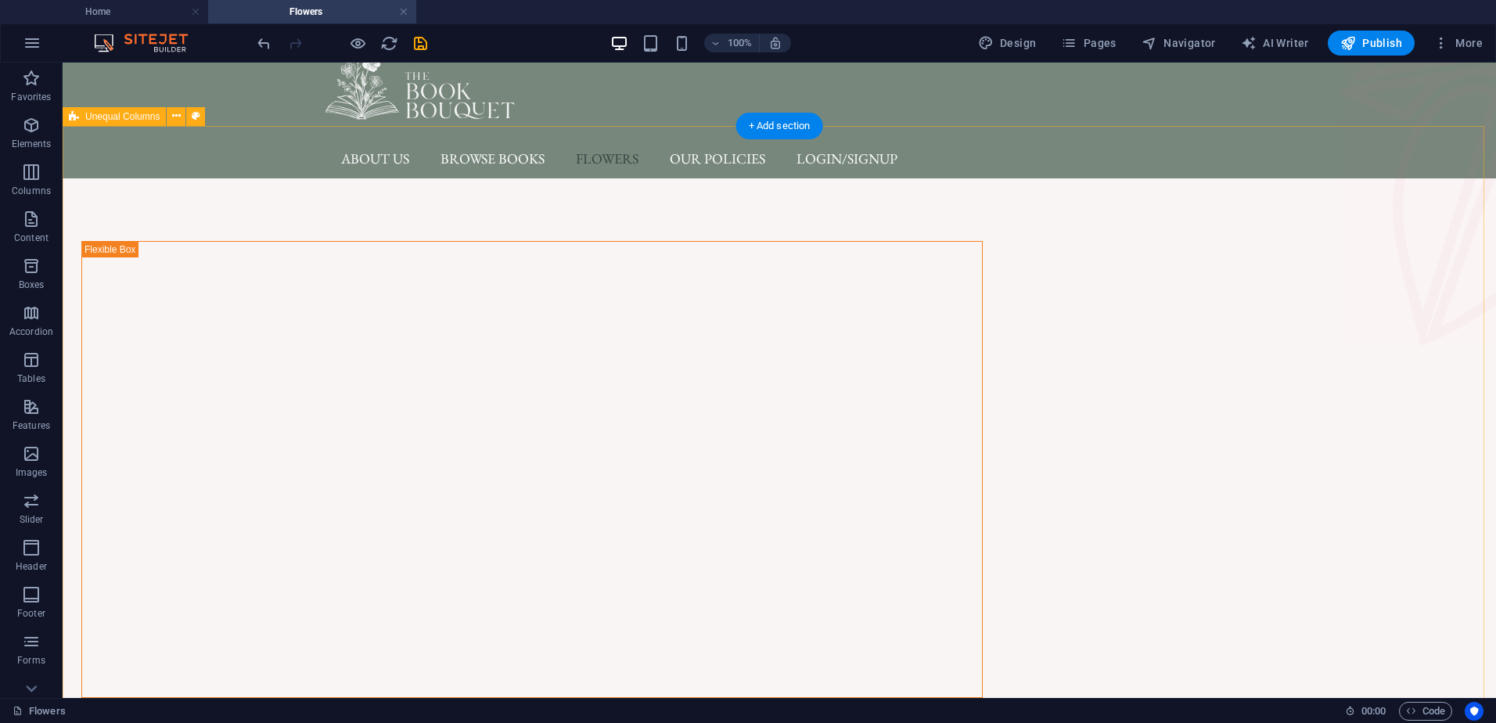
scroll to position [0, 0]
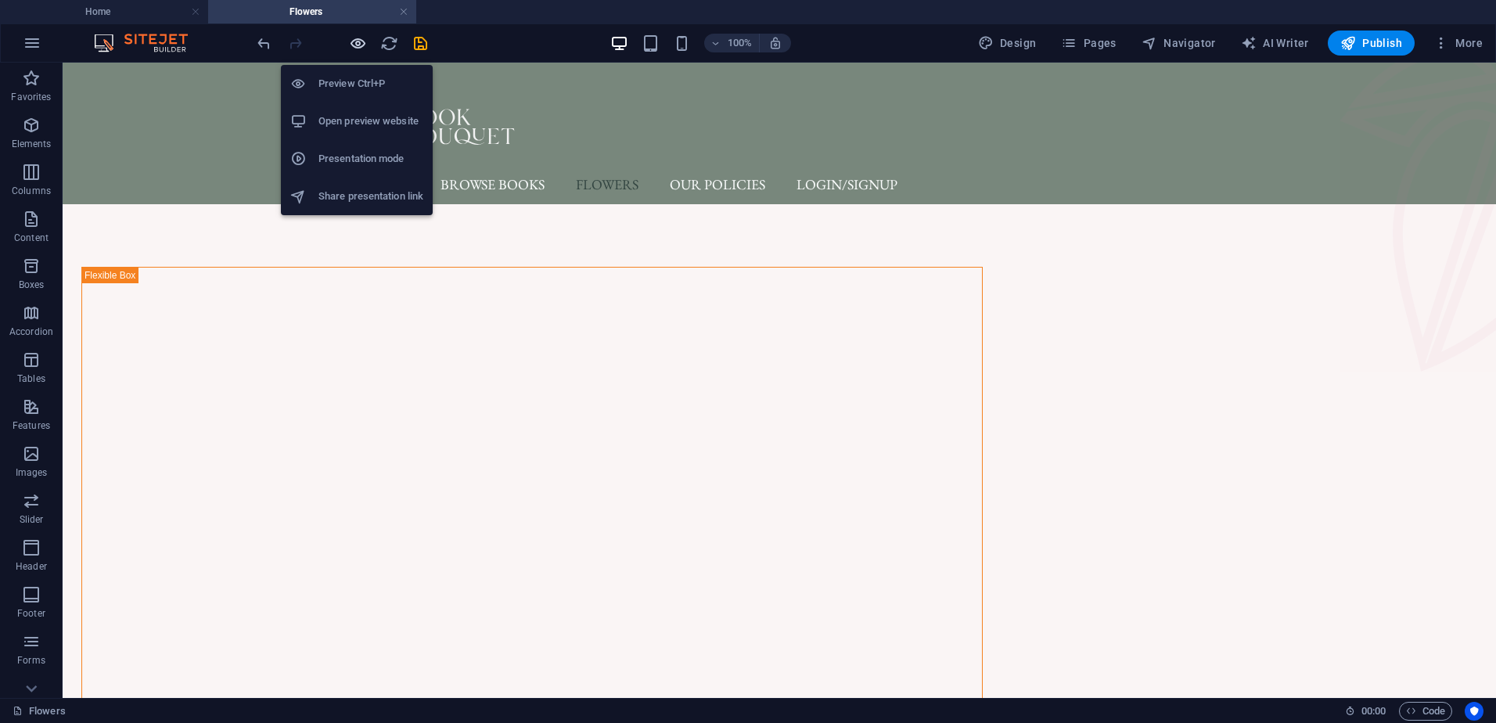
click at [359, 42] on icon "button" at bounding box center [358, 43] width 18 height 18
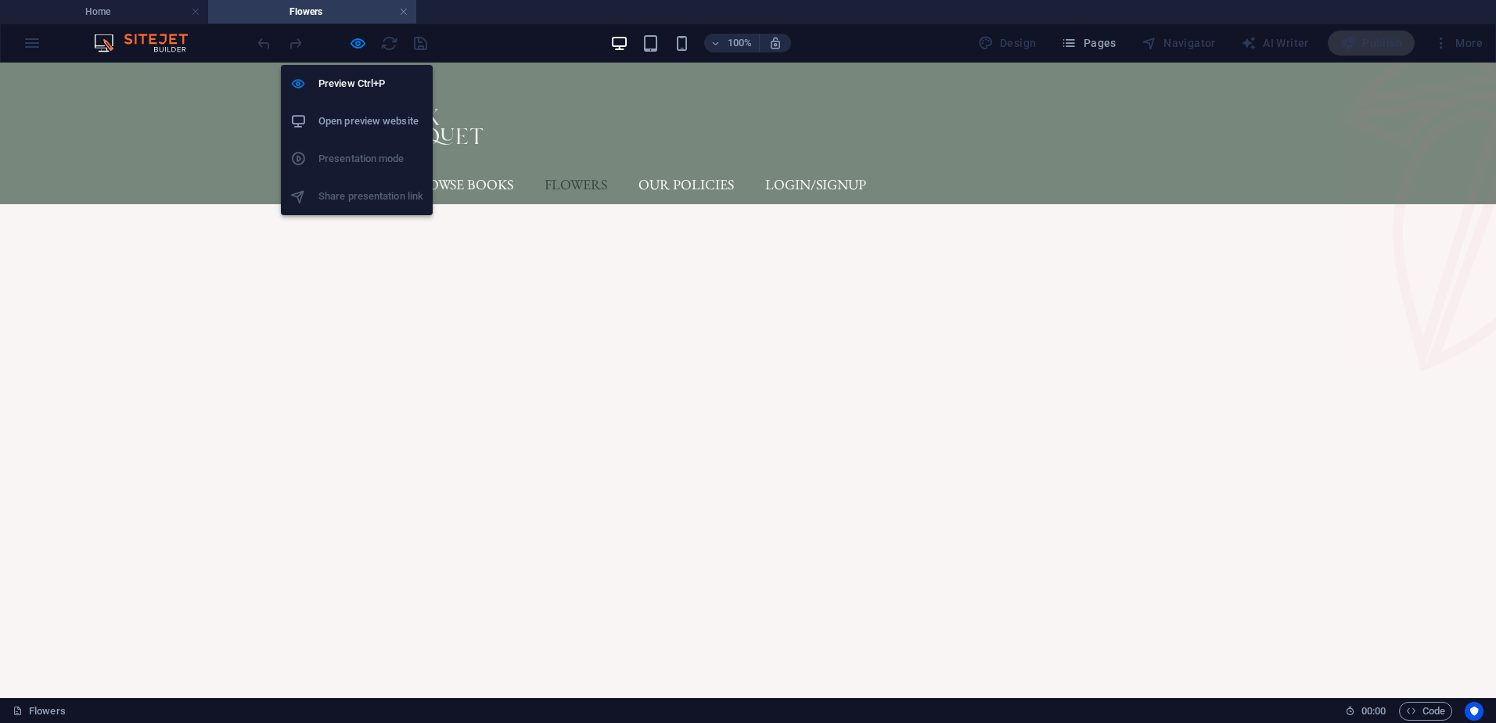
click at [361, 118] on h6 "Open preview website" at bounding box center [371, 121] width 105 height 19
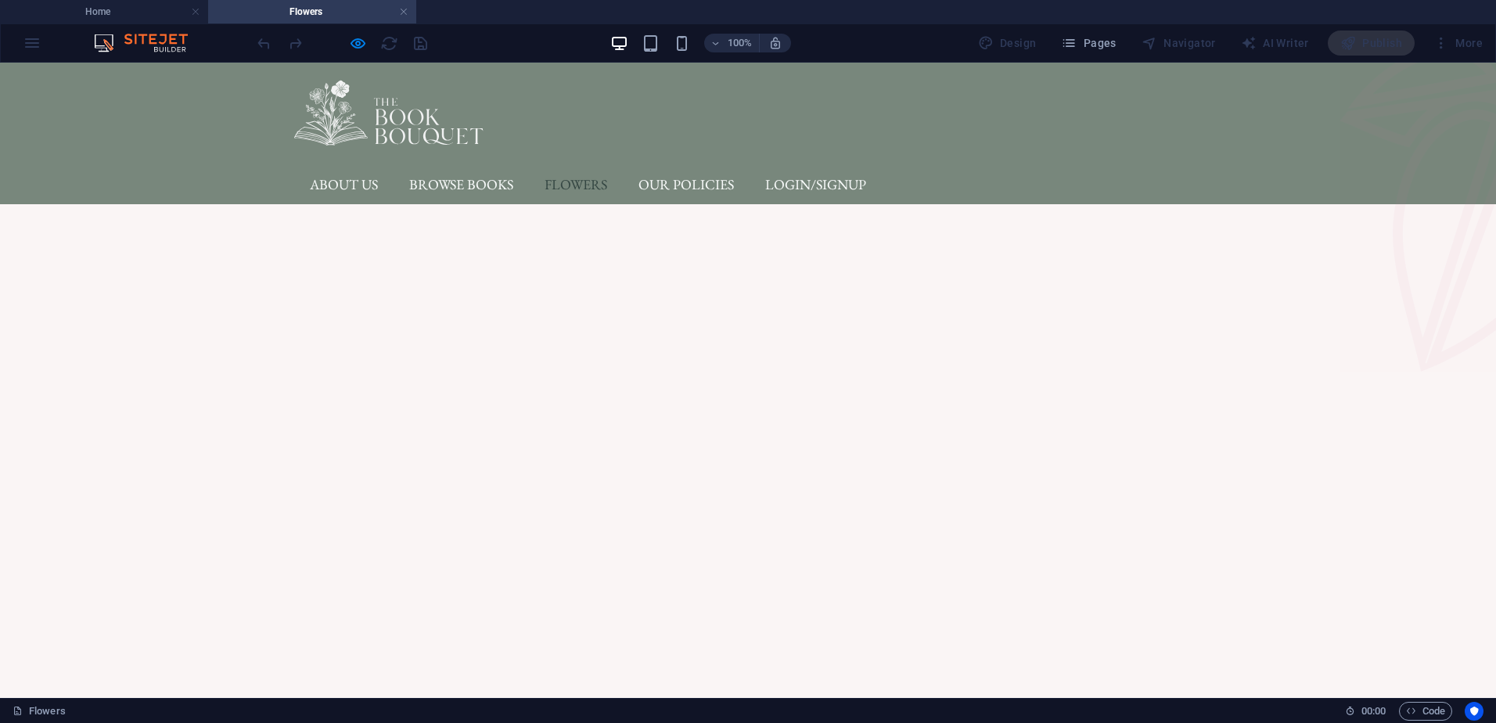
click at [419, 46] on div at bounding box center [341, 43] width 175 height 25
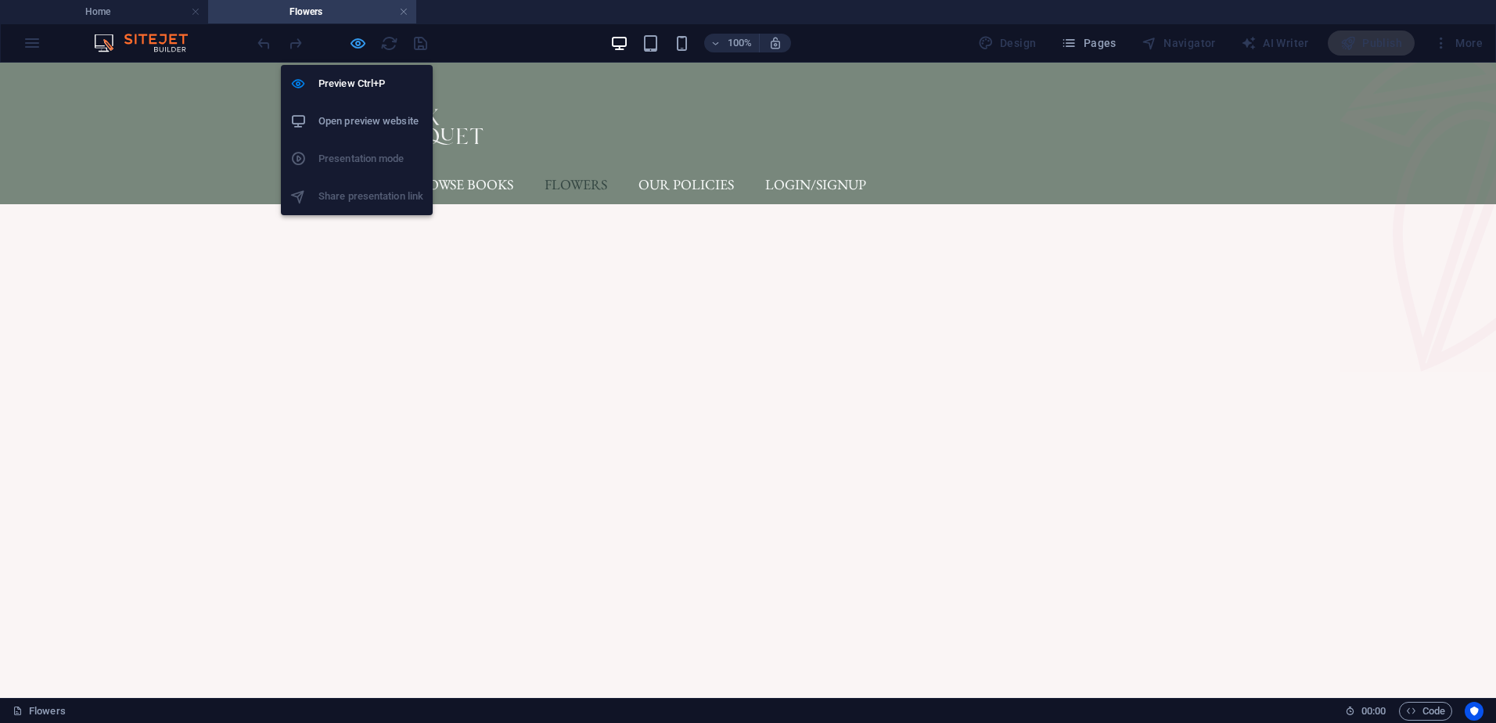
click at [349, 48] on icon "button" at bounding box center [358, 43] width 18 height 18
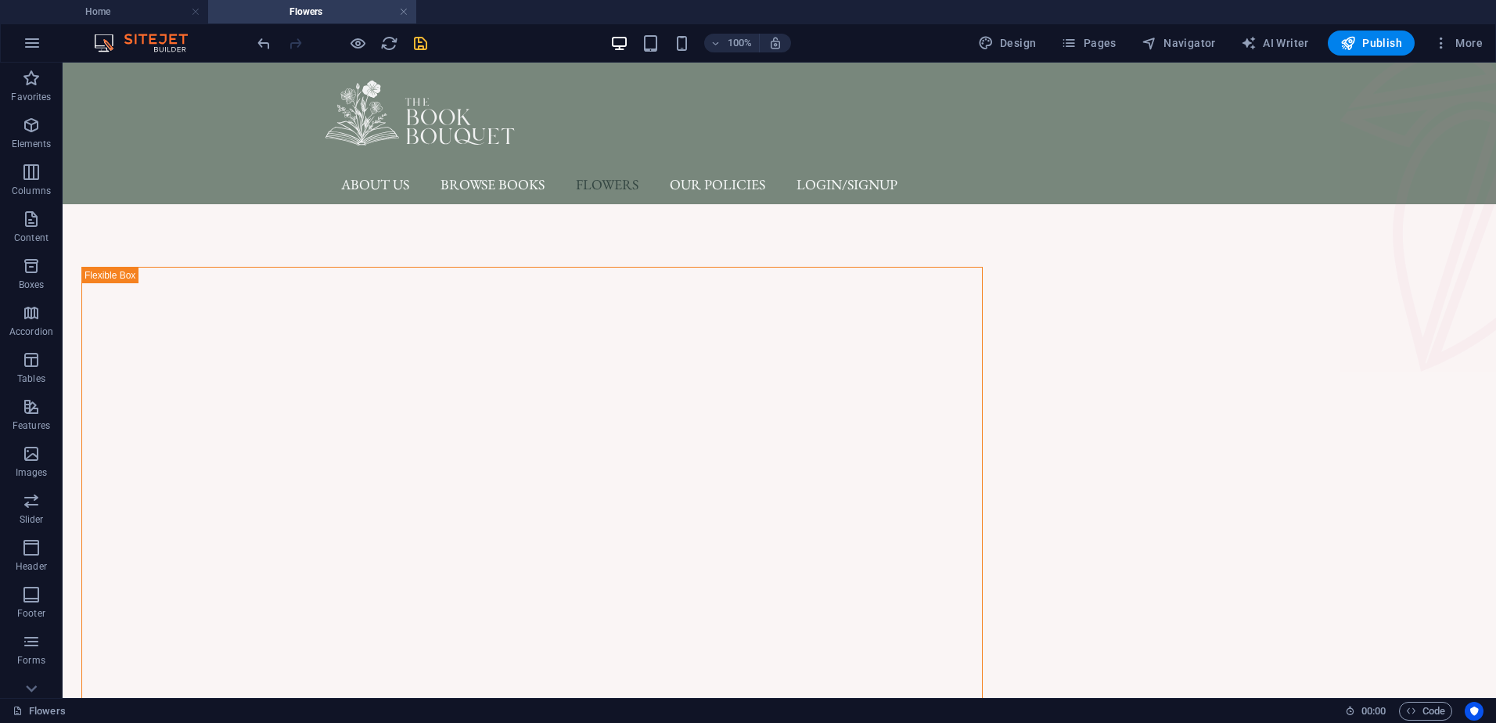
click at [420, 44] on icon "save" at bounding box center [421, 43] width 18 height 18
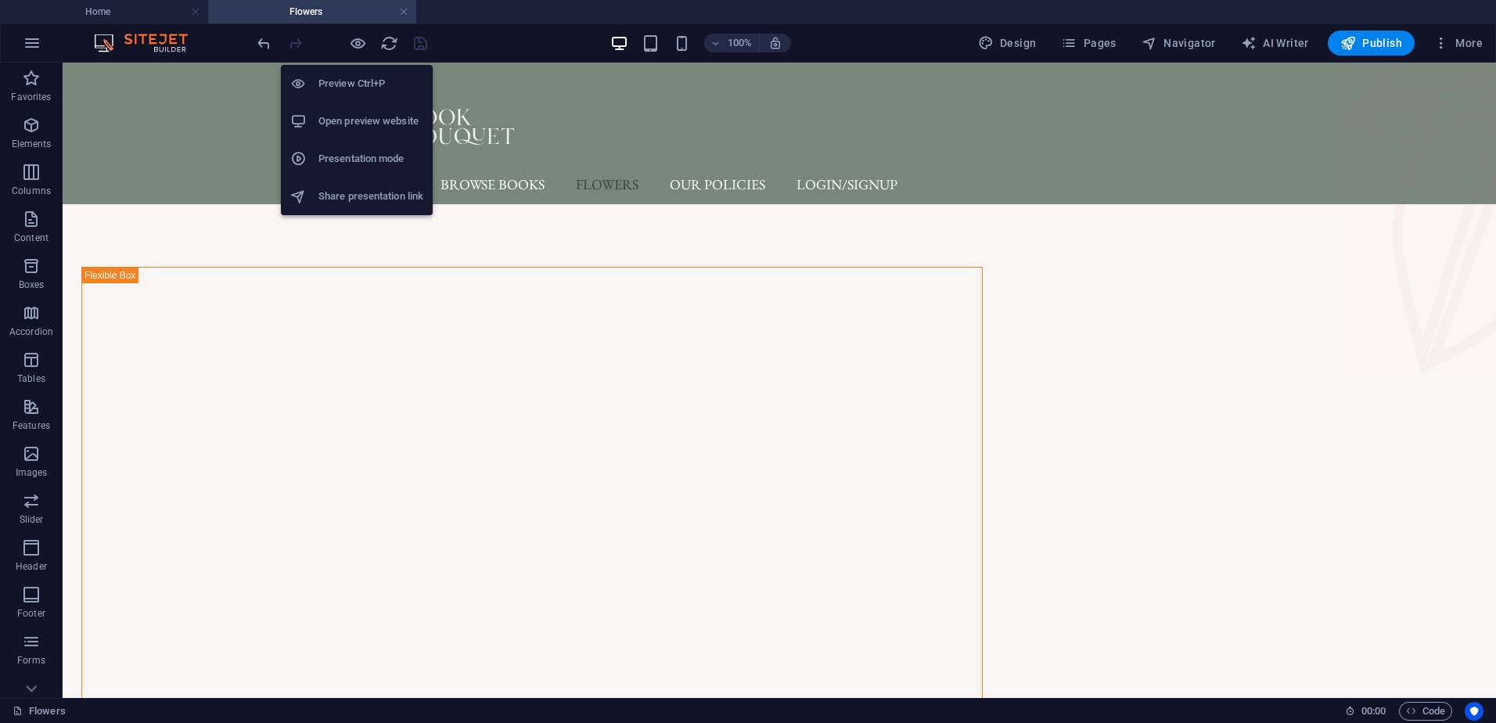
click at [357, 106] on li "Open preview website" at bounding box center [357, 122] width 152 height 38
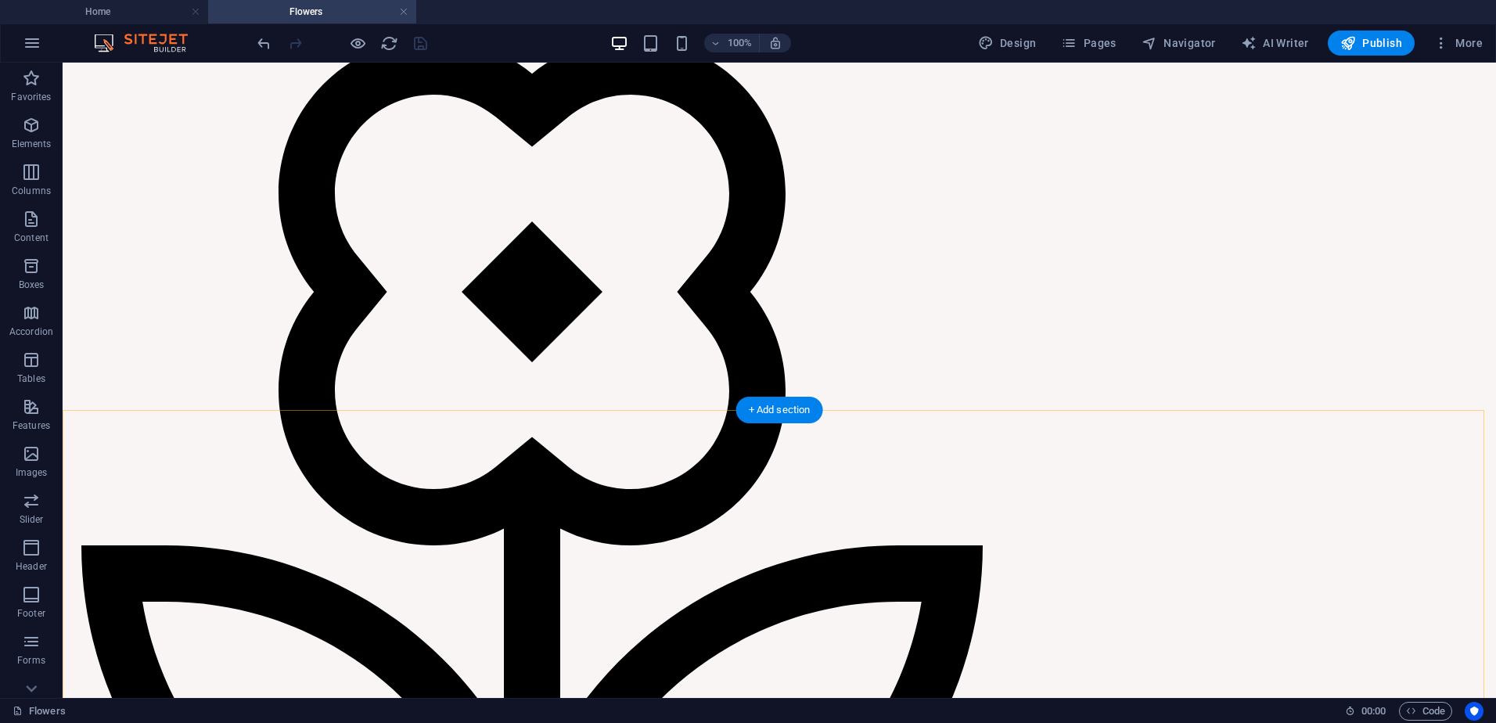
scroll to position [689, 0]
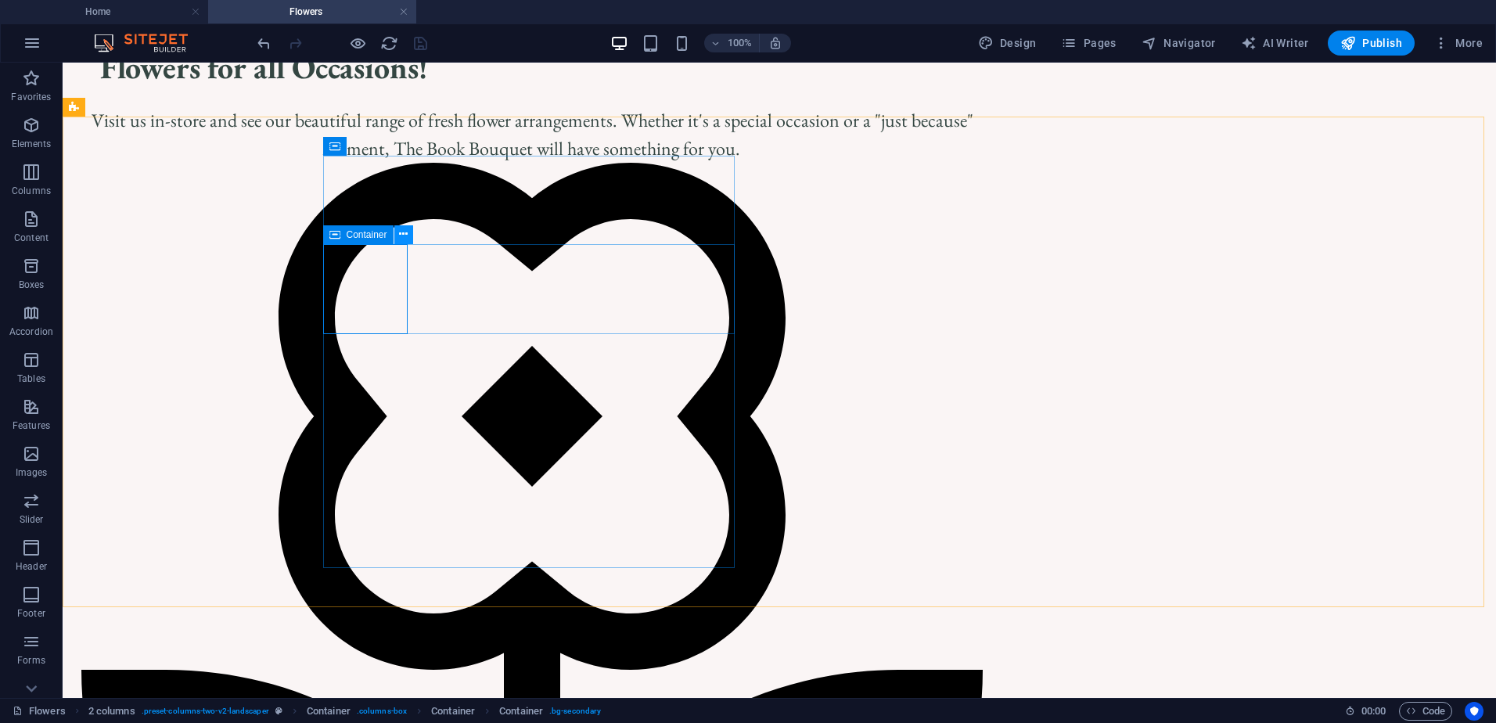
click at [404, 237] on icon at bounding box center [403, 234] width 9 height 16
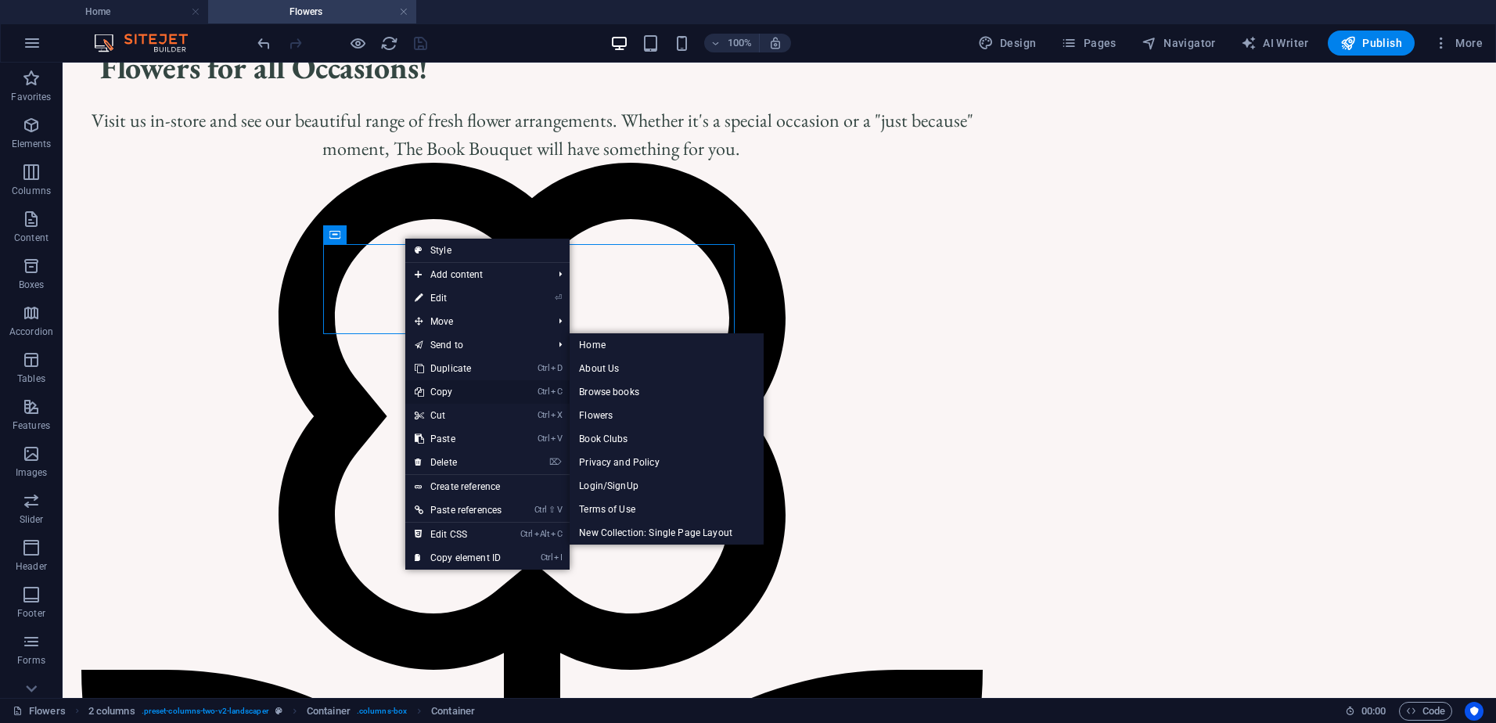
click at [460, 391] on link "Ctrl C Copy" at bounding box center [458, 391] width 106 height 23
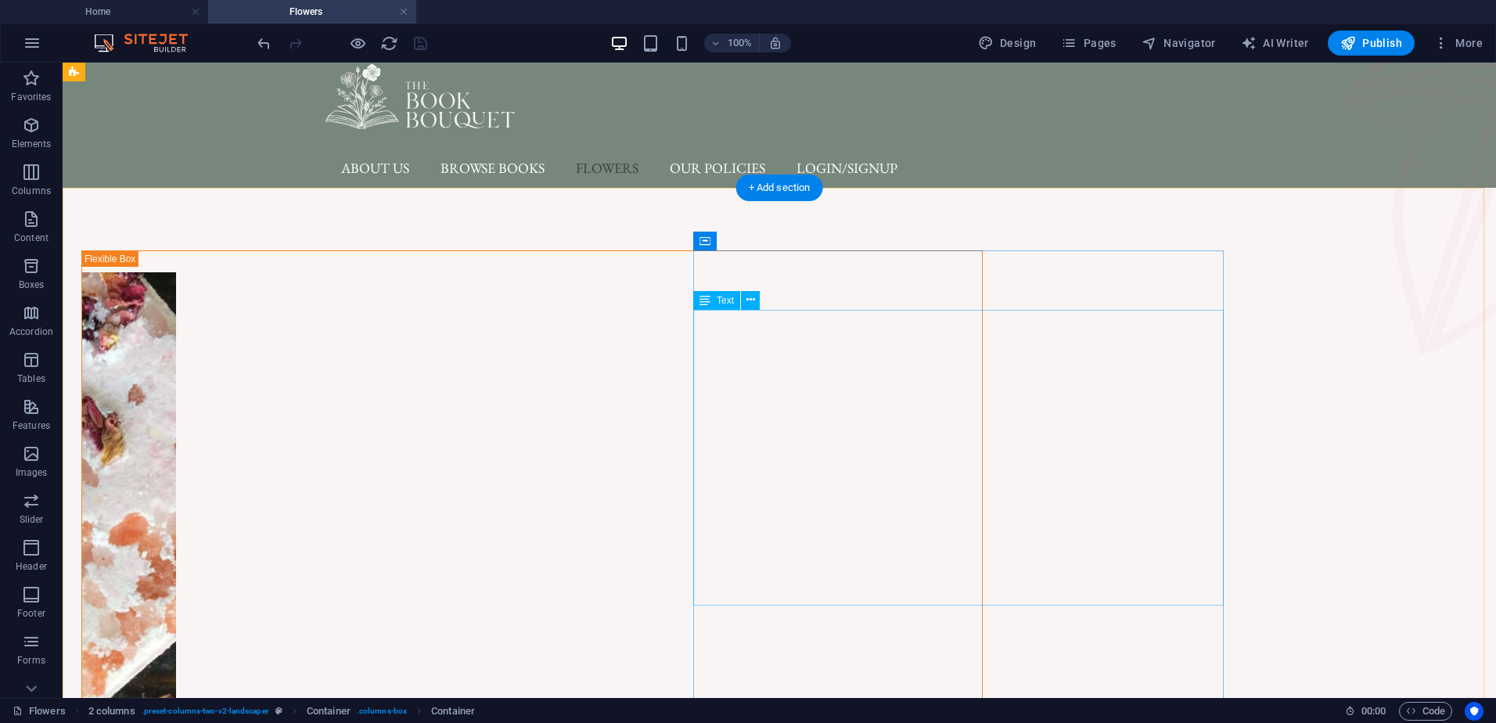
scroll to position [0, 0]
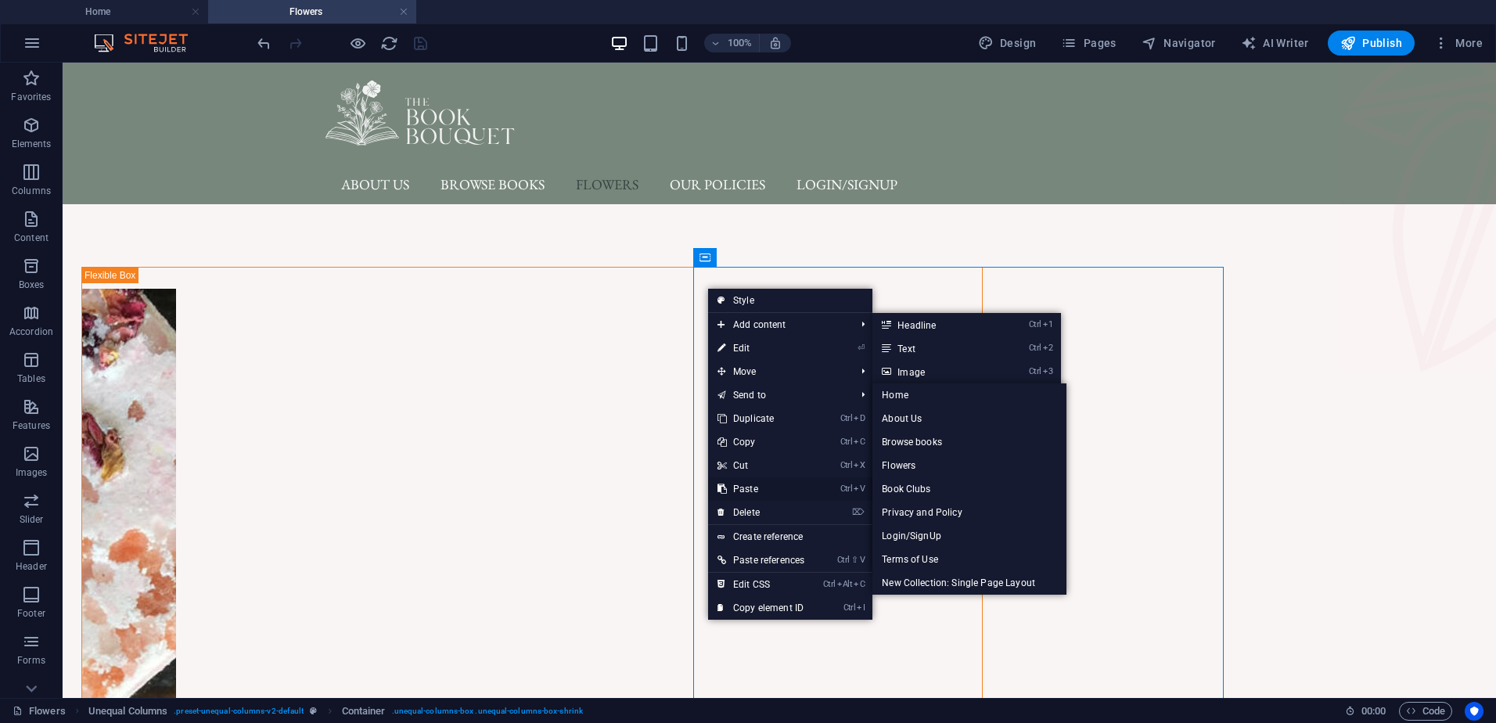
click at [759, 493] on link "Ctrl V Paste" at bounding box center [761, 488] width 106 height 23
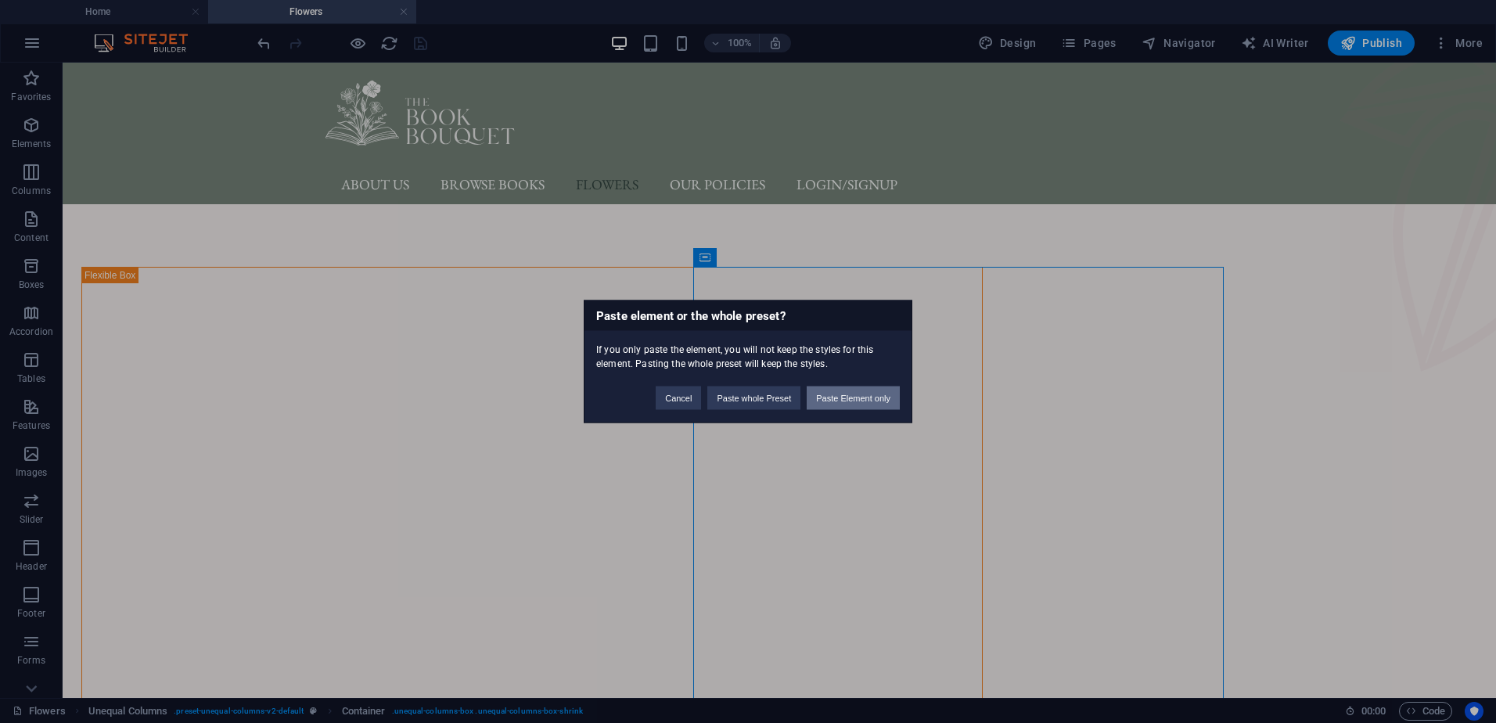
click at [858, 397] on button "Paste Element only" at bounding box center [853, 398] width 93 height 23
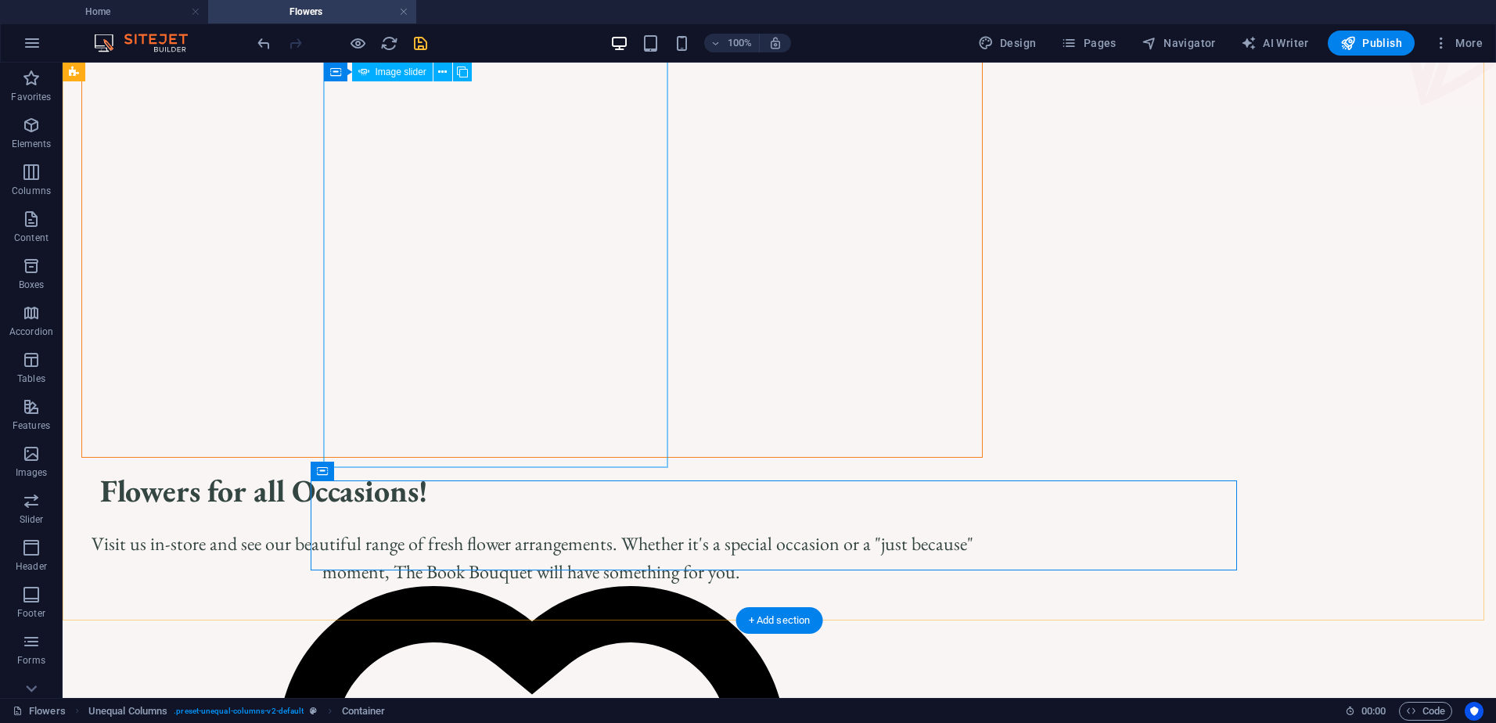
scroll to position [264, 0]
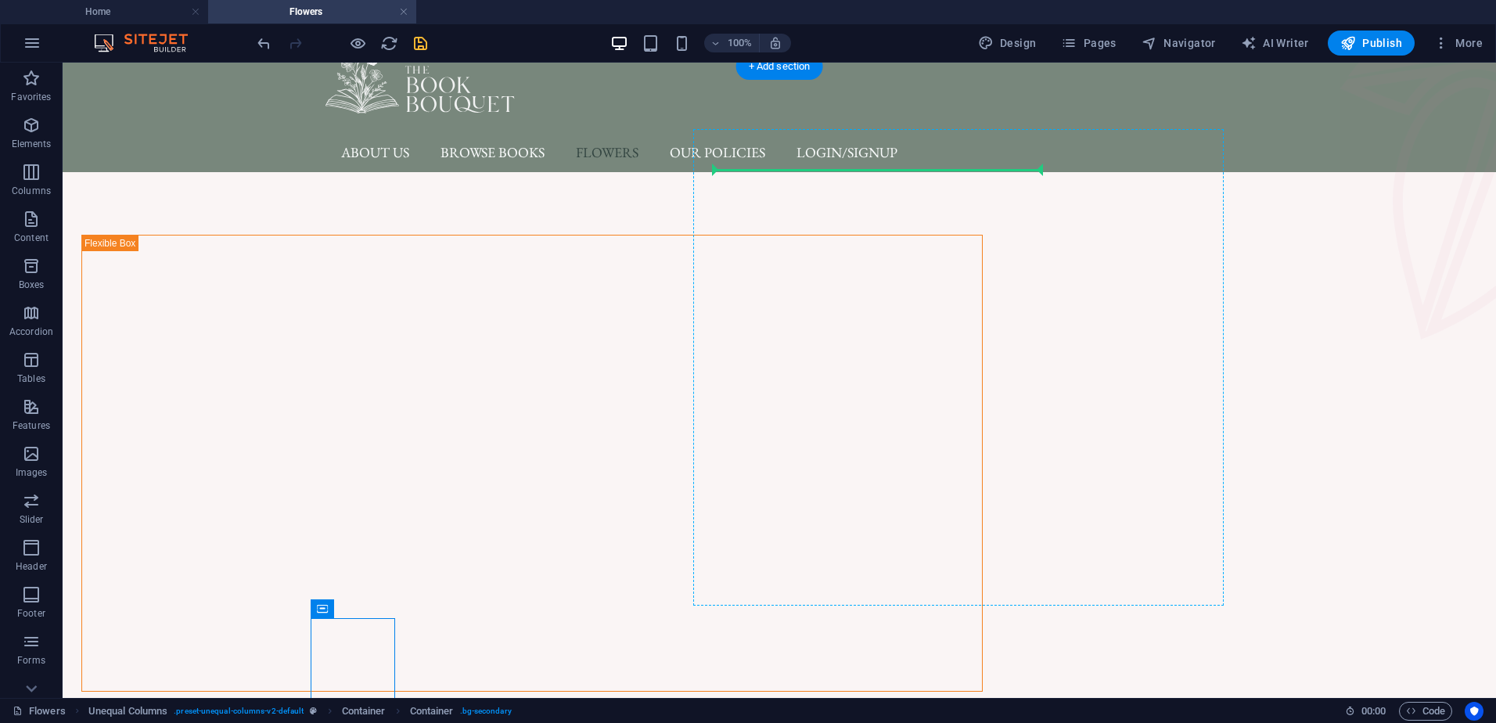
scroll to position [0, 0]
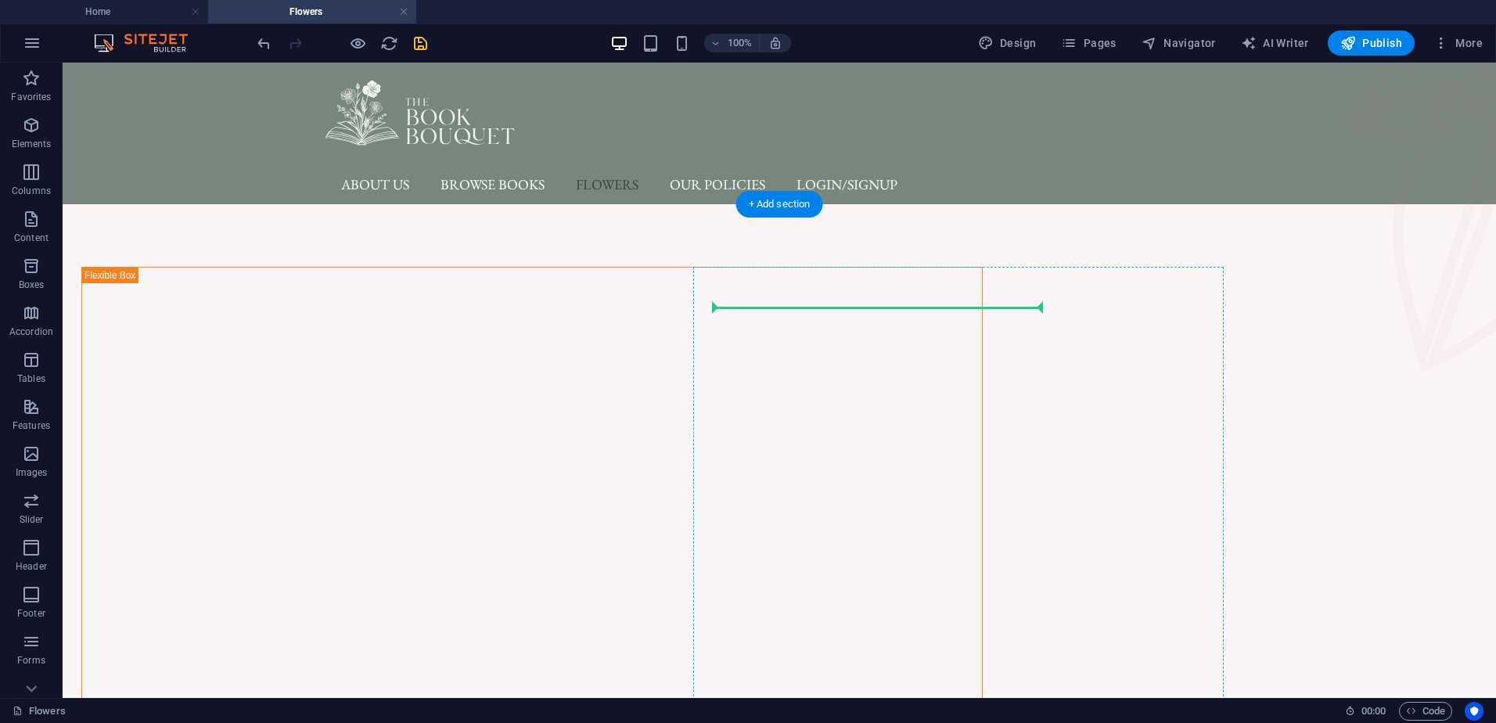
drag, startPoint x: 387, startPoint y: 531, endPoint x: 715, endPoint y: 290, distance: 407.6
drag, startPoint x: 1109, startPoint y: 317, endPoint x: 710, endPoint y: 299, distance: 399.5
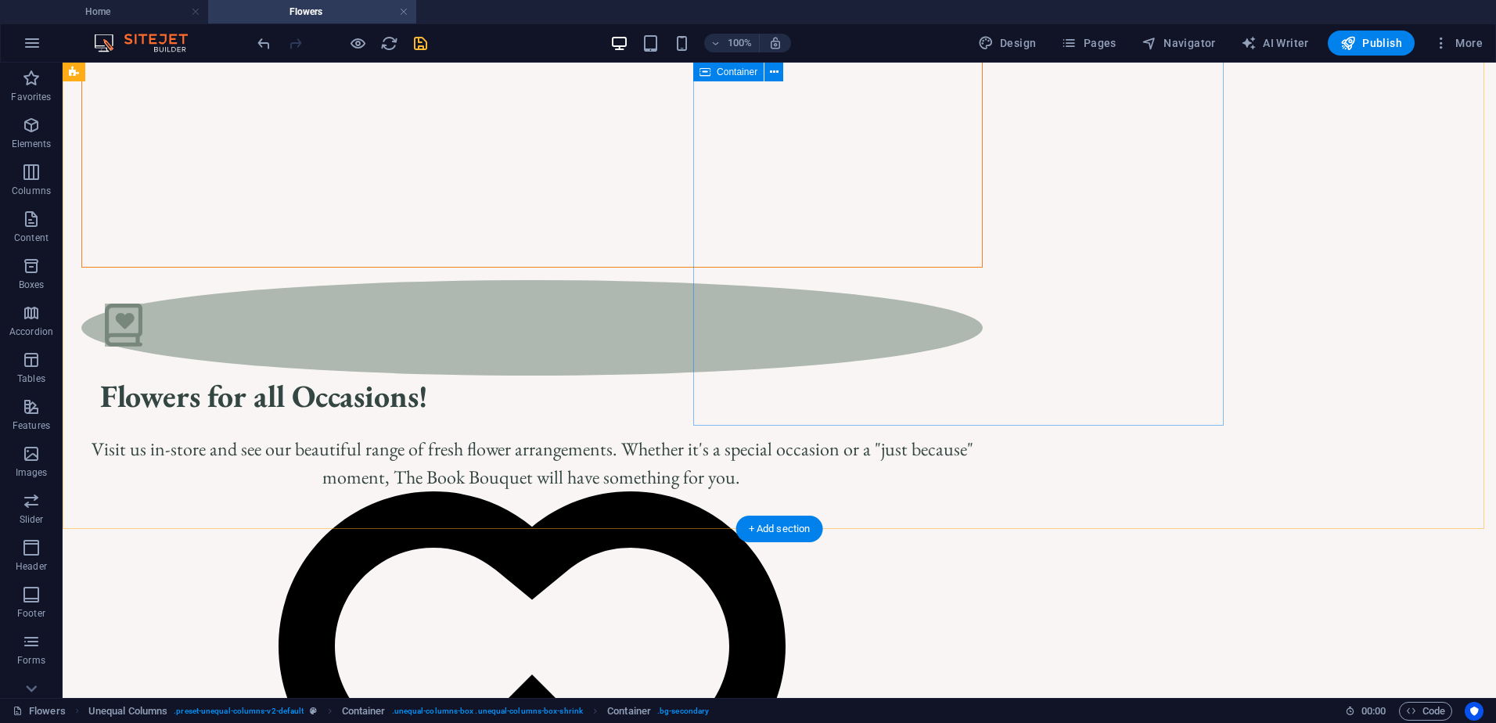
scroll to position [391, 0]
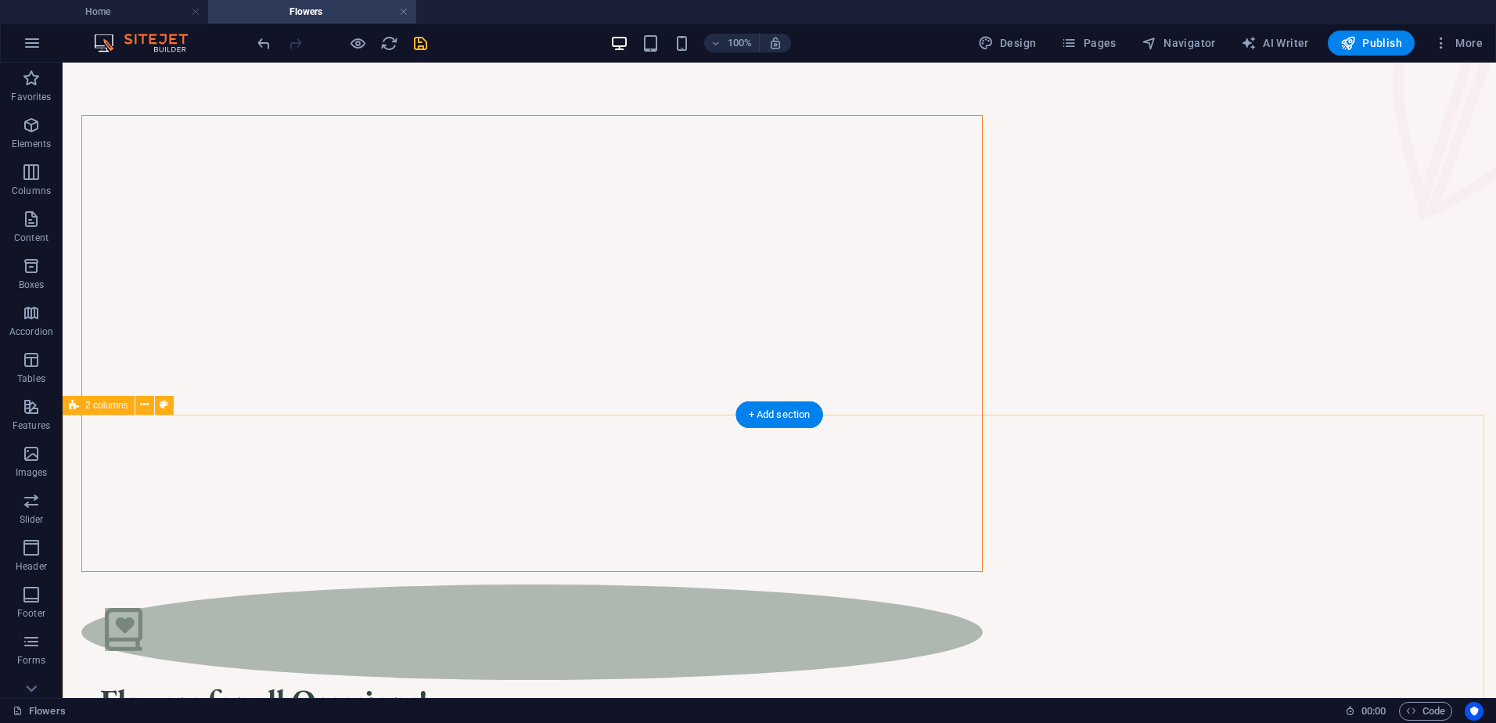
scroll to position [0, 0]
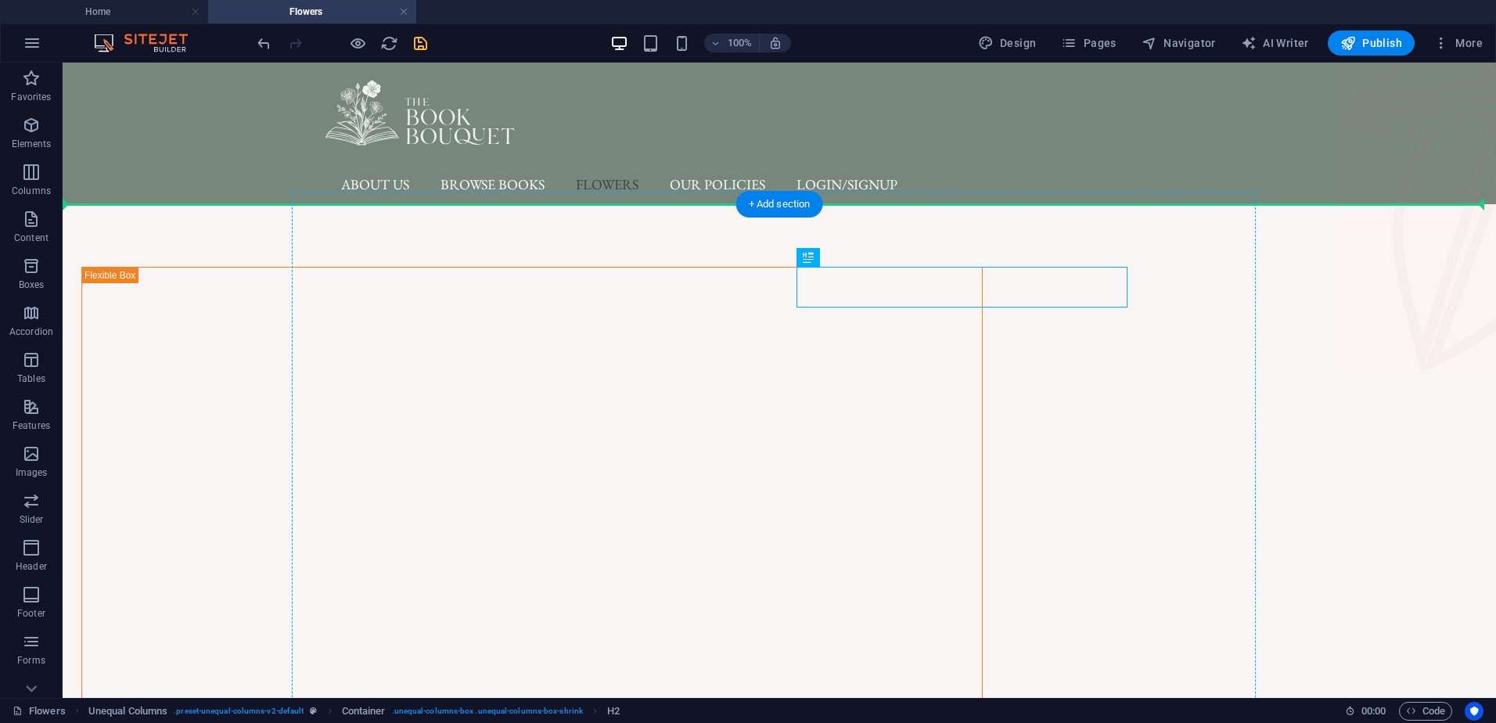
drag, startPoint x: 1008, startPoint y: 290, endPoint x: 1003, endPoint y: 322, distance: 32.4
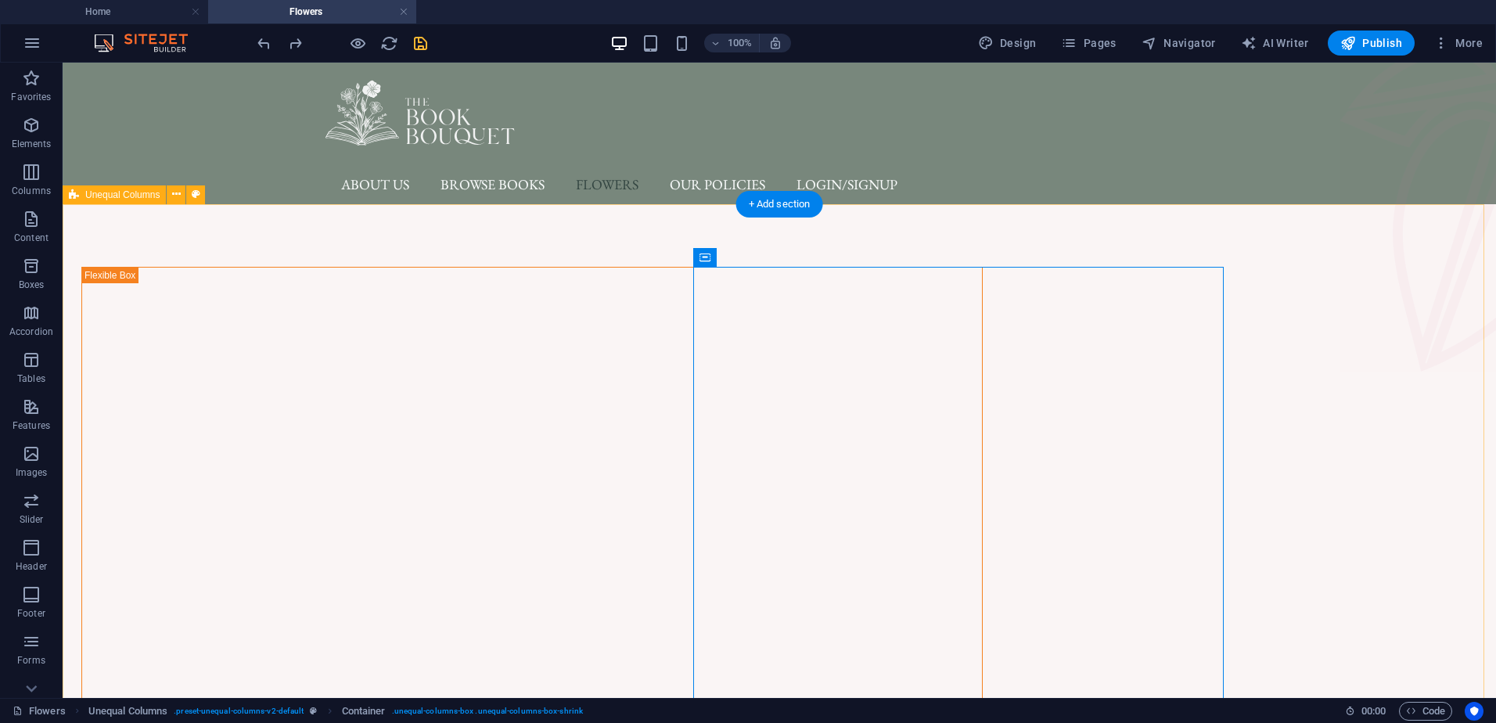
click at [1395, 350] on figure at bounding box center [1418, 217] width 157 height 309
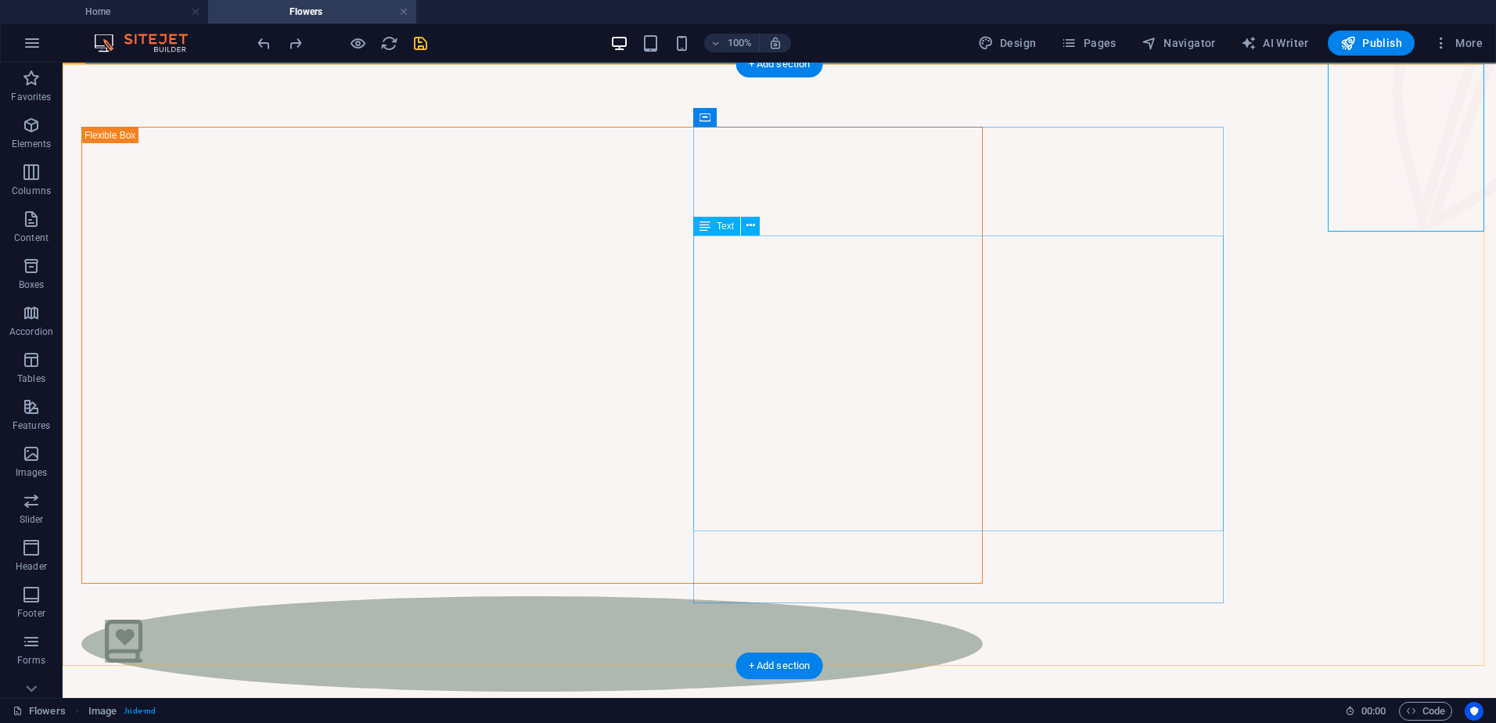
scroll to position [470, 0]
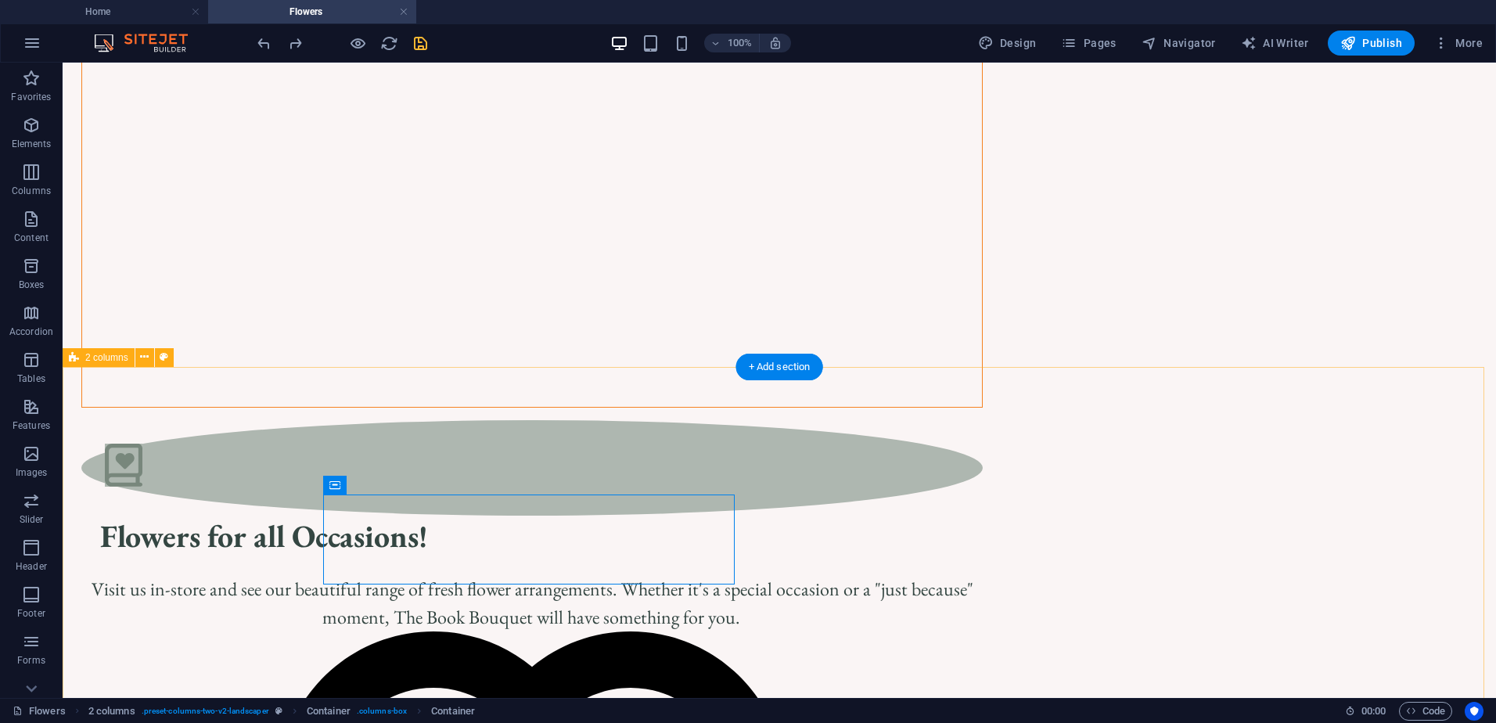
scroll to position [78, 0]
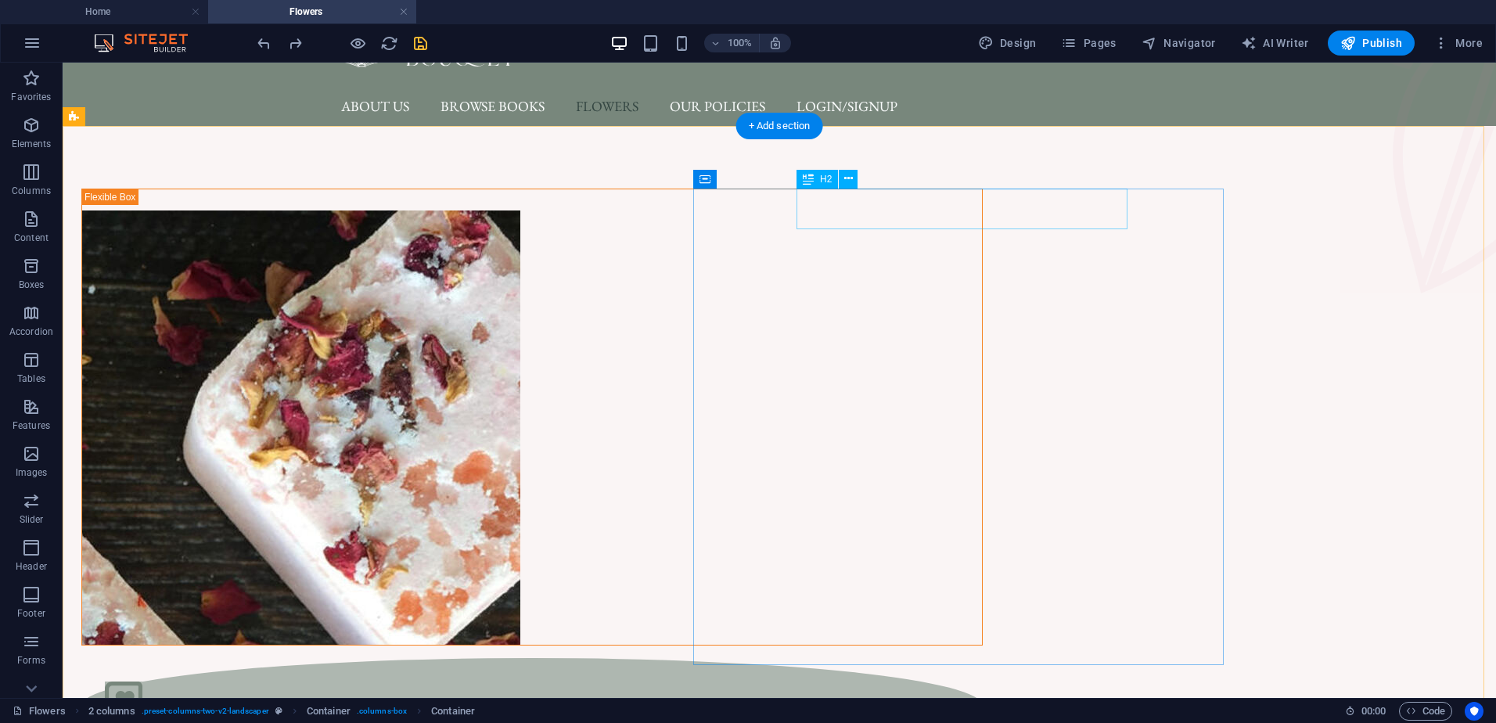
click at [754, 682] on figure at bounding box center [532, 706] width 855 height 49
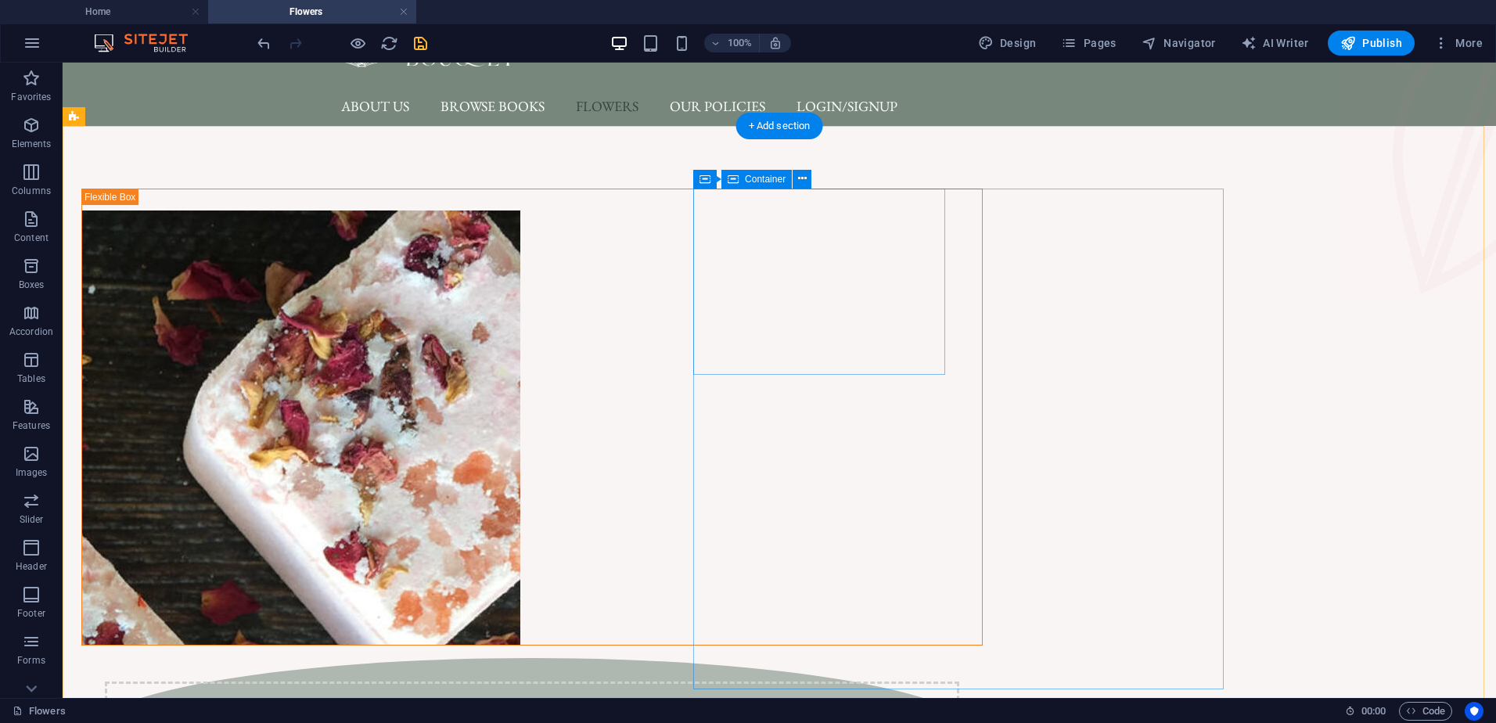
click at [921, 682] on div "Drop content here or Add elements Paste clipboard" at bounding box center [532, 737] width 855 height 111
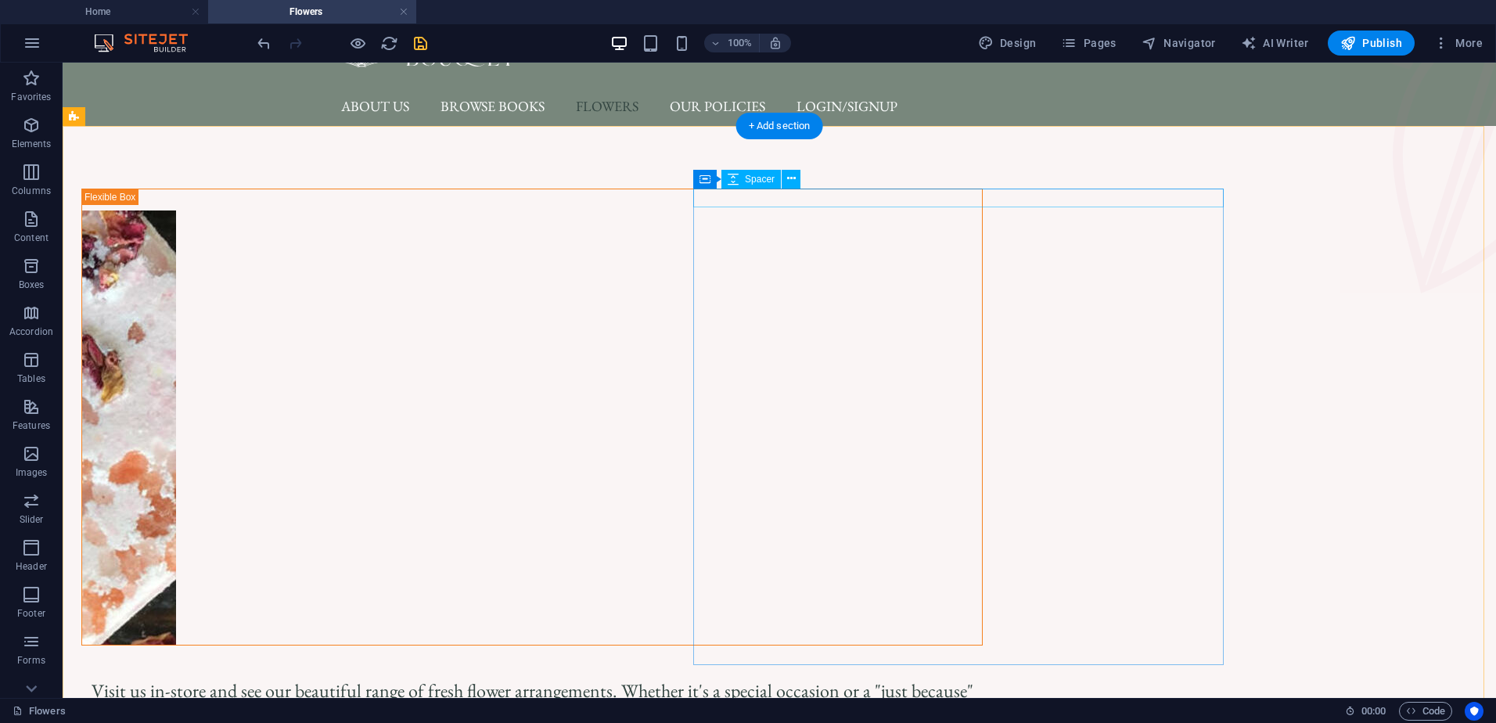
click at [882, 658] on div at bounding box center [532, 667] width 902 height 19
click at [883, 658] on div at bounding box center [532, 667] width 902 height 19
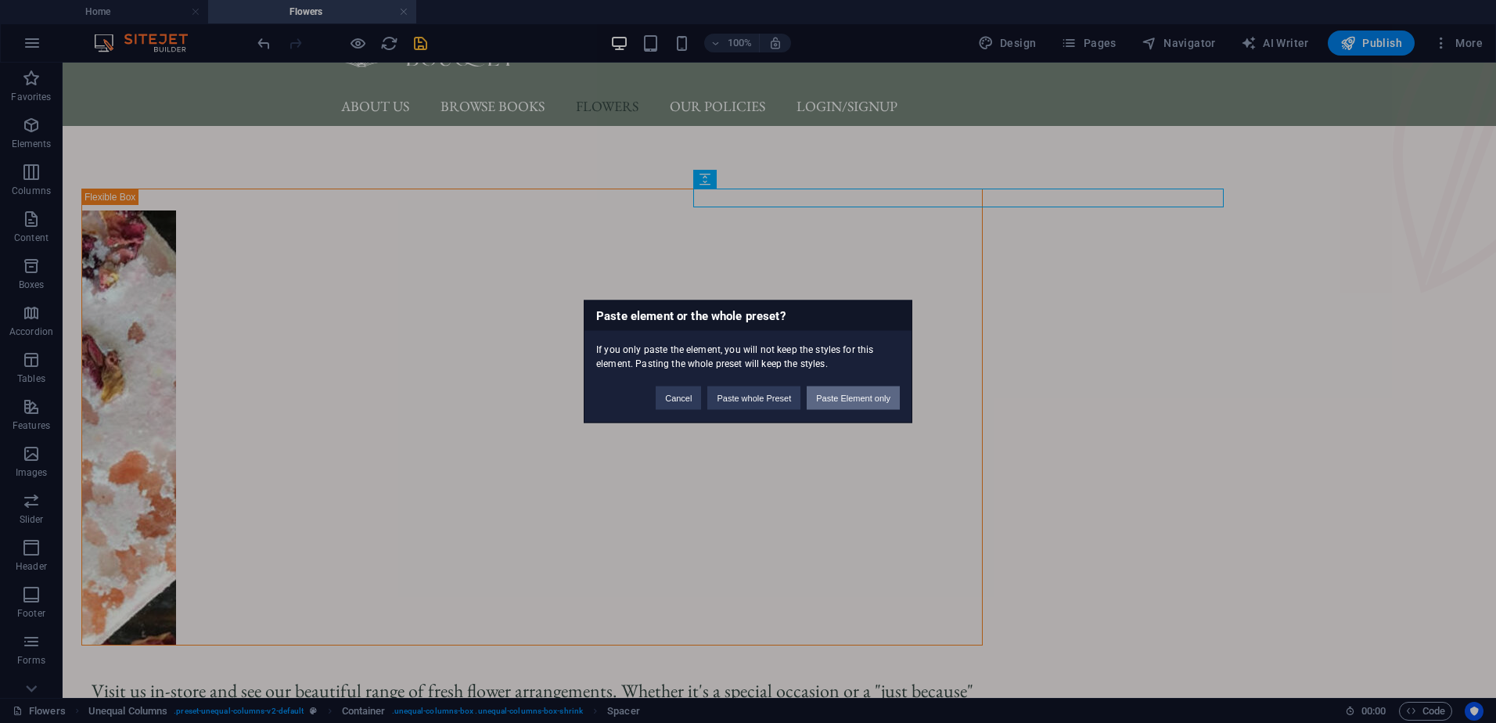
click at [833, 401] on button "Paste Element only" at bounding box center [853, 398] width 93 height 23
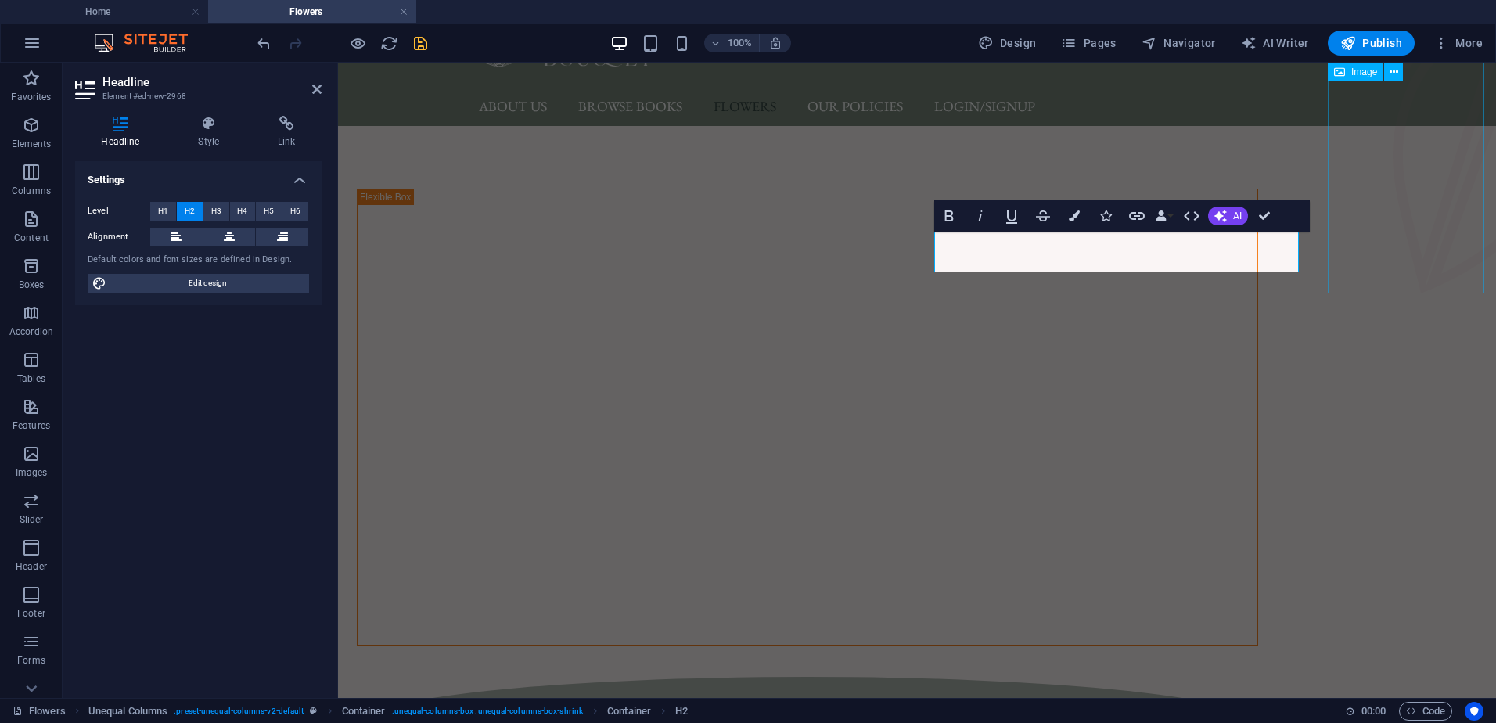
click at [1418, 259] on figure at bounding box center [1418, 138] width 157 height 309
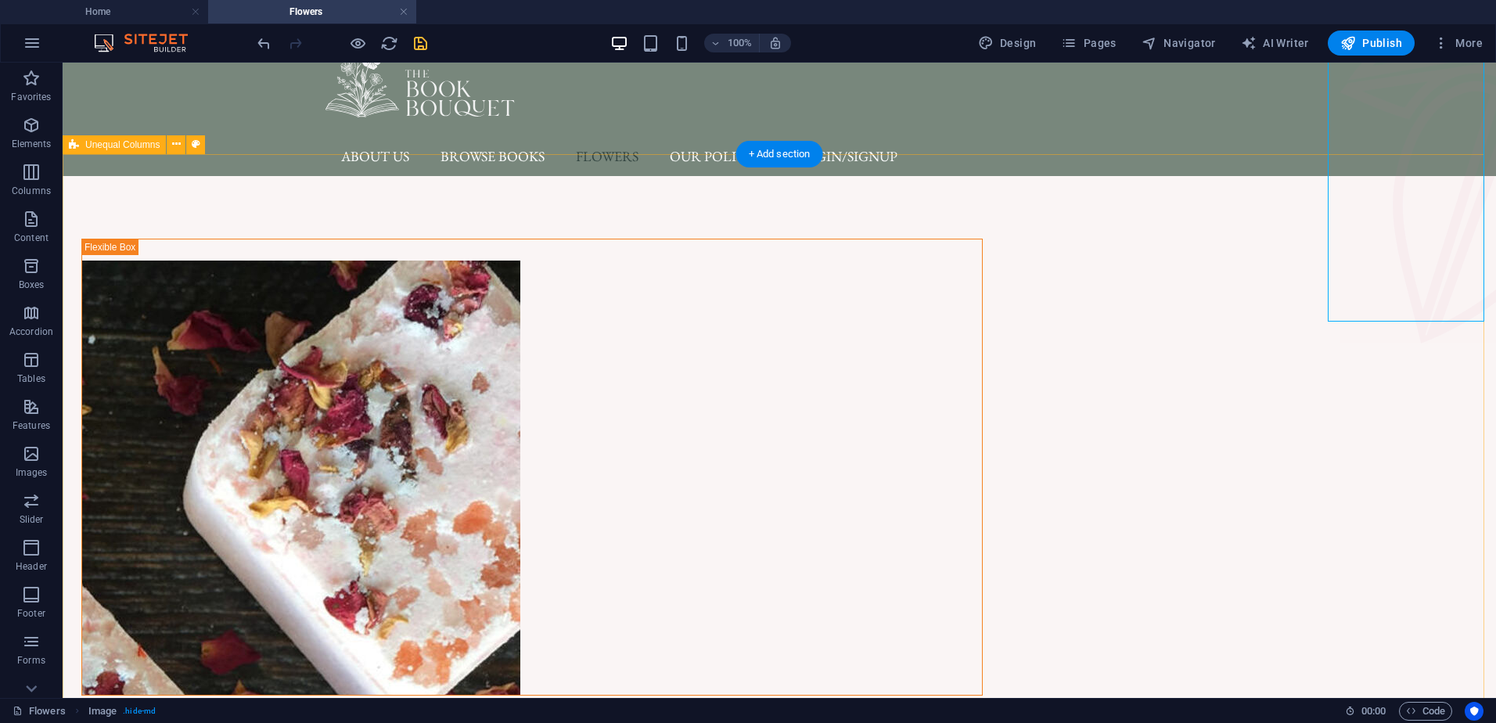
scroll to position [0, 0]
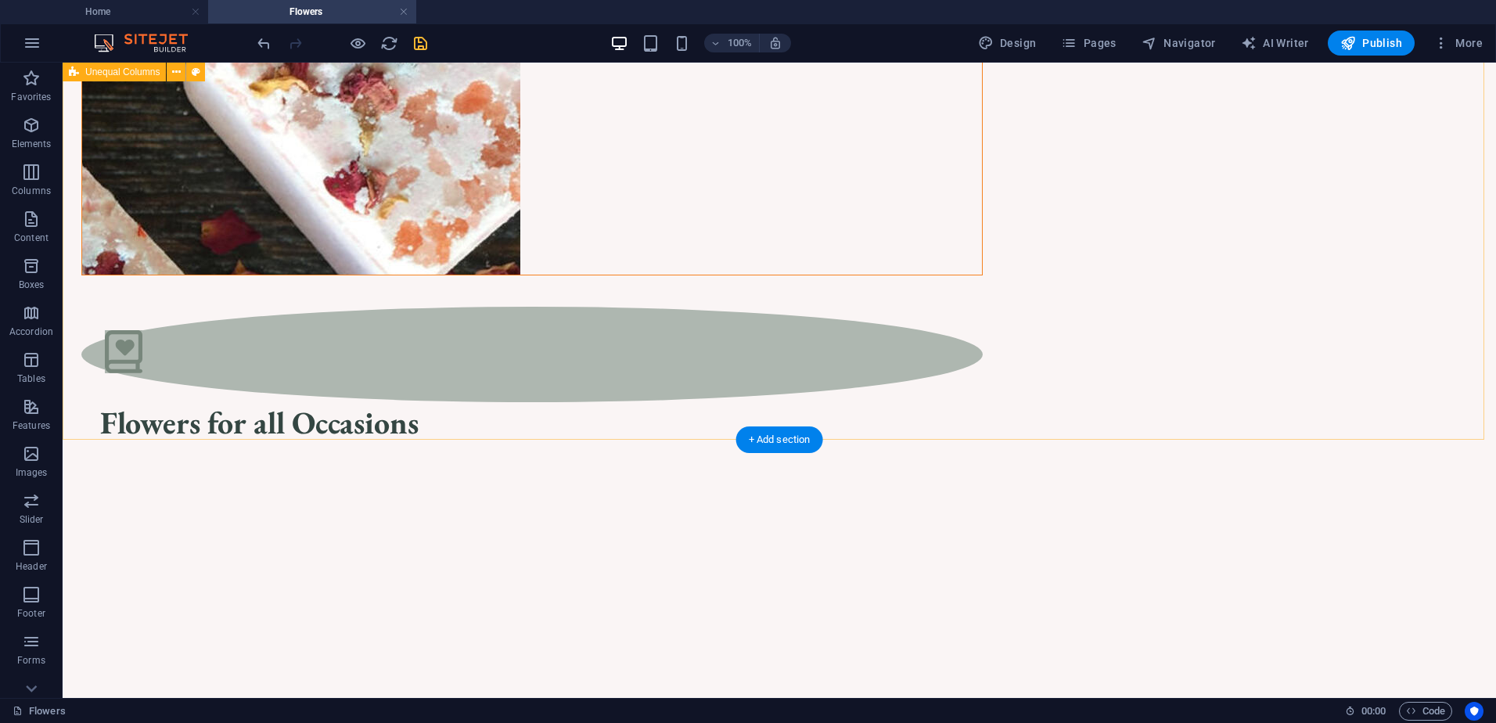
scroll to position [78, 0]
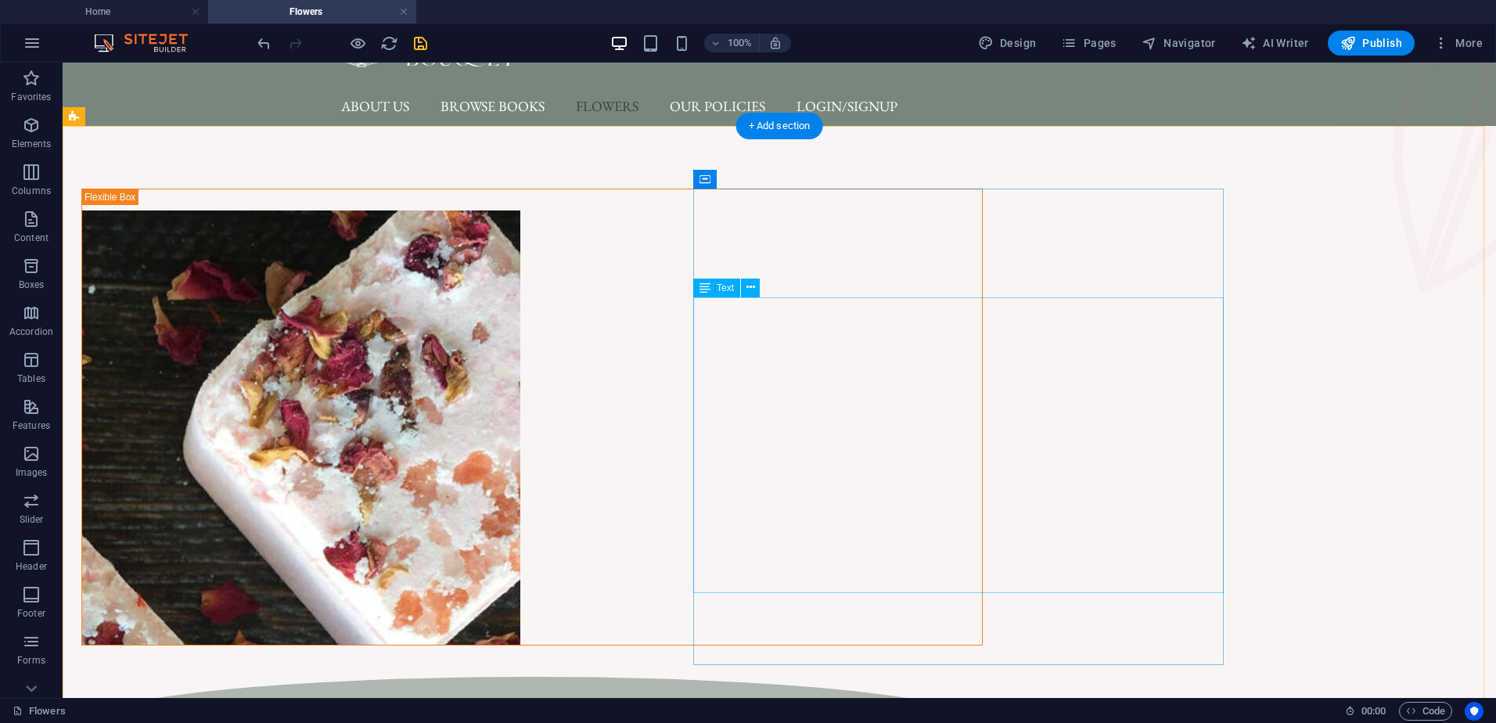
drag, startPoint x: 826, startPoint y: 342, endPoint x: 877, endPoint y: 322, distance: 54.5
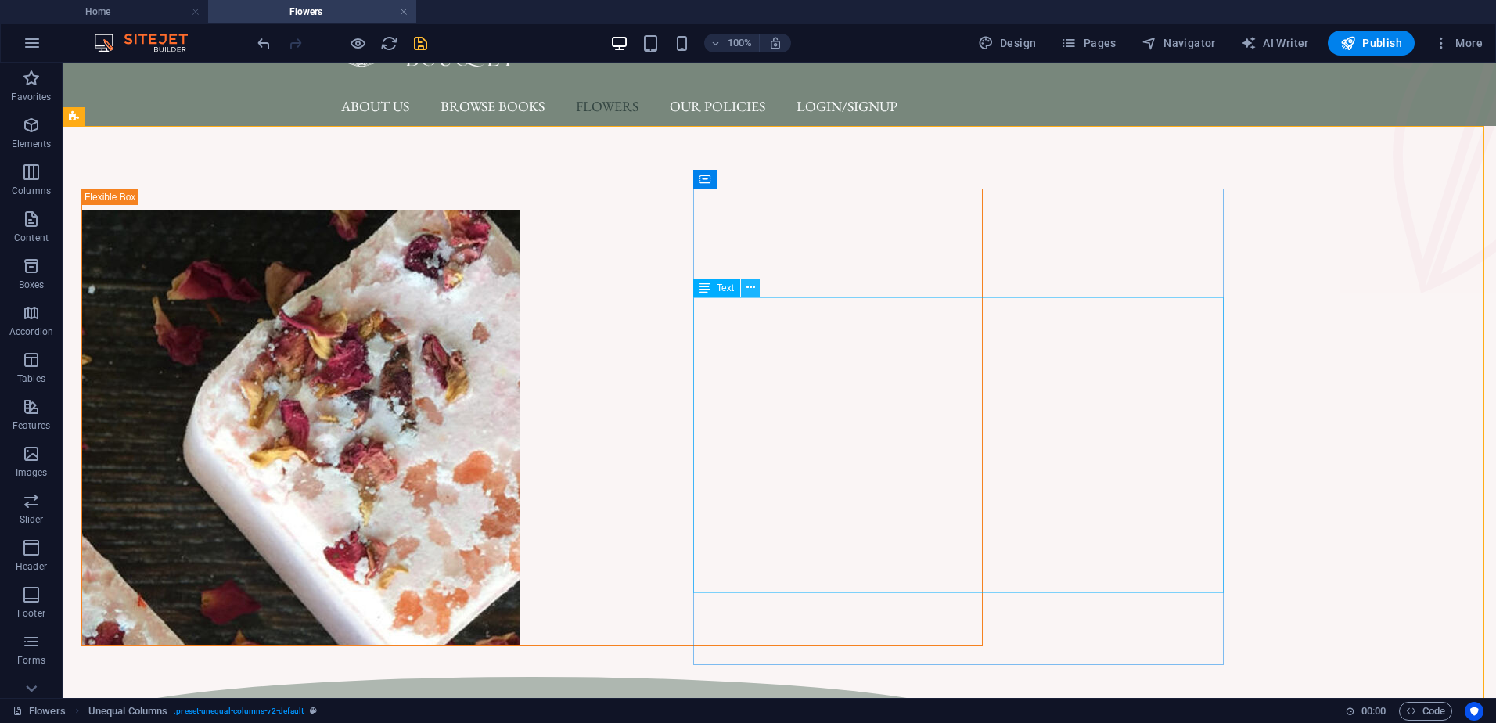
click at [744, 290] on button at bounding box center [750, 288] width 19 height 19
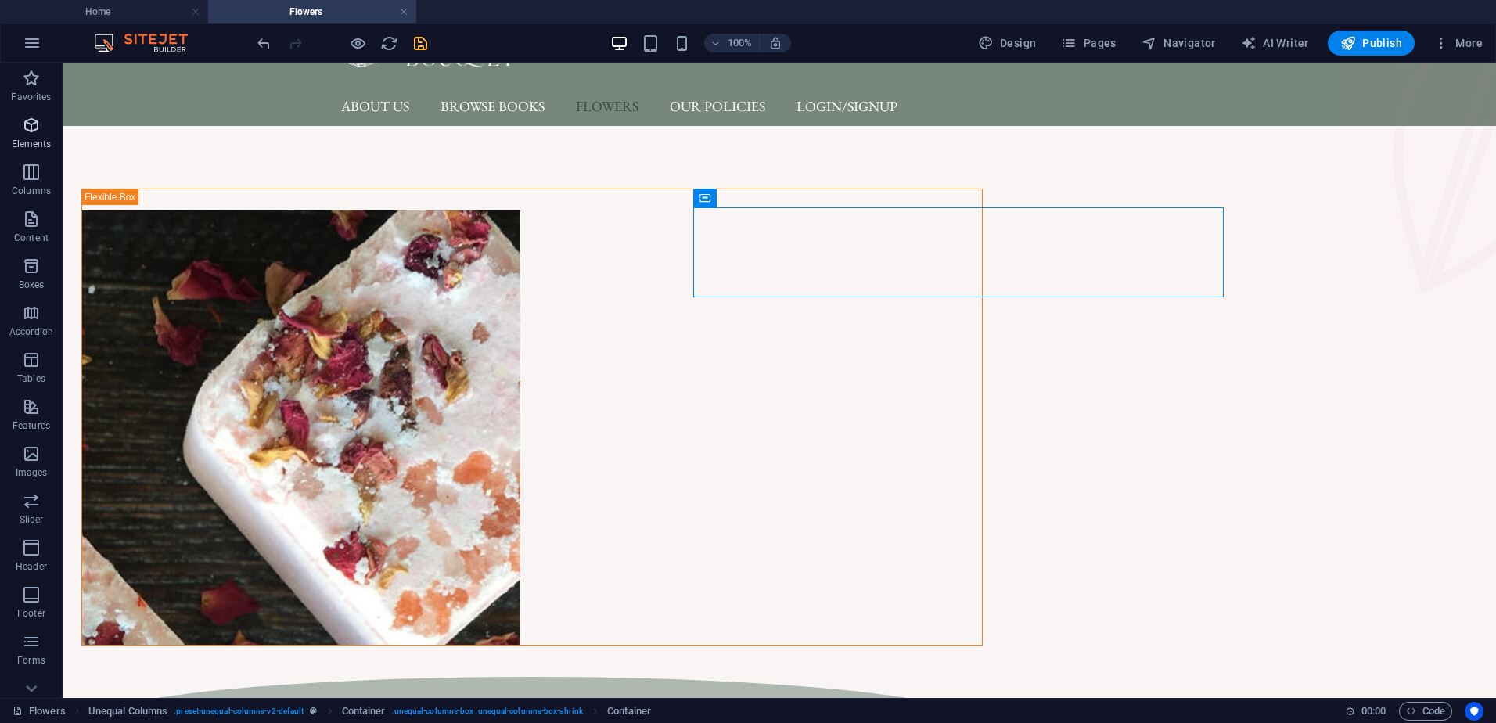
click at [38, 124] on icon "button" at bounding box center [31, 125] width 19 height 19
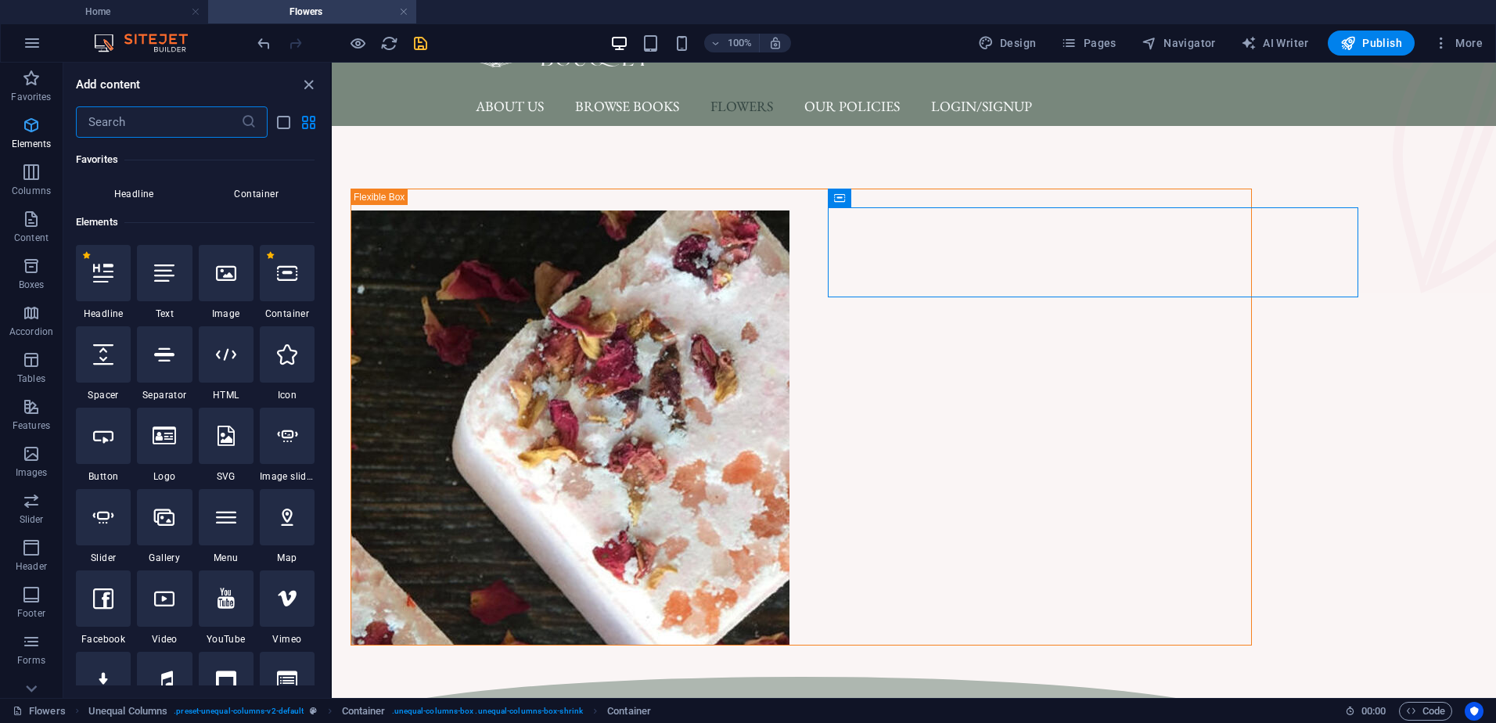
scroll to position [167, 0]
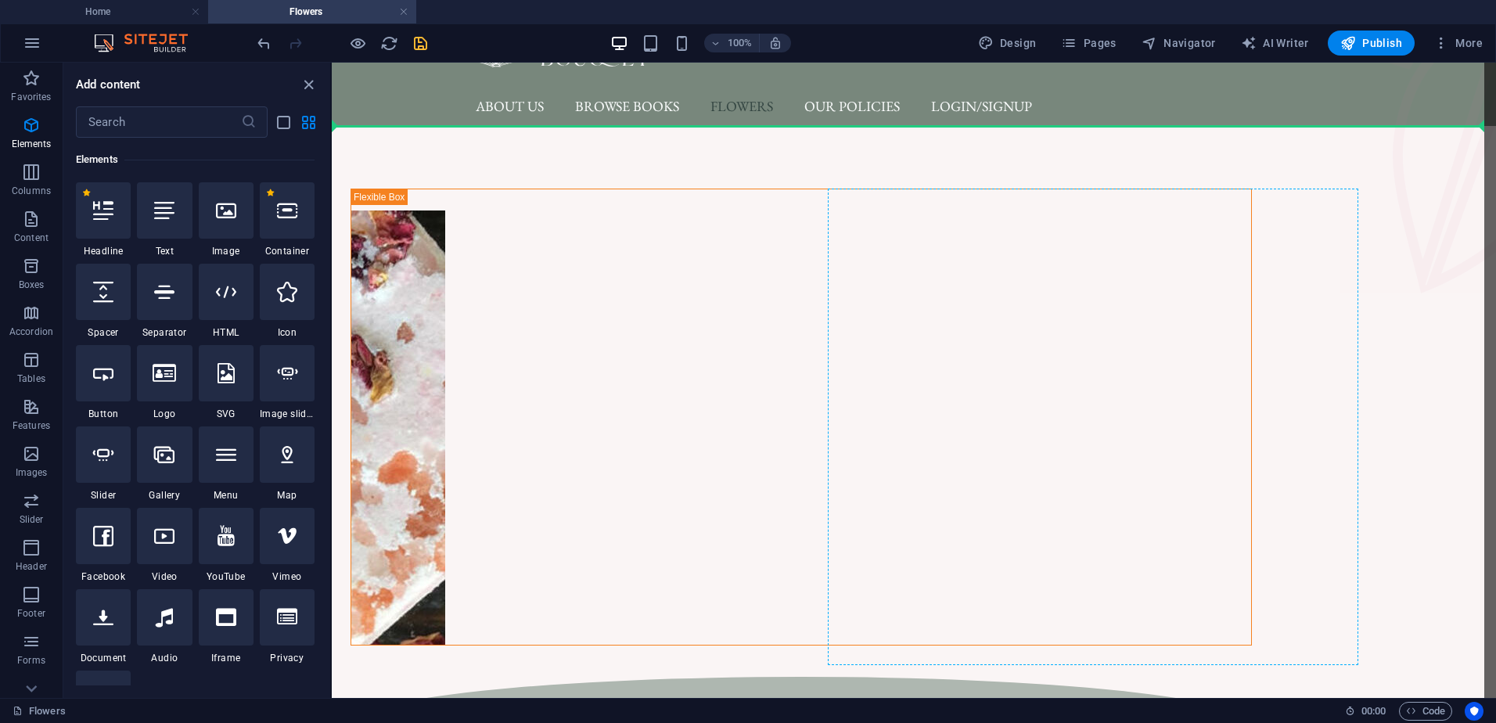
select select "px"
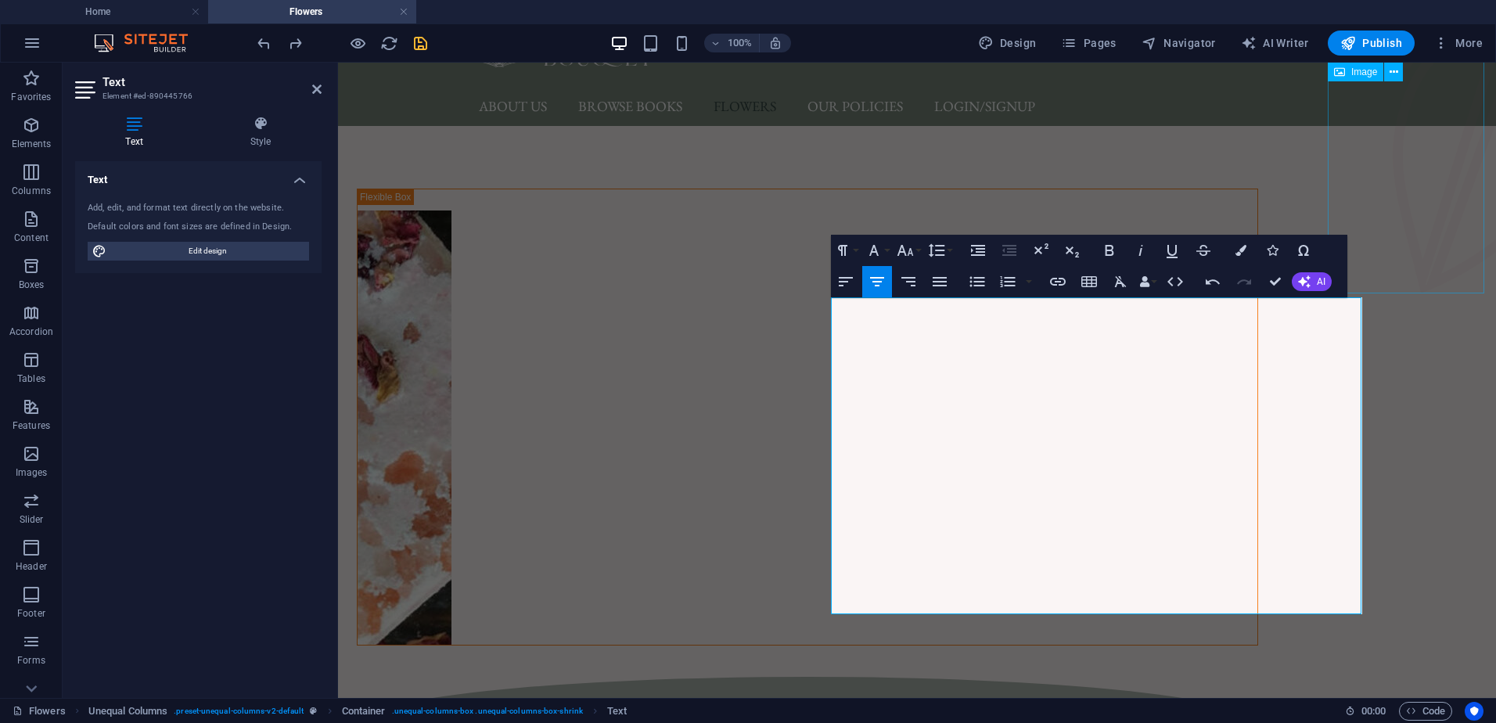
click at [1458, 273] on figure at bounding box center [1418, 138] width 157 height 309
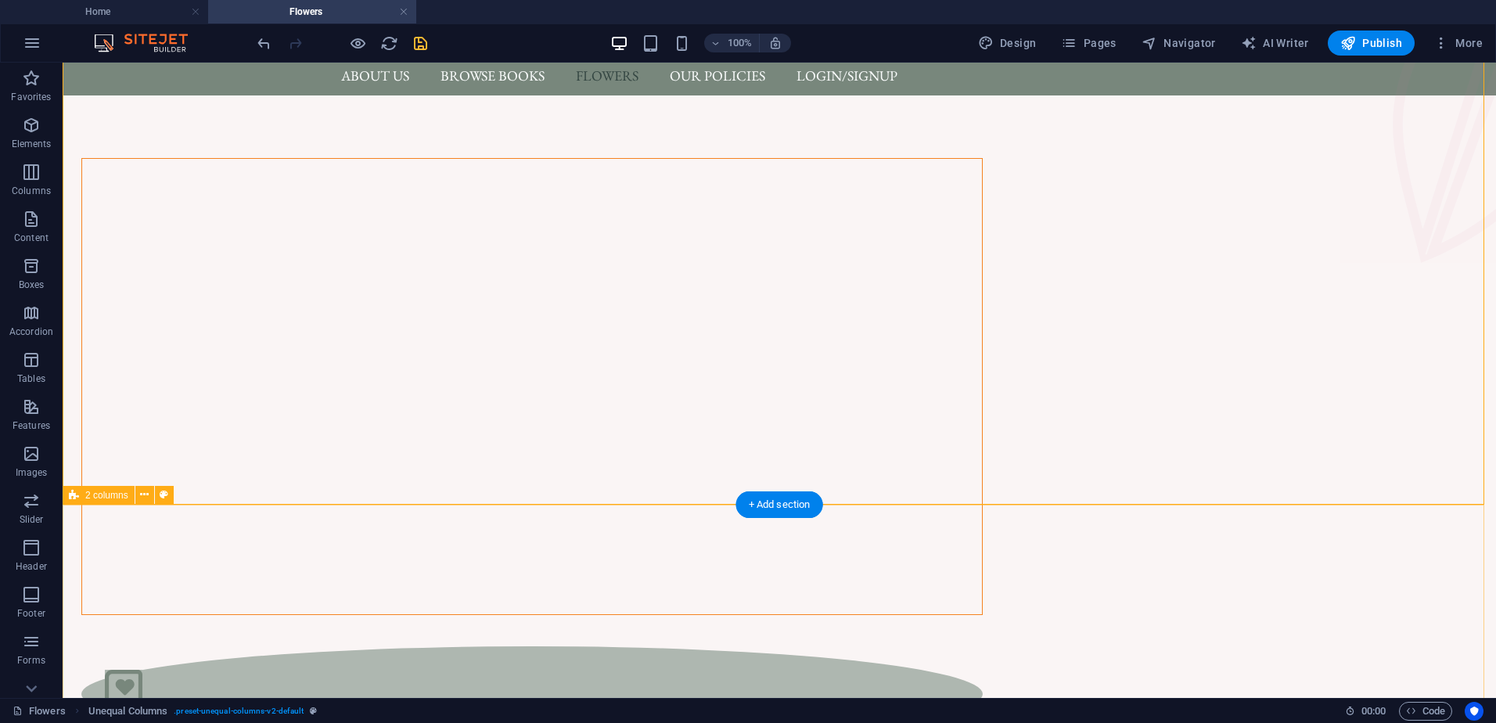
scroll to position [0, 0]
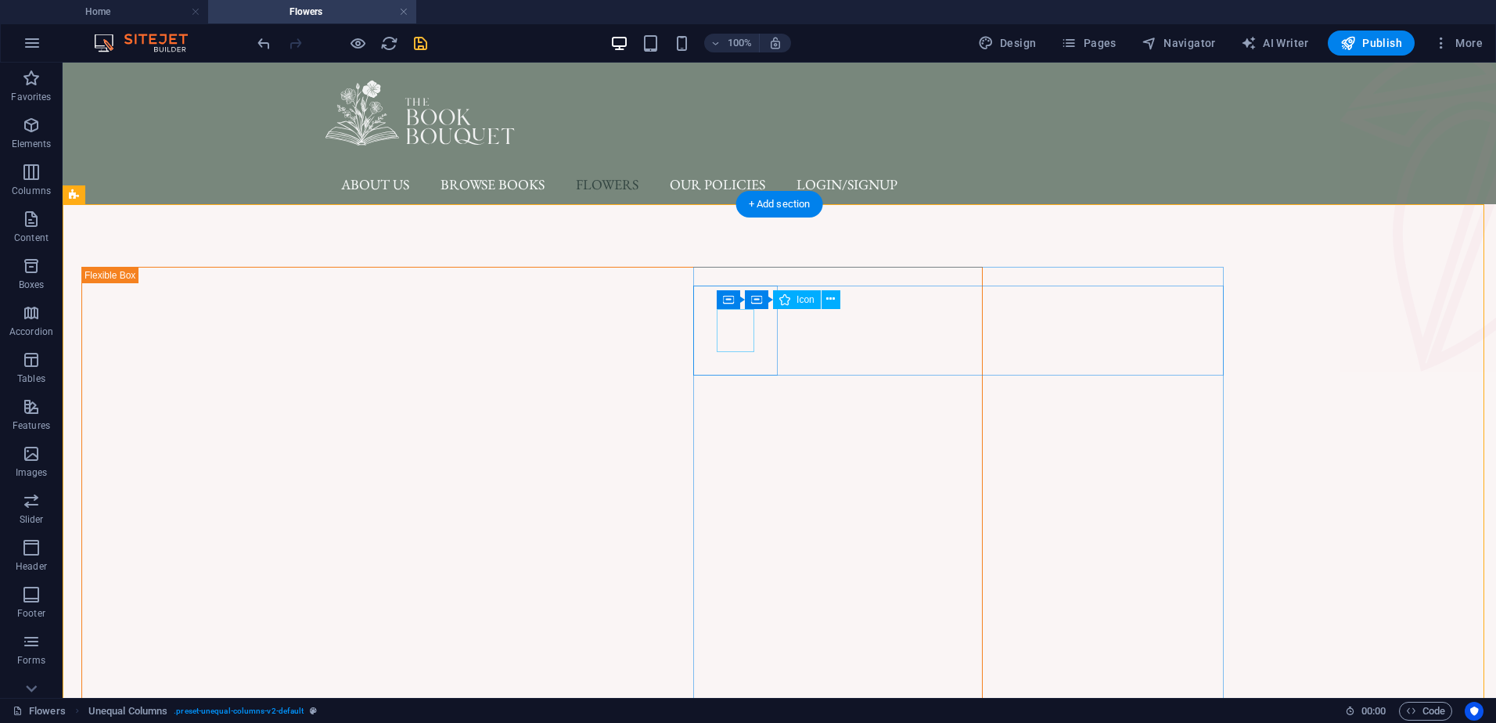
select select "xMidYMid"
select select "px"
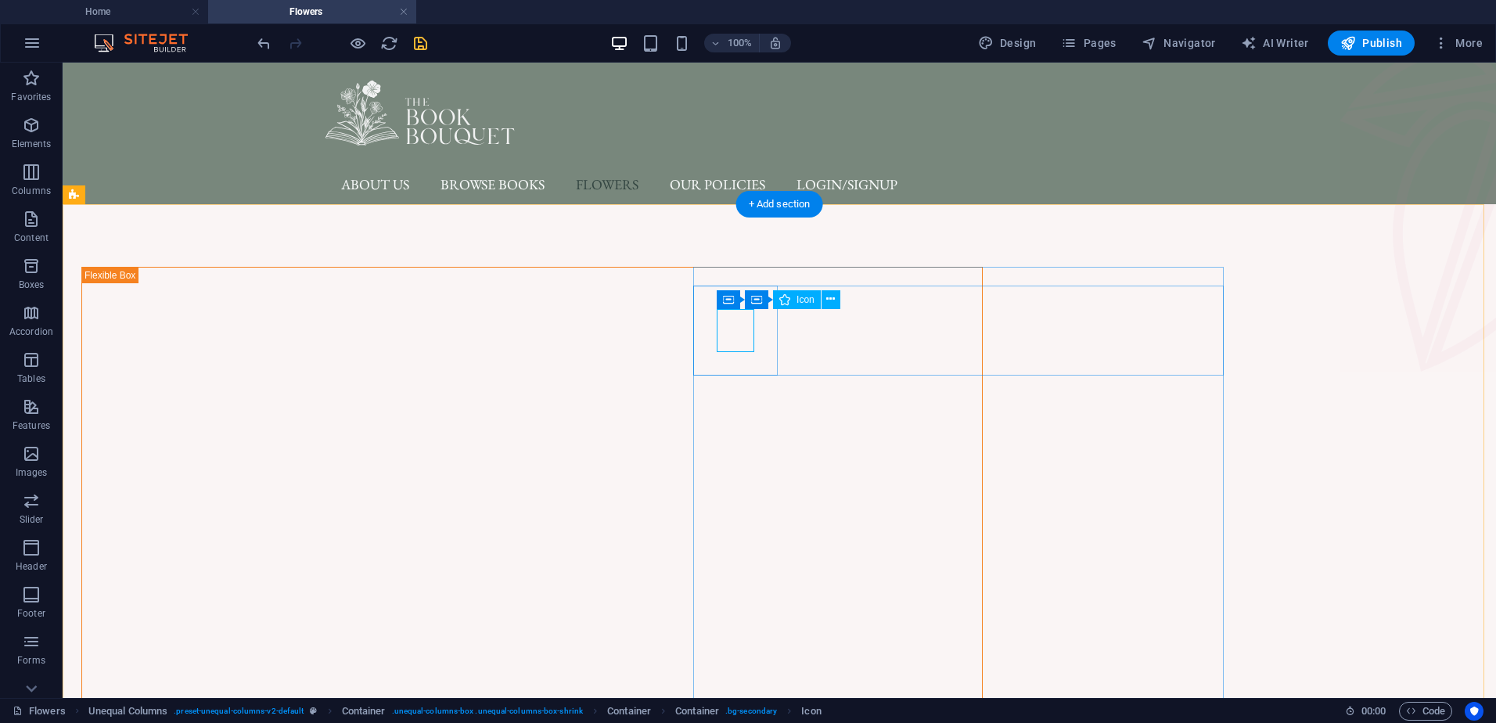
select select "px"
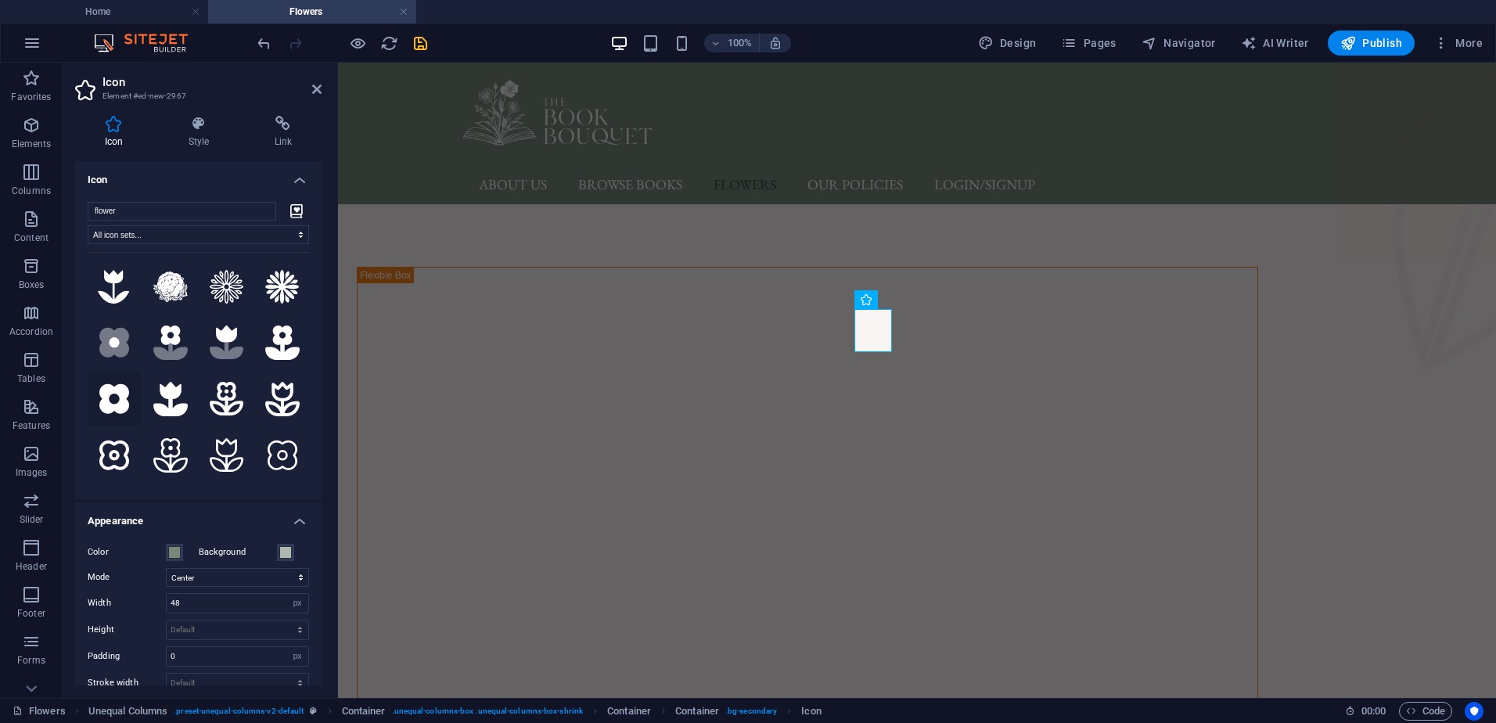
type input "flower"
click at [121, 399] on icon at bounding box center [114, 399] width 30 height 30
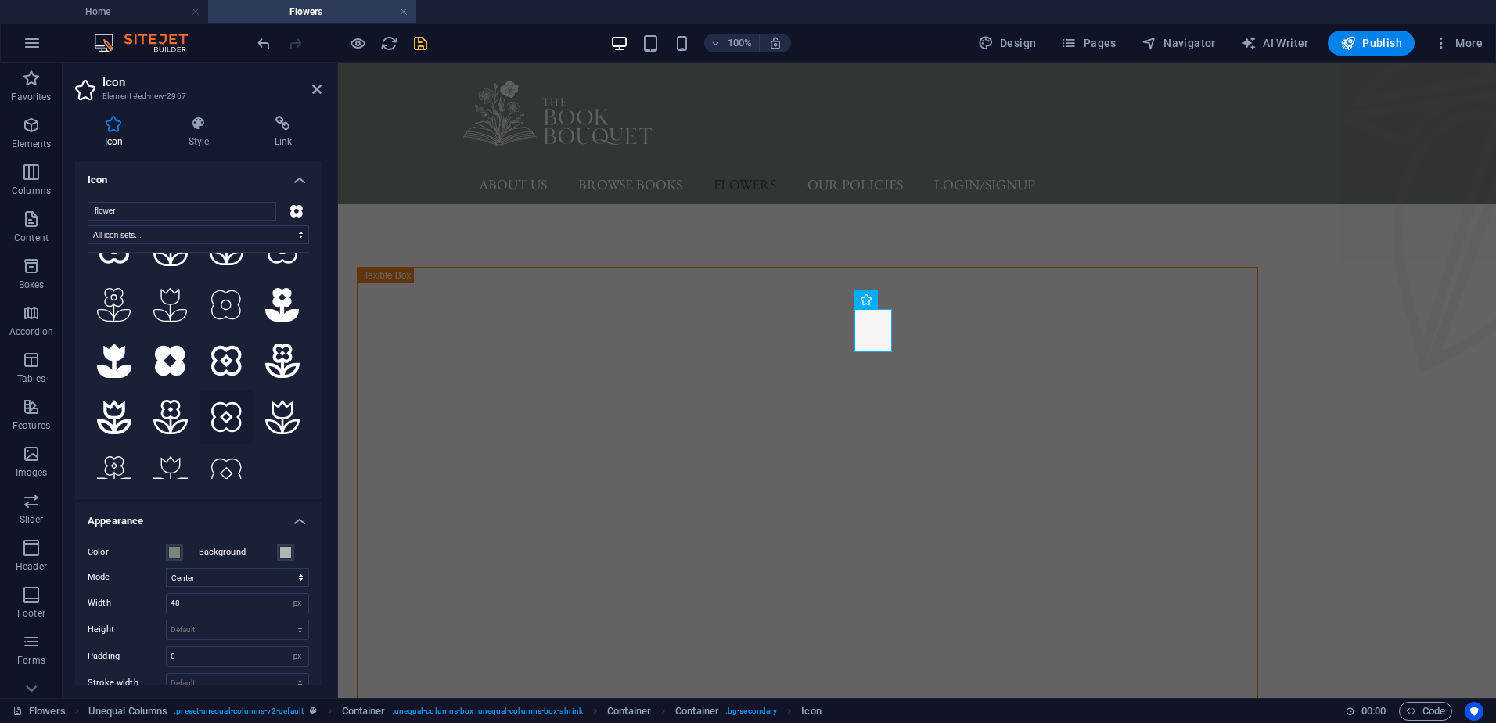
scroll to position [215, 0]
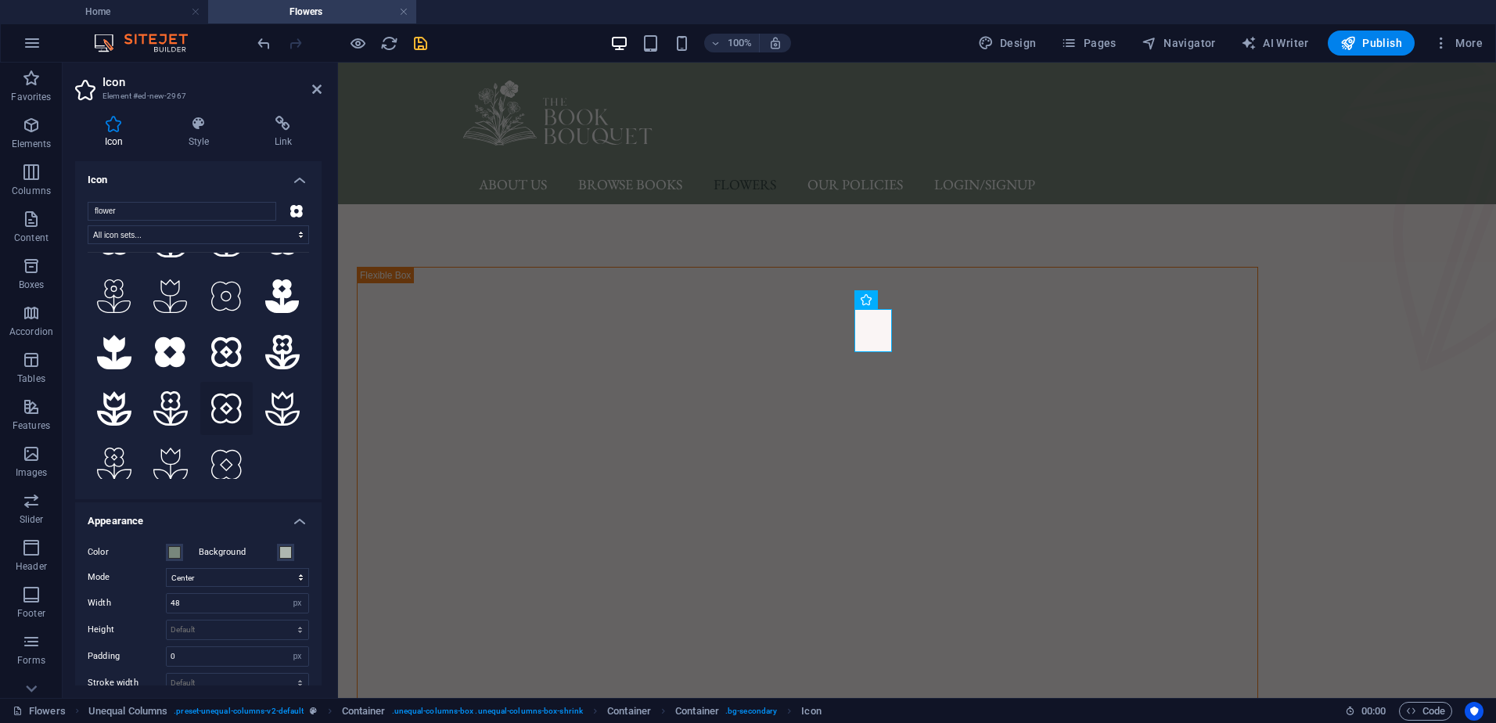
click at [228, 408] on icon at bounding box center [226, 408] width 30 height 34
click at [214, 341] on icon at bounding box center [226, 352] width 30 height 34
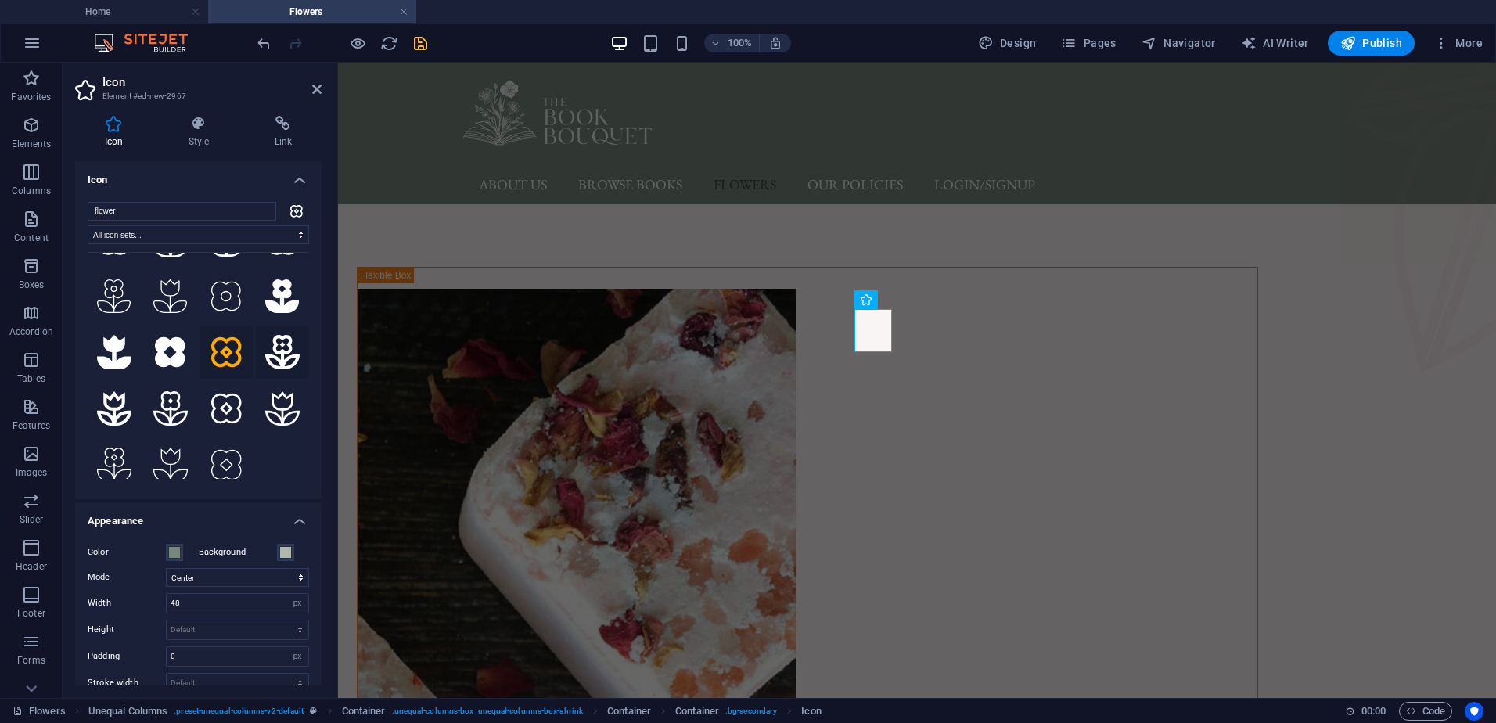
click at [272, 351] on icon at bounding box center [282, 352] width 34 height 34
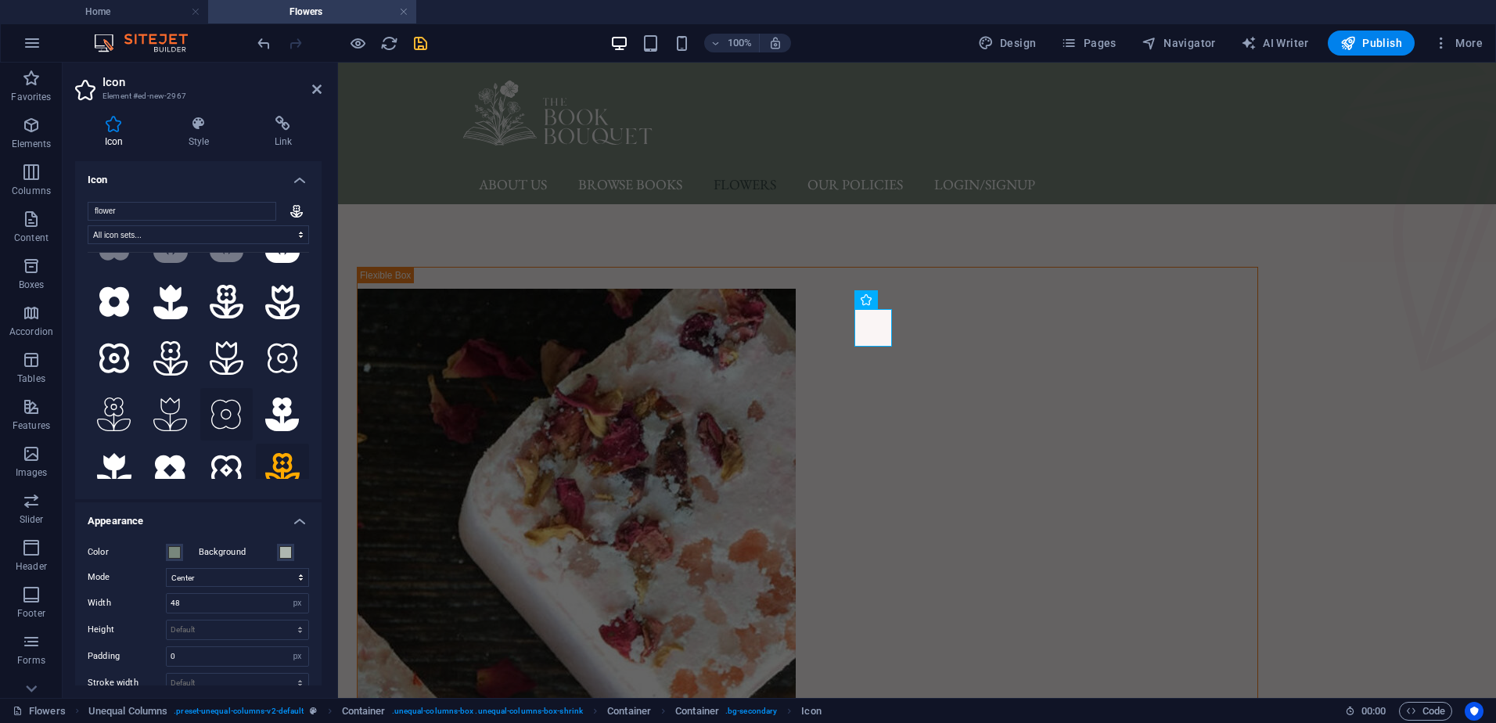
scroll to position [0, 0]
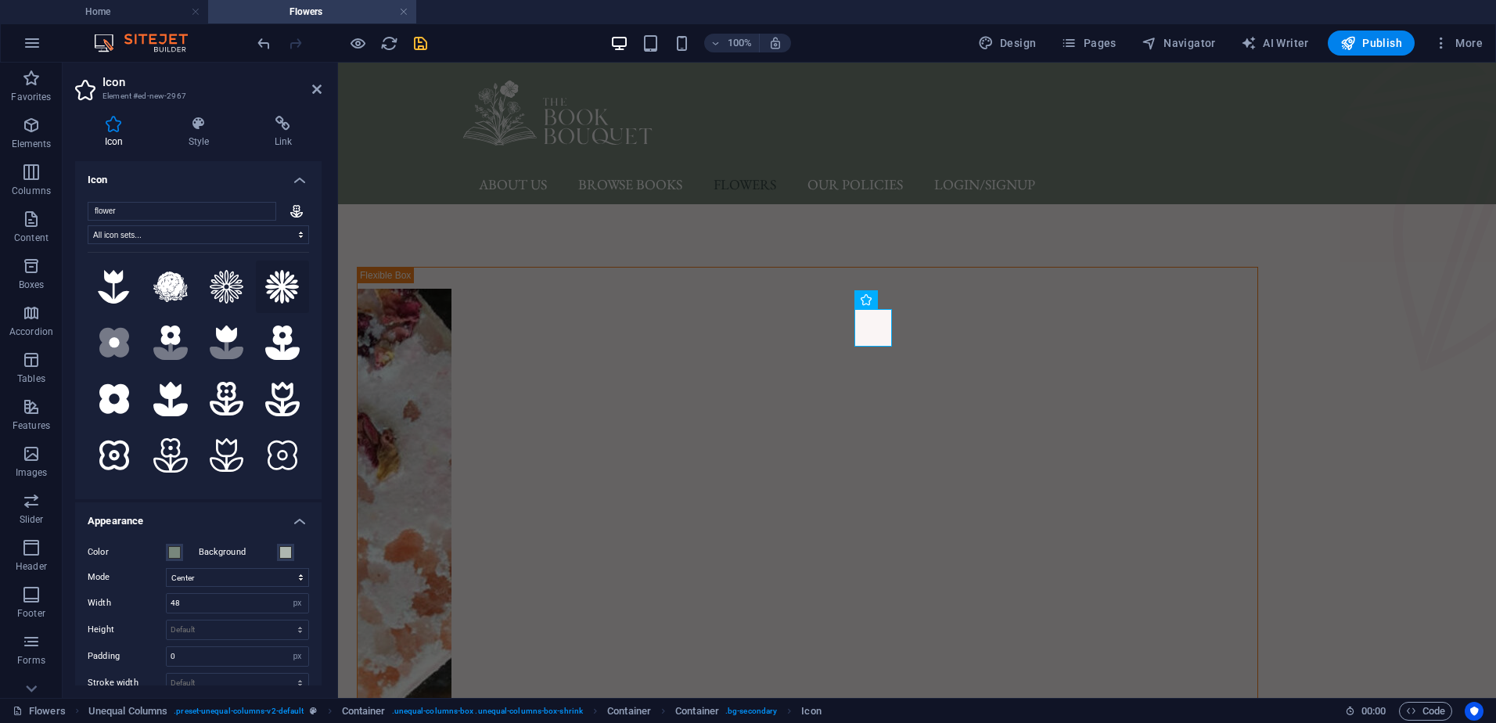
click at [273, 275] on icon at bounding box center [282, 287] width 34 height 34
click at [217, 288] on icon at bounding box center [227, 287] width 34 height 34
click at [178, 278] on icon at bounding box center [170, 287] width 34 height 31
click at [89, 291] on button at bounding box center [114, 287] width 53 height 53
click at [116, 351] on icon at bounding box center [114, 343] width 30 height 30
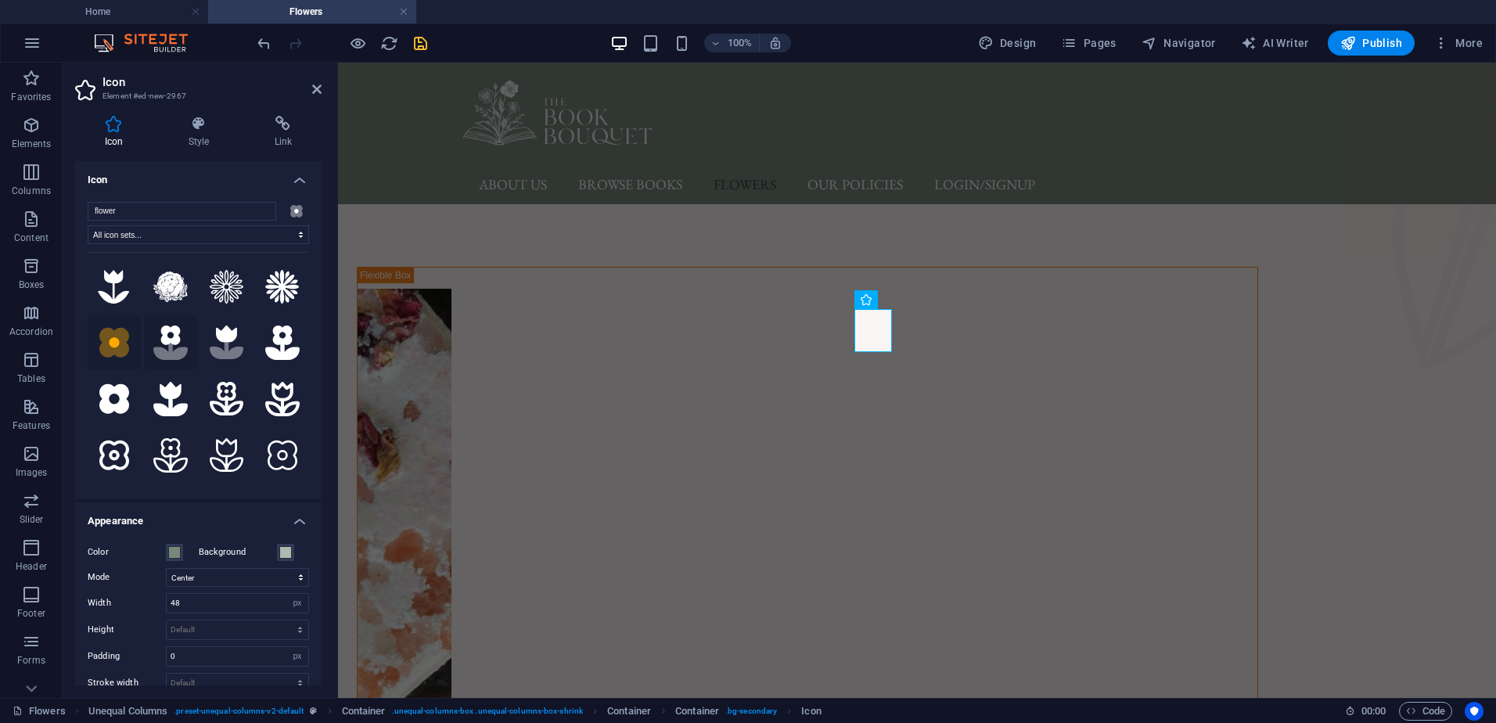
click at [159, 354] on icon at bounding box center [170, 351] width 34 height 17
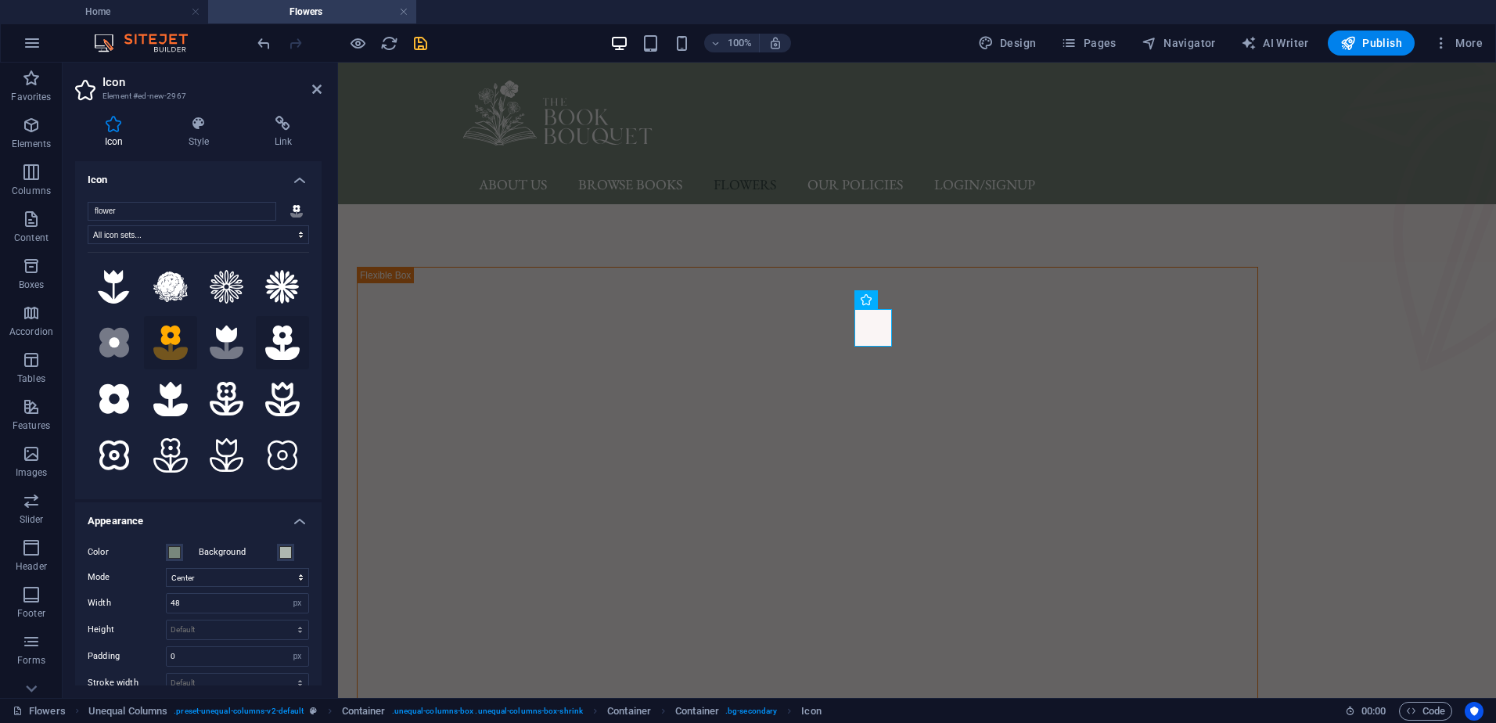
click at [275, 355] on icon at bounding box center [282, 343] width 34 height 34
click at [273, 398] on icon at bounding box center [282, 399] width 34 height 34
click at [116, 448] on icon at bounding box center [114, 456] width 30 height 30
click at [182, 451] on icon at bounding box center [170, 455] width 34 height 34
click at [214, 458] on icon at bounding box center [227, 455] width 34 height 34
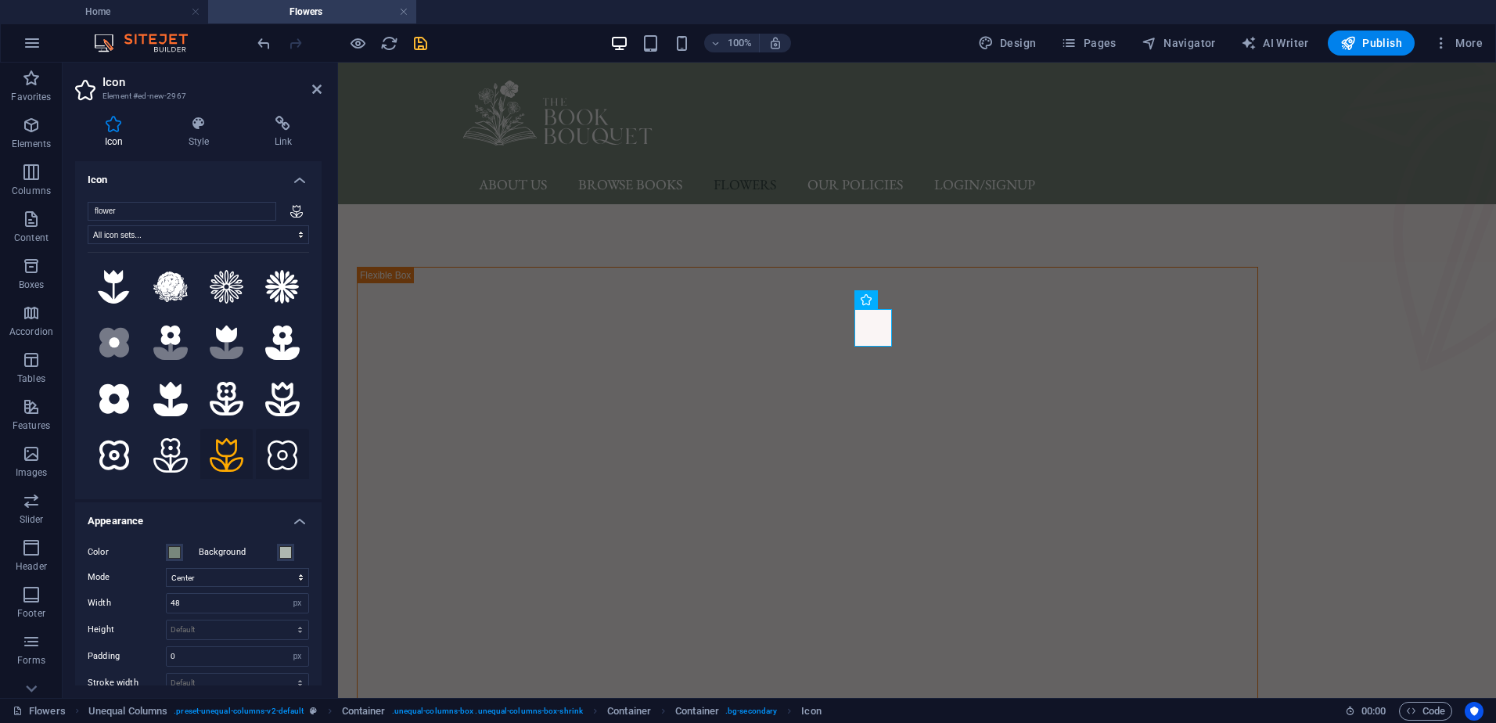
click at [268, 452] on icon at bounding box center [283, 456] width 30 height 30
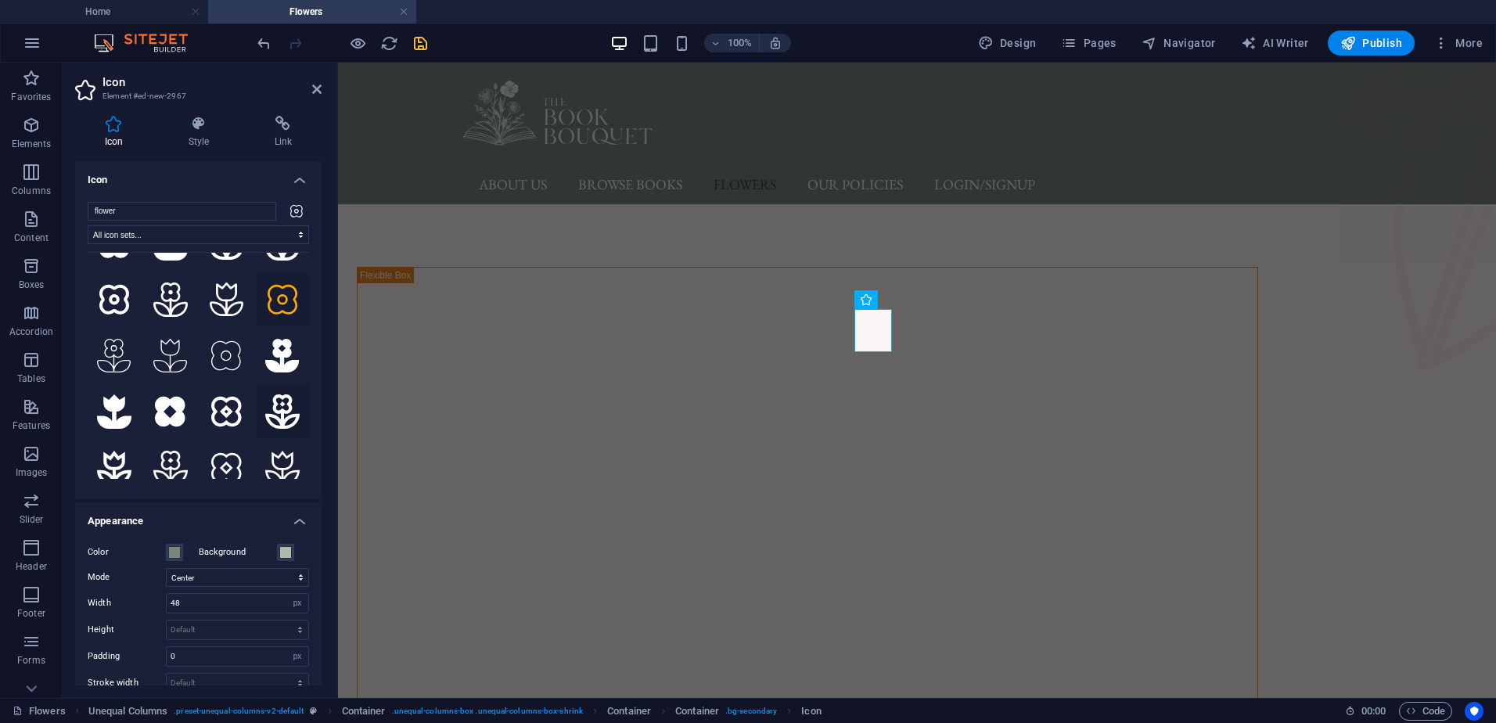
scroll to position [157, 0]
click at [159, 352] on icon at bounding box center [170, 355] width 34 height 34
click at [268, 405] on icon at bounding box center [282, 411] width 34 height 34
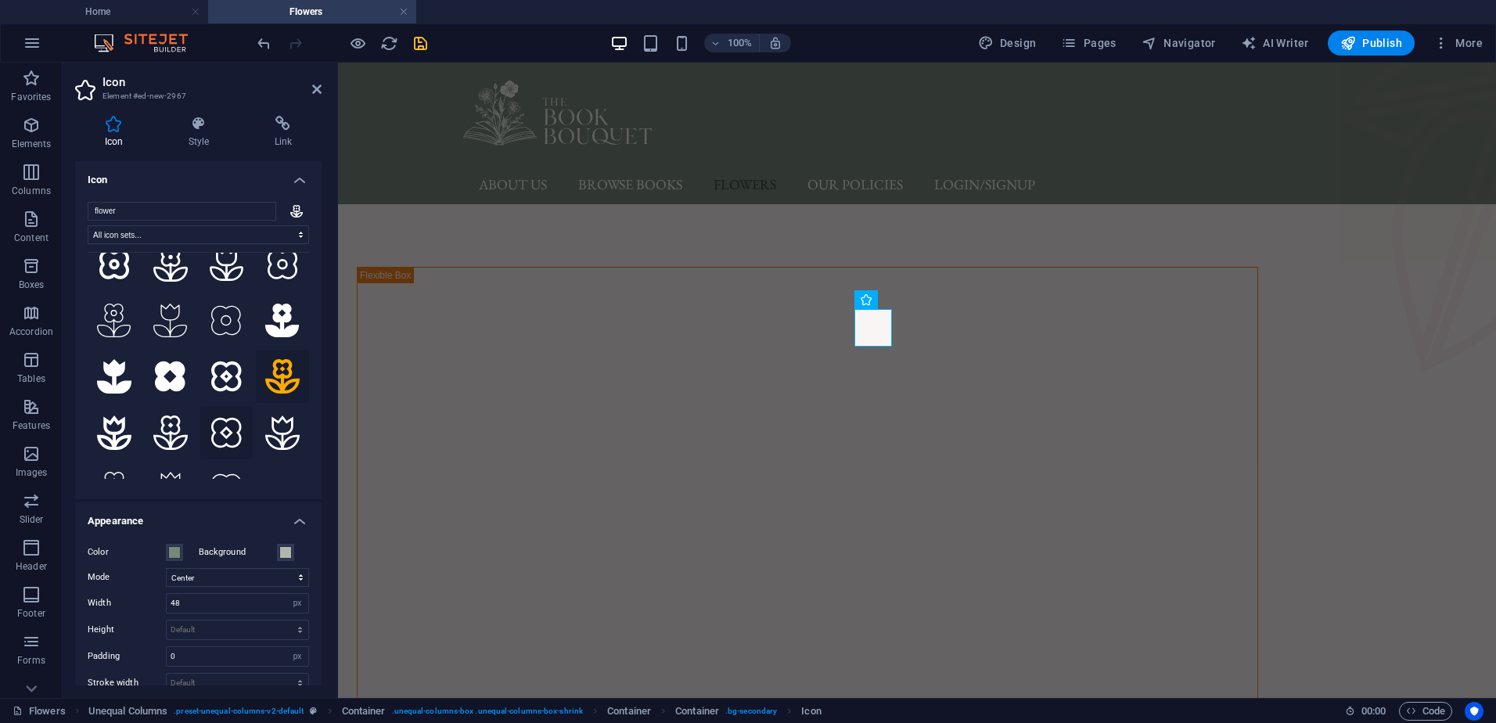
scroll to position [215, 0]
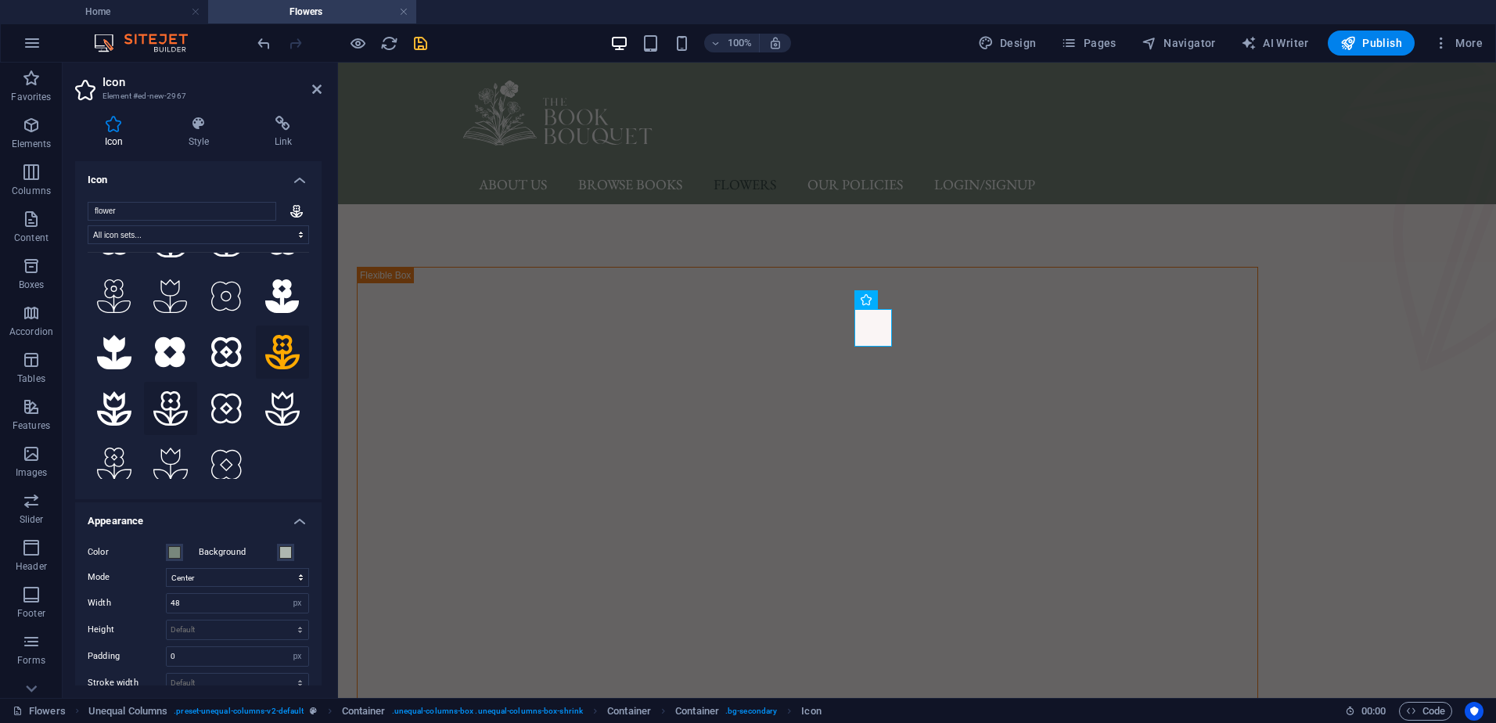
click at [173, 405] on icon at bounding box center [170, 408] width 34 height 34
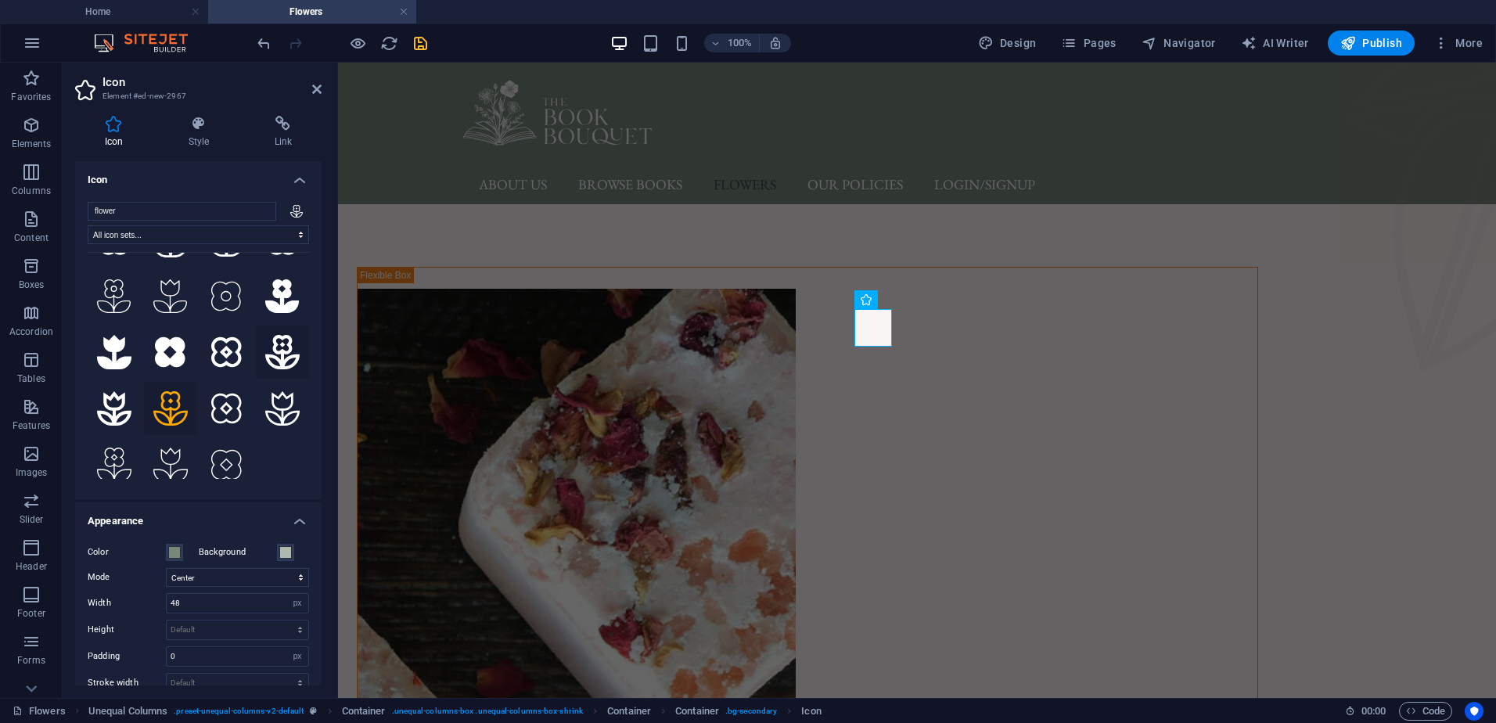
click at [278, 340] on icon at bounding box center [282, 352] width 34 height 34
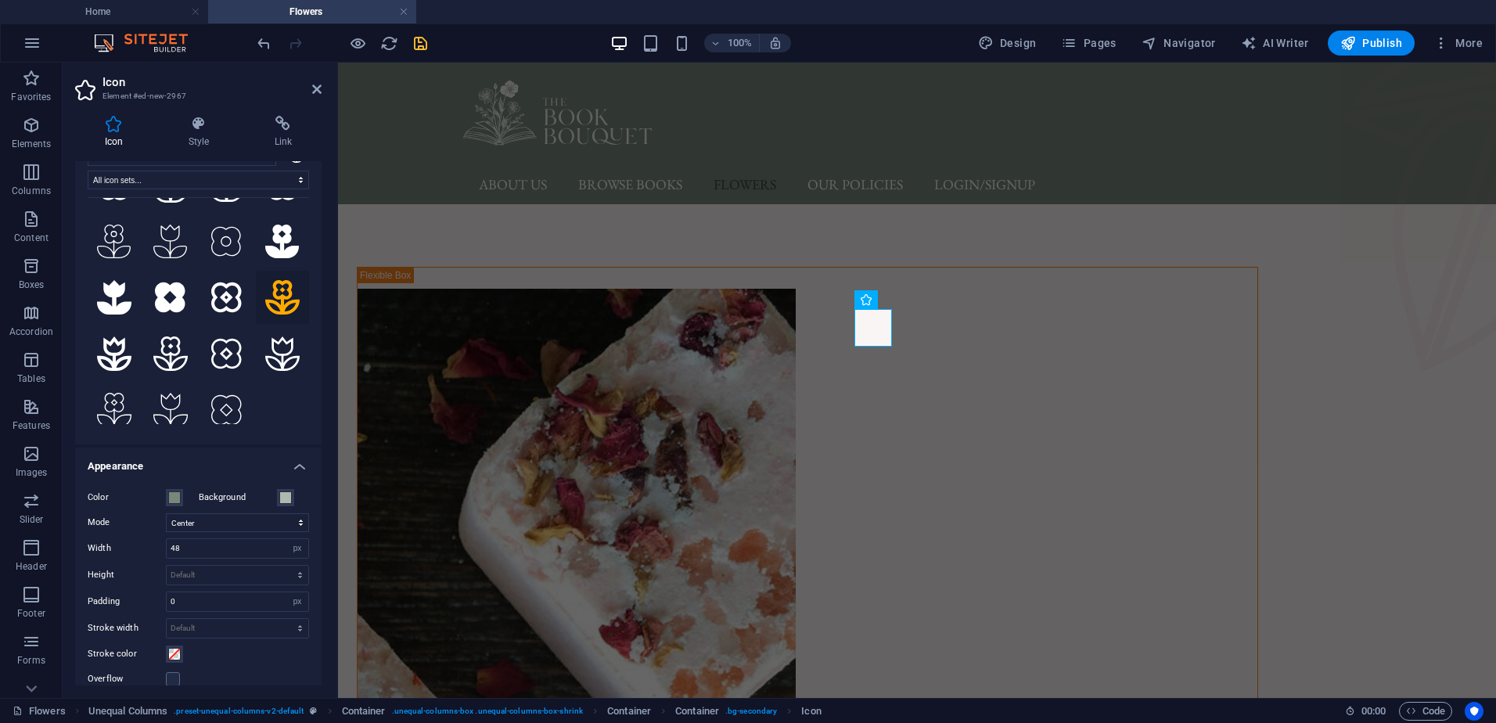
scroll to position [78, 0]
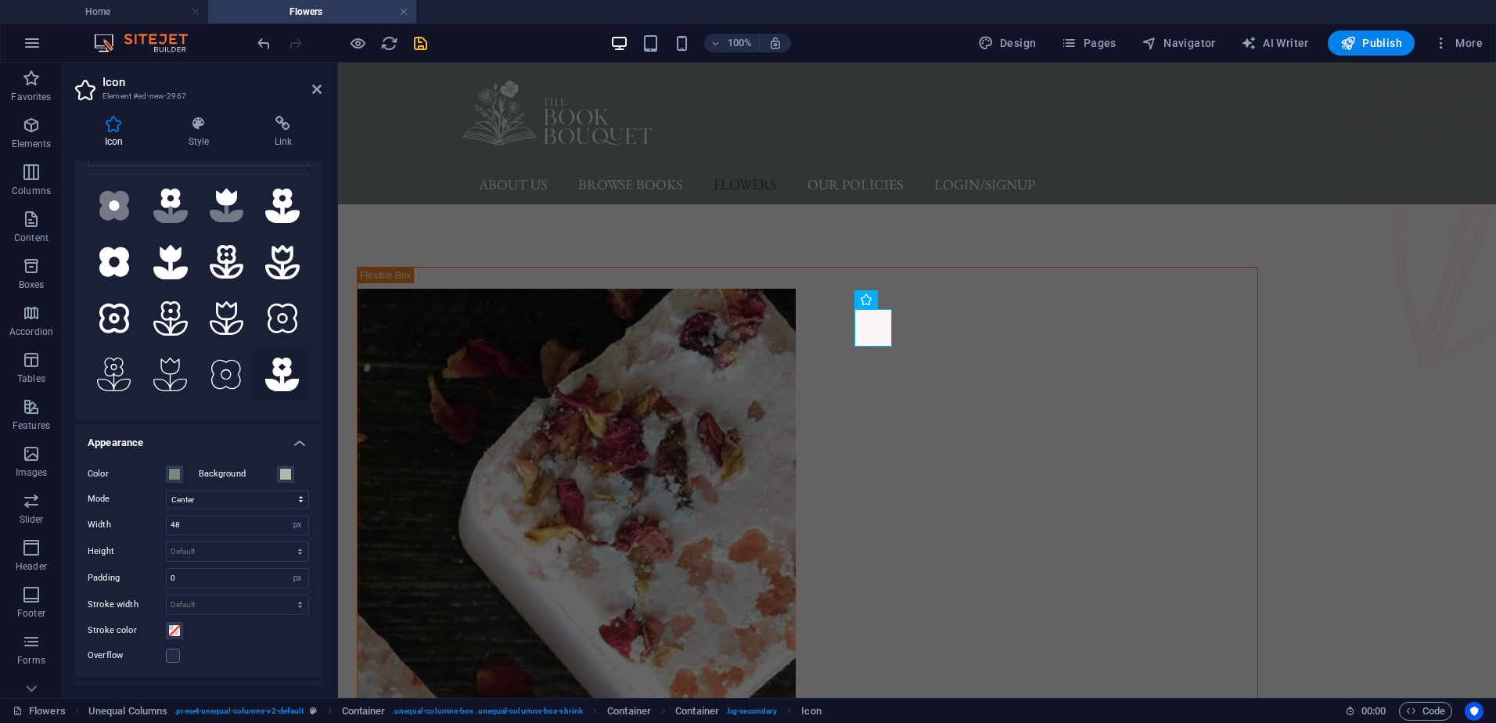
click at [274, 364] on icon at bounding box center [282, 375] width 34 height 34
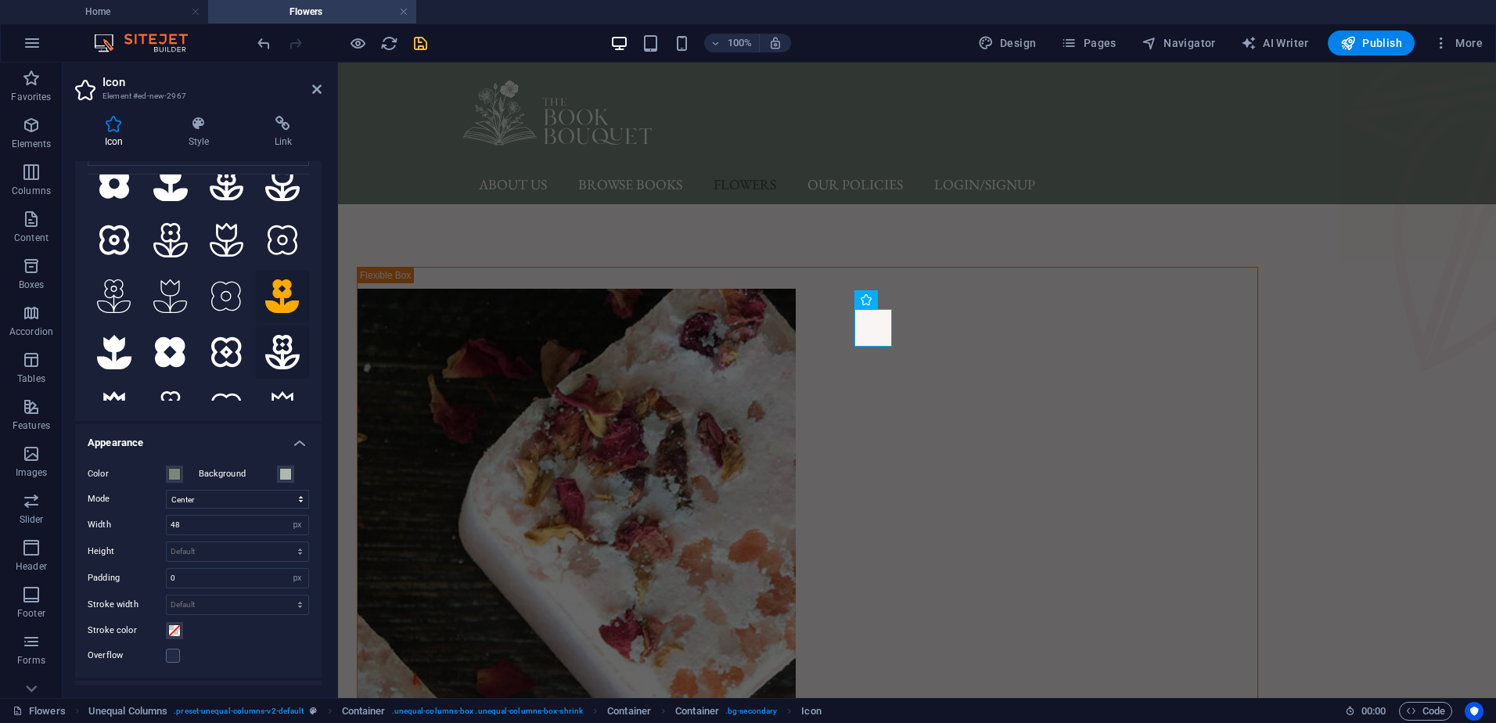
click at [283, 339] on icon at bounding box center [282, 352] width 34 height 34
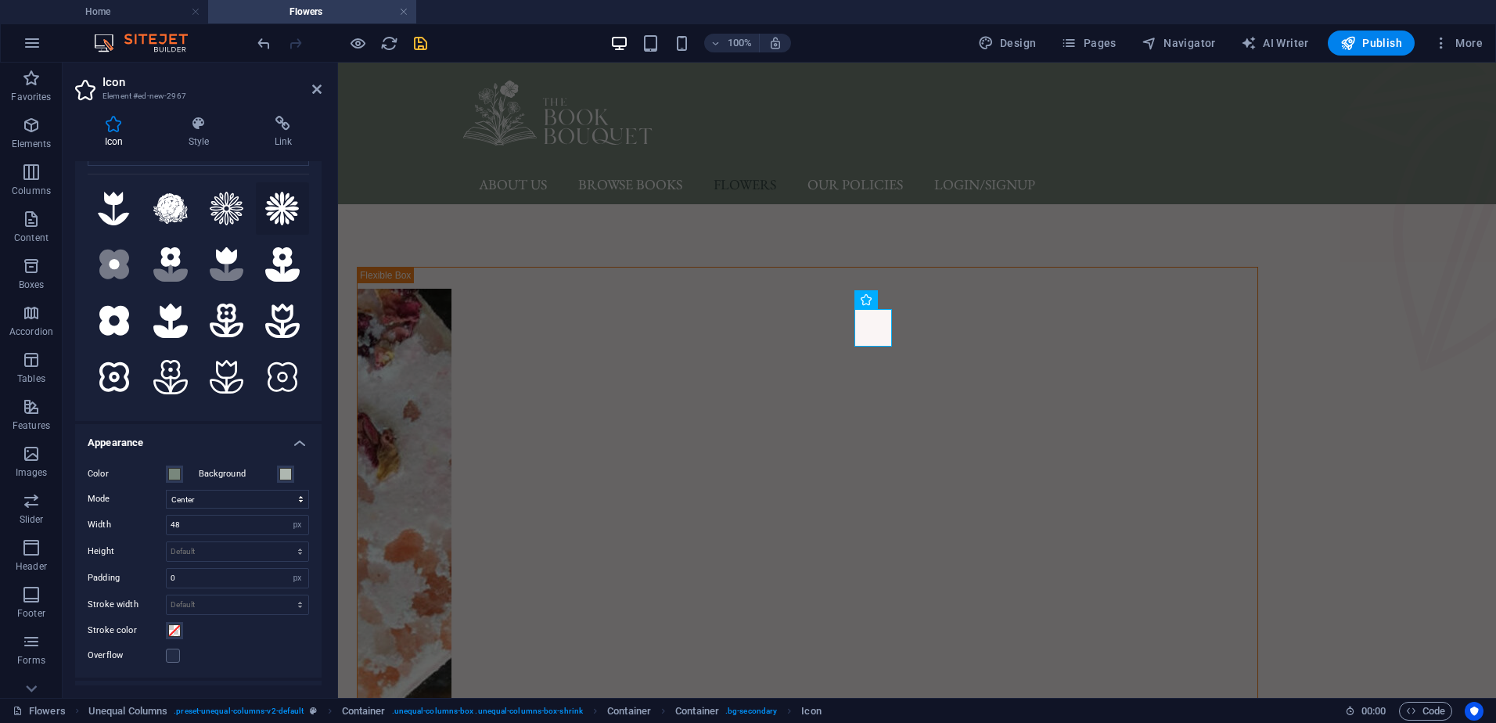
scroll to position [0, 0]
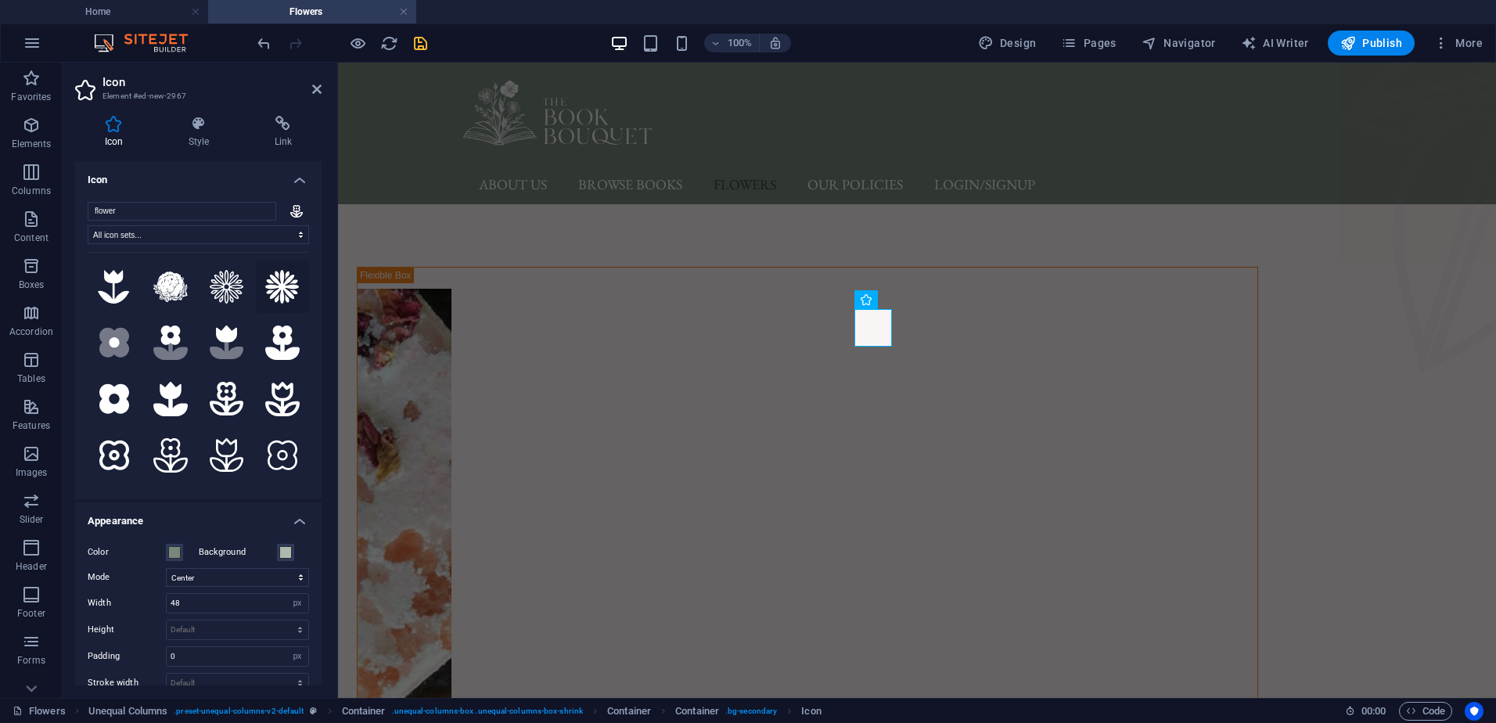
click at [278, 290] on icon at bounding box center [282, 287] width 34 height 34
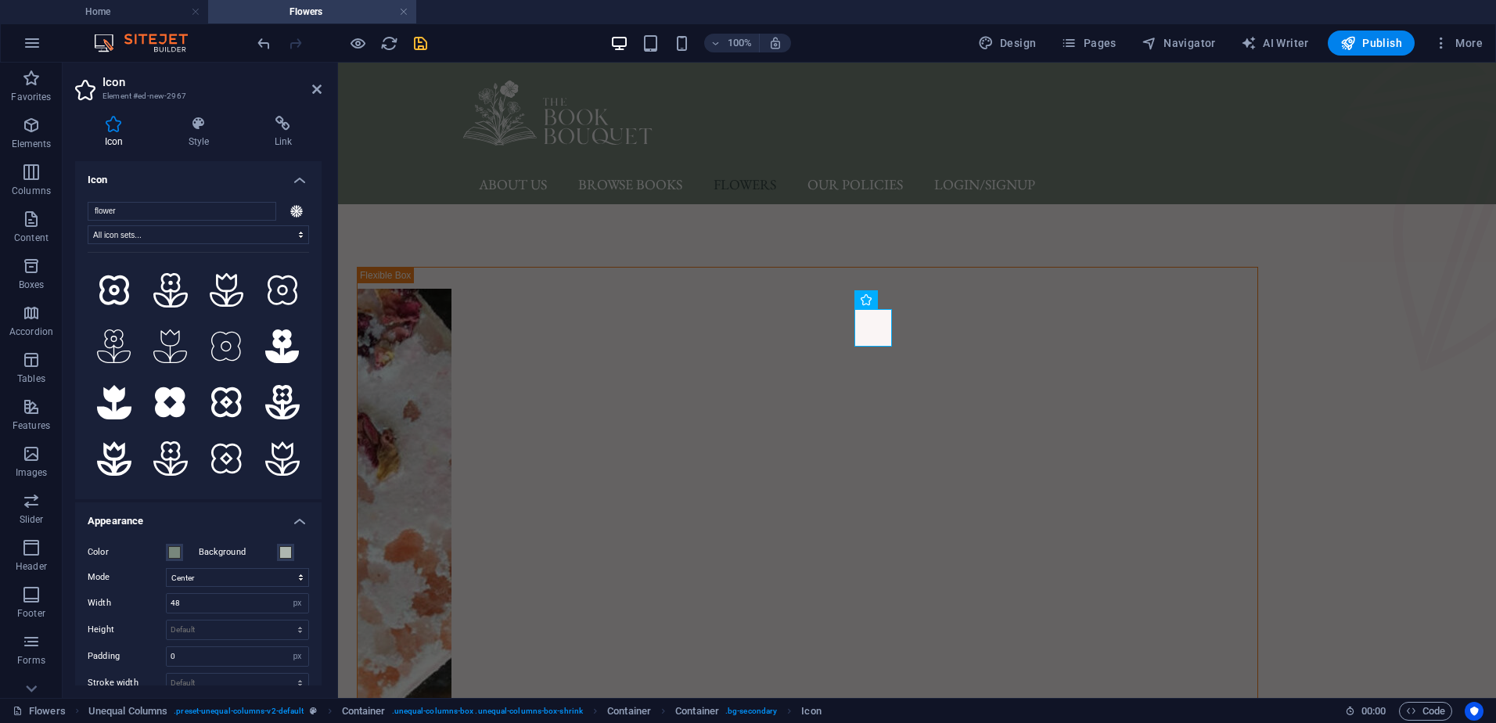
scroll to position [215, 0]
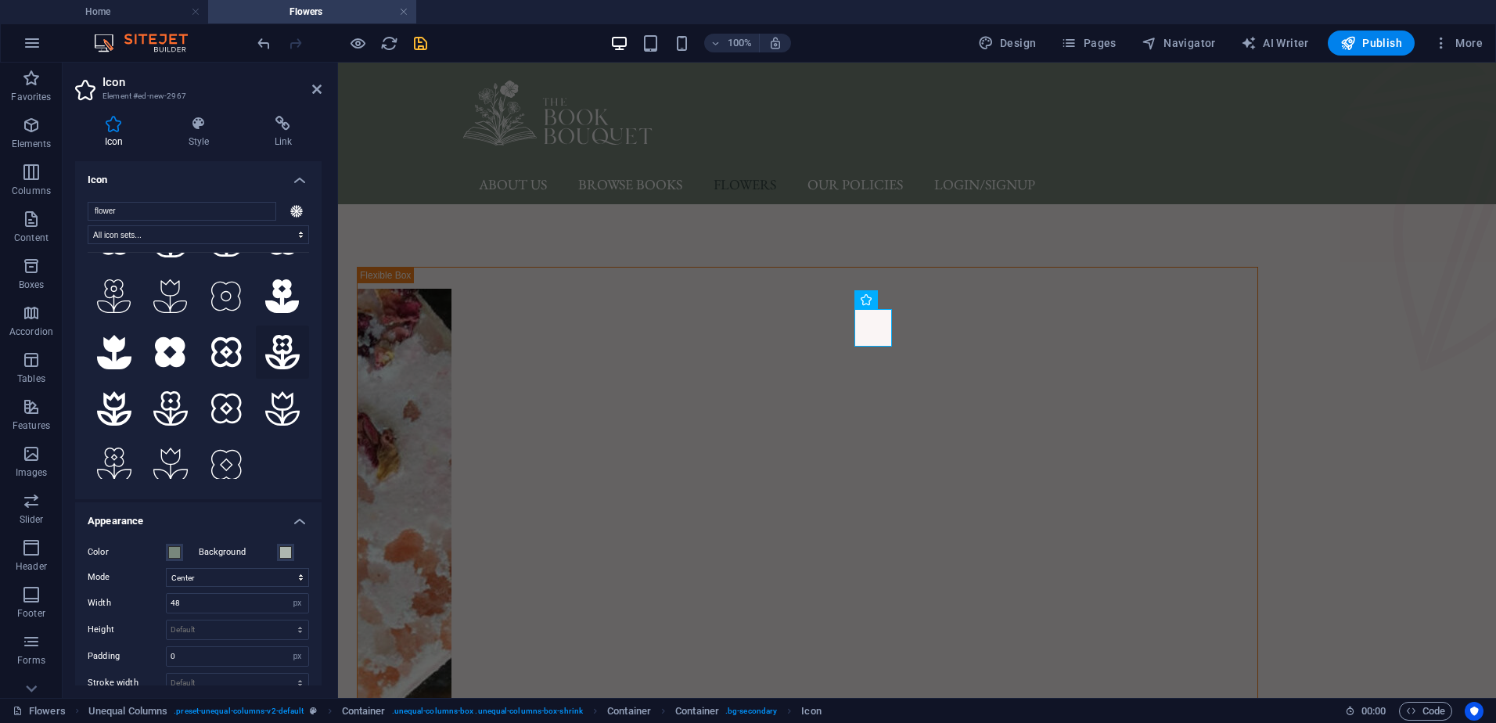
click at [277, 345] on icon at bounding box center [282, 352] width 34 height 34
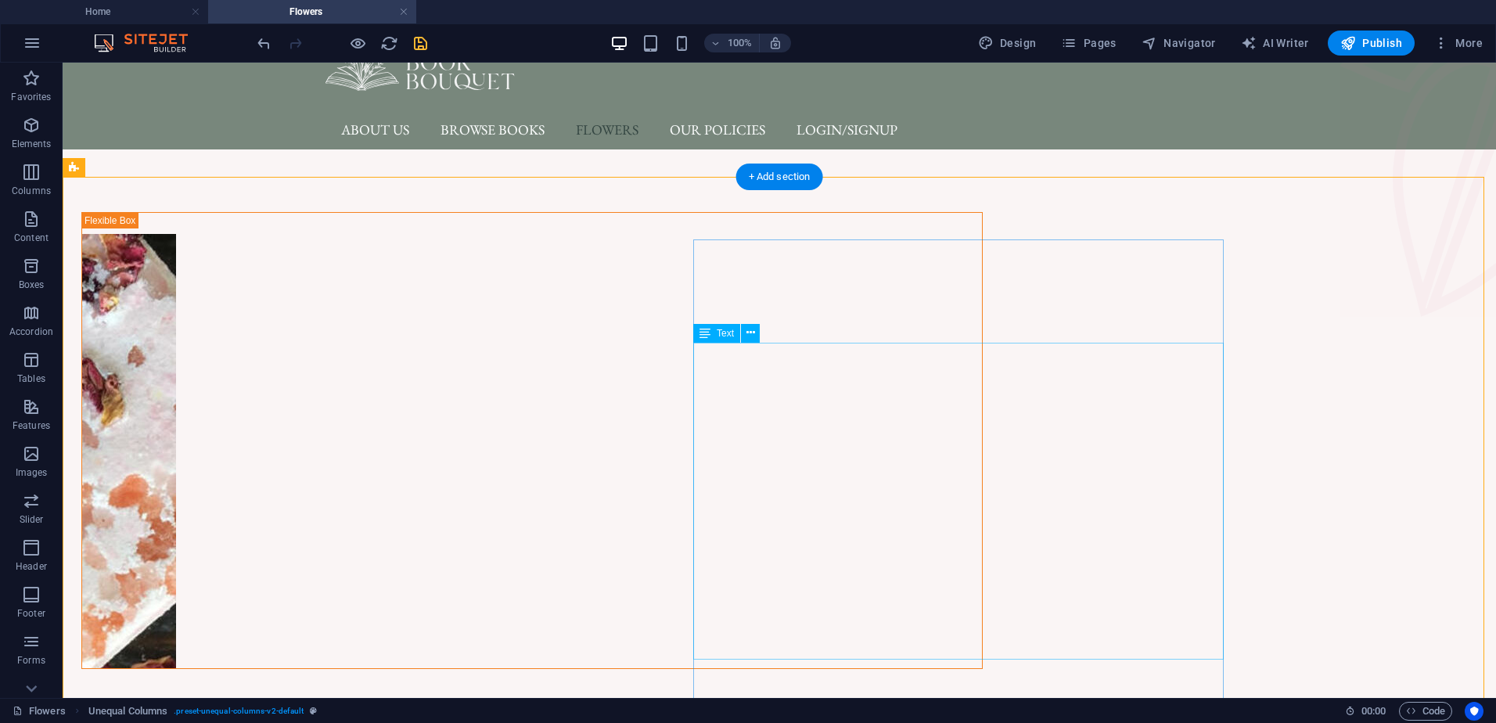
scroll to position [78, 0]
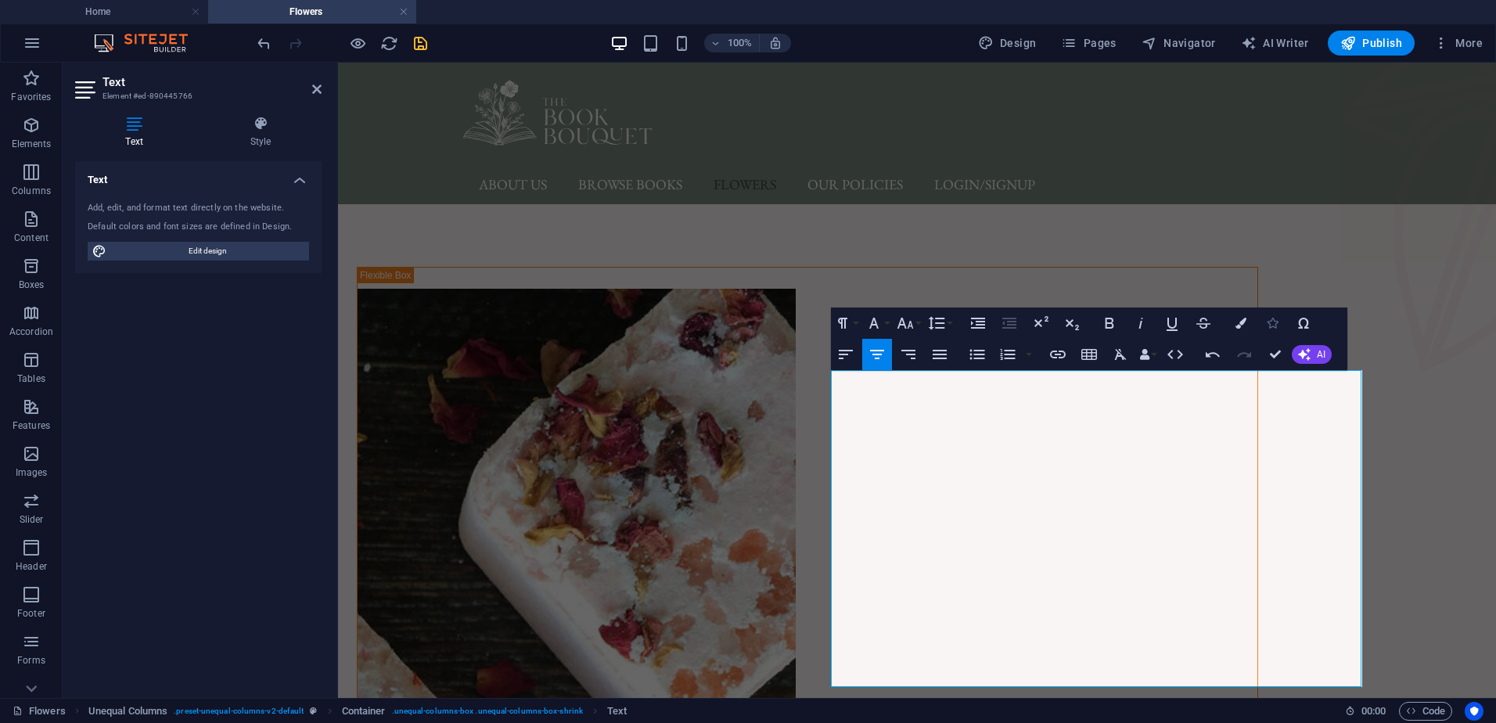
click at [1274, 323] on icon "button" at bounding box center [1272, 323] width 11 height 11
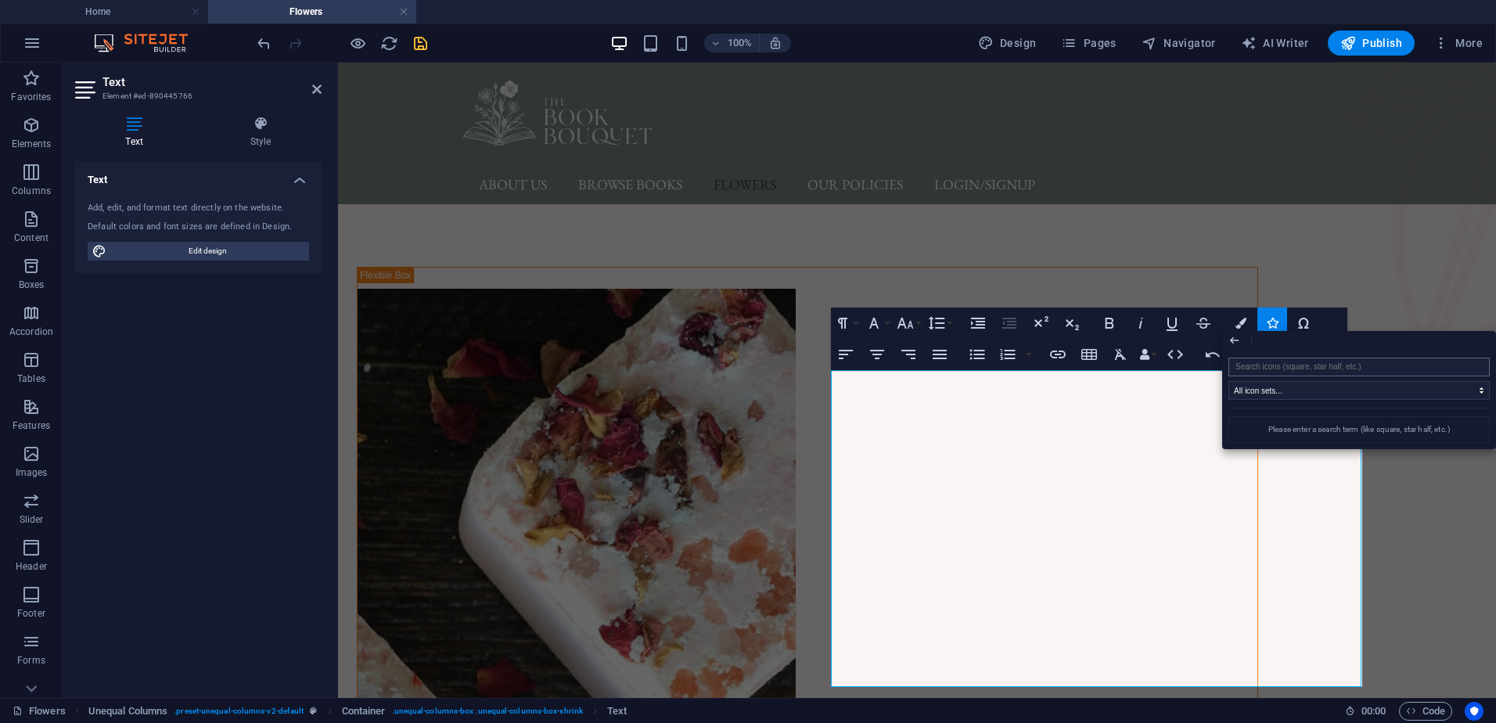
click at [1282, 372] on input "search" at bounding box center [1359, 367] width 261 height 19
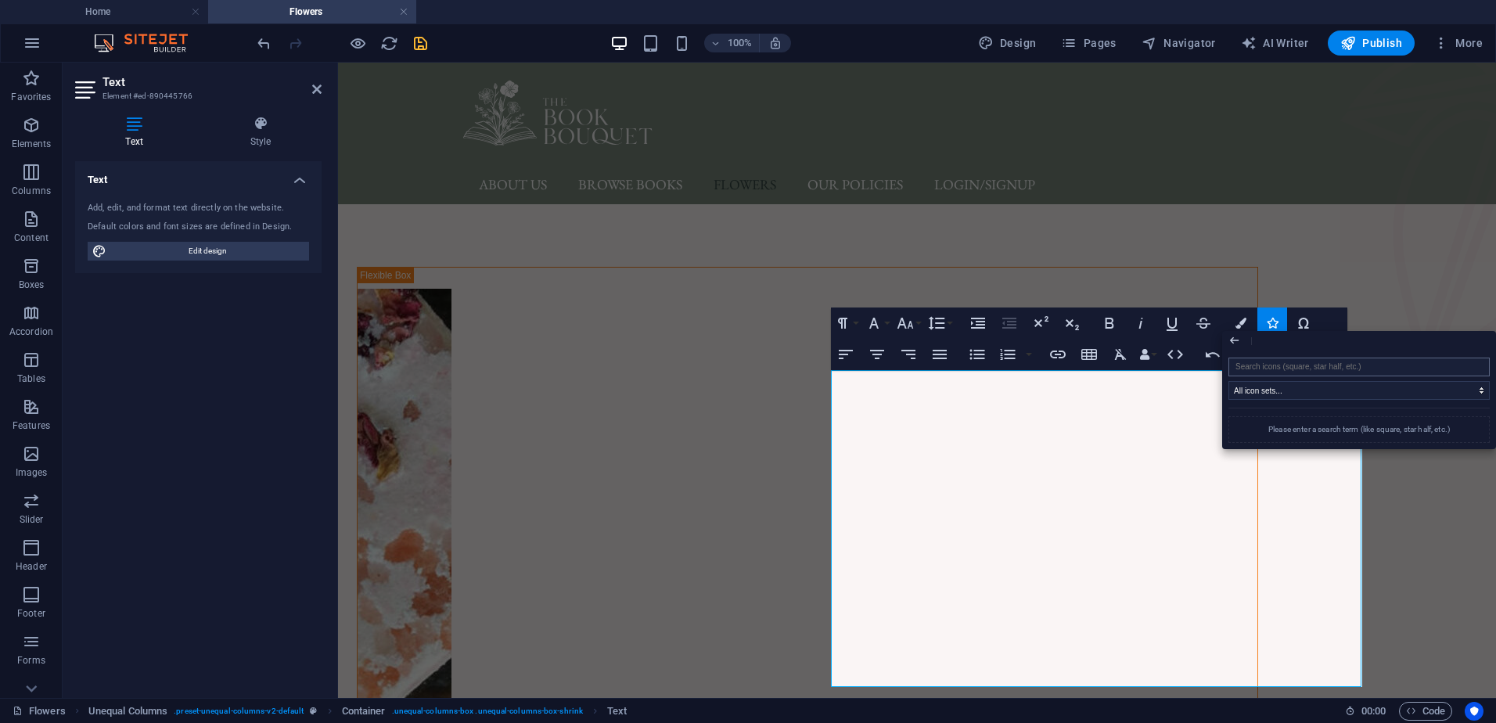
click at [1281, 368] on input "search" at bounding box center [1359, 367] width 261 height 19
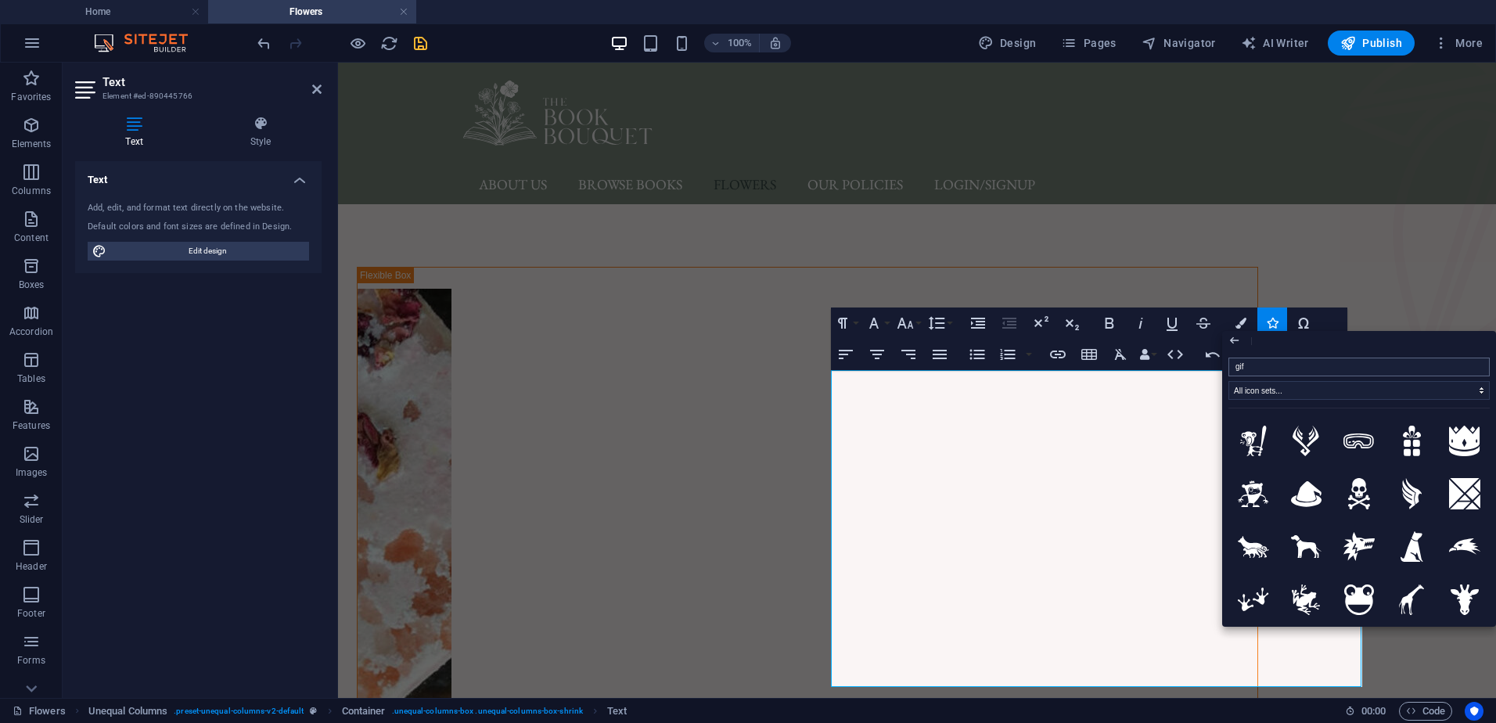
type input "gift"
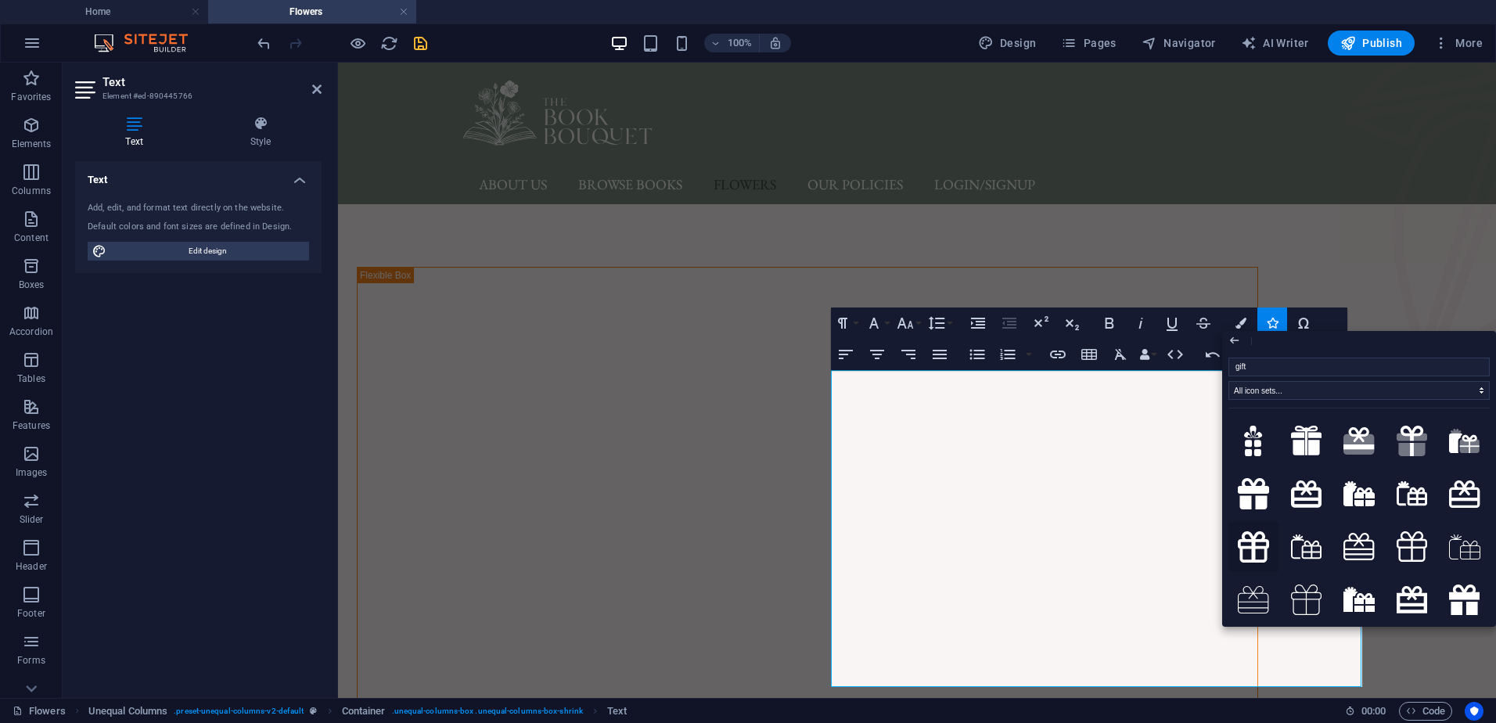
click at [1263, 548] on icon at bounding box center [1253, 546] width 31 height 31
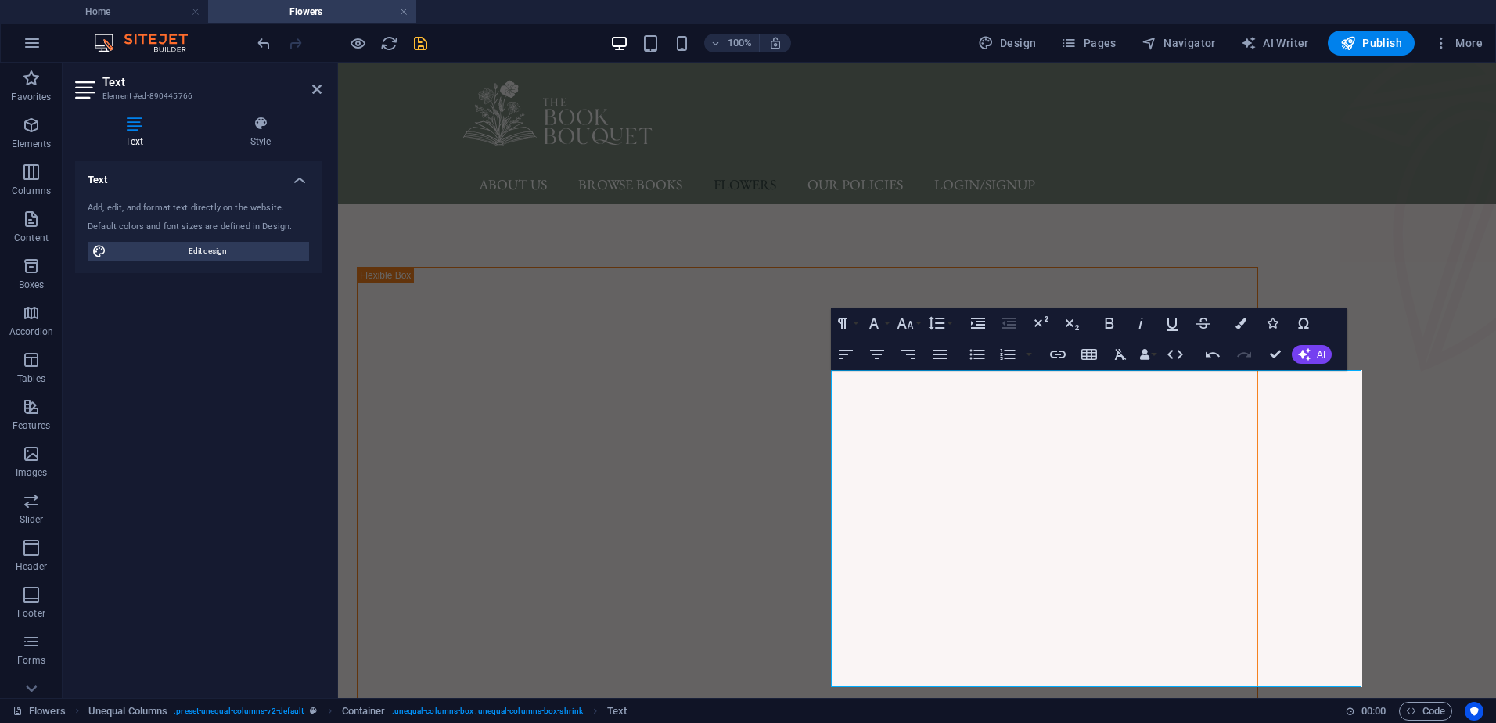
scroll to position [556, 0]
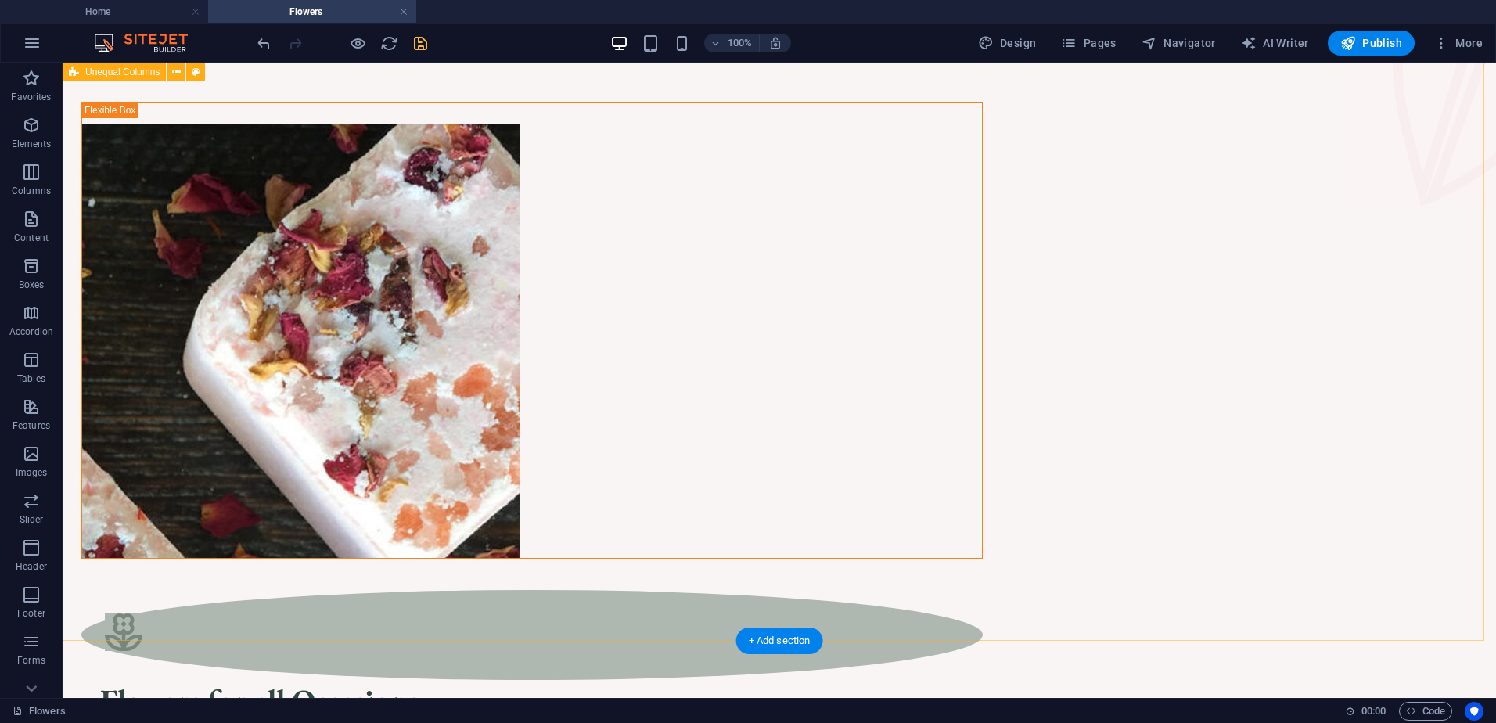
scroll to position [87, 0]
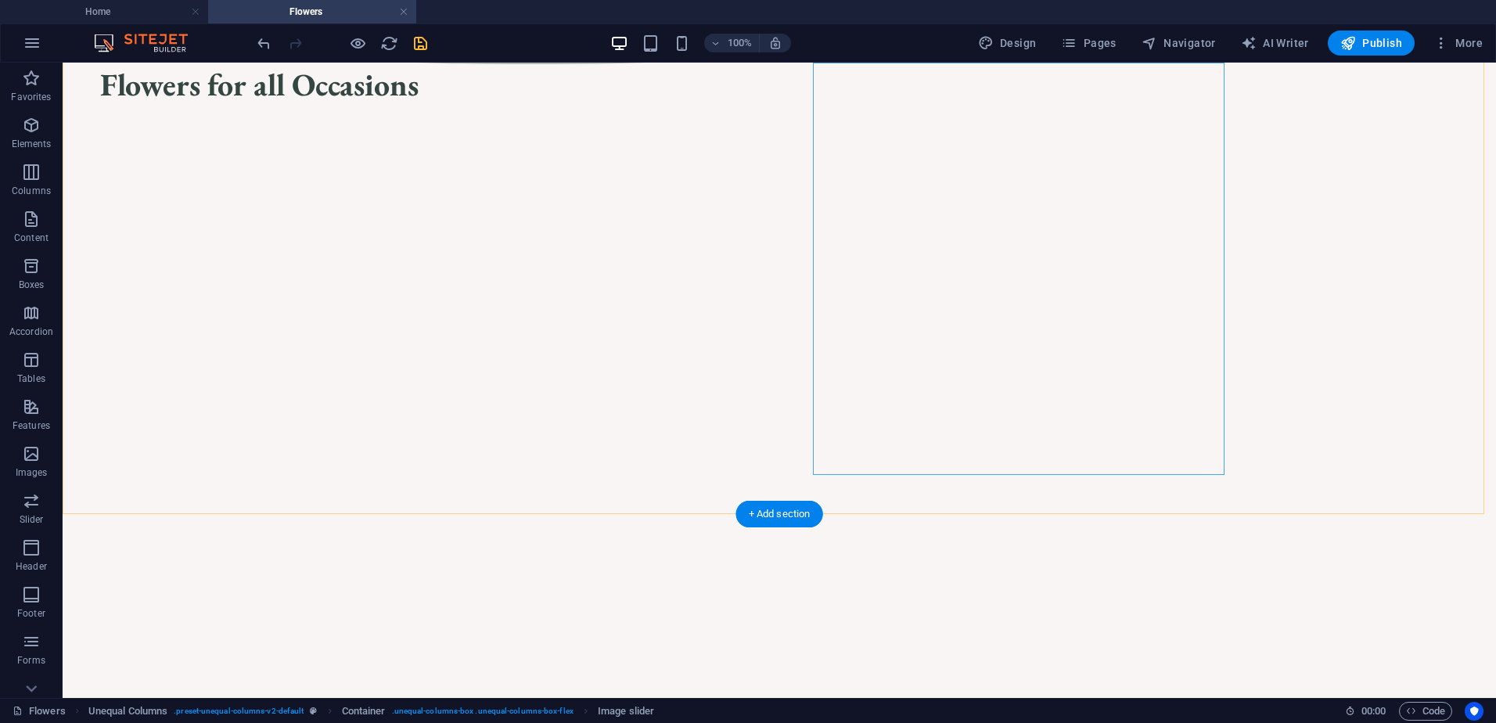
scroll to position [783, 0]
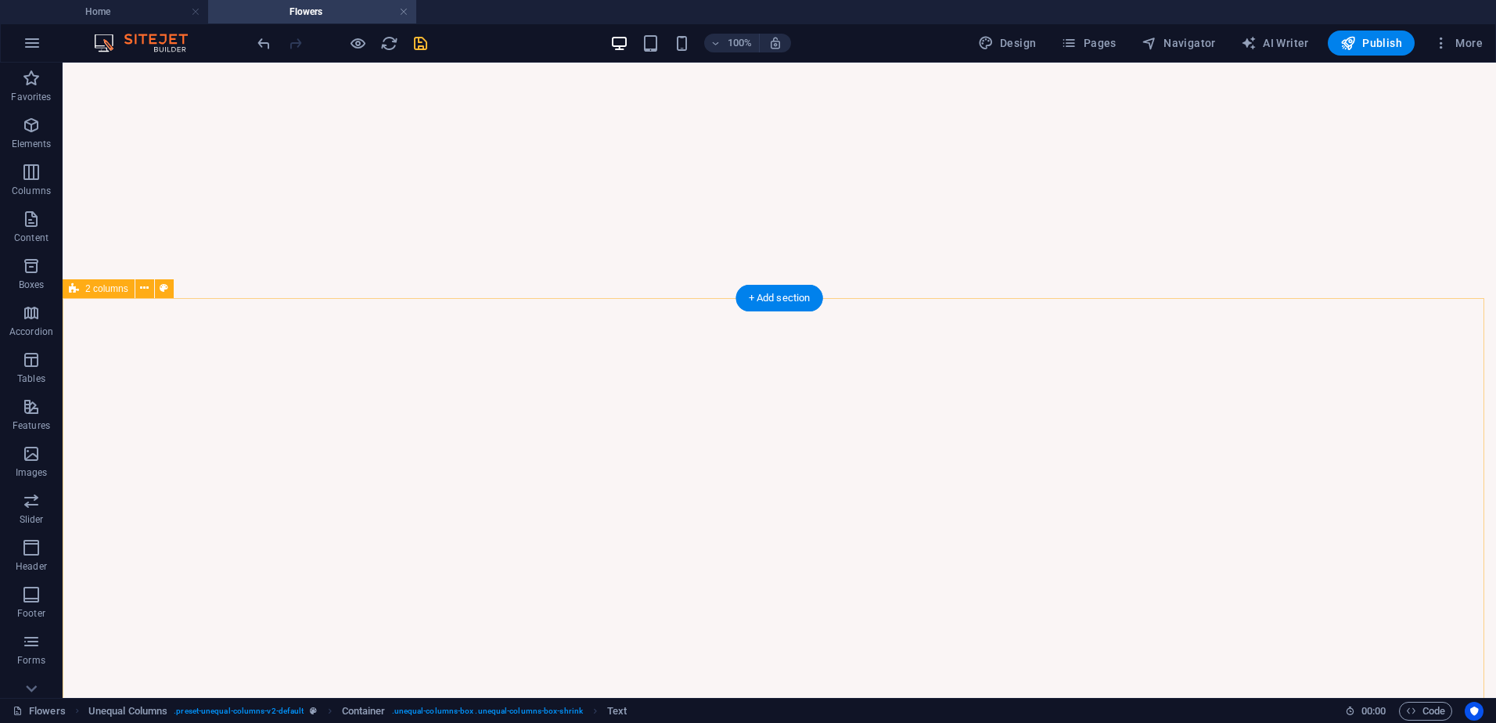
scroll to position [1096, 0]
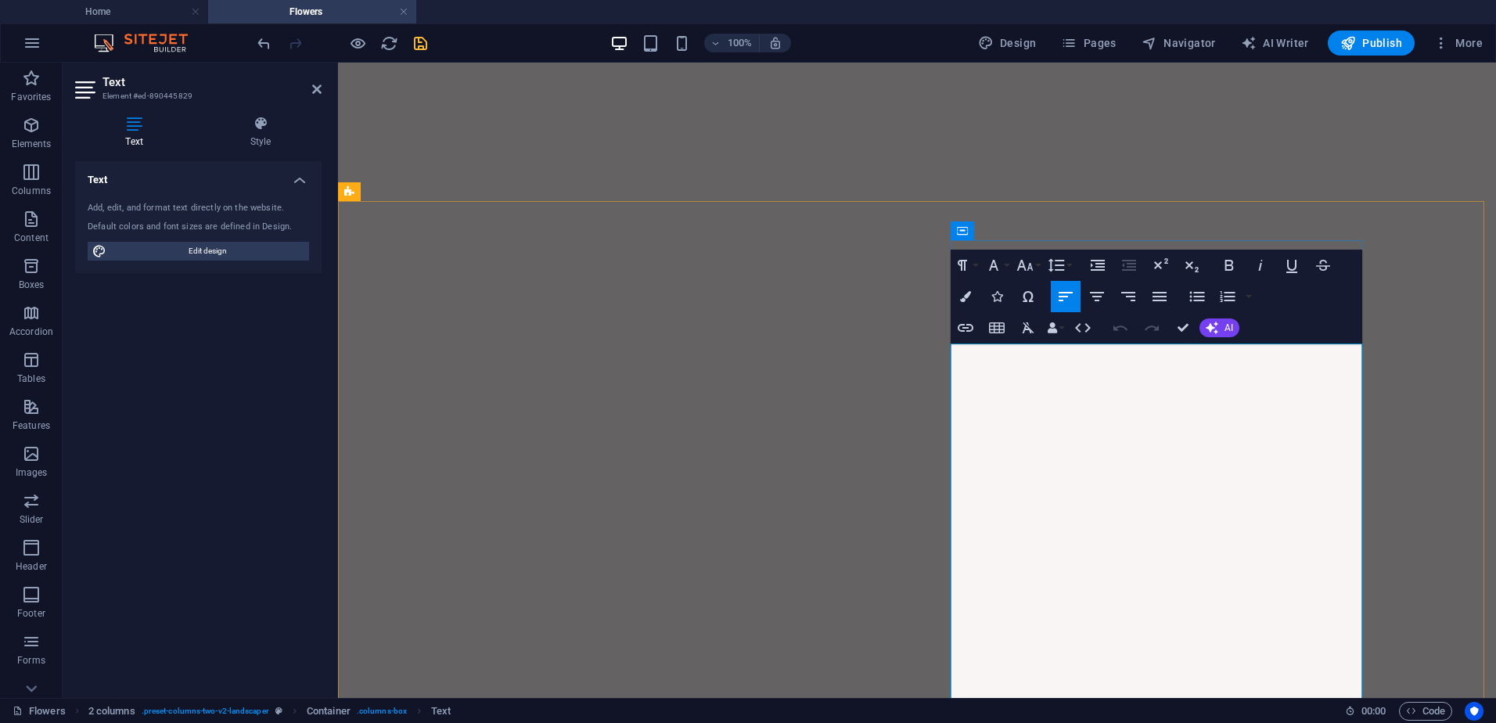
click at [1038, 269] on button "Font Size" at bounding box center [1028, 265] width 30 height 31
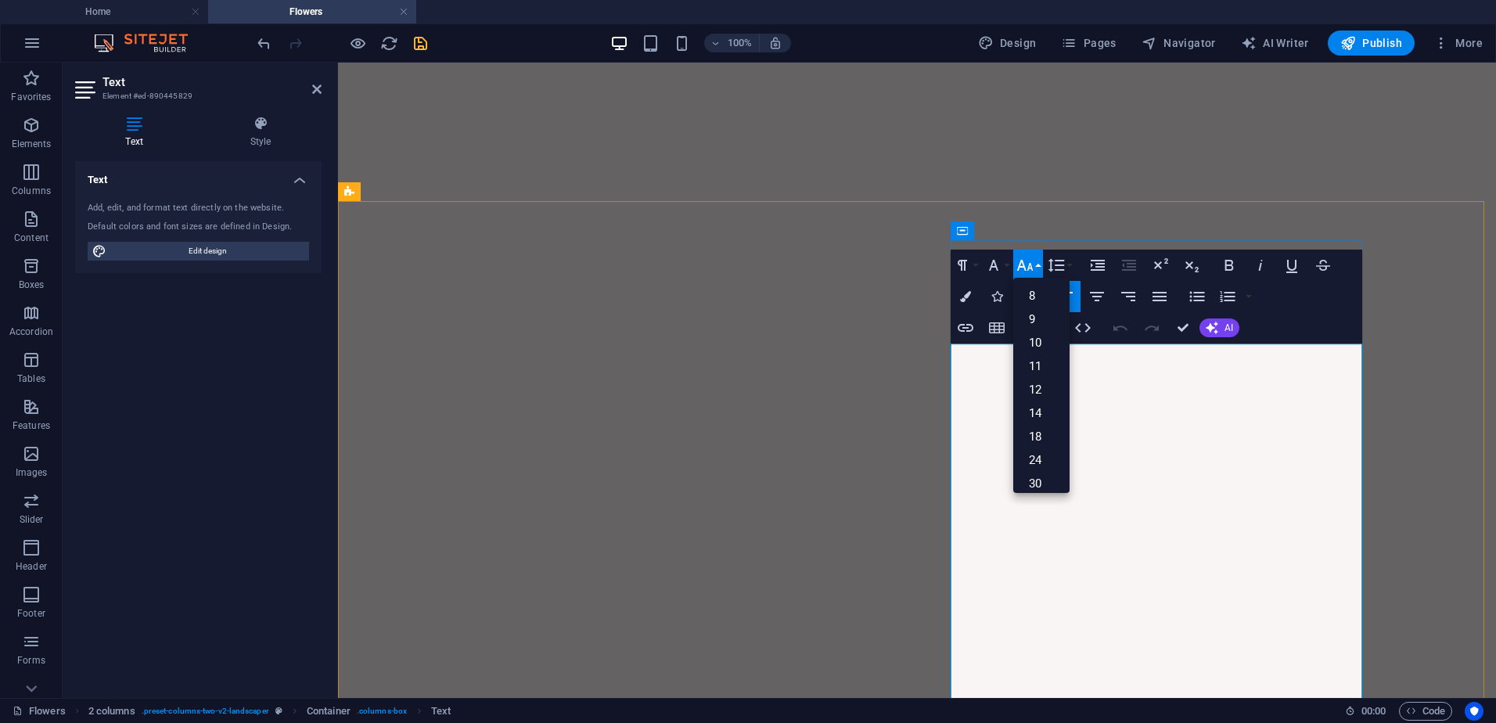
drag, startPoint x: 1118, startPoint y: 387, endPoint x: 1189, endPoint y: 386, distance: 70.4
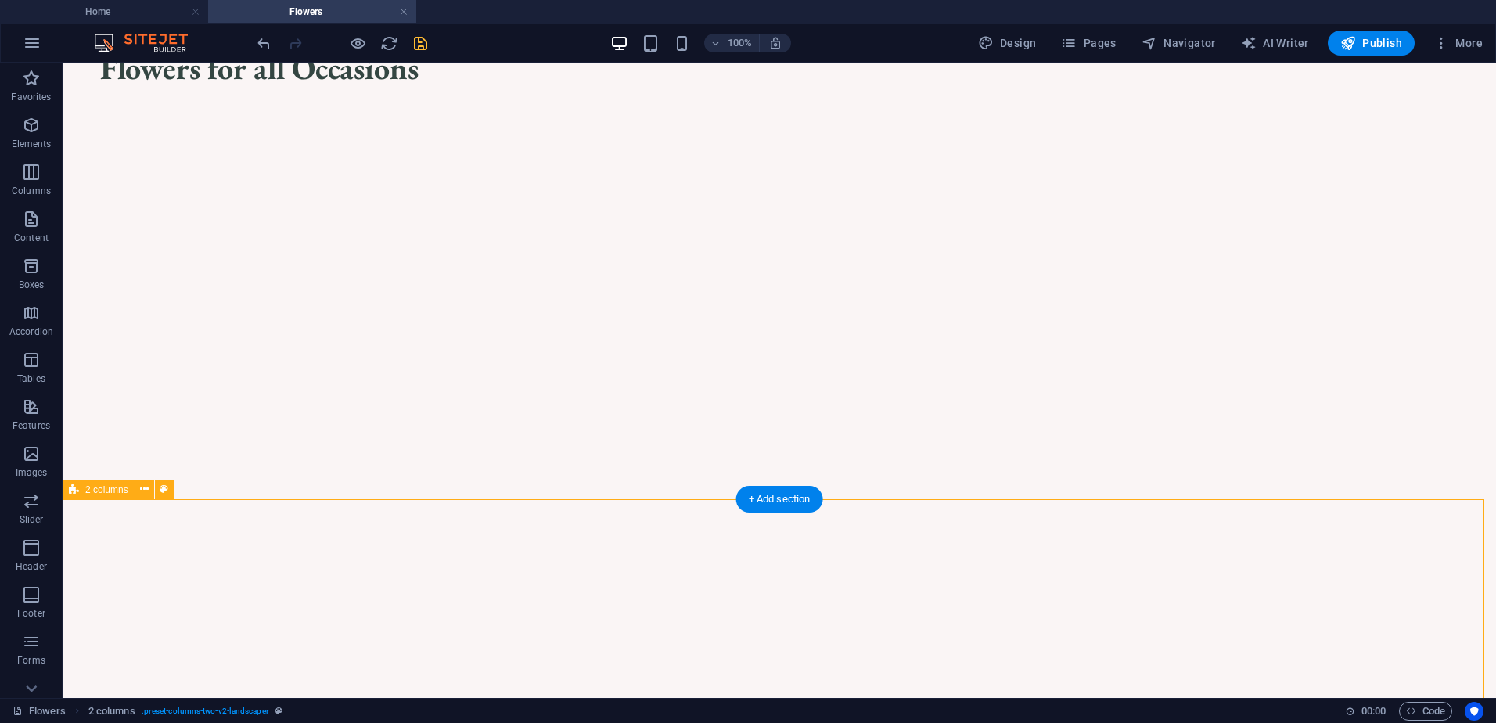
scroll to position [783, 0]
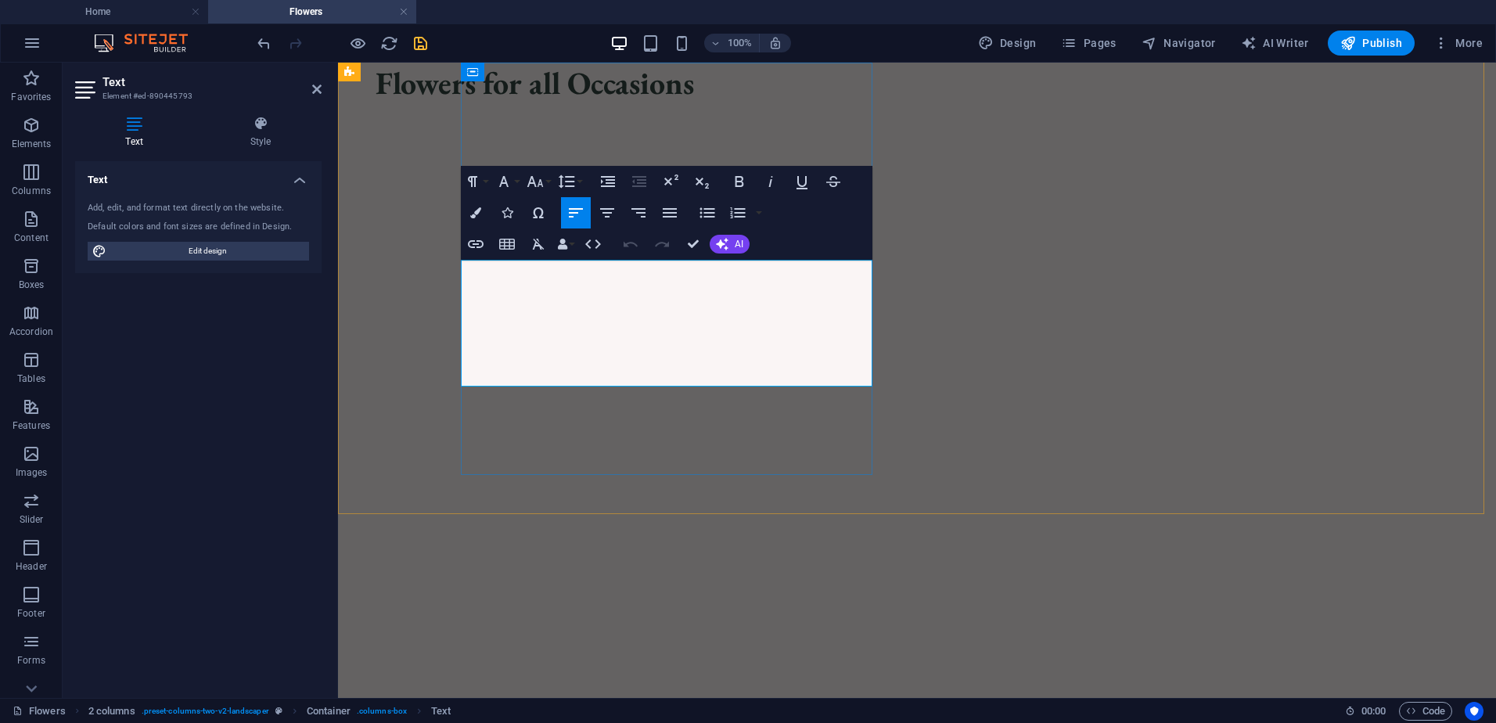
drag, startPoint x: 545, startPoint y: 374, endPoint x: 462, endPoint y: 276, distance: 128.3
click at [544, 183] on icon "button" at bounding box center [535, 181] width 19 height 19
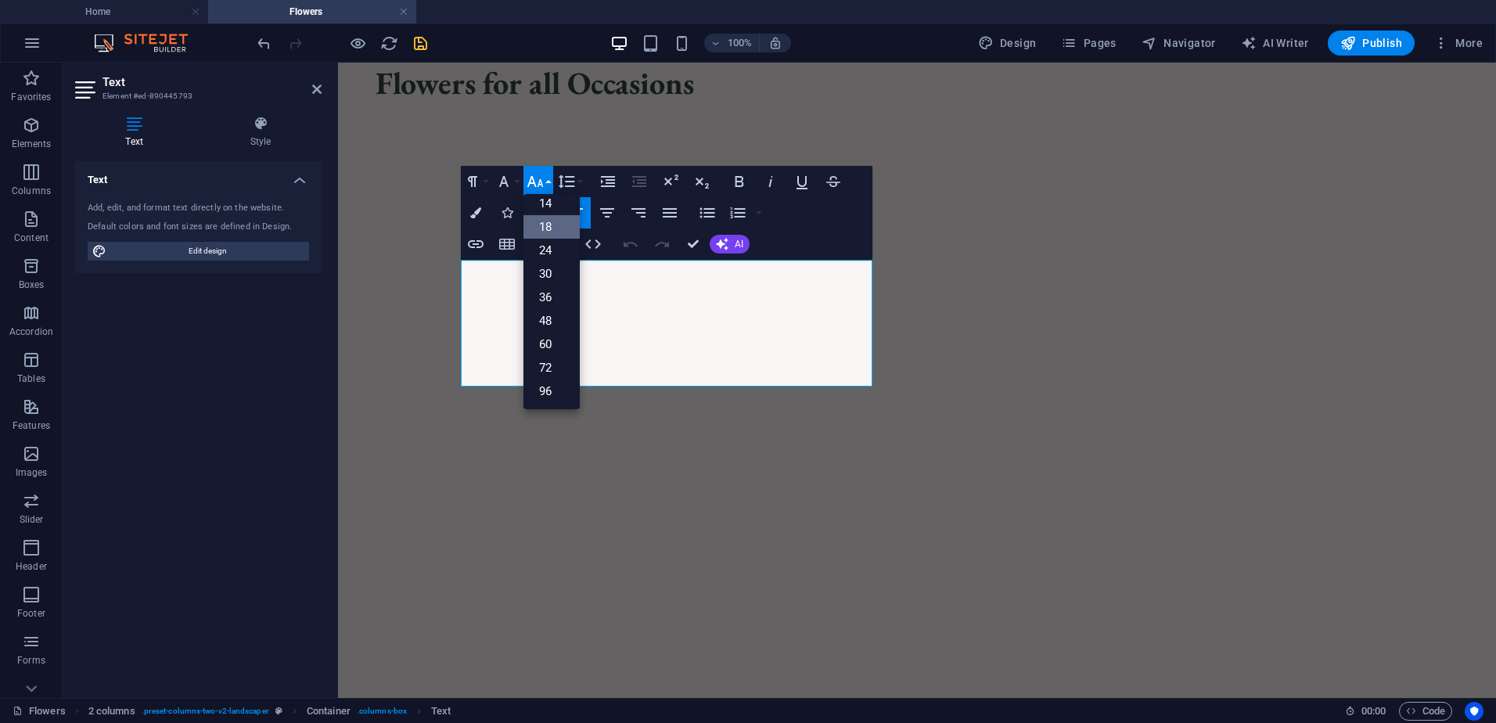
scroll to position [126, 0]
click at [551, 244] on link "24" at bounding box center [552, 250] width 56 height 23
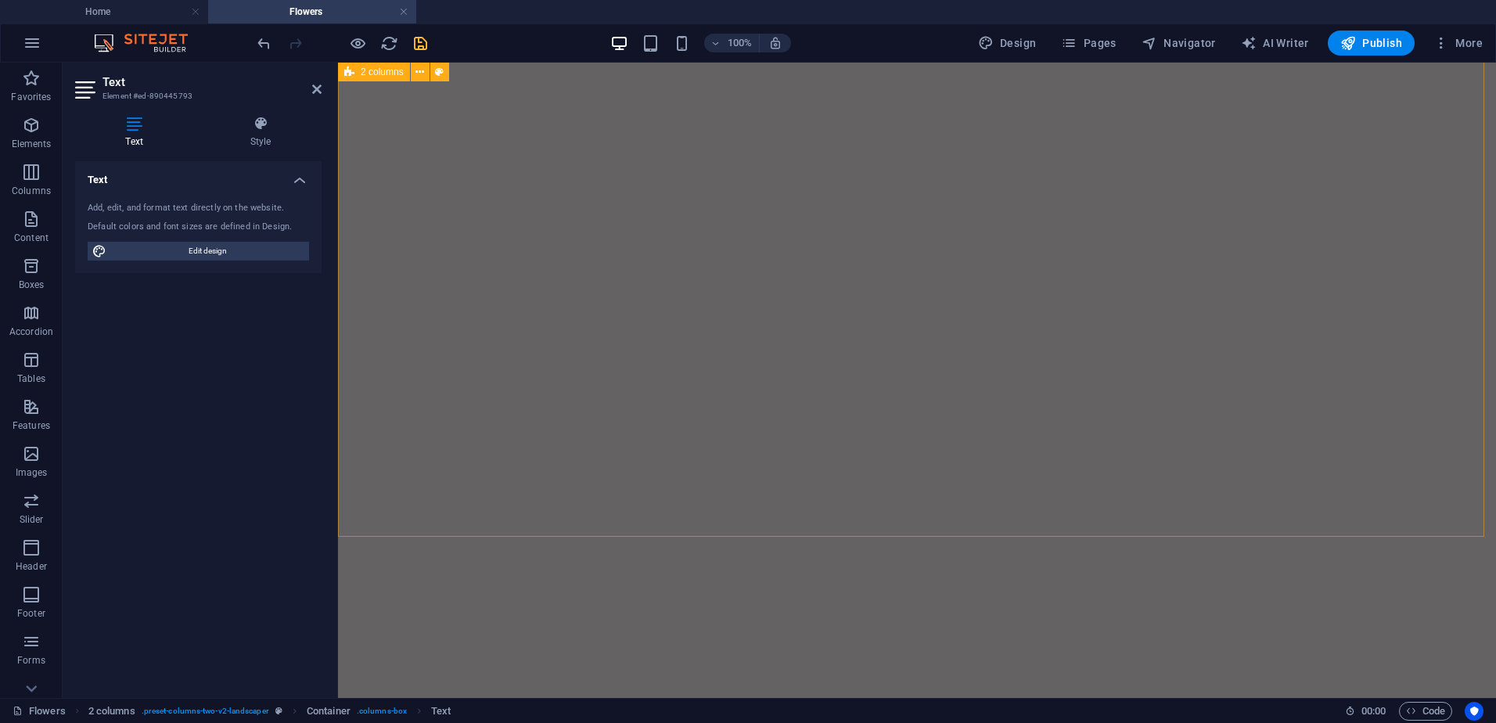
scroll to position [1629, 0]
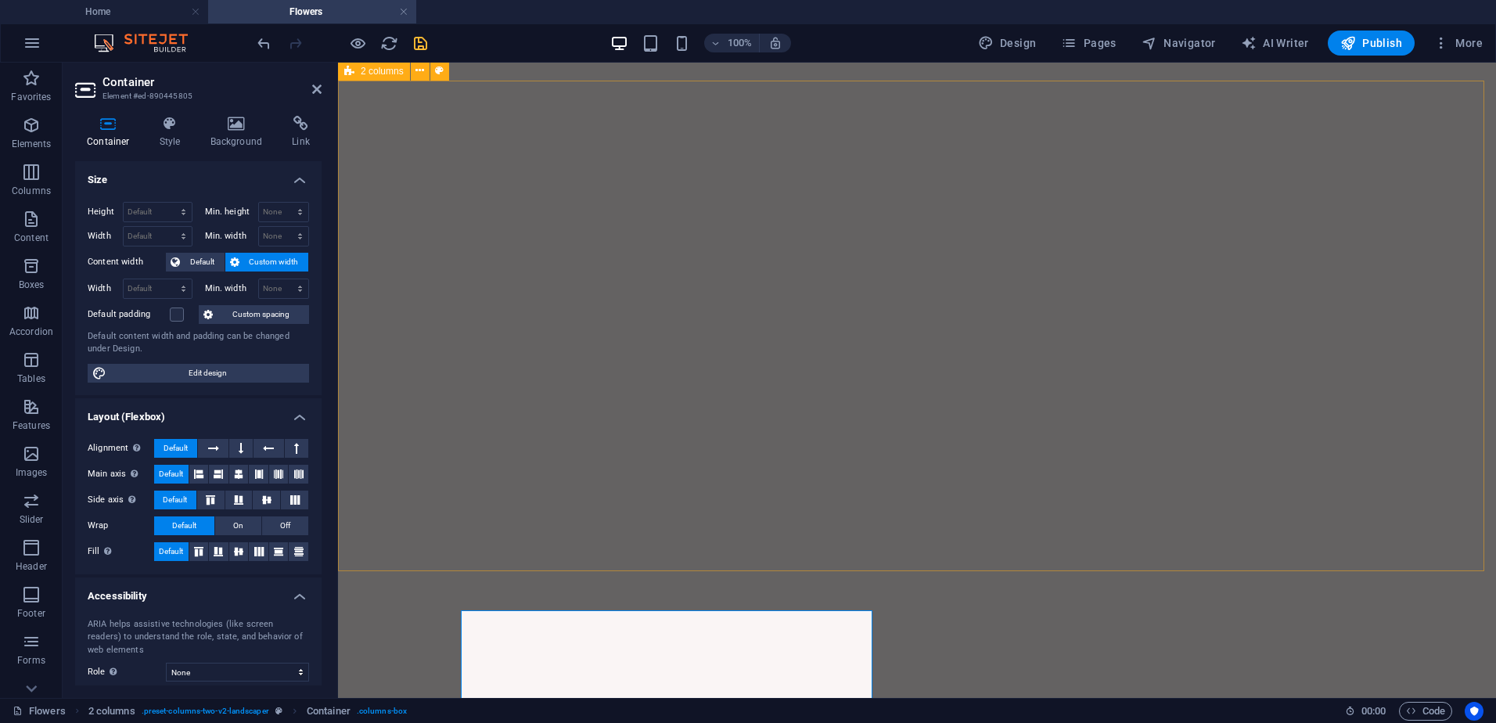
scroll to position [725, 0]
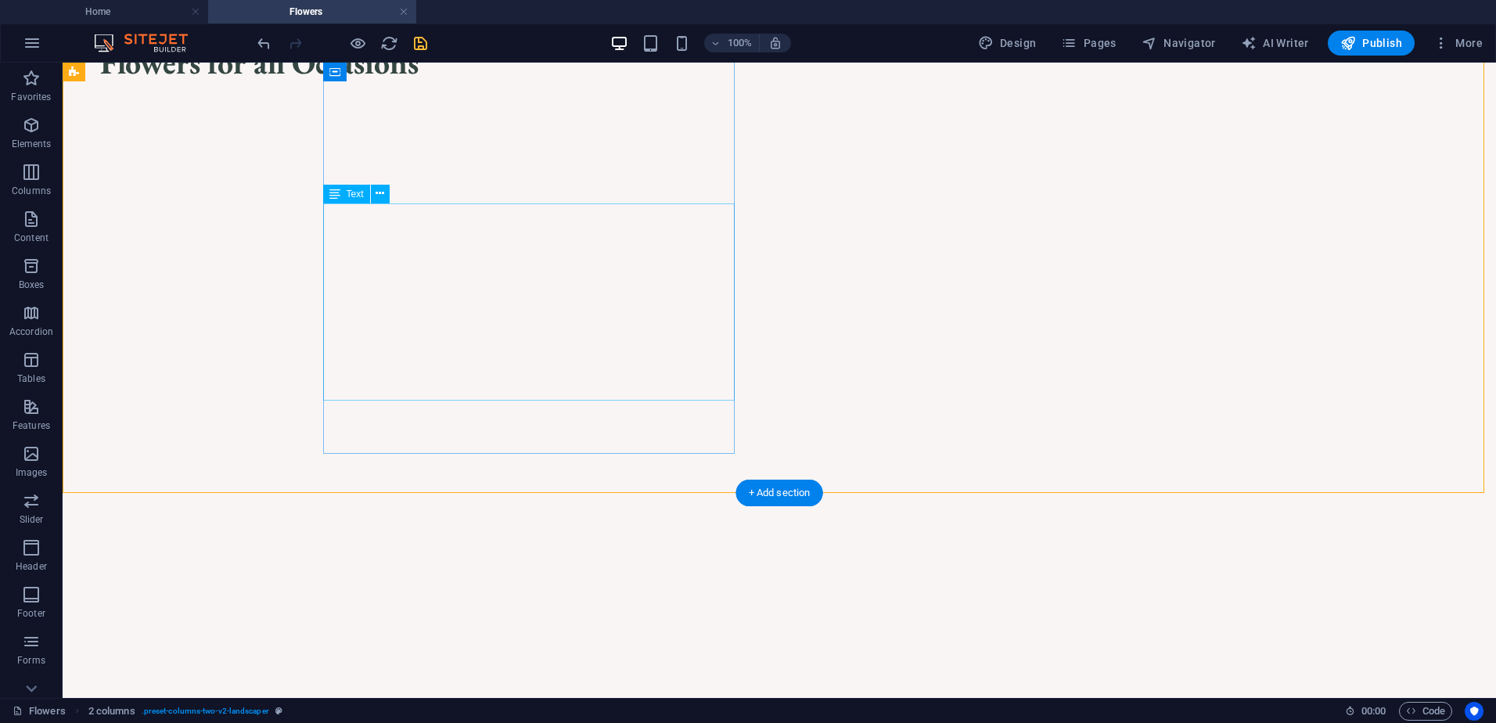
scroll to position [804, 0]
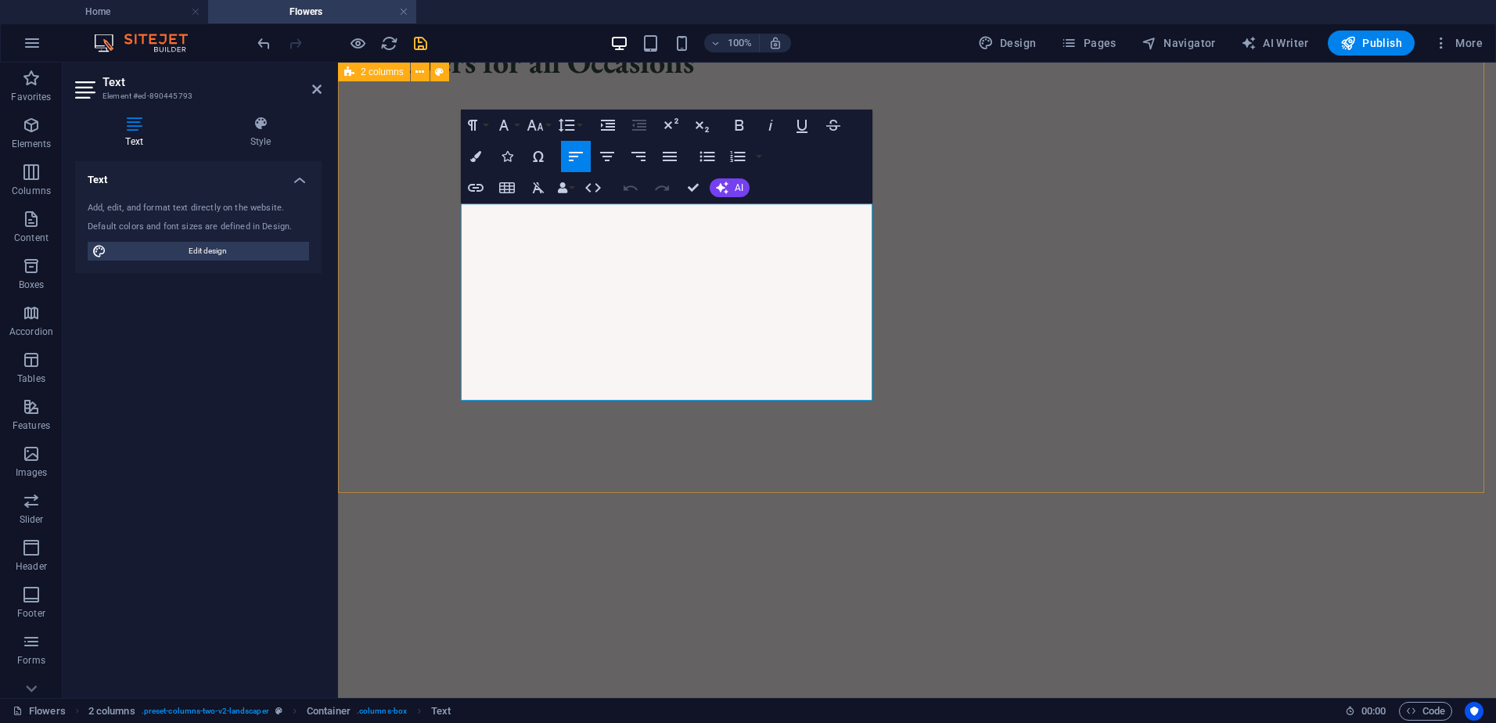
drag, startPoint x: 686, startPoint y: 353, endPoint x: 455, endPoint y: 221, distance: 266.1
click at [536, 133] on icon "button" at bounding box center [535, 125] width 19 height 19
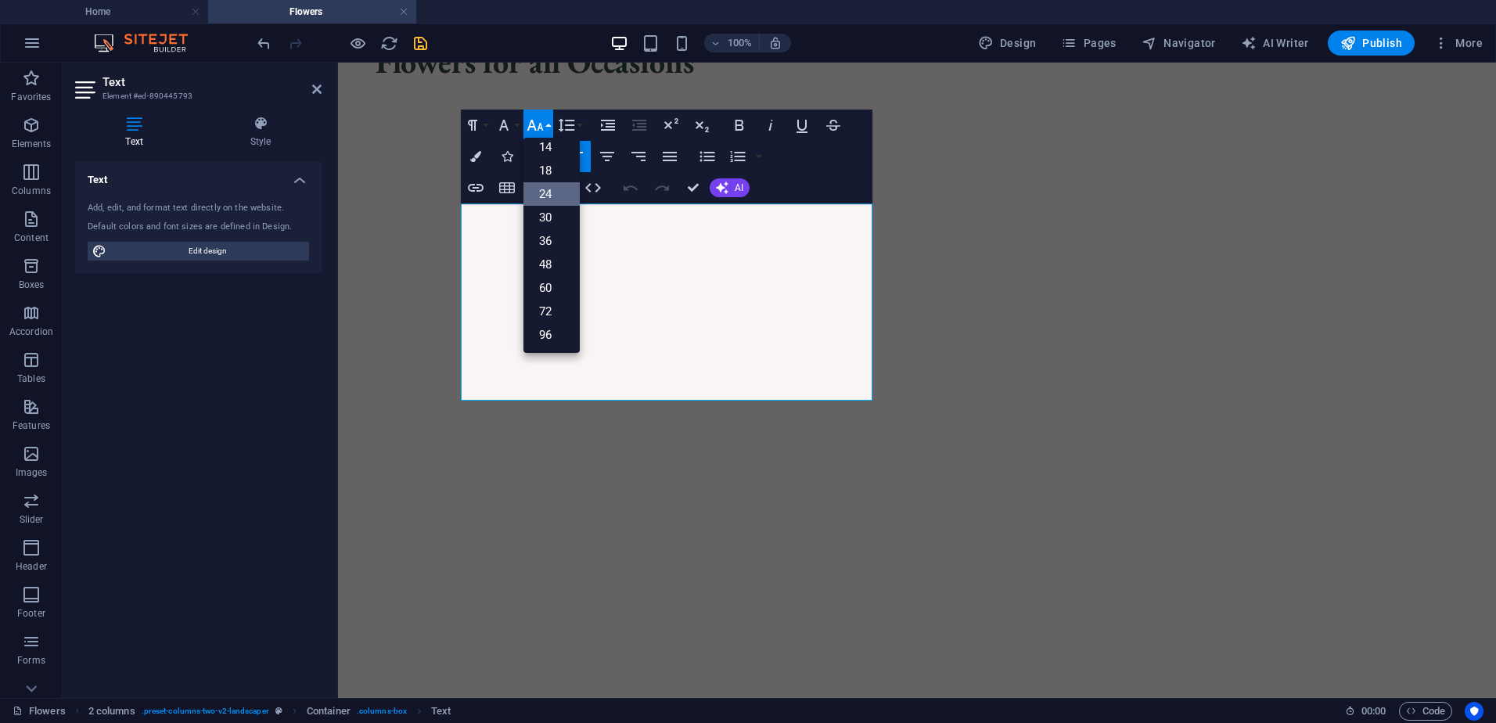
scroll to position [126, 0]
click at [555, 167] on link "18" at bounding box center [552, 170] width 56 height 23
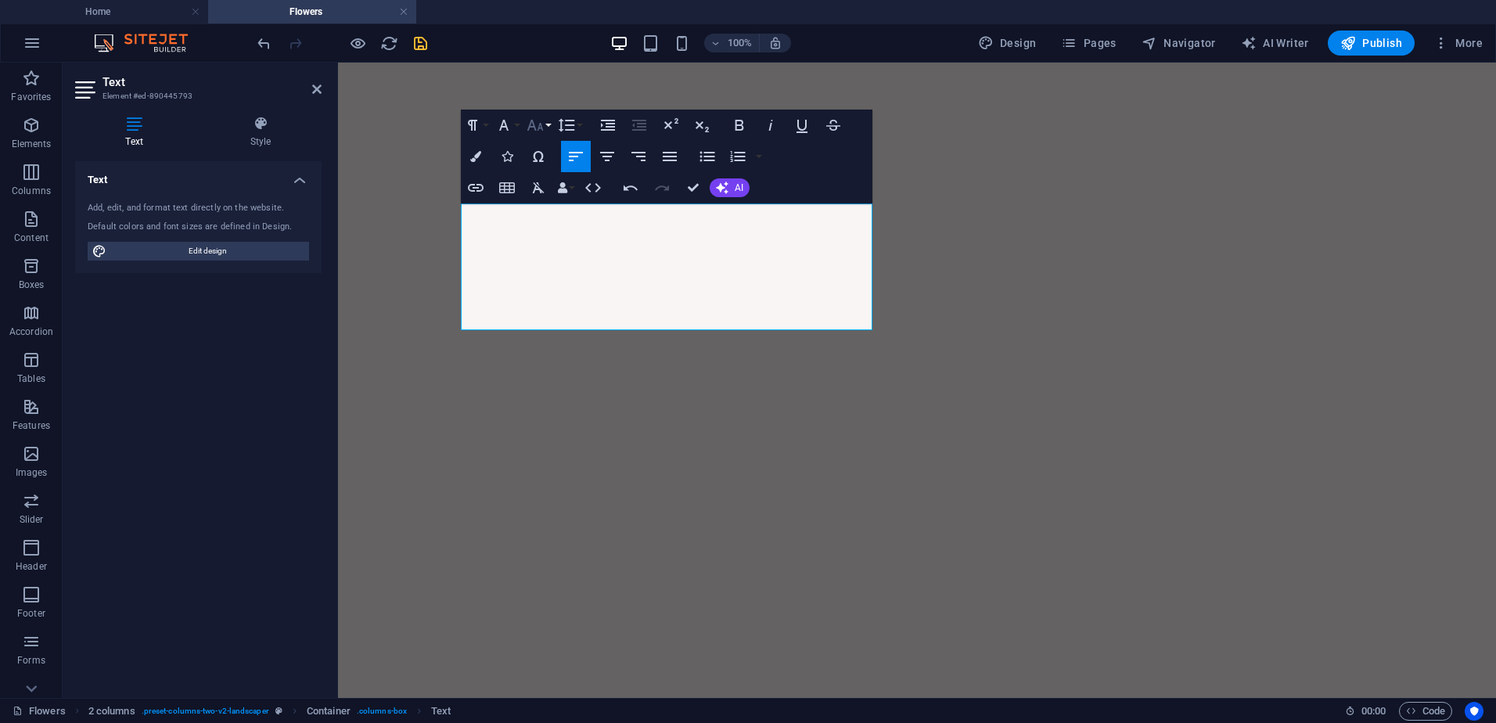
click at [537, 124] on icon "button" at bounding box center [535, 125] width 19 height 19
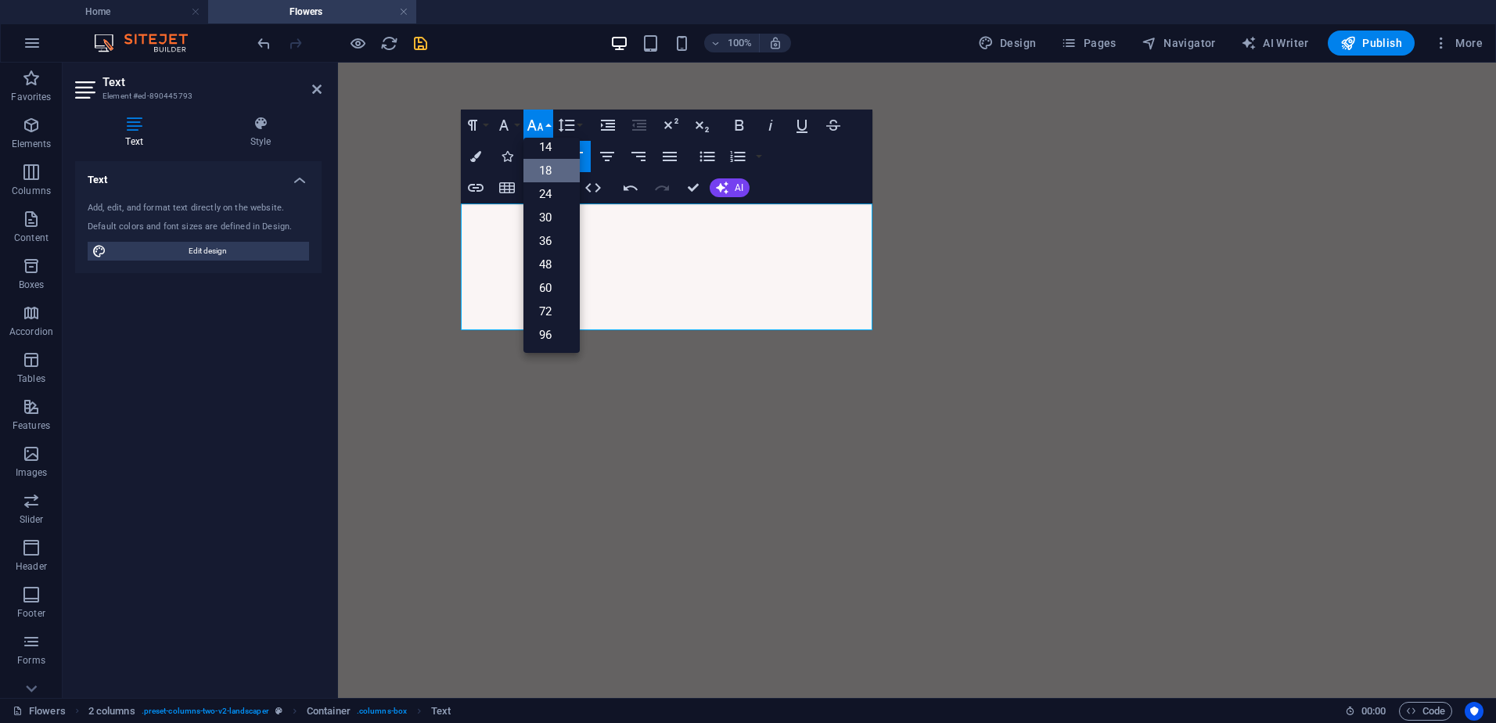
scroll to position [126, 0]
drag, startPoint x: 789, startPoint y: 326, endPoint x: 463, endPoint y: 211, distance: 346.0
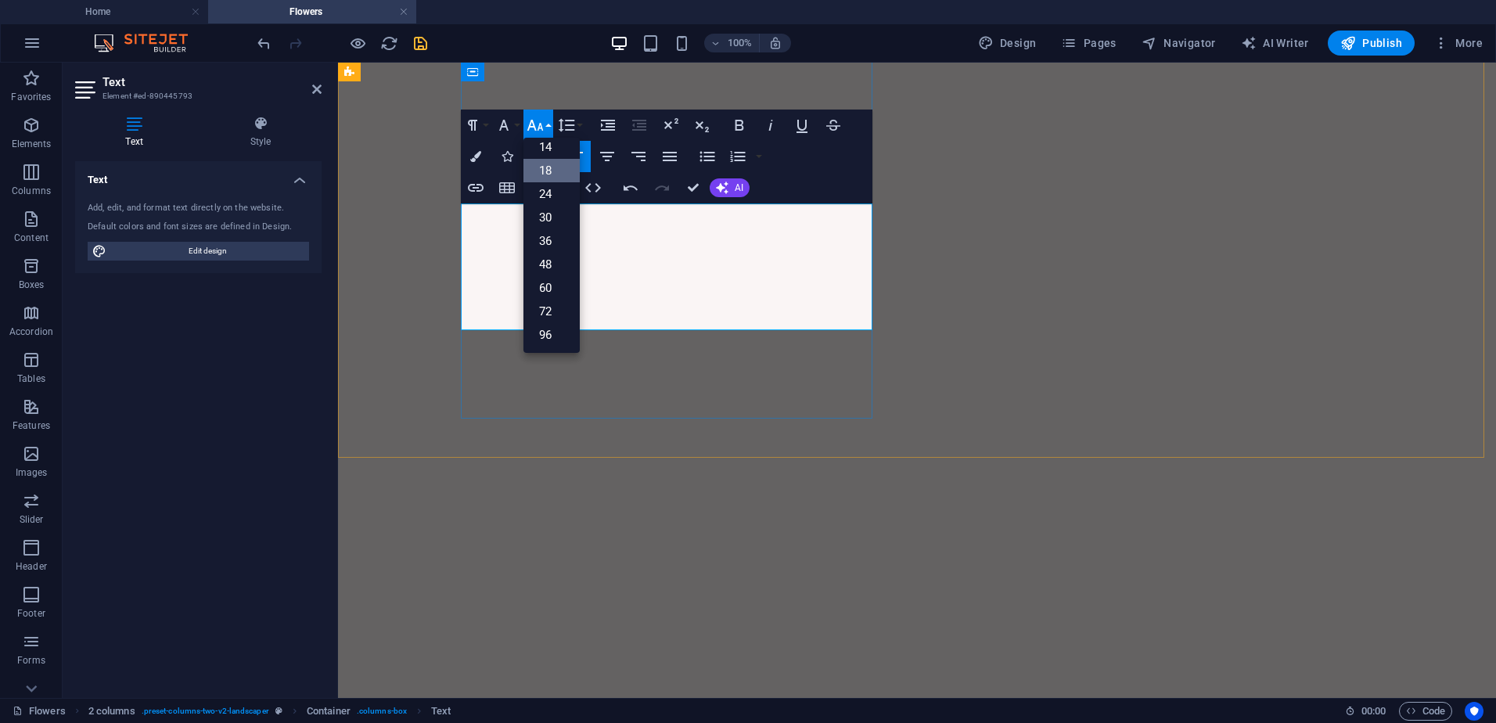
click at [245, 127] on icon at bounding box center [261, 124] width 122 height 16
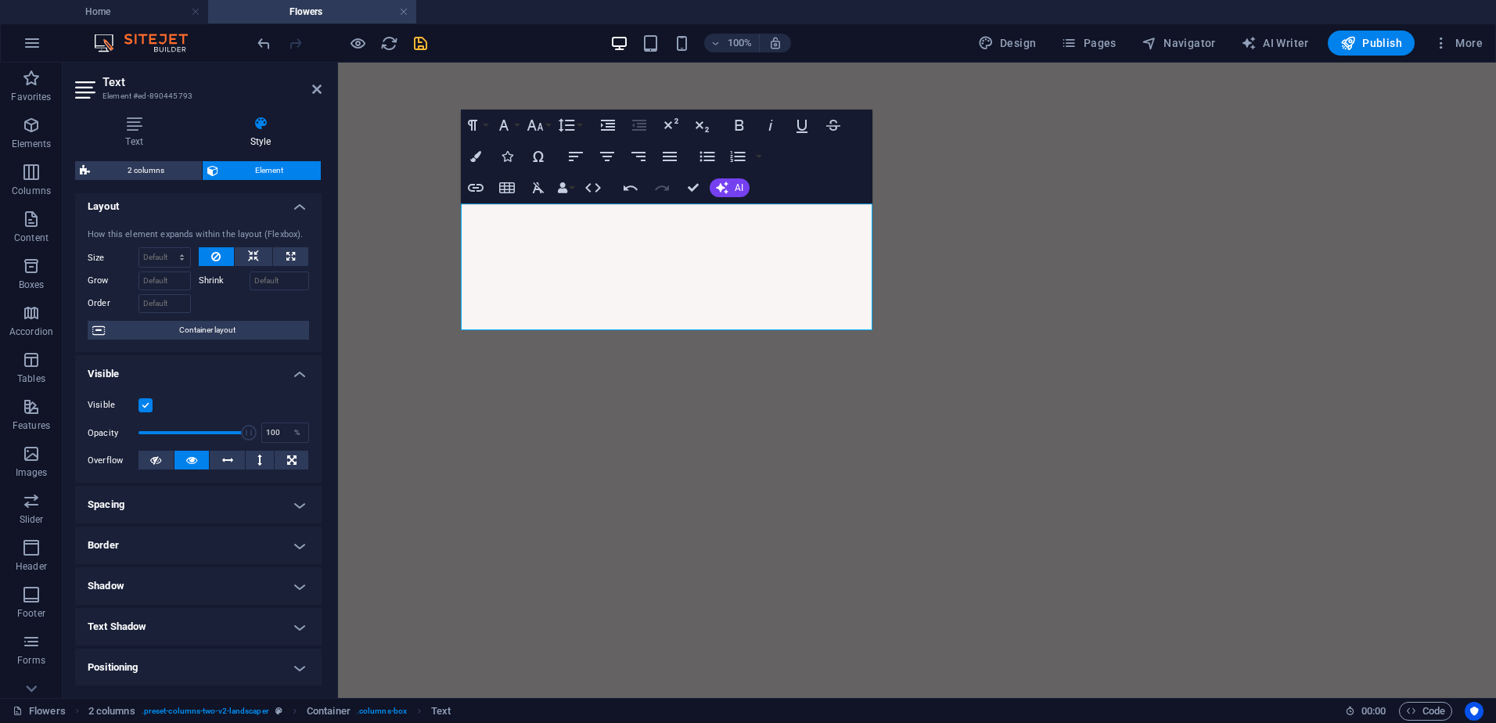
scroll to position [0, 0]
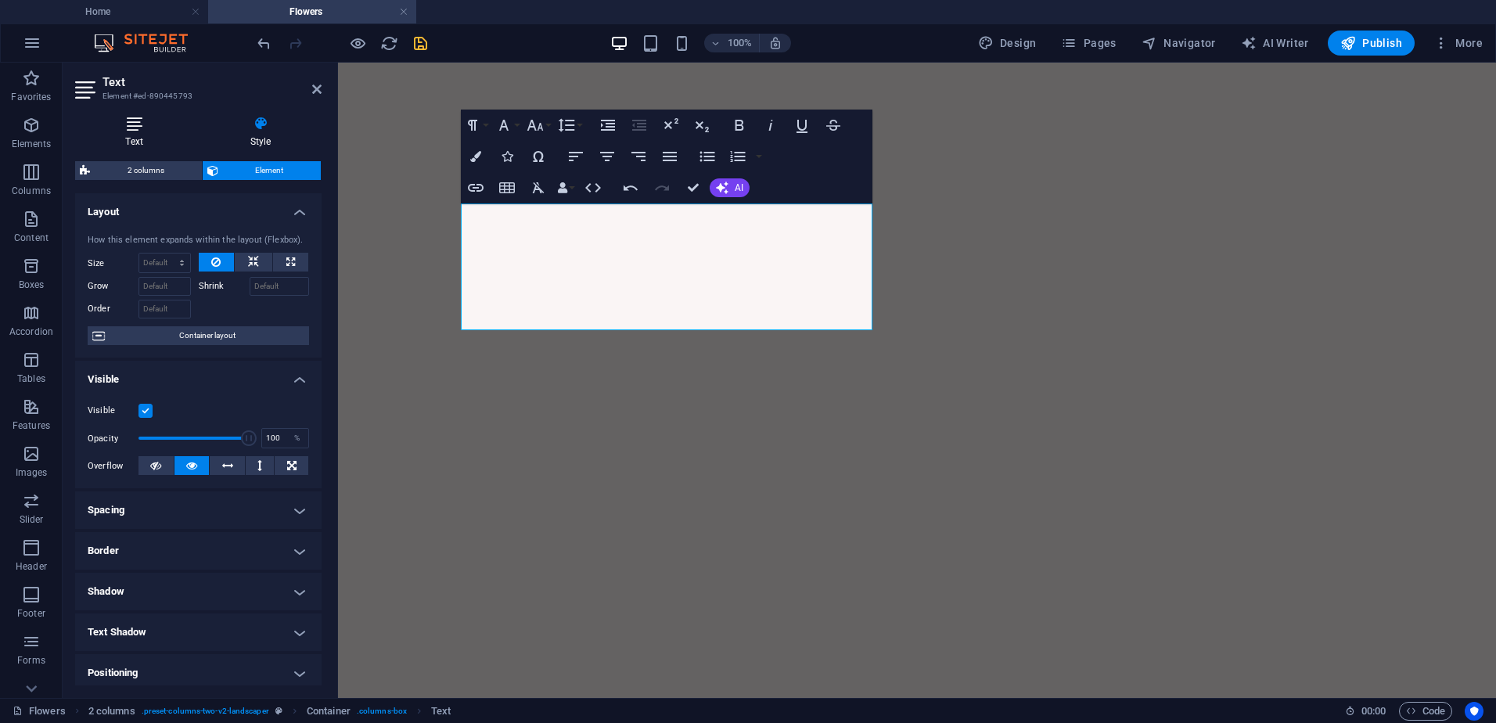
click at [139, 131] on icon at bounding box center [134, 124] width 118 height 16
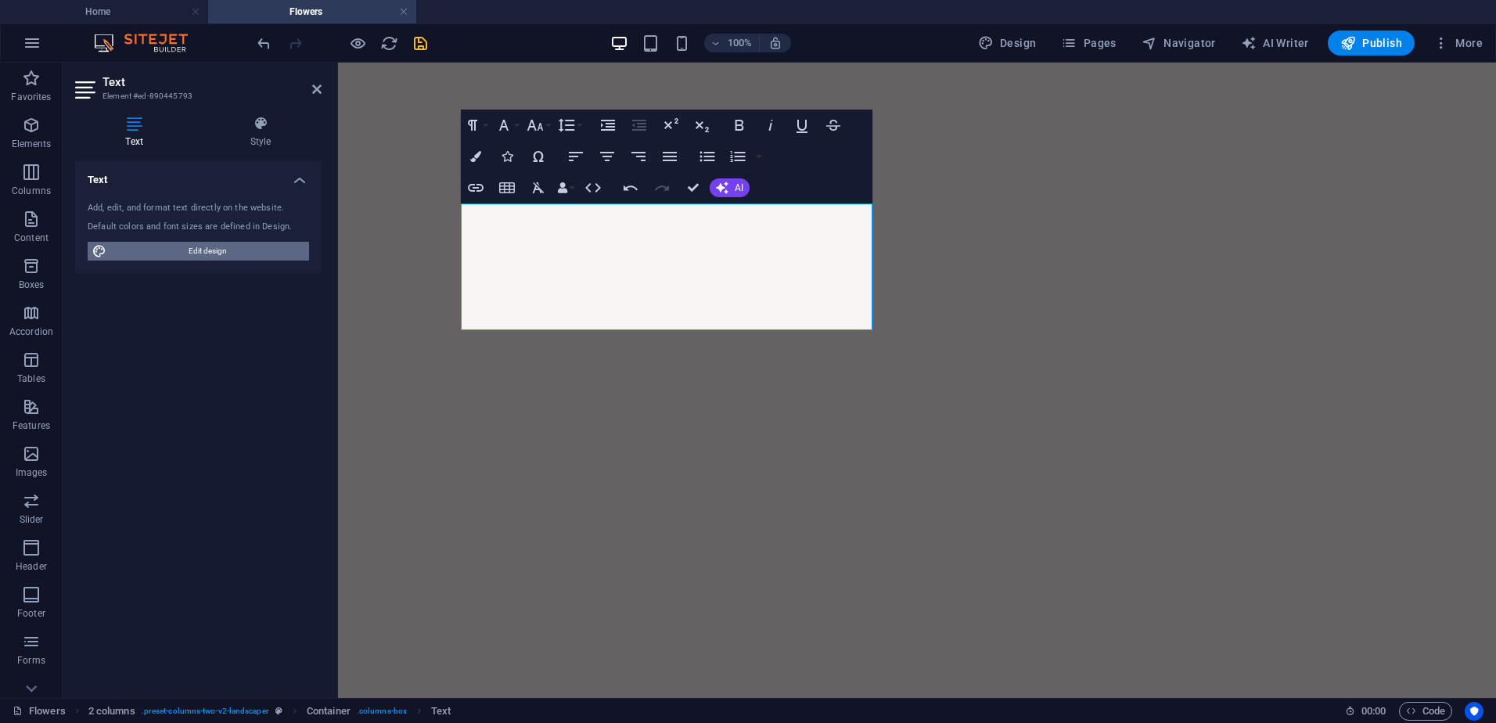
click at [212, 255] on span "Edit design" at bounding box center [207, 251] width 193 height 19
select select "px"
select select "500"
select select "px"
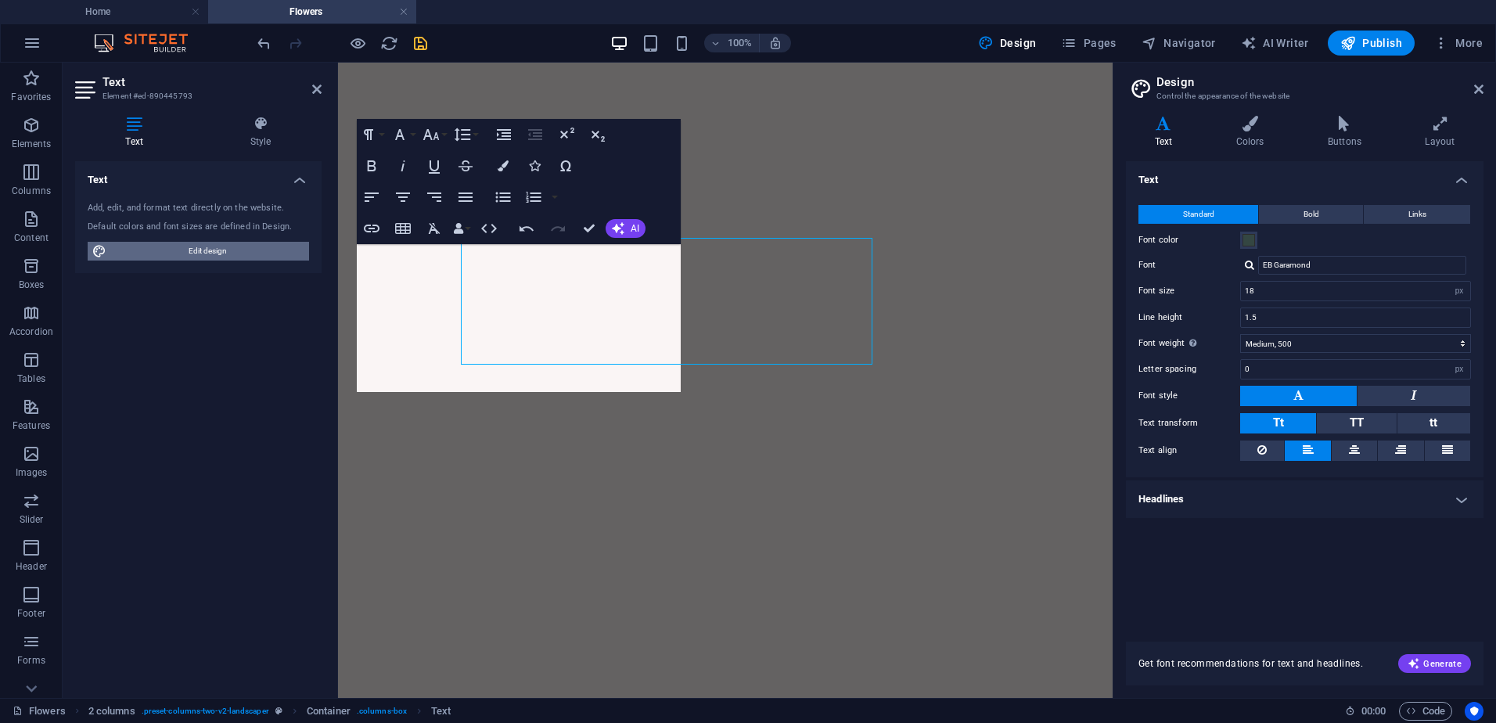
scroll to position [804, 0]
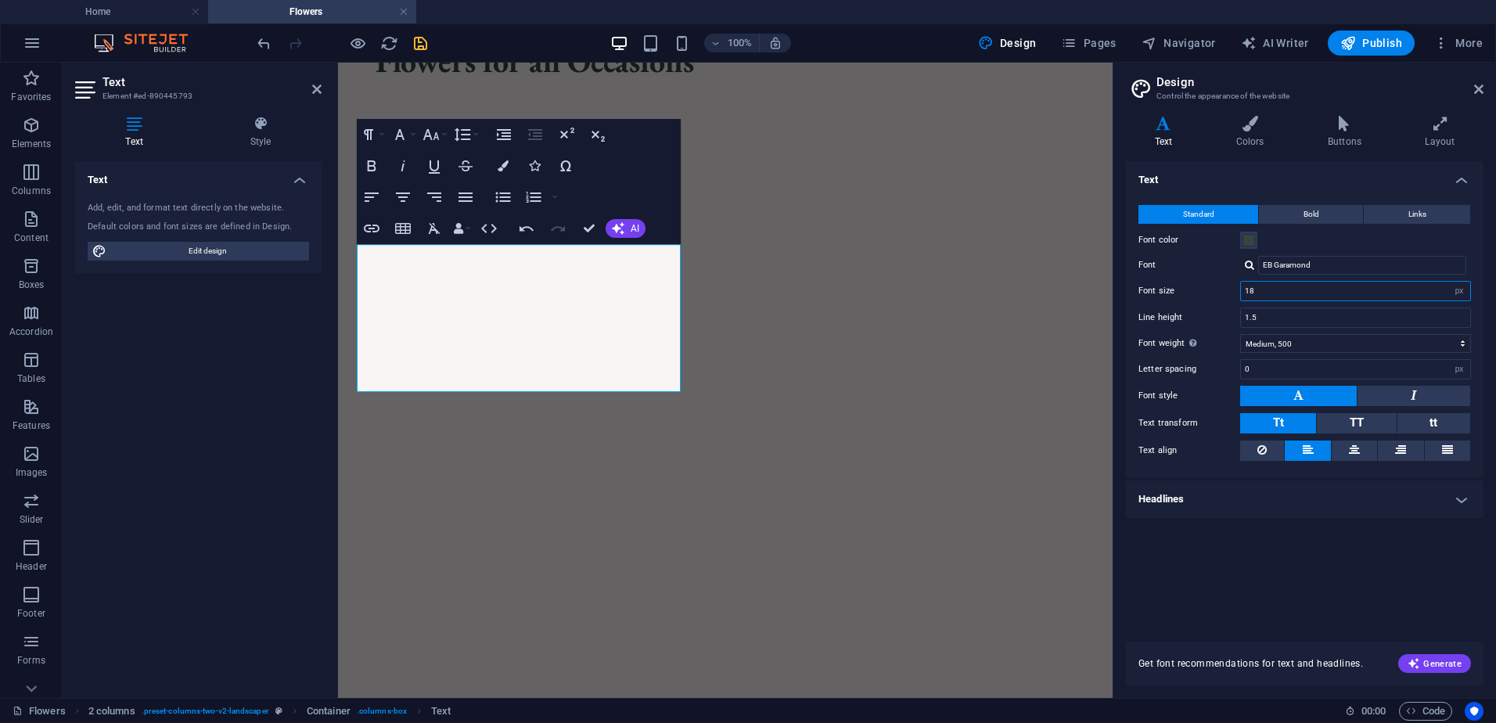
click at [1291, 293] on input "18" at bounding box center [1355, 291] width 229 height 19
type input "1"
type input "20"
click at [1485, 89] on aside "Design Control the appearance of the website Variants Text Colors Buttons Layou…" at bounding box center [1304, 380] width 383 height 635
drag, startPoint x: 1479, startPoint y: 88, endPoint x: 1140, endPoint y: 25, distance: 344.6
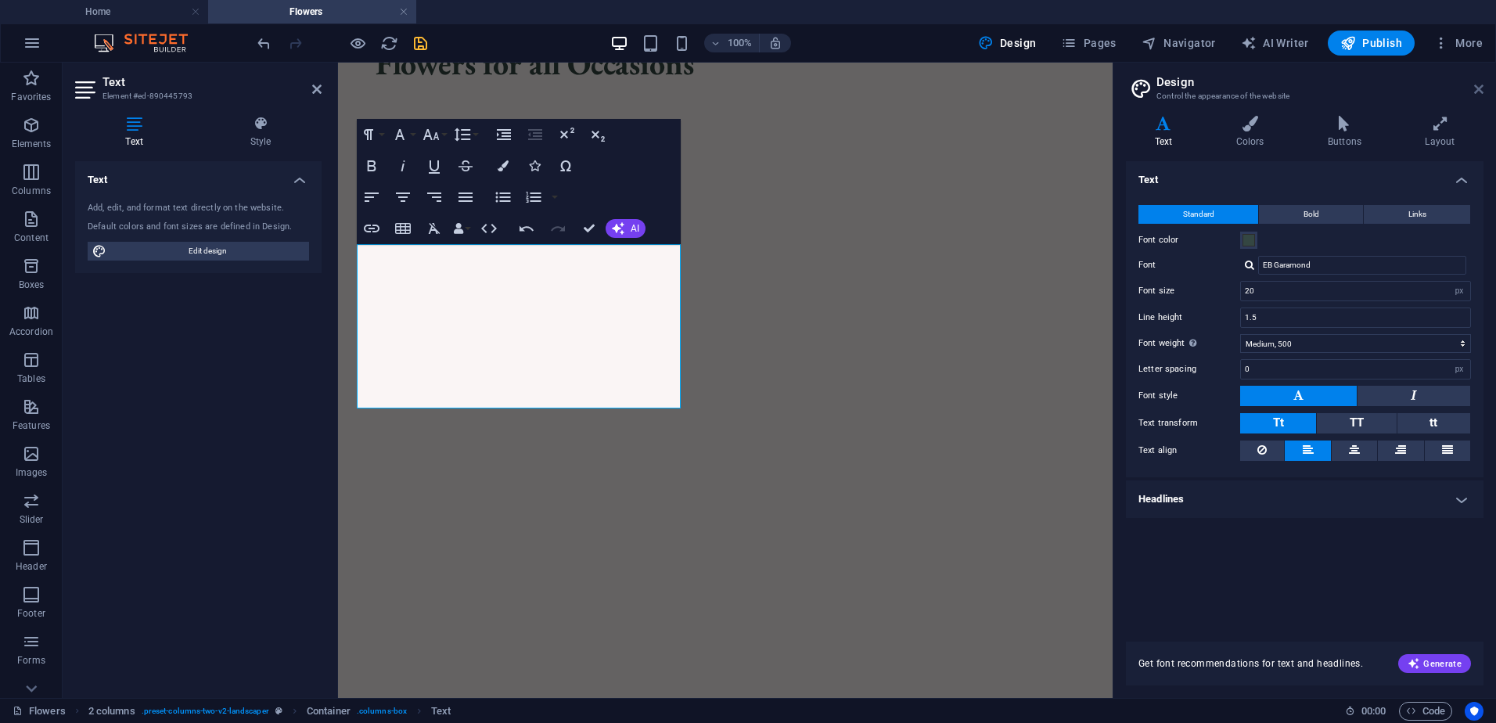
click at [1478, 88] on icon at bounding box center [1478, 89] width 9 height 13
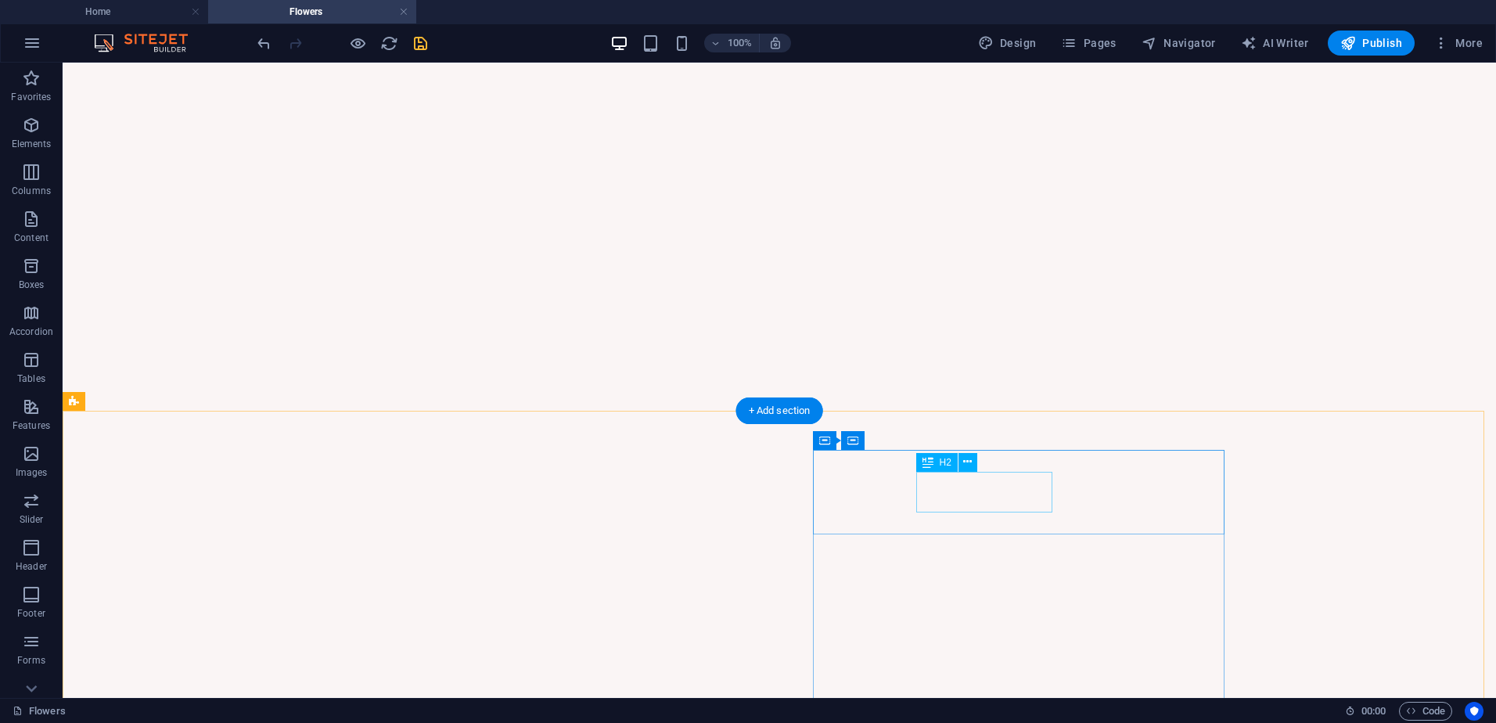
scroll to position [887, 0]
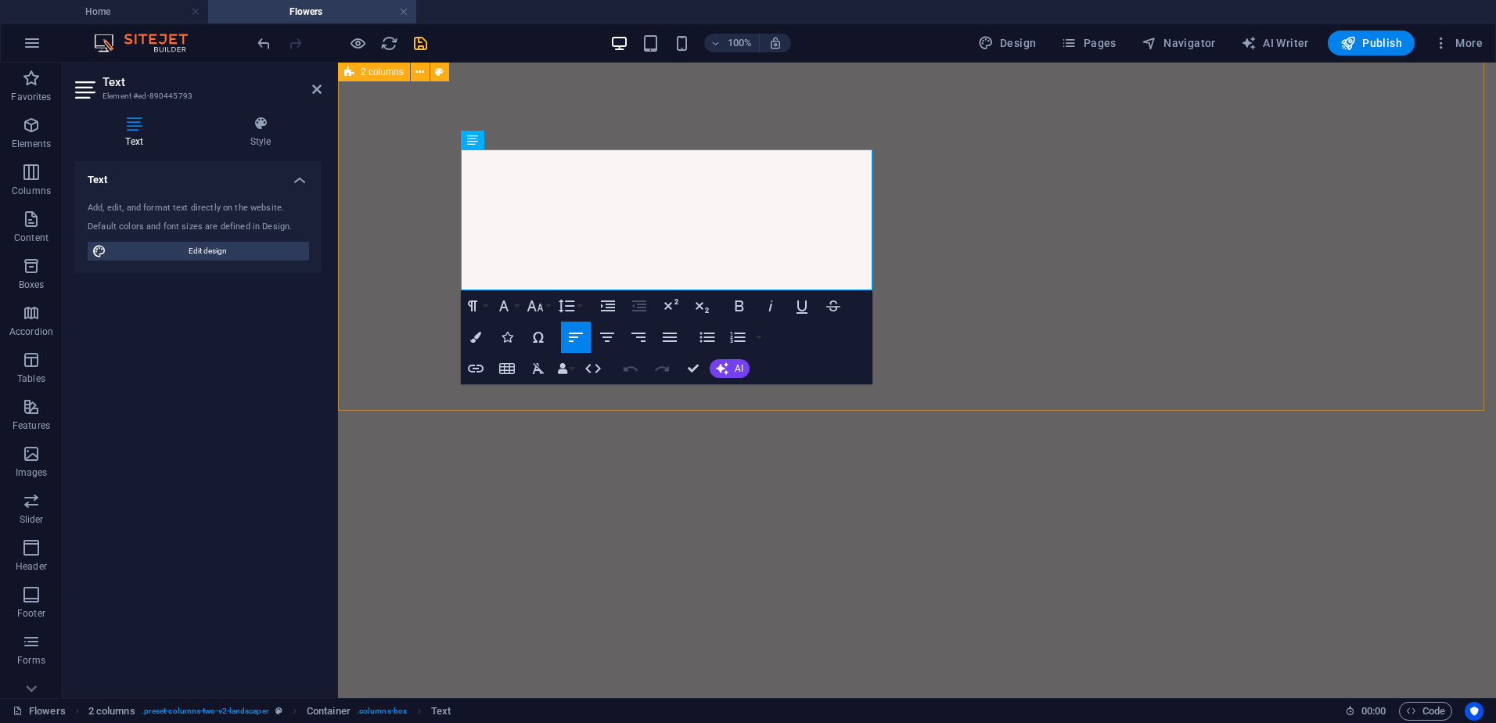
drag, startPoint x: 578, startPoint y: 274, endPoint x: 435, endPoint y: 146, distance: 192.3
click at [611, 345] on icon "button" at bounding box center [607, 337] width 19 height 19
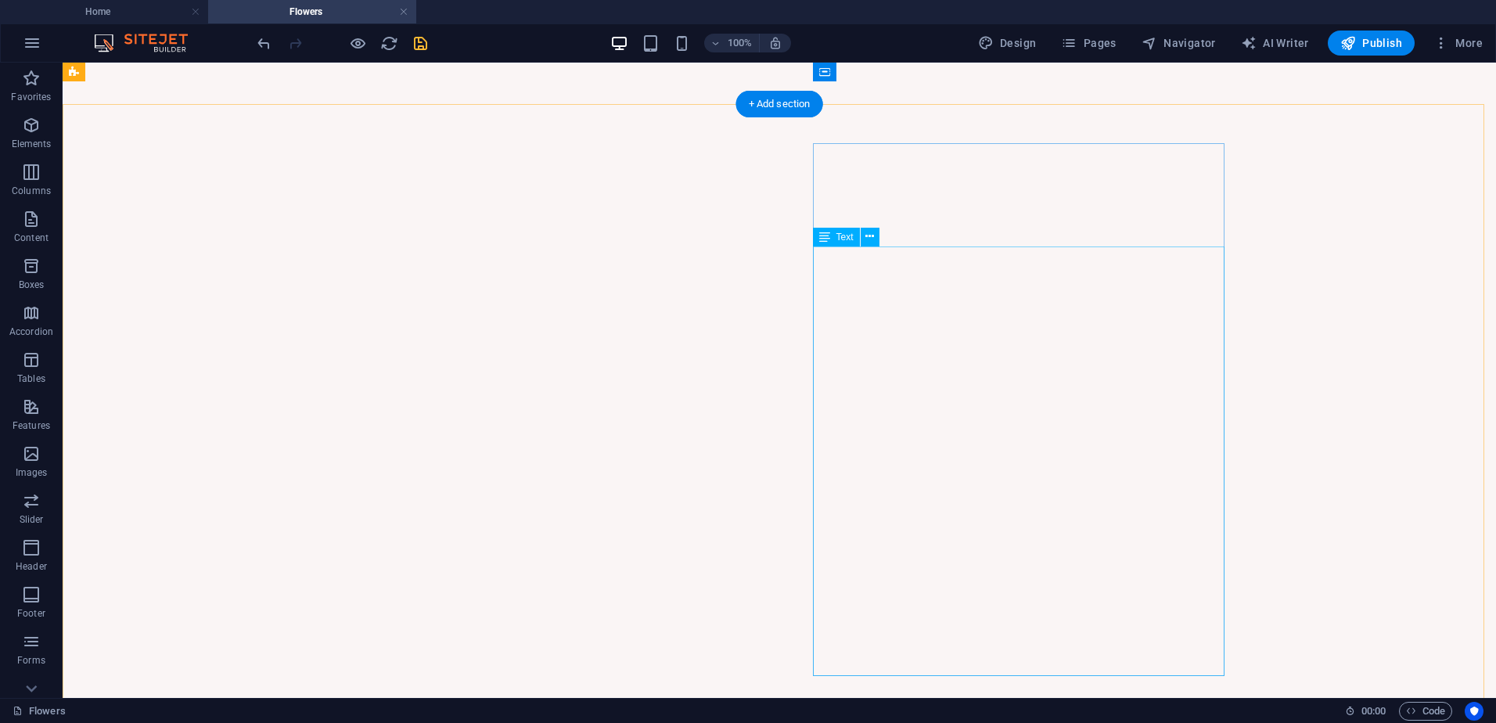
scroll to position [1122, 0]
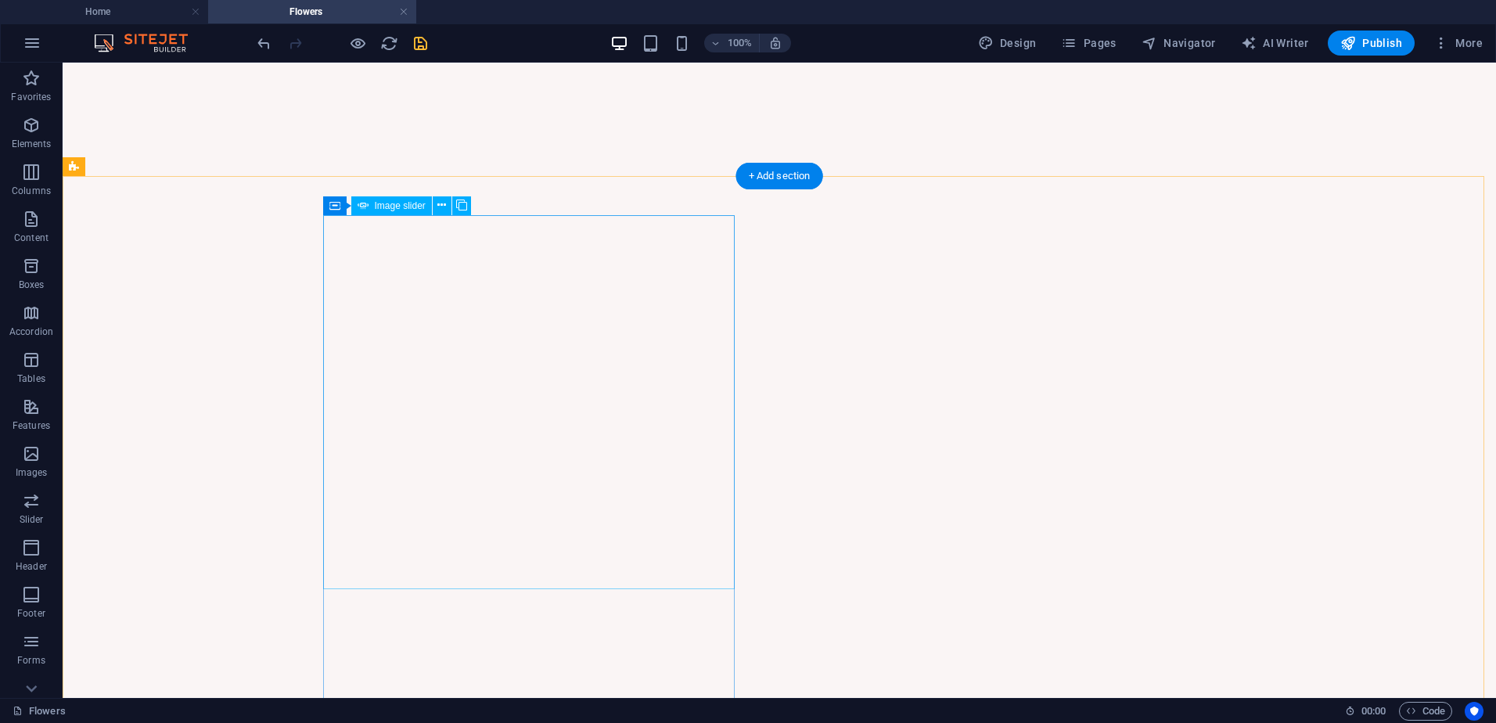
select select "px"
select select "ms"
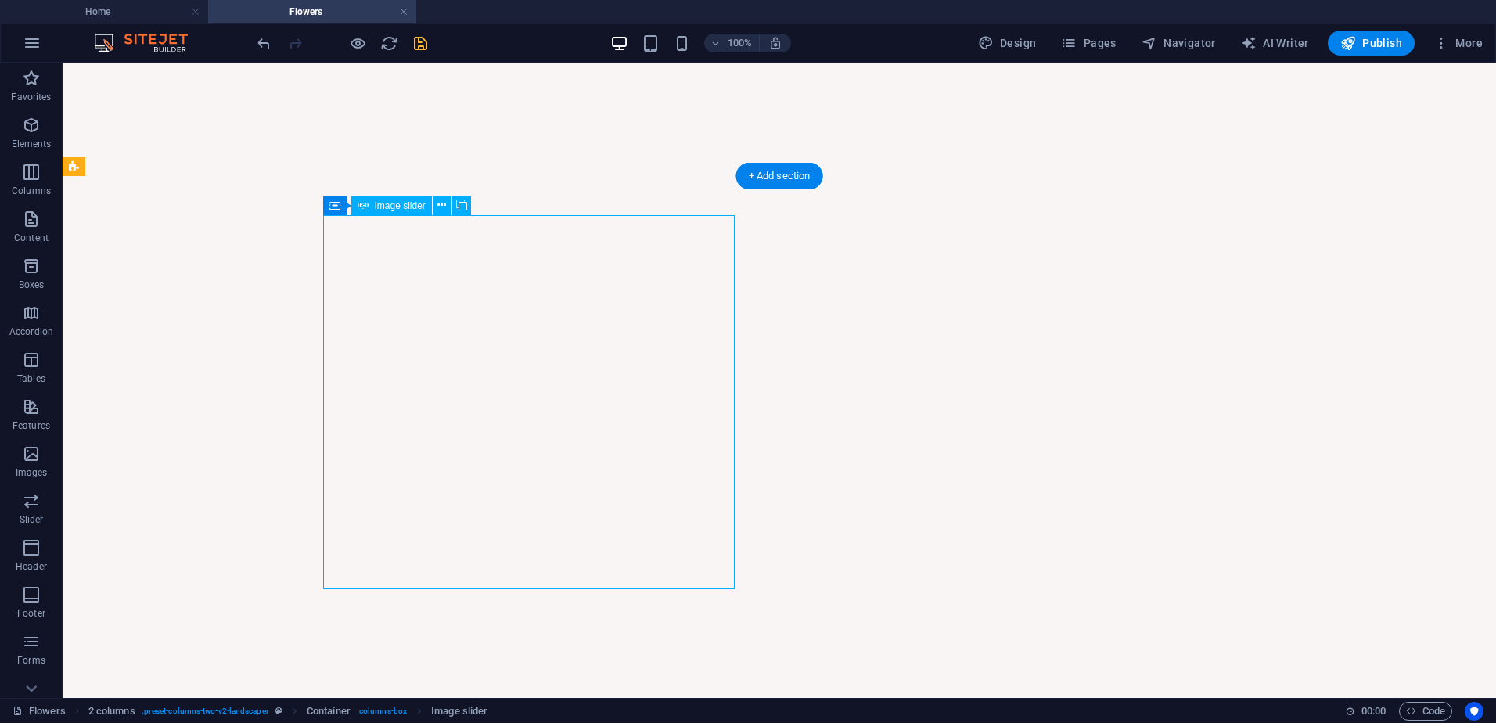
select select "s"
select select "progressive"
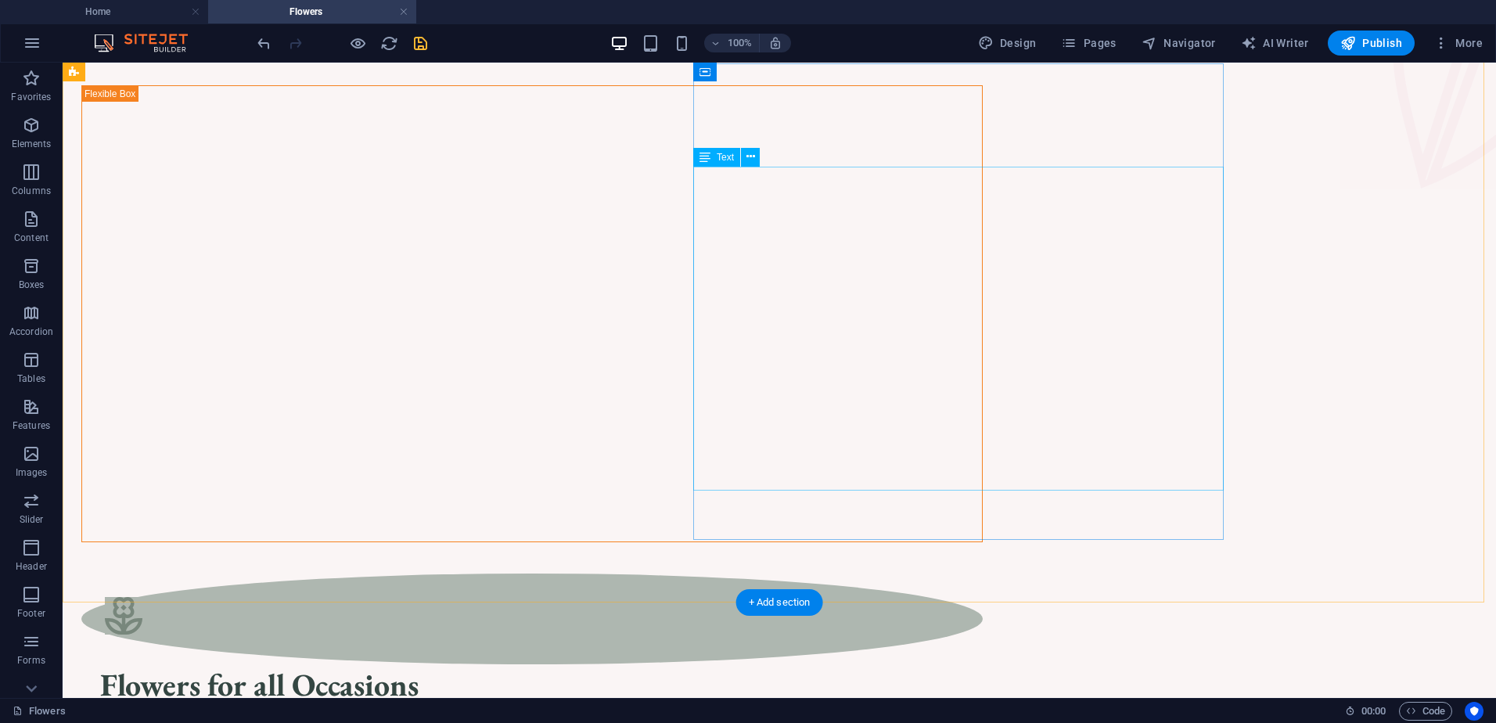
scroll to position [157, 0]
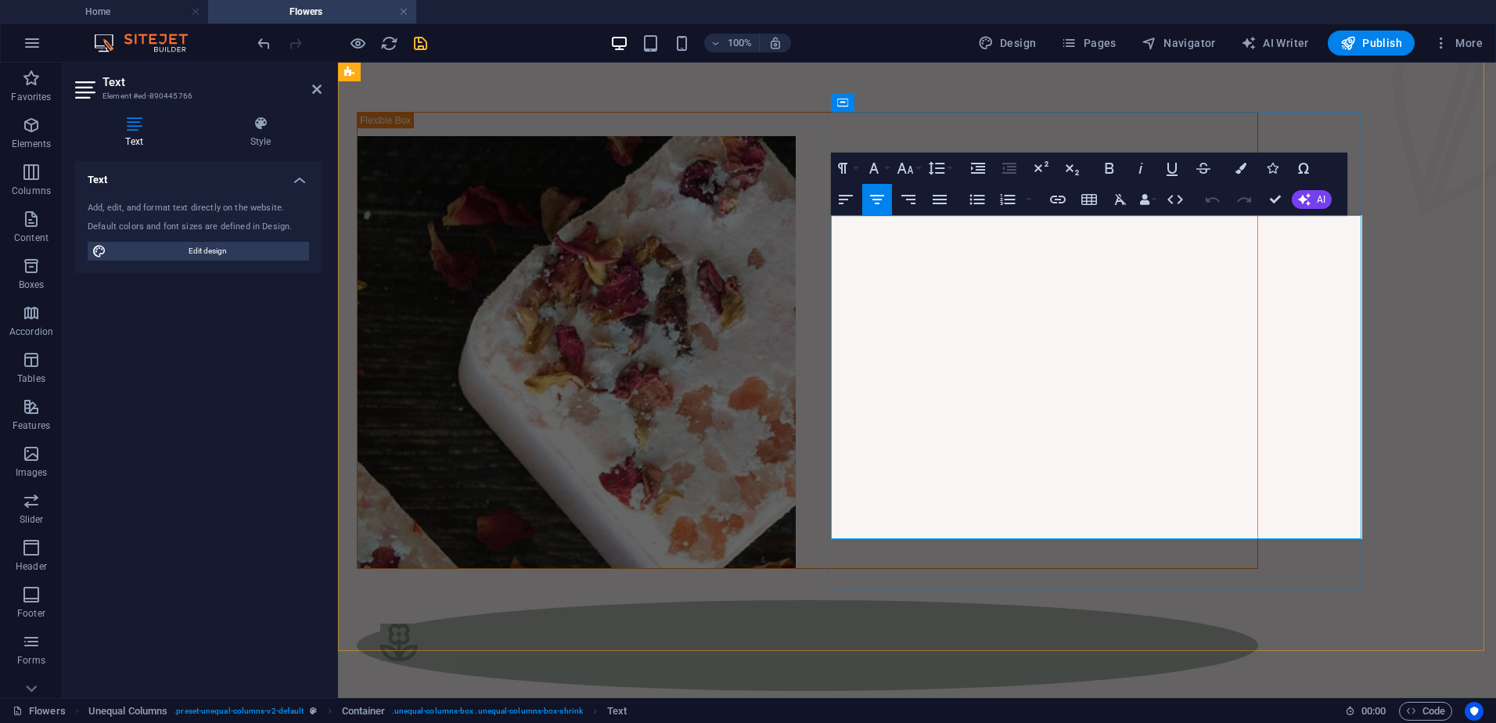
drag, startPoint x: 839, startPoint y: 253, endPoint x: 1354, endPoint y: 259, distance: 515.0
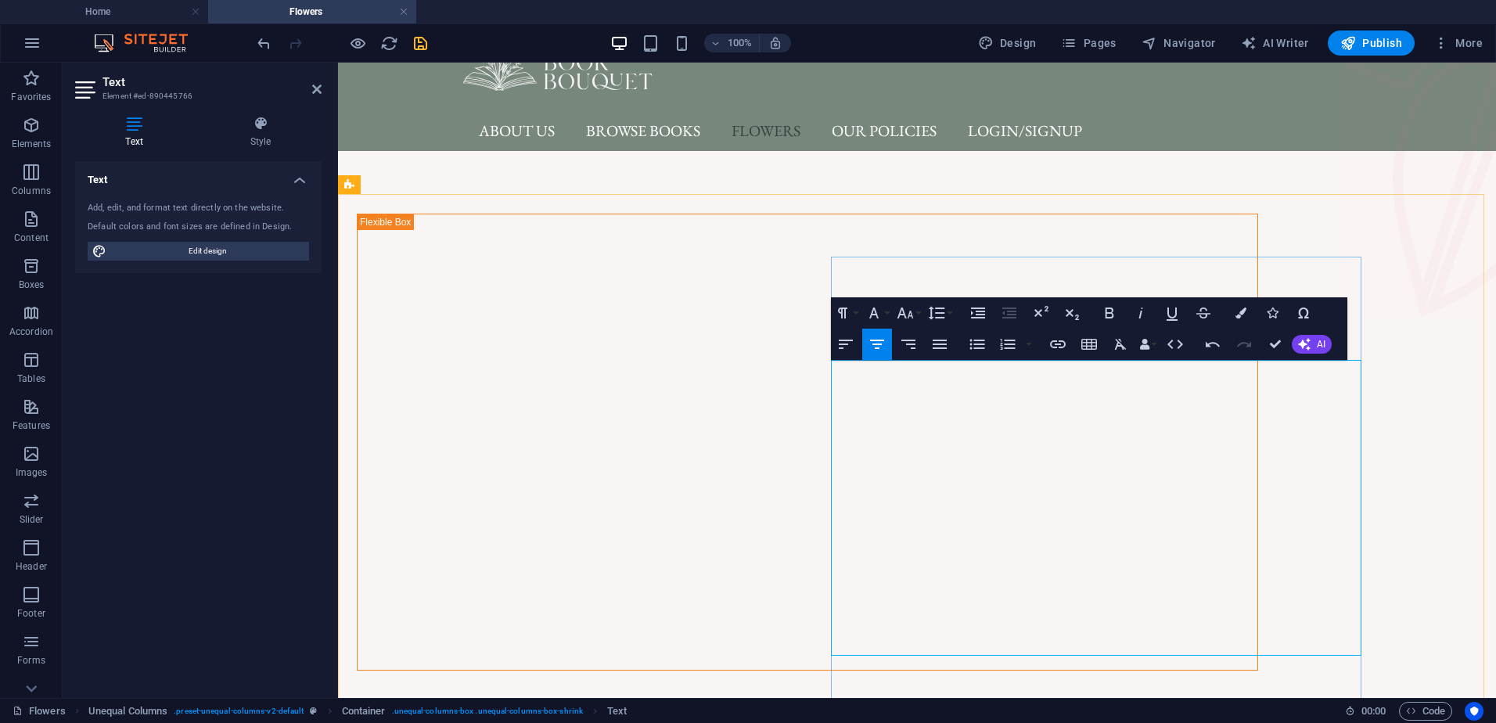
scroll to position [78, 0]
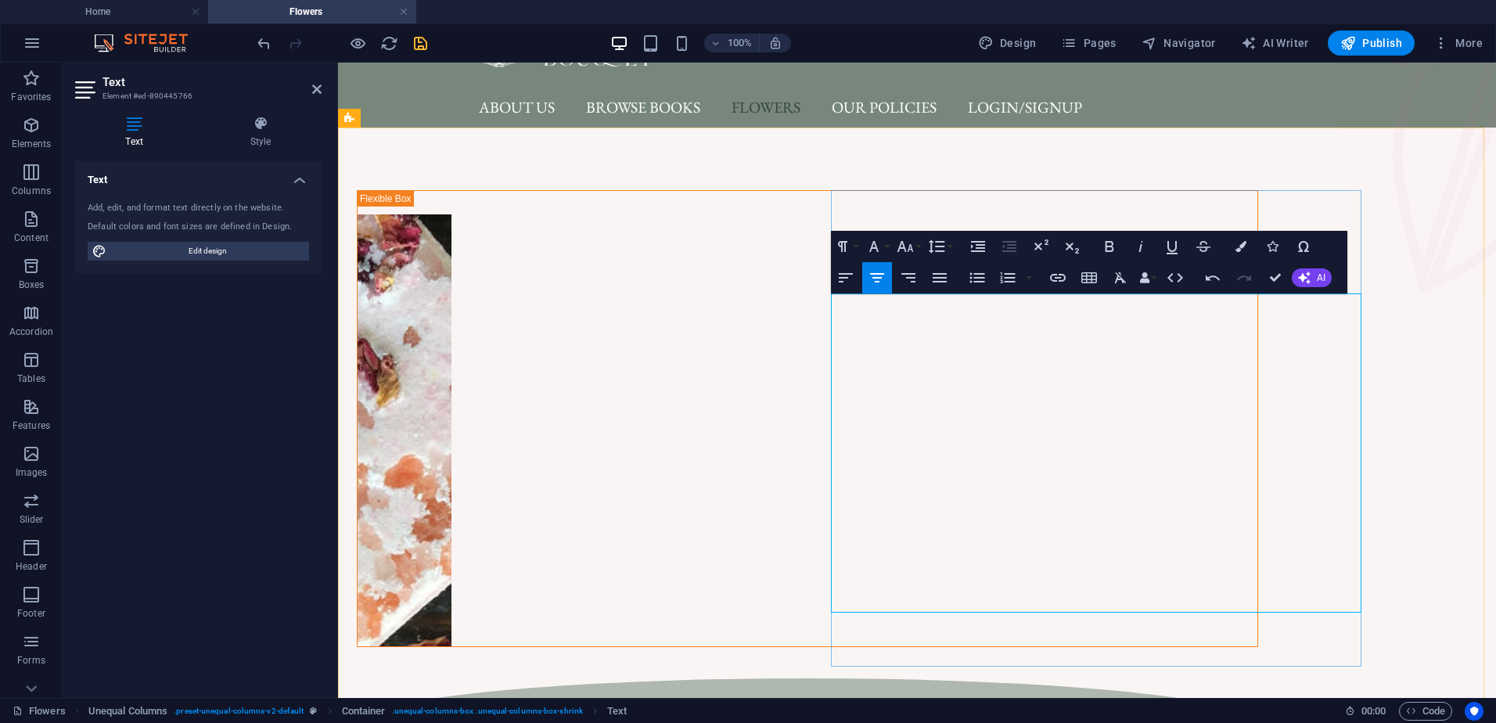
click at [1274, 255] on button "Icons" at bounding box center [1273, 246] width 30 height 31
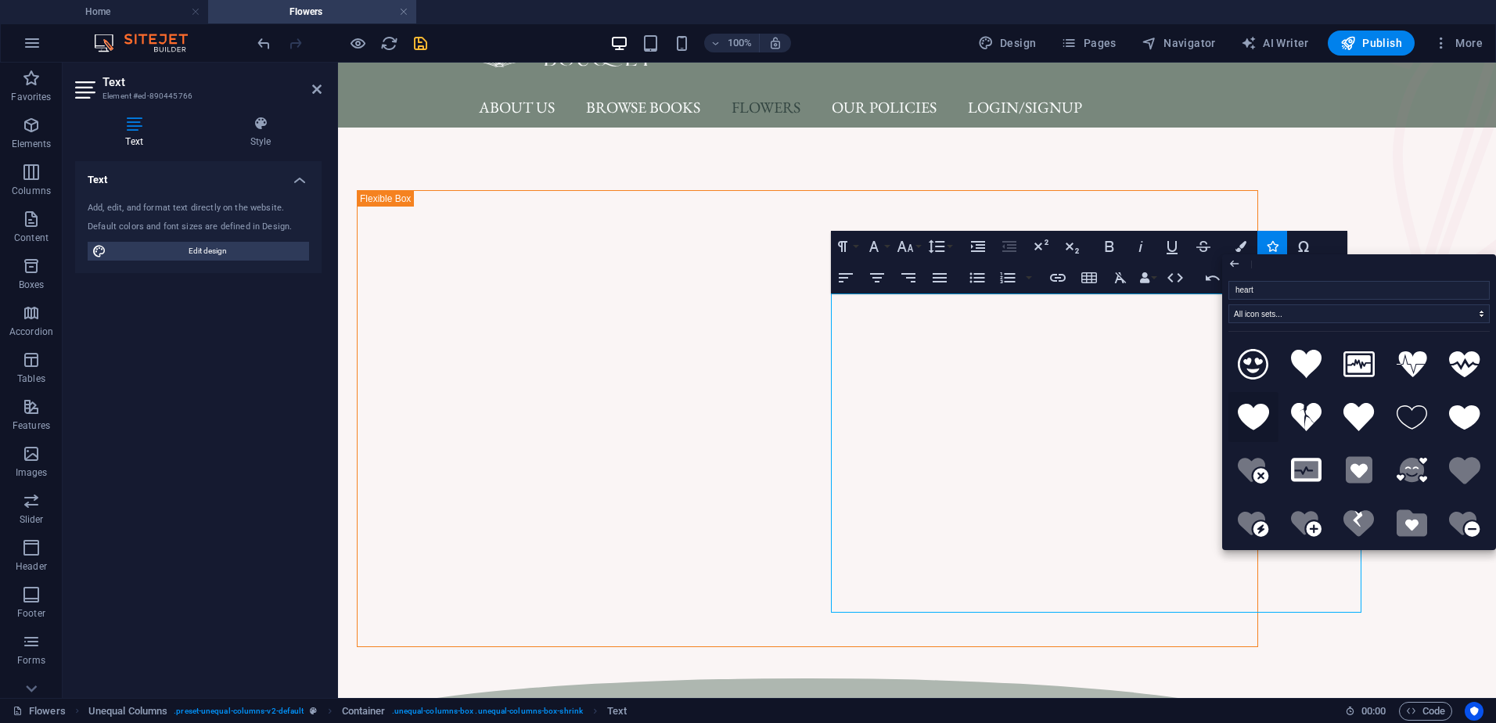
click at [1256, 416] on icon at bounding box center [1253, 417] width 31 height 26
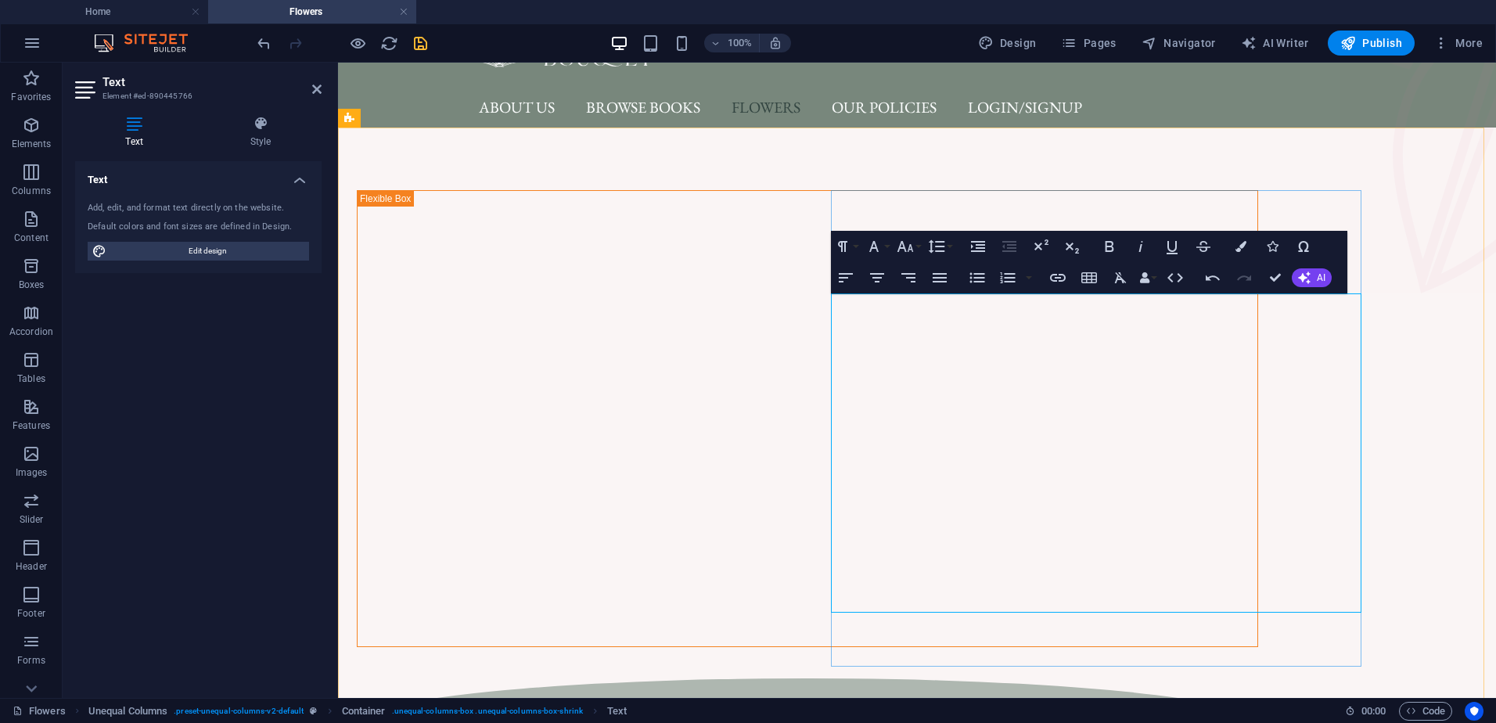
click at [1269, 241] on icon "button" at bounding box center [1272, 246] width 11 height 11
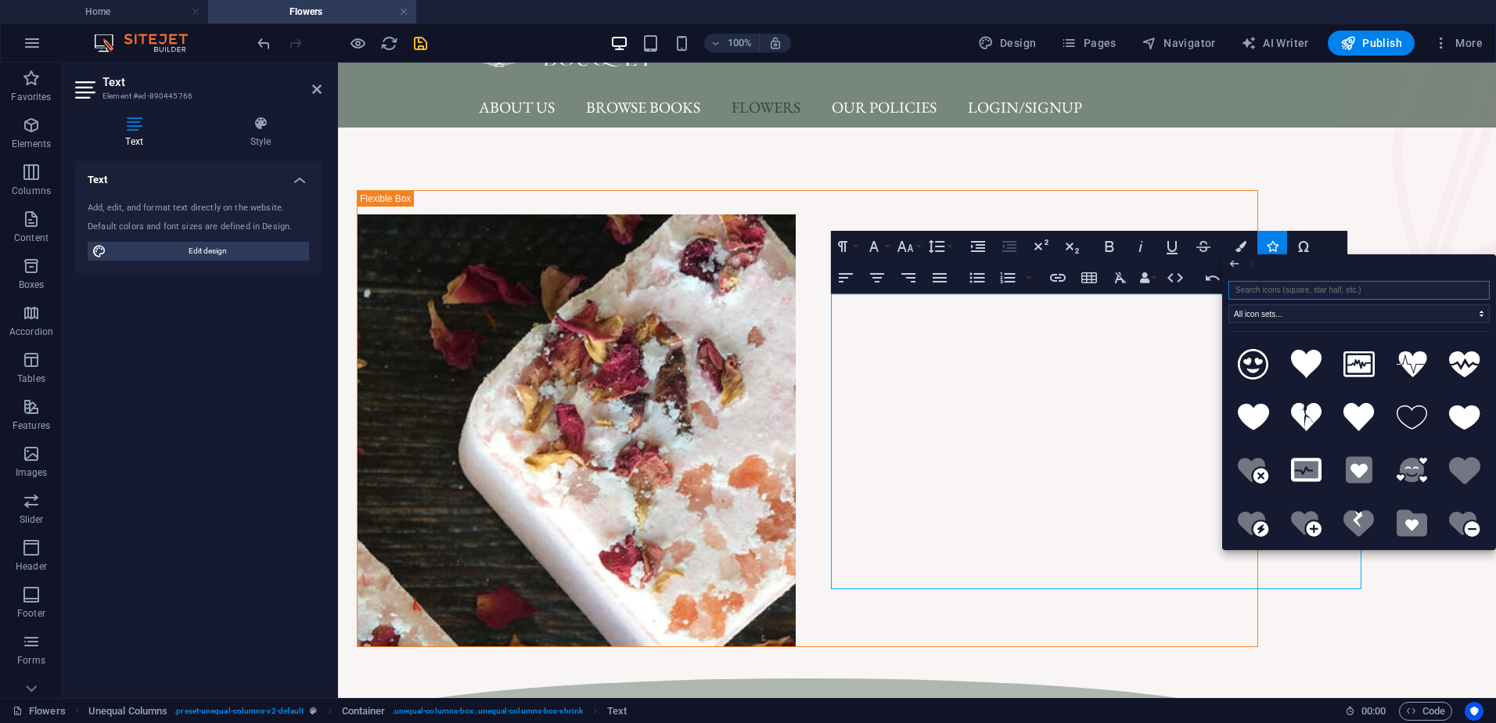
click at [1293, 286] on input "search" at bounding box center [1359, 290] width 261 height 19
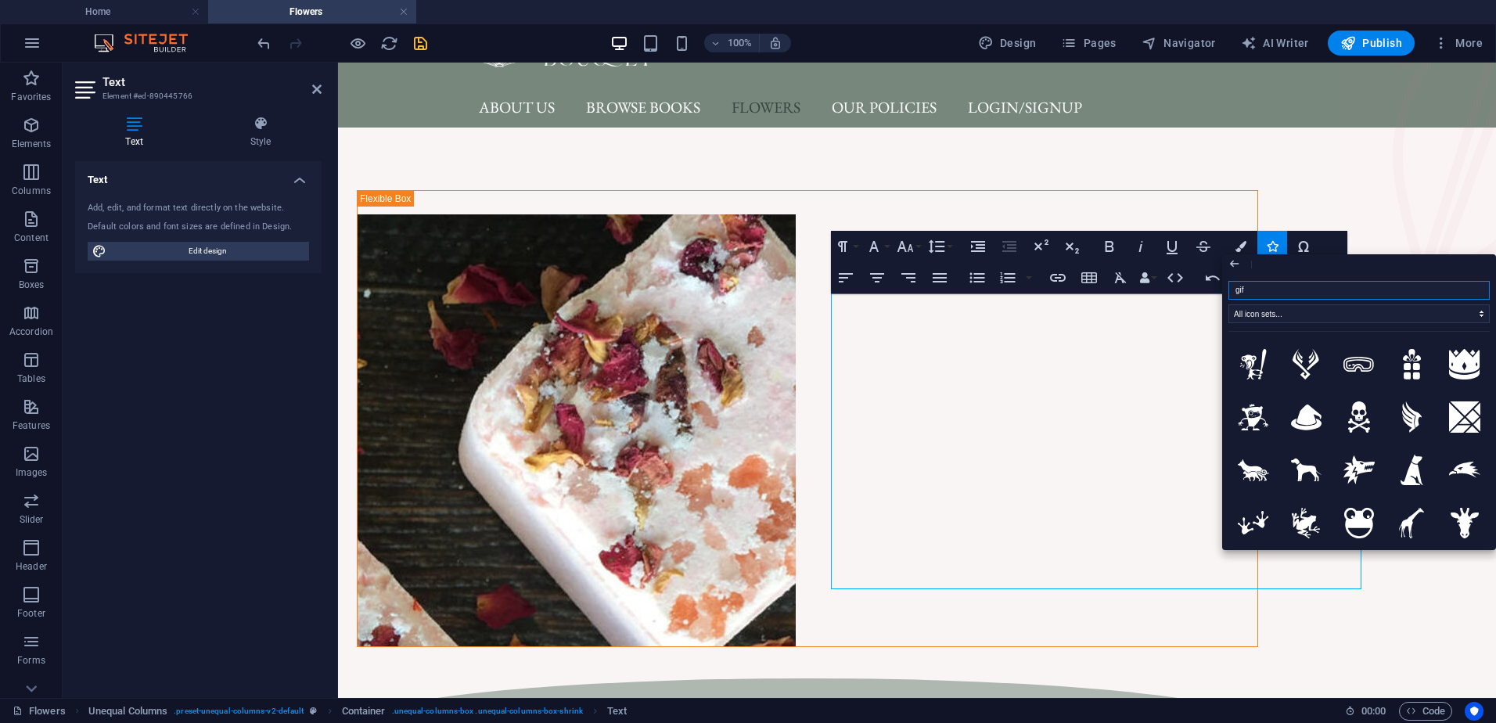
type input "gift"
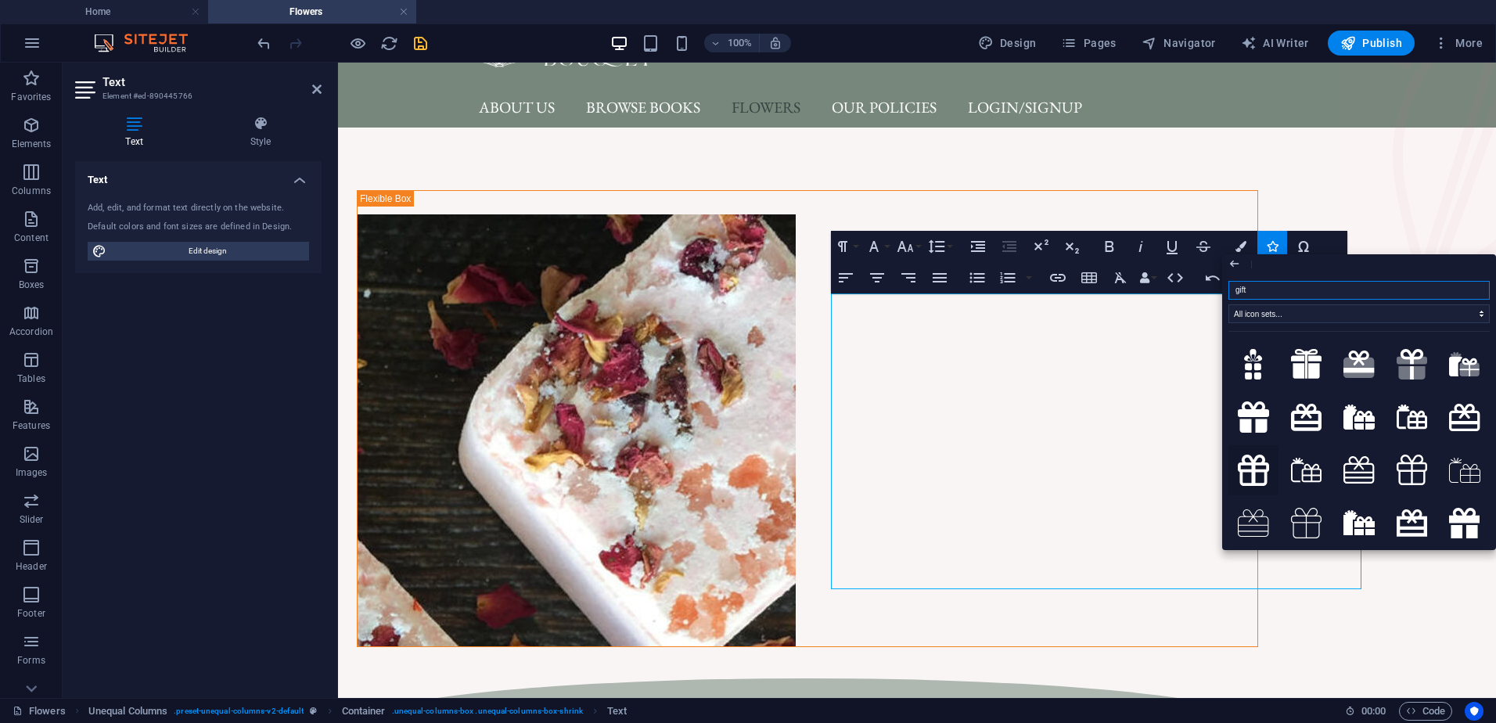
click at [1262, 466] on icon at bounding box center [1253, 470] width 31 height 31
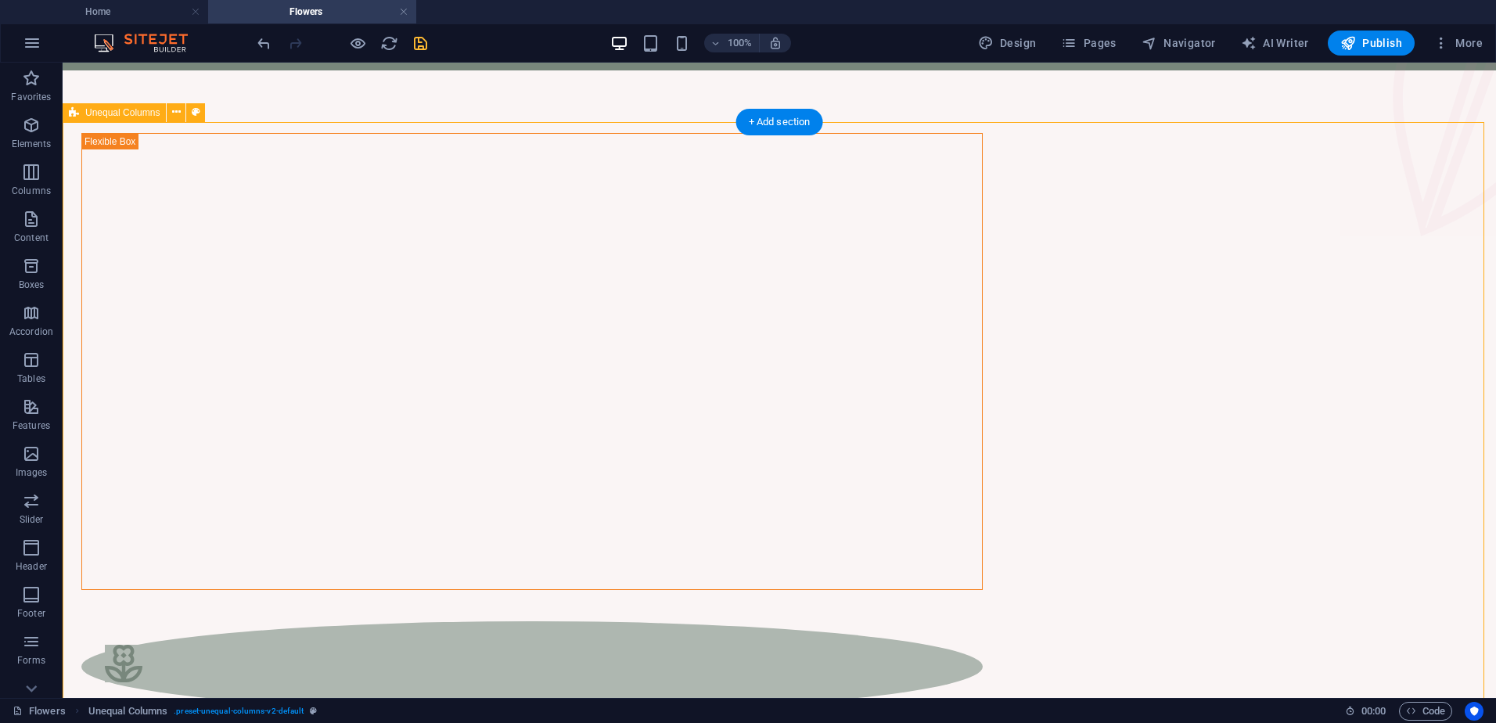
scroll to position [157, 0]
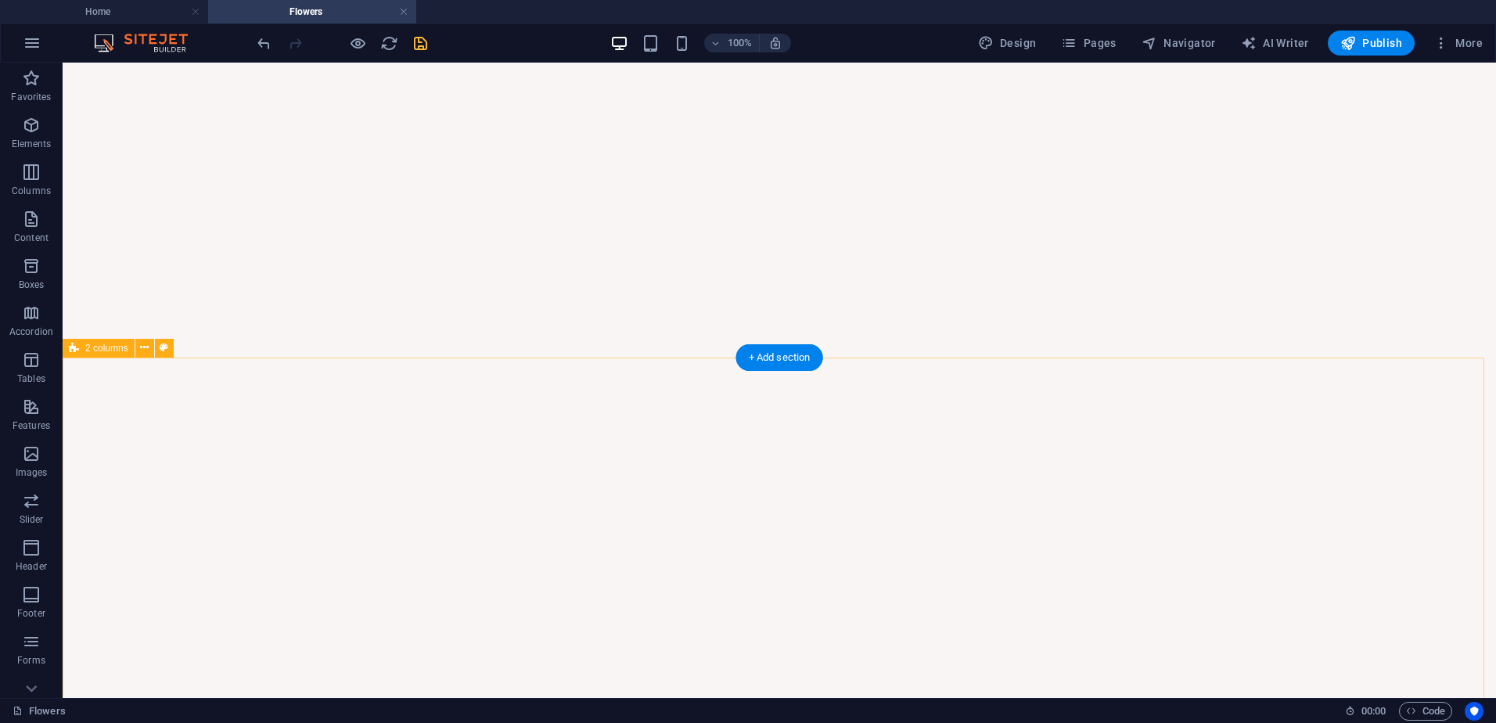
scroll to position [941, 0]
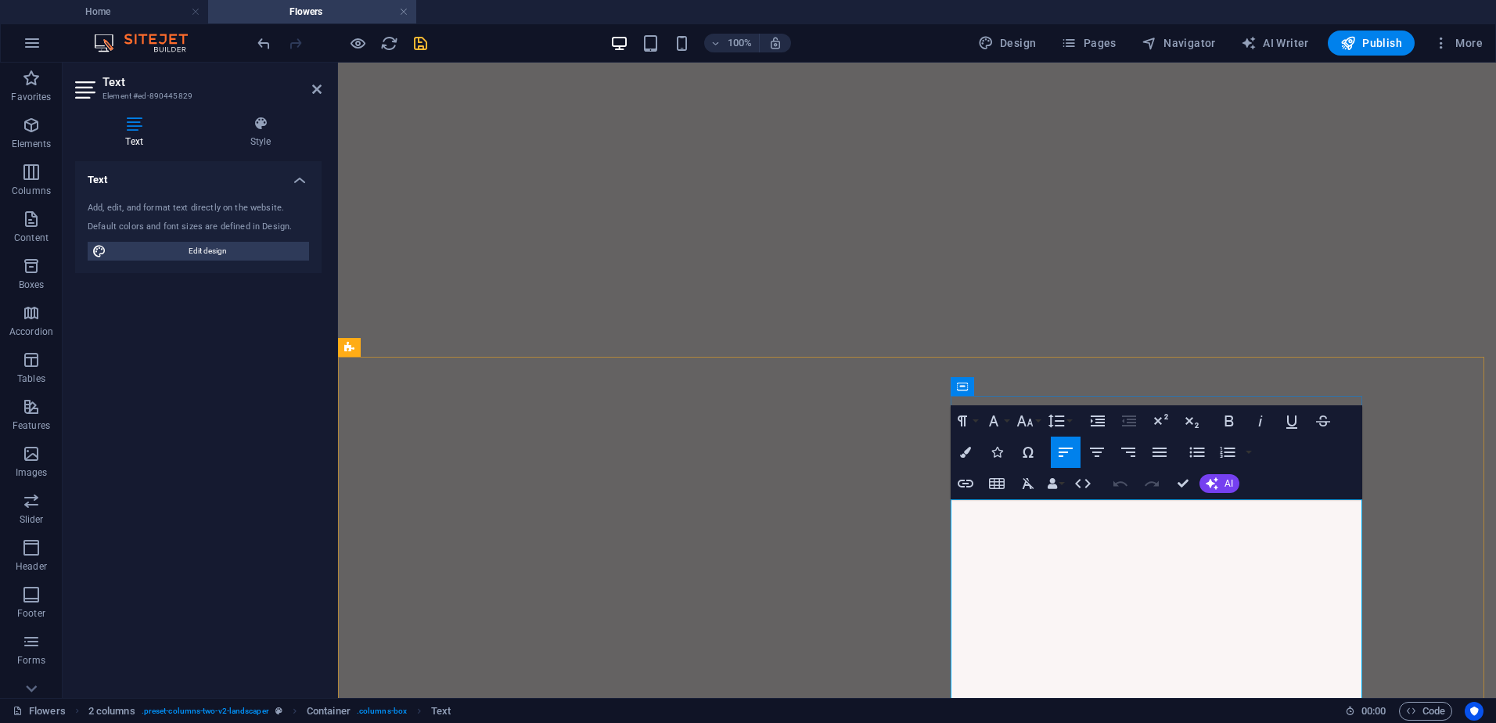
drag, startPoint x: 1046, startPoint y: 509, endPoint x: 1180, endPoint y: 513, distance: 133.9
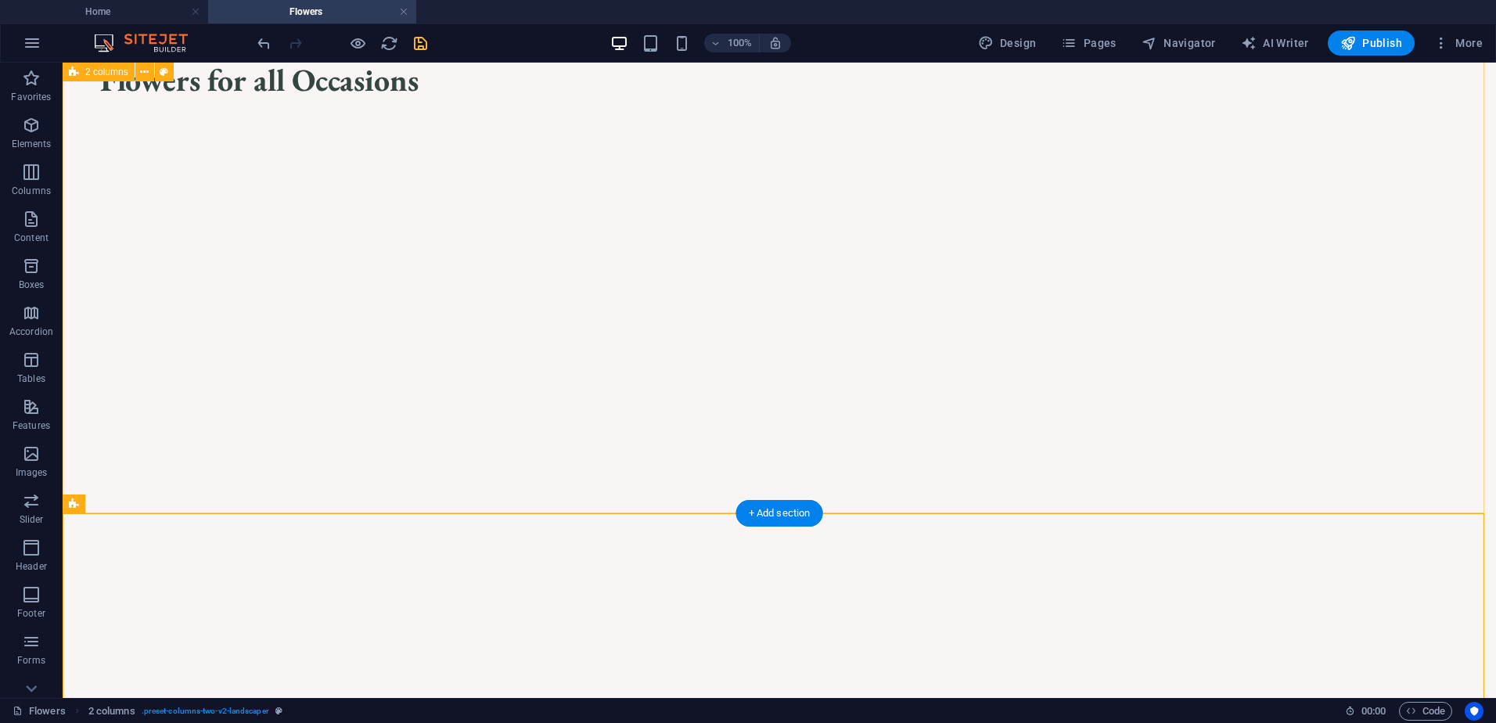
scroll to position [785, 0]
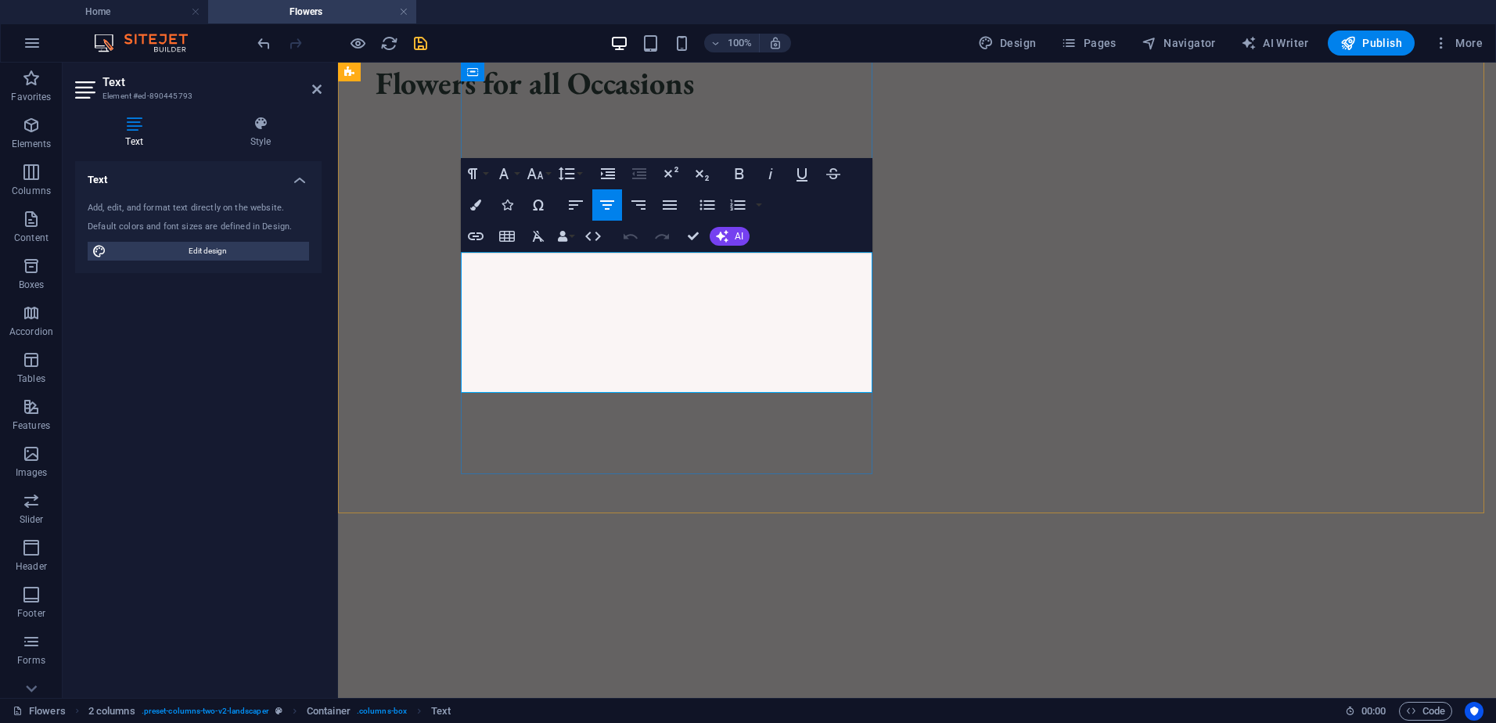
drag, startPoint x: 721, startPoint y: 384, endPoint x: 828, endPoint y: 310, distance: 130.5
click at [533, 169] on icon "button" at bounding box center [535, 173] width 19 height 19
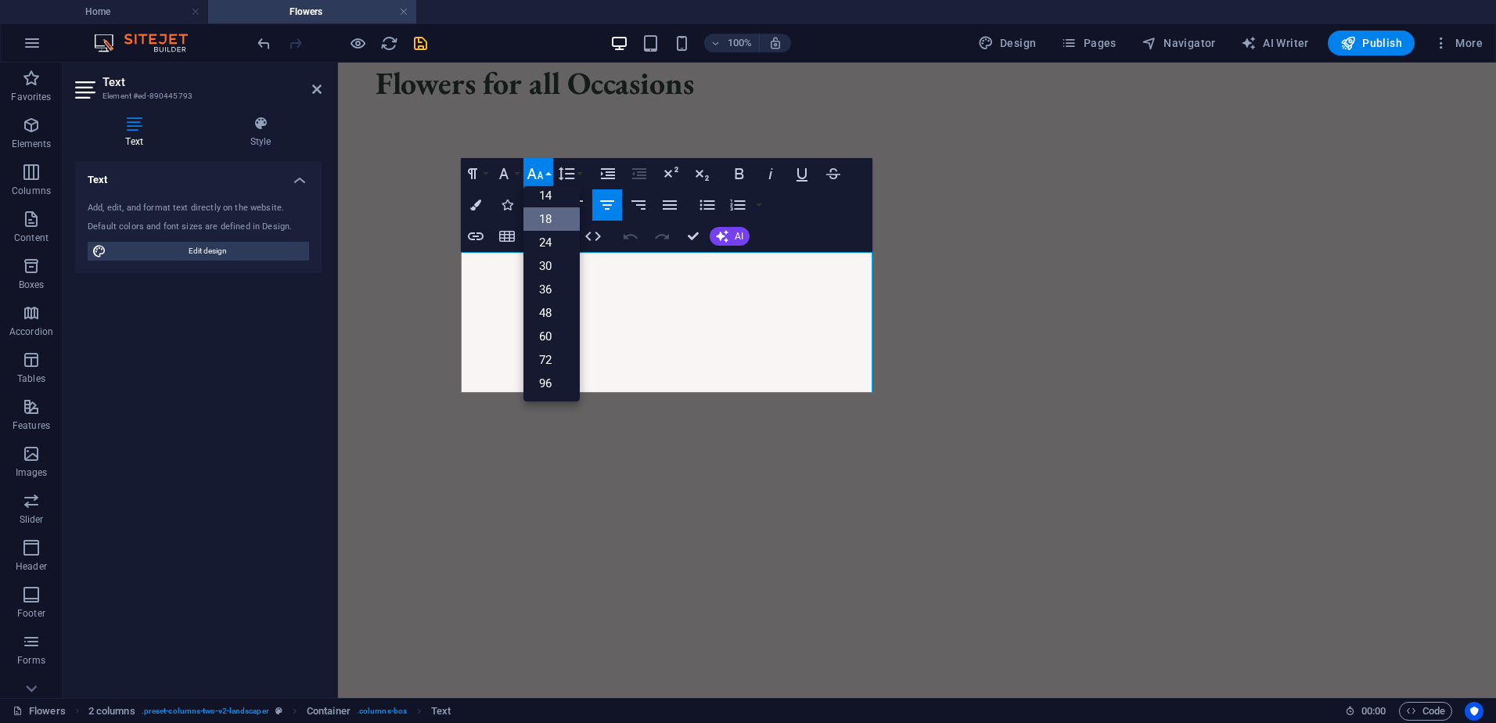
scroll to position [126, 0]
click at [556, 236] on link "24" at bounding box center [552, 242] width 56 height 23
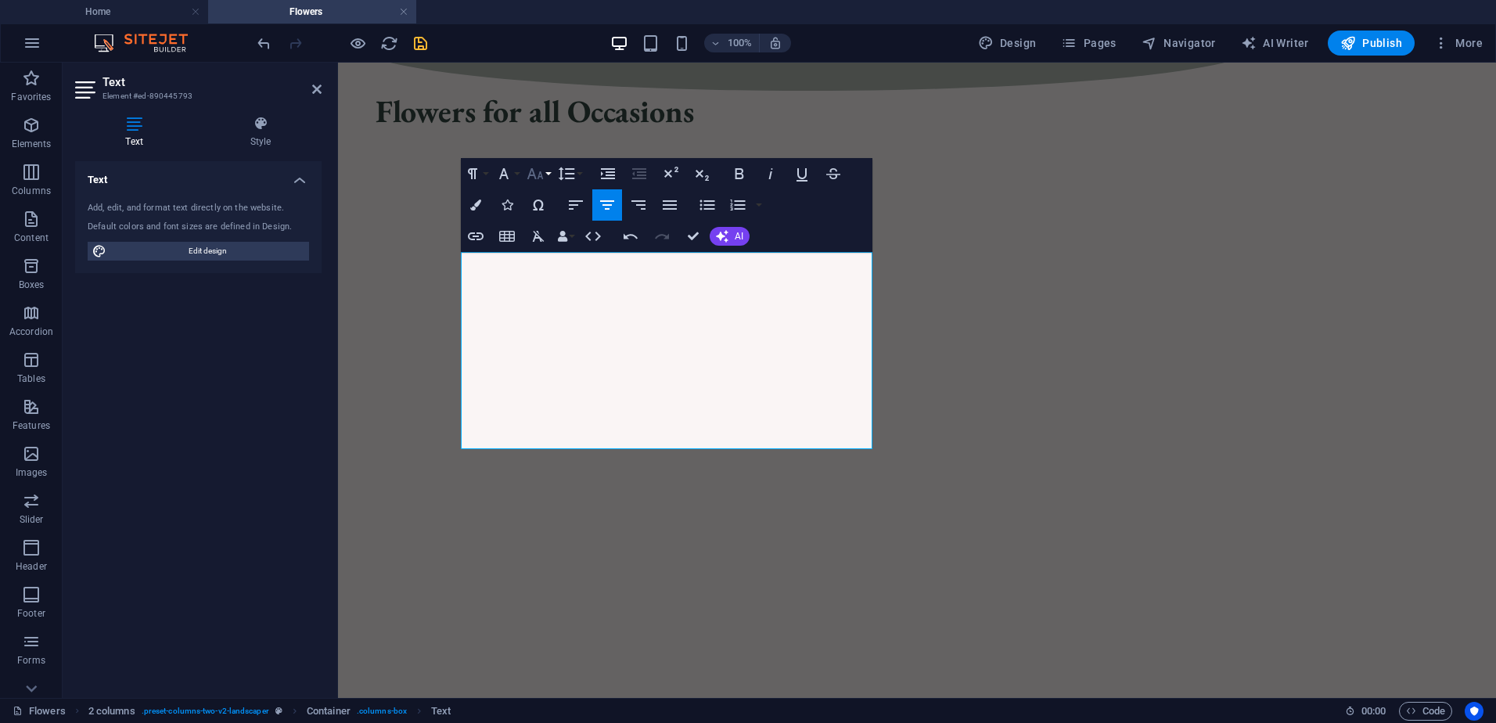
click at [534, 177] on icon "button" at bounding box center [535, 173] width 19 height 19
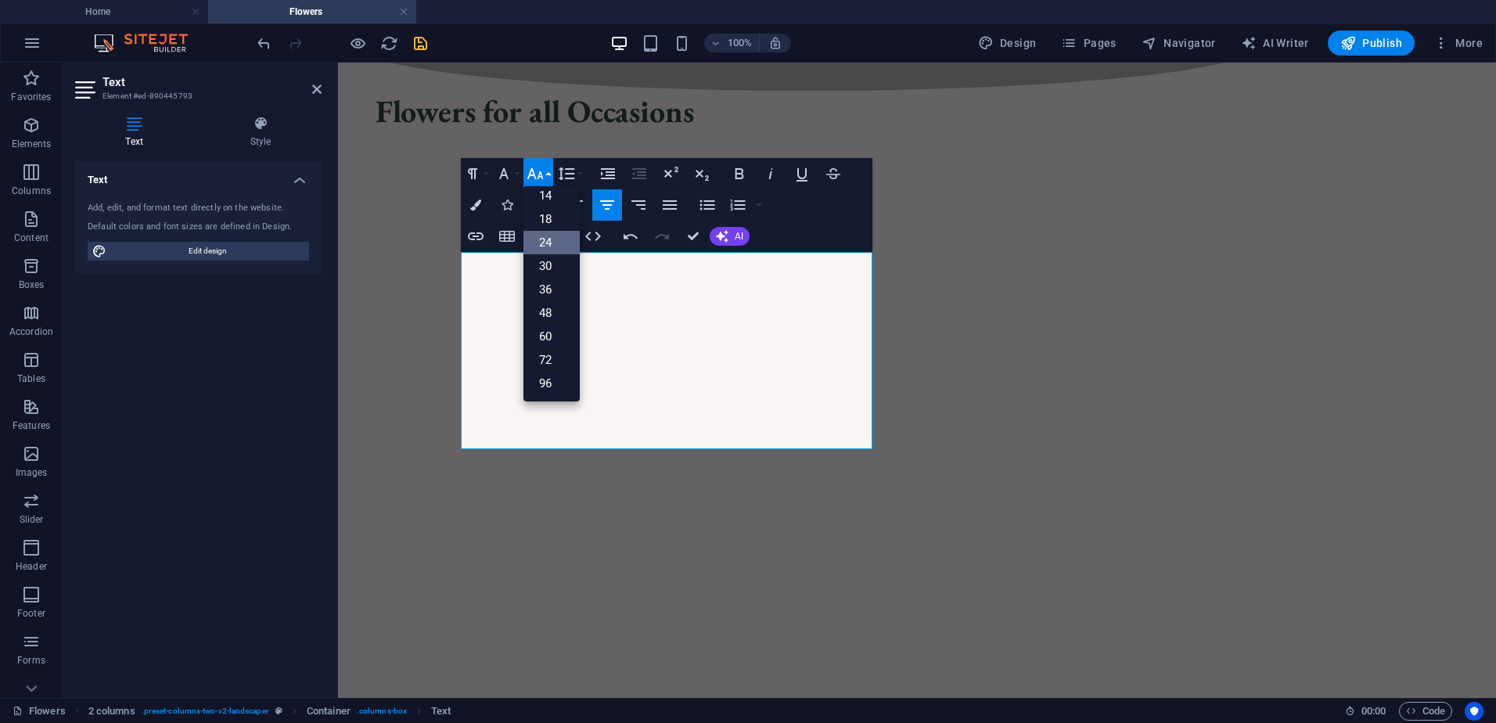
scroll to position [126, 0]
click at [553, 223] on link "18" at bounding box center [552, 218] width 56 height 23
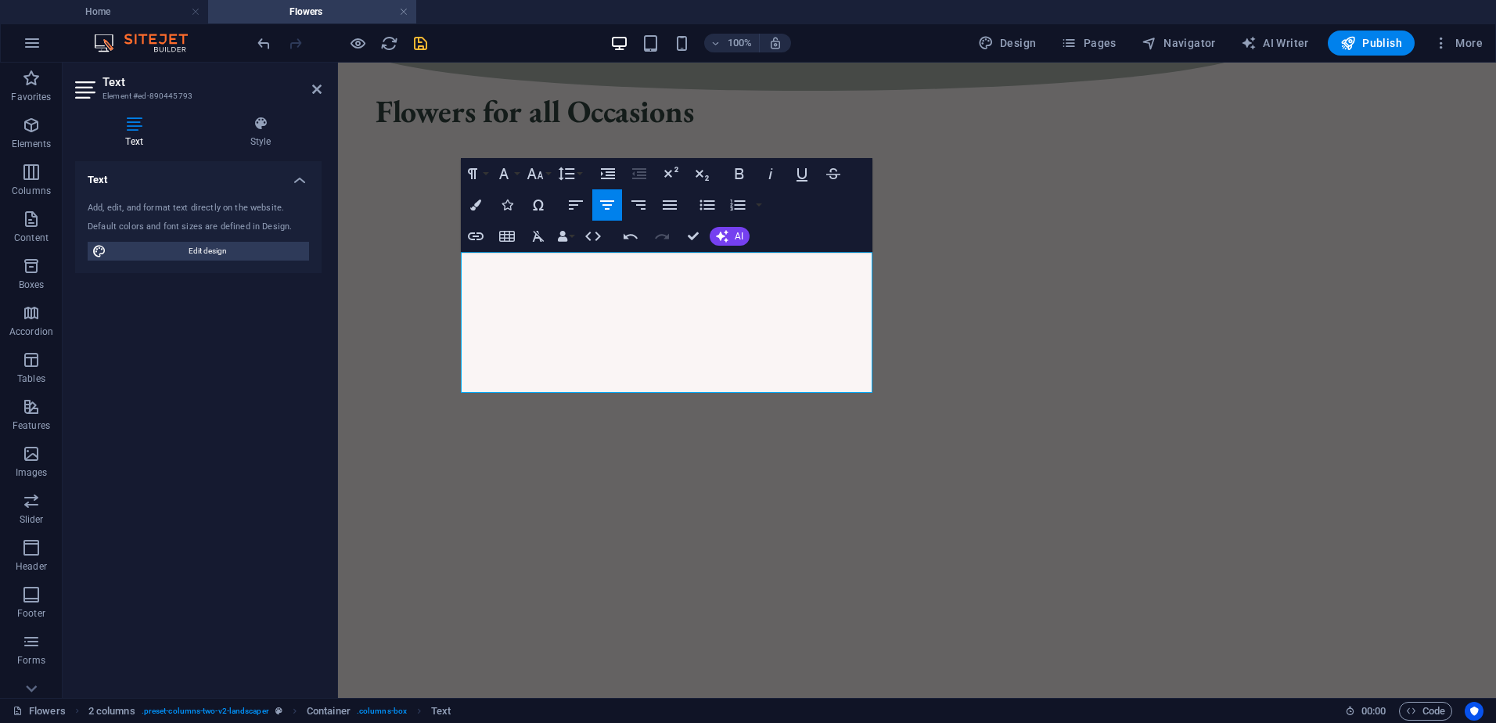
scroll to position [785, 0]
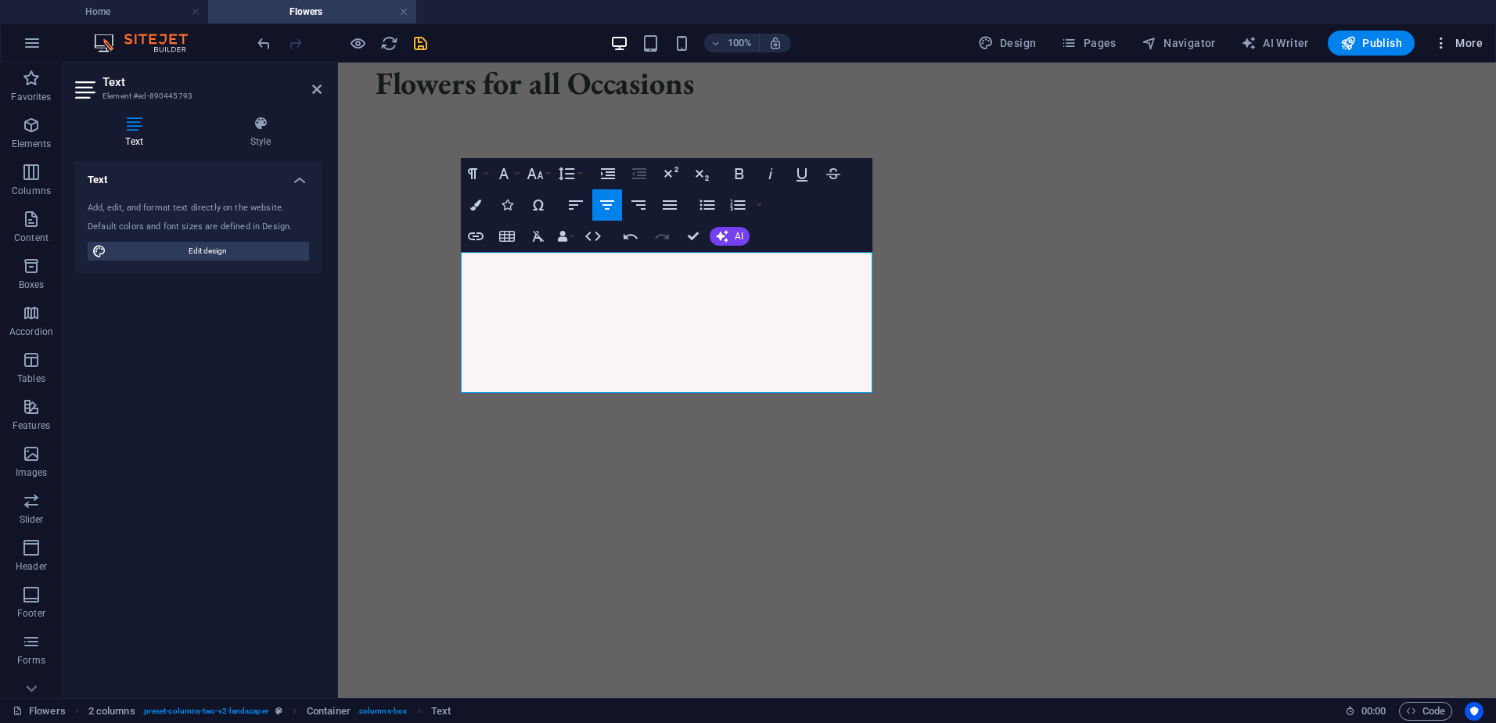
click at [1468, 38] on span "More" at bounding box center [1458, 43] width 49 height 16
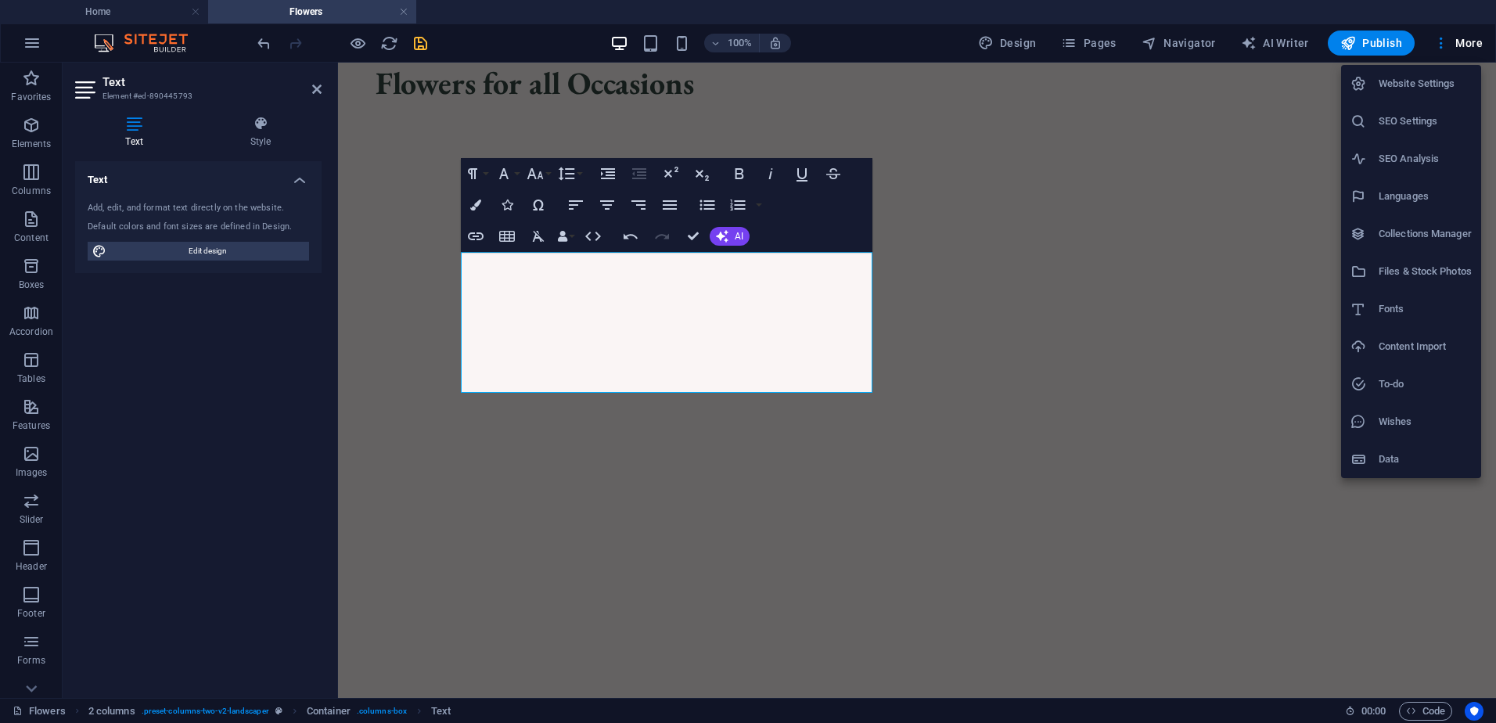
click at [604, 311] on div at bounding box center [748, 361] width 1496 height 723
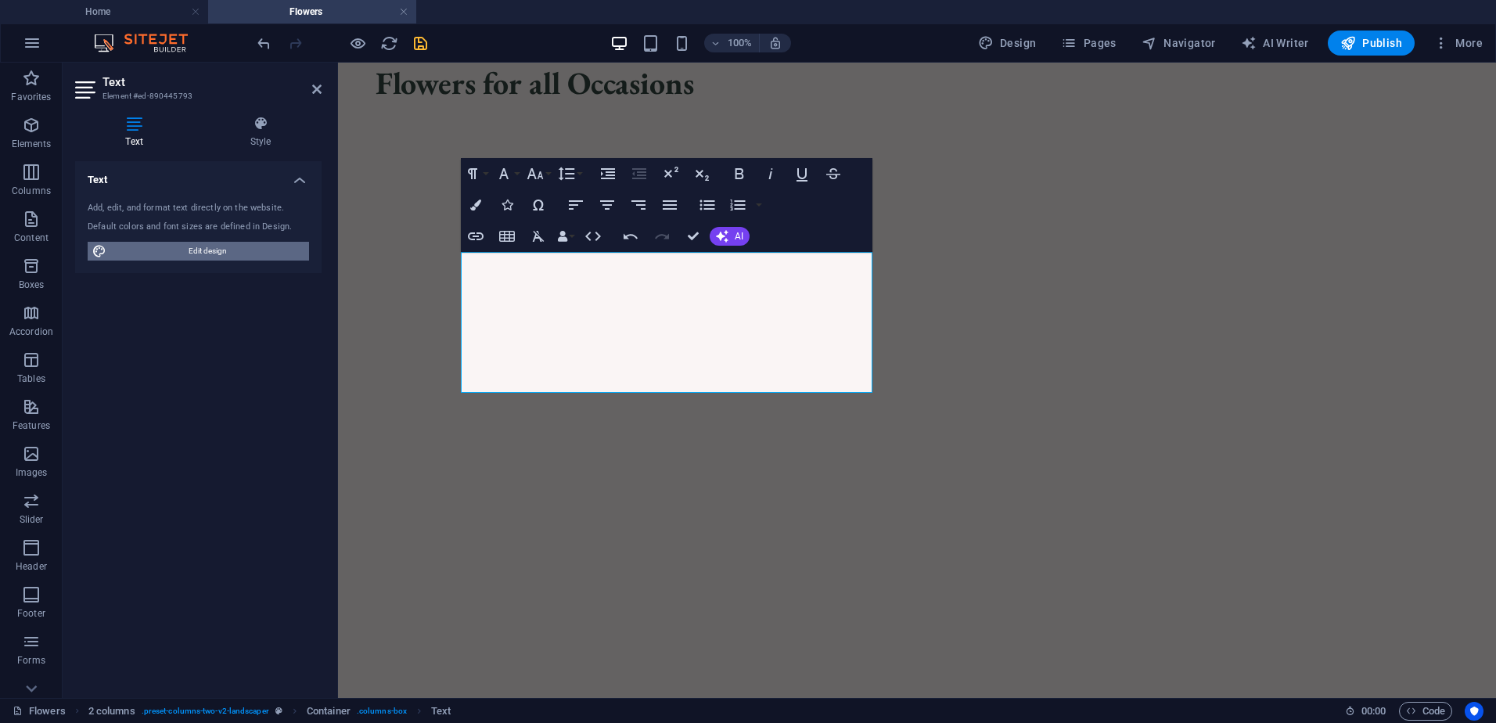
click at [181, 249] on span "Edit design" at bounding box center [207, 251] width 193 height 19
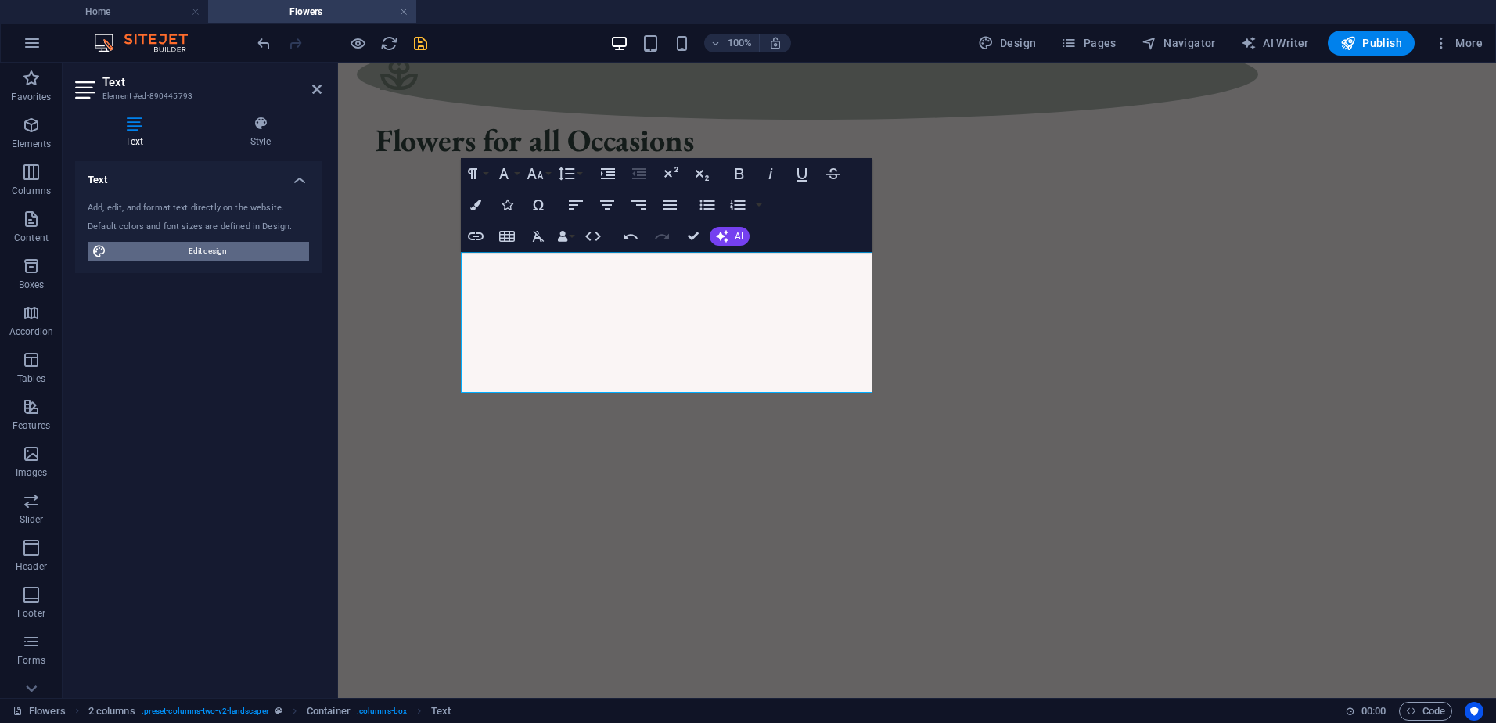
select select "px"
select select "500"
select select "px"
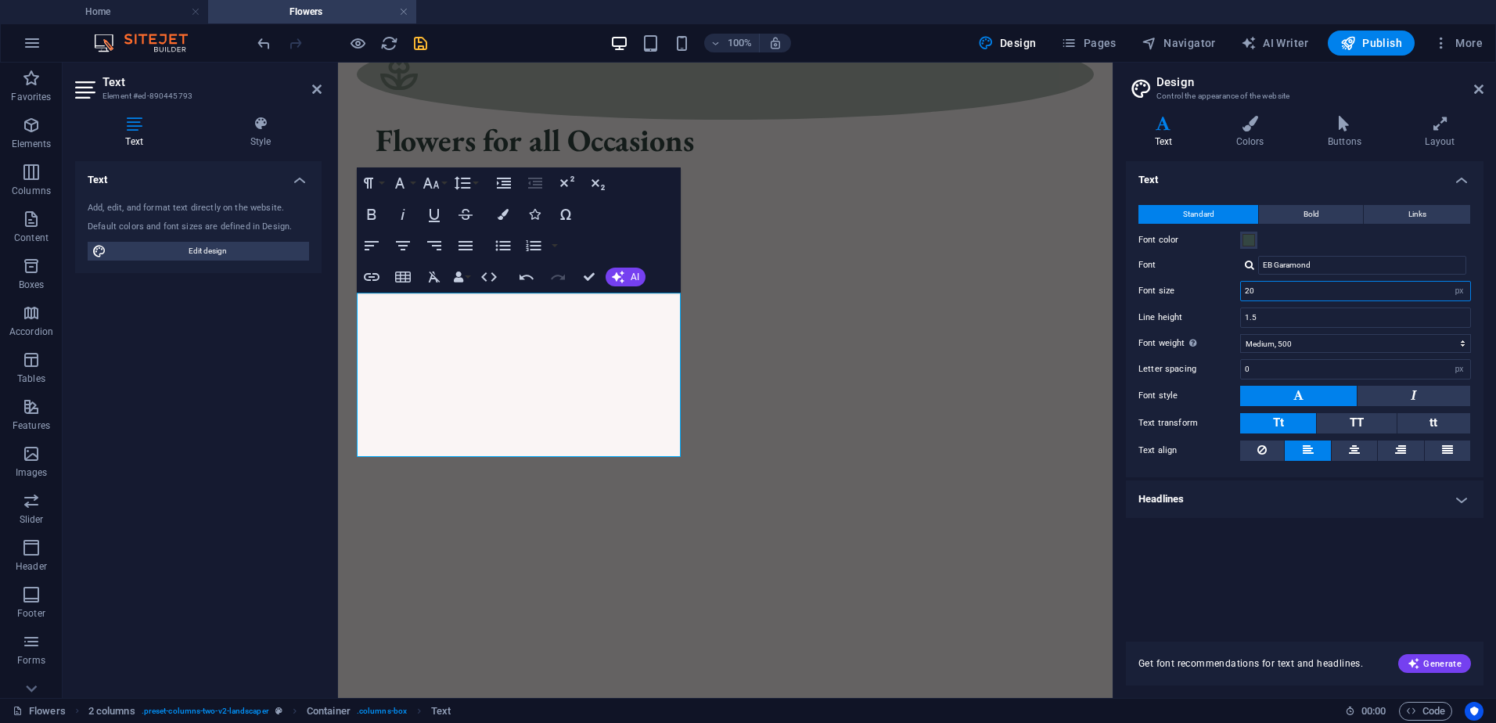
click at [1250, 294] on input "20" at bounding box center [1355, 291] width 229 height 19
type input "22"
click at [1474, 85] on icon at bounding box center [1478, 89] width 9 height 13
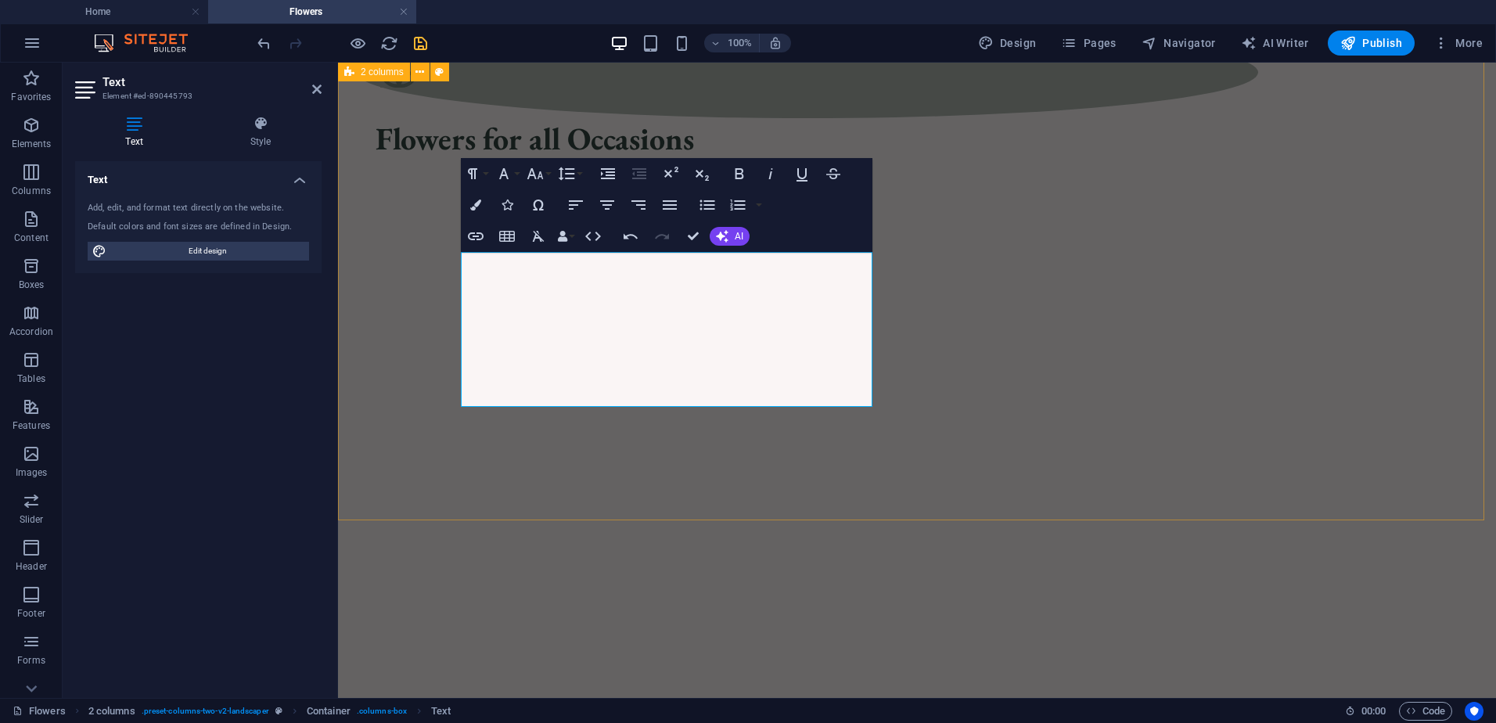
scroll to position [779, 0]
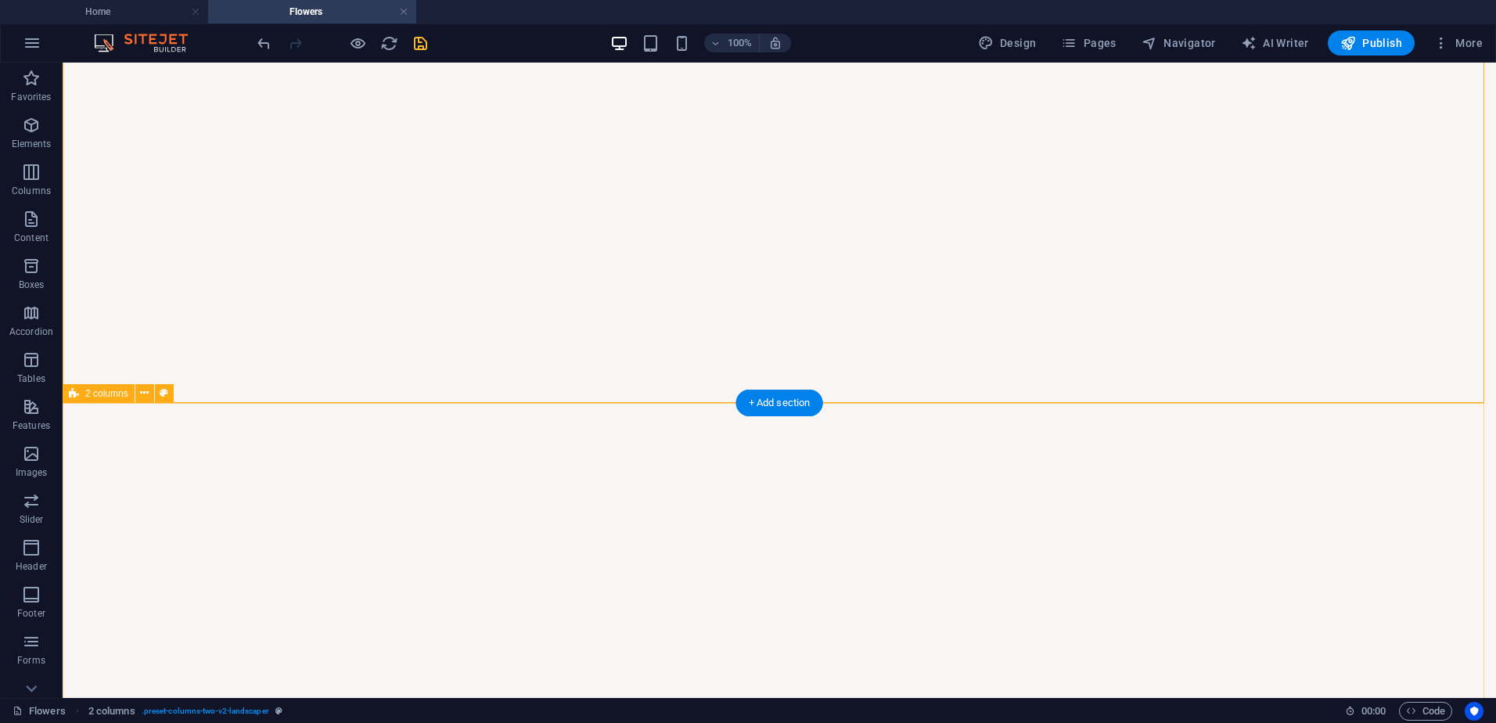
scroll to position [936, 0]
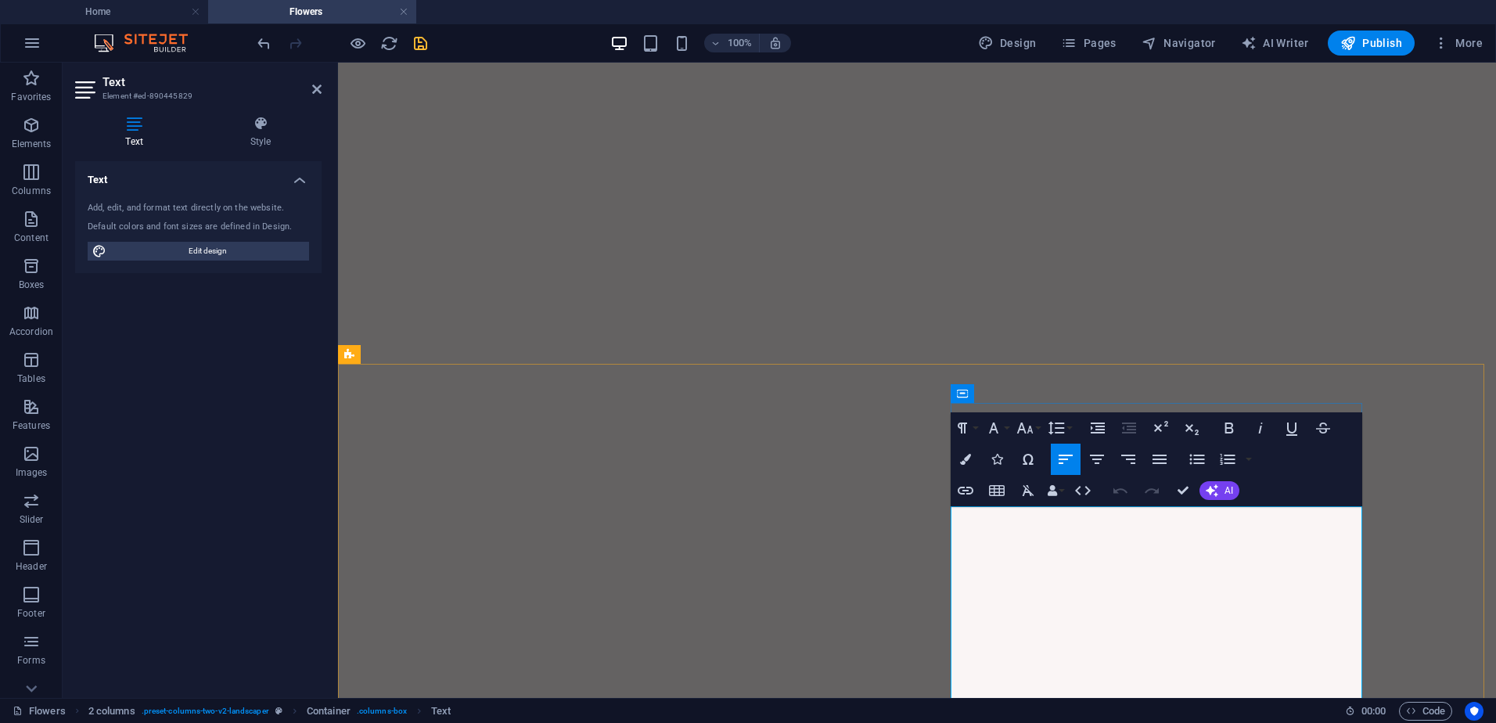
drag, startPoint x: 1114, startPoint y: 520, endPoint x: 1196, endPoint y: 522, distance: 81.4
click at [1038, 424] on button "Font Size" at bounding box center [1028, 427] width 30 height 31
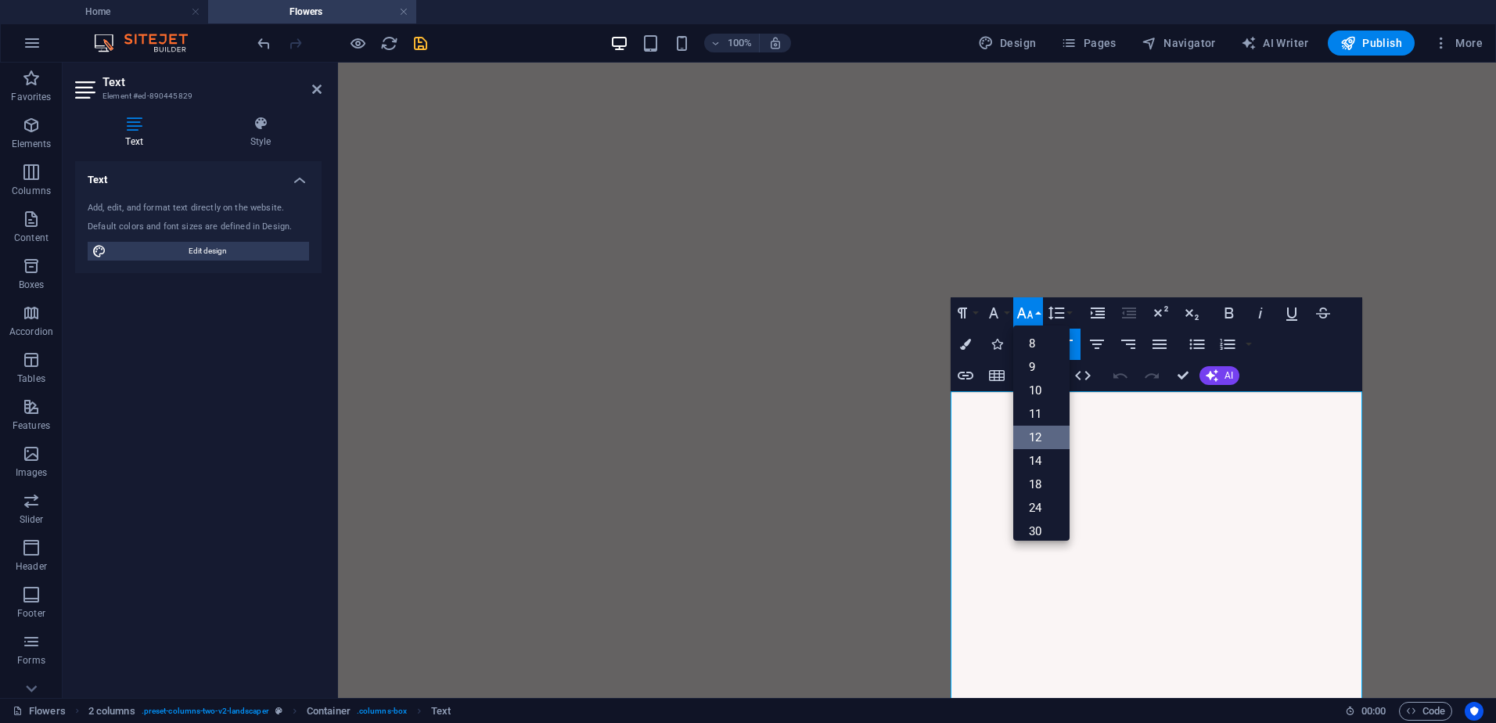
scroll to position [1014, 0]
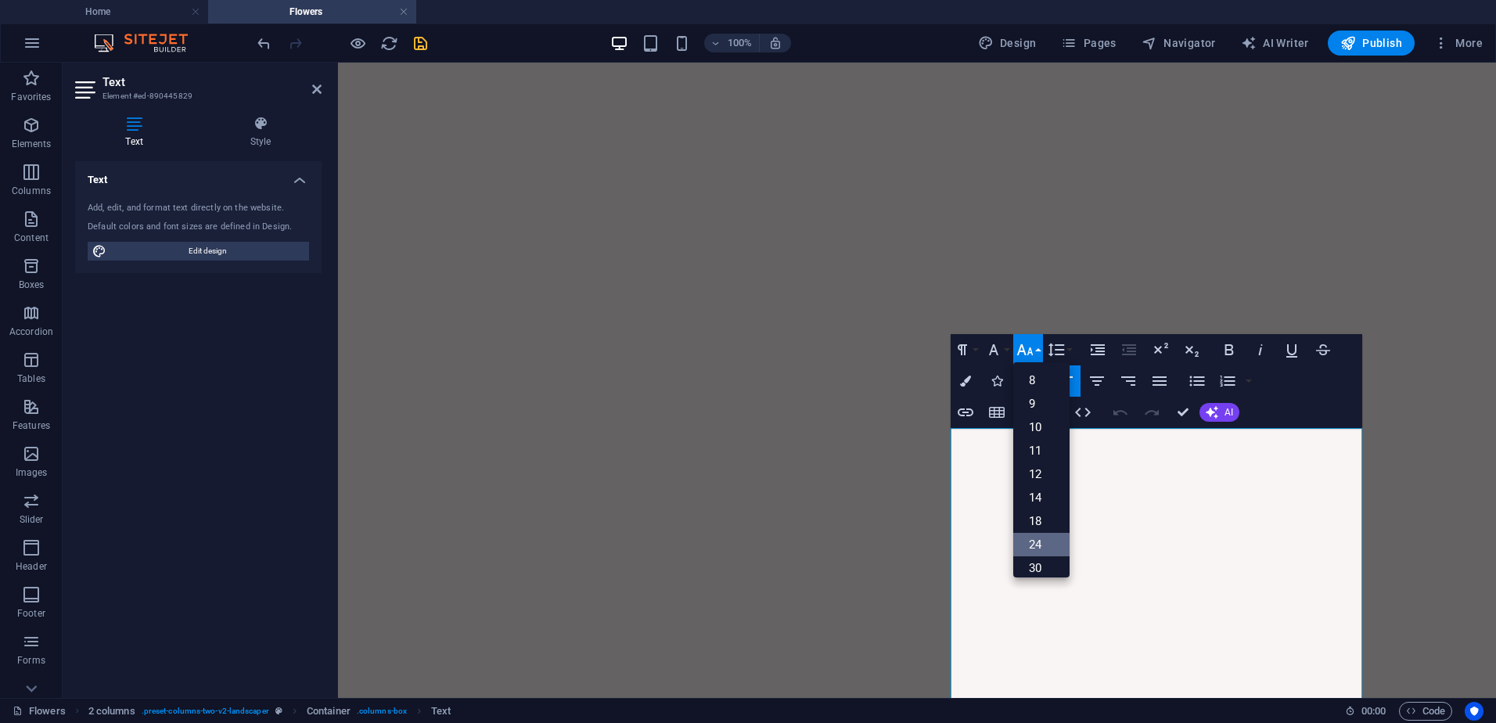
click at [1047, 537] on link "24" at bounding box center [1041, 544] width 56 height 23
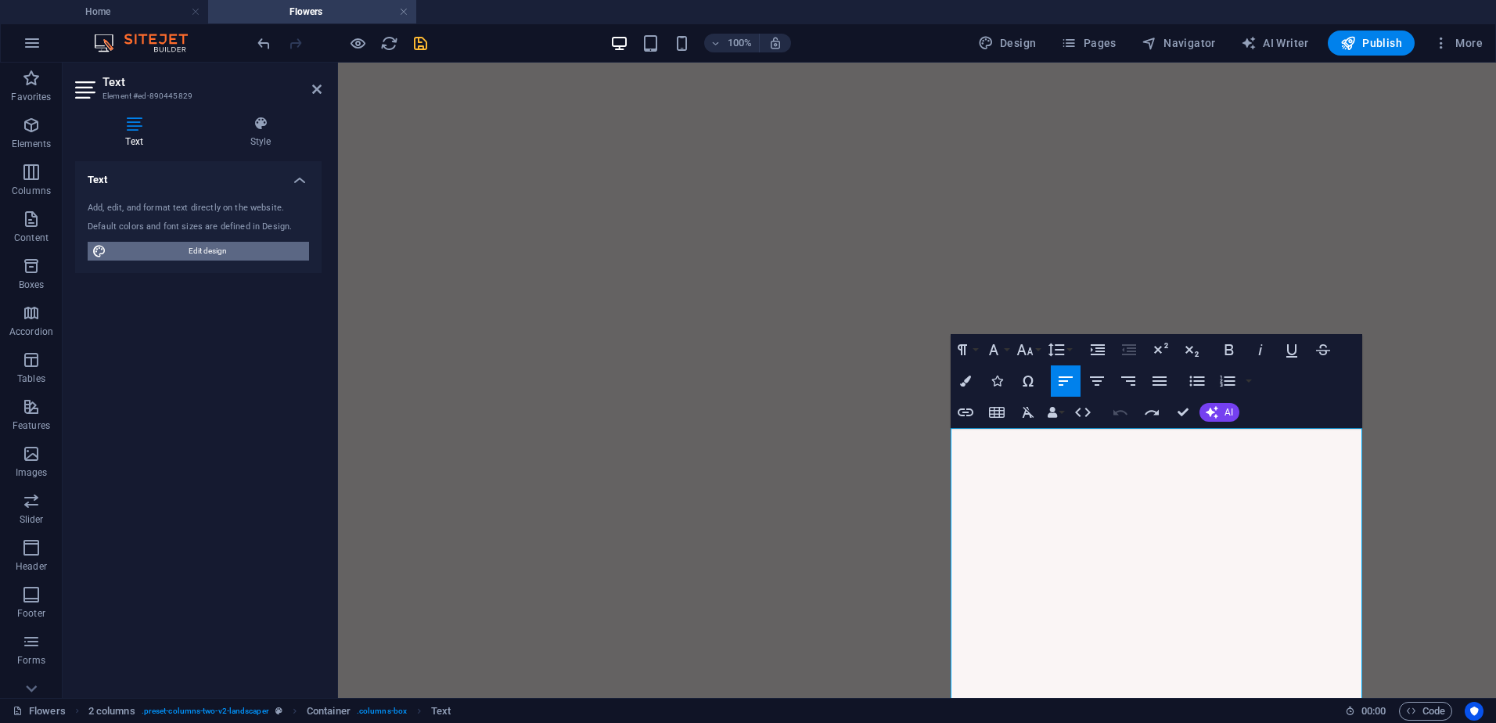
click at [217, 255] on span "Edit design" at bounding box center [207, 251] width 193 height 19
select select "px"
select select "500"
select select "px"
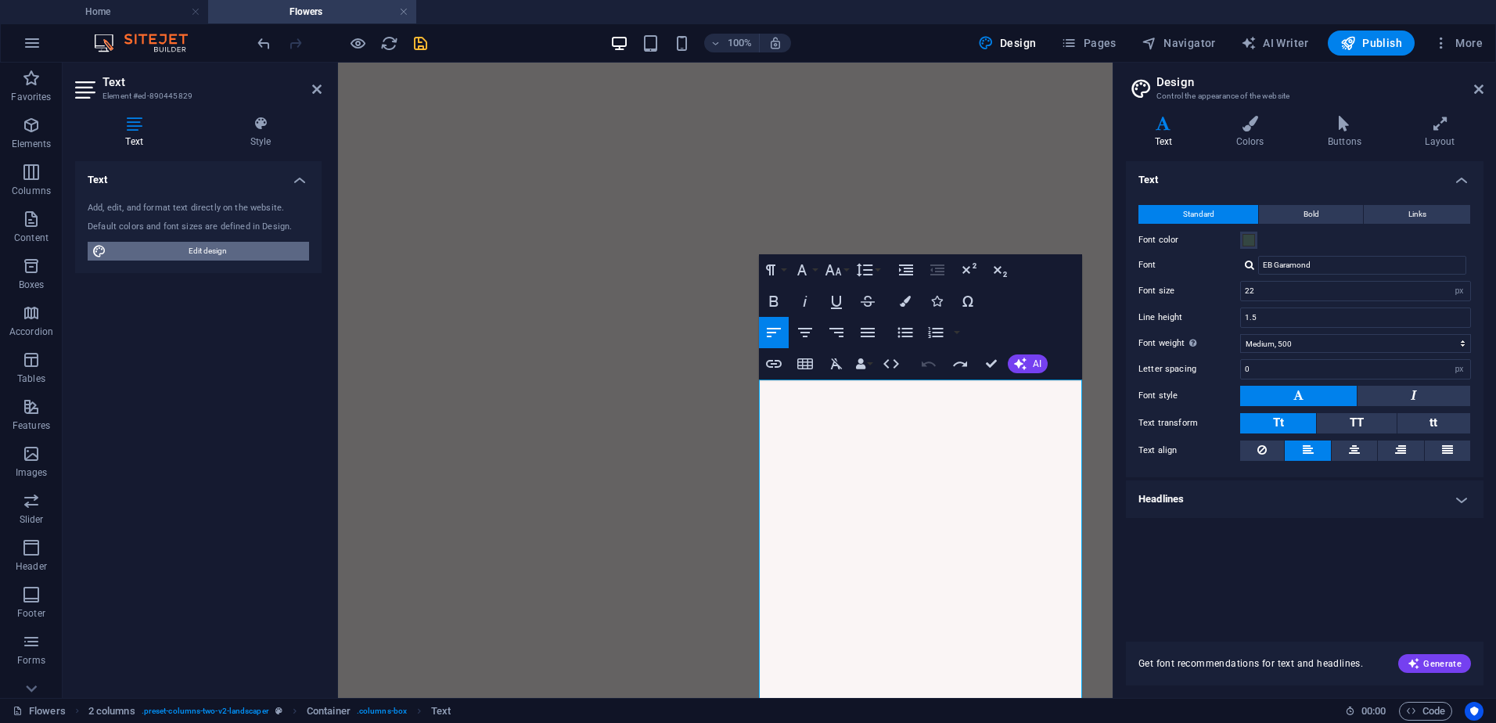
scroll to position [1007, 0]
click at [1478, 88] on icon at bounding box center [1478, 89] width 9 height 13
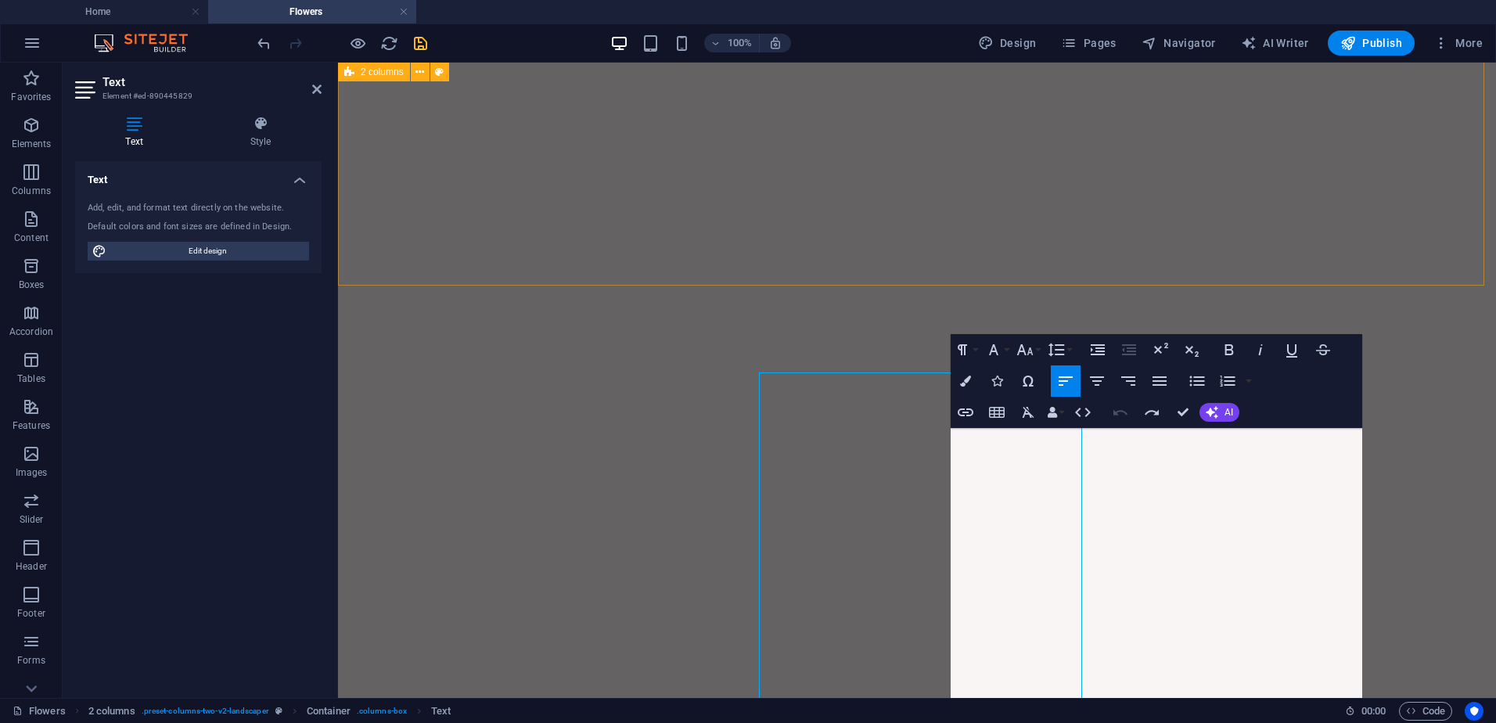
scroll to position [1014, 0]
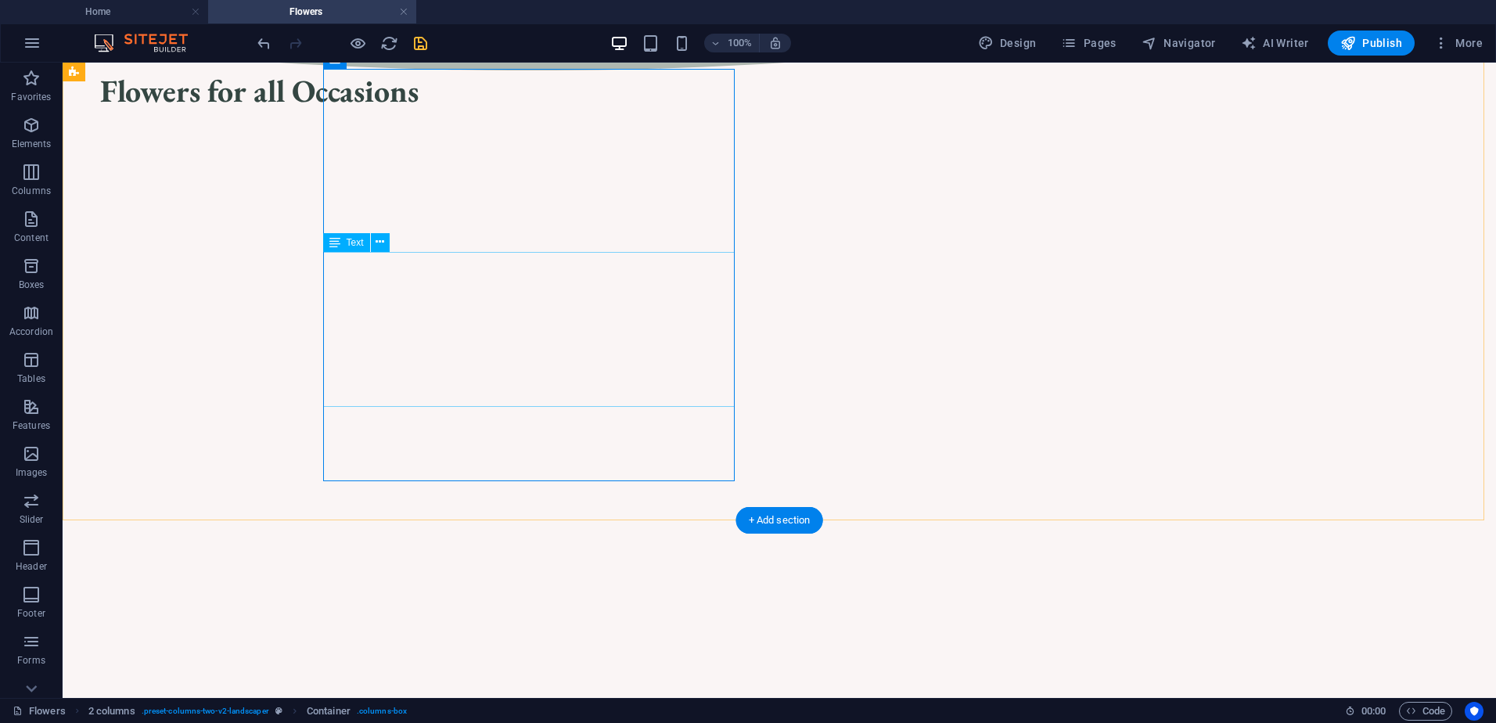
scroll to position [701, 0]
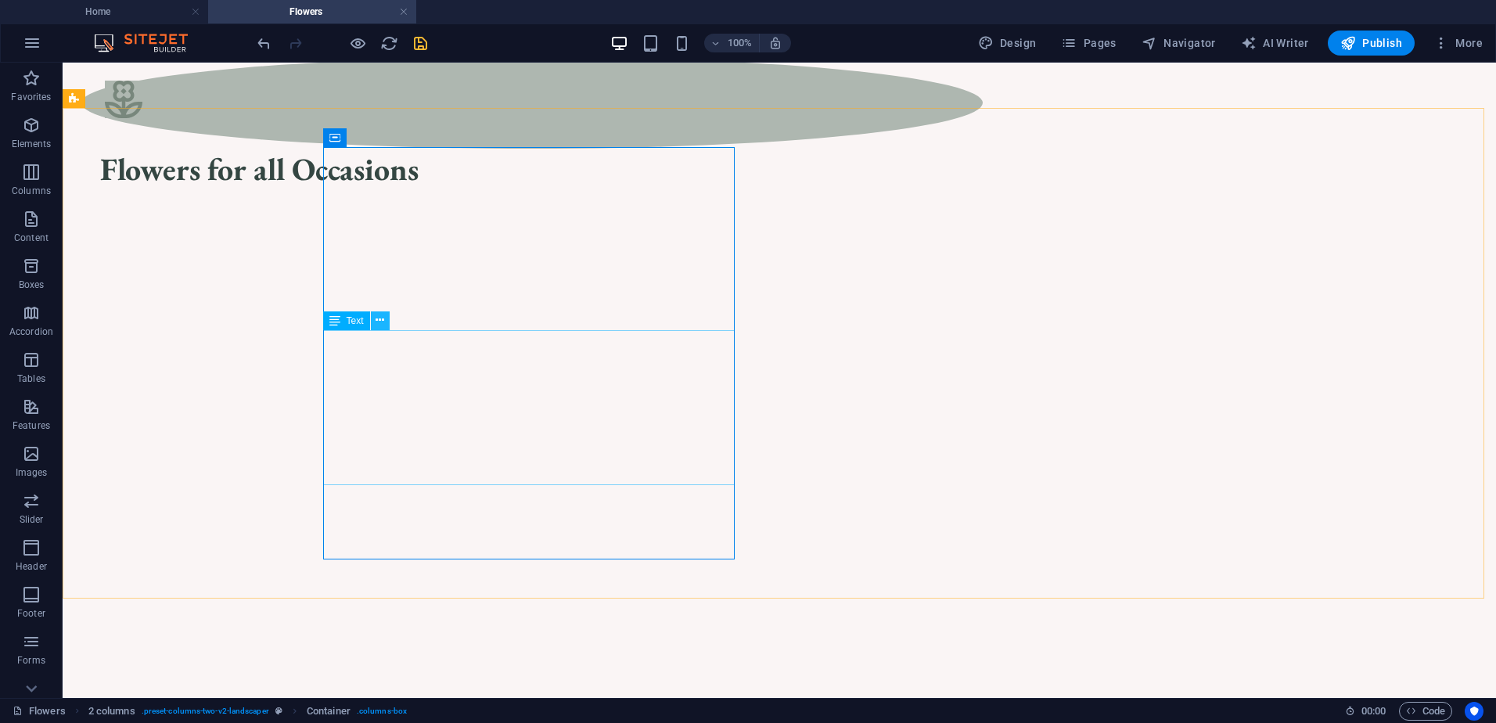
click at [375, 319] on button at bounding box center [380, 320] width 19 height 19
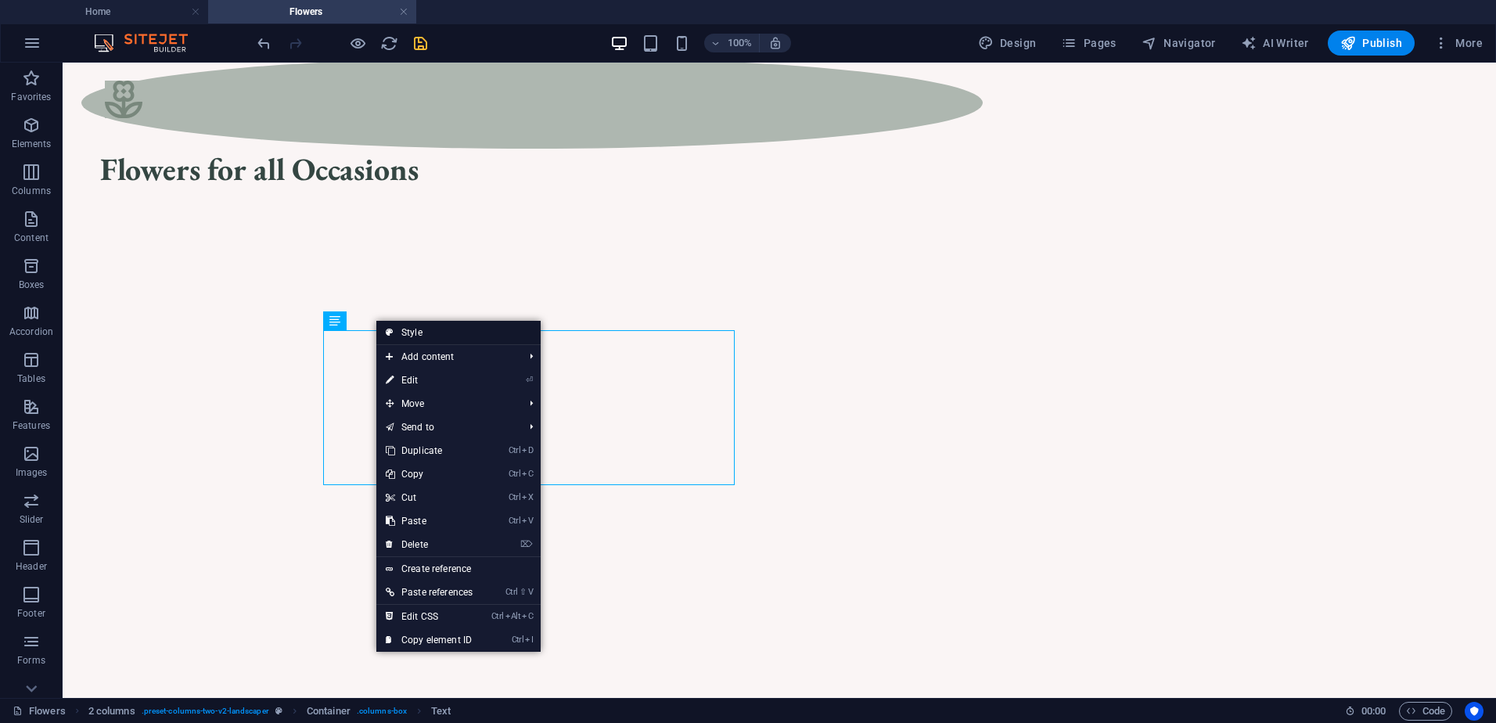
click at [433, 337] on link "Style" at bounding box center [458, 332] width 164 height 23
select select "px"
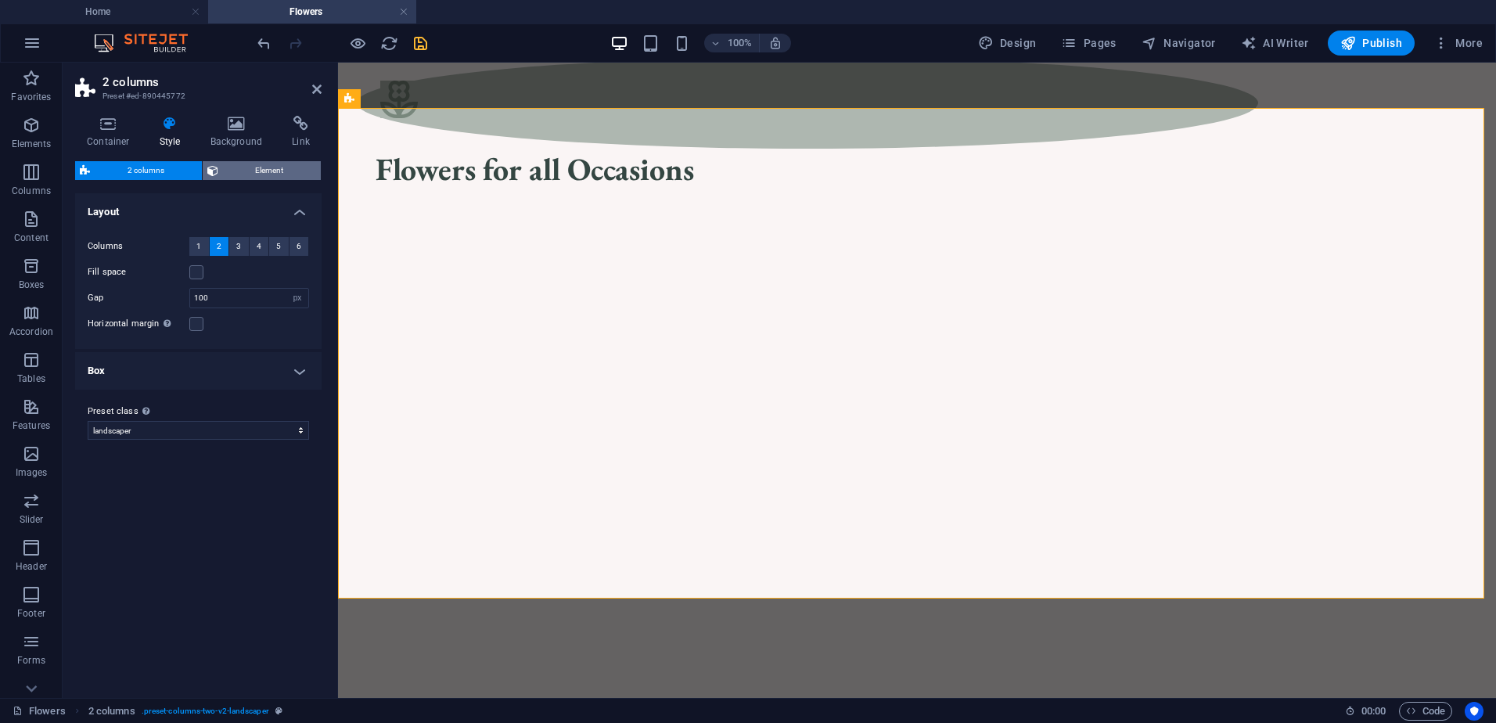
click at [251, 167] on span "Element" at bounding box center [270, 170] width 94 height 19
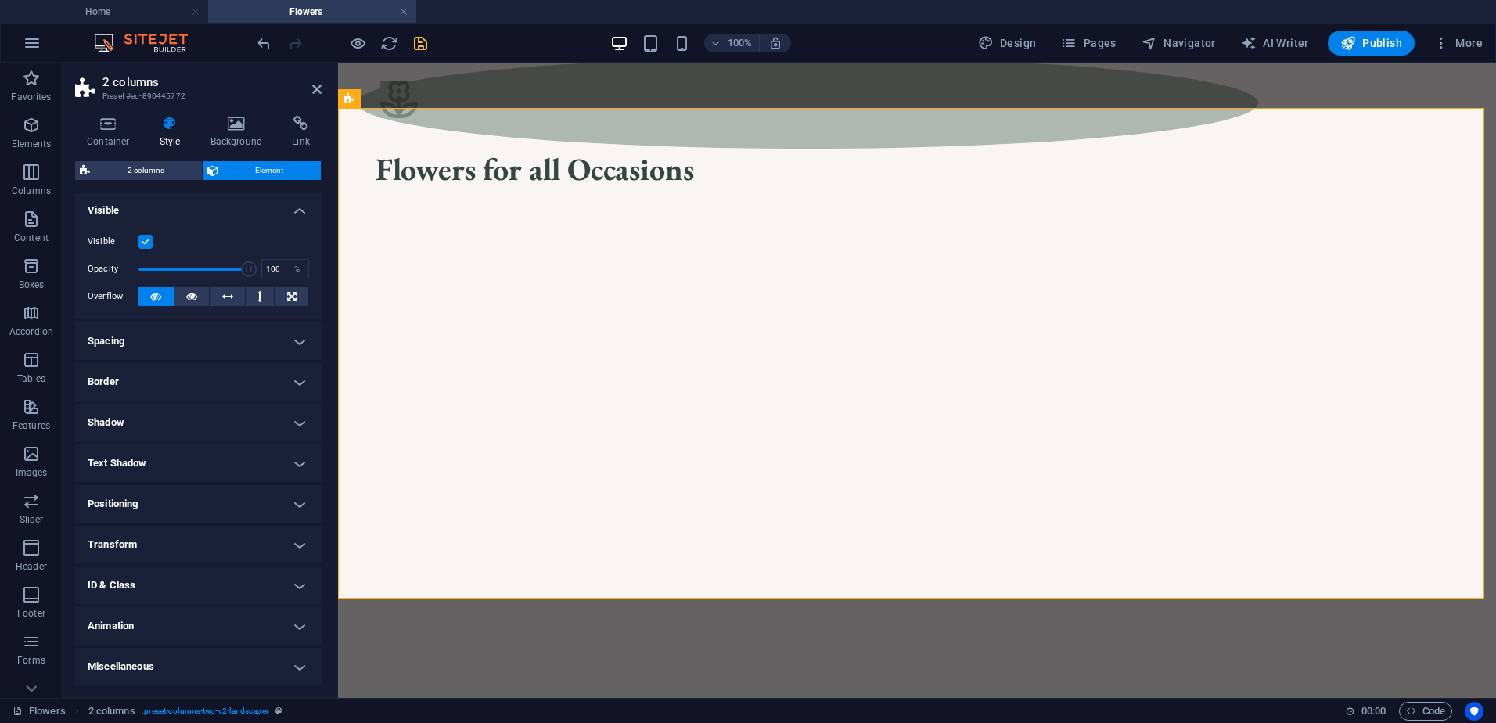
scroll to position [0, 0]
click at [199, 504] on h4 "Positioning" at bounding box center [198, 506] width 247 height 38
click at [199, 504] on h4 "Positioning" at bounding box center [198, 501] width 247 height 28
click at [135, 117] on icon at bounding box center [108, 124] width 67 height 16
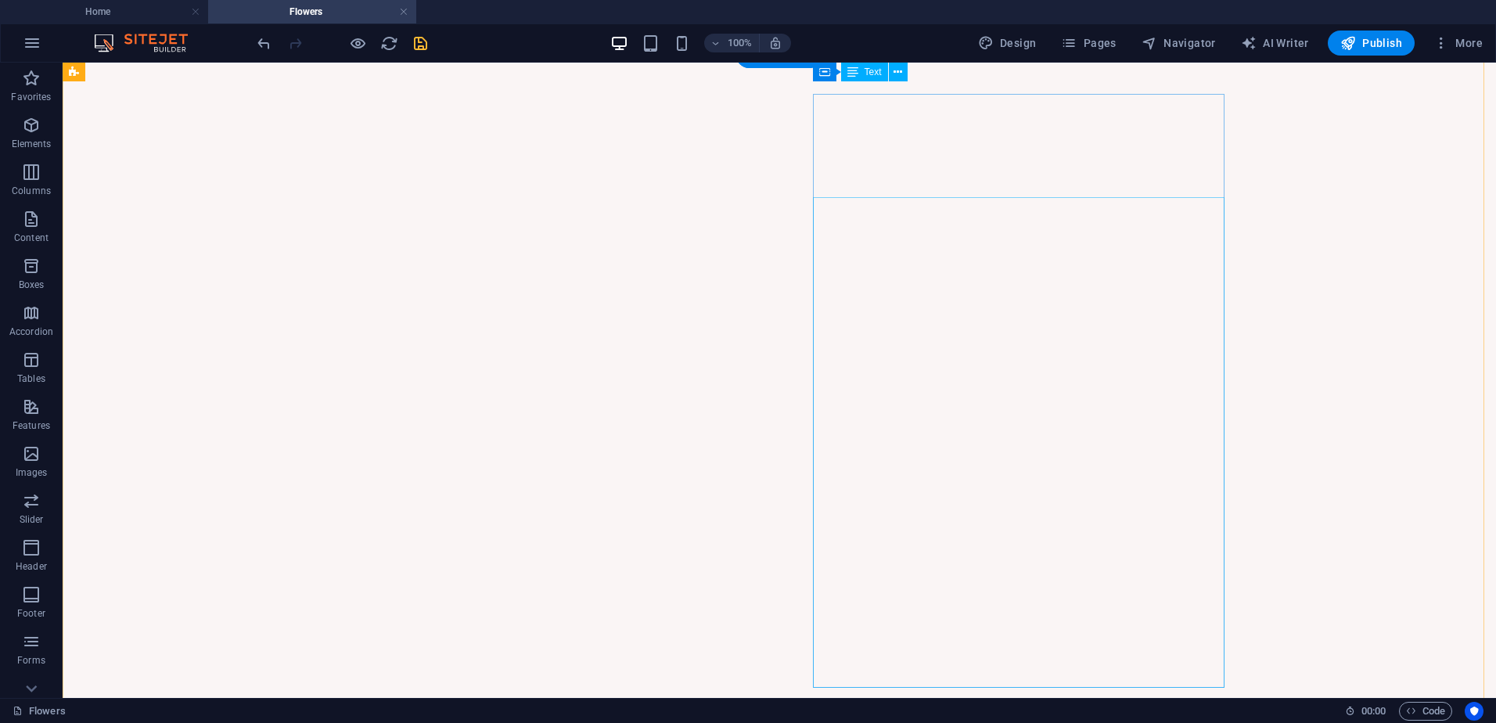
scroll to position [1174, 0]
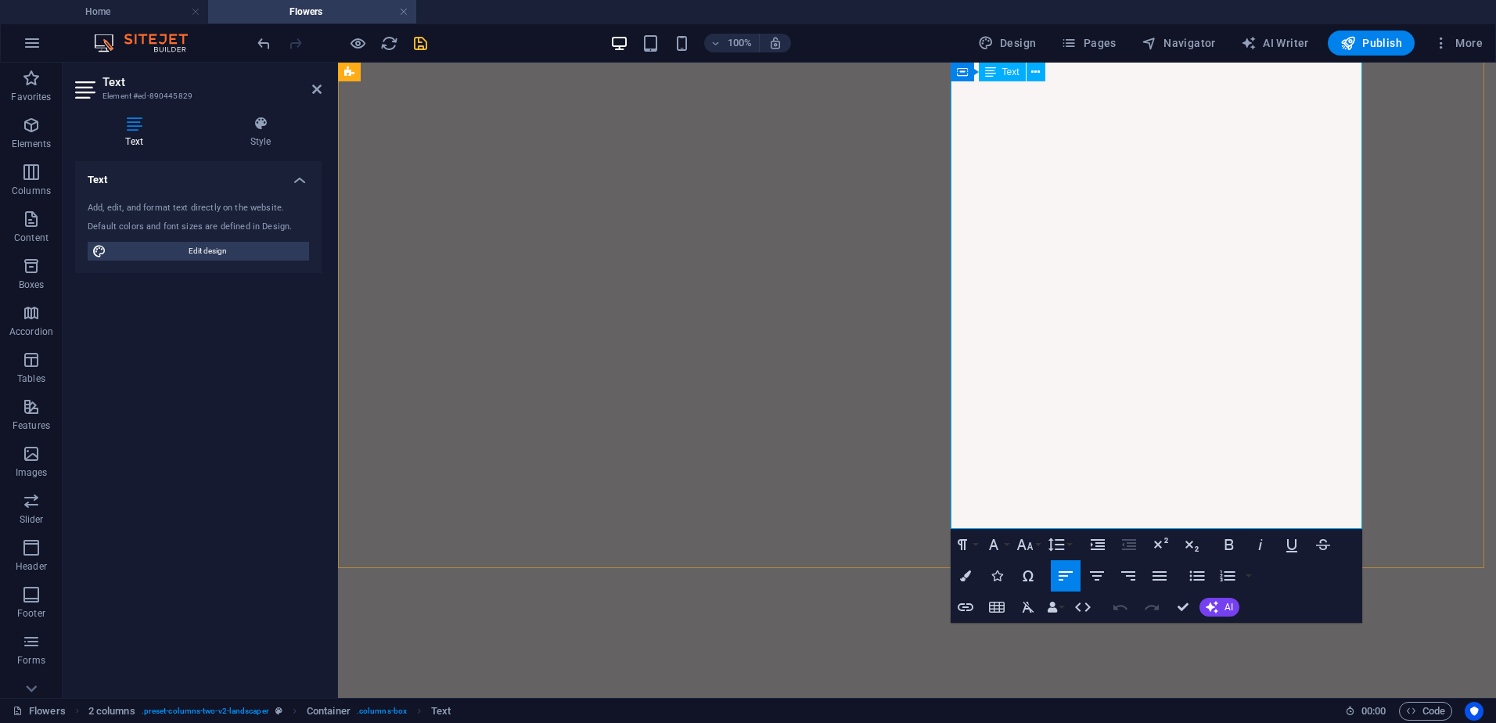
scroll to position [1330, 0]
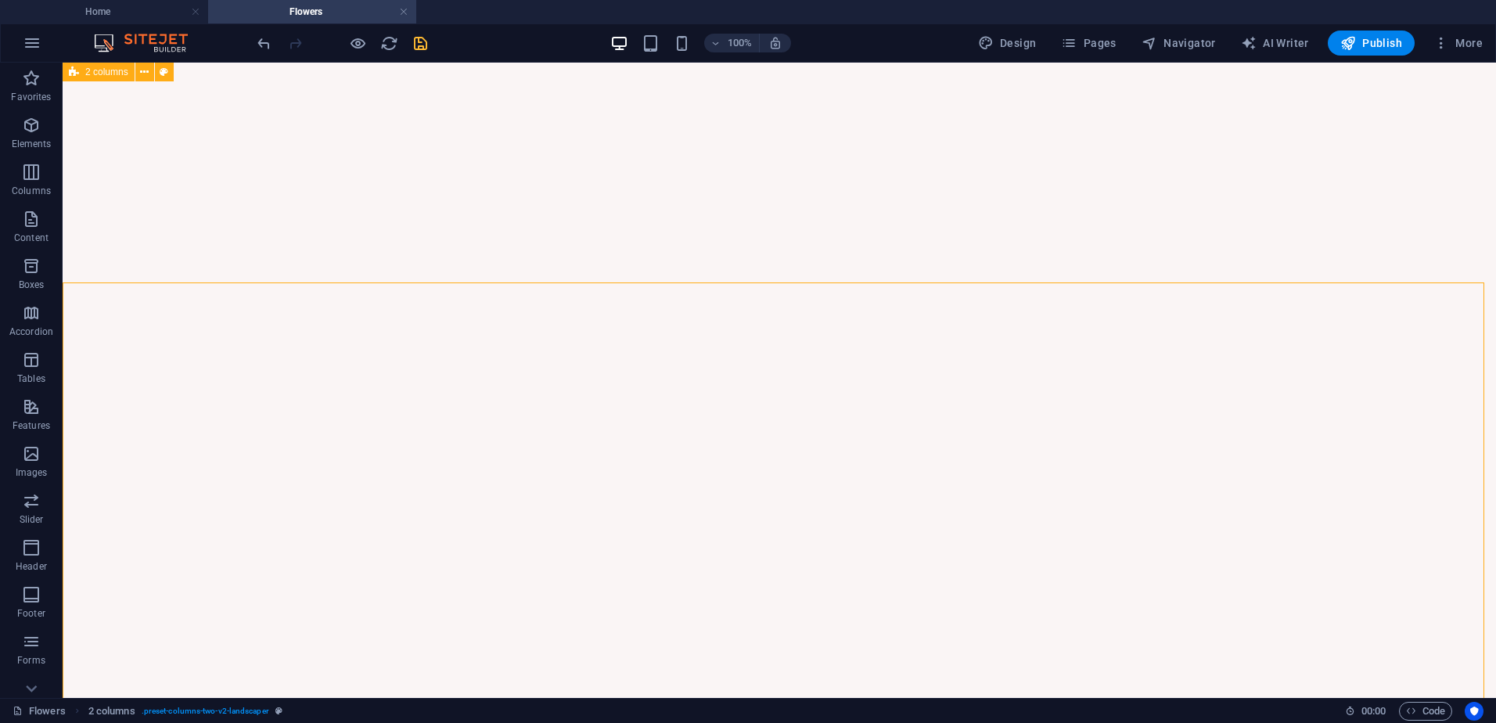
scroll to position [1017, 0]
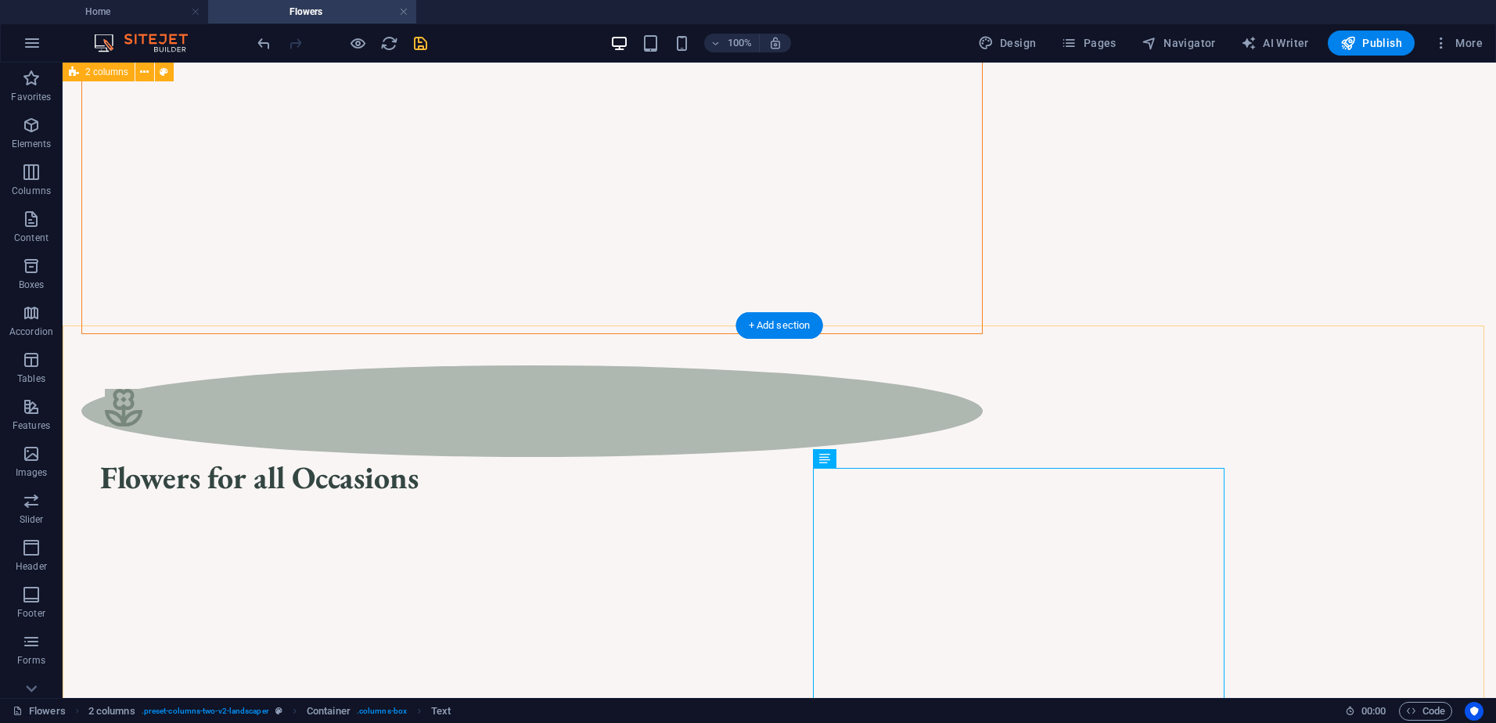
scroll to position [0, 0]
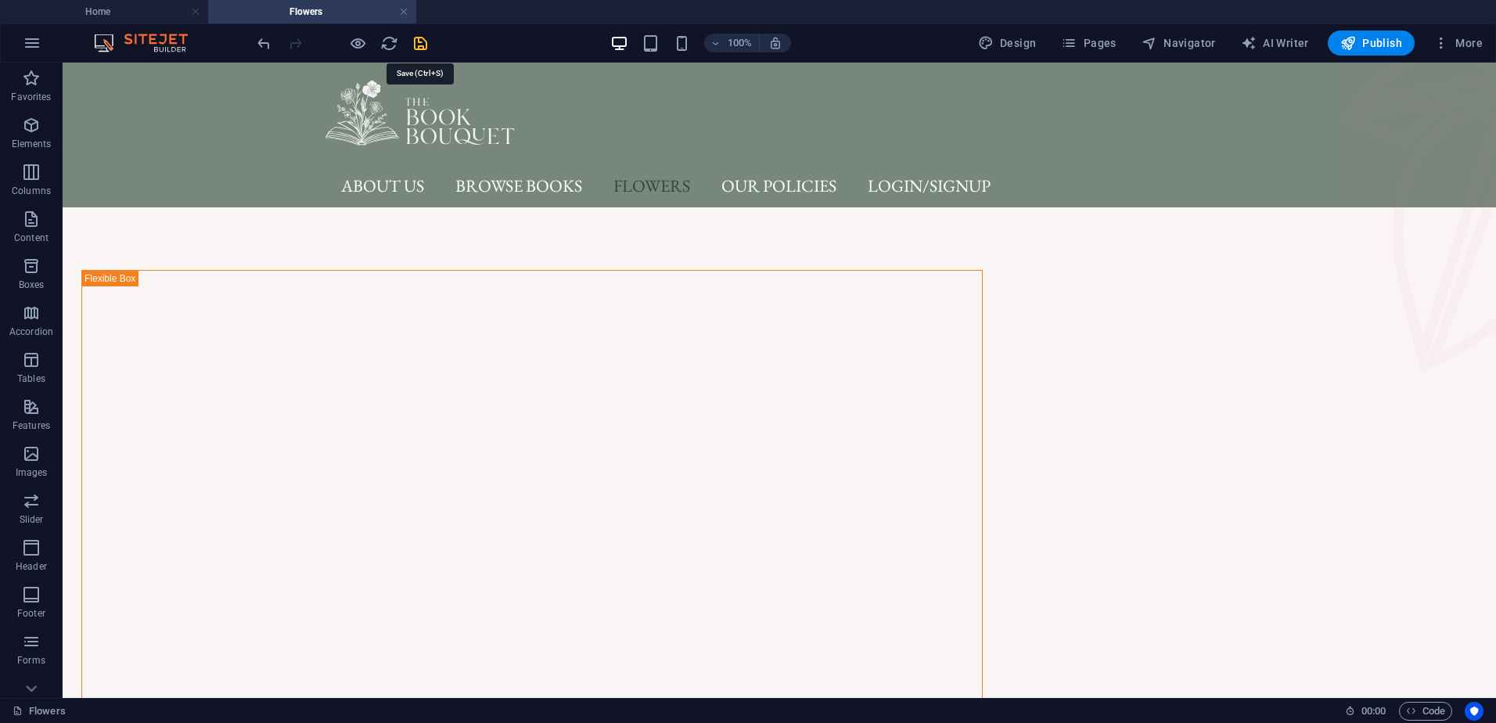
click at [427, 48] on icon "save" at bounding box center [421, 43] width 18 height 18
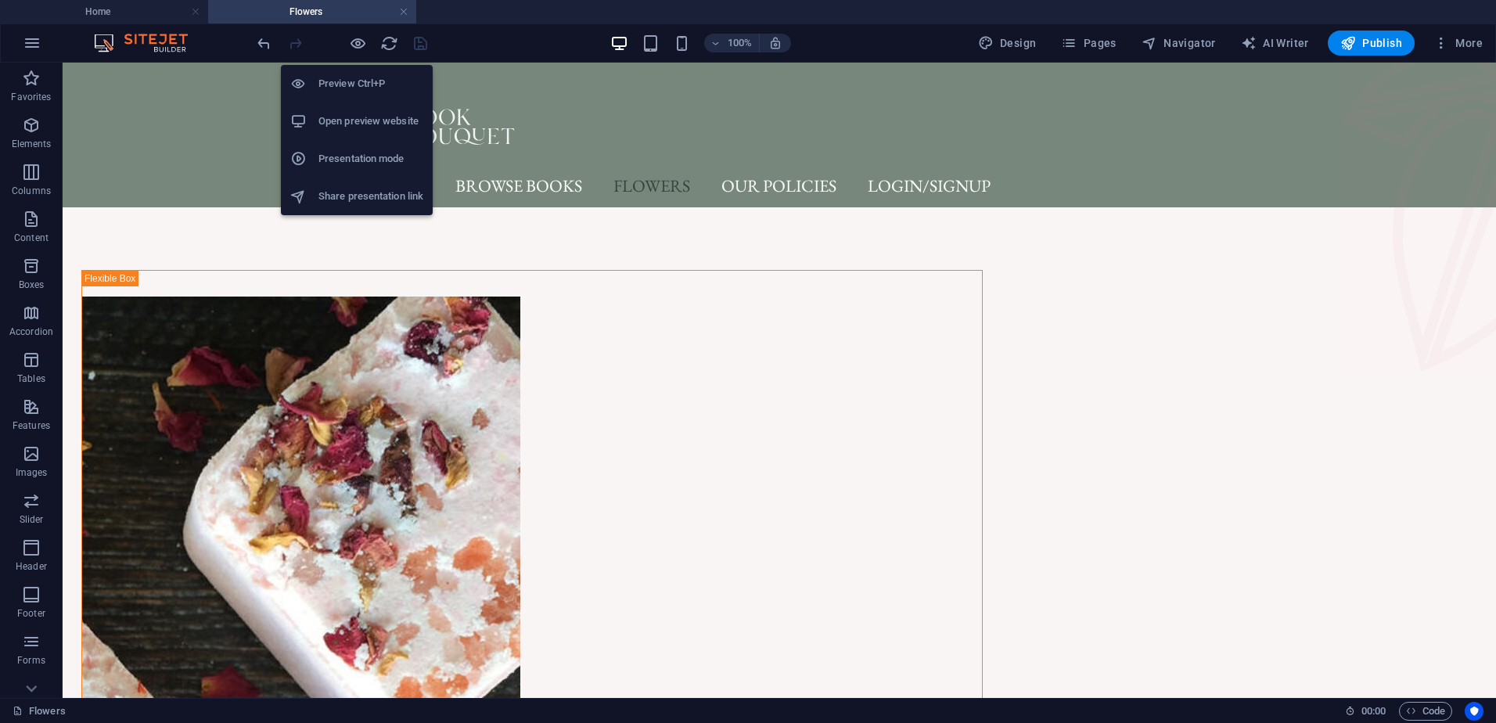
click at [362, 115] on h6 "Open preview website" at bounding box center [371, 121] width 105 height 19
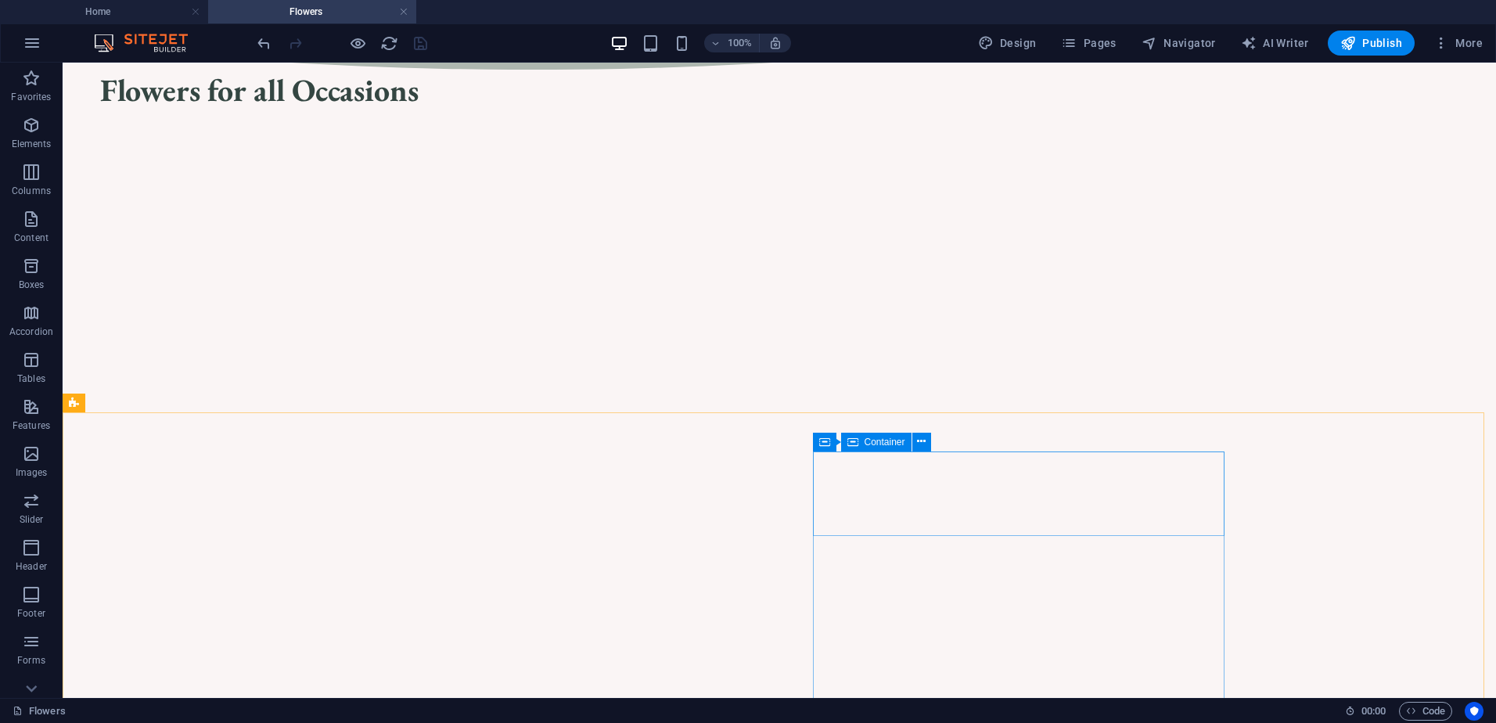
scroll to position [651, 0]
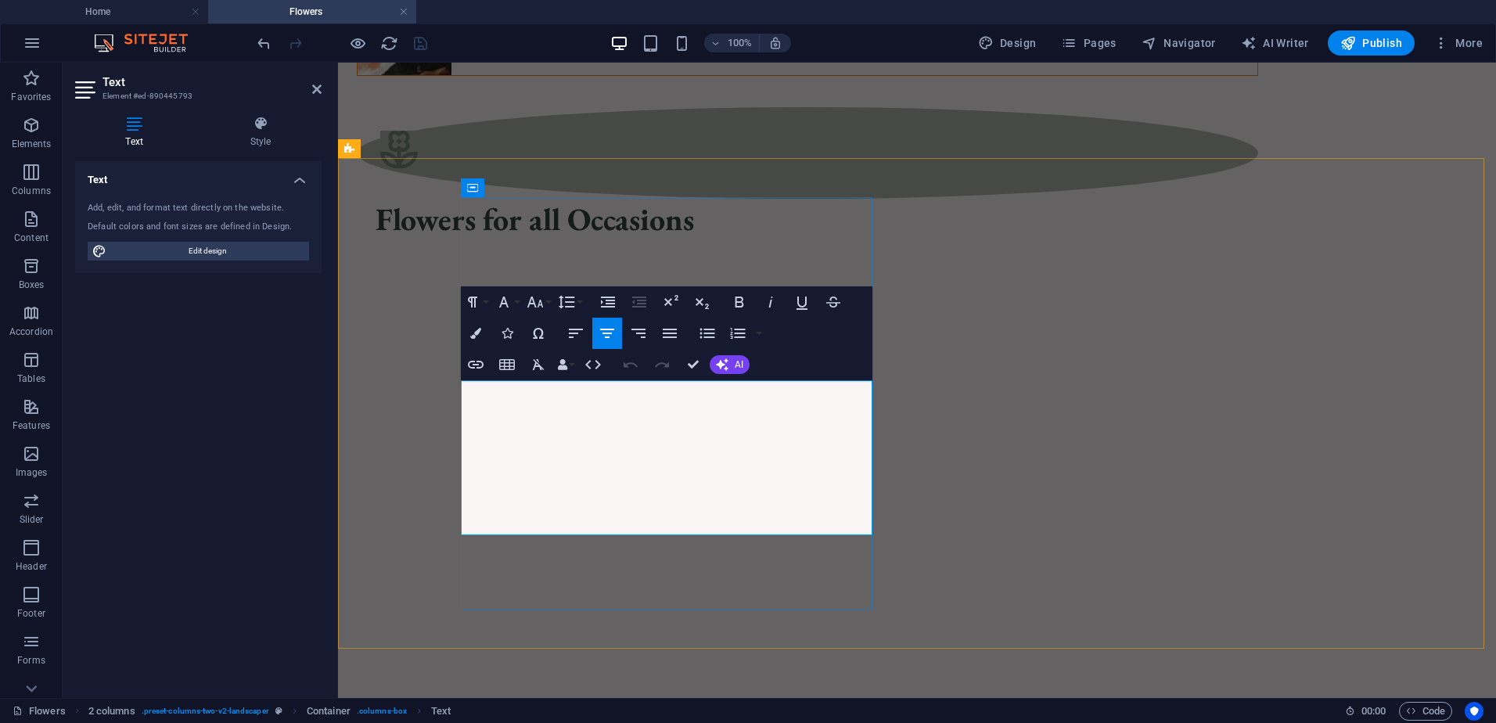
drag, startPoint x: 464, startPoint y: 395, endPoint x: 755, endPoint y: 527, distance: 319.4
click at [535, 304] on icon "button" at bounding box center [535, 302] width 19 height 19
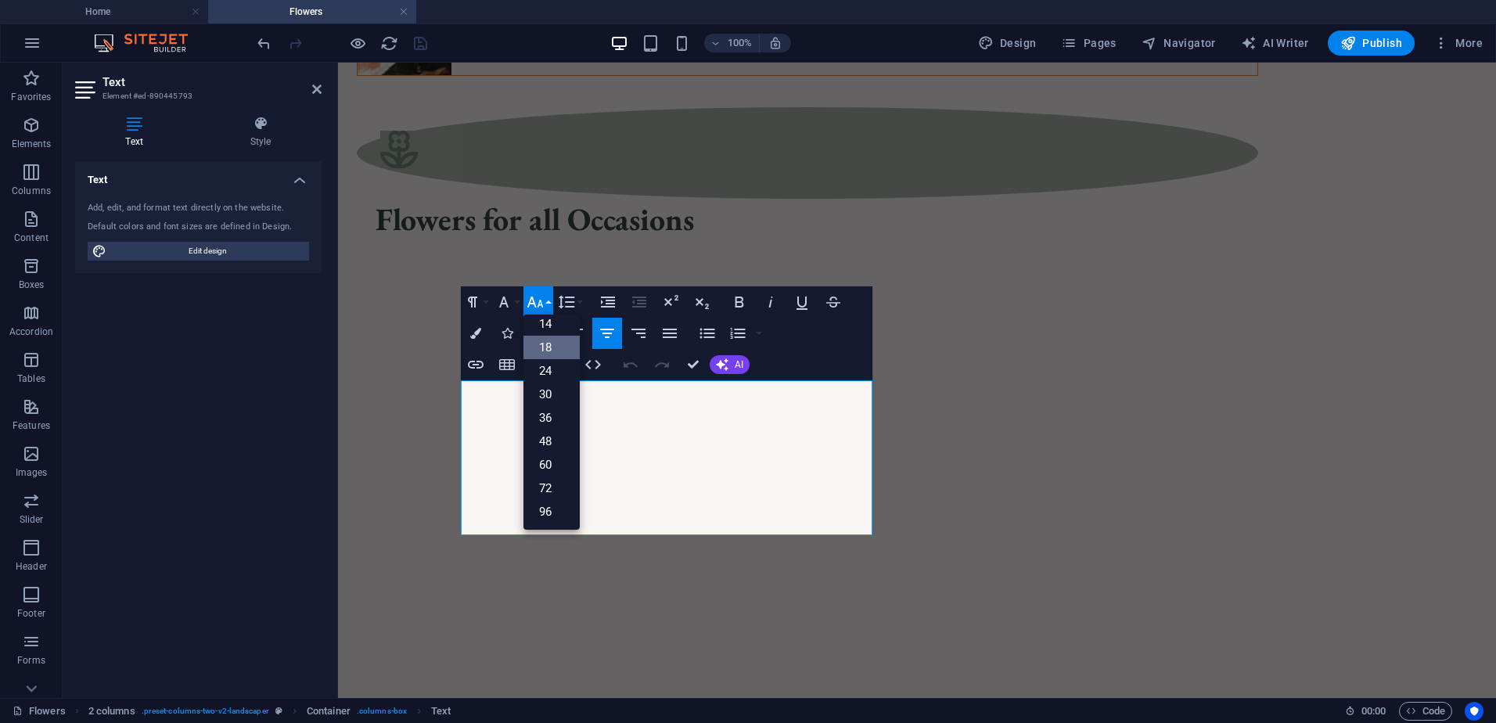
scroll to position [126, 0]
click at [558, 365] on link "24" at bounding box center [552, 370] width 56 height 23
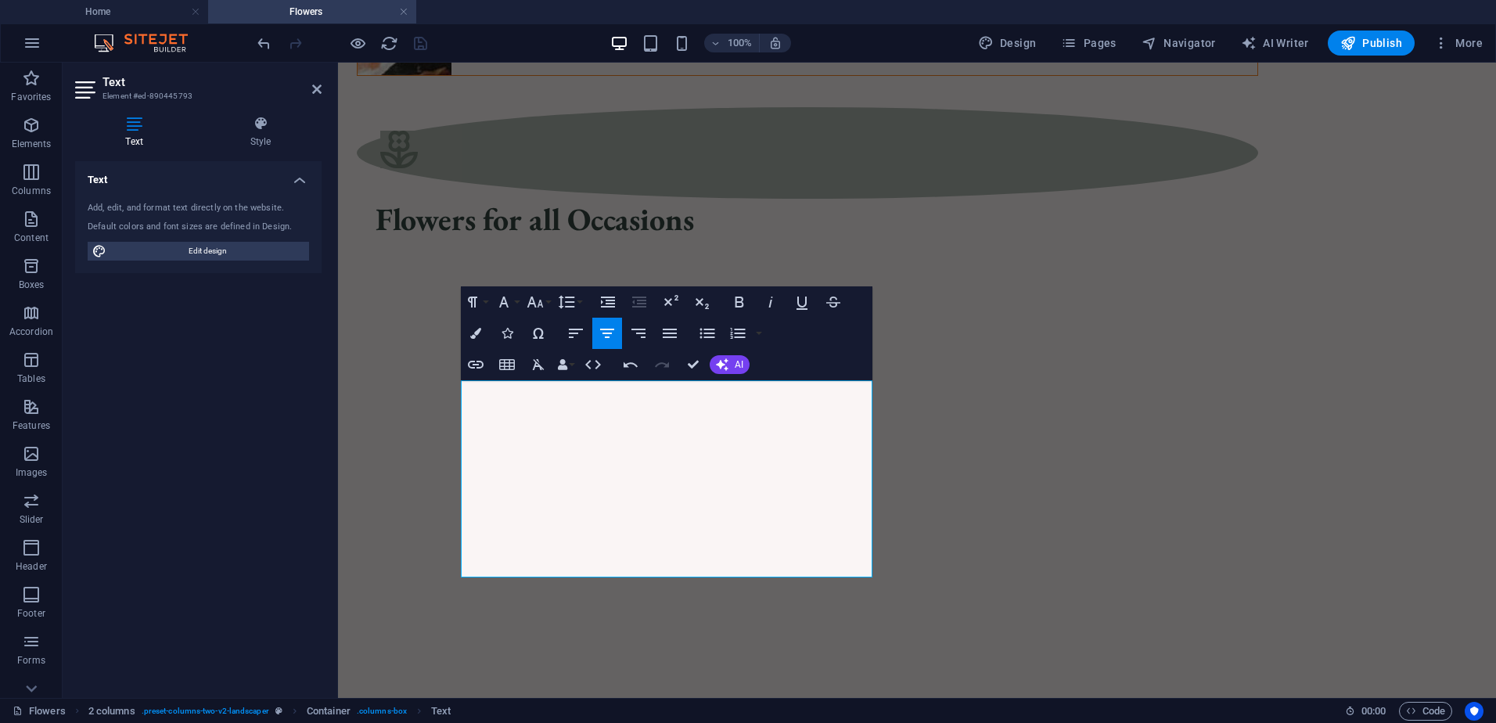
scroll to position [630, 0]
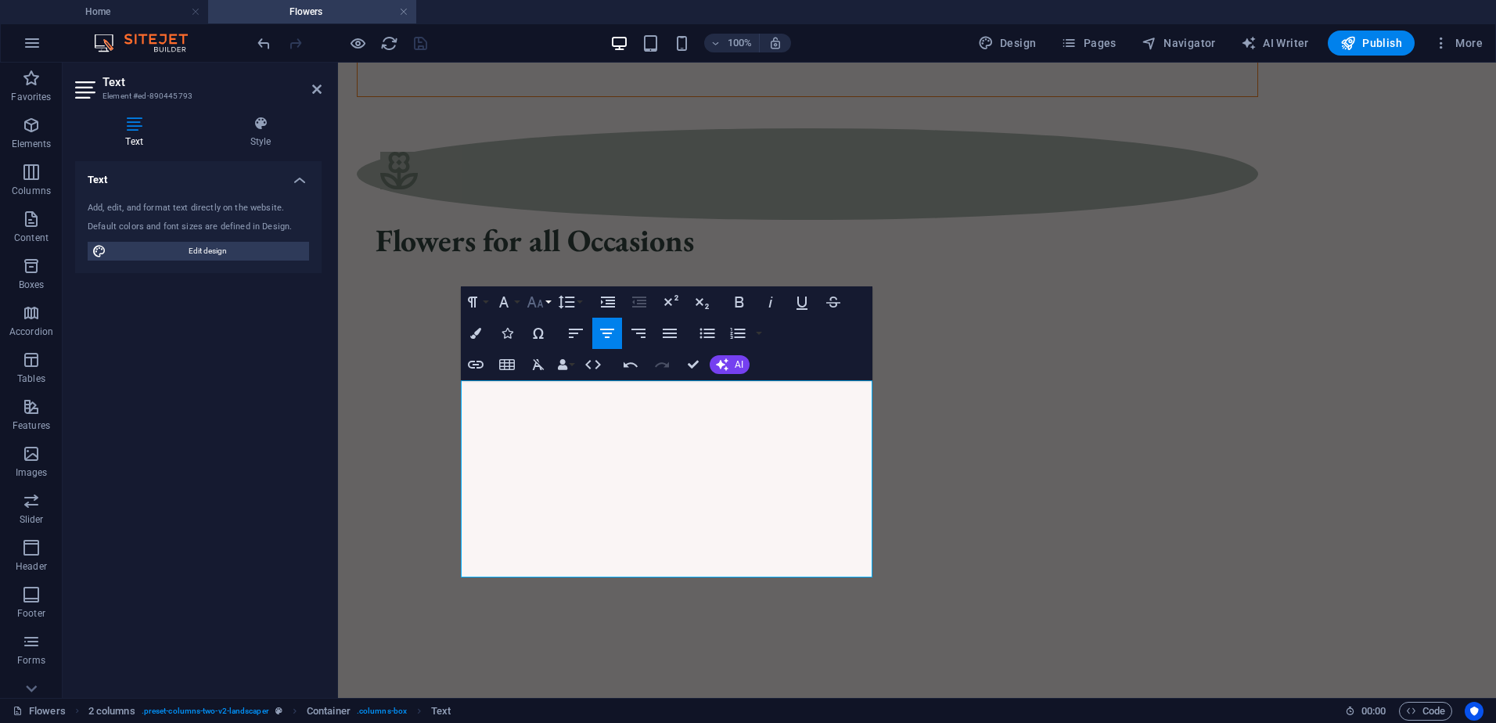
click at [542, 302] on icon "button" at bounding box center [535, 302] width 19 height 19
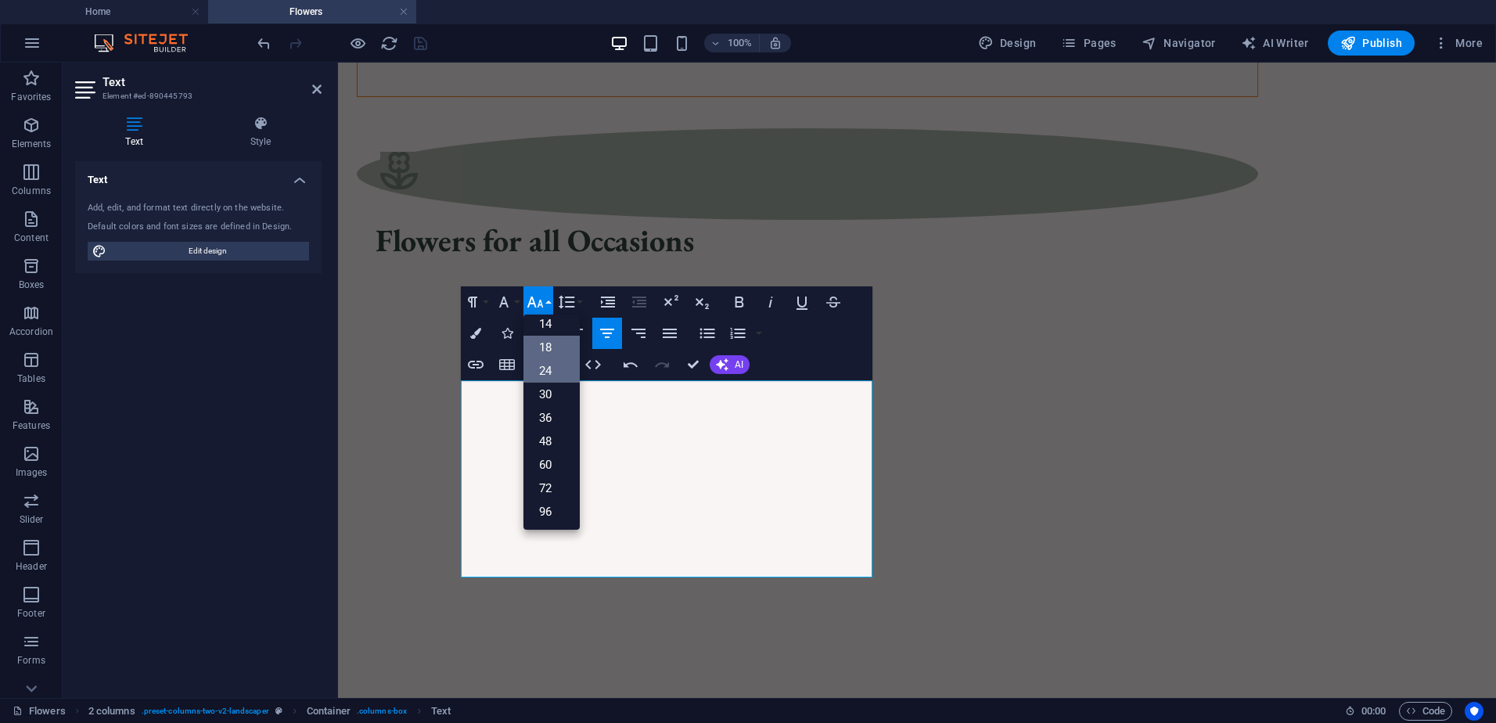
scroll to position [126, 0]
click at [549, 345] on link "18" at bounding box center [552, 347] width 56 height 23
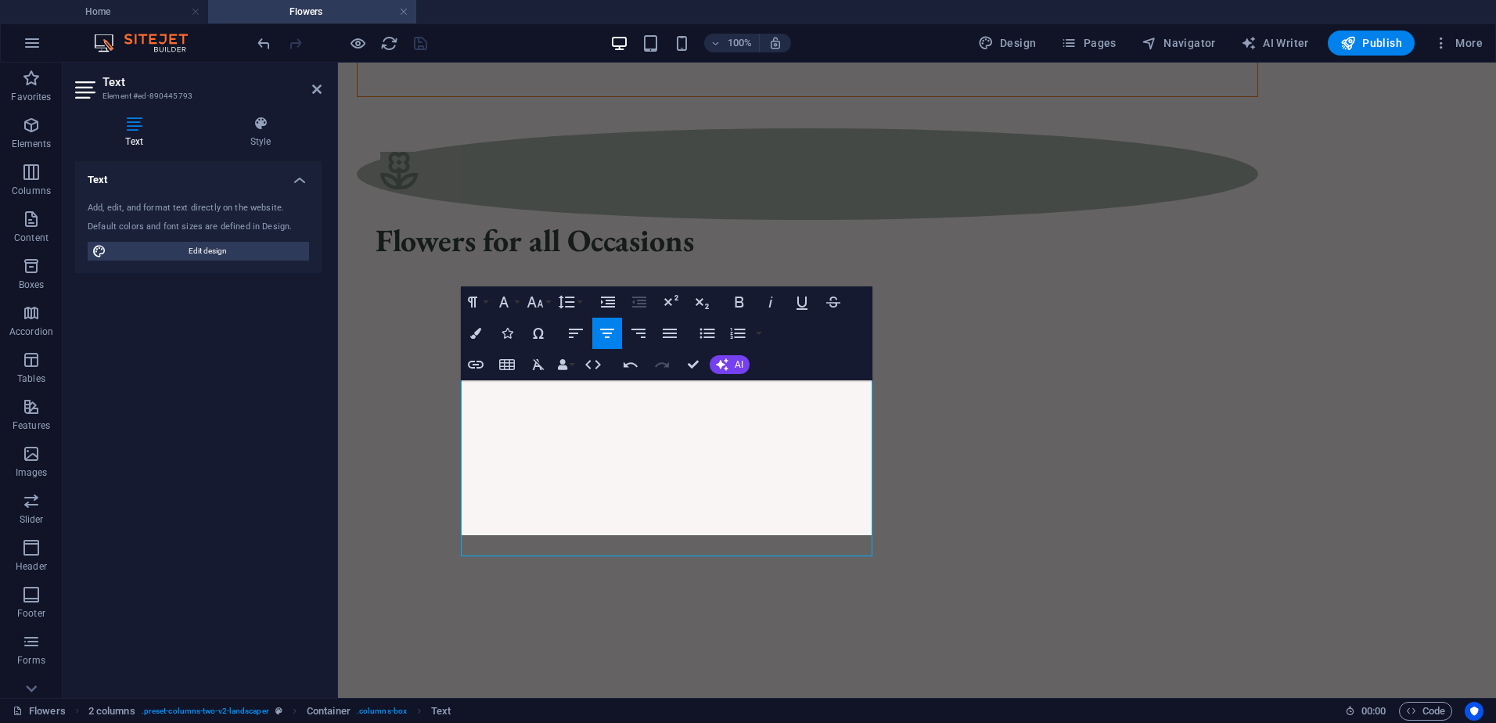
scroll to position [651, 0]
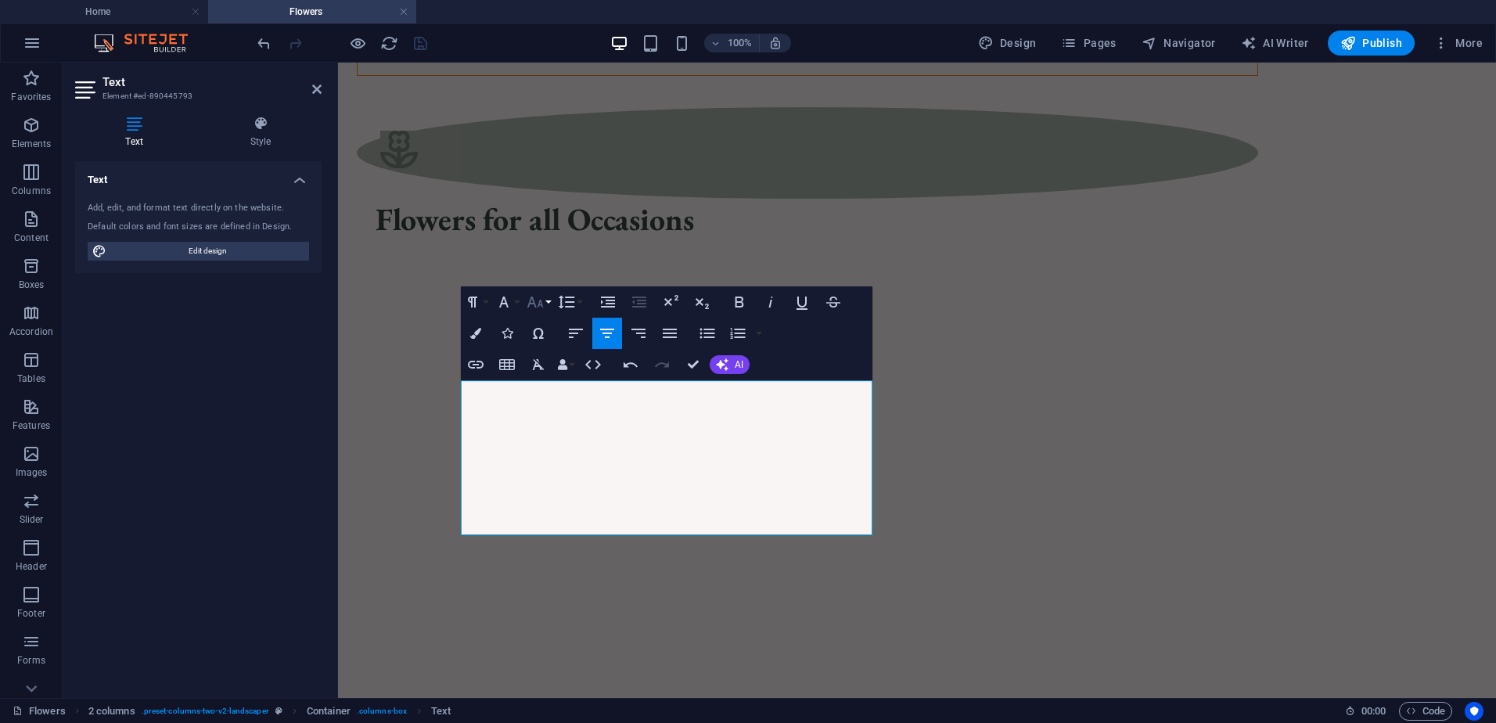
click at [538, 307] on icon "button" at bounding box center [535, 302] width 19 height 19
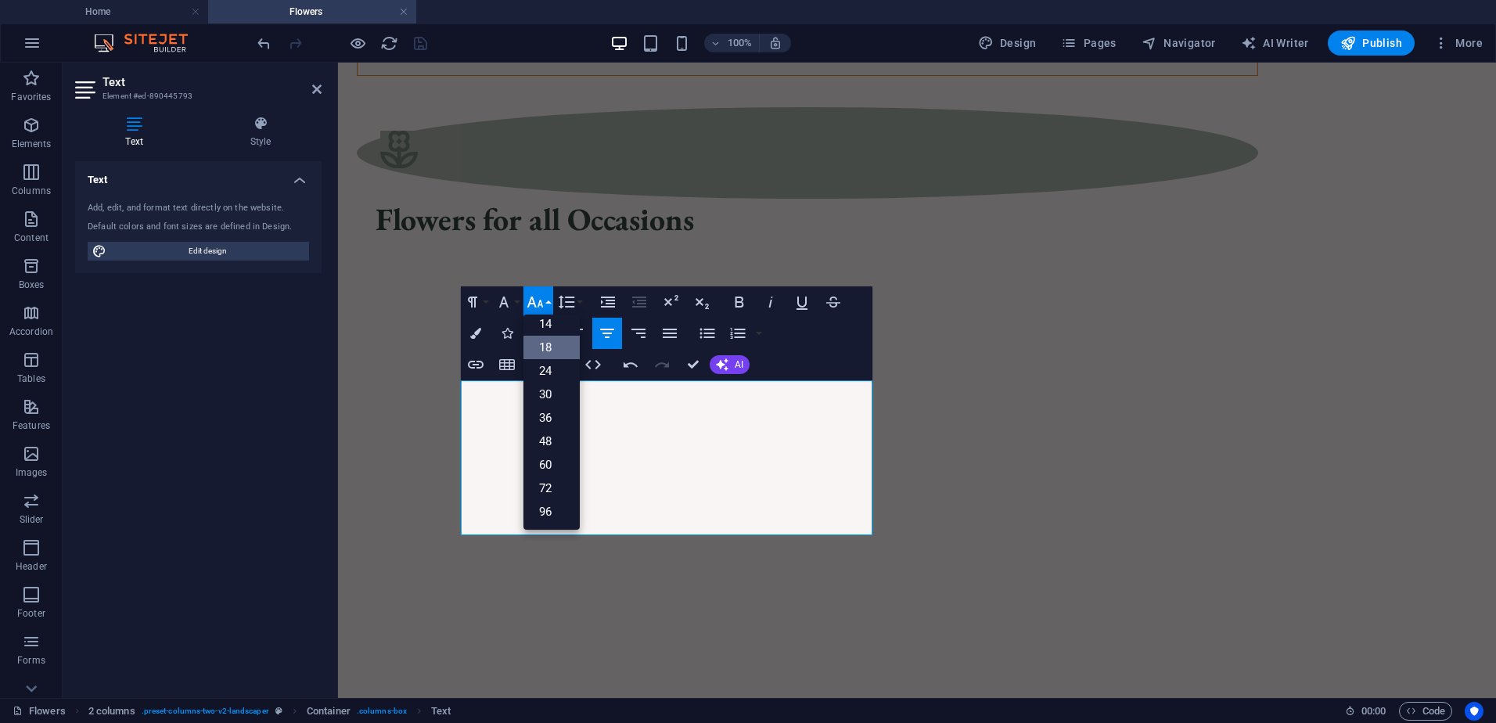
scroll to position [126, 0]
click at [558, 367] on link "24" at bounding box center [552, 370] width 56 height 23
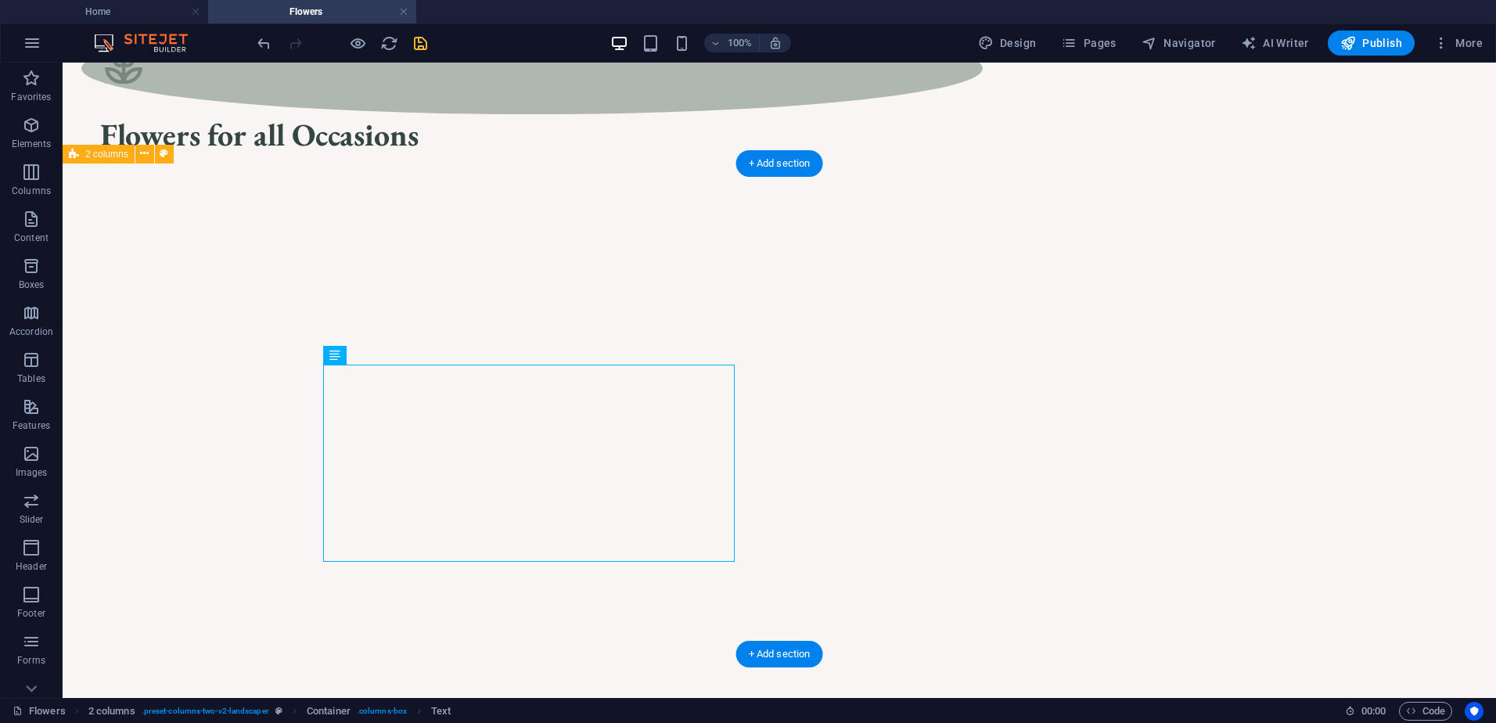
scroll to position [865, 0]
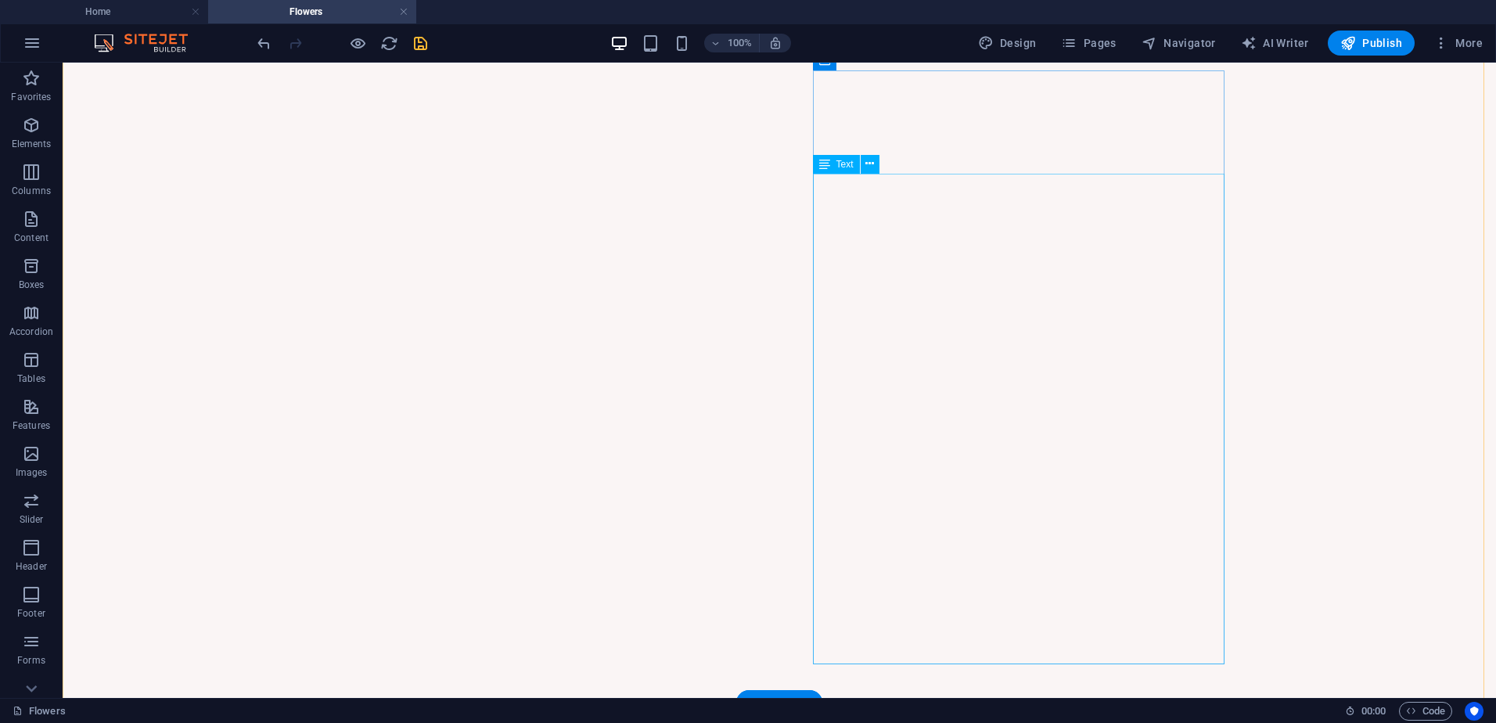
scroll to position [1330, 0]
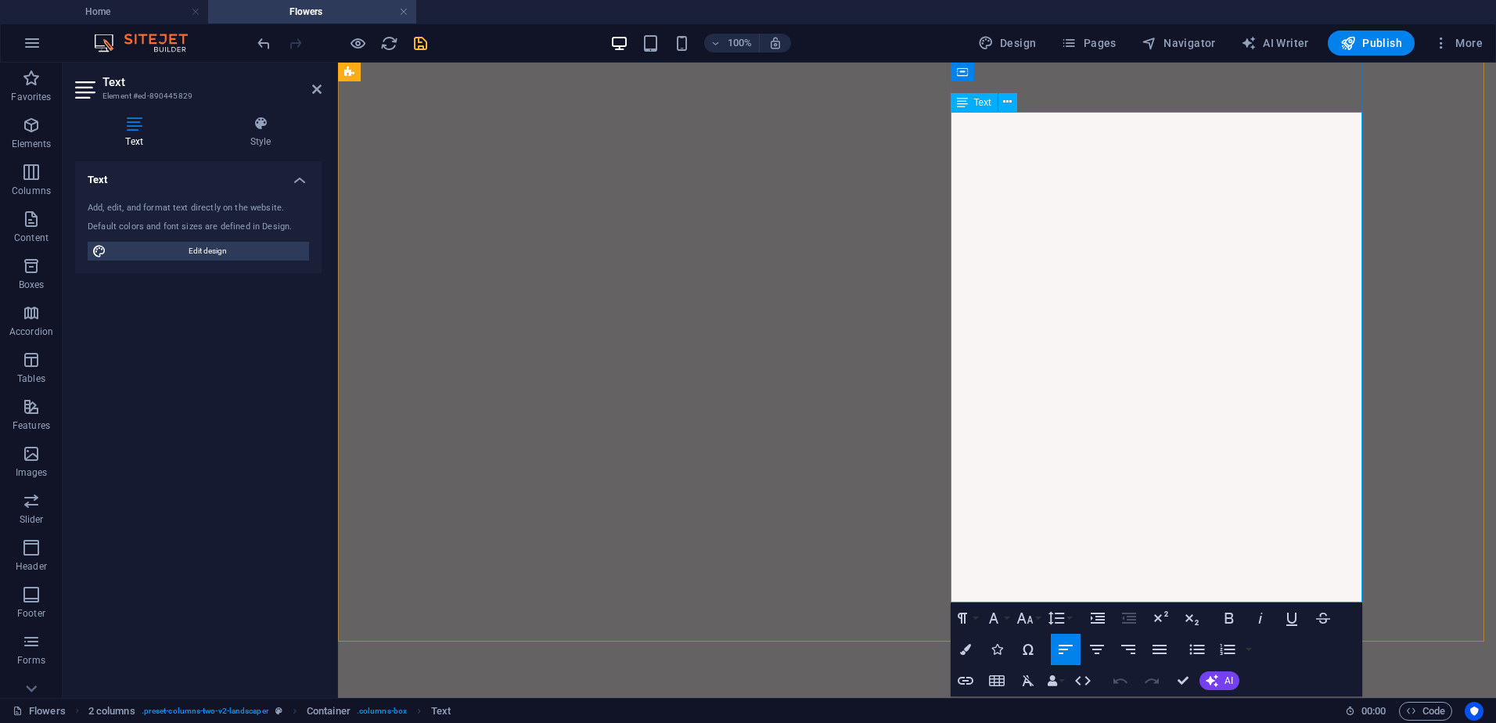
drag, startPoint x: 1017, startPoint y: 410, endPoint x: 1300, endPoint y: 439, distance: 284.8
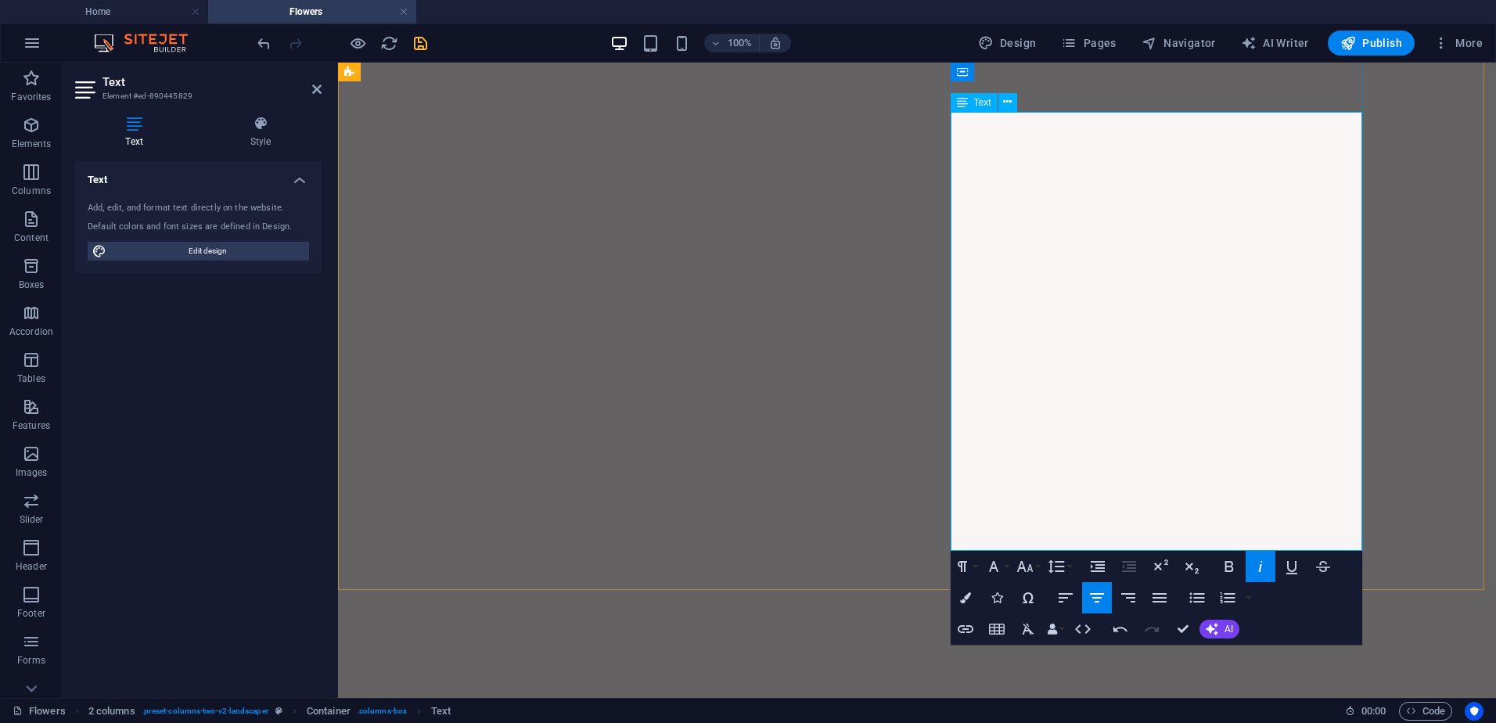
drag, startPoint x: 1295, startPoint y: 384, endPoint x: 1030, endPoint y: 410, distance: 266.5
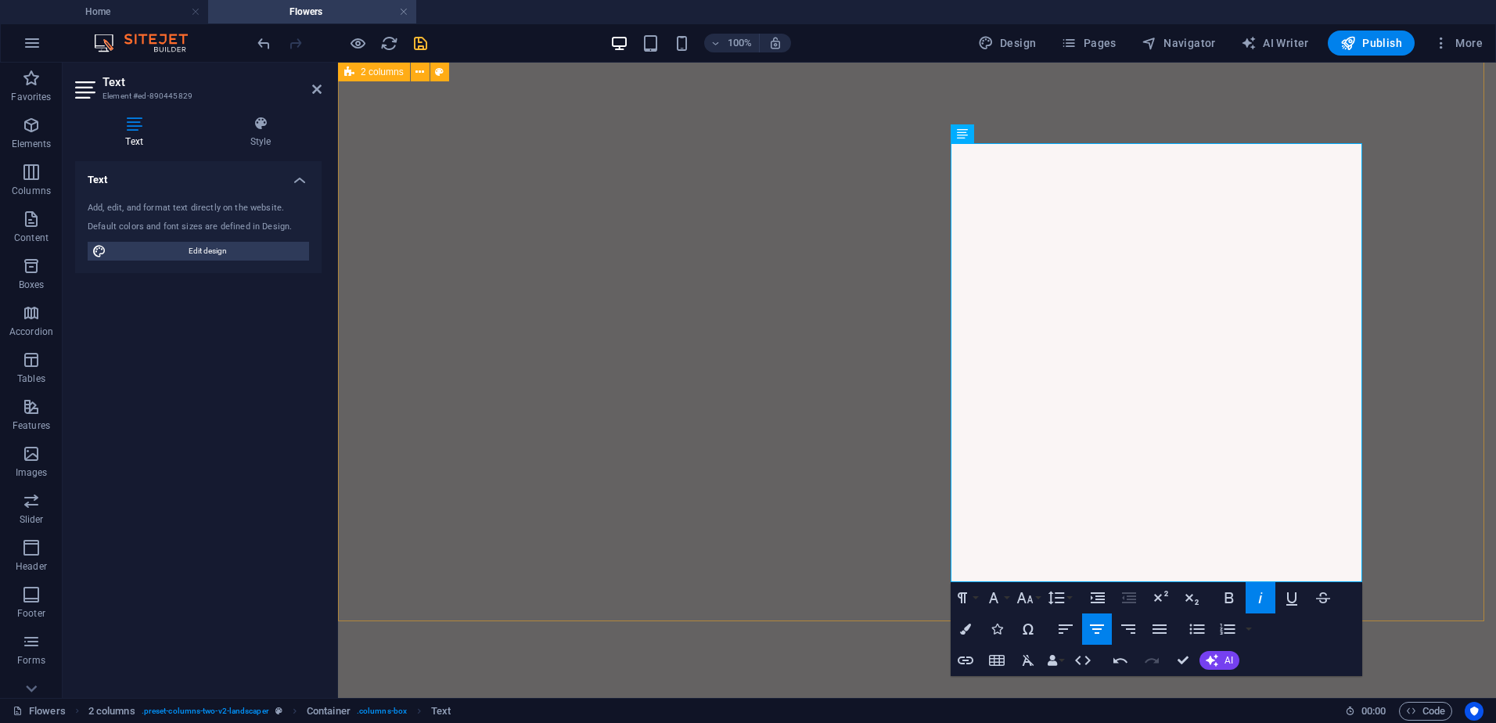
scroll to position [1252, 0]
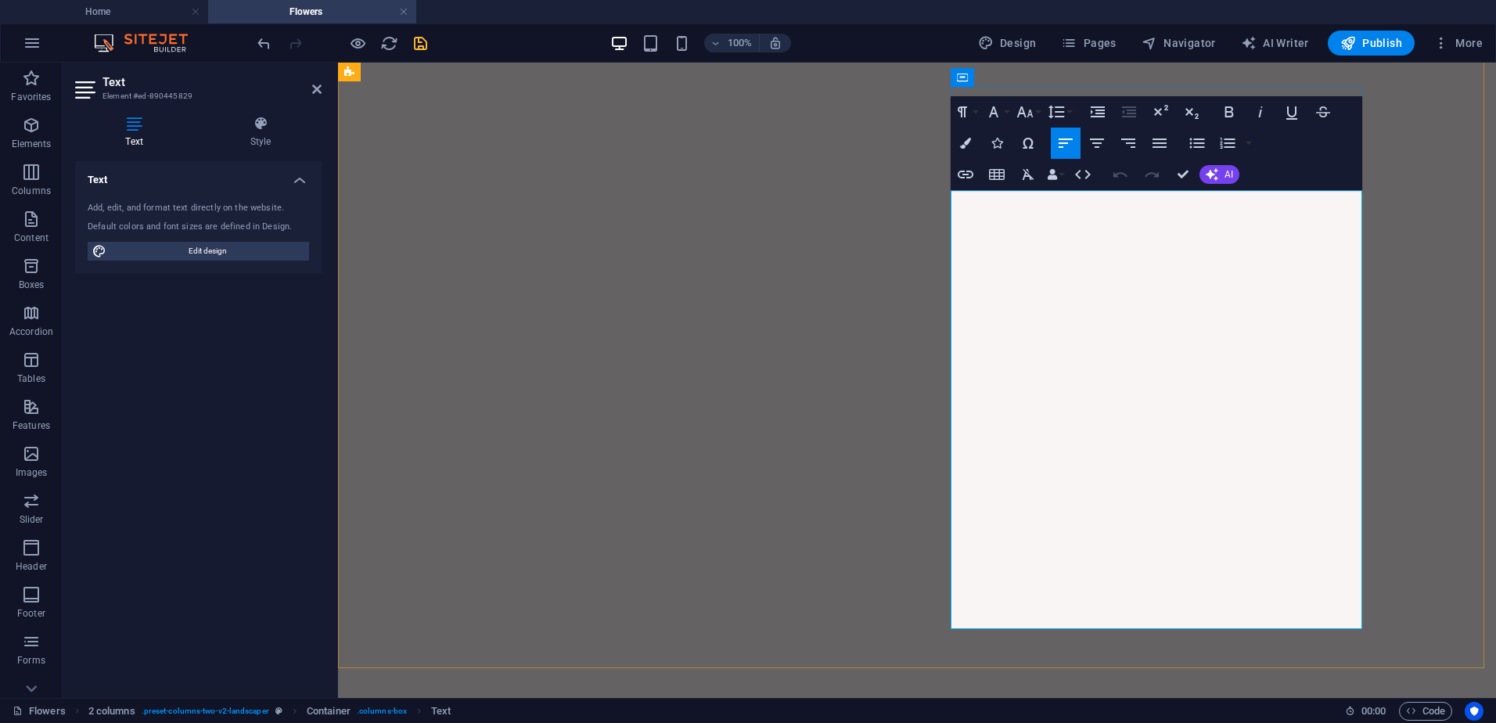
drag, startPoint x: 1106, startPoint y: 335, endPoint x: 1221, endPoint y: 332, distance: 115.1
click at [970, 146] on icon "button" at bounding box center [965, 143] width 11 height 11
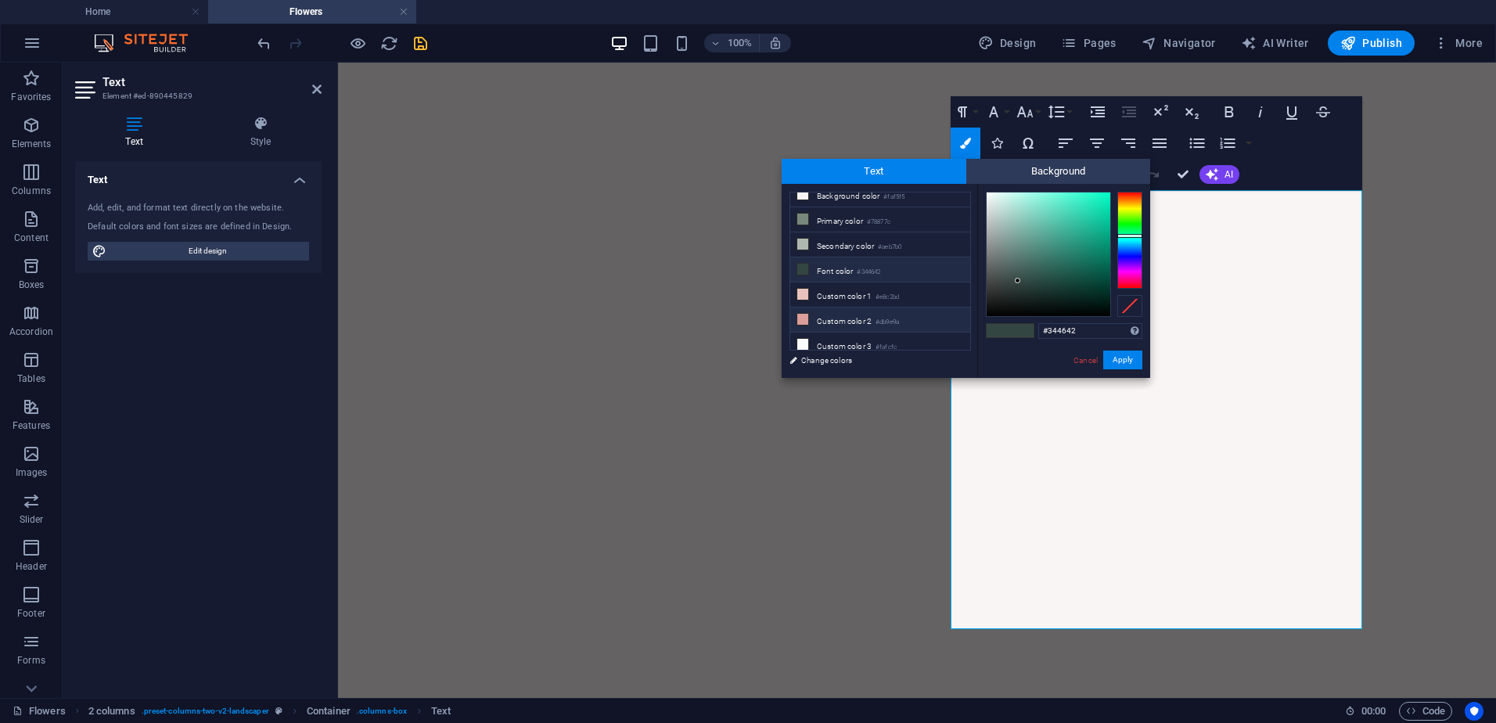
scroll to position [13, 0]
click at [854, 316] on li "Custom color 2 #db9e9a" at bounding box center [880, 317] width 180 height 25
type input "#db9e9a"
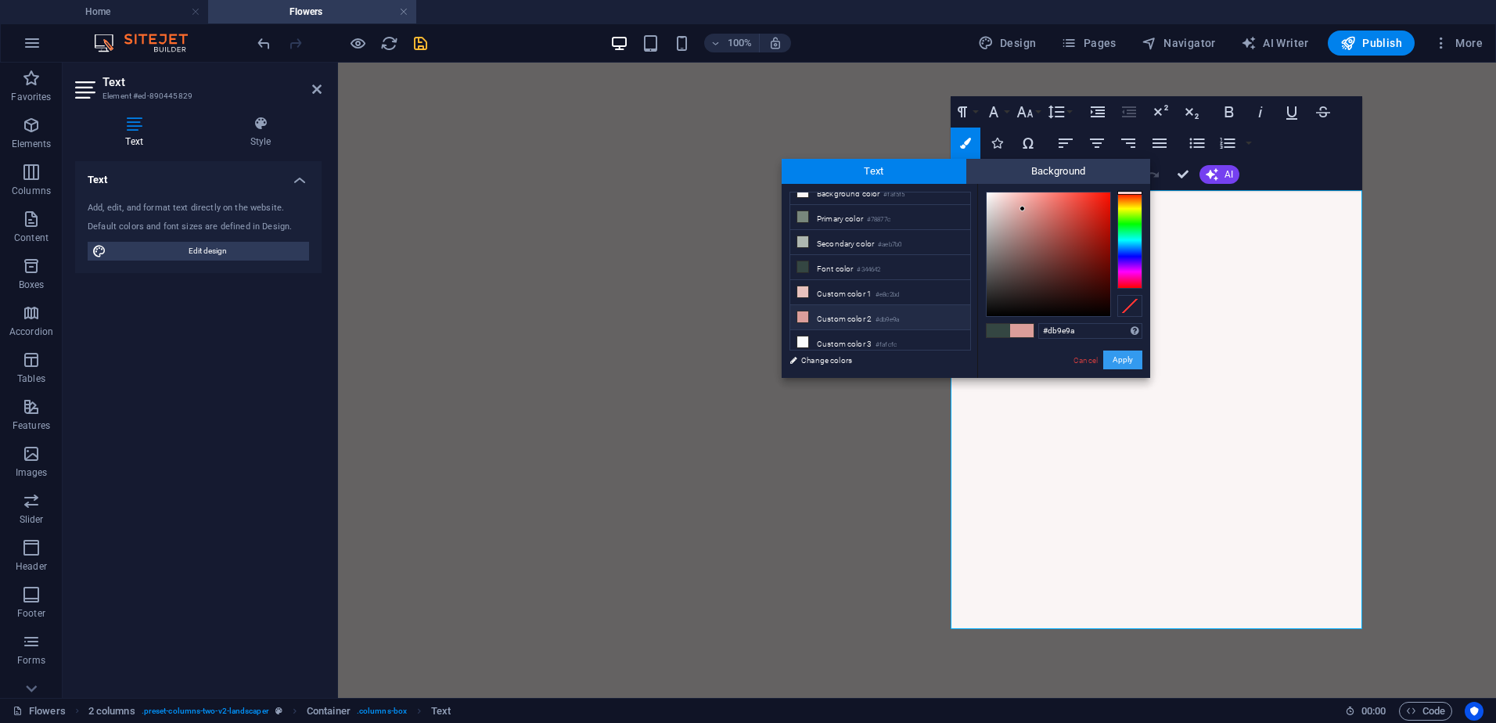
click at [1119, 360] on button "Apply" at bounding box center [1122, 360] width 39 height 19
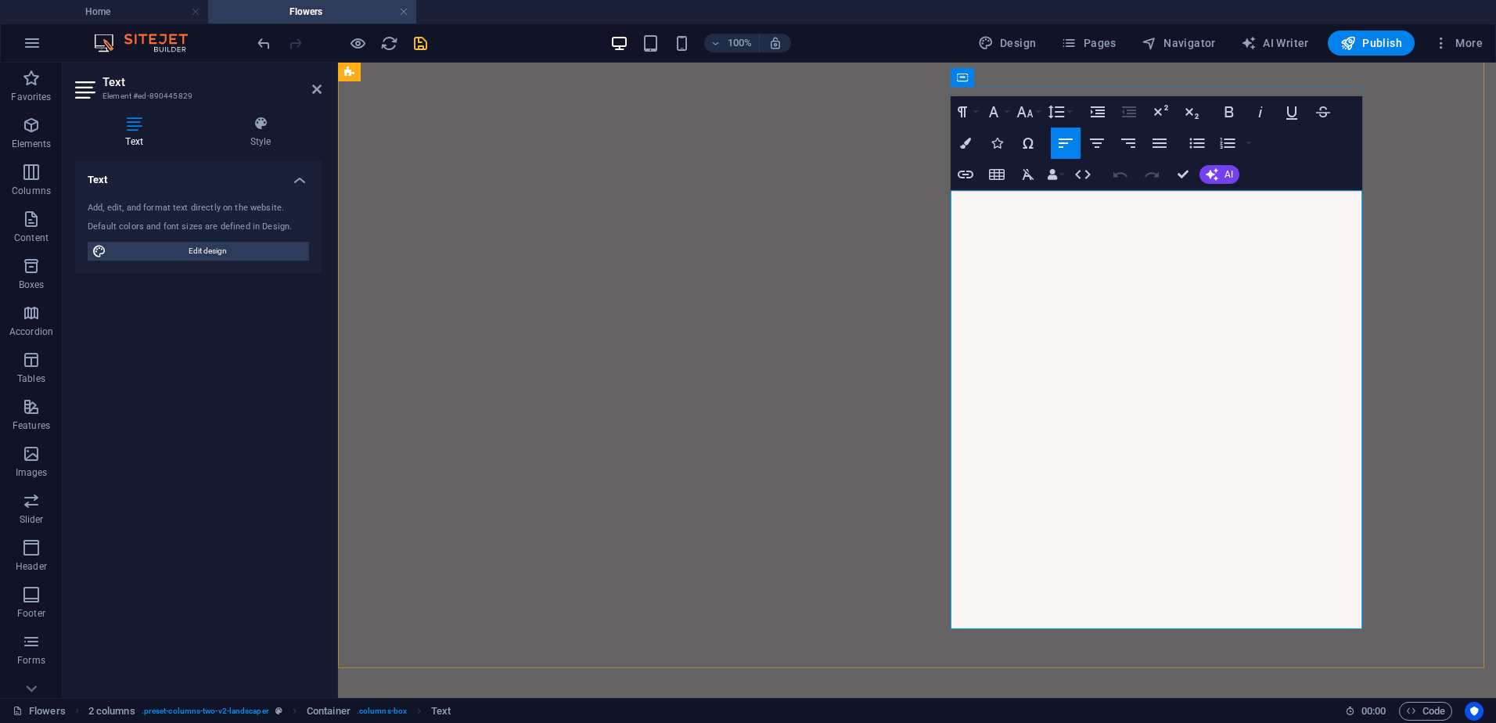
drag, startPoint x: 1226, startPoint y: 335, endPoint x: 1102, endPoint y: 332, distance: 124.5
click at [963, 151] on button "Colors" at bounding box center [966, 143] width 30 height 31
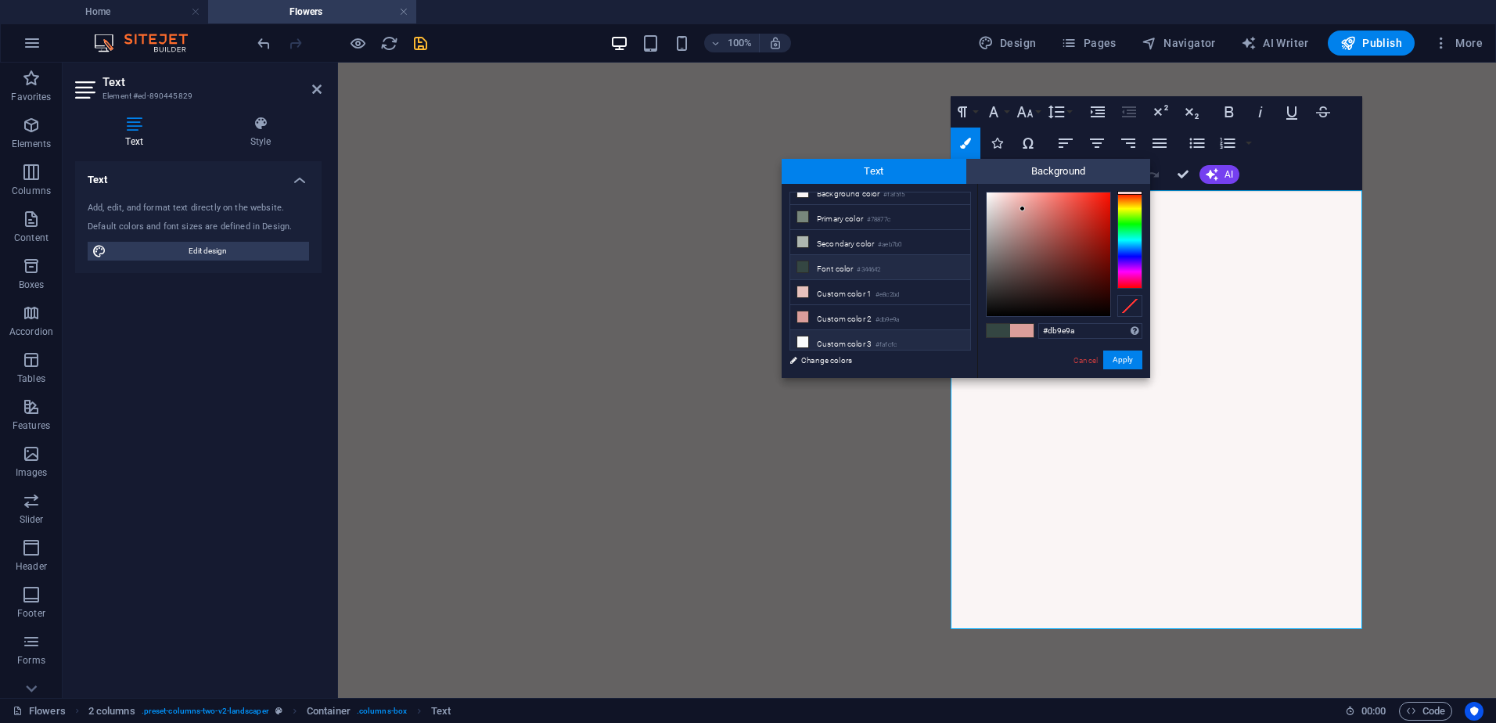
scroll to position [0, 0]
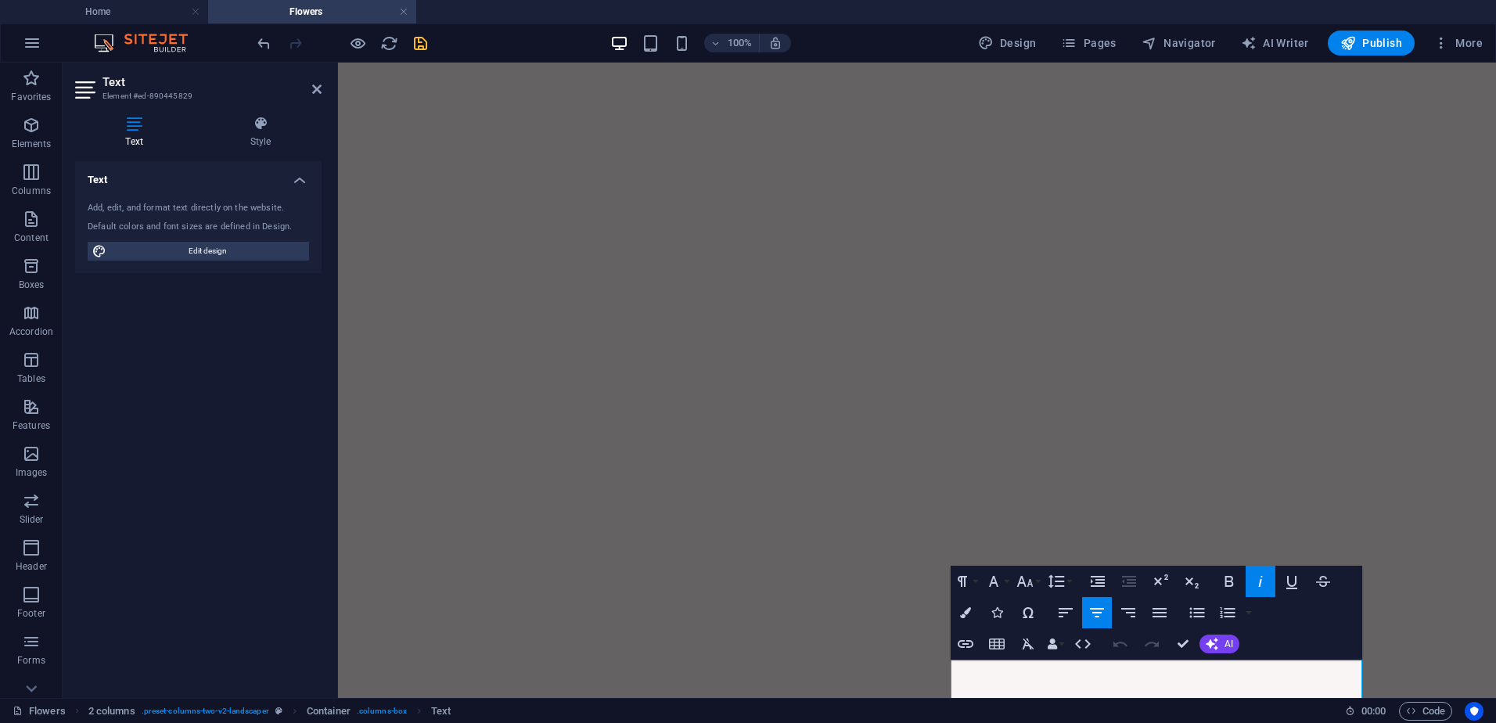
scroll to position [696, 0]
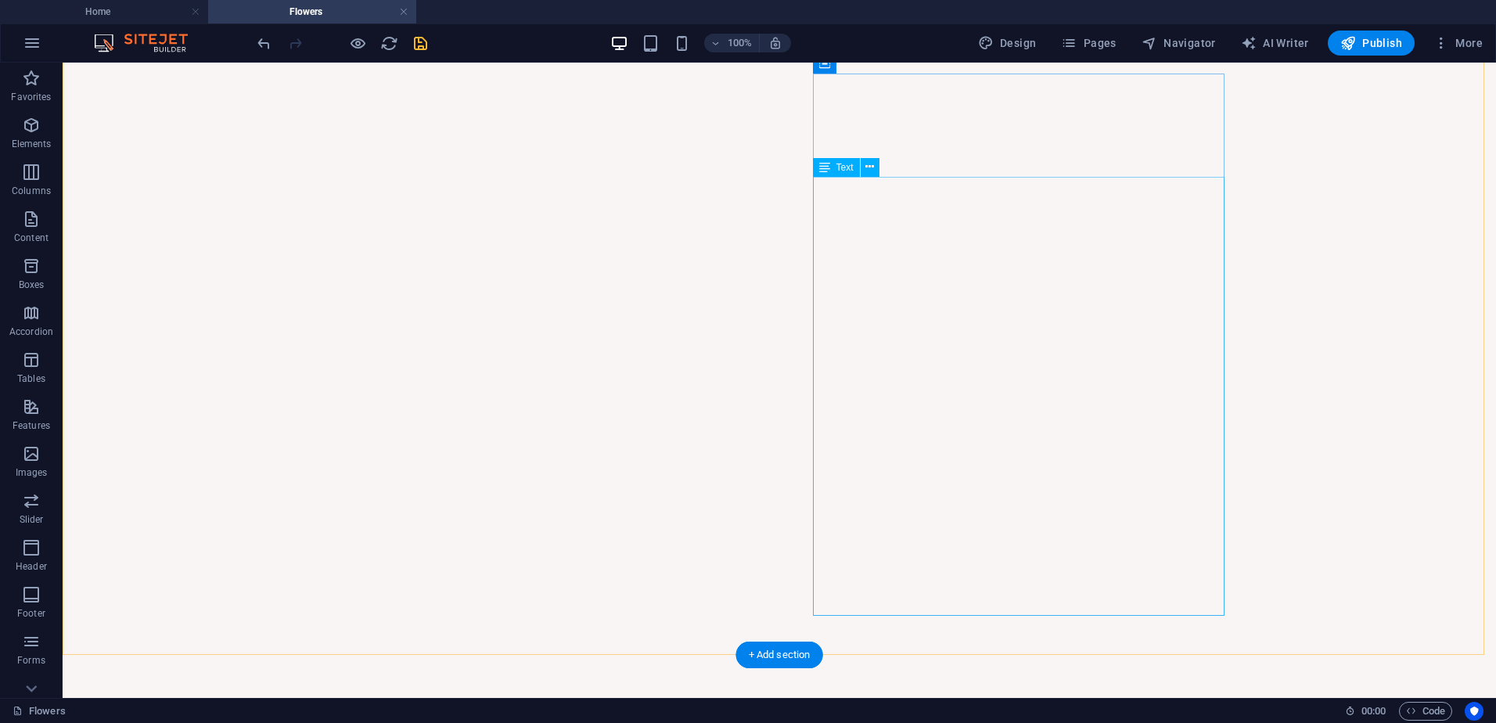
scroll to position [1281, 0]
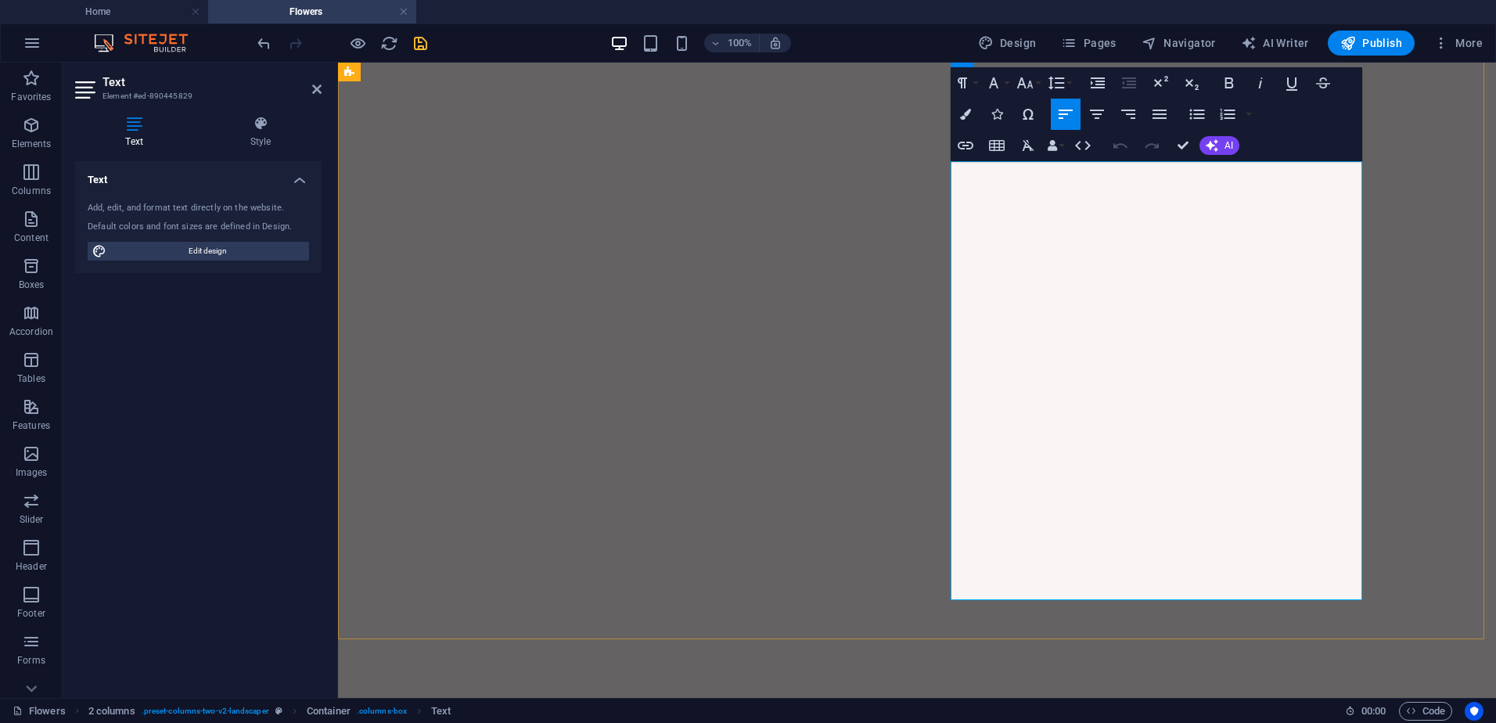
drag, startPoint x: 1161, startPoint y: 485, endPoint x: 1318, endPoint y: 485, distance: 156.5
click at [969, 113] on icon "button" at bounding box center [965, 114] width 11 height 11
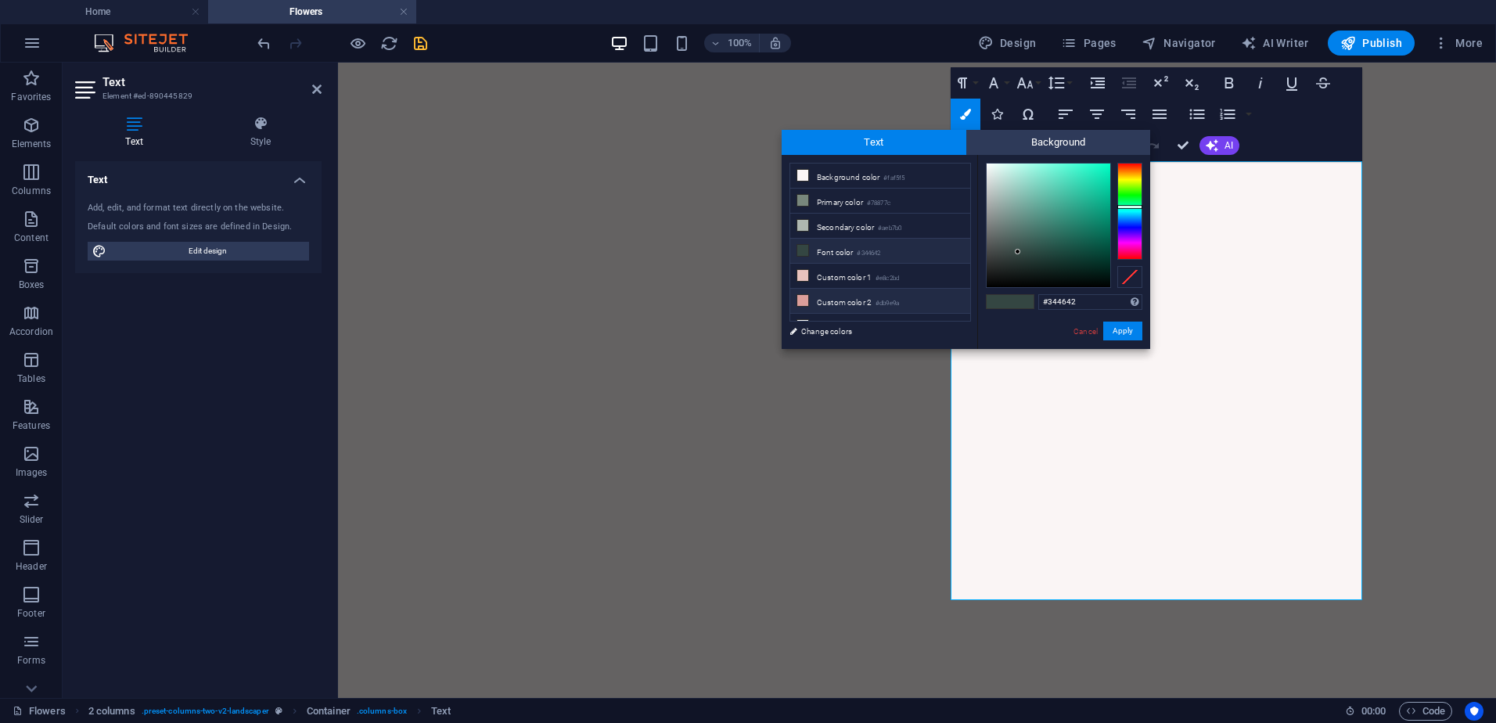
click at [837, 293] on li "Custom color 2 #db9e9a" at bounding box center [880, 301] width 180 height 25
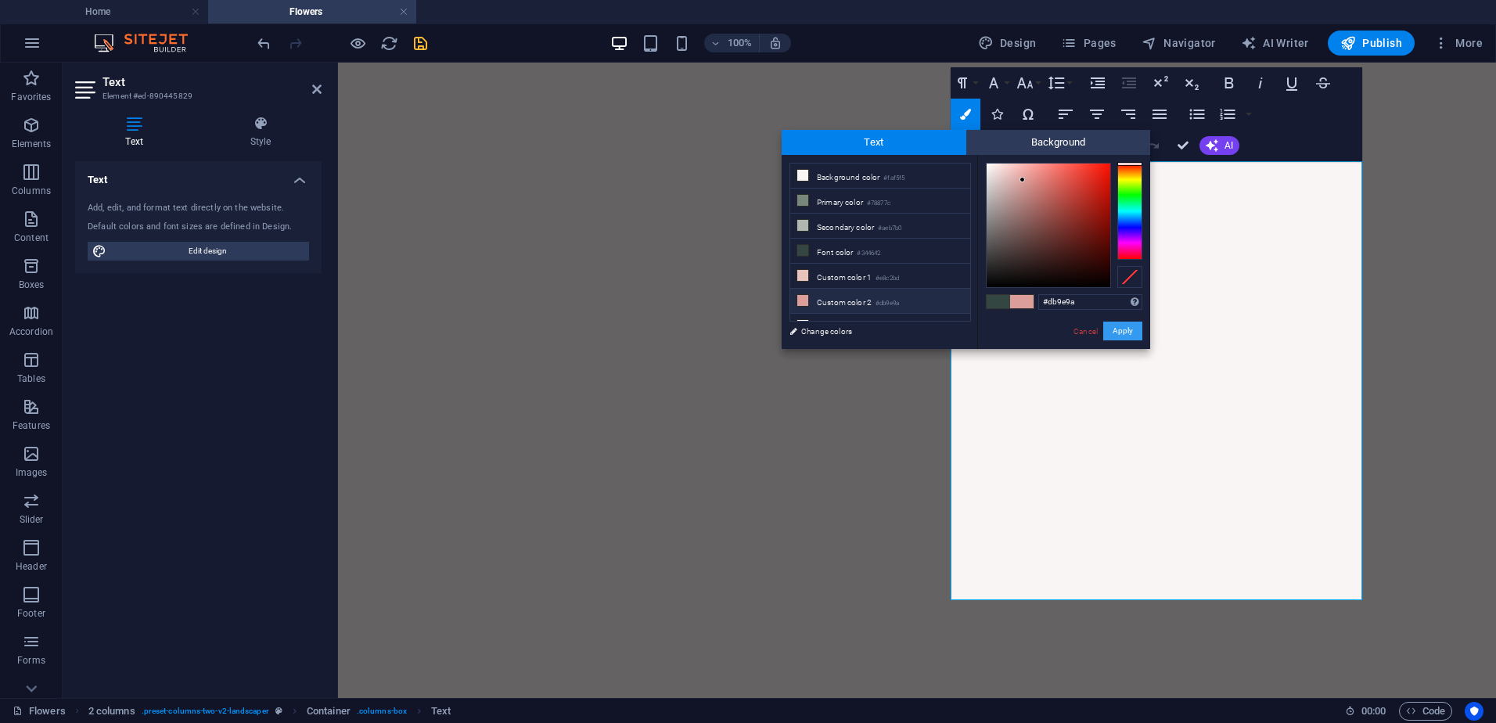
click at [1126, 329] on button "Apply" at bounding box center [1122, 331] width 39 height 19
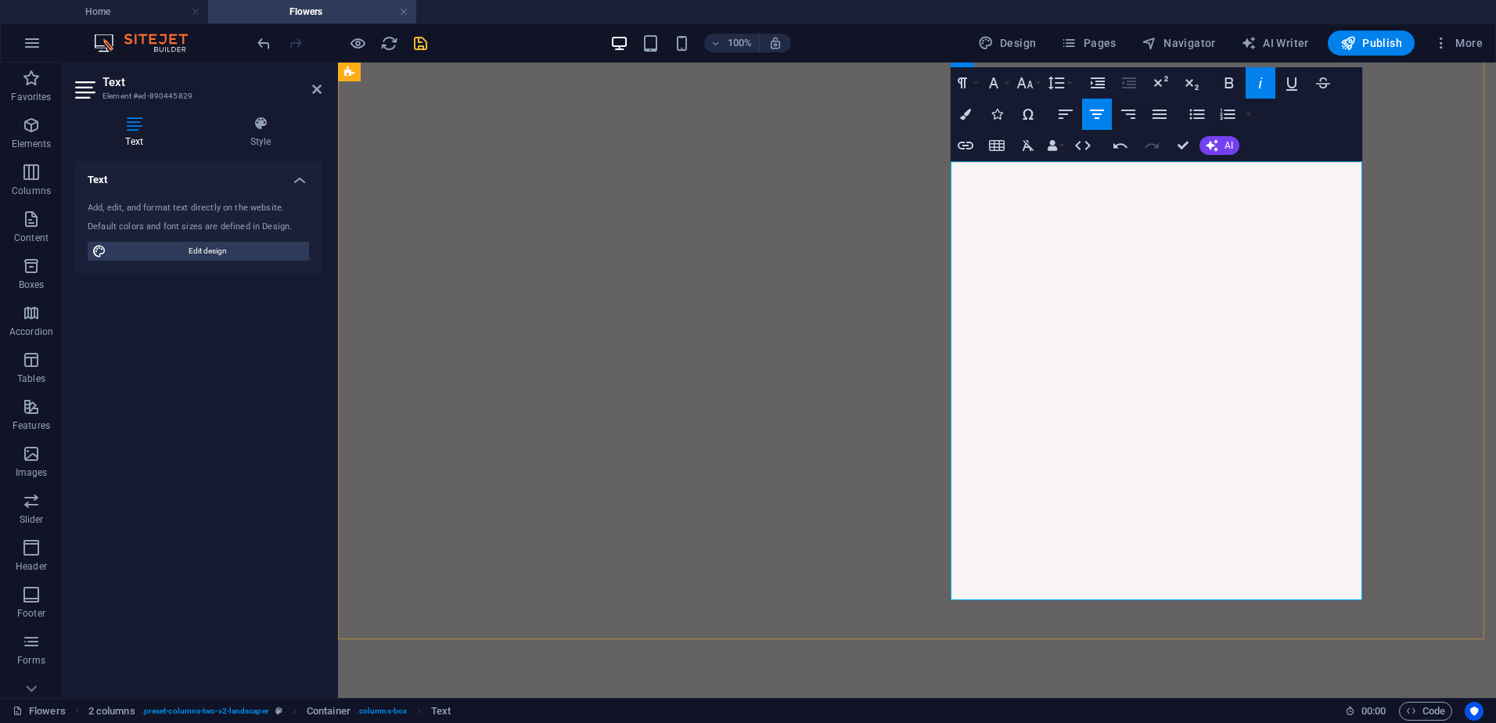
drag, startPoint x: 1245, startPoint y: 513, endPoint x: 1319, endPoint y: 512, distance: 73.6
drag, startPoint x: 1272, startPoint y: 513, endPoint x: 1334, endPoint y: 510, distance: 61.1
click at [966, 115] on icon "button" at bounding box center [965, 114] width 11 height 11
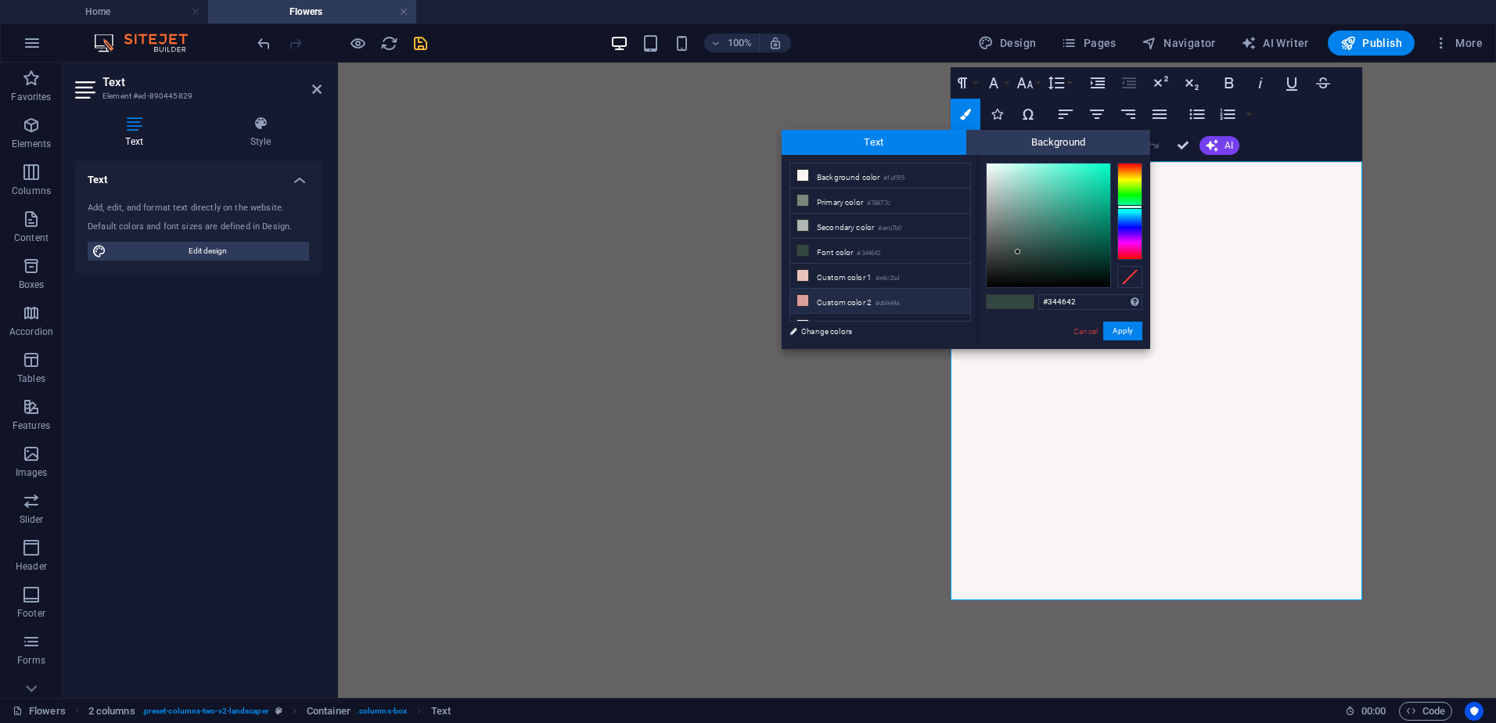
click at [874, 300] on li "Custom color 2 #db9e9a" at bounding box center [880, 301] width 180 height 25
type input "#db9e9a"
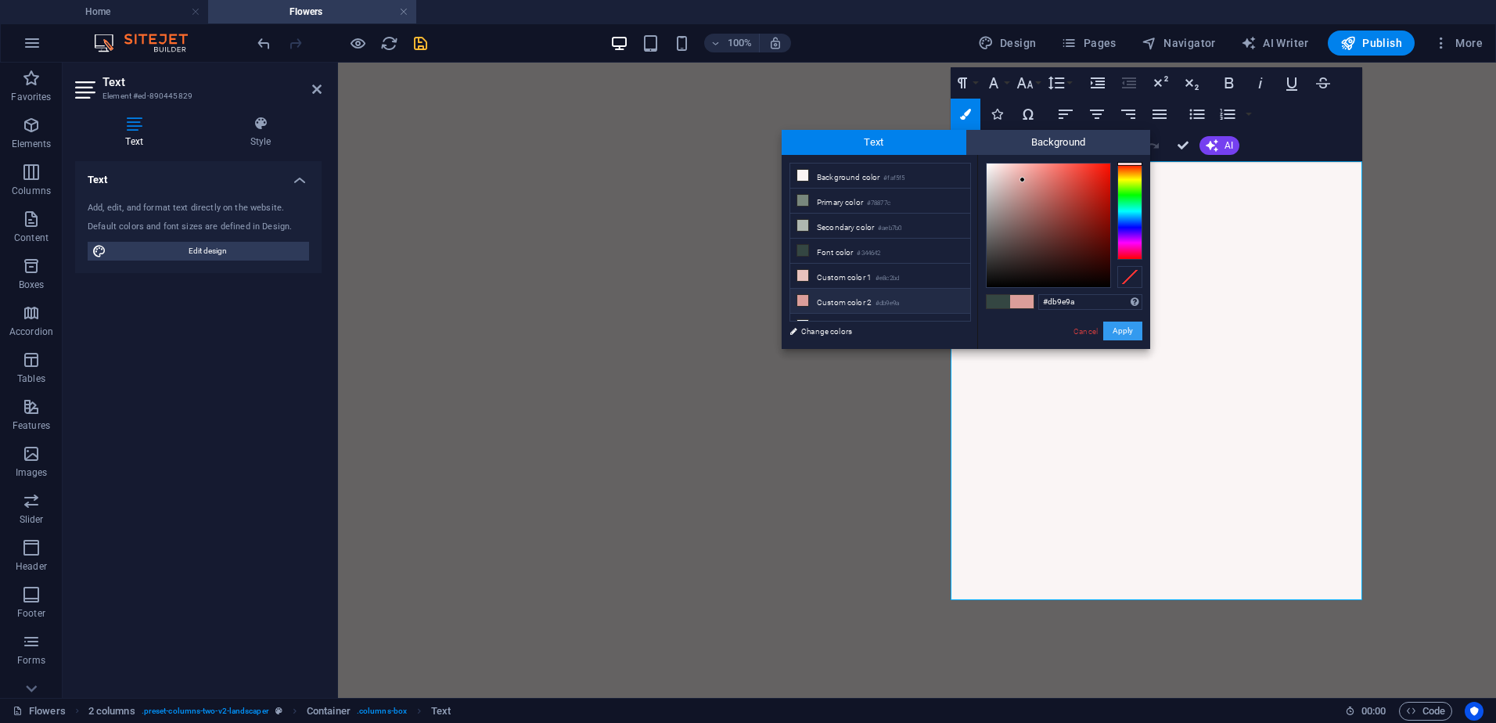
click at [1122, 332] on button "Apply" at bounding box center [1122, 331] width 39 height 19
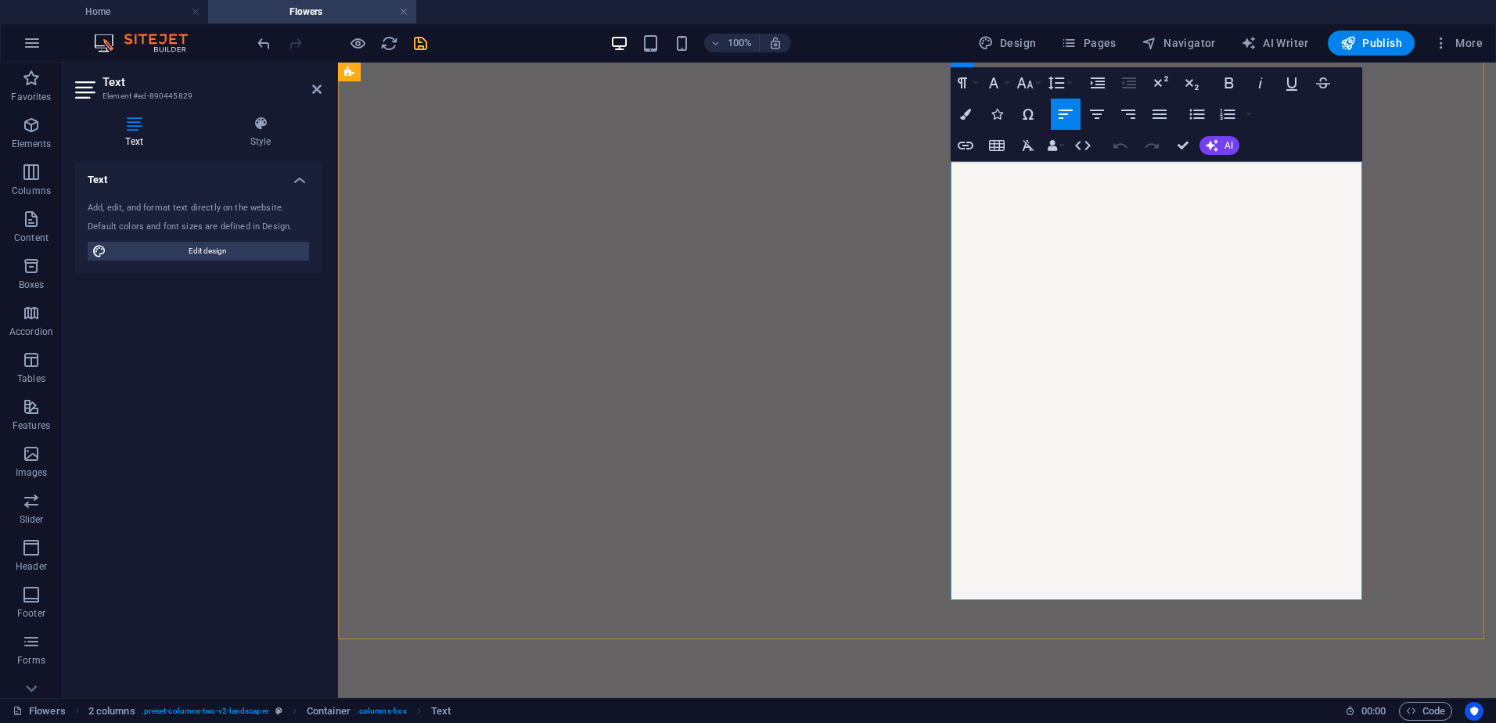
drag, startPoint x: 969, startPoint y: 432, endPoint x: 1132, endPoint y: 434, distance: 163.6
click at [963, 124] on button "Colors" at bounding box center [966, 114] width 30 height 31
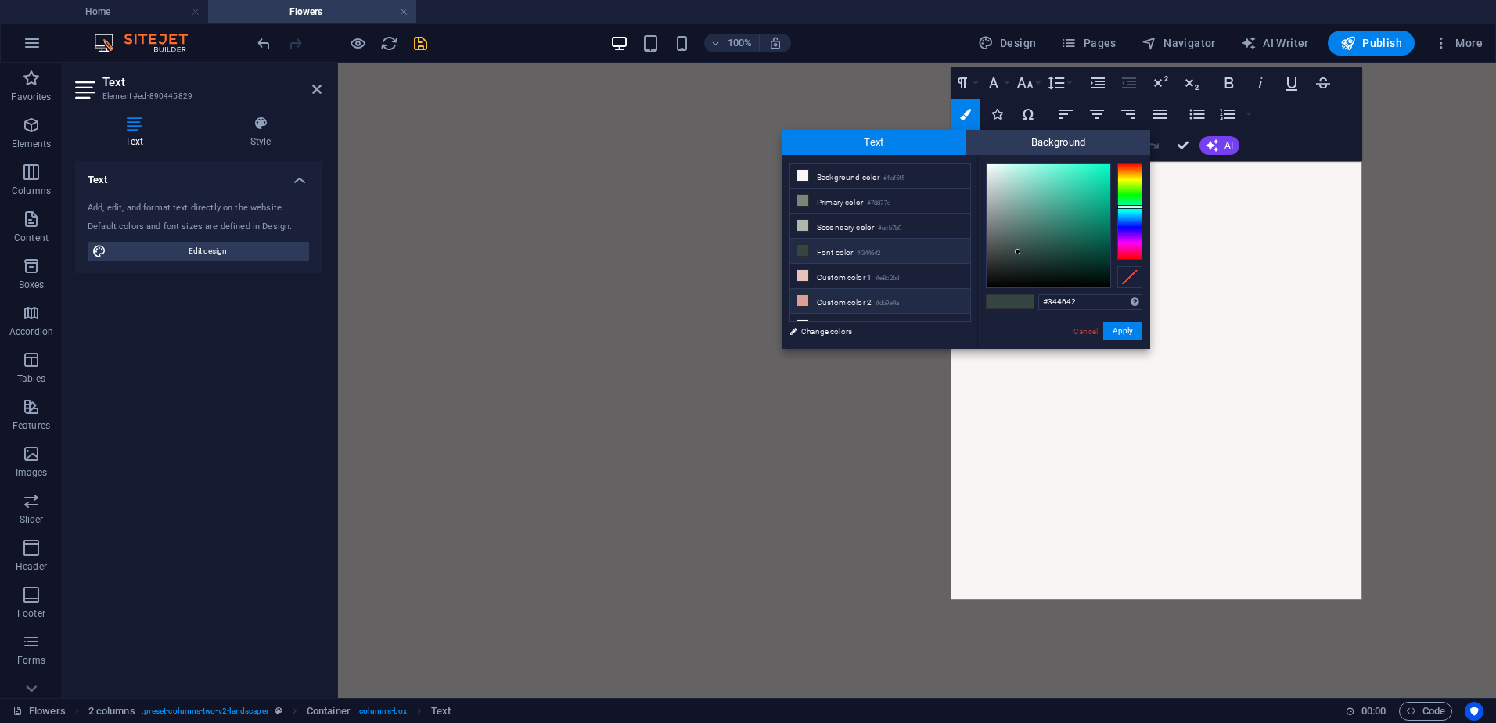
click at [858, 301] on li "Custom color 2 #db9e9a" at bounding box center [880, 301] width 180 height 25
type input "#db9e9a"
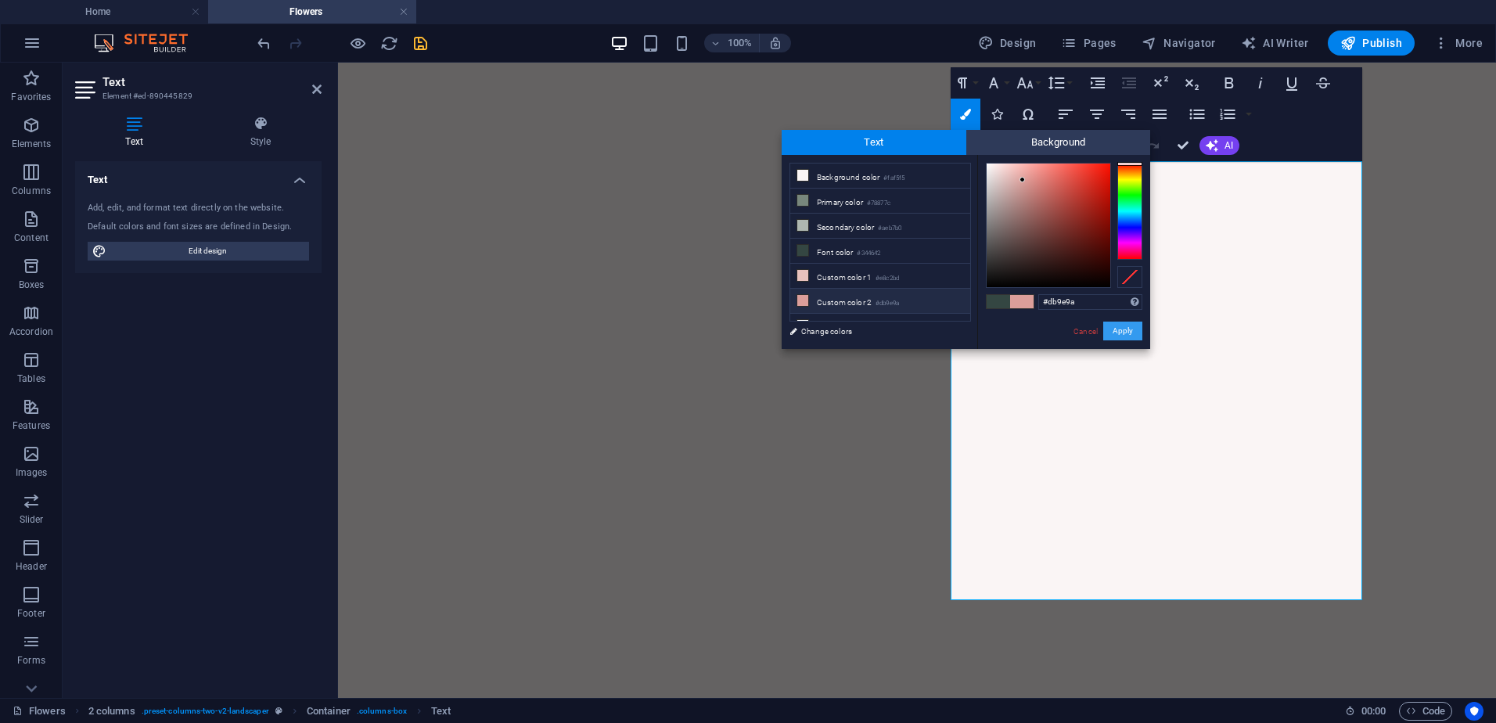
click at [1137, 329] on button "Apply" at bounding box center [1122, 331] width 39 height 19
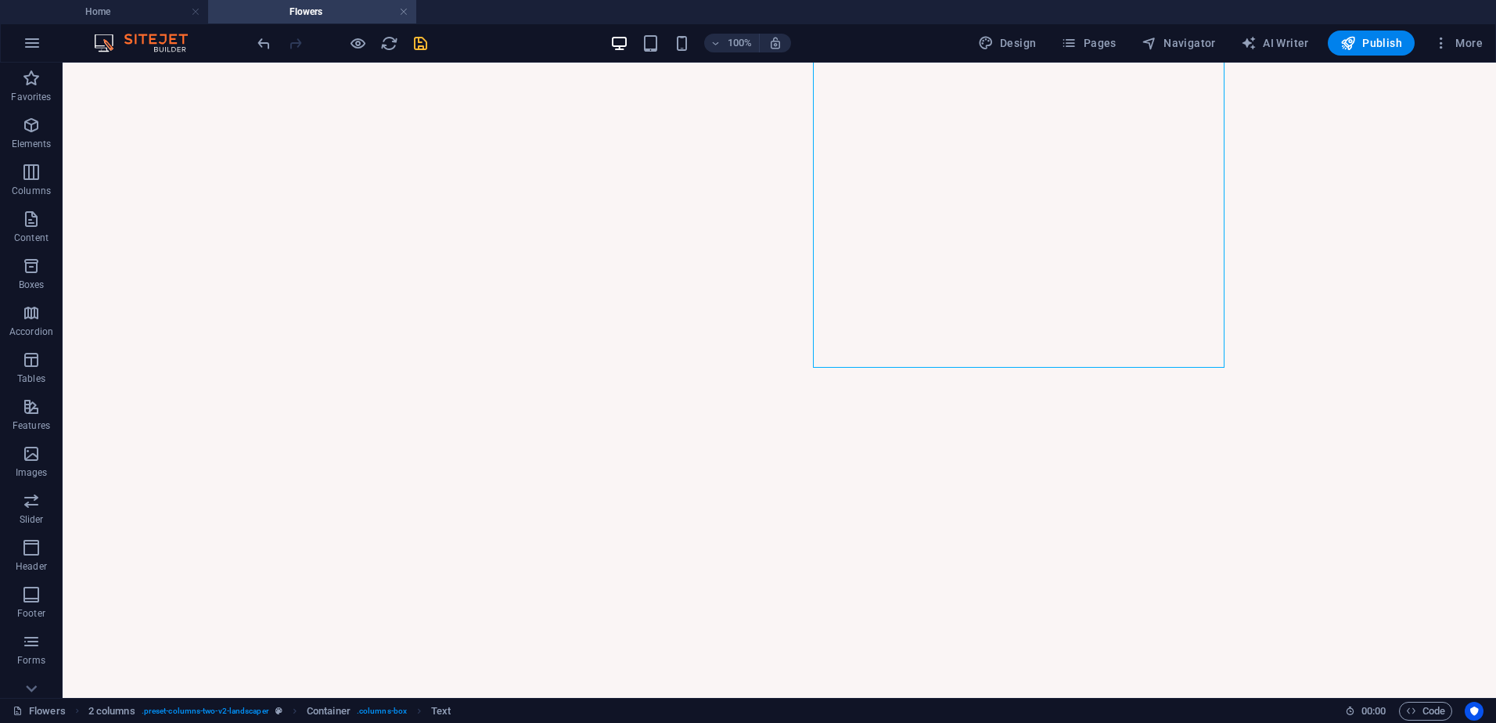
scroll to position [1516, 0]
click at [426, 46] on icon "save" at bounding box center [421, 43] width 18 height 18
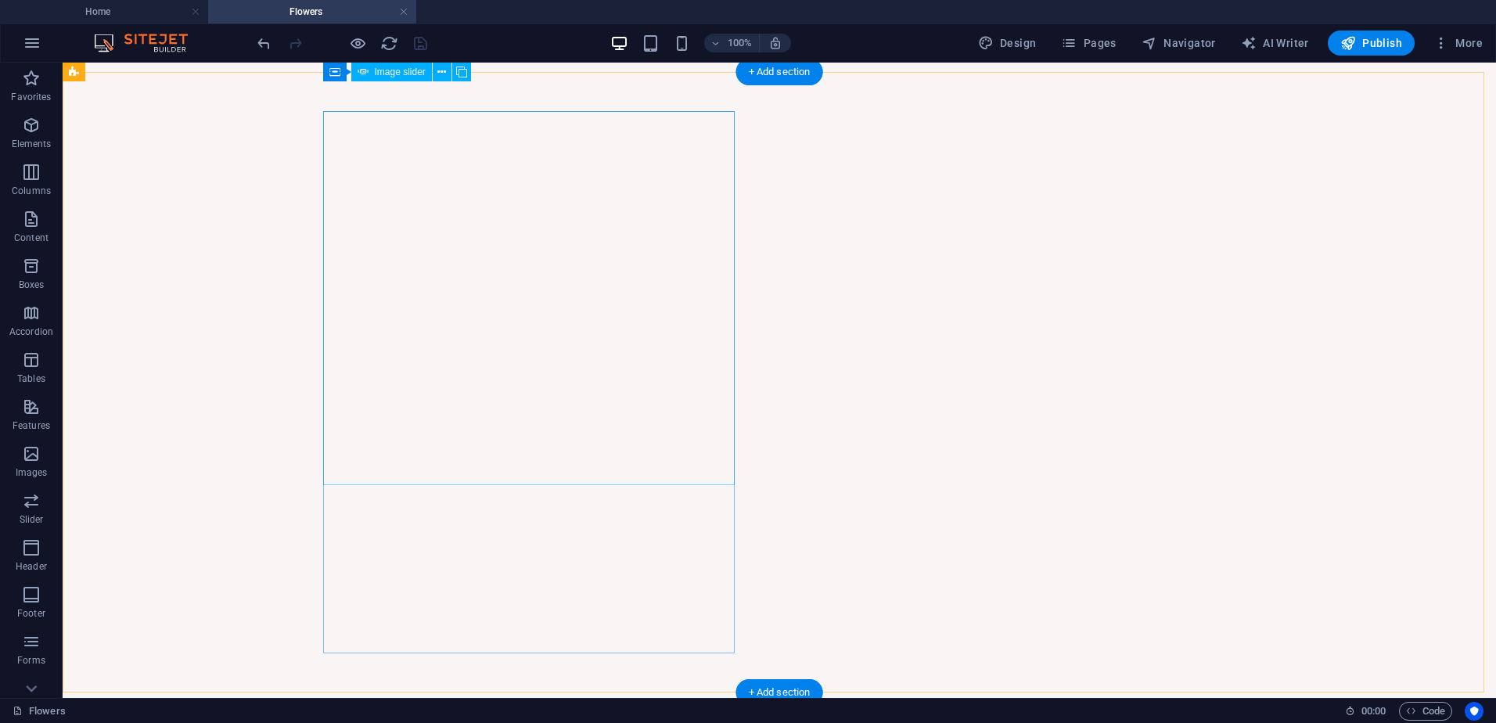
scroll to position [1203, 0]
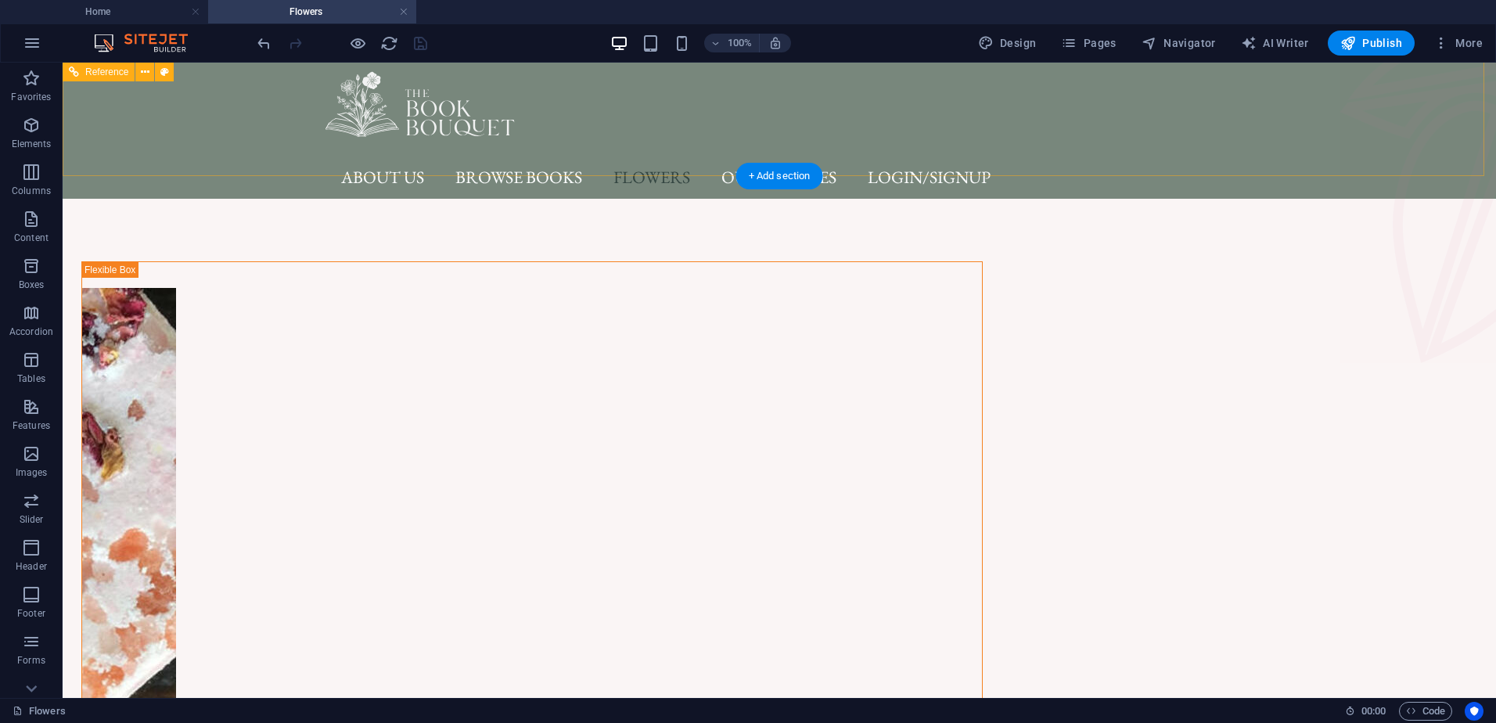
scroll to position [0, 0]
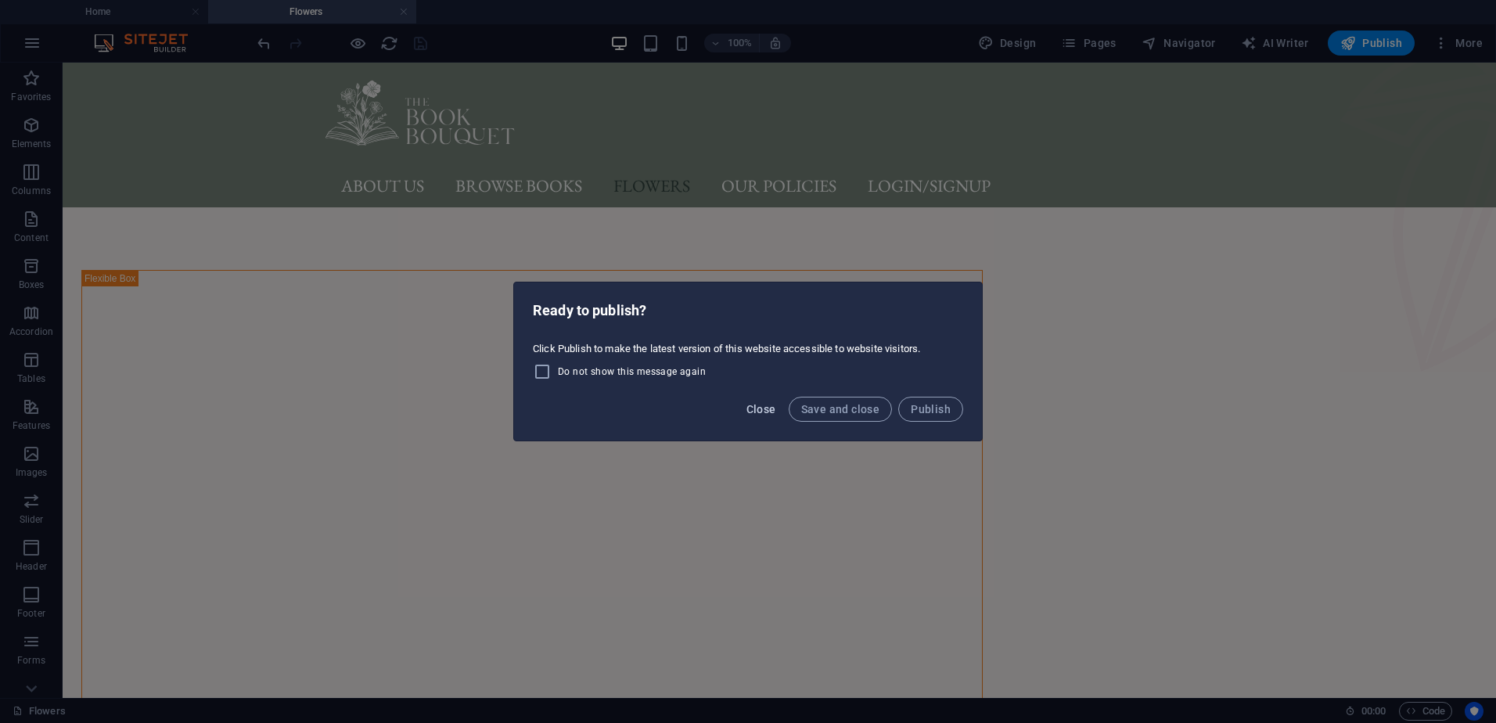
click at [752, 412] on span "Close" at bounding box center [762, 409] width 30 height 13
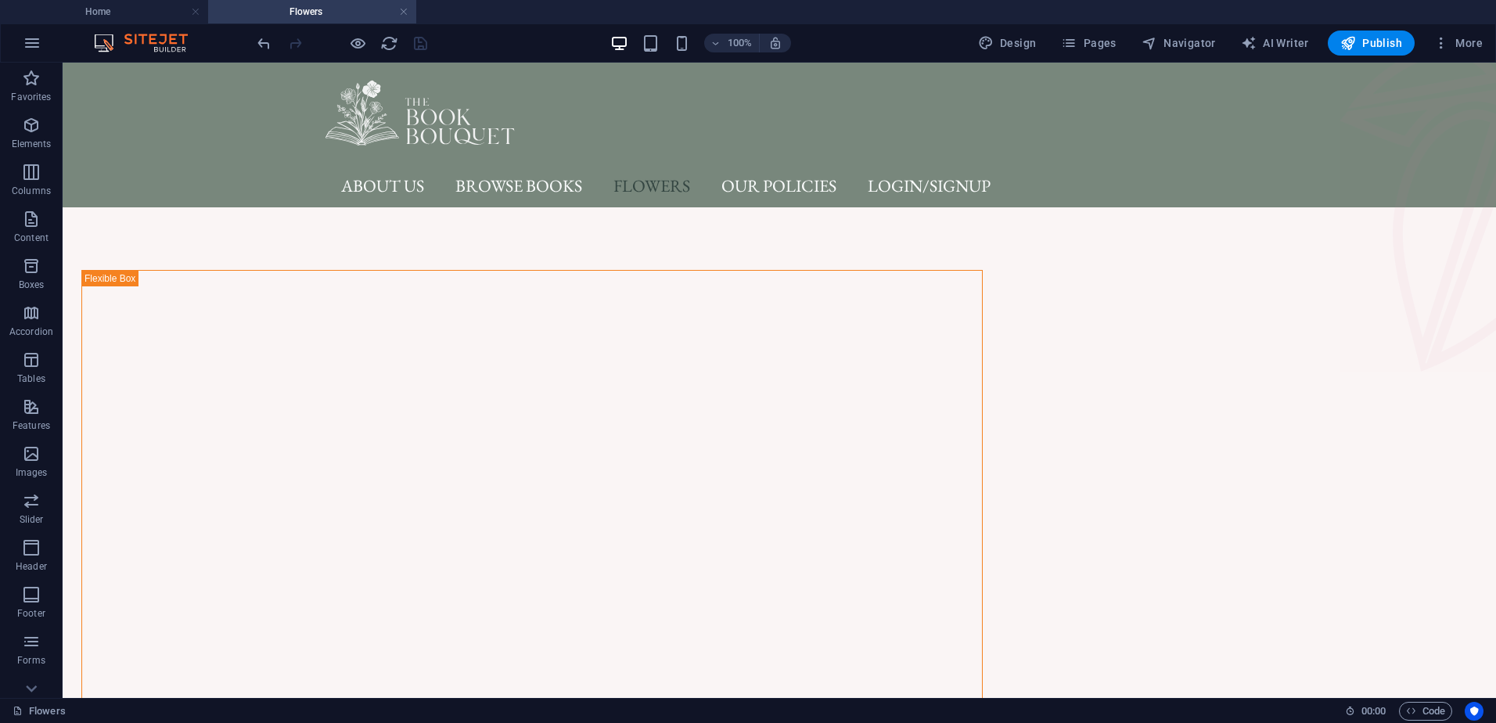
click at [418, 50] on div at bounding box center [341, 43] width 175 height 25
click at [27, 40] on icon "button" at bounding box center [32, 43] width 19 height 19
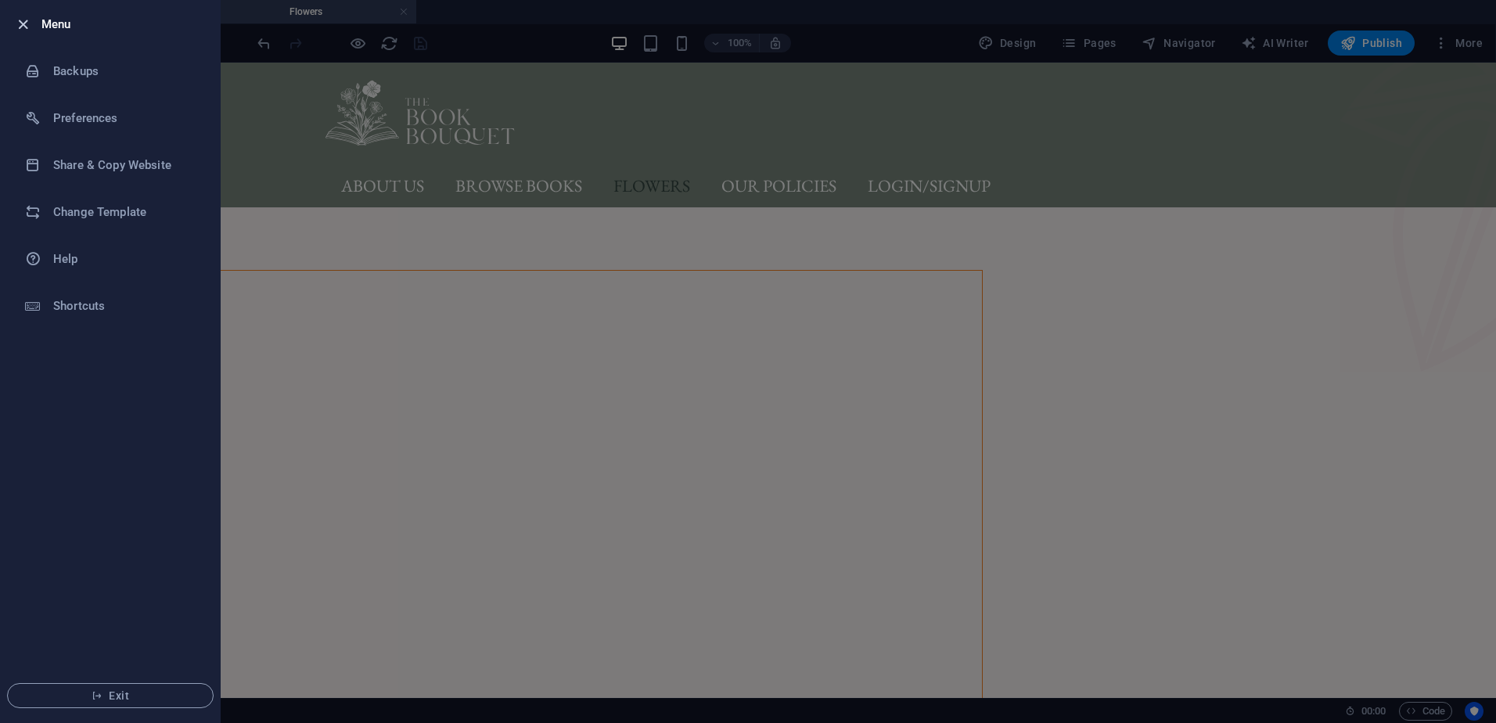
click at [23, 23] on icon "button" at bounding box center [23, 25] width 18 height 18
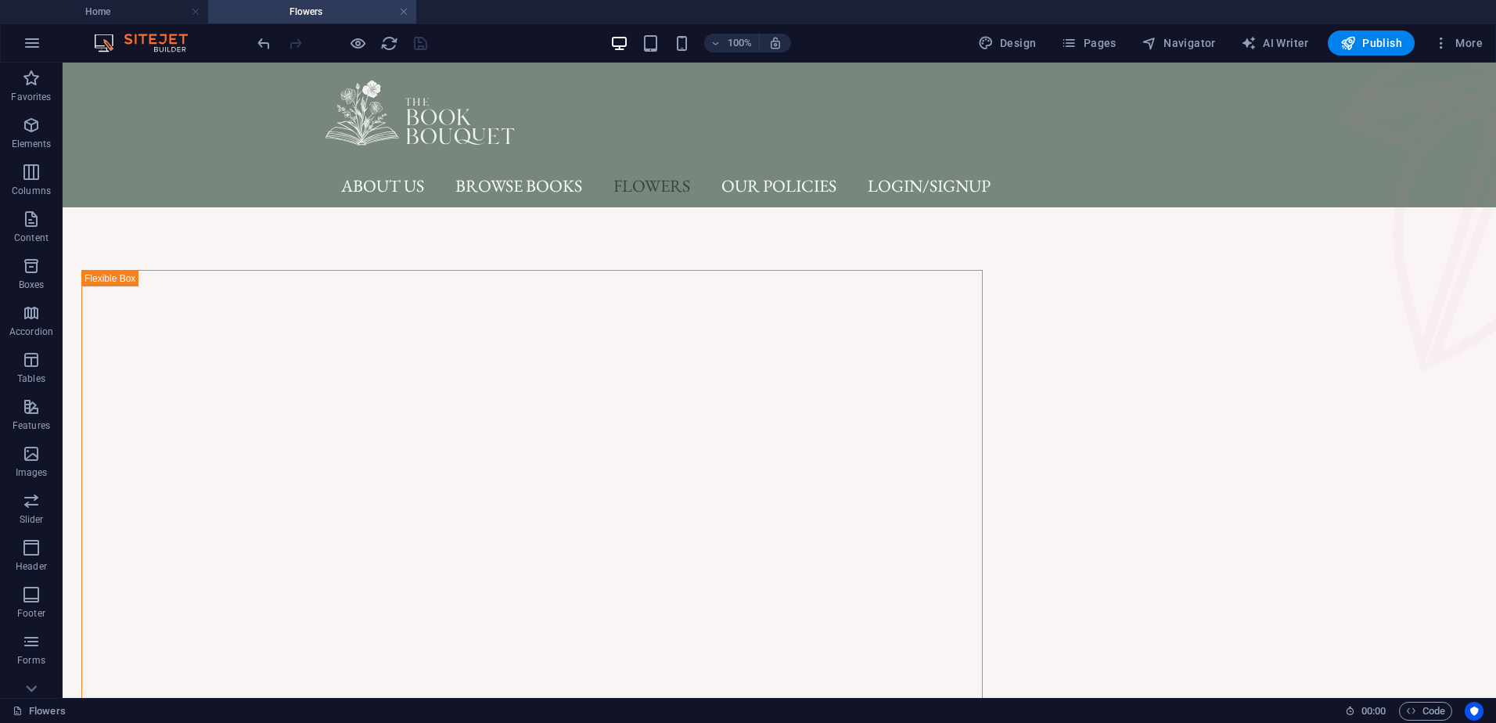
click at [138, 43] on img at bounding box center [148, 43] width 117 height 19
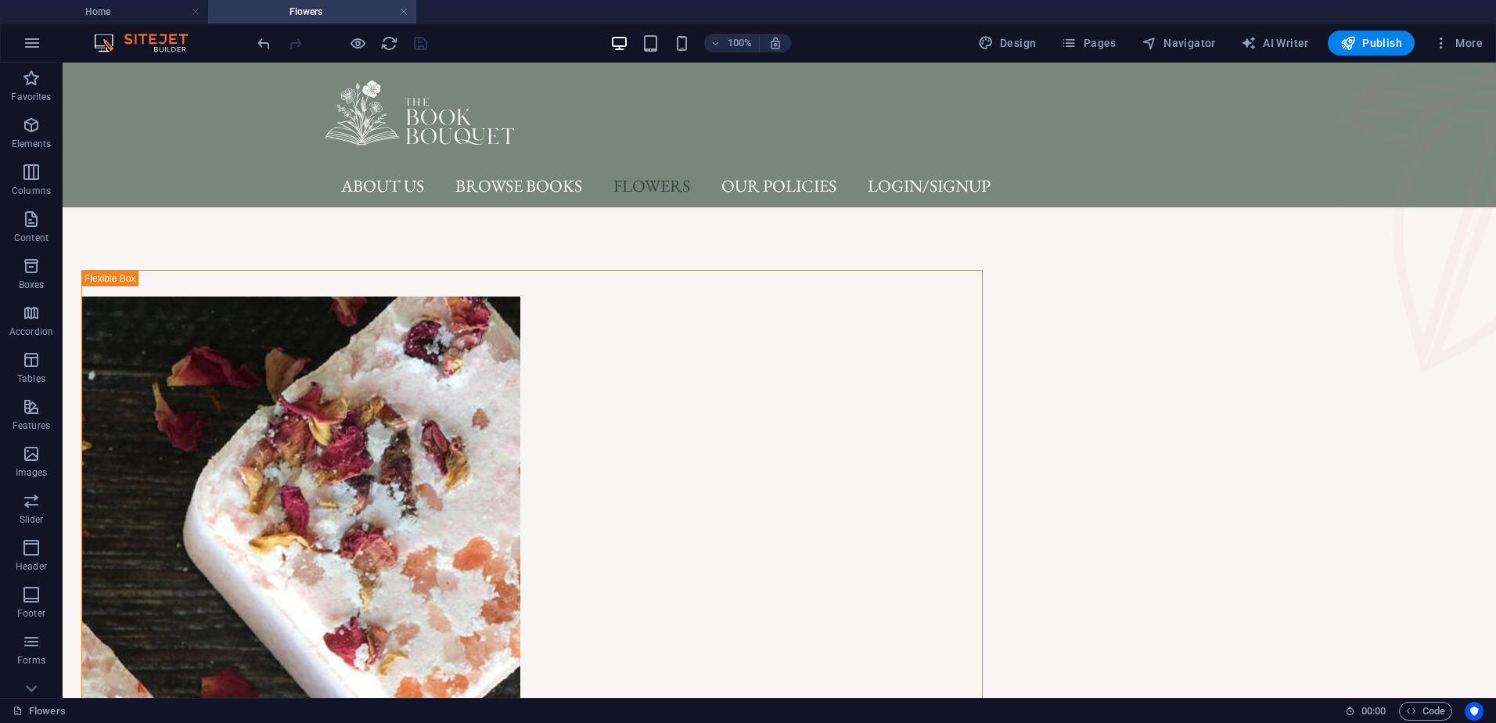
click at [100, 18] on h4 "Home" at bounding box center [104, 11] width 208 height 17
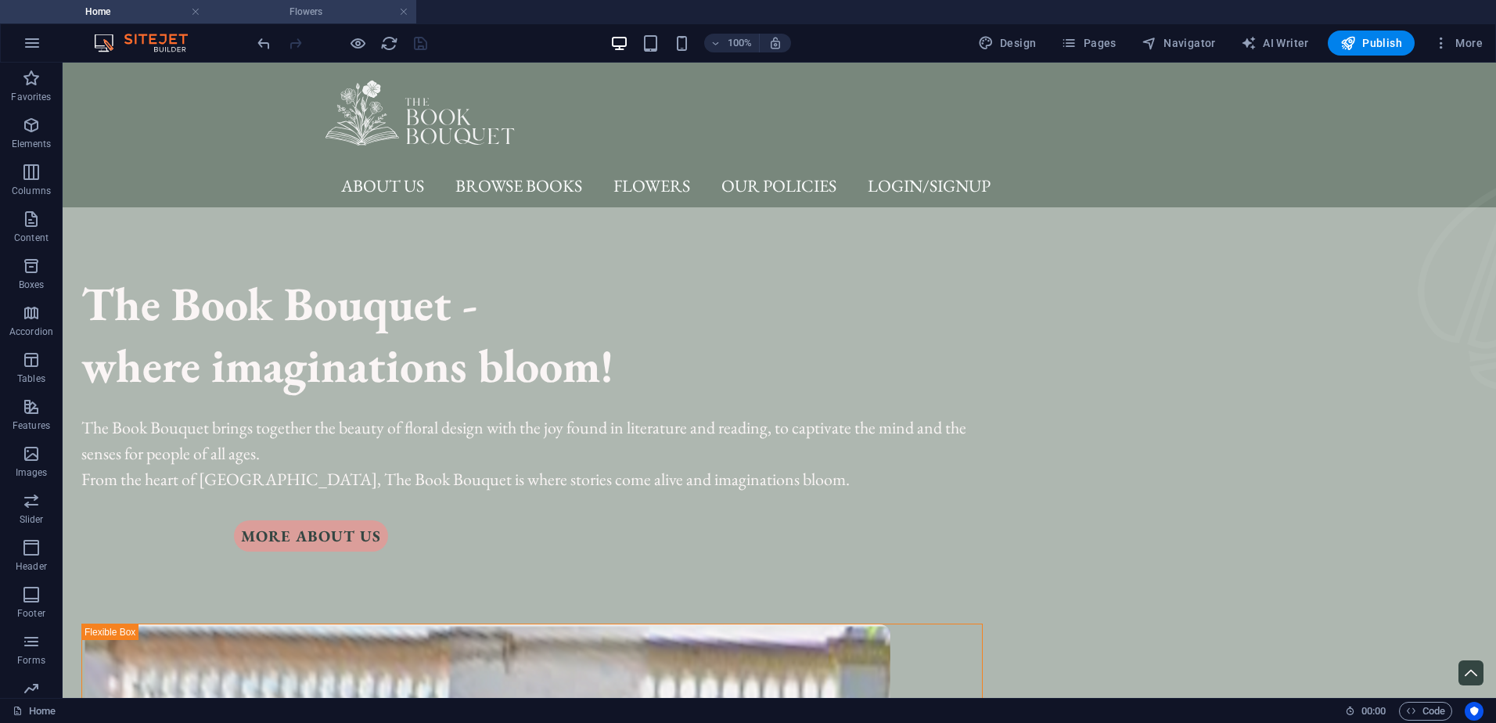
click at [290, 13] on h4 "Flowers" at bounding box center [312, 11] width 208 height 17
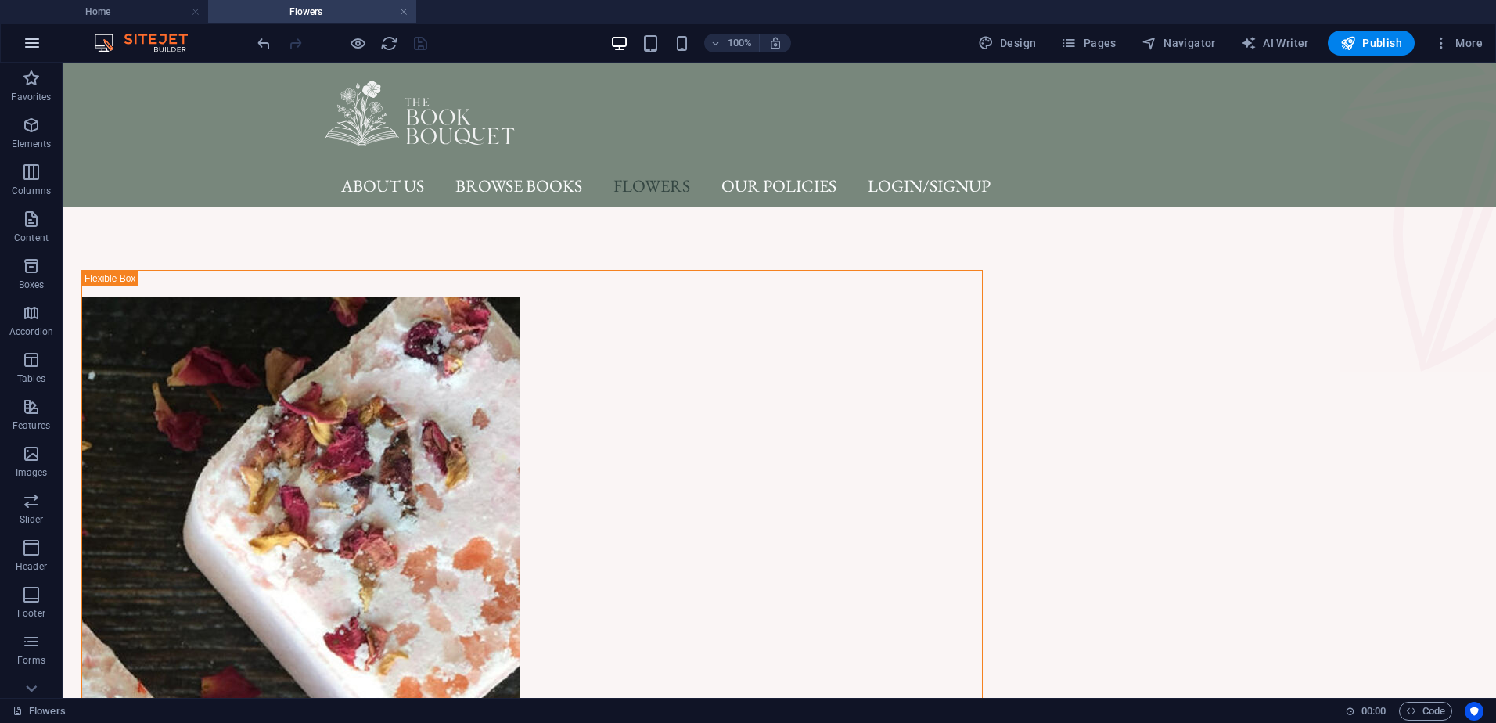
click at [28, 44] on icon "button" at bounding box center [32, 43] width 19 height 19
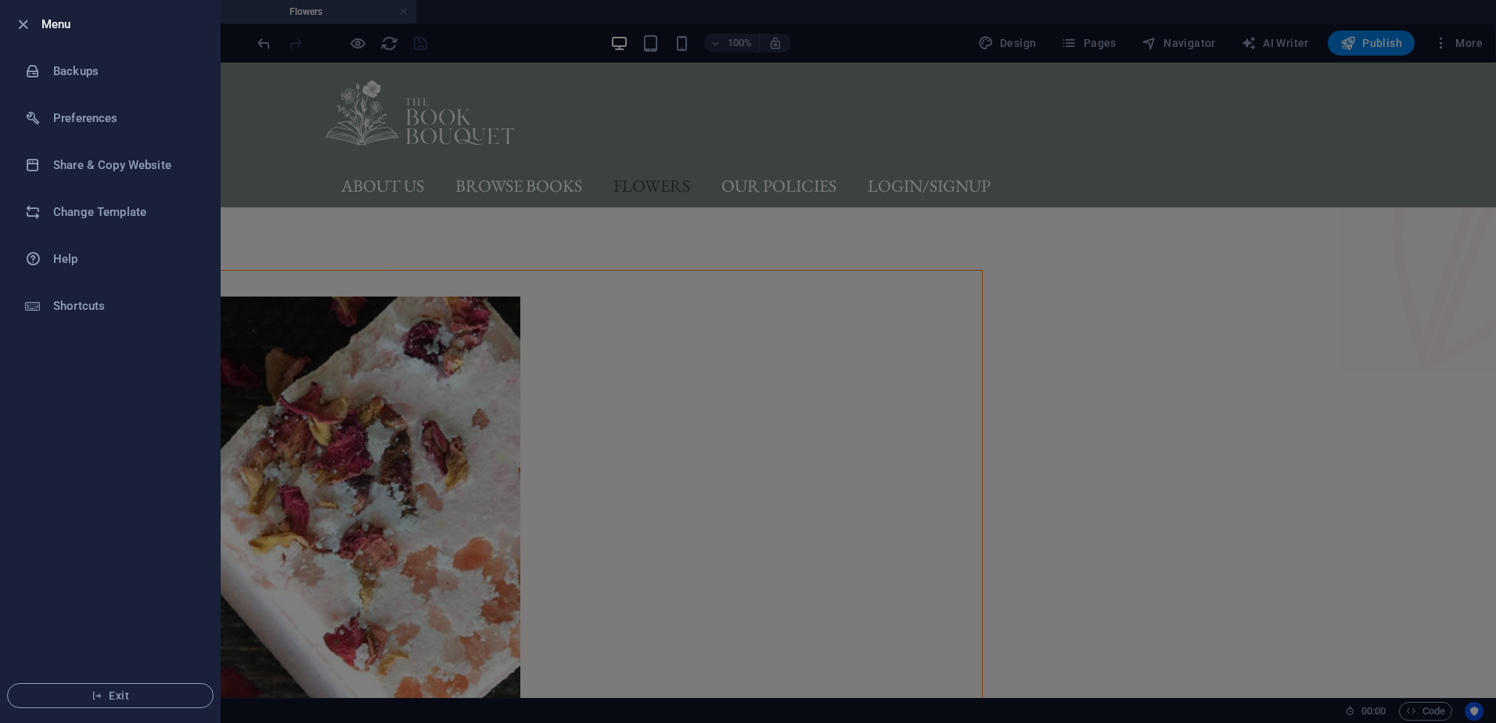
click at [303, 229] on div at bounding box center [748, 361] width 1496 height 723
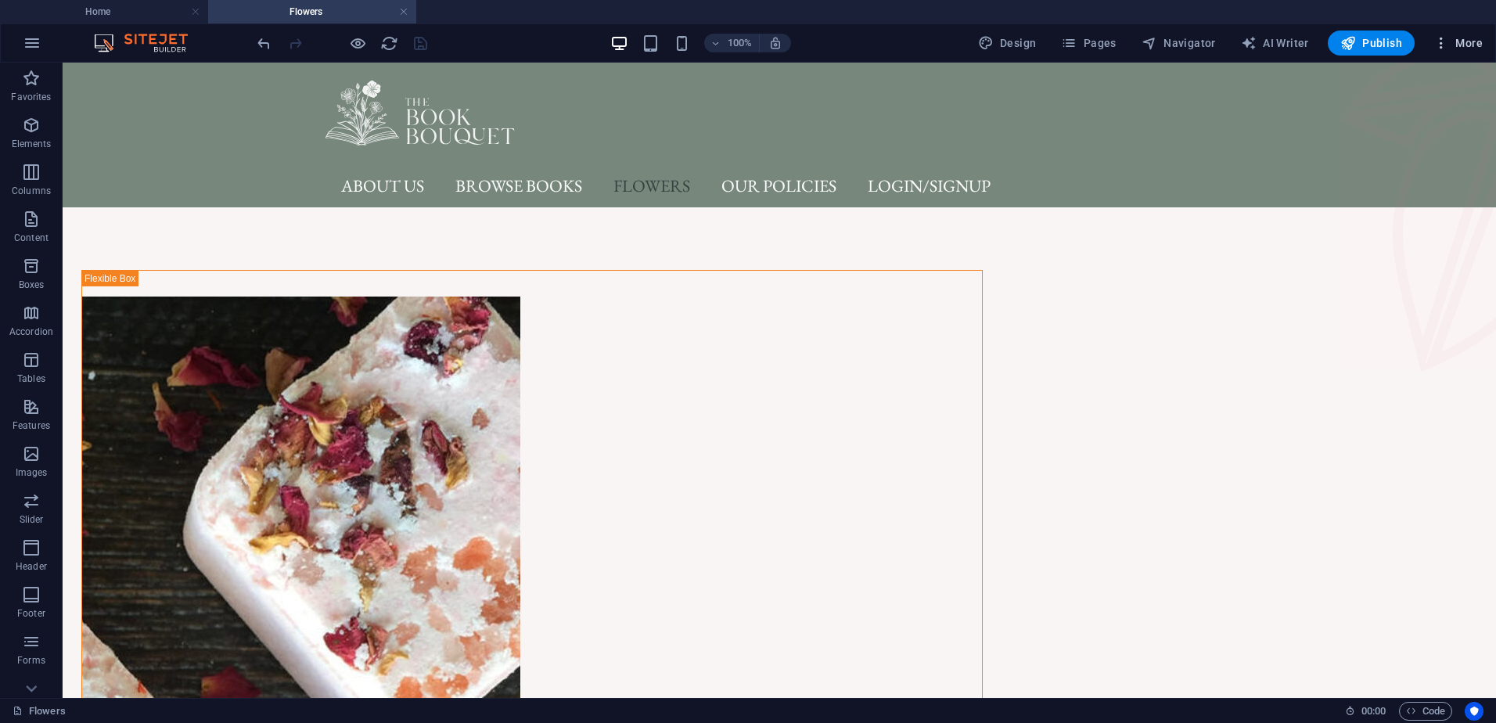
click at [1479, 40] on span "More" at bounding box center [1458, 43] width 49 height 16
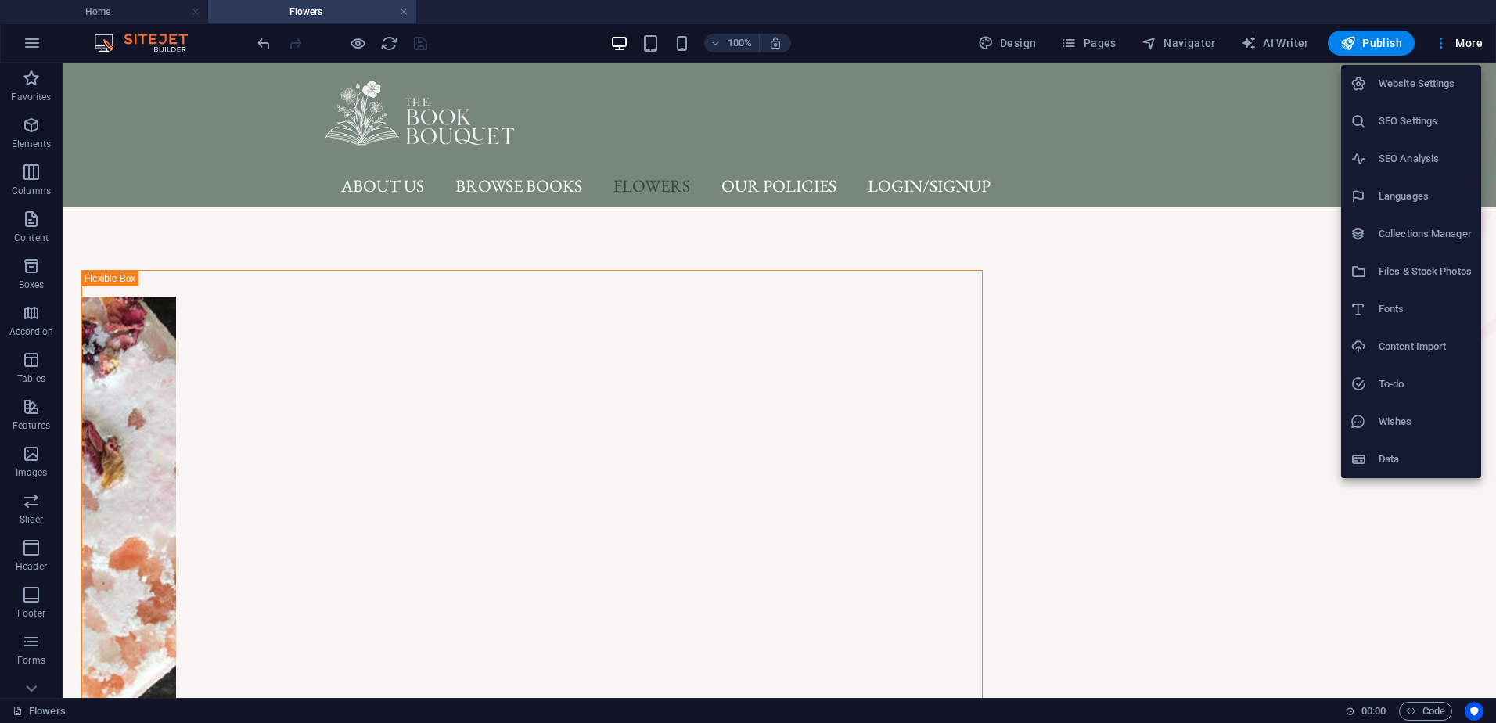
click at [1467, 38] on div at bounding box center [748, 361] width 1496 height 723
